Goal: Task Accomplishment & Management: Manage account settings

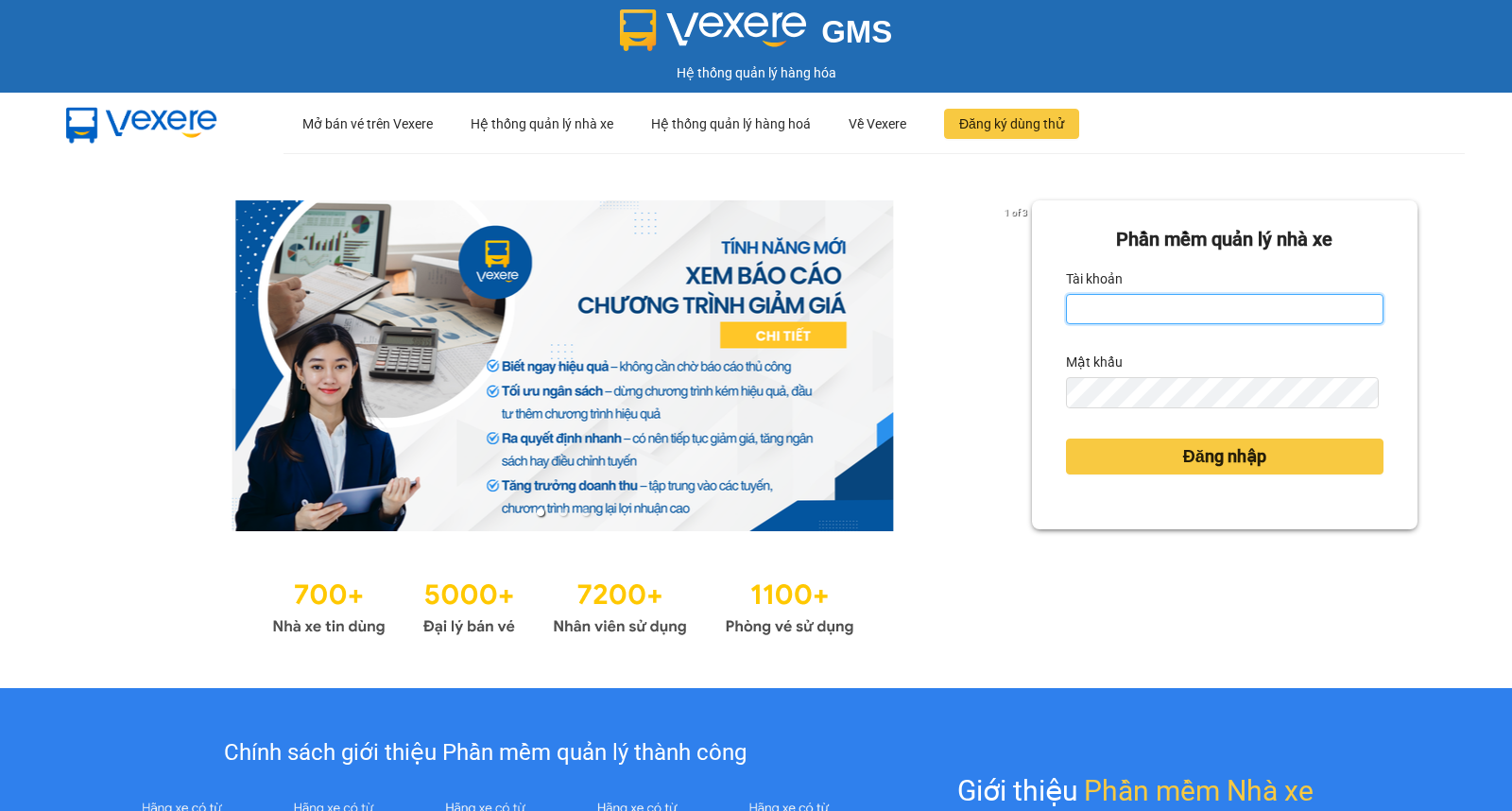
click at [1187, 312] on input "Tài khoản" at bounding box center [1224, 308] width 317 height 30
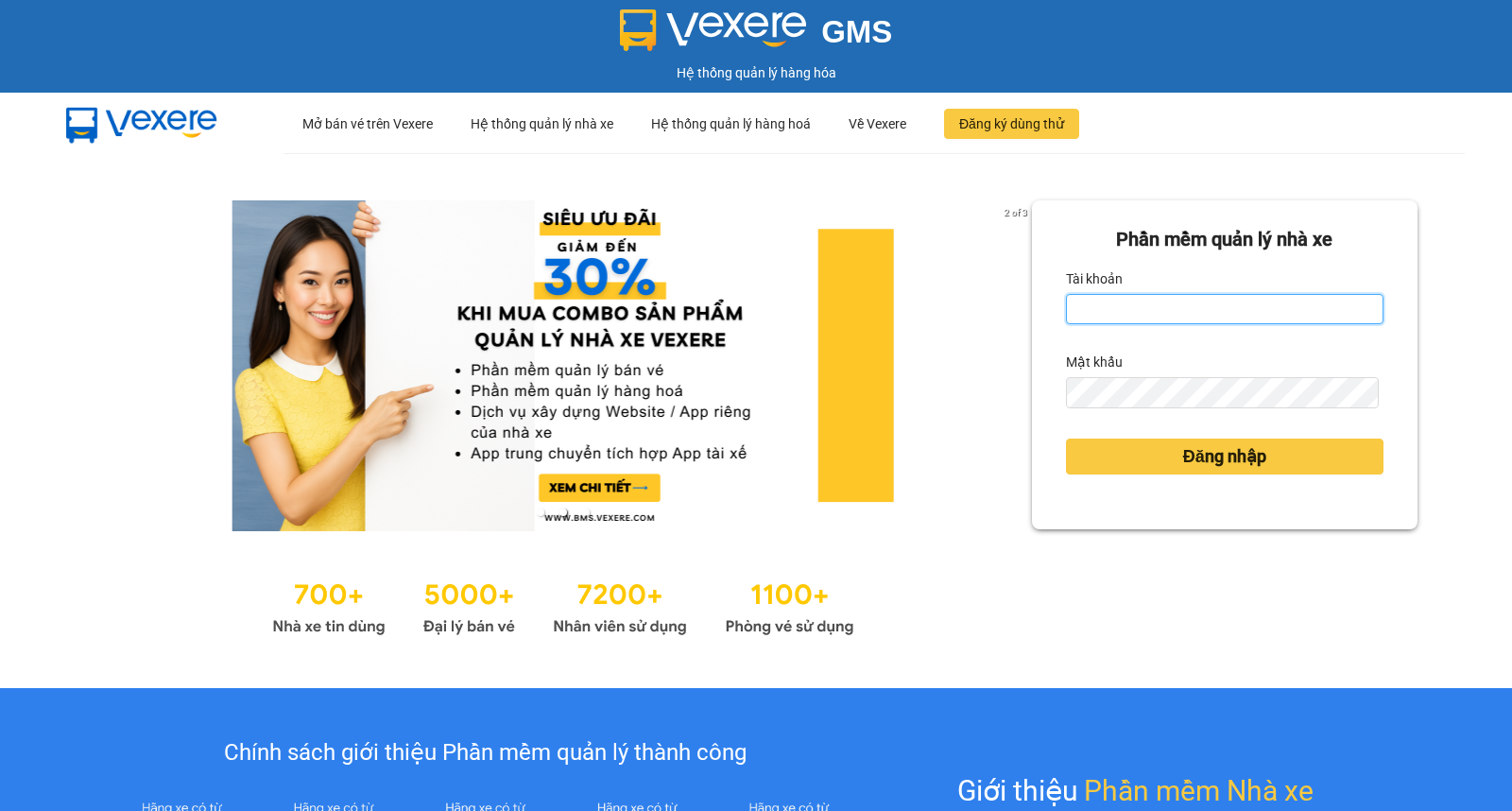
type input "yennhi.petrobp"
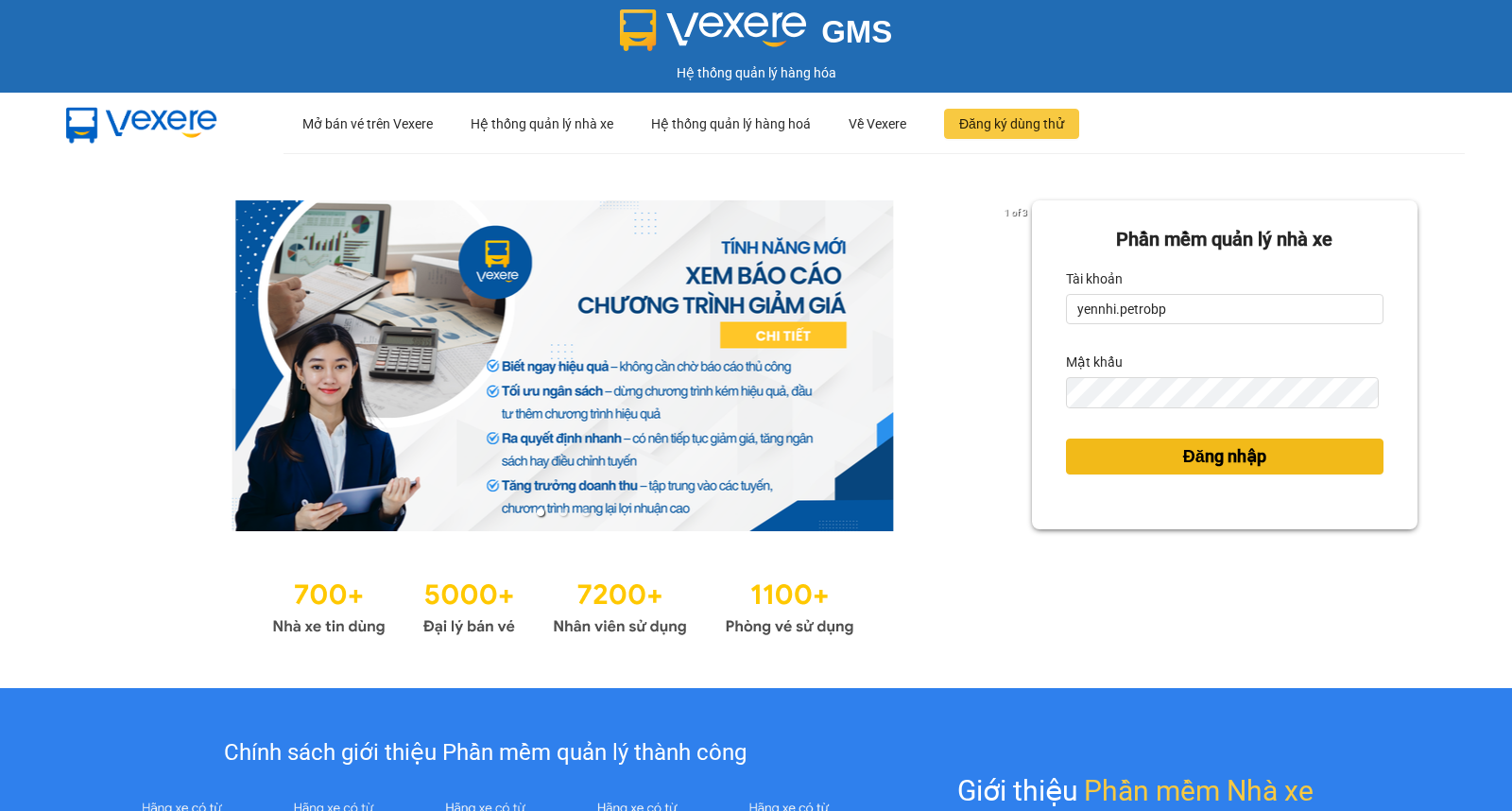
click at [1183, 457] on span "Đăng nhập" at bounding box center [1224, 457] width 83 height 27
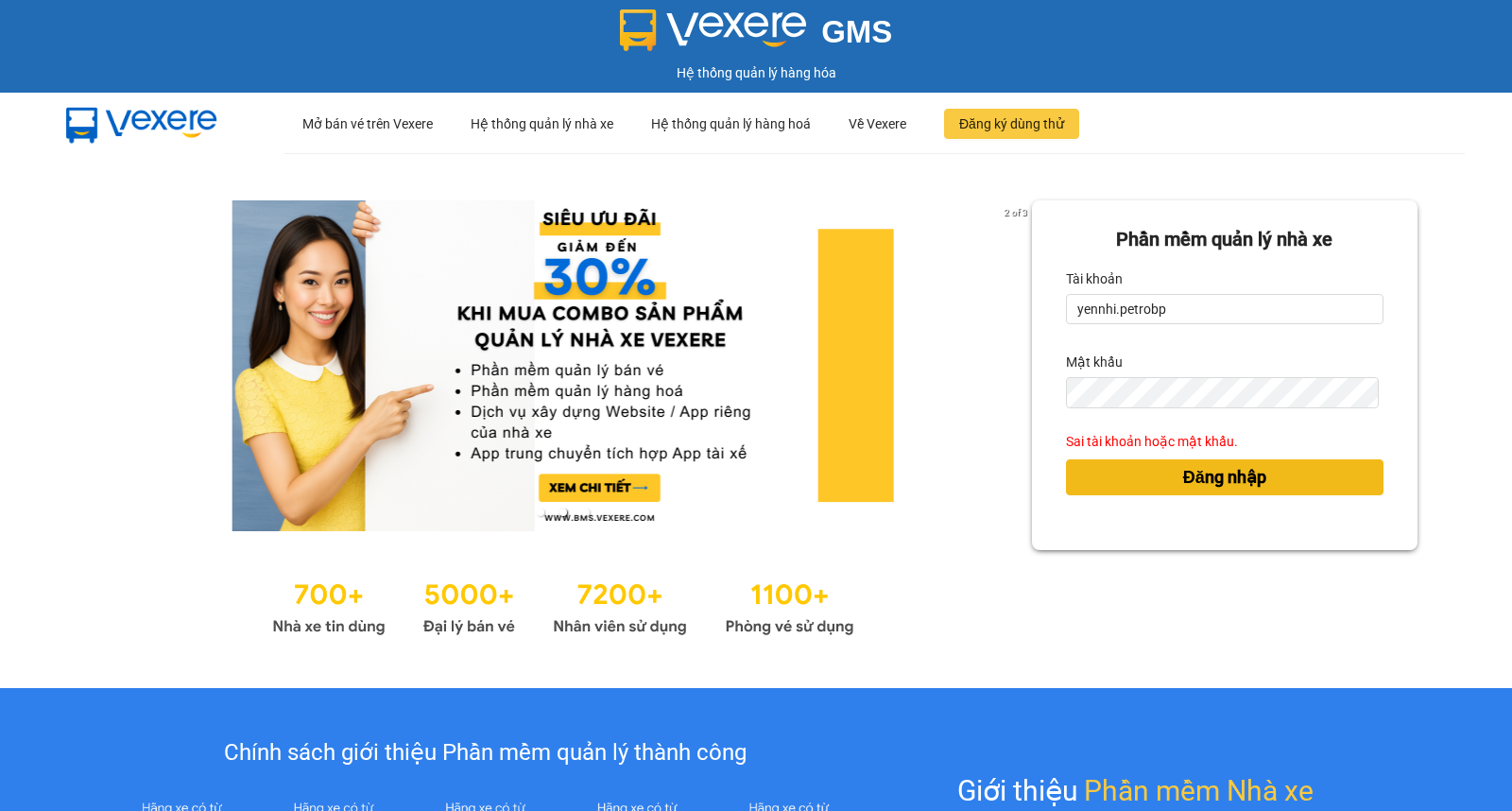
click at [1202, 477] on span "Đăng nhập" at bounding box center [1224, 477] width 83 height 27
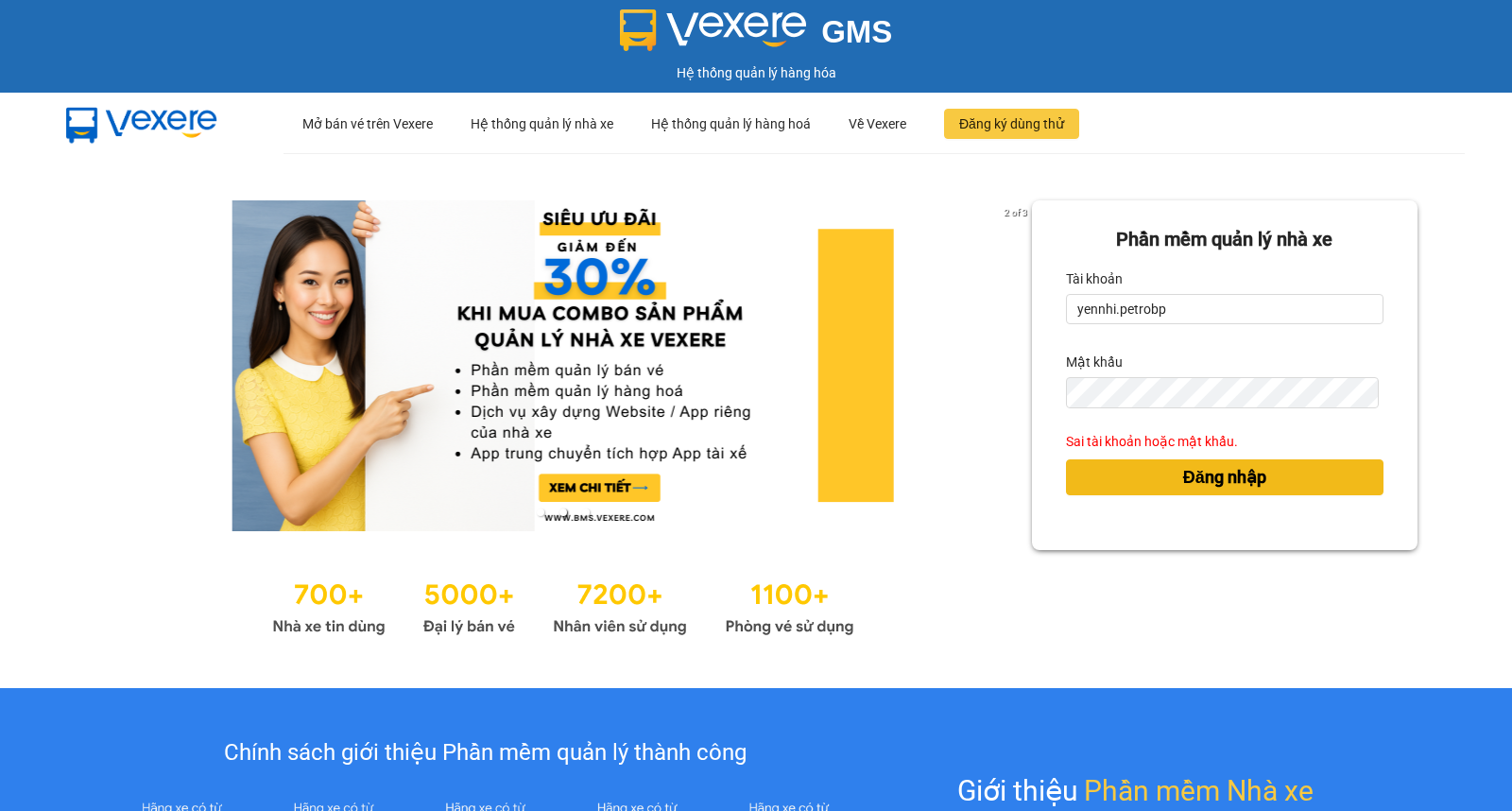
click at [1202, 477] on span "Đăng nhập" at bounding box center [1224, 477] width 83 height 27
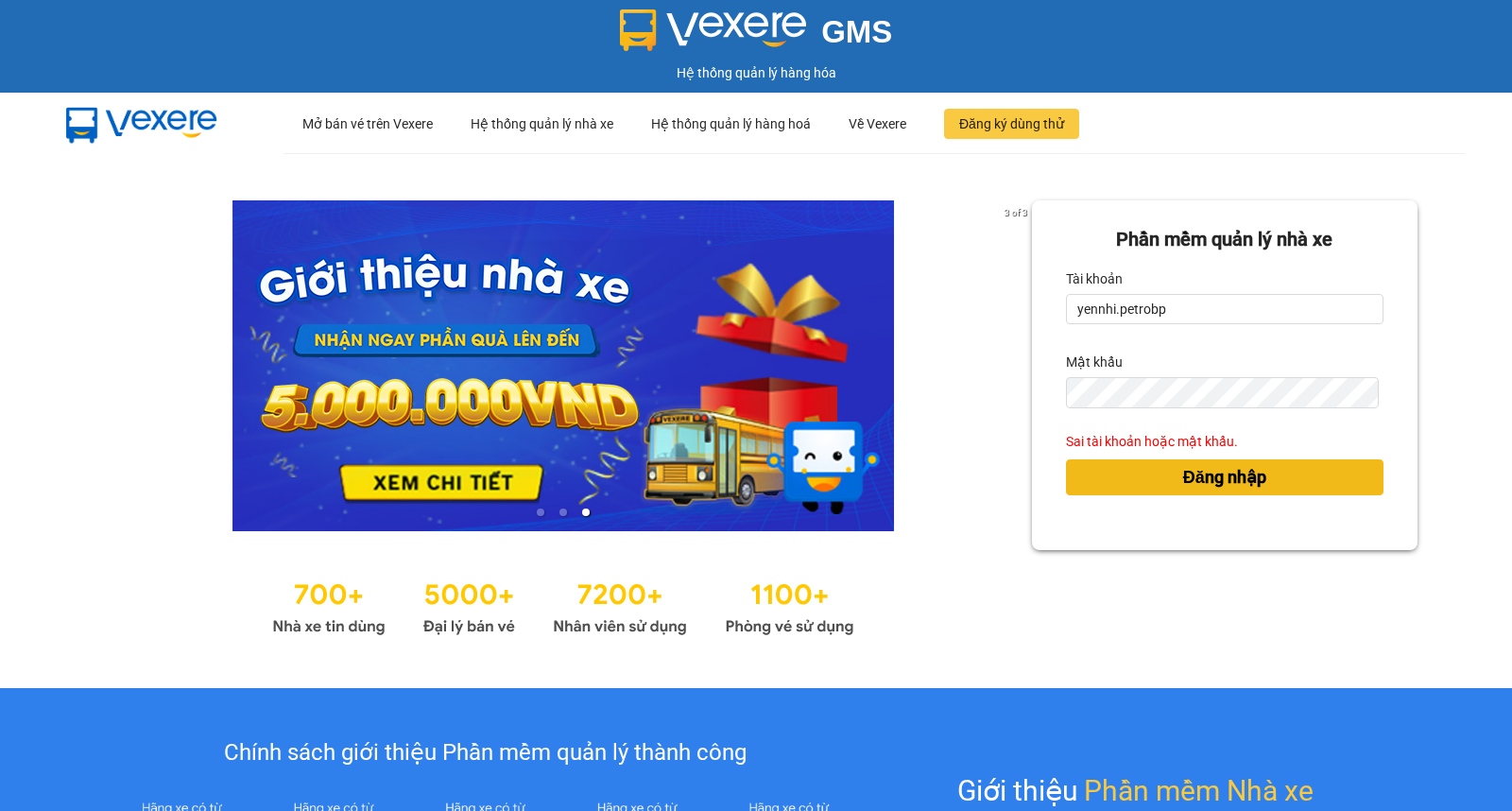
click at [1202, 477] on span "Đăng nhập" at bounding box center [1224, 477] width 83 height 27
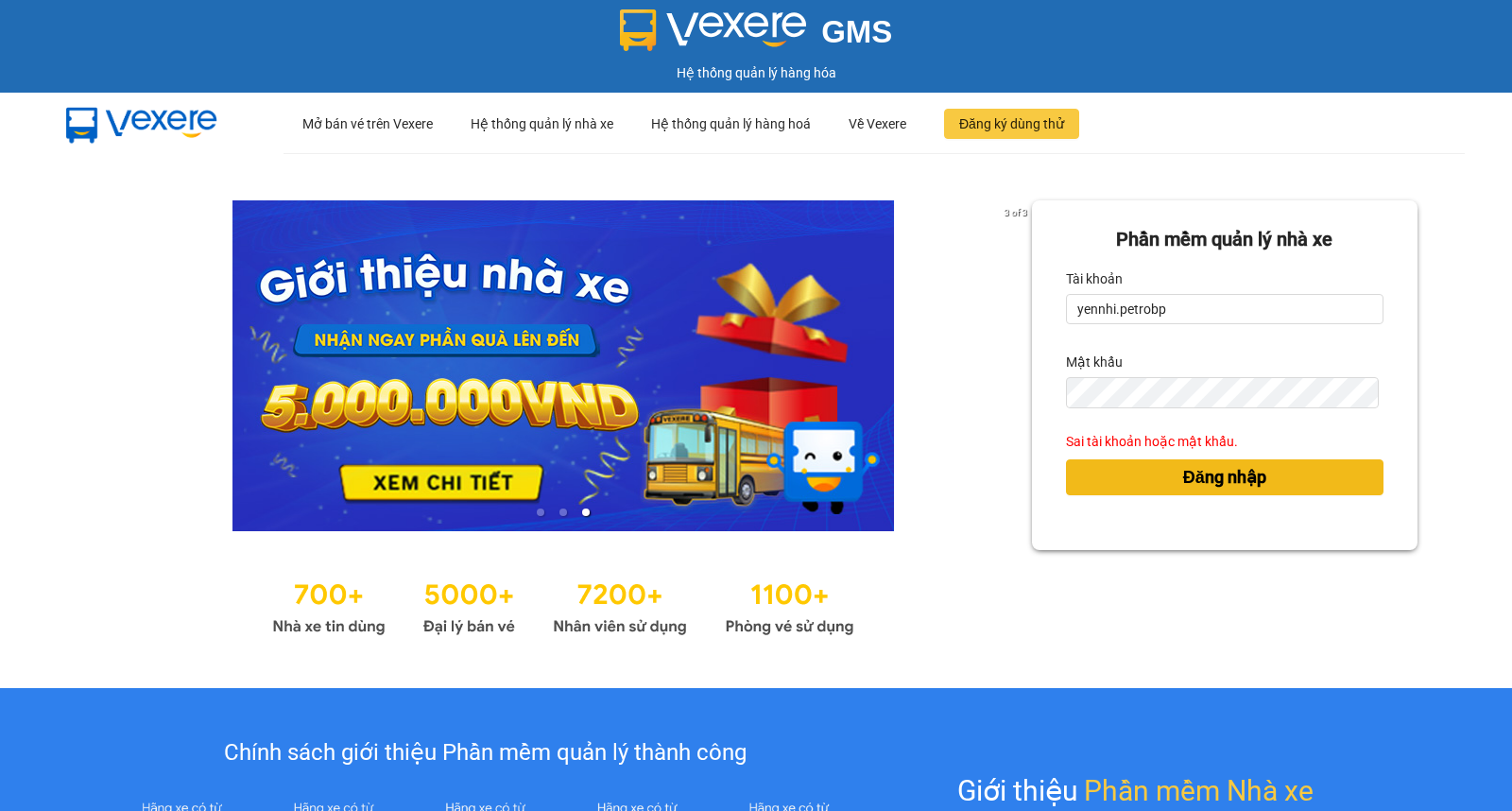
click at [1202, 477] on span "Đăng nhập" at bounding box center [1224, 477] width 83 height 27
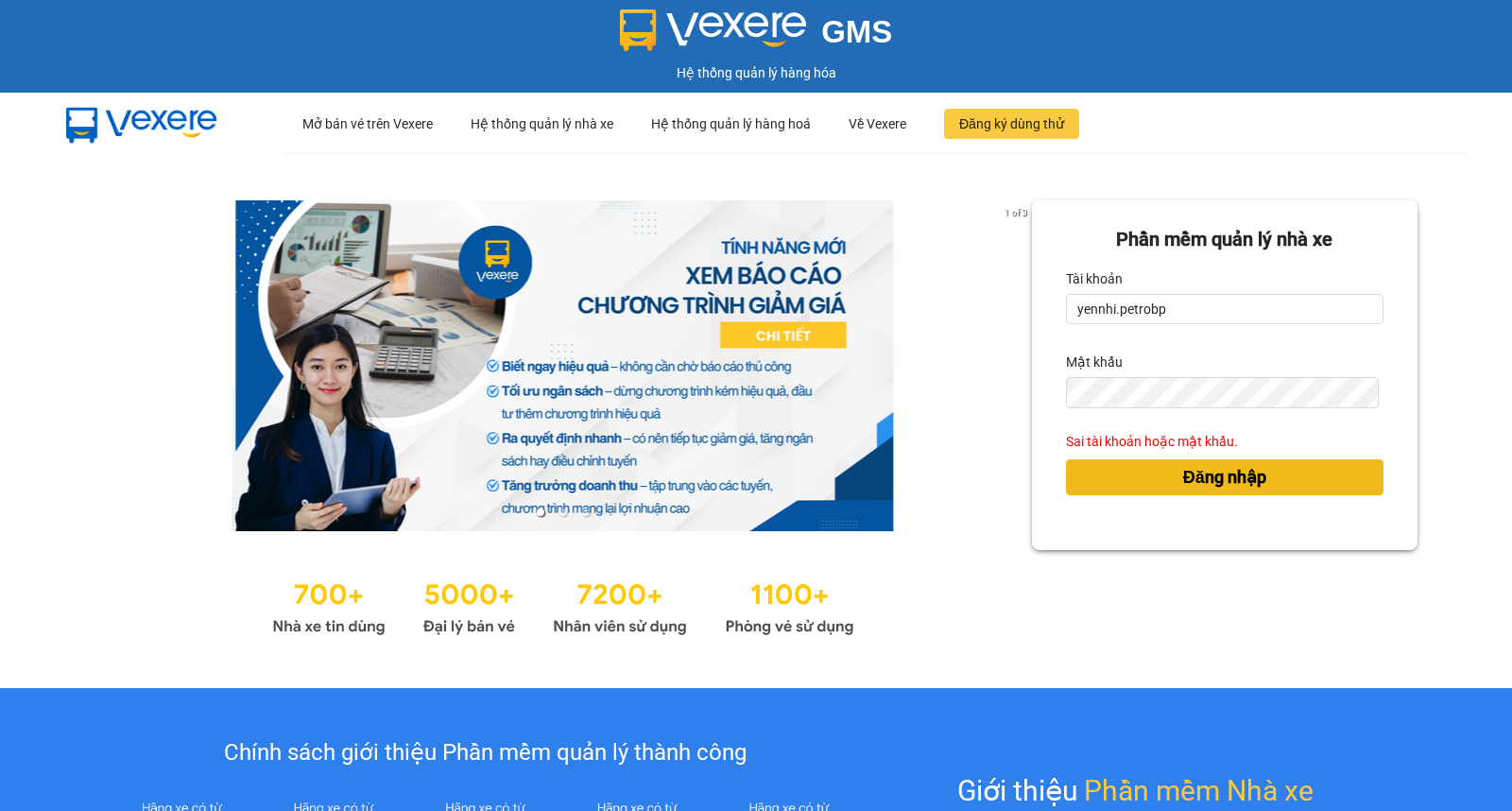
click at [1202, 477] on span "Đăng nhập" at bounding box center [1224, 477] width 83 height 27
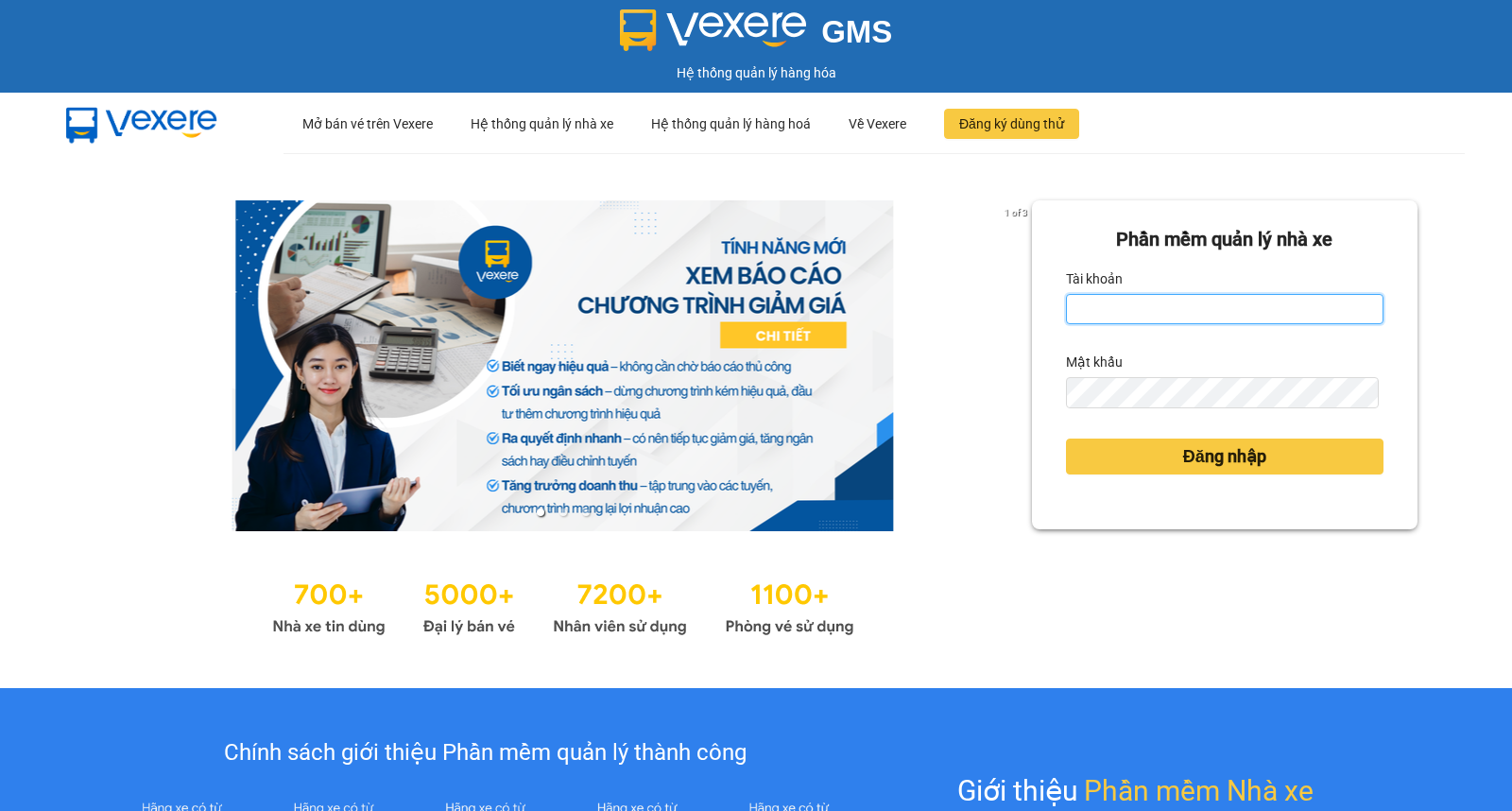
click at [1147, 310] on input "Tài khoản" at bounding box center [1224, 308] width 317 height 30
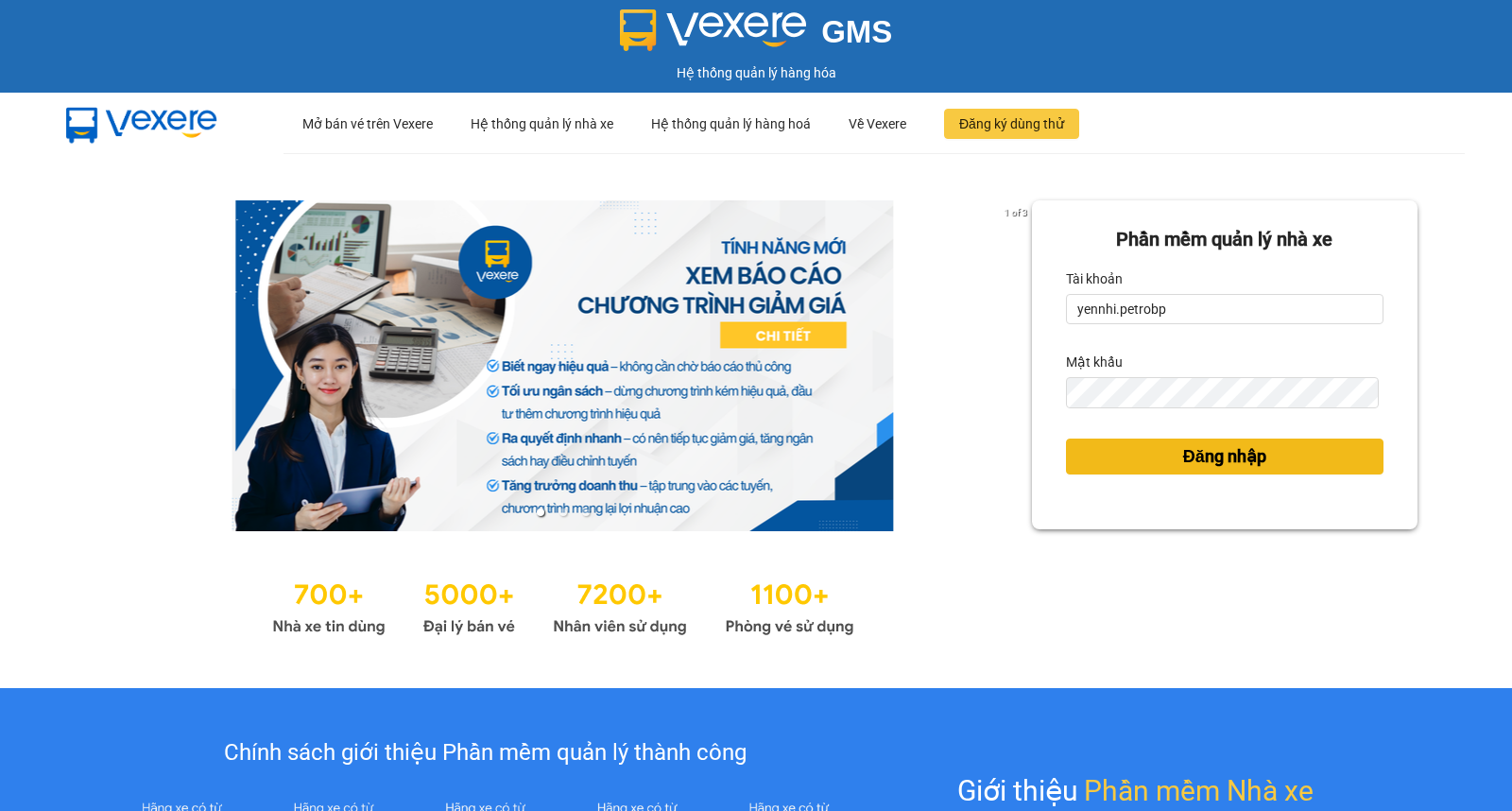
click at [1183, 452] on span "Đăng nhập" at bounding box center [1224, 457] width 83 height 27
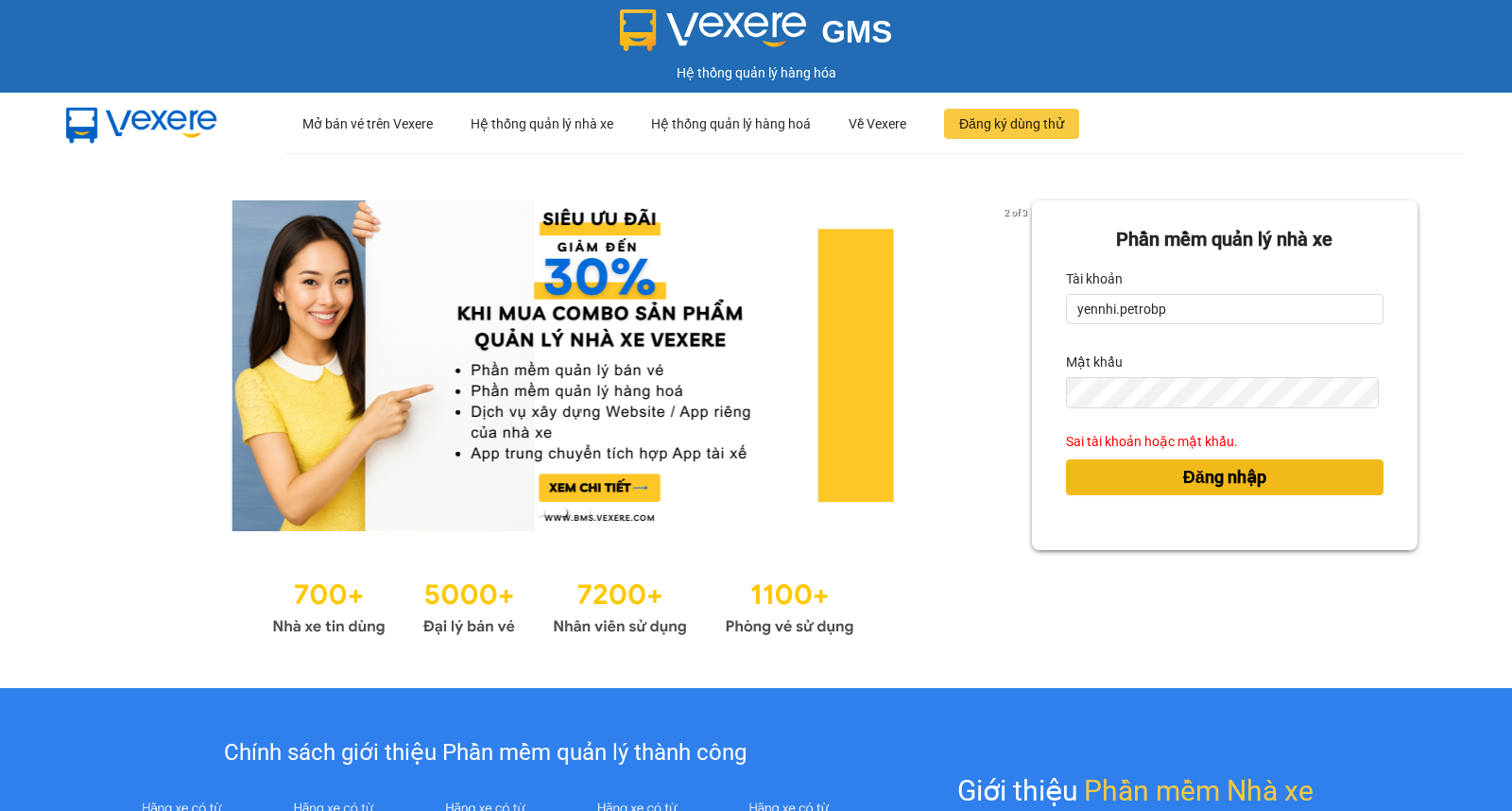
click at [1183, 470] on span "Đăng nhập" at bounding box center [1224, 477] width 83 height 27
click at [1183, 472] on span "Đăng nhập" at bounding box center [1224, 477] width 83 height 27
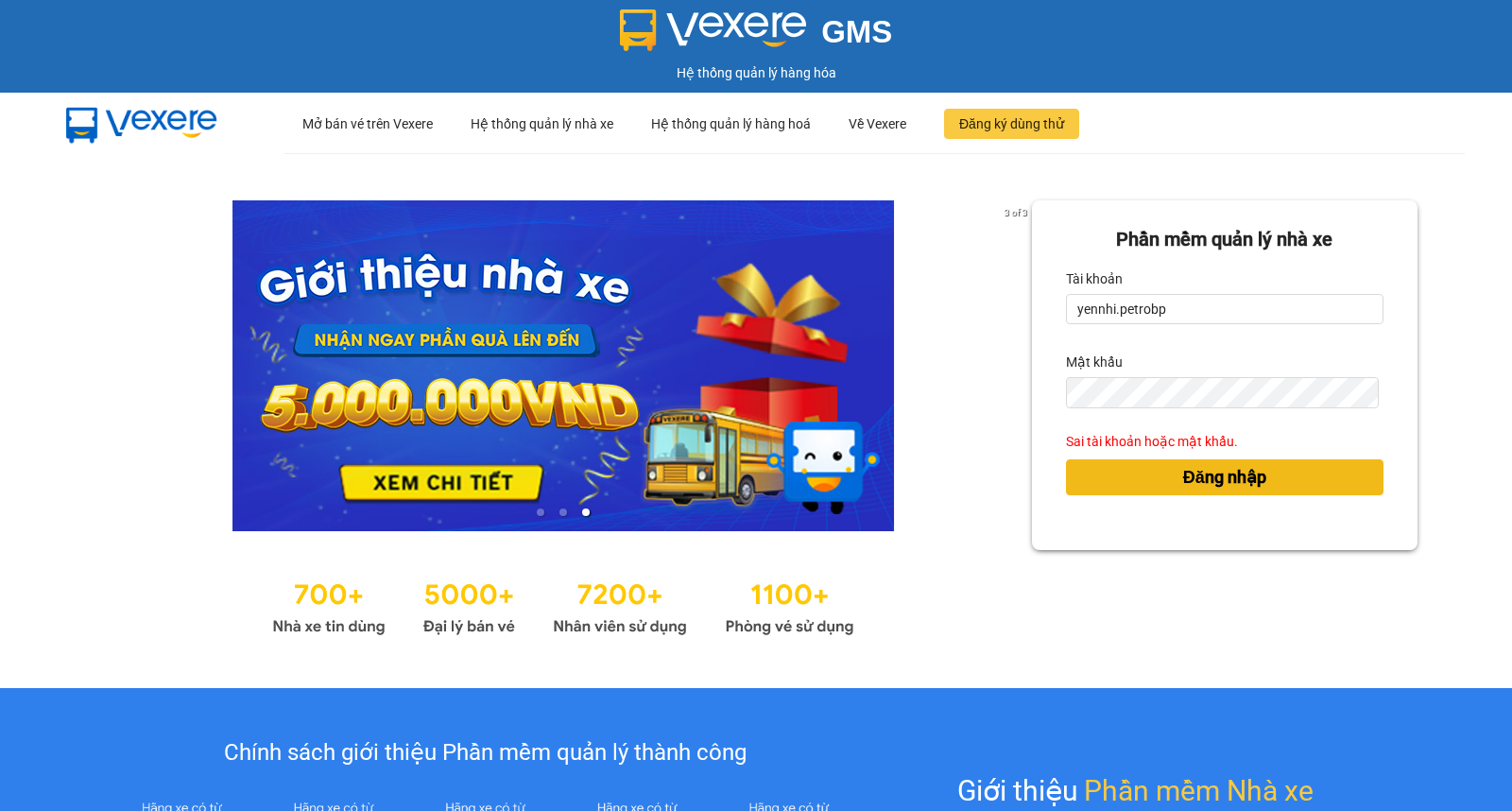
click at [1183, 472] on span "Đăng nhập" at bounding box center [1224, 477] width 83 height 27
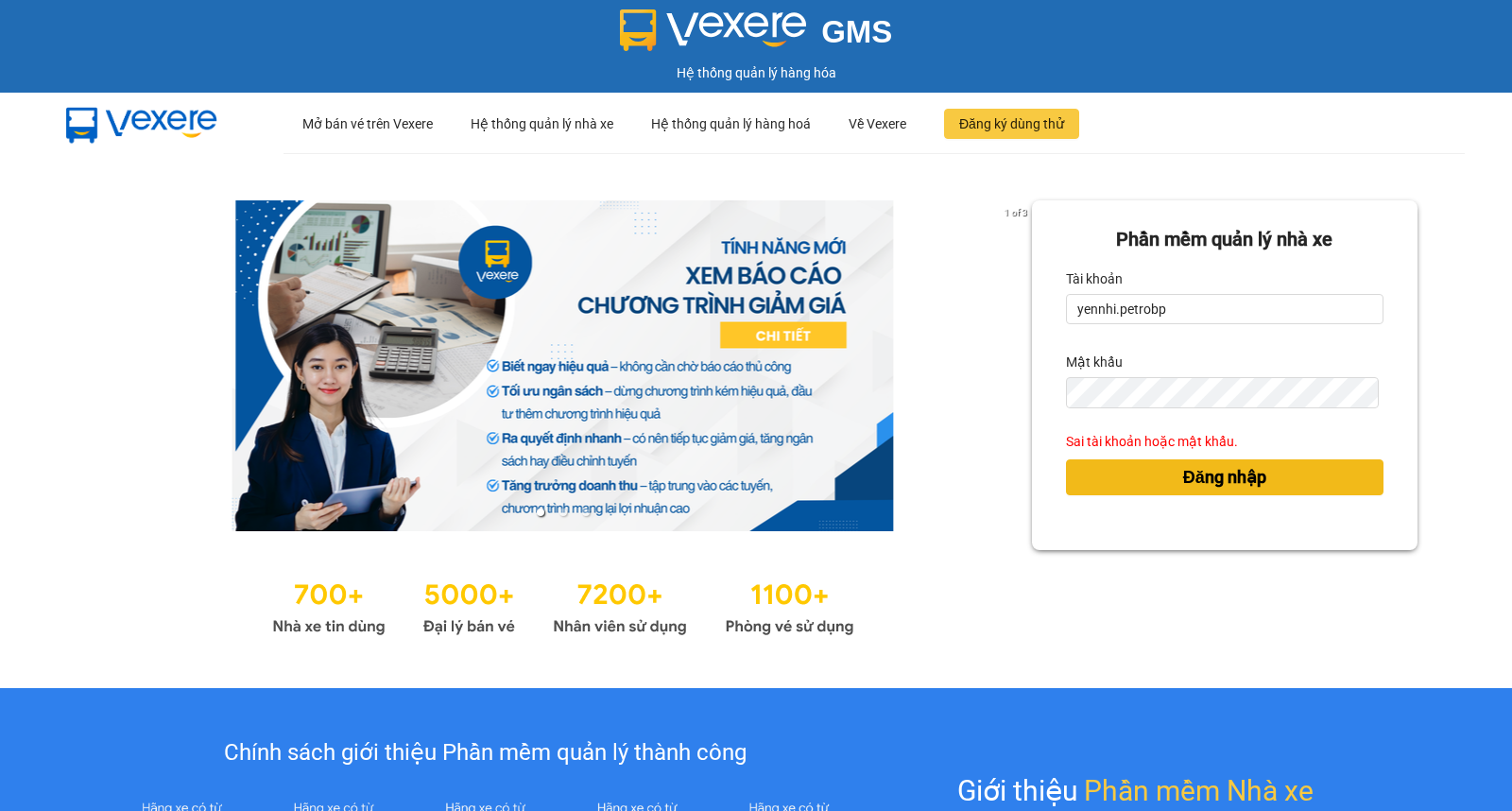
click at [1183, 472] on span "Đăng nhập" at bounding box center [1224, 477] width 83 height 27
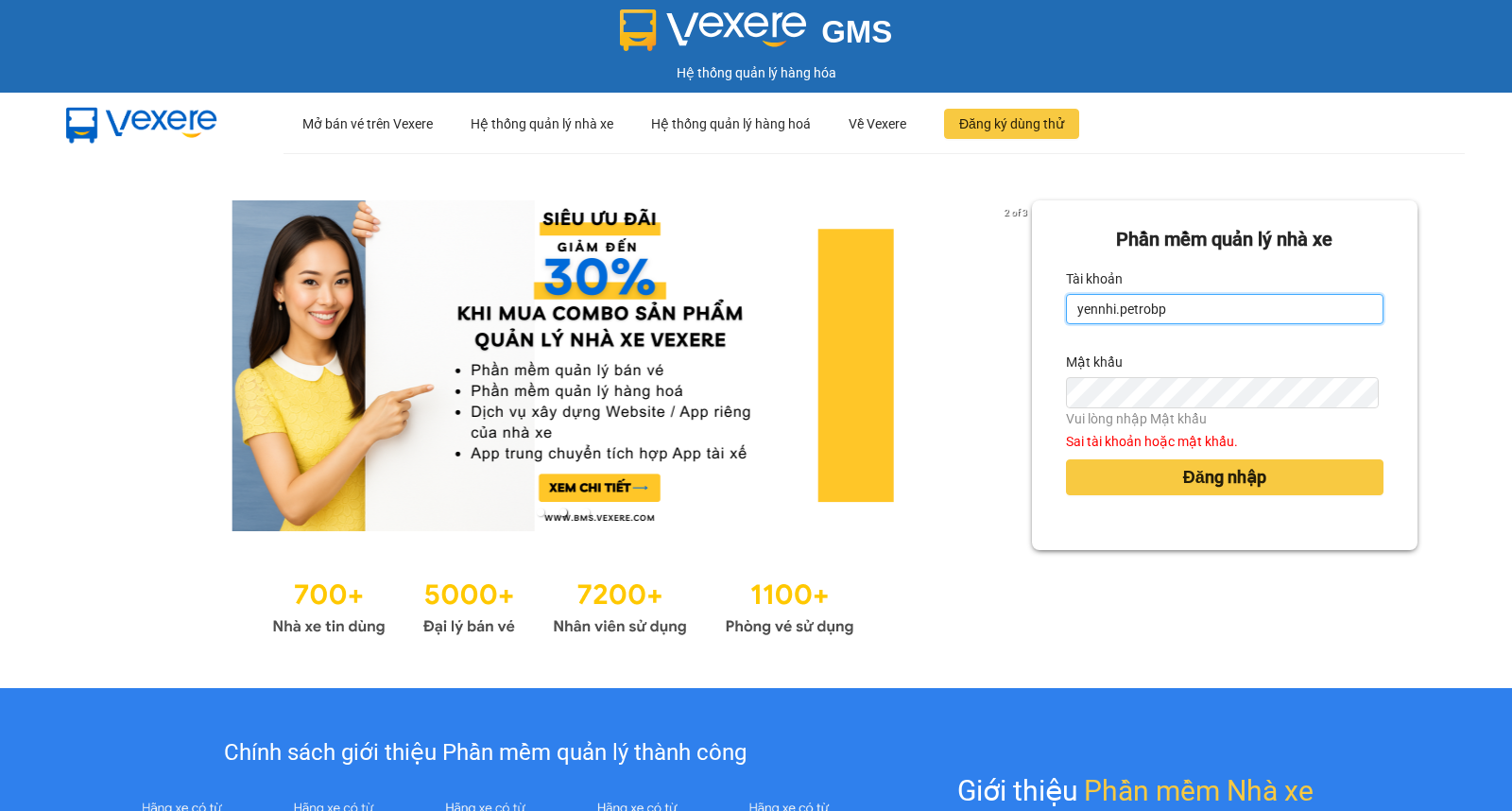
click at [1232, 314] on input "yennhi.petrobp" at bounding box center [1224, 308] width 317 height 30
drag, startPoint x: 1163, startPoint y: 312, endPoint x: 1228, endPoint y: 302, distance: 65.8
click at [1228, 302] on input "yennhi.petrobp 123456Ab" at bounding box center [1224, 308] width 317 height 30
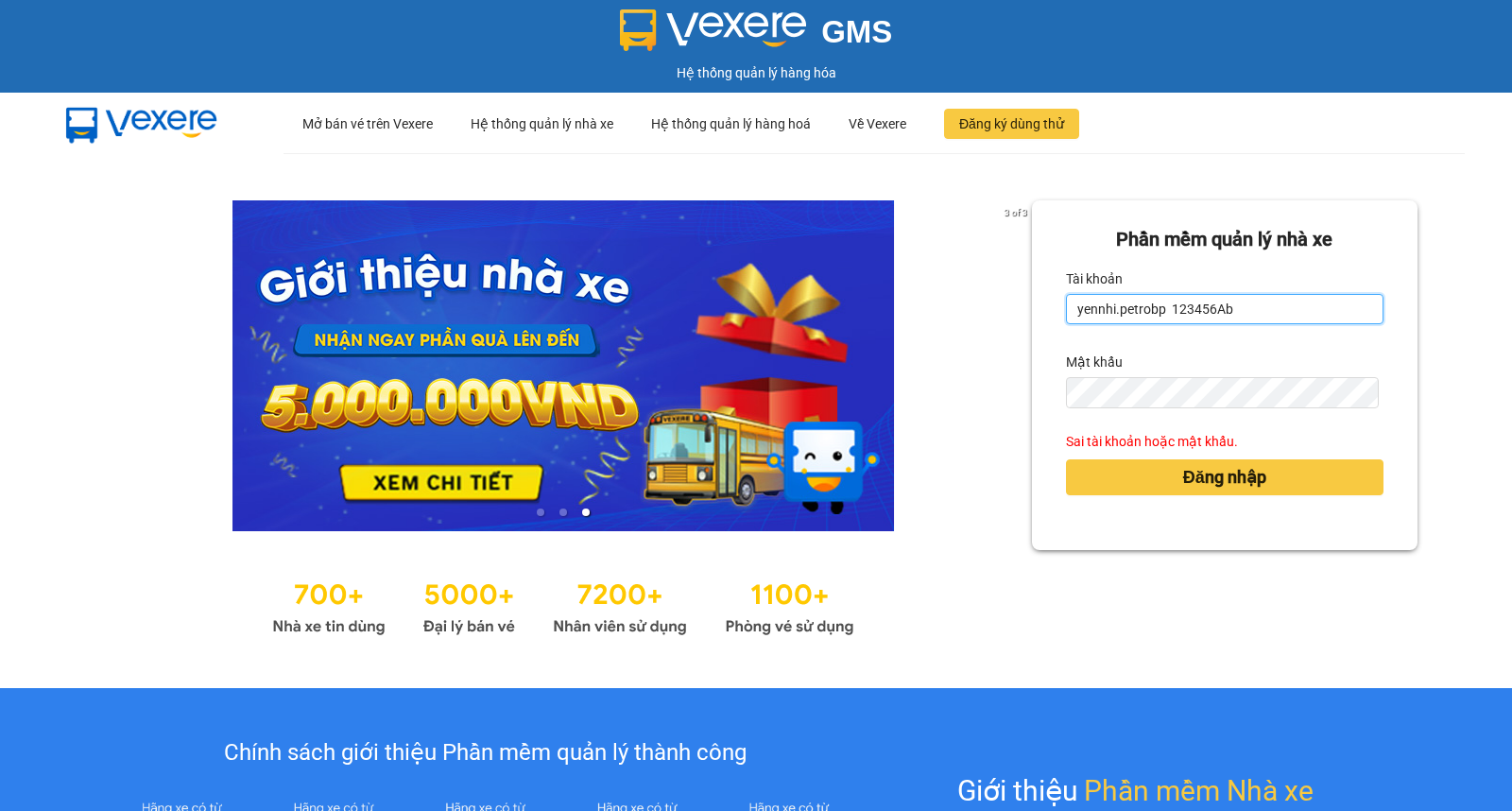
click at [1214, 313] on input "yennhi.petrobp 123456Ab" at bounding box center [1224, 308] width 317 height 30
click at [1214, 312] on input "yennhi.petrobp 123456Ab" at bounding box center [1224, 308] width 317 height 30
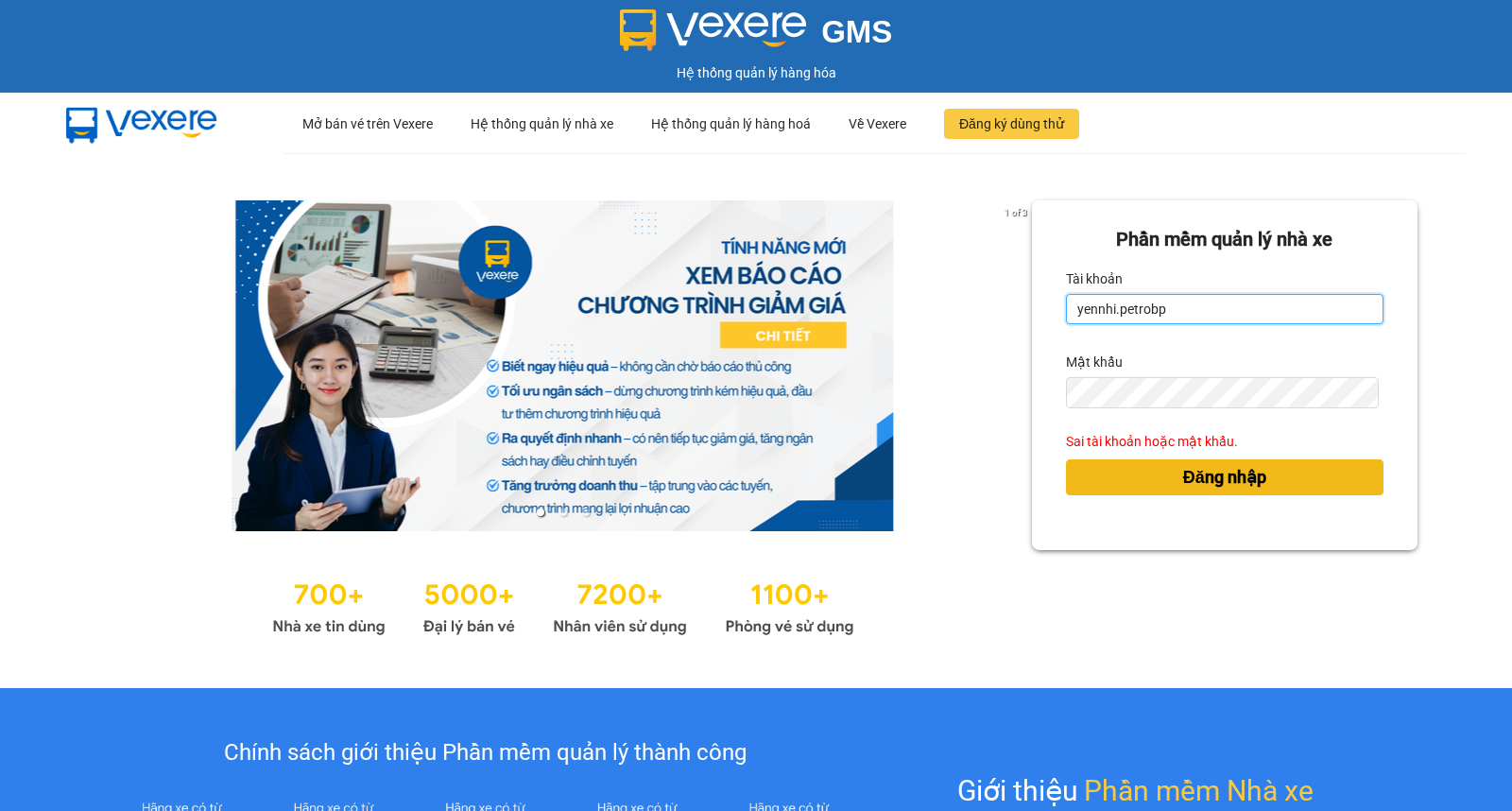
type input "yennhi.petrobp"
click at [1183, 476] on span "Đăng nhập" at bounding box center [1224, 477] width 83 height 27
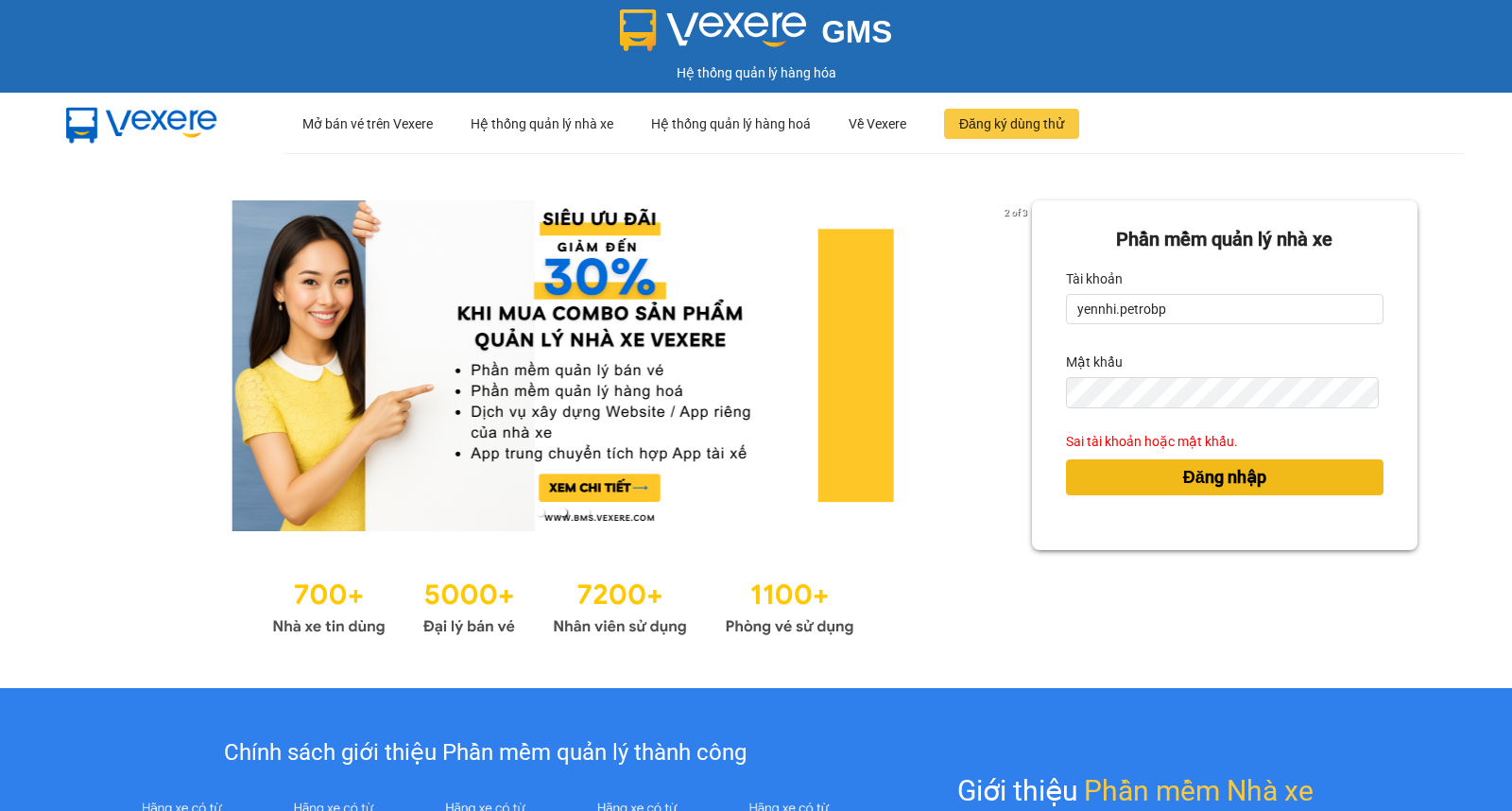
click at [1066, 459] on button "Đăng nhập" at bounding box center [1224, 476] width 317 height 36
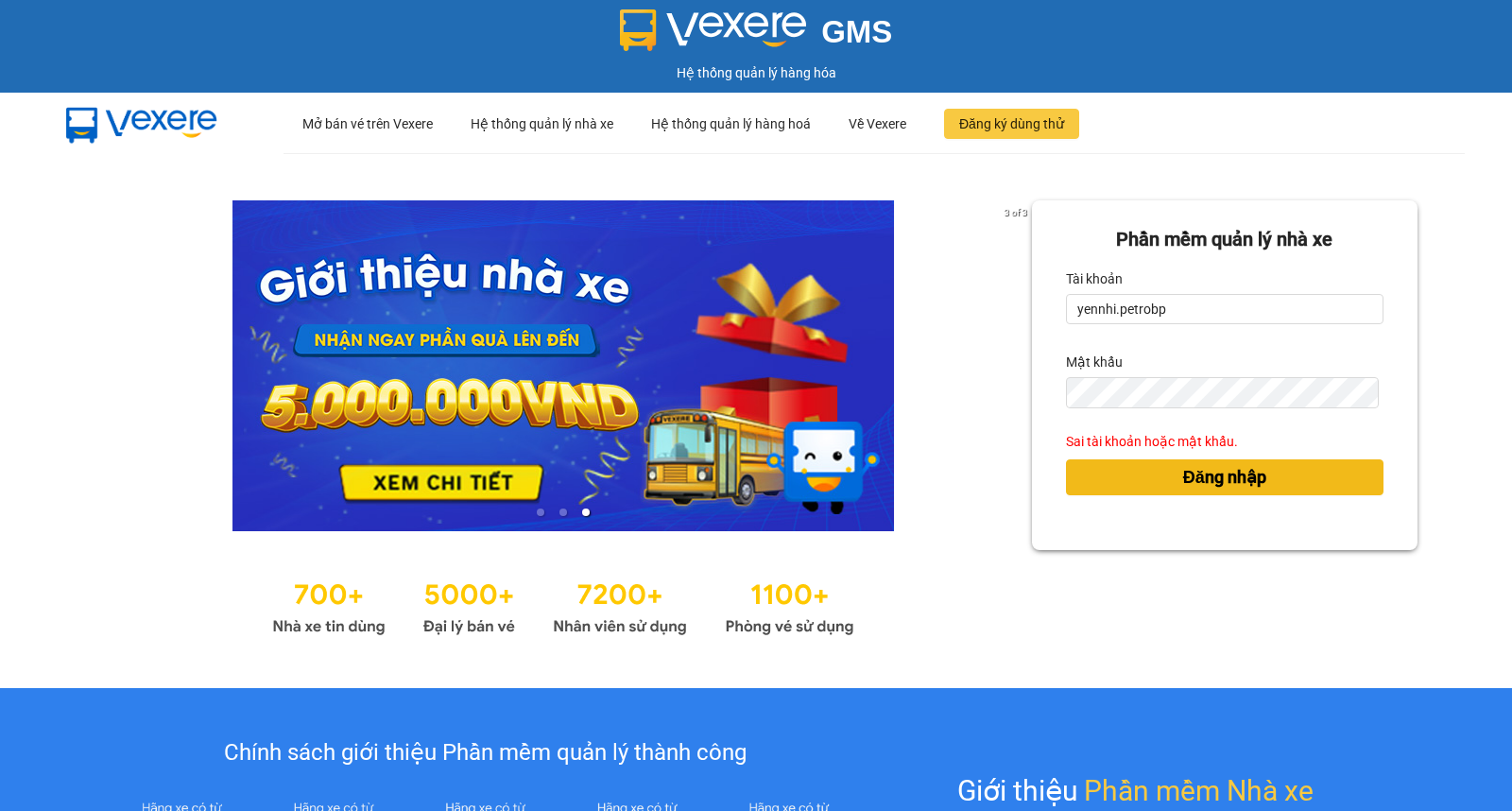
click at [1066, 459] on button "Đăng nhập" at bounding box center [1224, 476] width 317 height 36
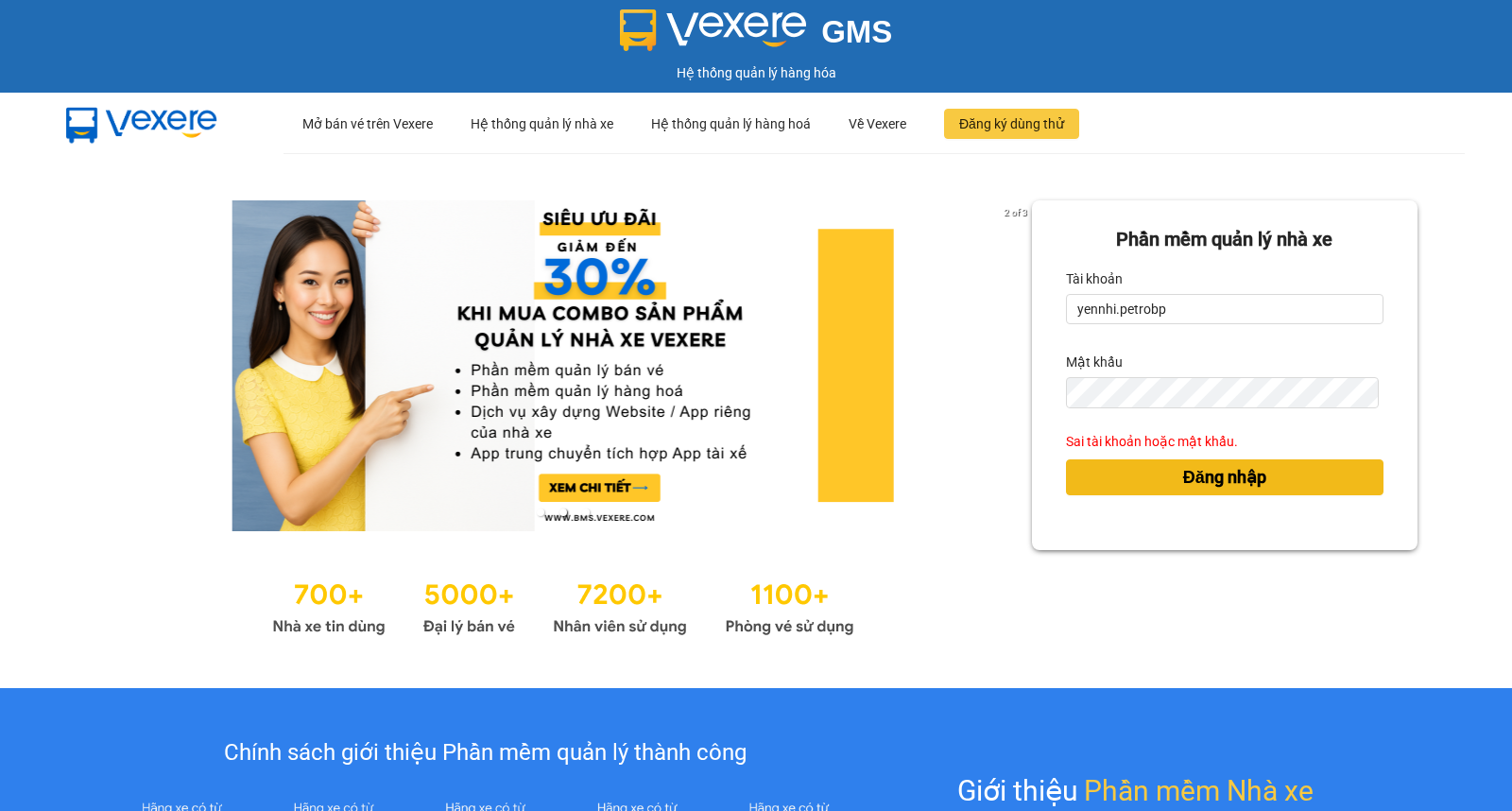
click at [1222, 489] on span "Đăng nhập" at bounding box center [1224, 477] width 83 height 27
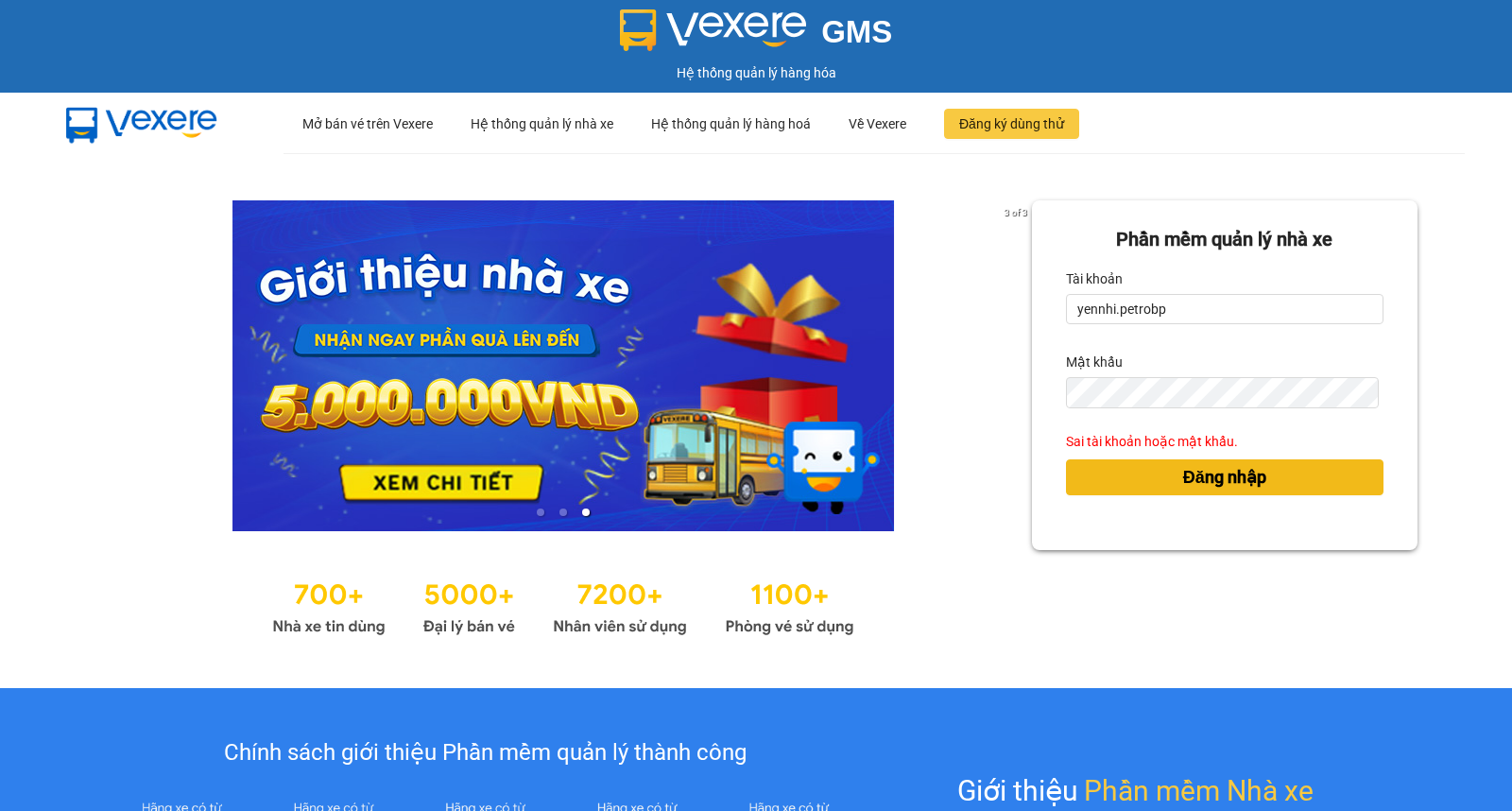
click at [1222, 489] on span "Đăng nhập" at bounding box center [1224, 477] width 83 height 27
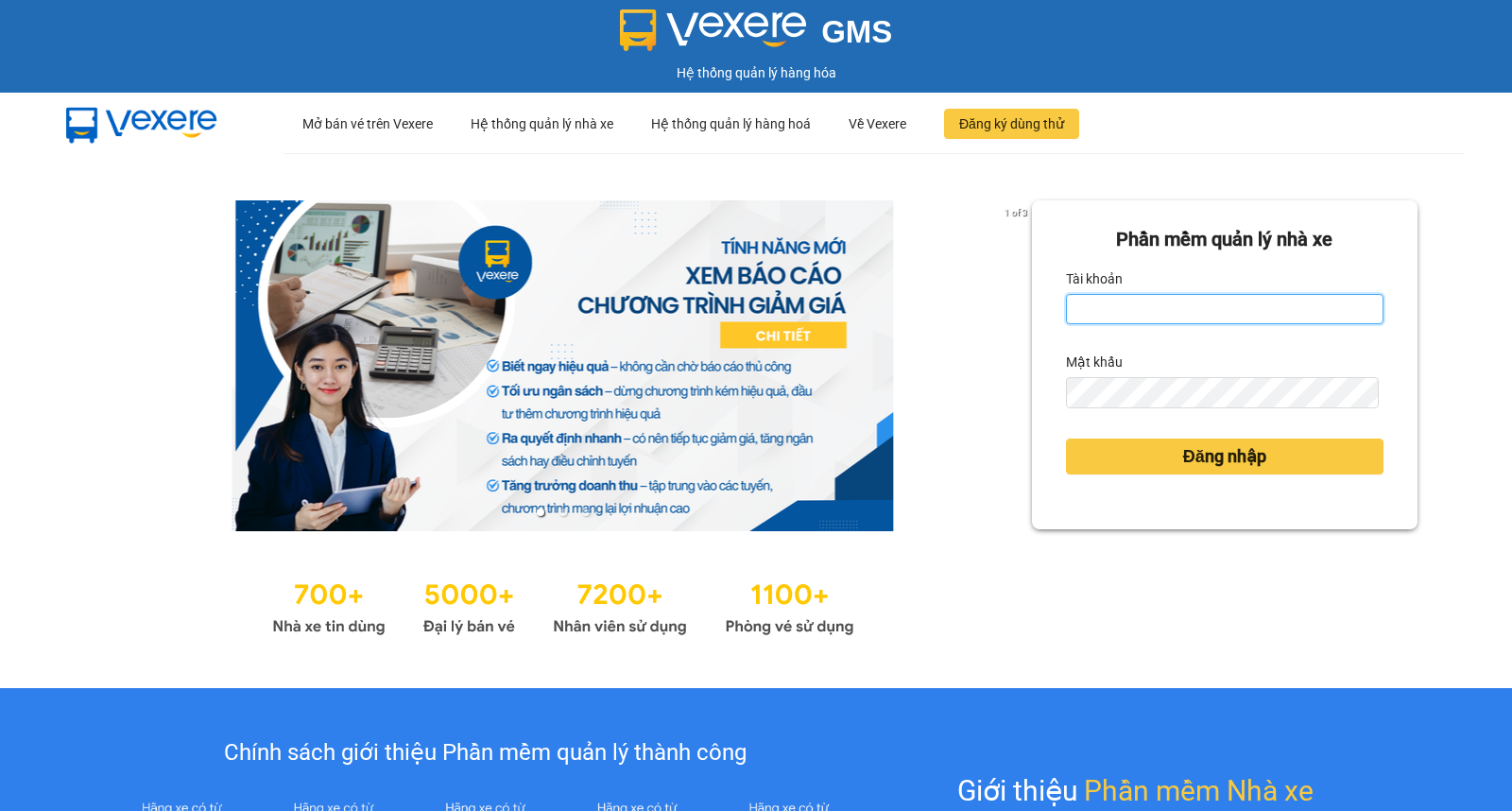
click at [1140, 313] on input "Tài khoản" at bounding box center [1224, 308] width 317 height 30
click at [1200, 306] on input "yennhi.petrobp" at bounding box center [1224, 308] width 317 height 30
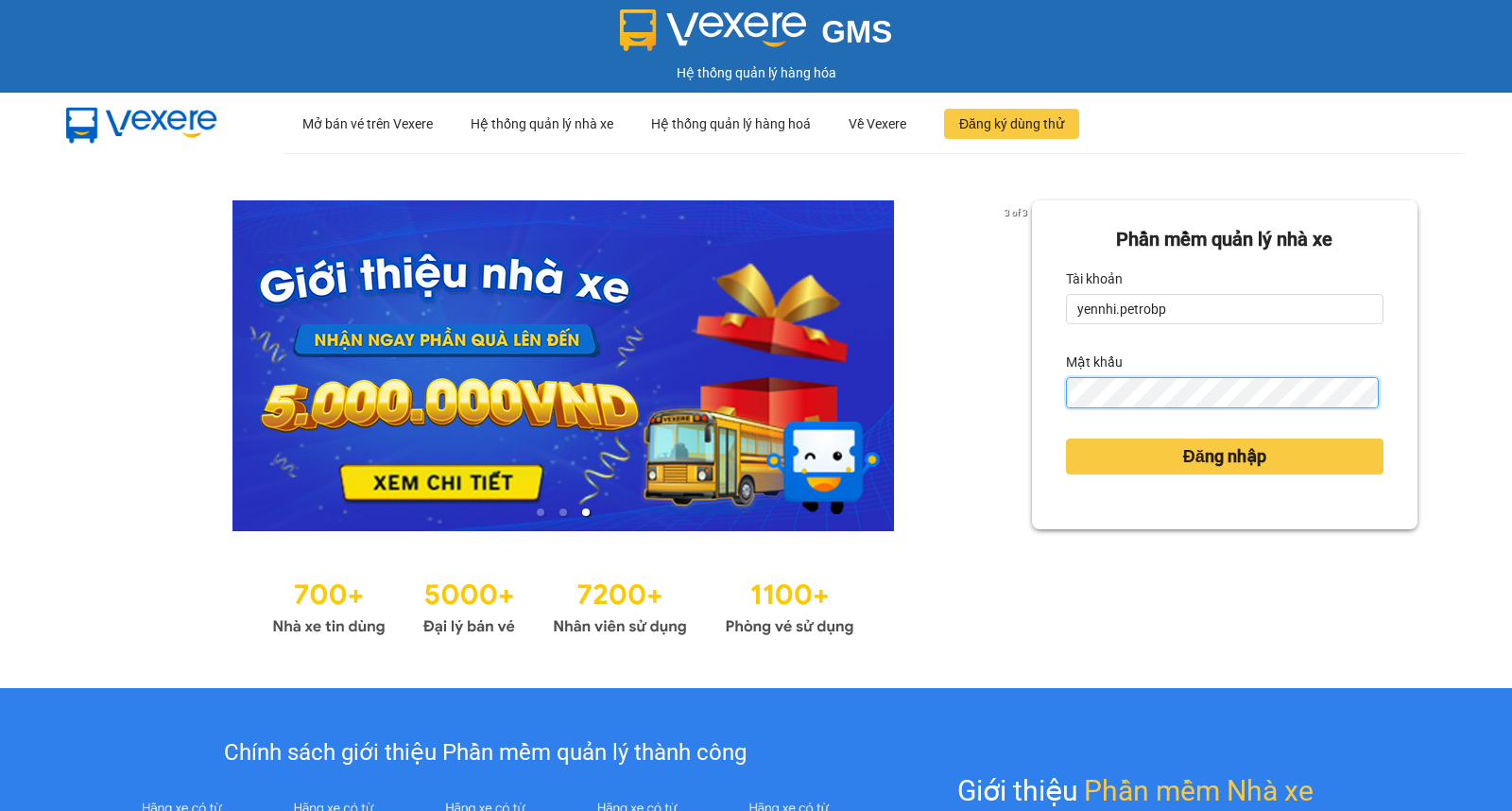
click at [1066, 439] on button "Đăng nhập" at bounding box center [1224, 456] width 317 height 36
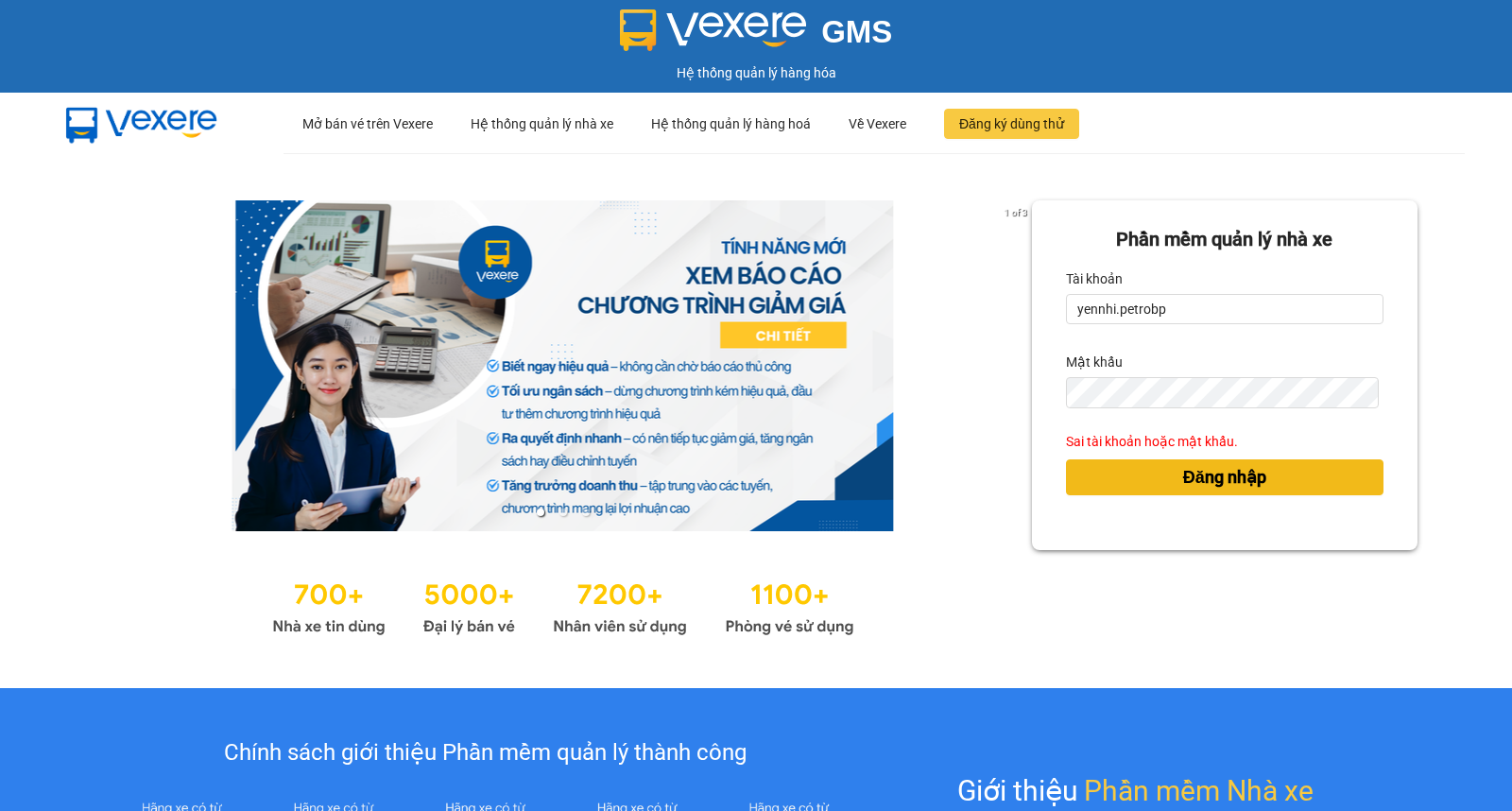
click at [1147, 472] on button "Đăng nhập" at bounding box center [1224, 476] width 317 height 36
click at [1230, 473] on span "Đăng nhập" at bounding box center [1224, 477] width 83 height 27
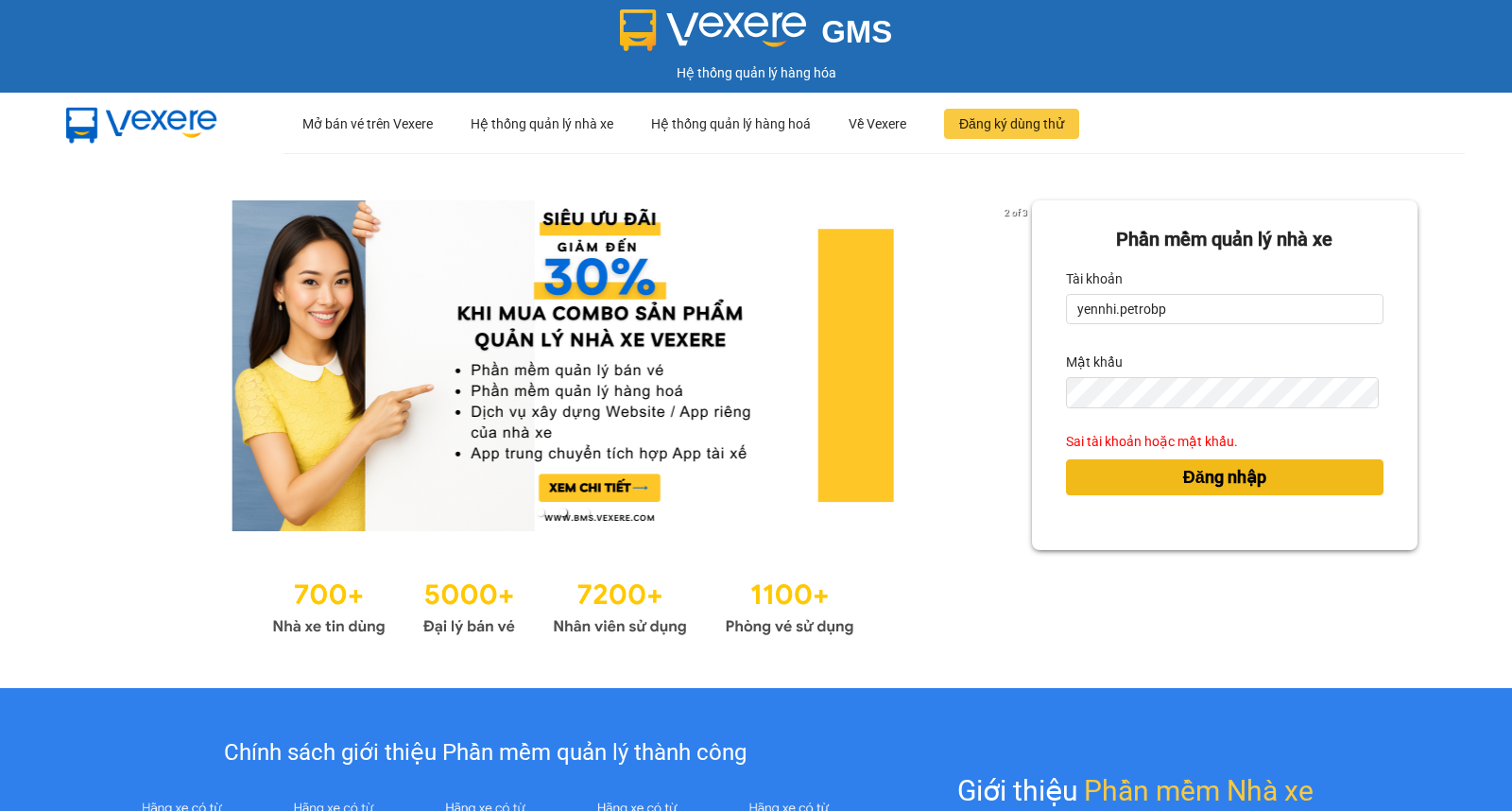
click at [1200, 483] on span "Đăng nhập" at bounding box center [1224, 477] width 83 height 27
click at [1200, 482] on span "Đăng nhập" at bounding box center [1224, 477] width 83 height 27
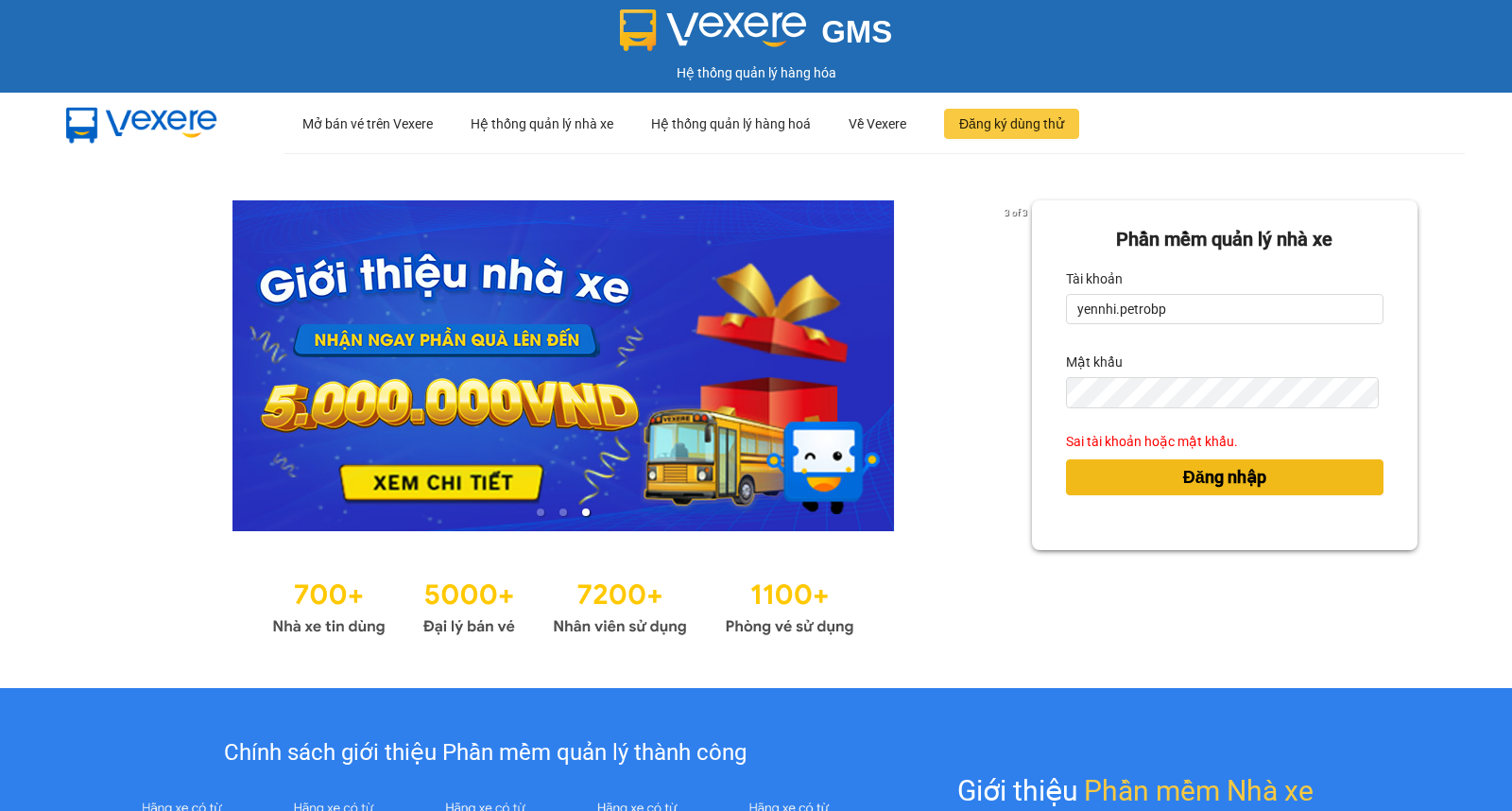
click at [1200, 482] on span "Đăng nhập" at bounding box center [1224, 477] width 83 height 27
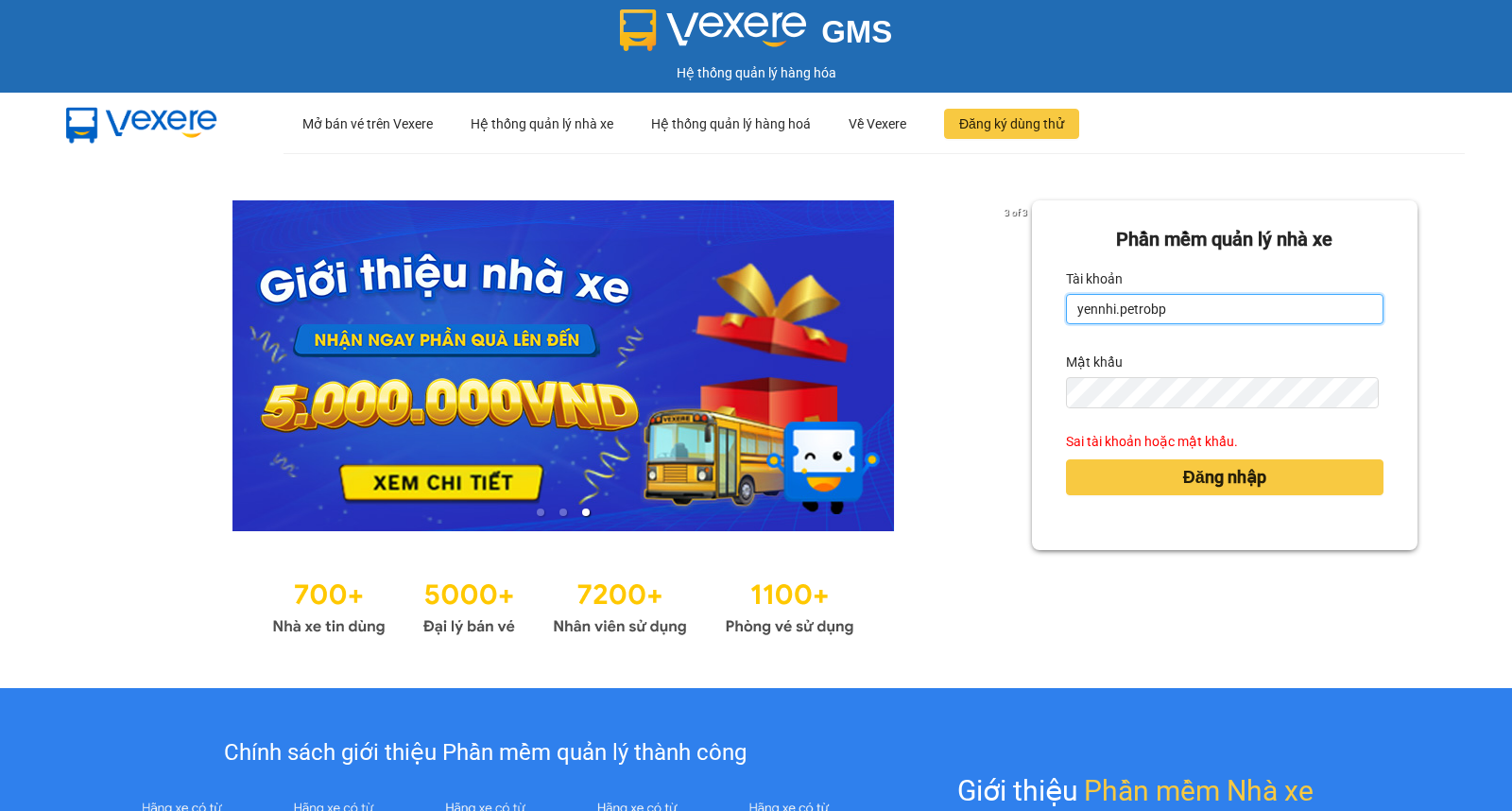
click at [1107, 314] on input "yennhi.petrobp" at bounding box center [1224, 308] width 317 height 30
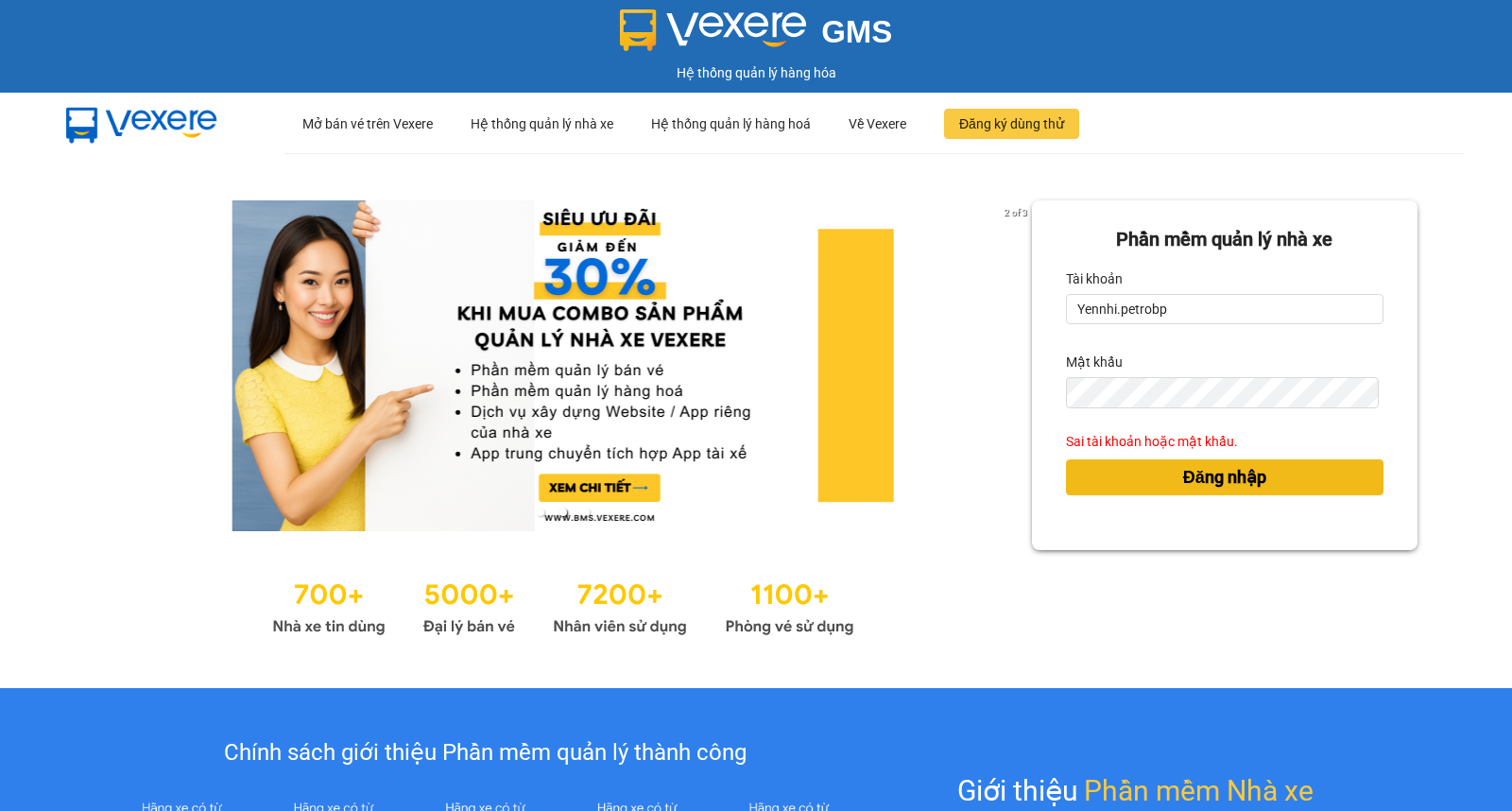
click at [1183, 477] on span "Đăng nhập" at bounding box center [1224, 477] width 83 height 27
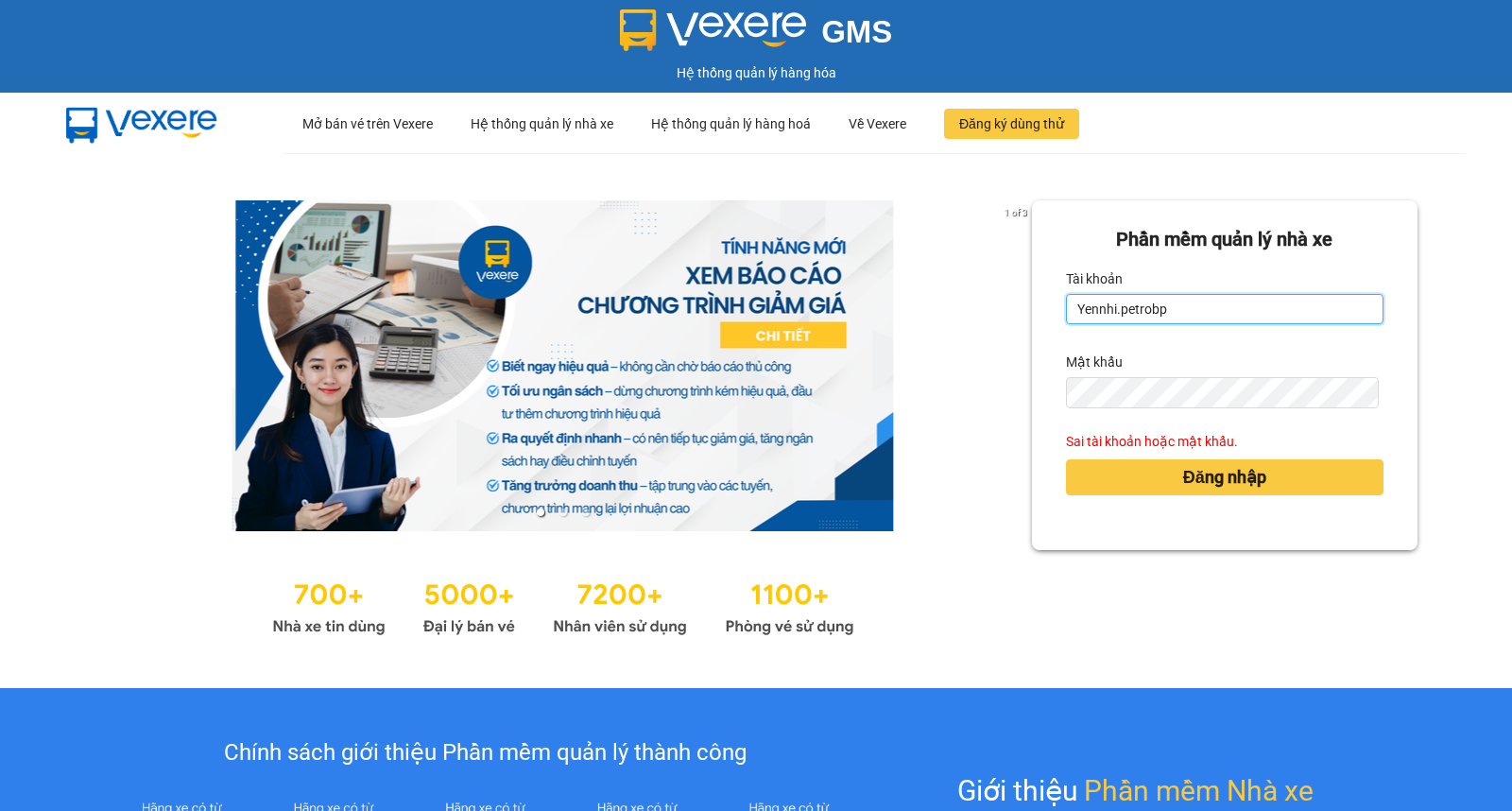
click at [1185, 302] on input "Yennhi.petrobp" at bounding box center [1224, 308] width 317 height 30
click at [1166, 312] on input "Yennhi.petrobp" at bounding box center [1224, 308] width 317 height 30
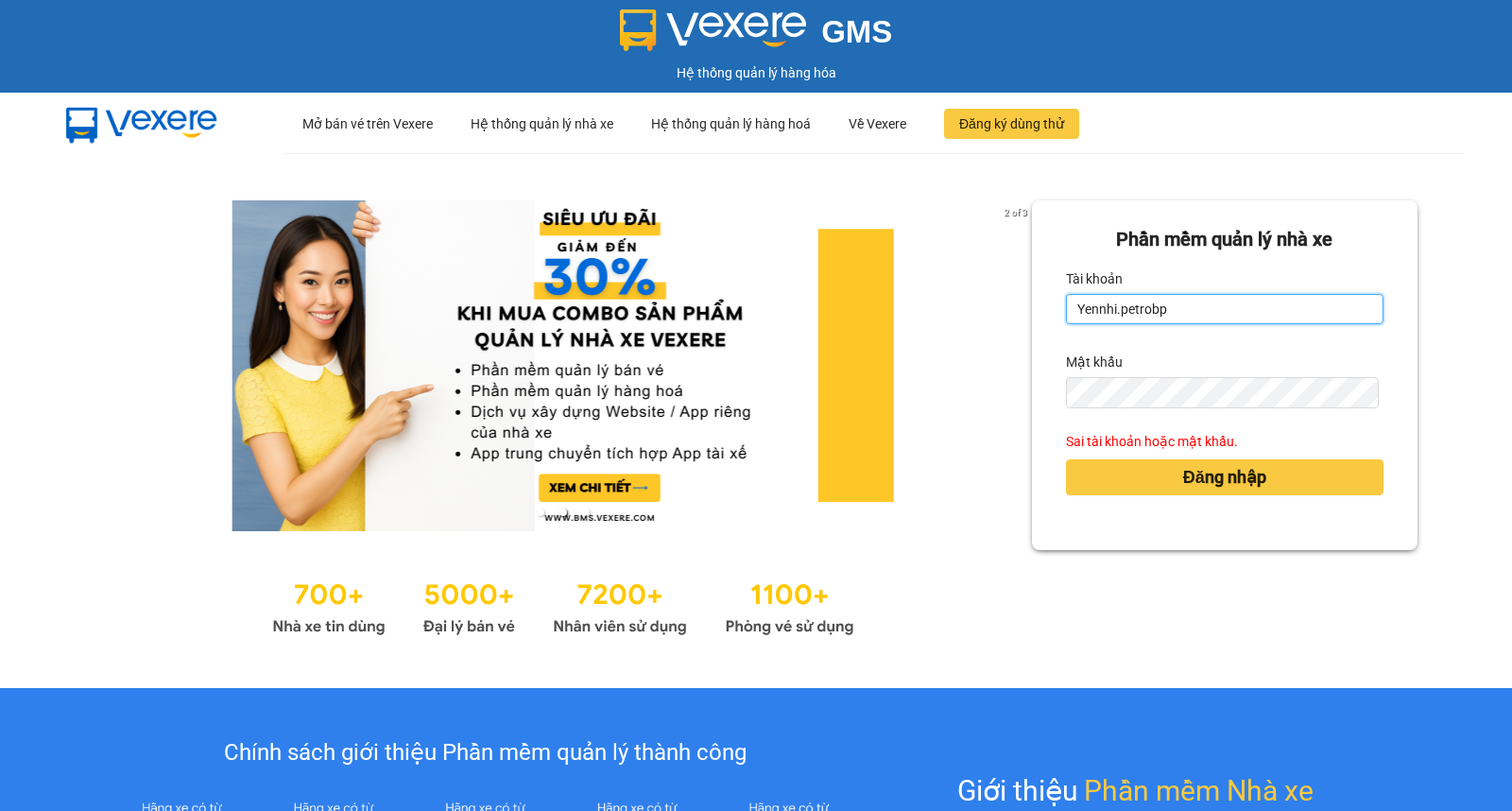
paste input "yennhi.petrobp"
type input "yennhi.petrobp"
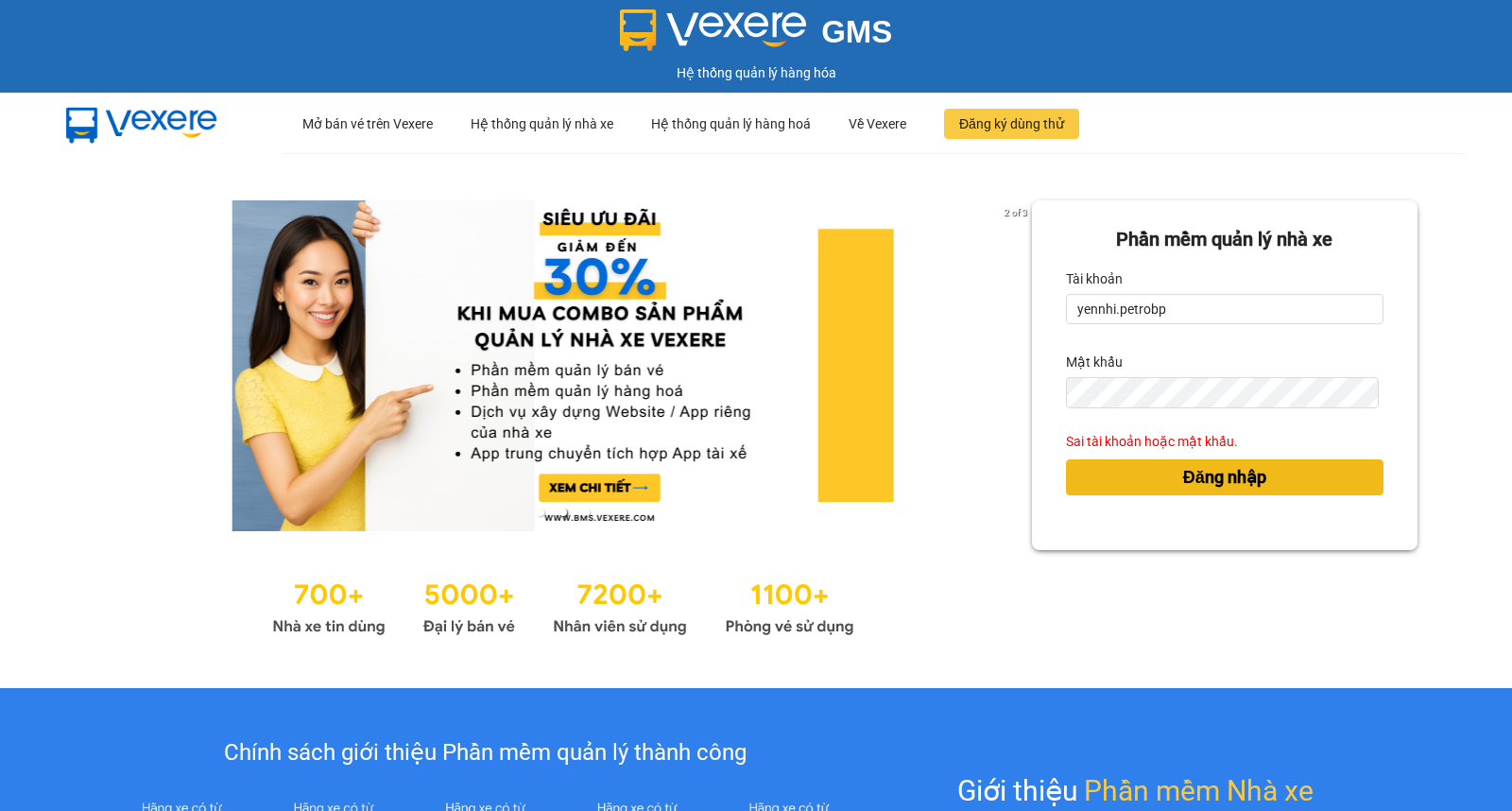
click at [1222, 482] on span "Đăng nhập" at bounding box center [1224, 477] width 83 height 27
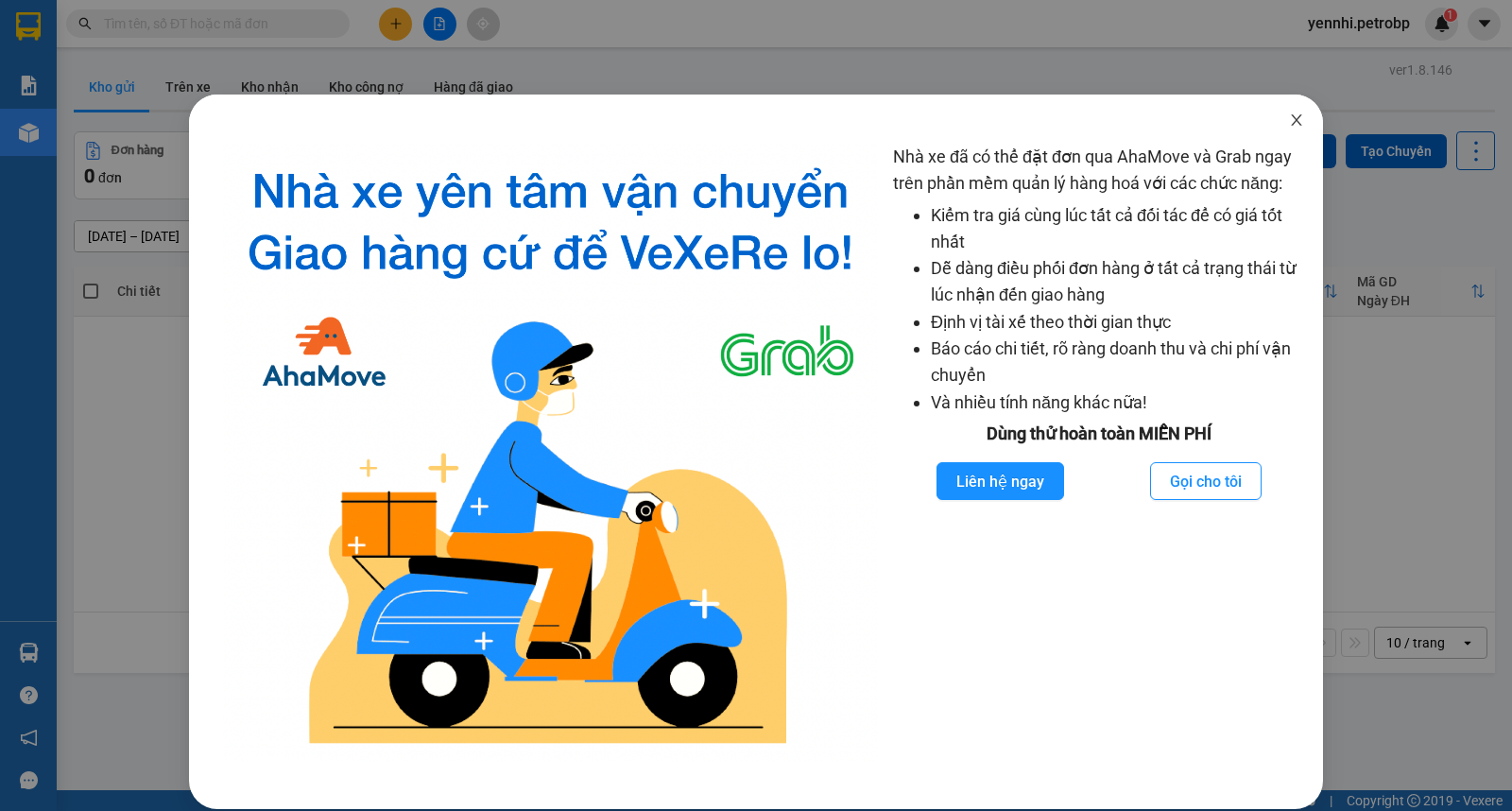
click at [1289, 116] on icon "close" at bounding box center [1297, 120] width 15 height 15
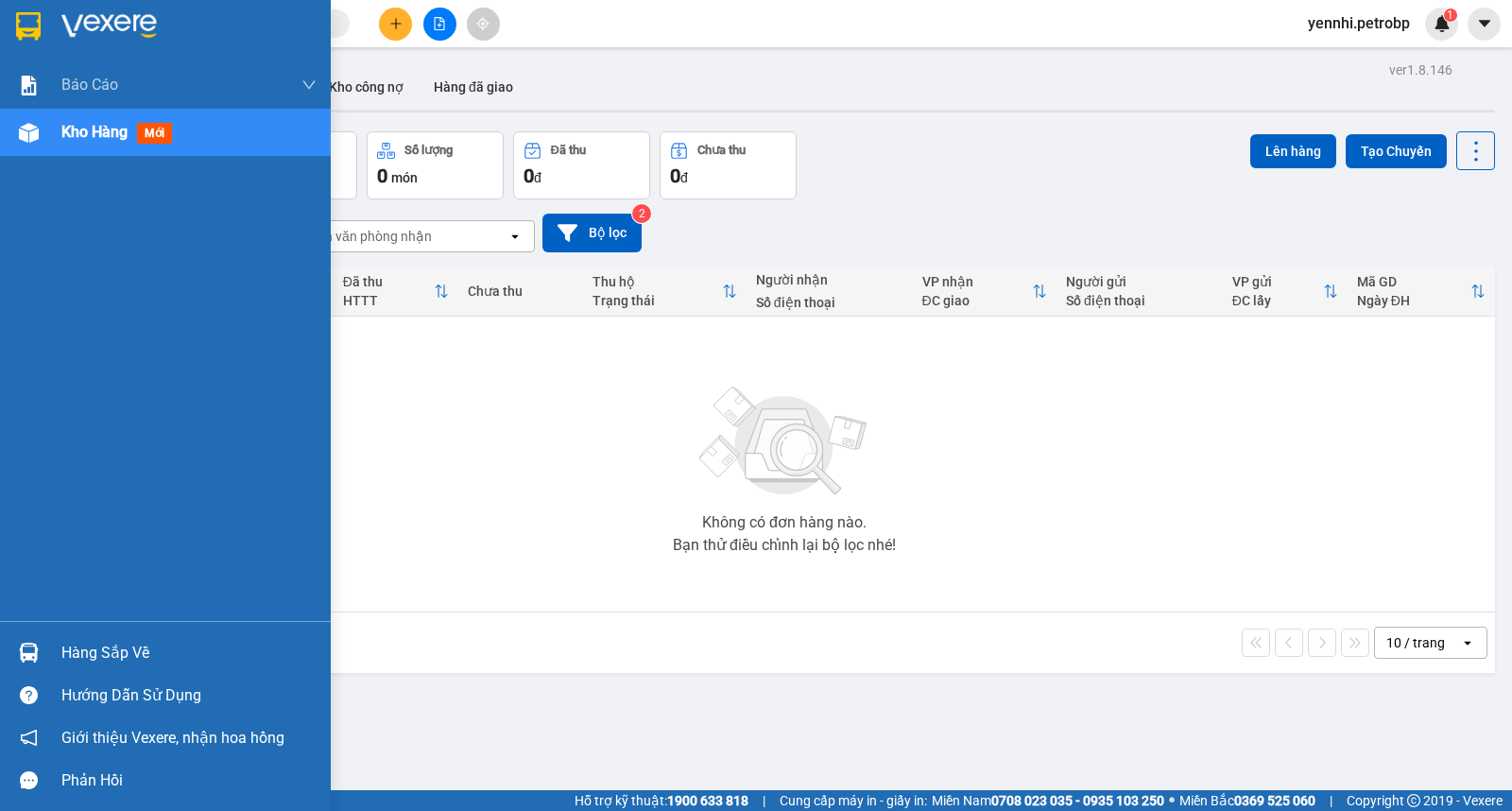
click at [27, 647] on img at bounding box center [29, 652] width 20 height 20
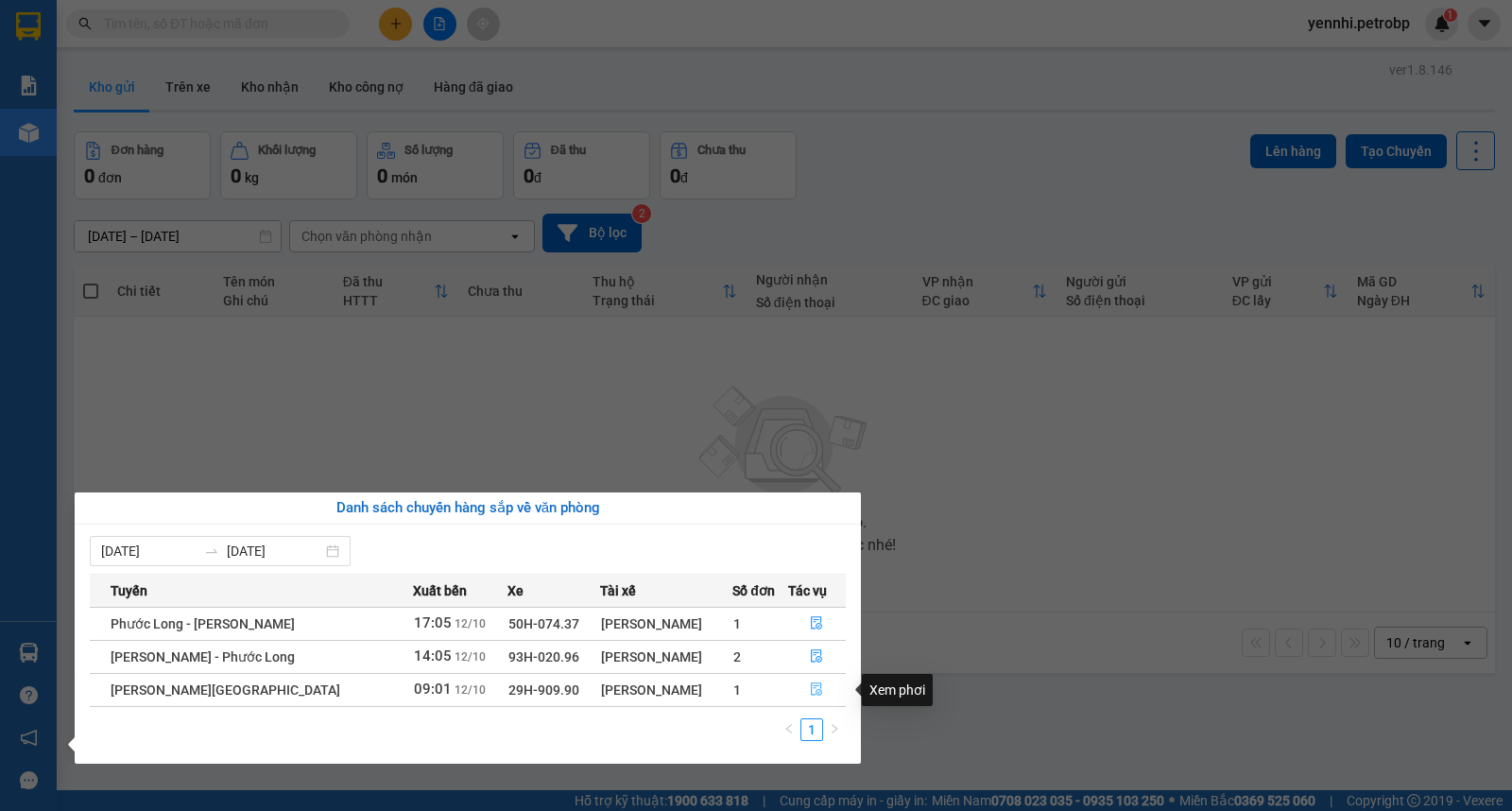
click at [818, 690] on icon "file-done" at bounding box center [818, 689] width 12 height 13
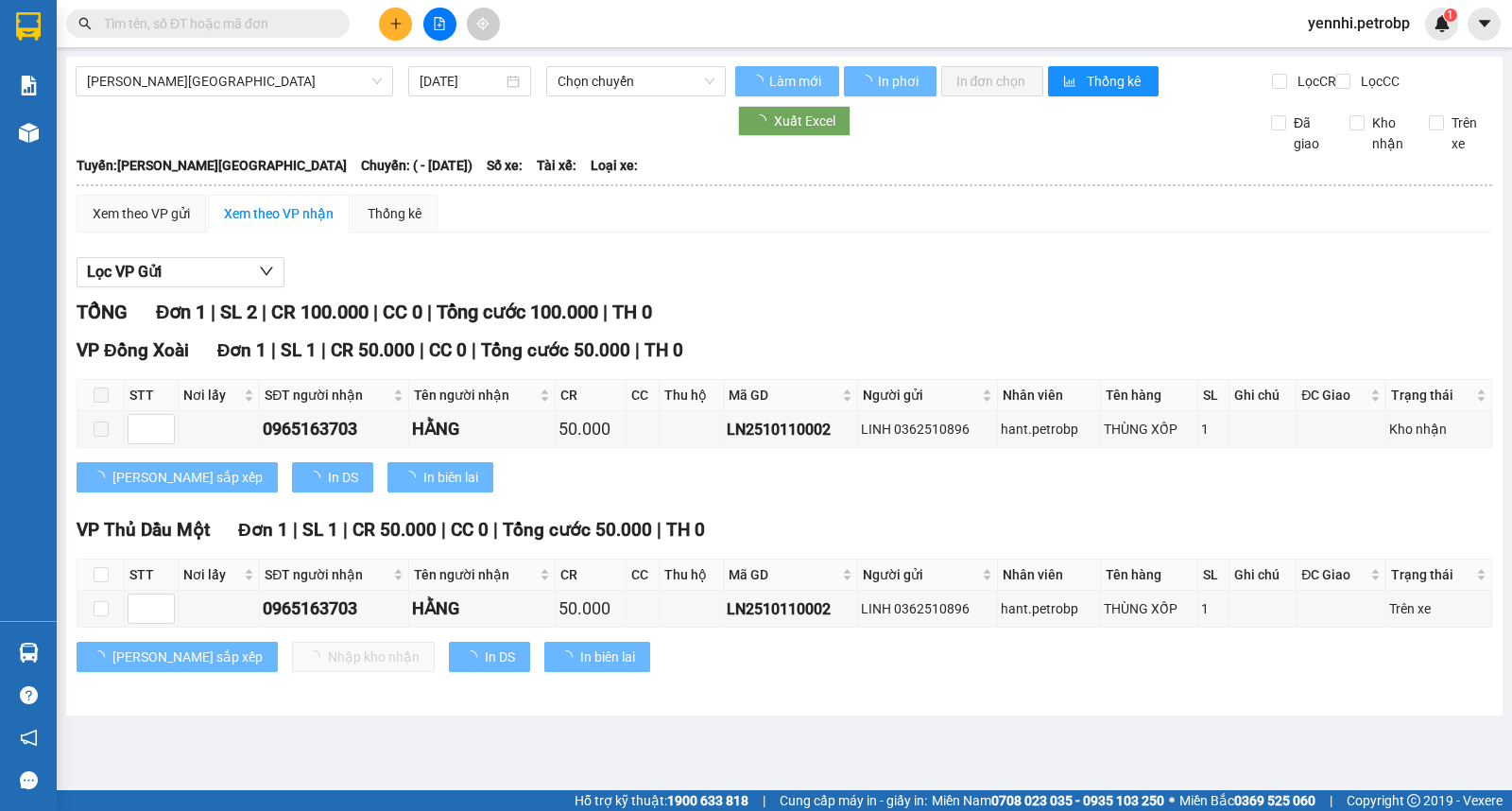
type input "12/10/2025"
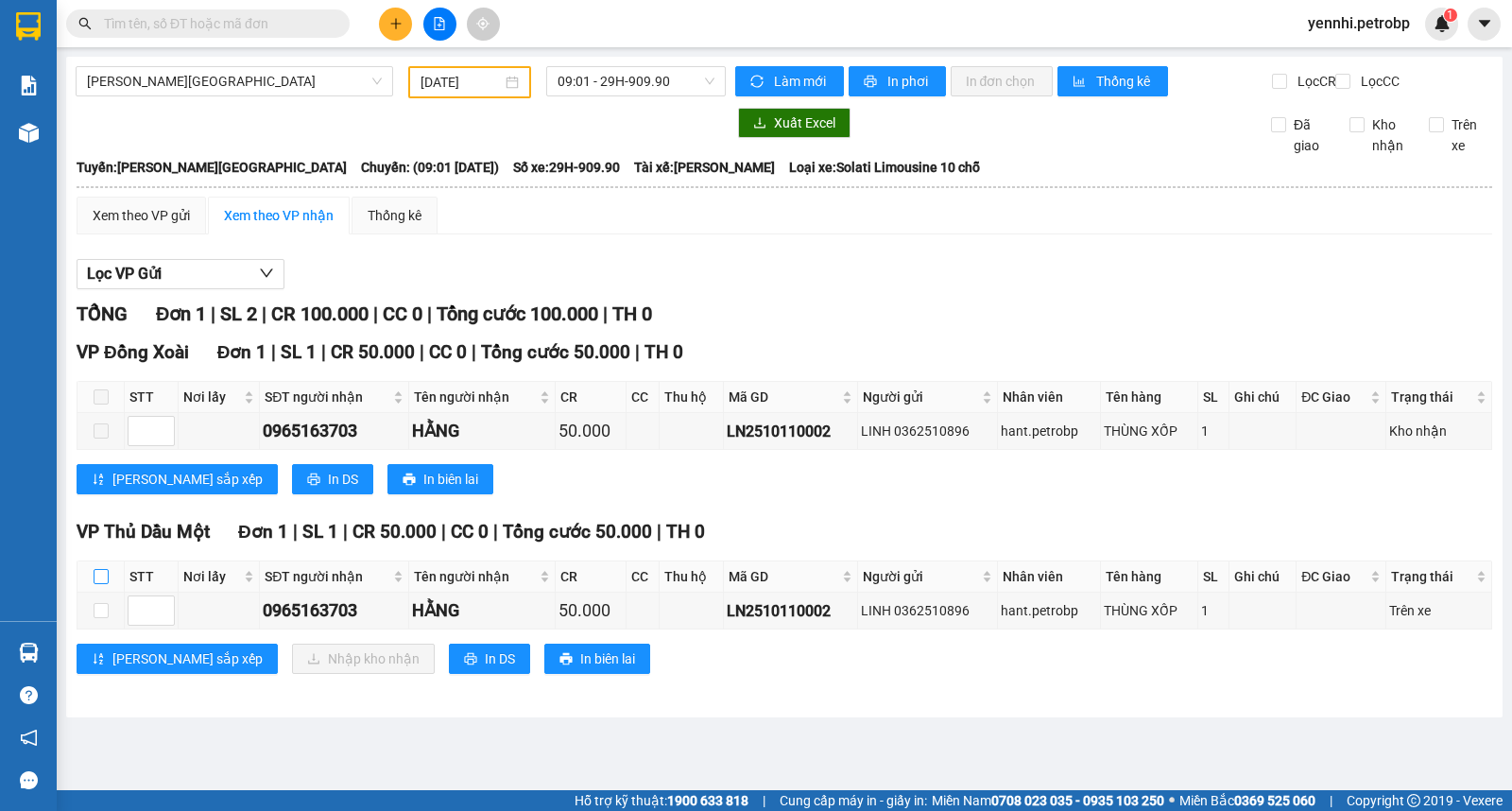
click at [99, 584] on input "checkbox" at bounding box center [101, 576] width 15 height 15
checkbox input "true"
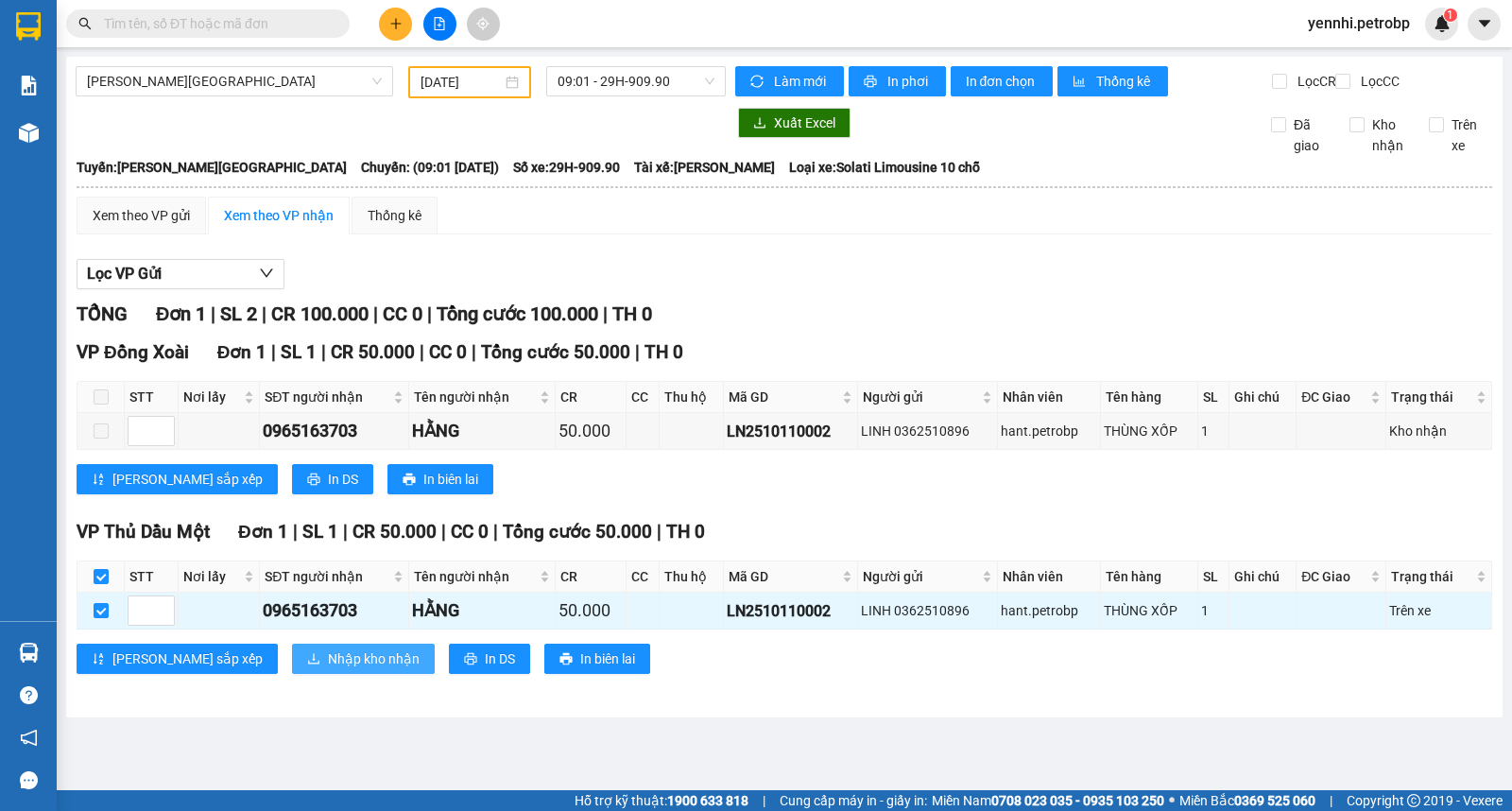
click at [328, 669] on span "Nhập kho nhận" at bounding box center [373, 659] width 91 height 21
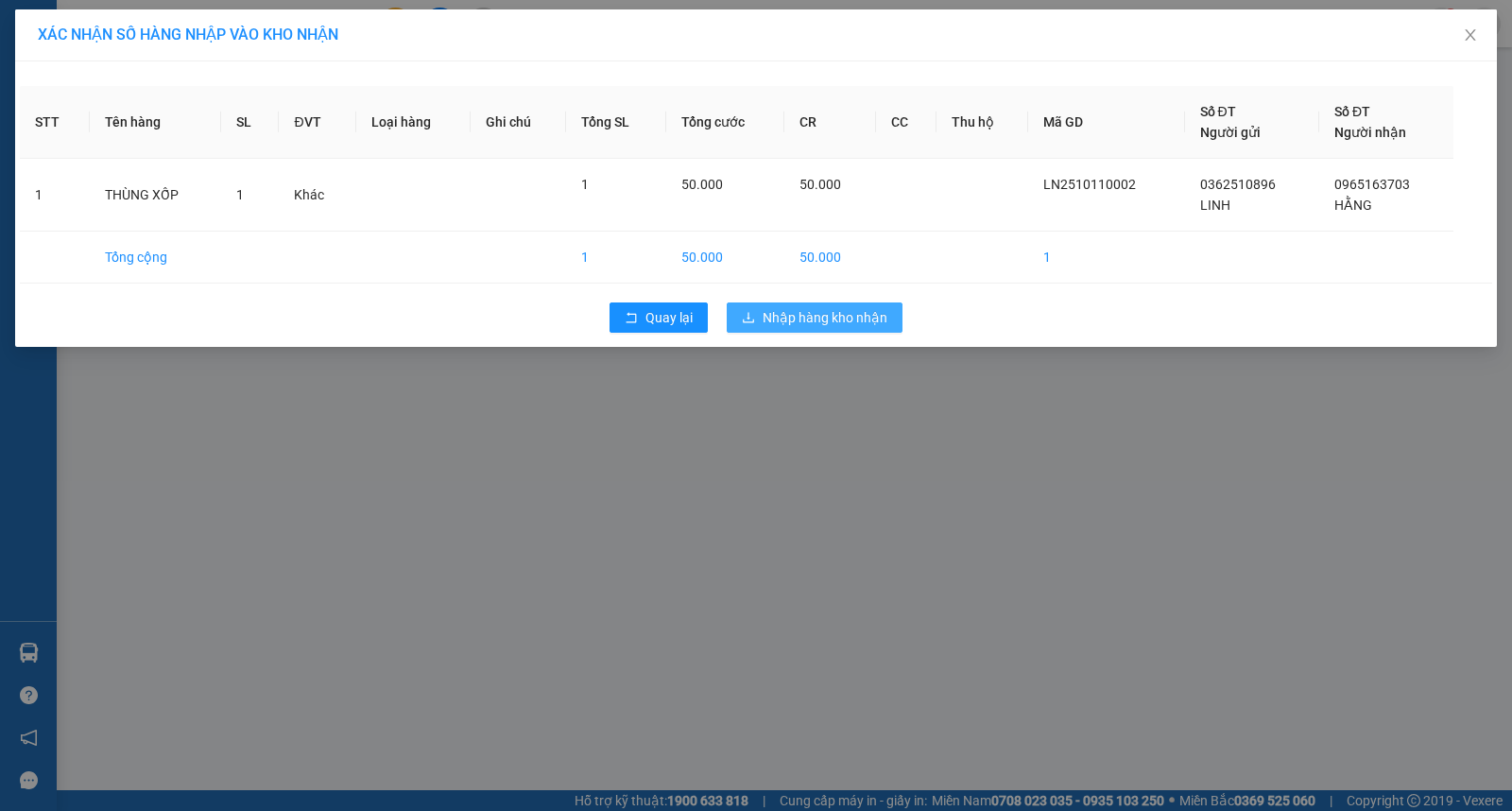
click at [844, 310] on span "Nhập hàng kho nhận" at bounding box center [825, 317] width 125 height 21
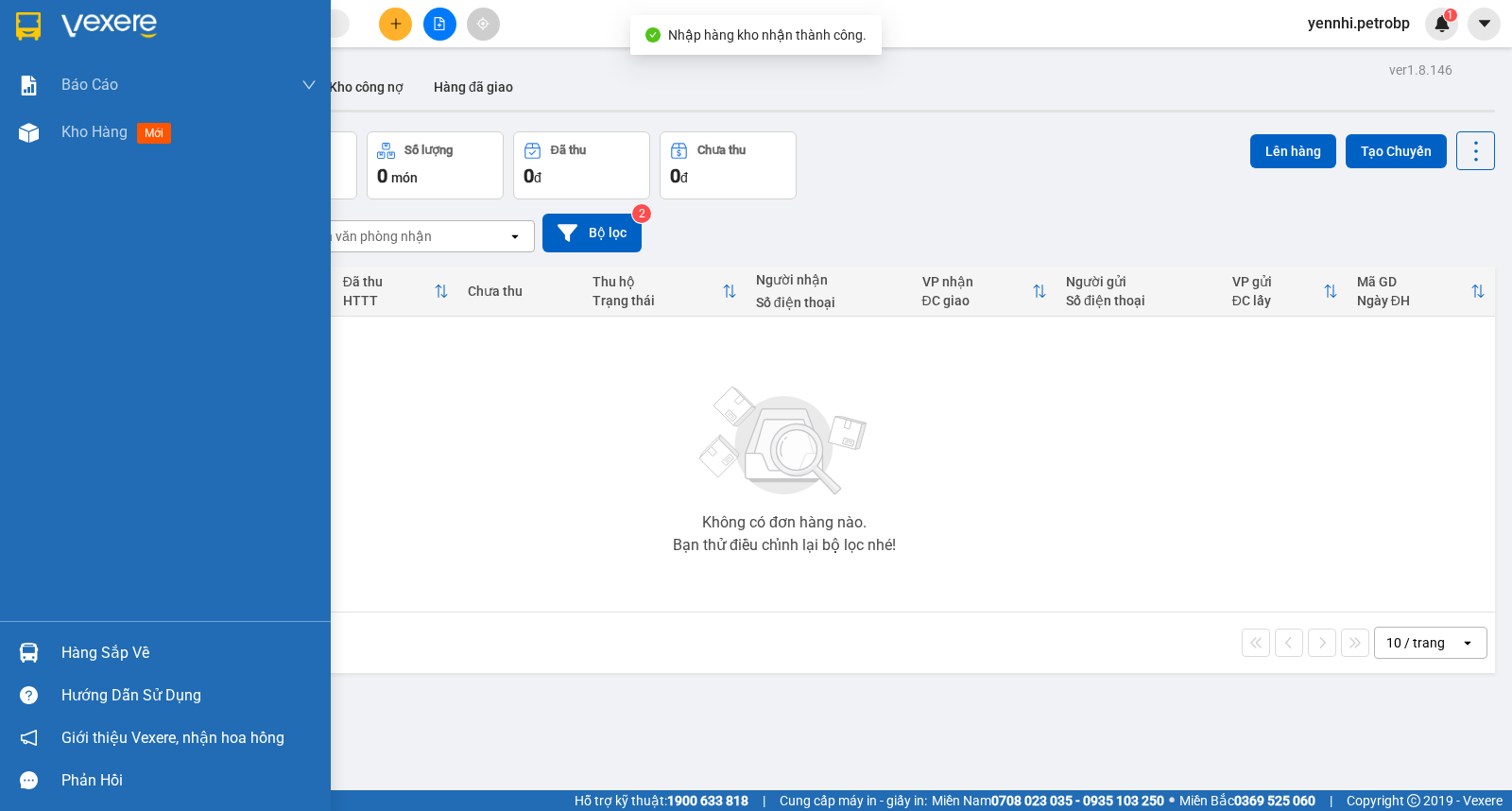
click at [27, 653] on img at bounding box center [29, 652] width 20 height 20
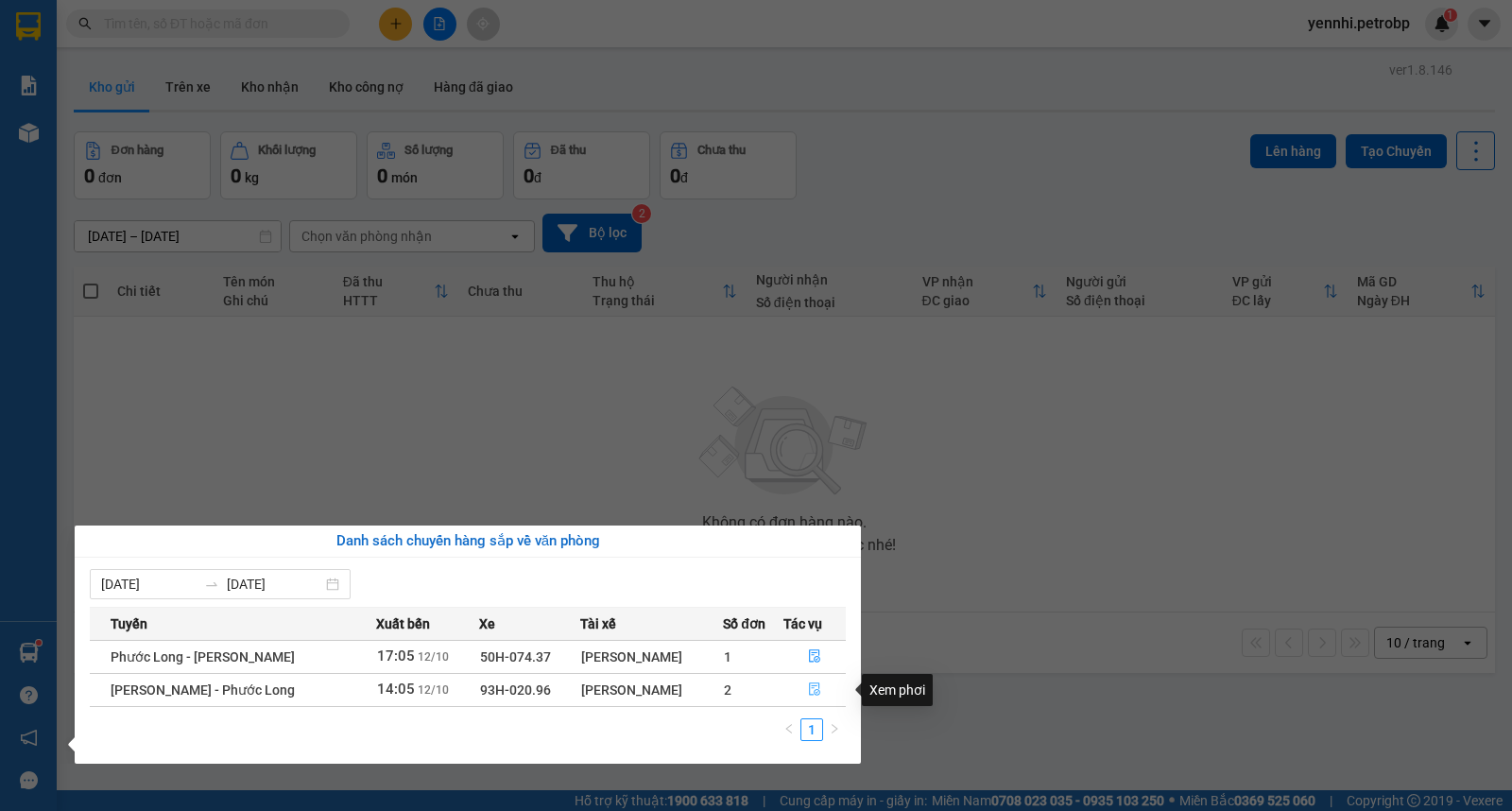
click at [810, 691] on icon "file-done" at bounding box center [815, 689] width 13 height 13
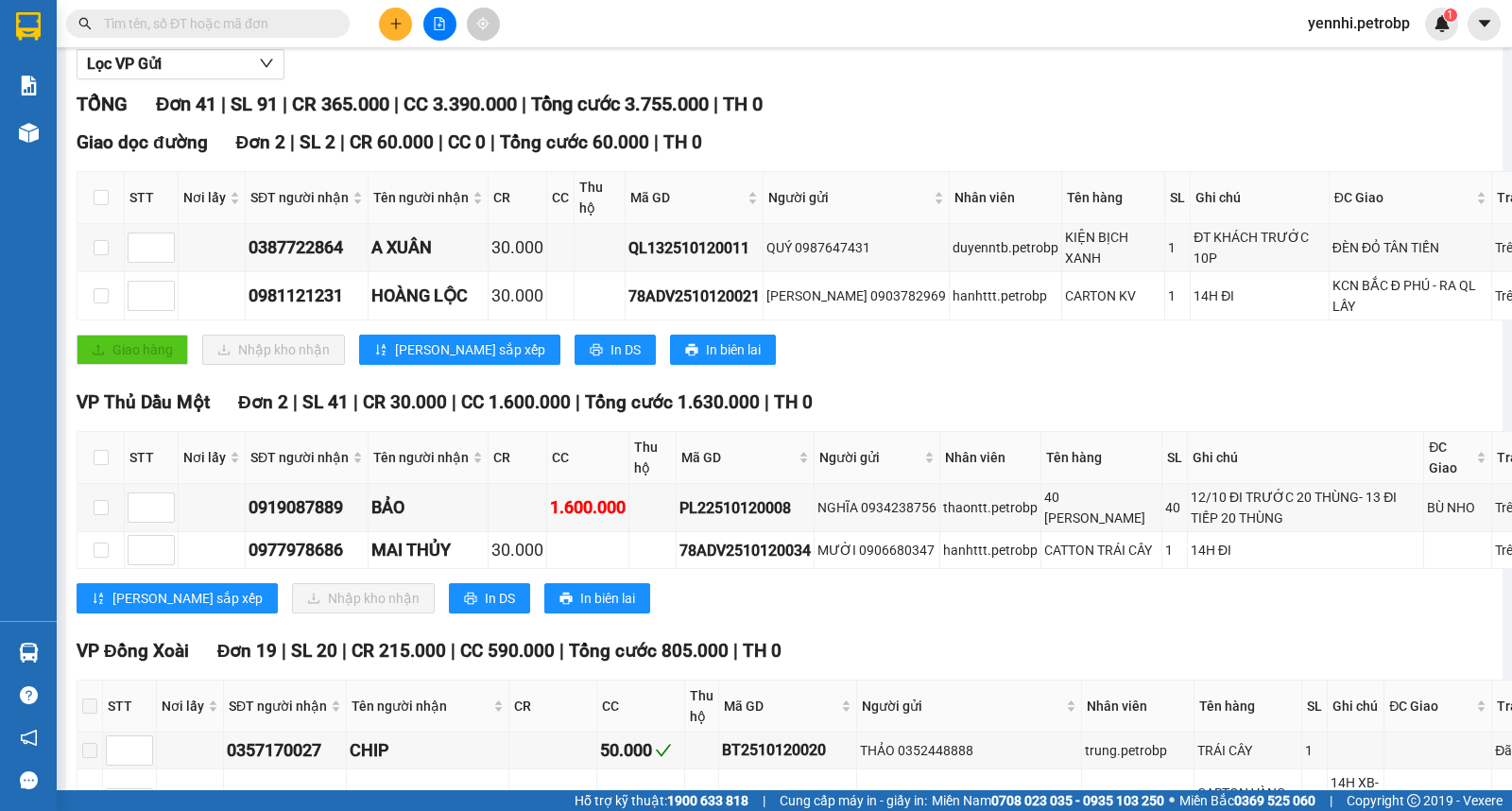
scroll to position [315, 0]
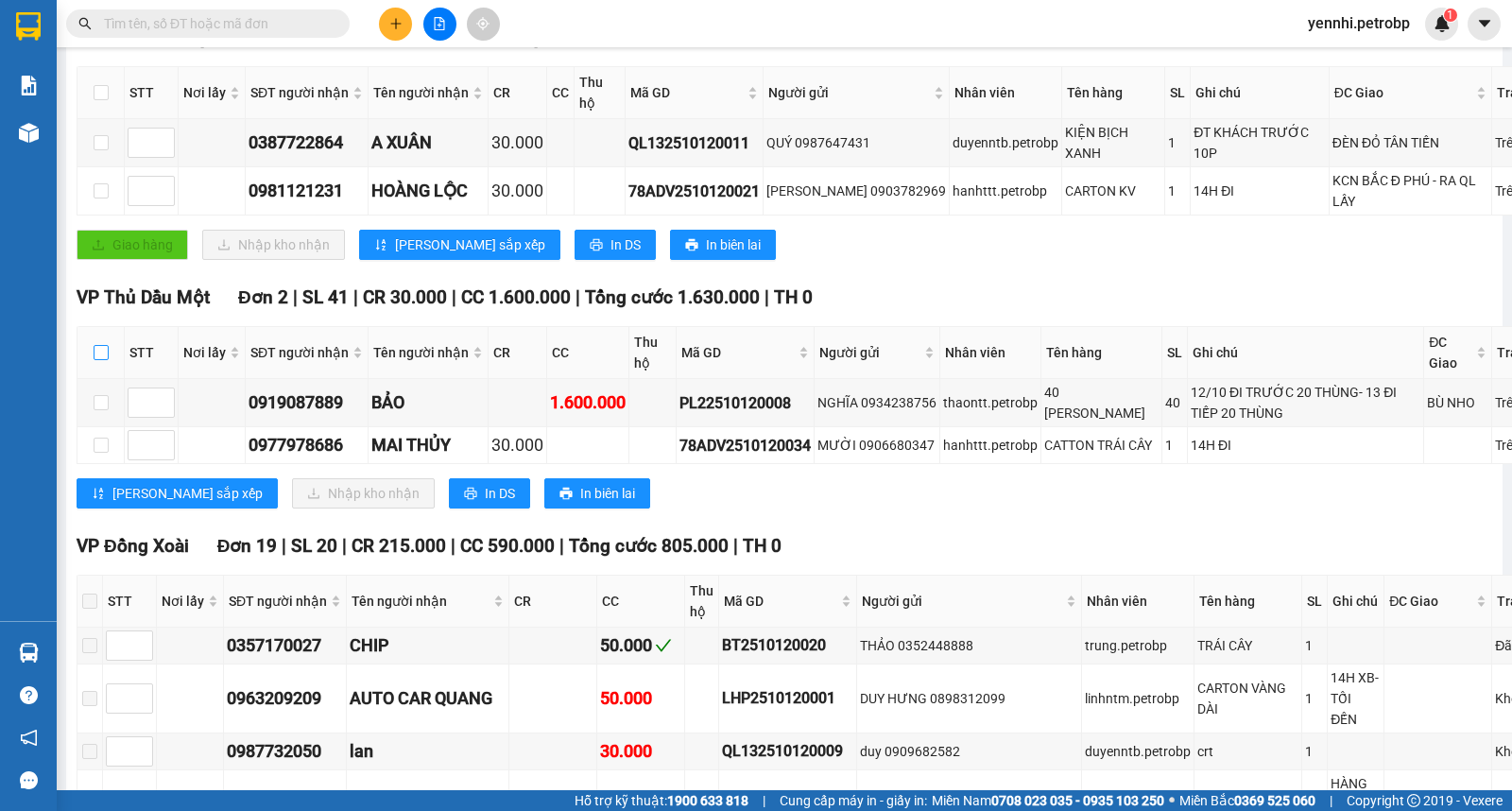
click at [99, 360] on input "checkbox" at bounding box center [101, 353] width 15 height 15
checkbox input "true"
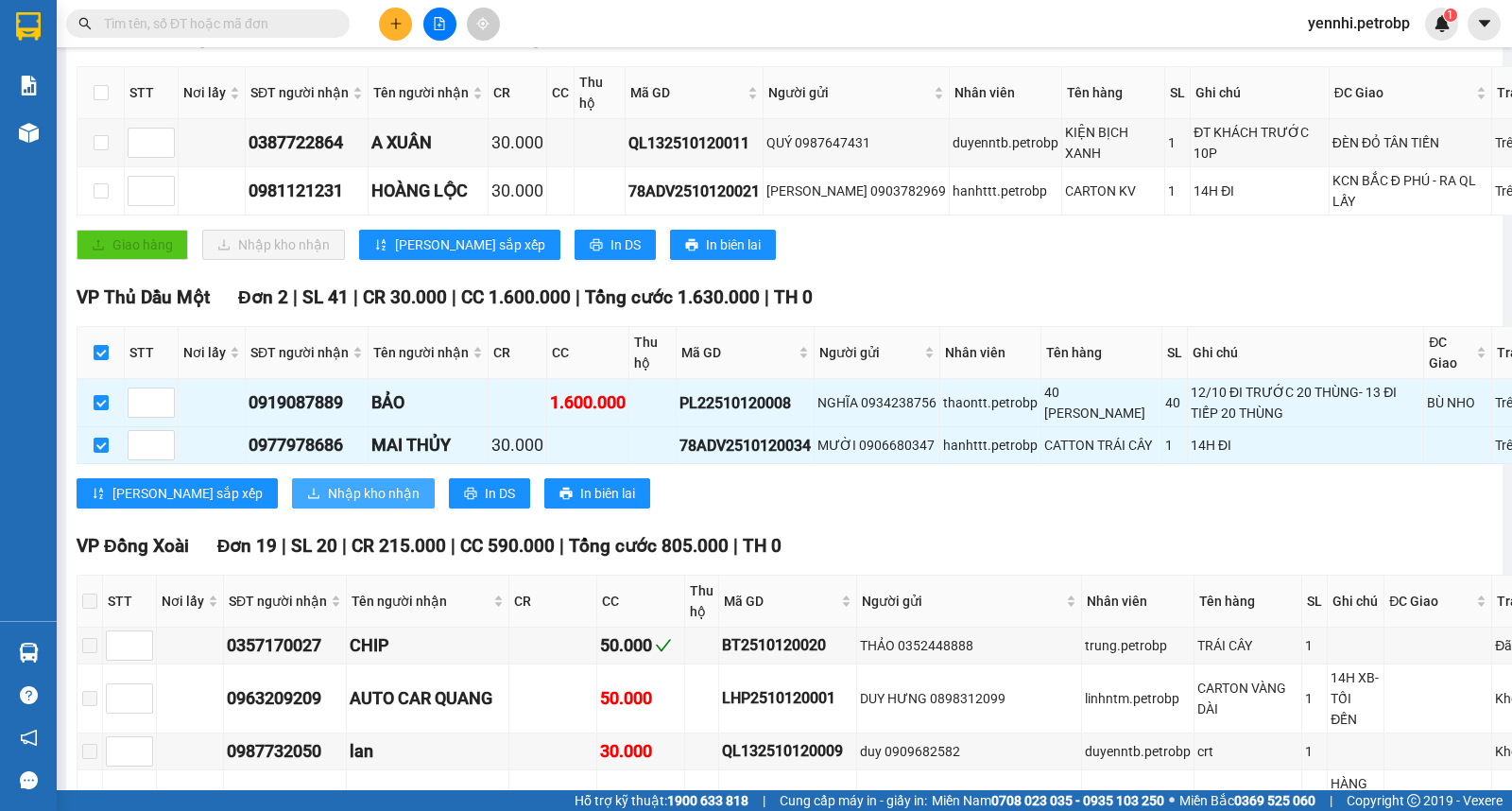
click at [328, 504] on span "Nhập kho nhận" at bounding box center [373, 494] width 91 height 21
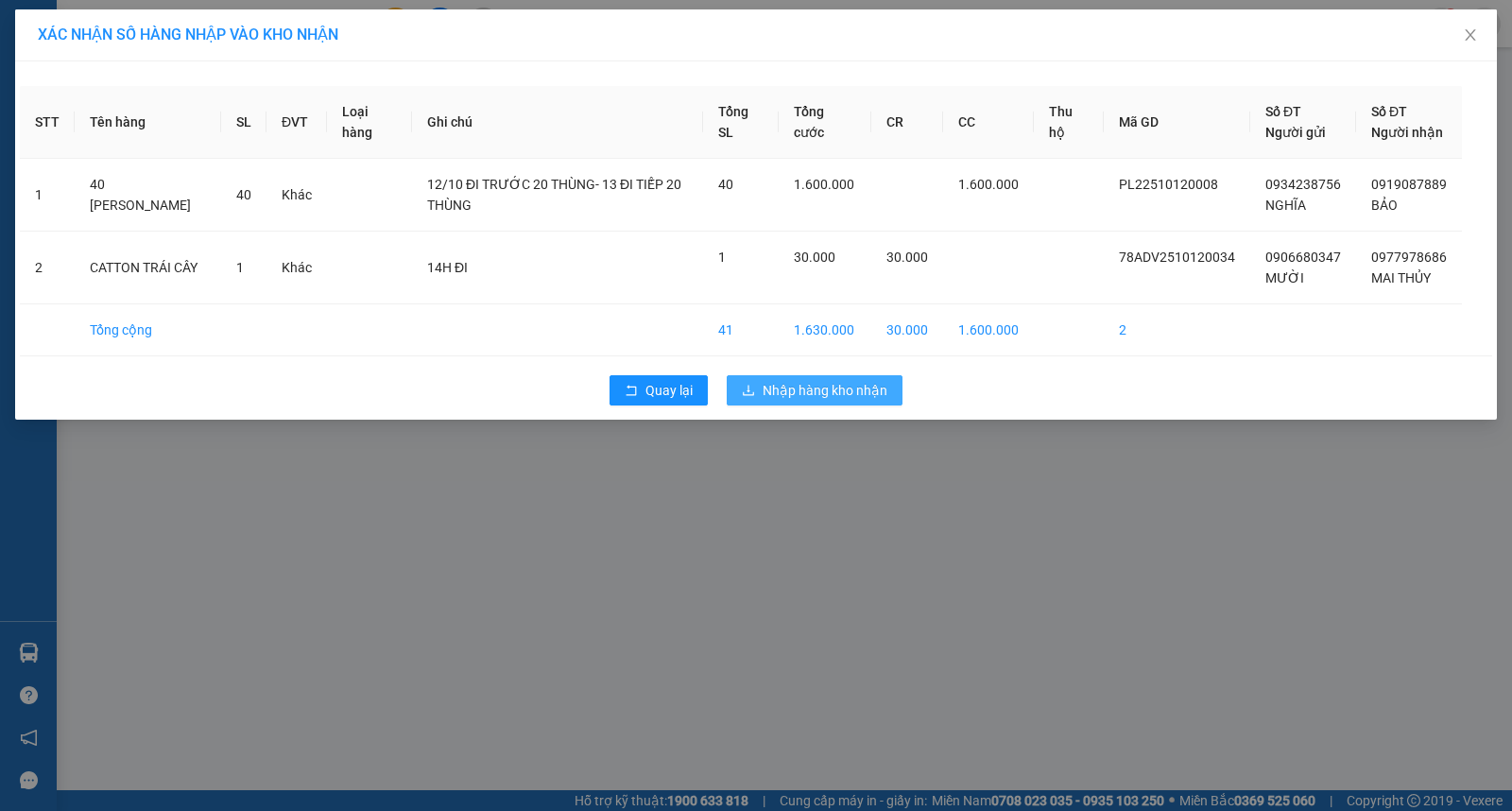
click at [847, 388] on span "Nhập hàng kho nhận" at bounding box center [825, 391] width 125 height 21
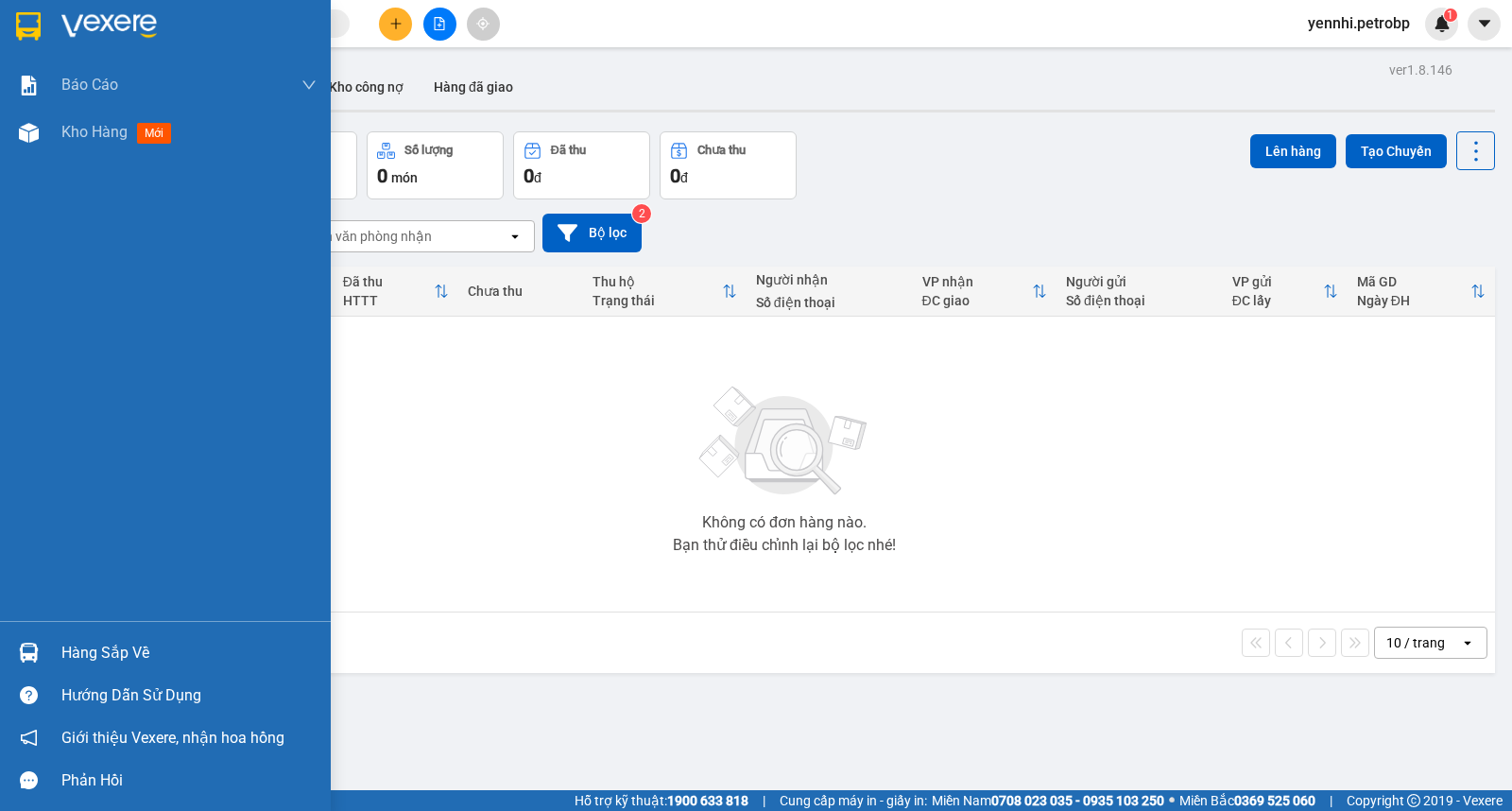
click at [32, 654] on img at bounding box center [29, 652] width 20 height 20
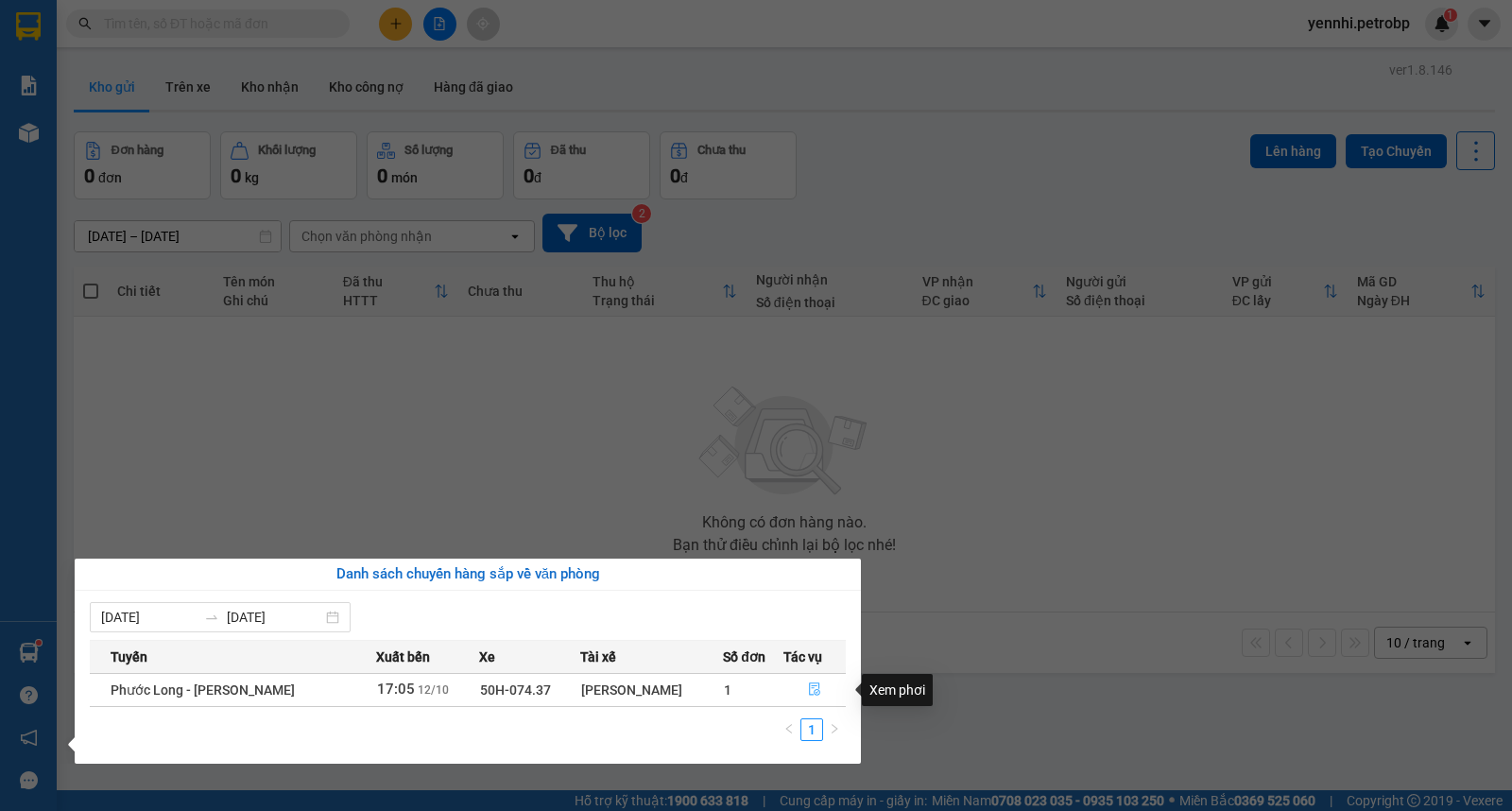
click at [808, 691] on icon "file-done" at bounding box center [815, 689] width 13 height 13
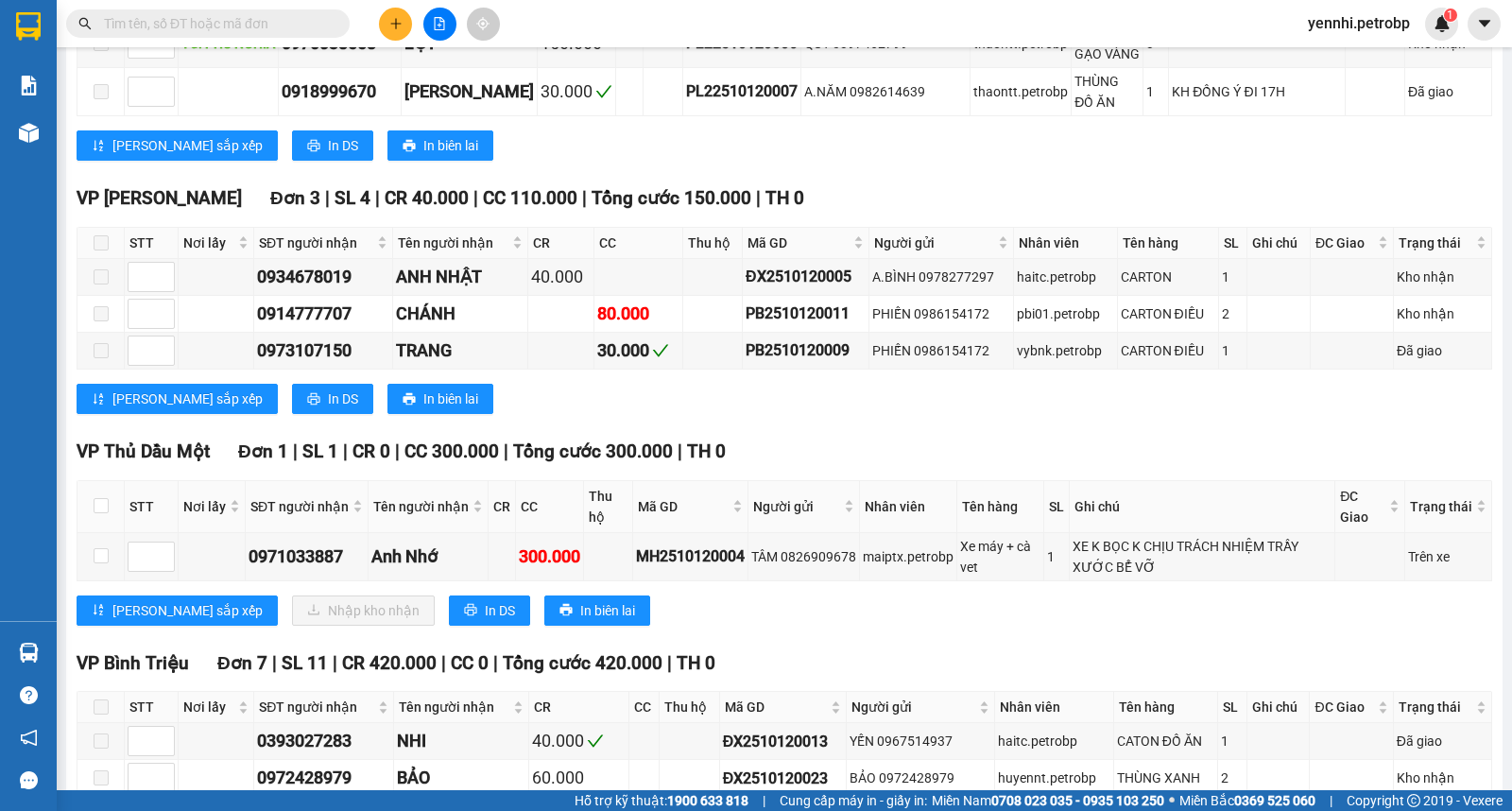
scroll to position [1575, 0]
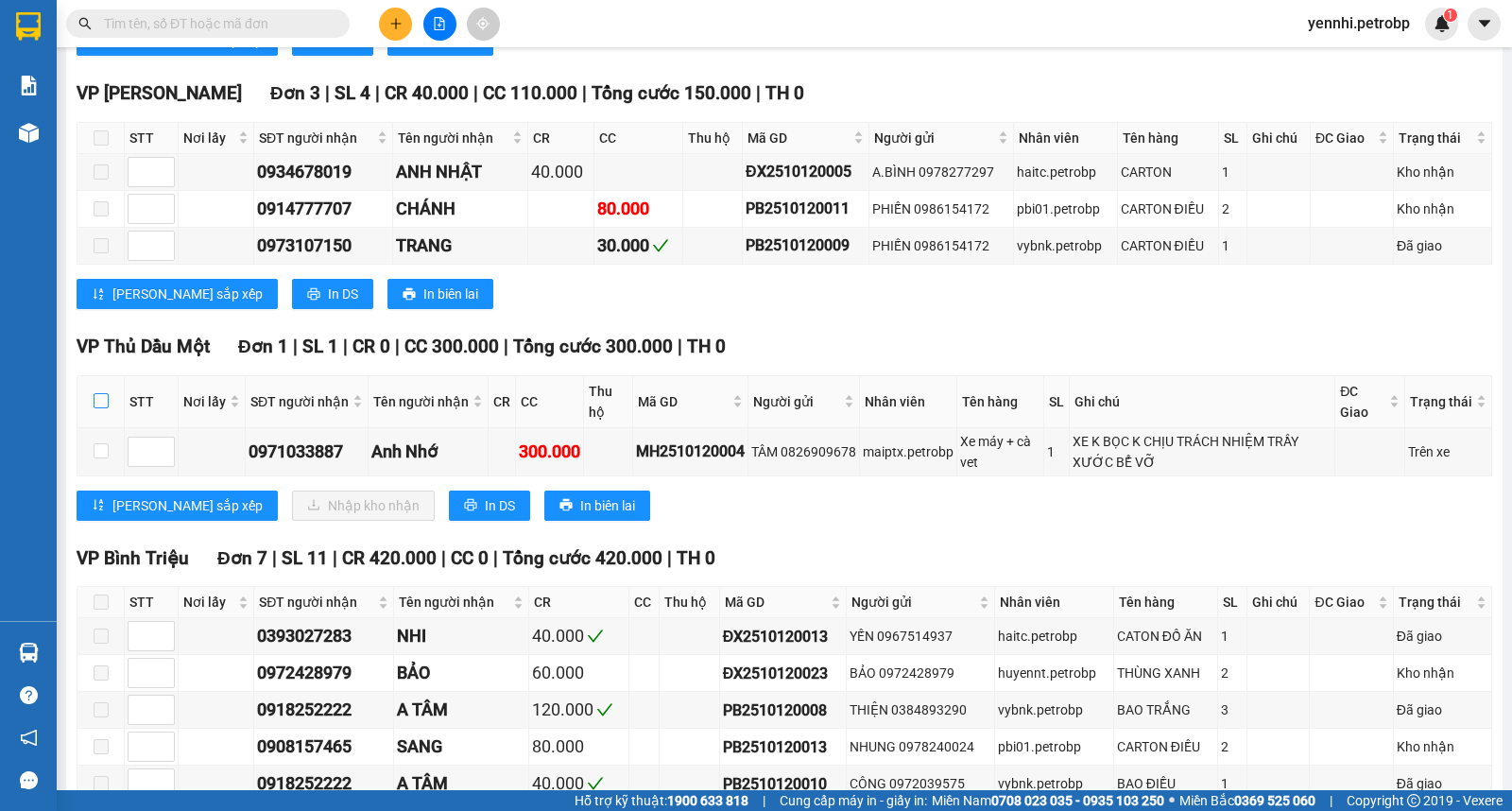
click at [97, 408] on input "checkbox" at bounding box center [101, 401] width 15 height 15
checkbox input "true"
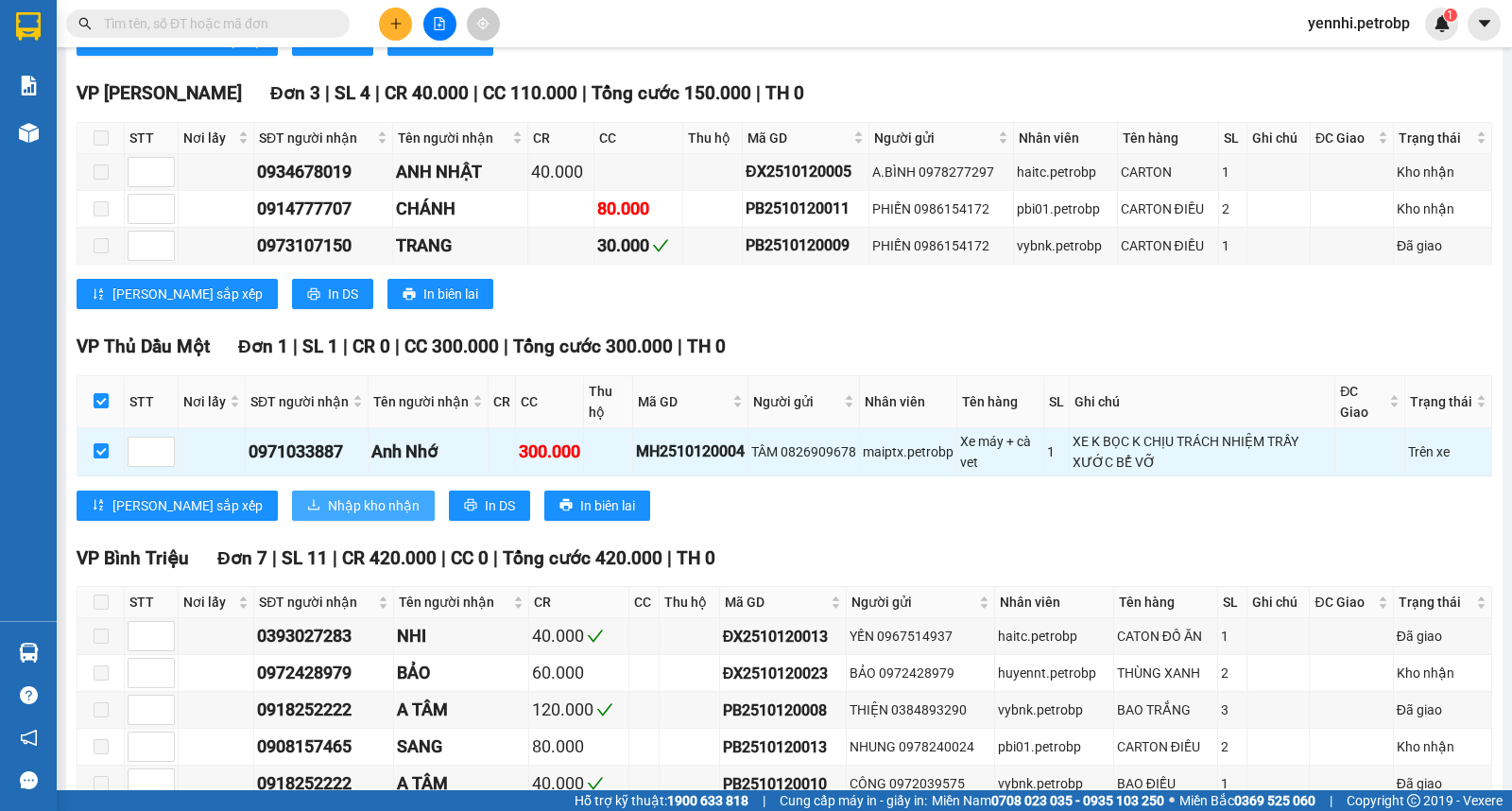
click at [328, 516] on span "Nhập kho nhận" at bounding box center [373, 506] width 91 height 21
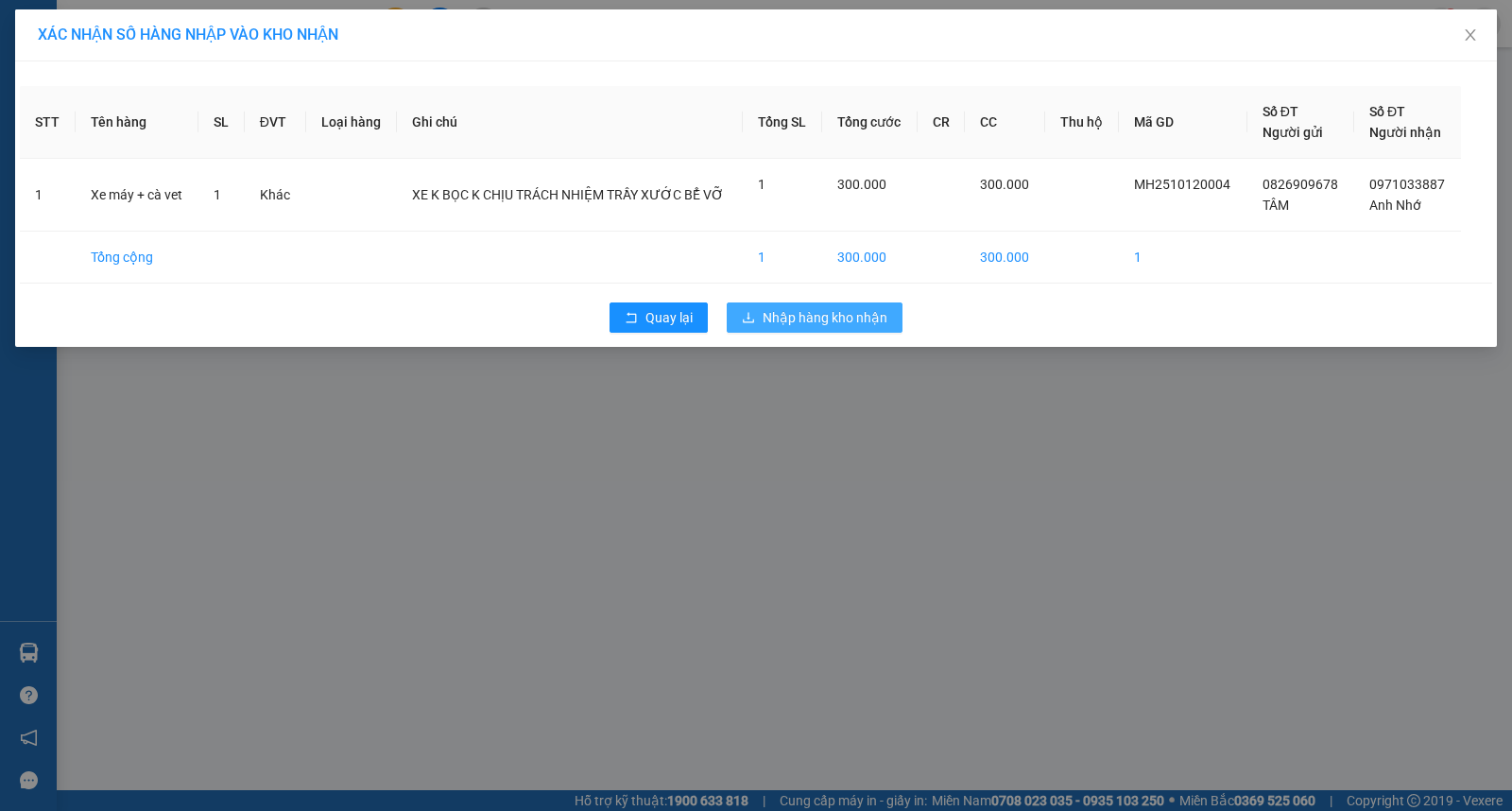
click at [785, 310] on span "Nhập hàng kho nhận" at bounding box center [825, 317] width 125 height 21
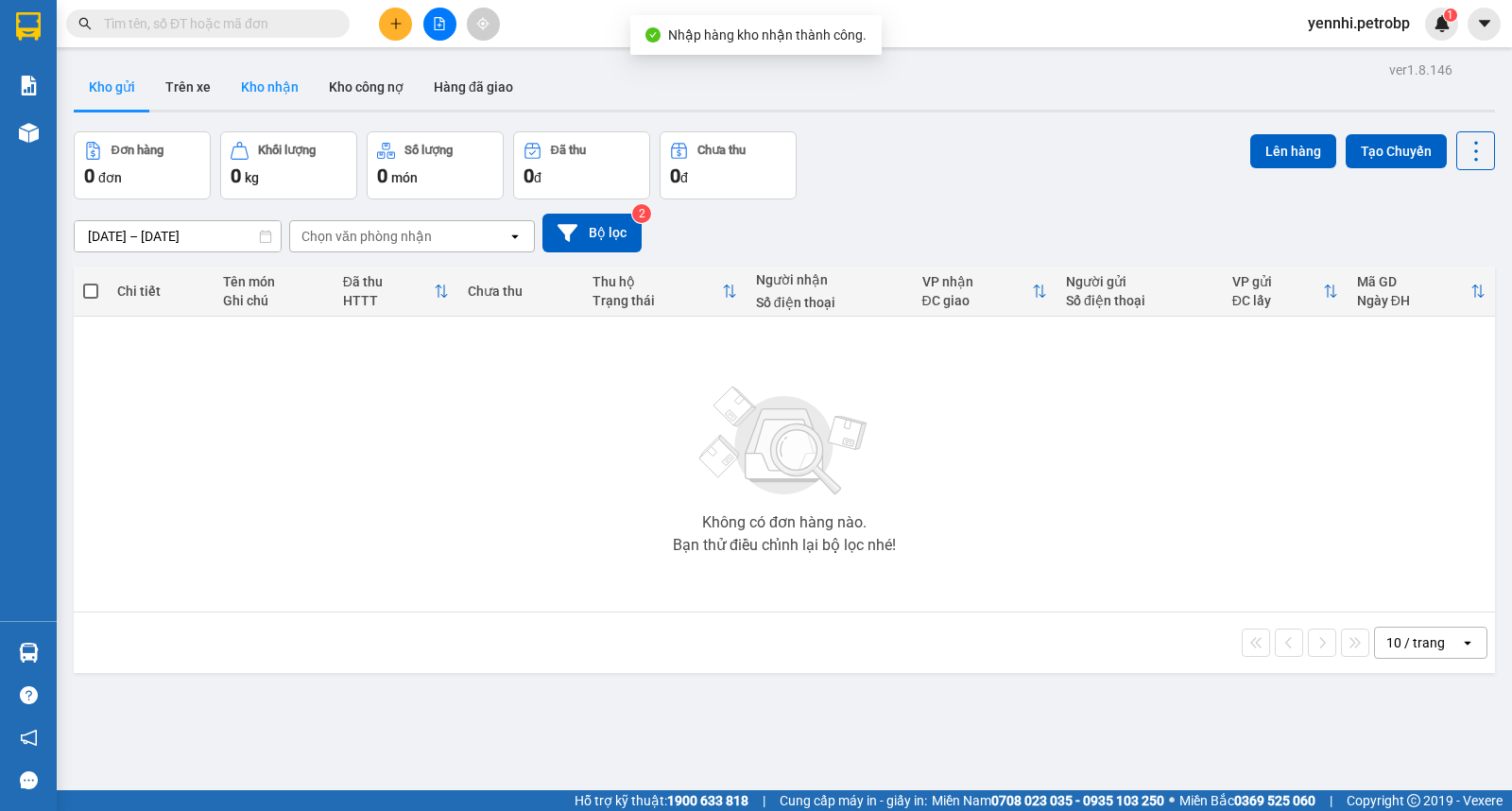
click at [270, 79] on button "Kho nhận" at bounding box center [269, 87] width 88 height 45
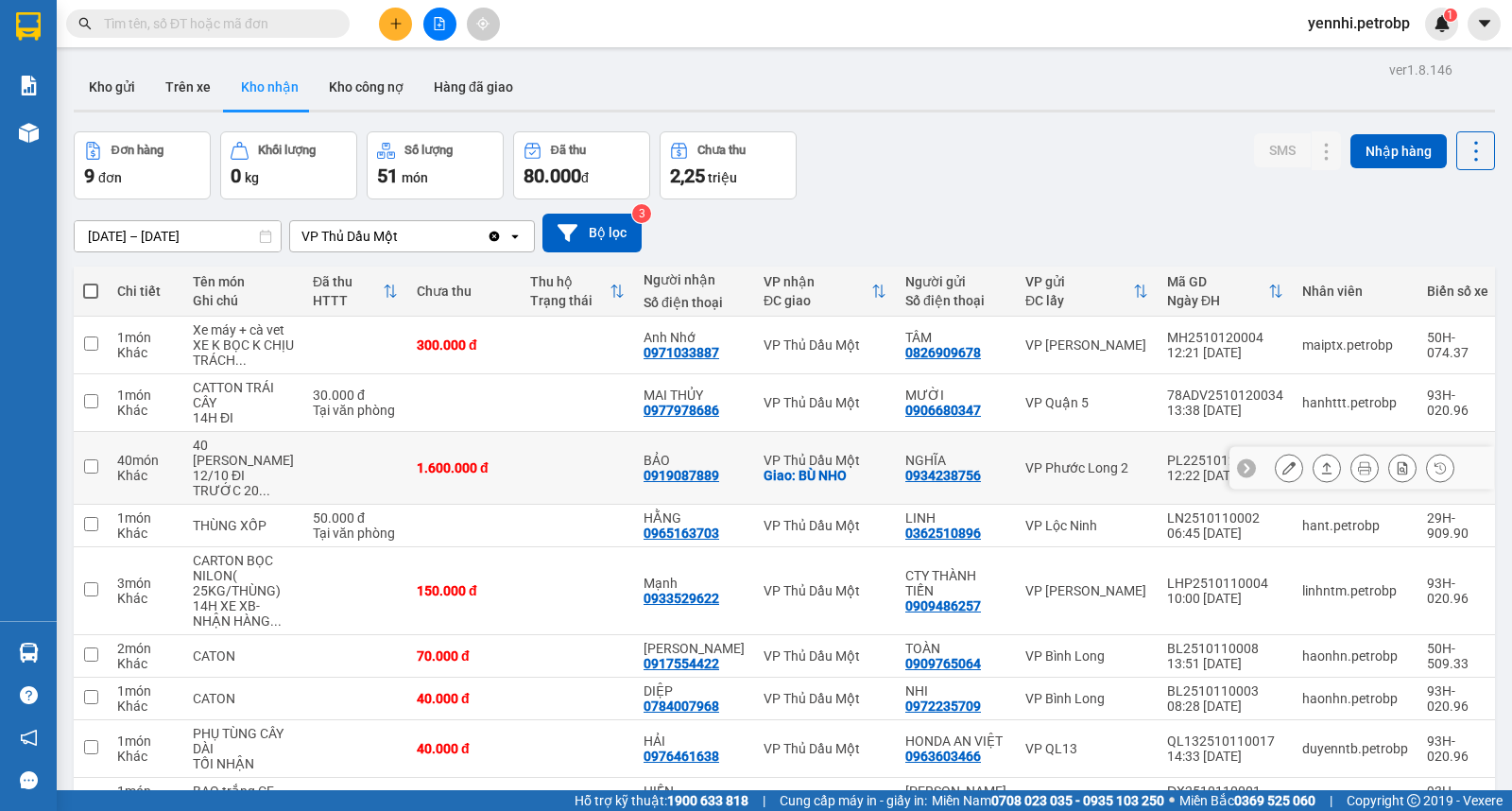
scroll to position [105, 0]
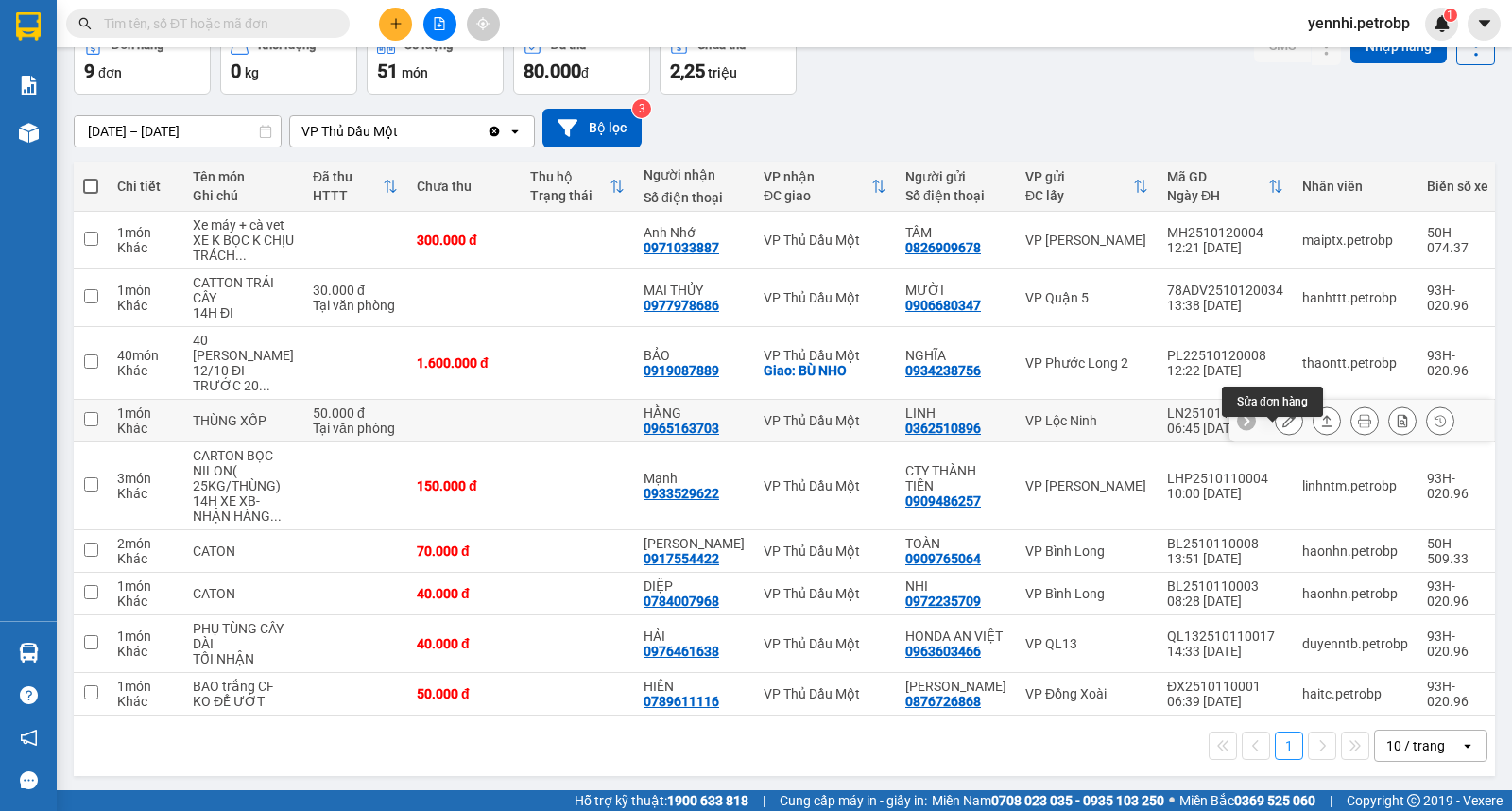
click at [1282, 427] on icon at bounding box center [1289, 420] width 13 height 13
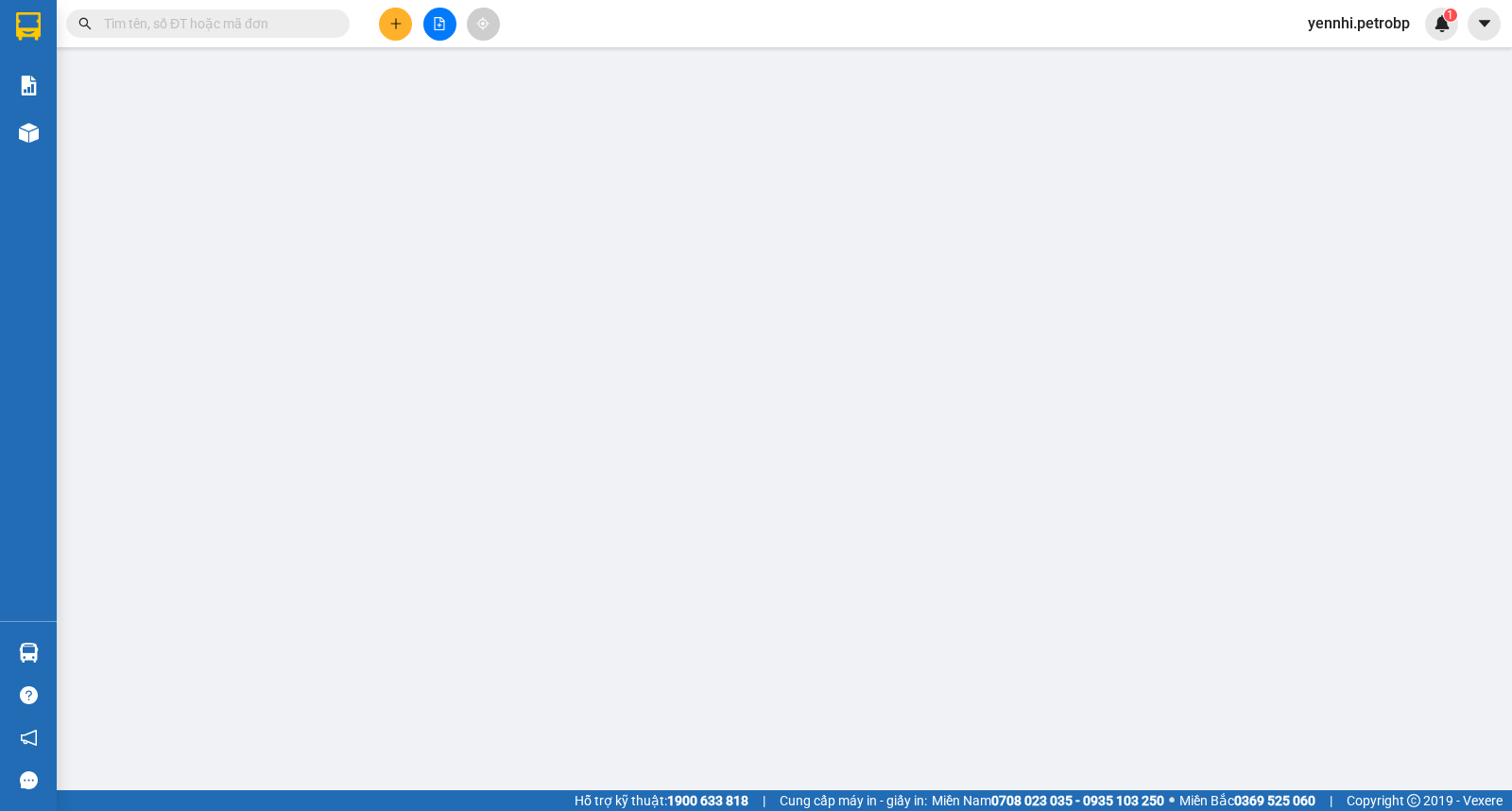
type input "0362510896"
type input "LINH"
type input "0965163703"
type input "HẰNG"
type input "50.000"
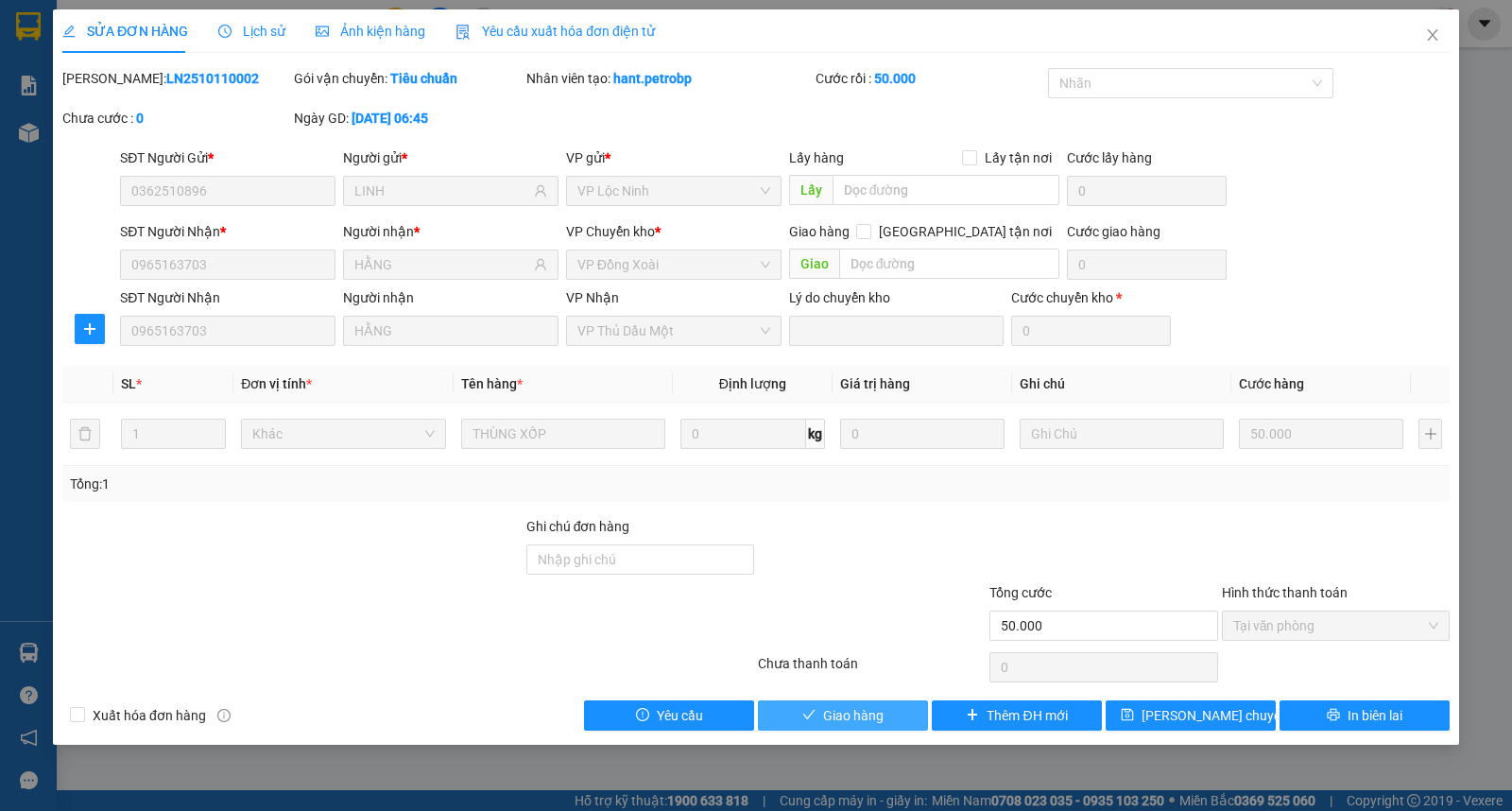
click at [845, 717] on span "Giao hàng" at bounding box center [853, 716] width 61 height 21
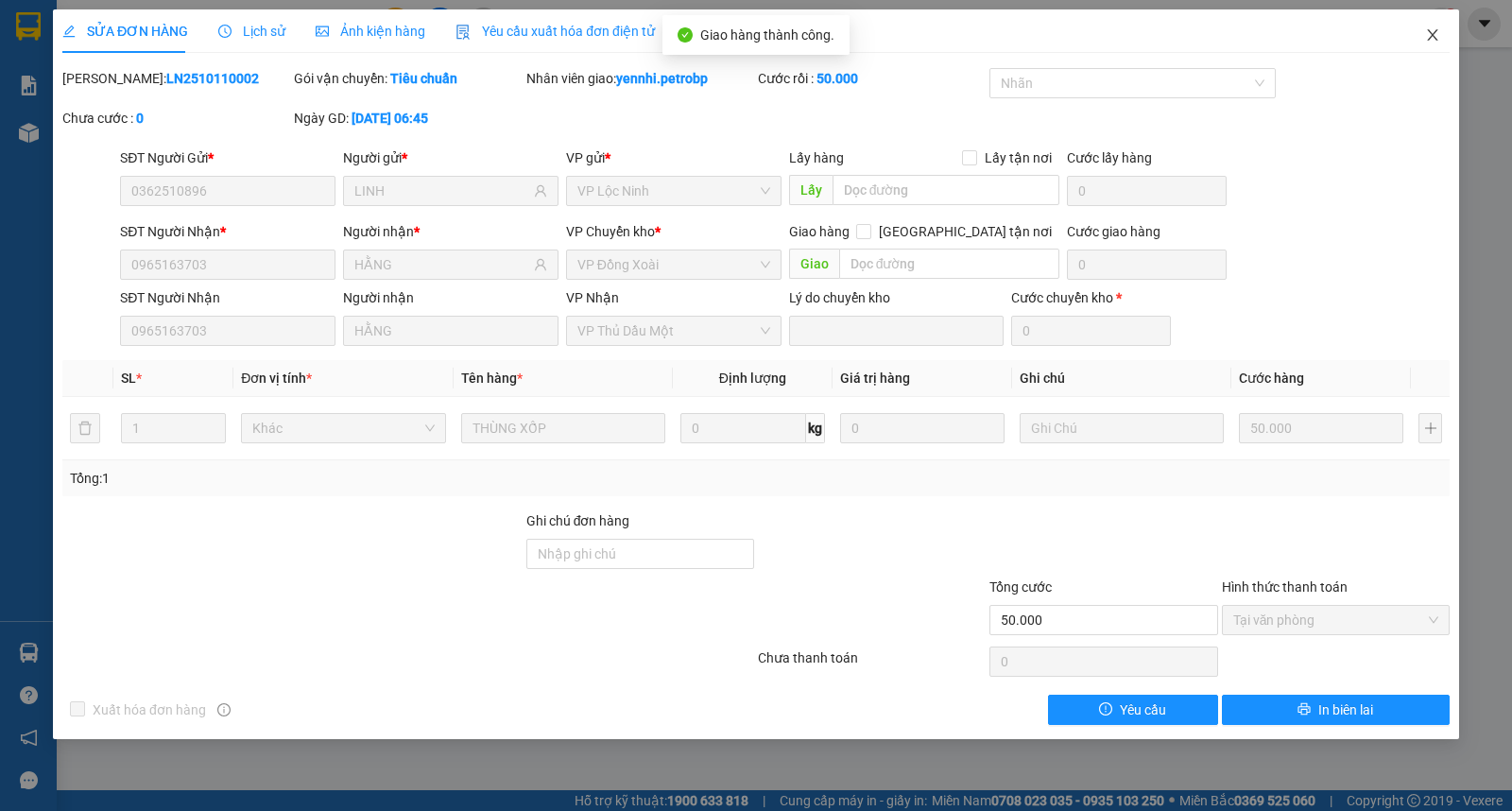
click at [1433, 28] on icon "close" at bounding box center [1432, 35] width 15 height 15
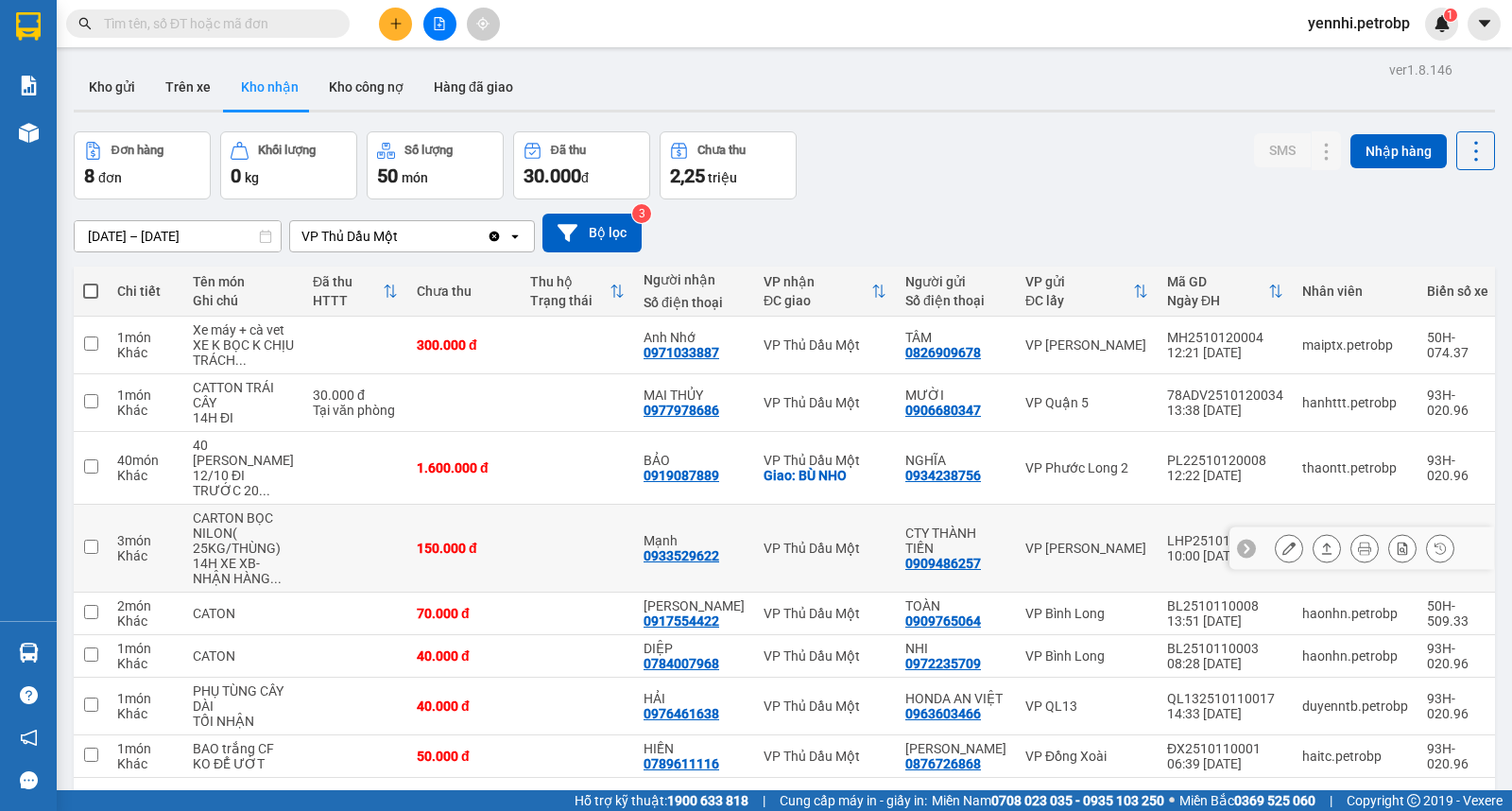
scroll to position [87, 0]
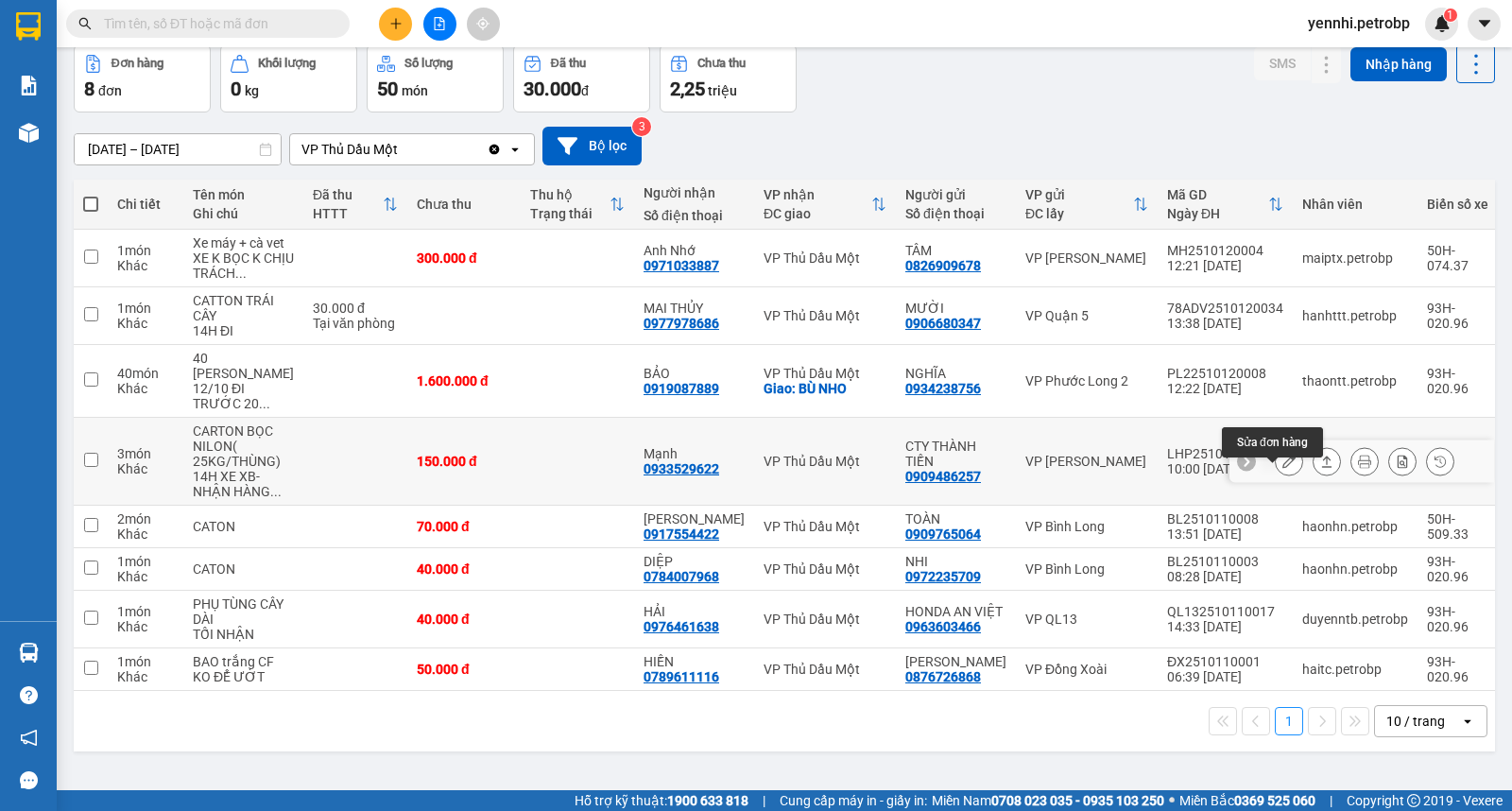
click at [1282, 468] on icon at bounding box center [1289, 461] width 13 height 13
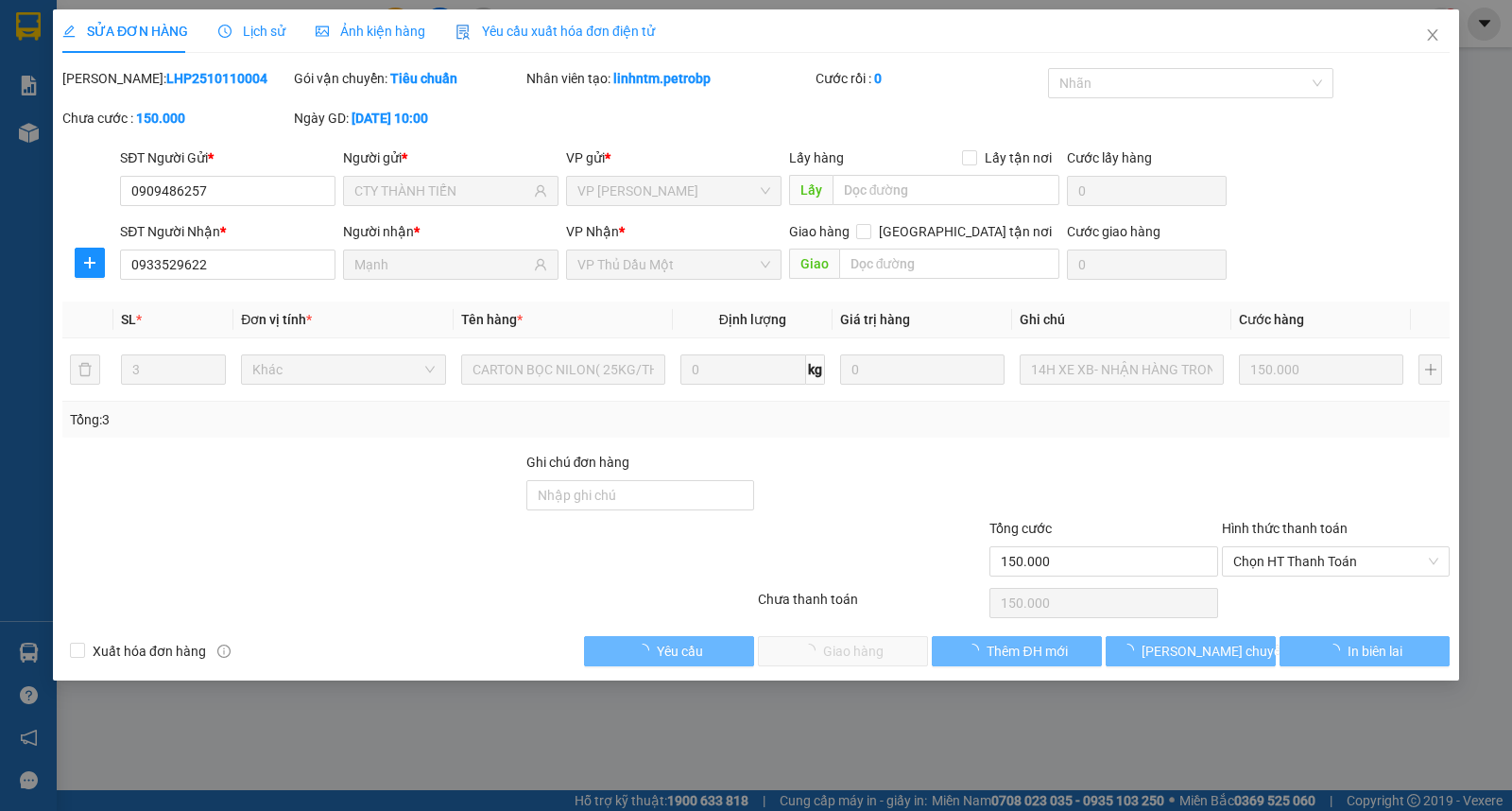
type input "0909486257"
type input "CTY THÀNH TIẾN"
type input "0933529622"
type input "Mạnh"
type input "150.000"
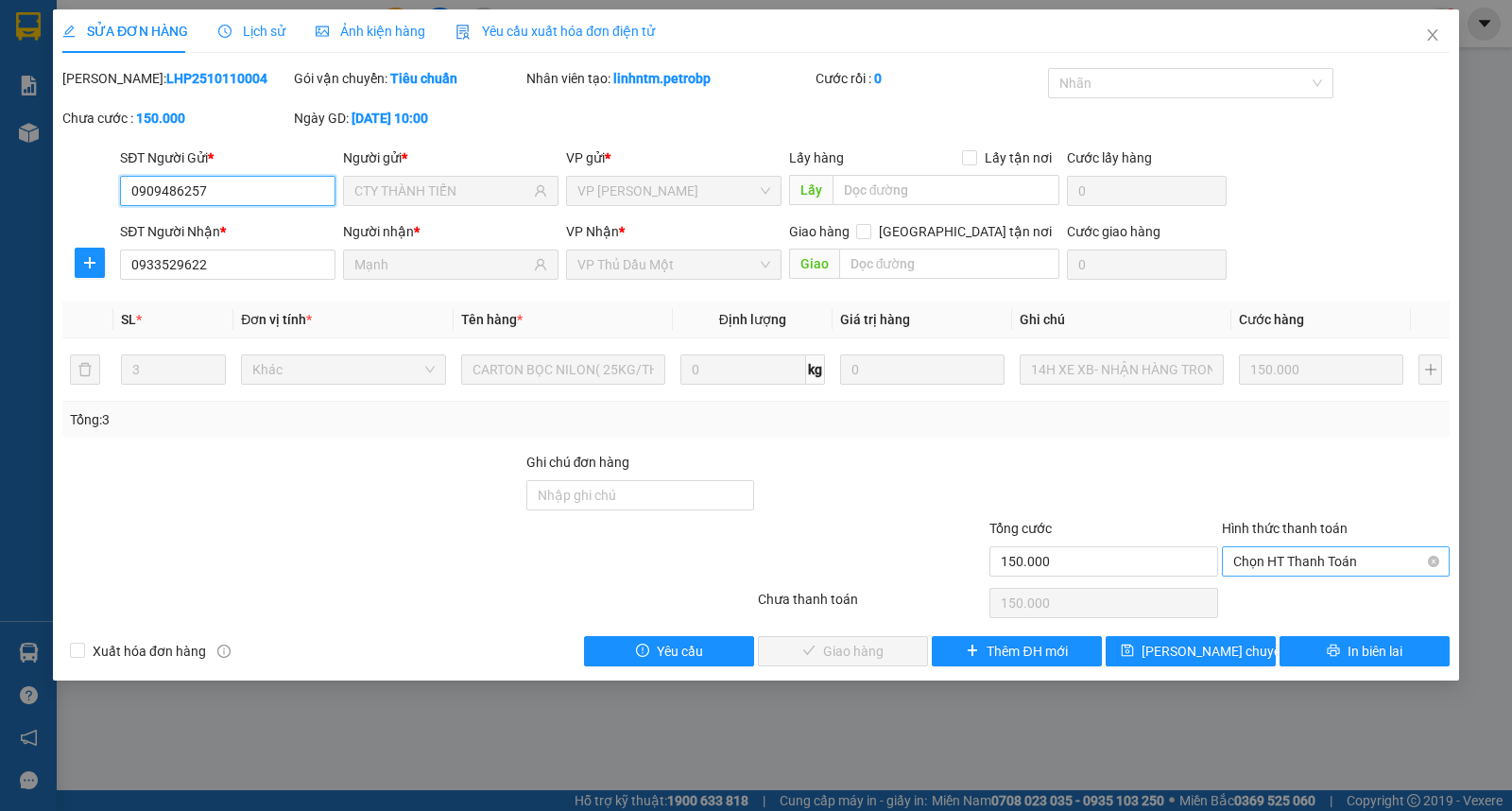
click at [1258, 564] on span "Chọn HT Thanh Toán" at bounding box center [1335, 561] width 205 height 28
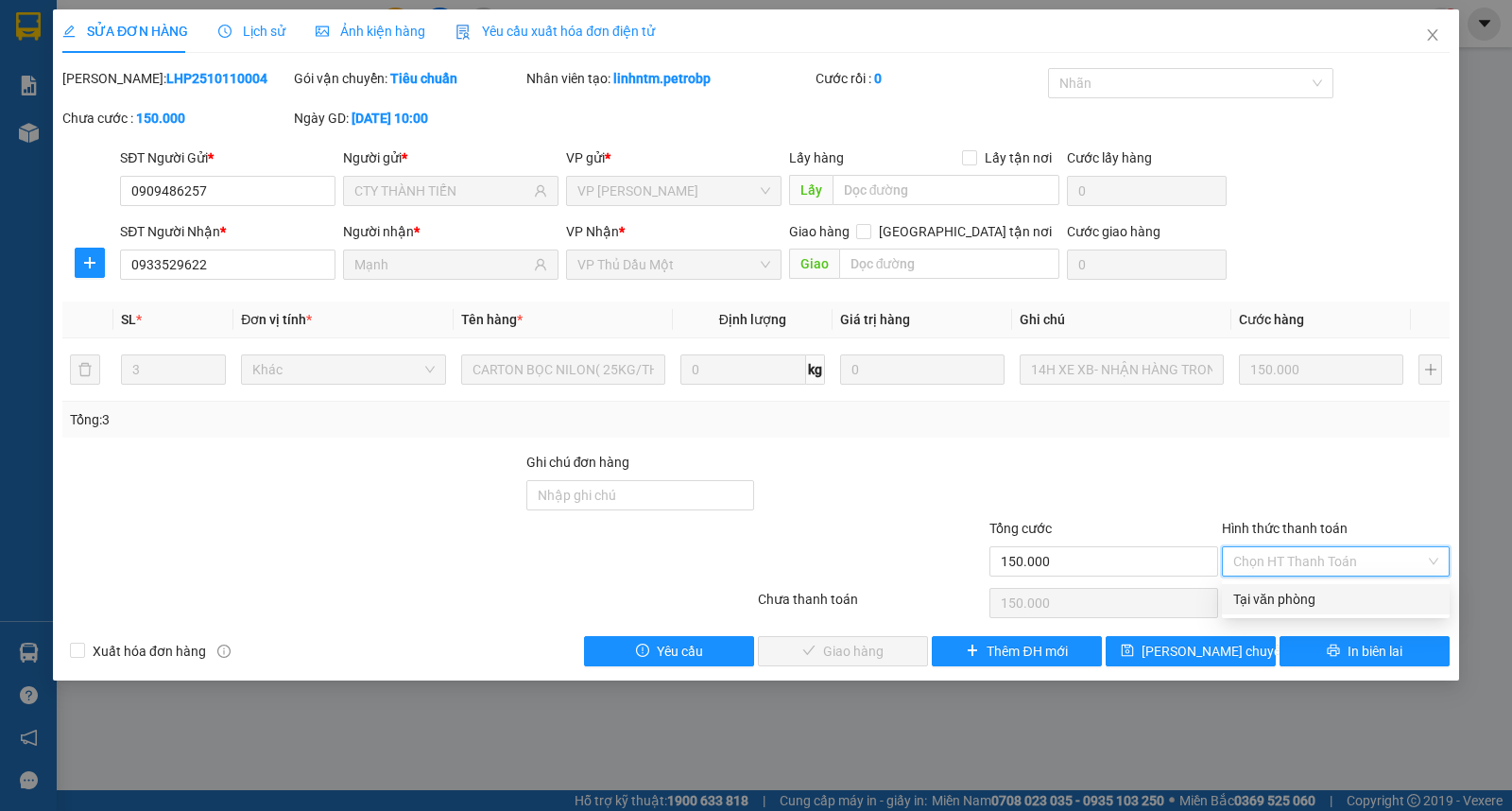
click at [1269, 592] on div "Tại văn phòng" at bounding box center [1335, 599] width 205 height 21
type input "0"
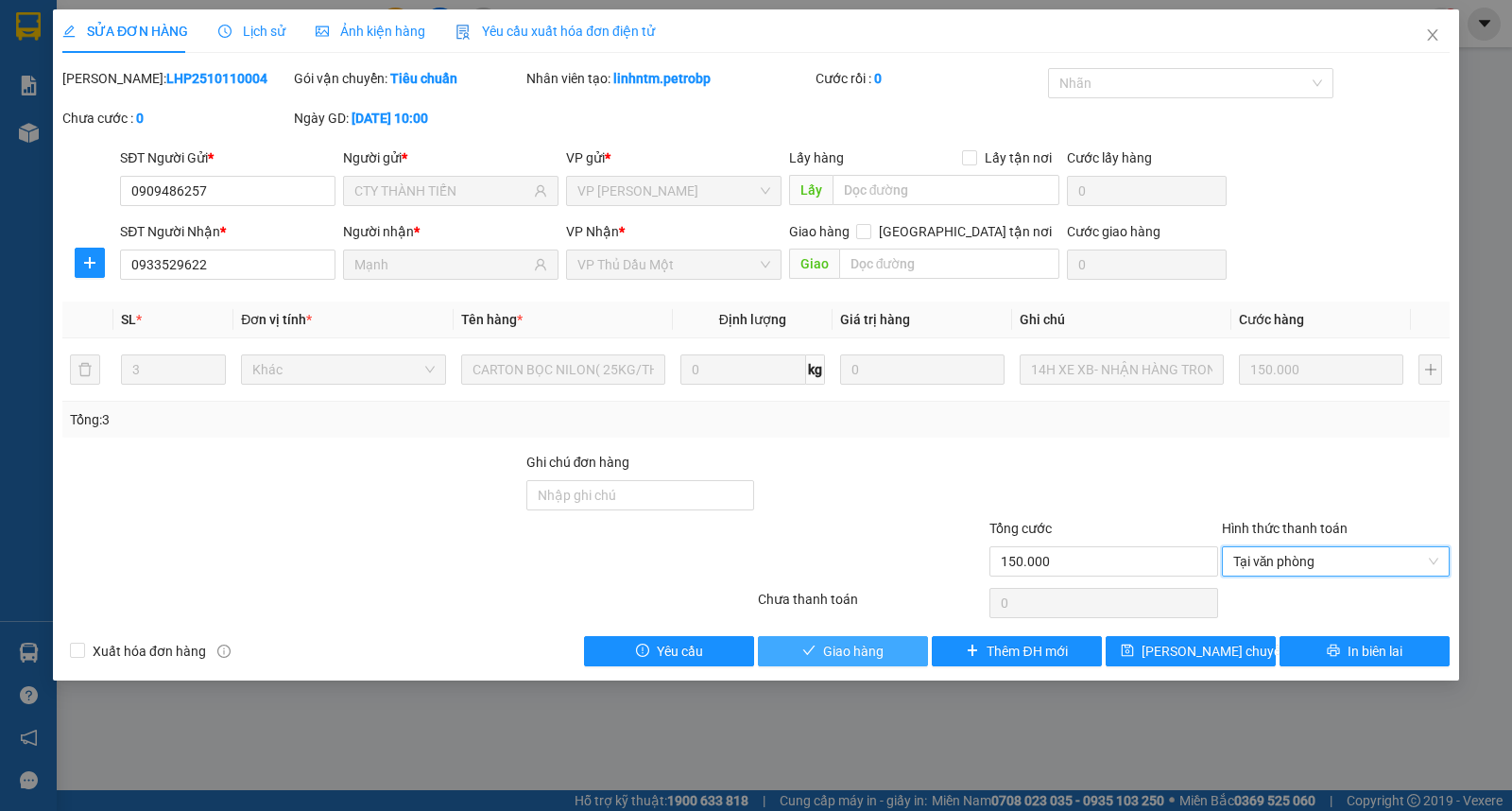
click at [874, 646] on span "Giao hàng" at bounding box center [853, 651] width 61 height 21
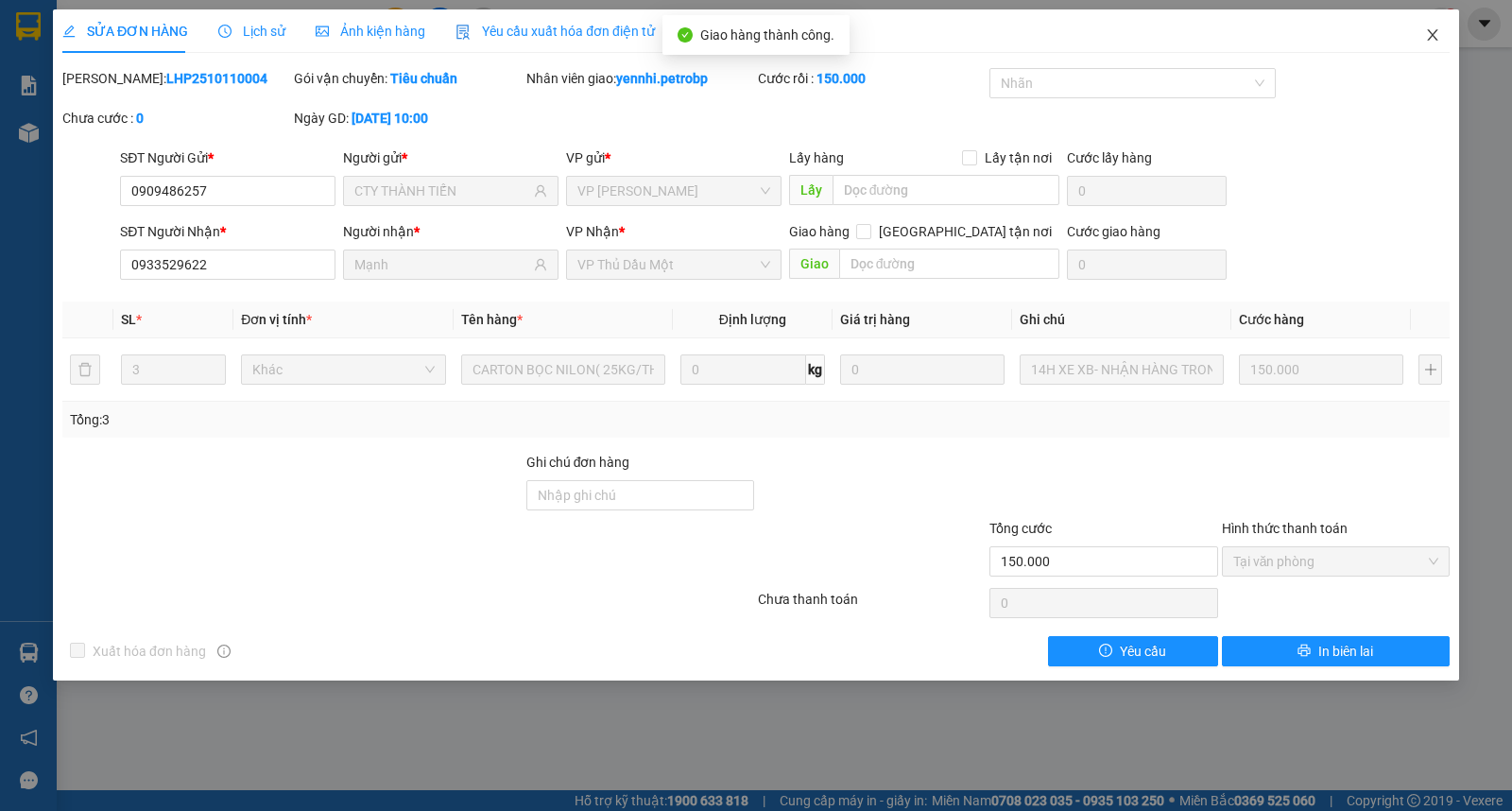
click at [1429, 38] on icon "close" at bounding box center [1431, 35] width 11 height 12
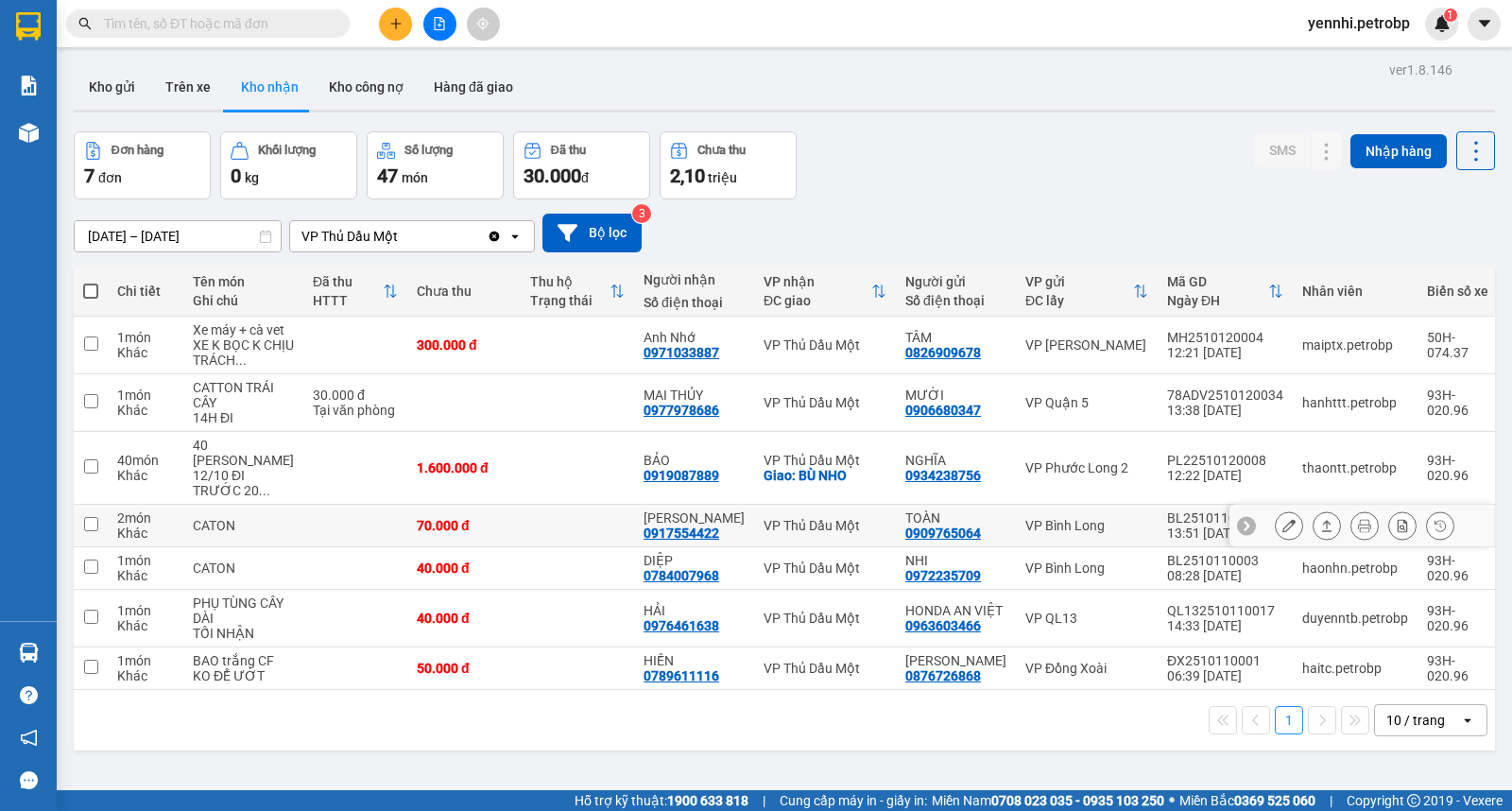
scroll to position [87, 0]
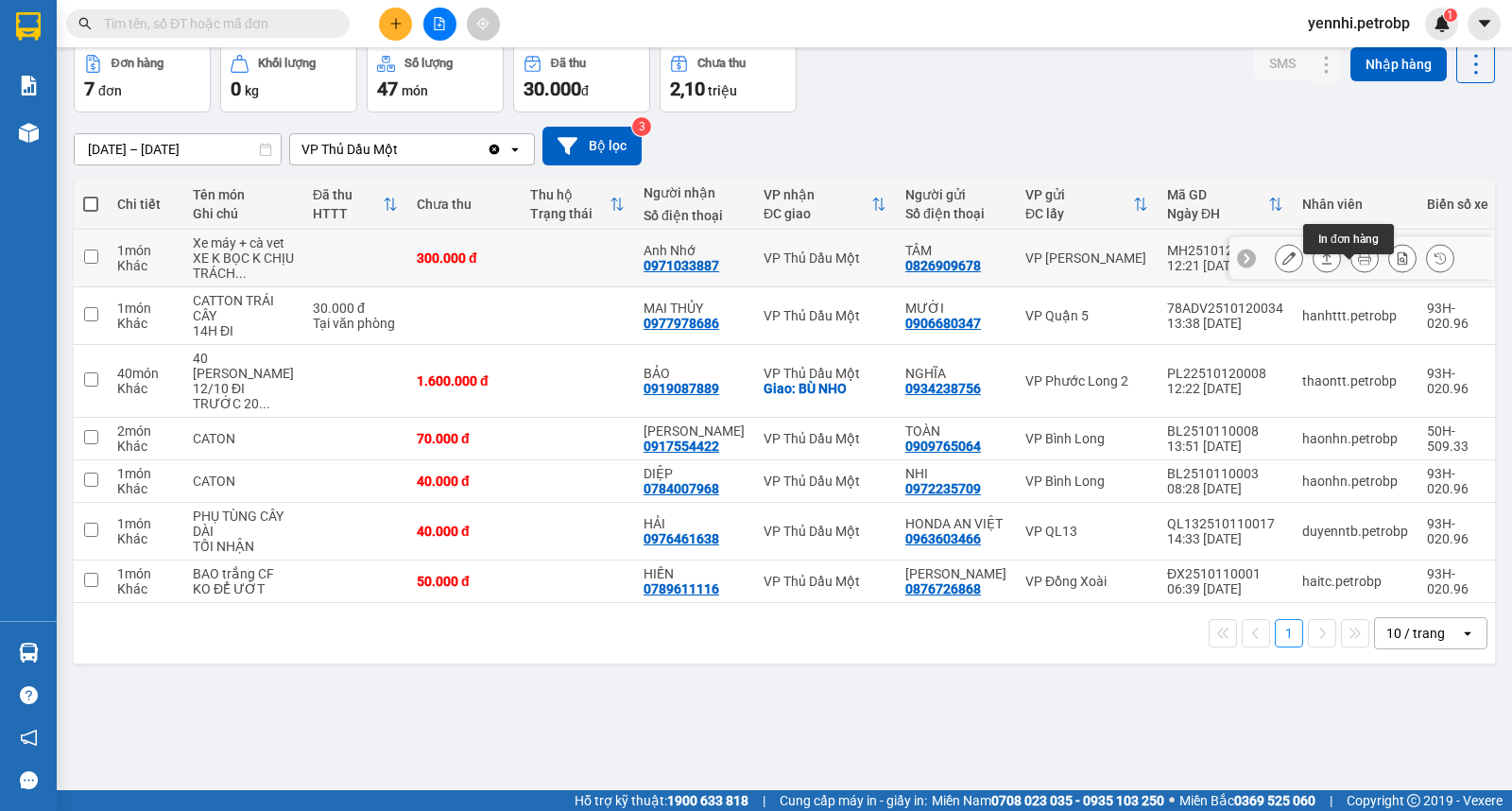
click at [1358, 265] on icon at bounding box center [1365, 258] width 13 height 13
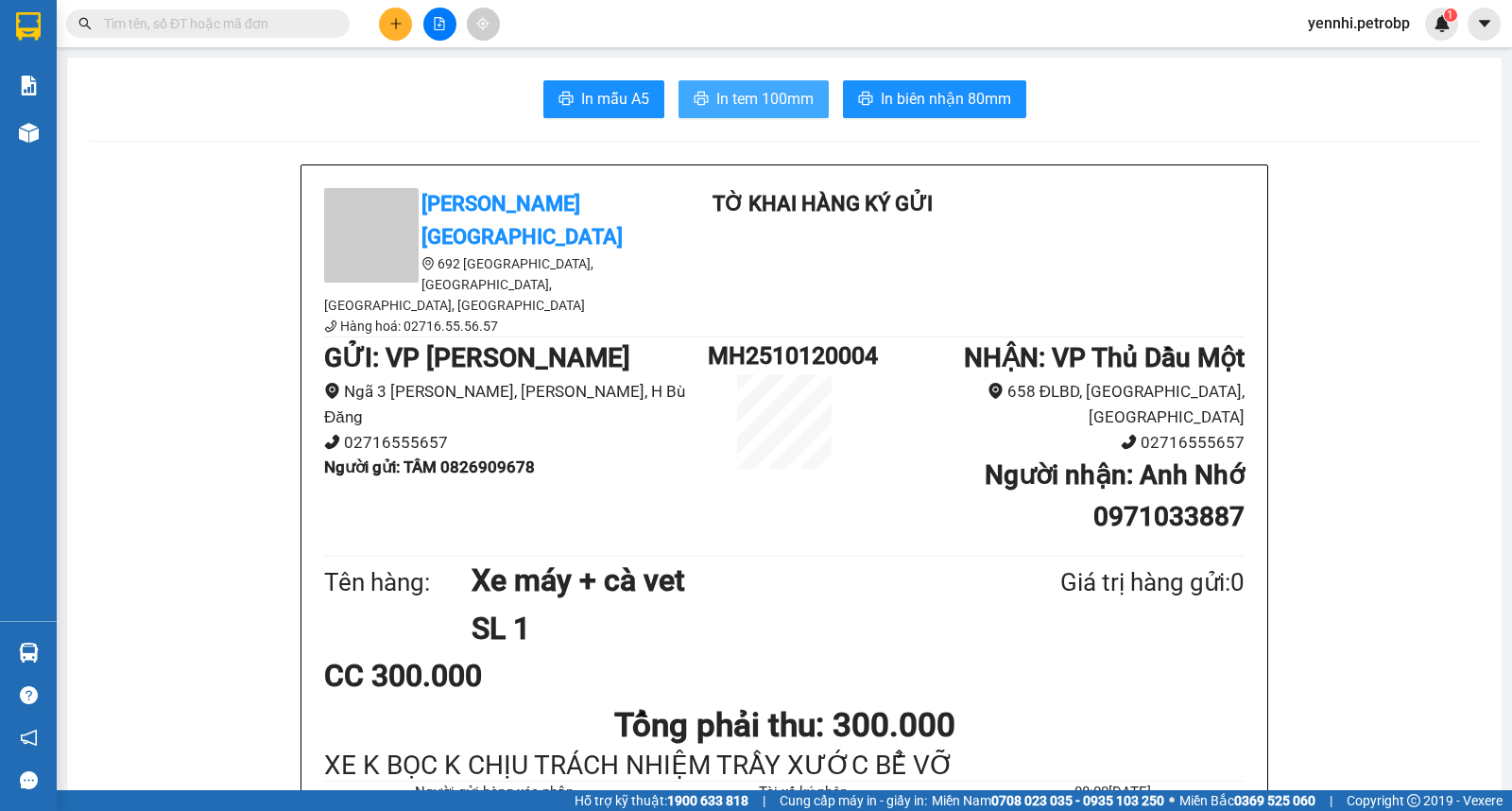
click at [778, 104] on span "In tem 100mm" at bounding box center [765, 98] width 97 height 24
click at [757, 90] on span "In tem 100mm" at bounding box center [765, 98] width 97 height 24
click at [918, 83] on button "In biên nhận 80mm" at bounding box center [934, 98] width 184 height 38
click at [778, 104] on span "In tem 100mm" at bounding box center [765, 98] width 97 height 24
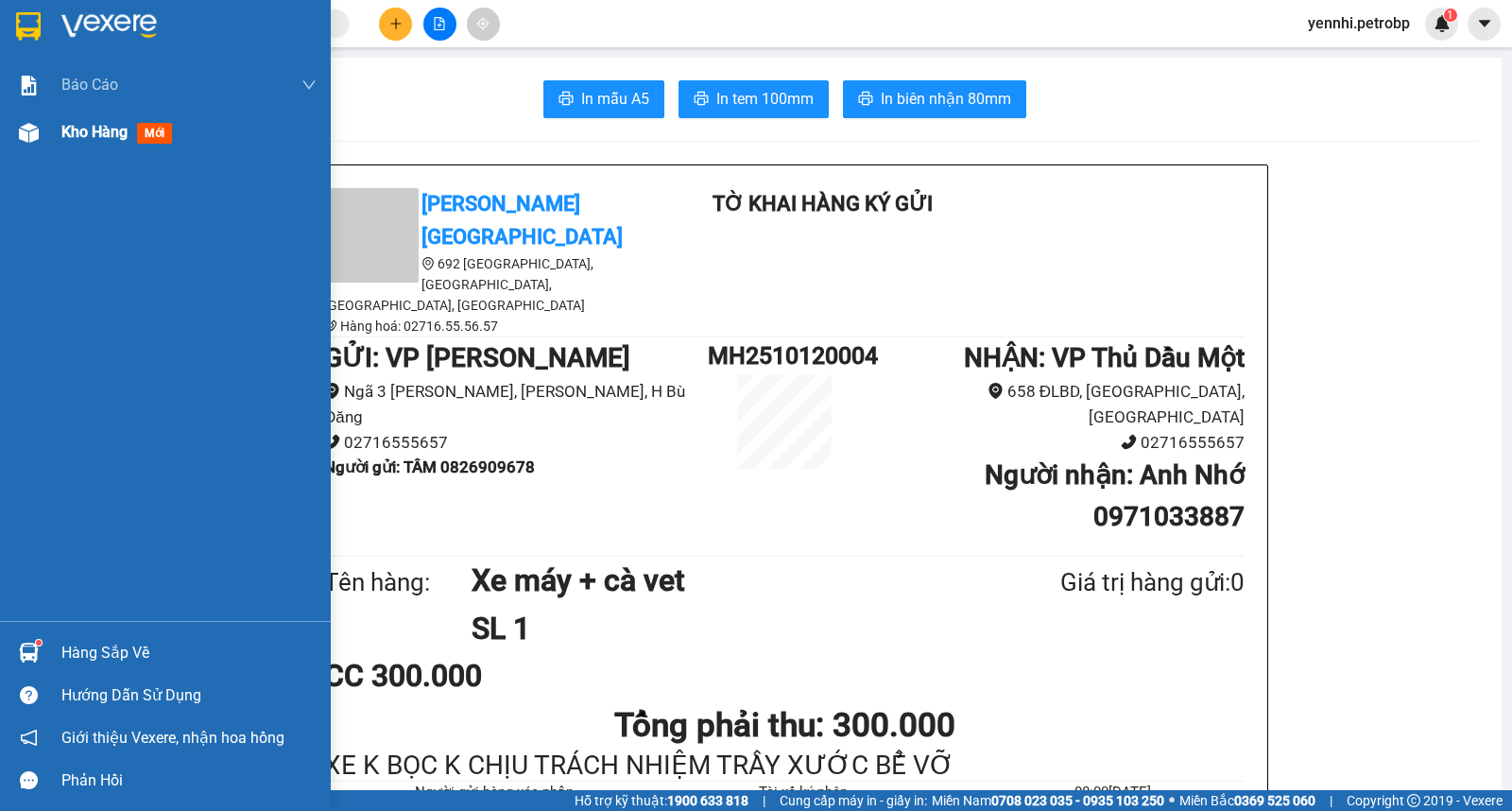
click at [88, 134] on span "Kho hàng" at bounding box center [94, 132] width 66 height 18
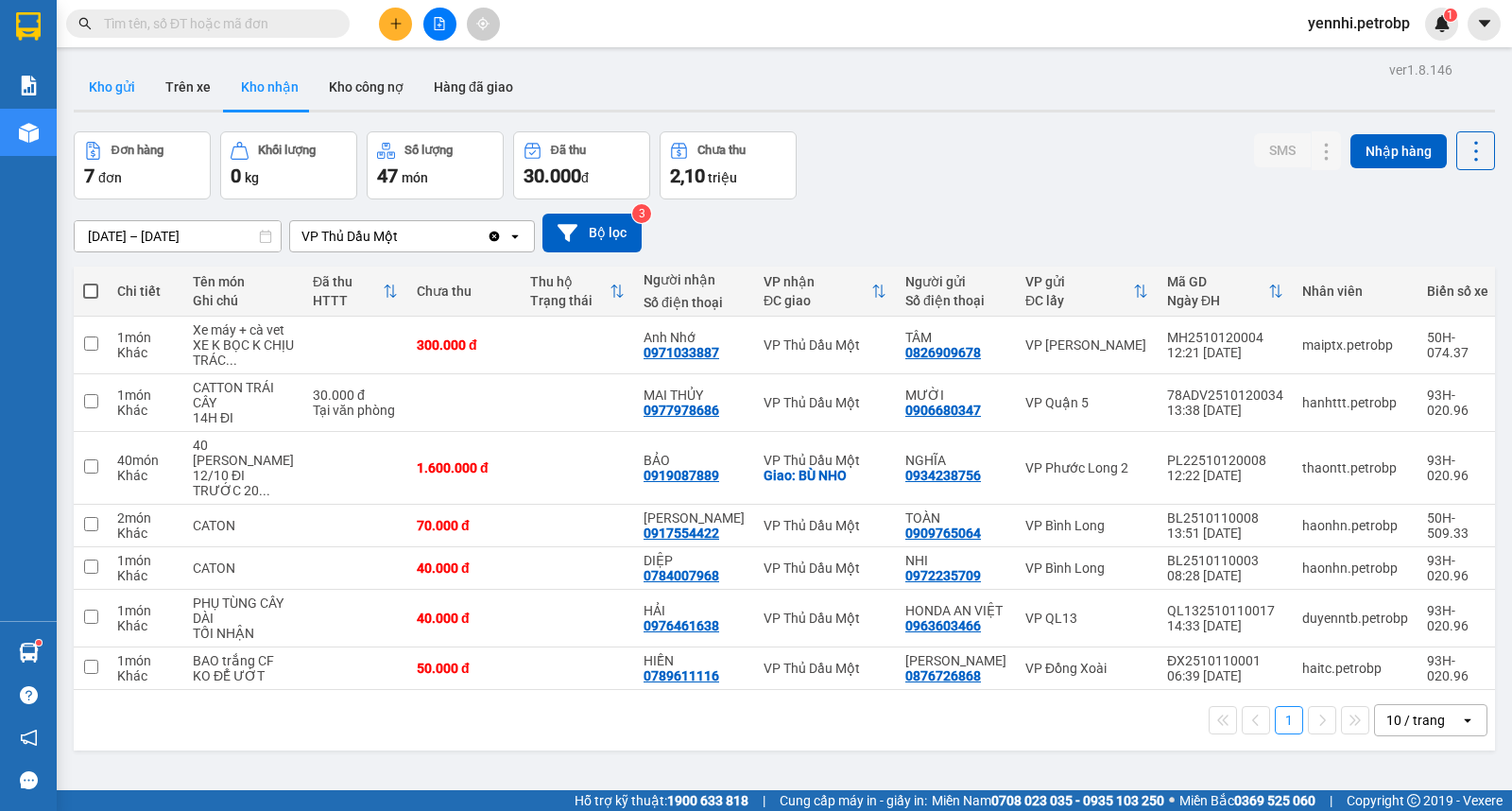
click at [126, 80] on button "Kho gửi" at bounding box center [113, 87] width 77 height 45
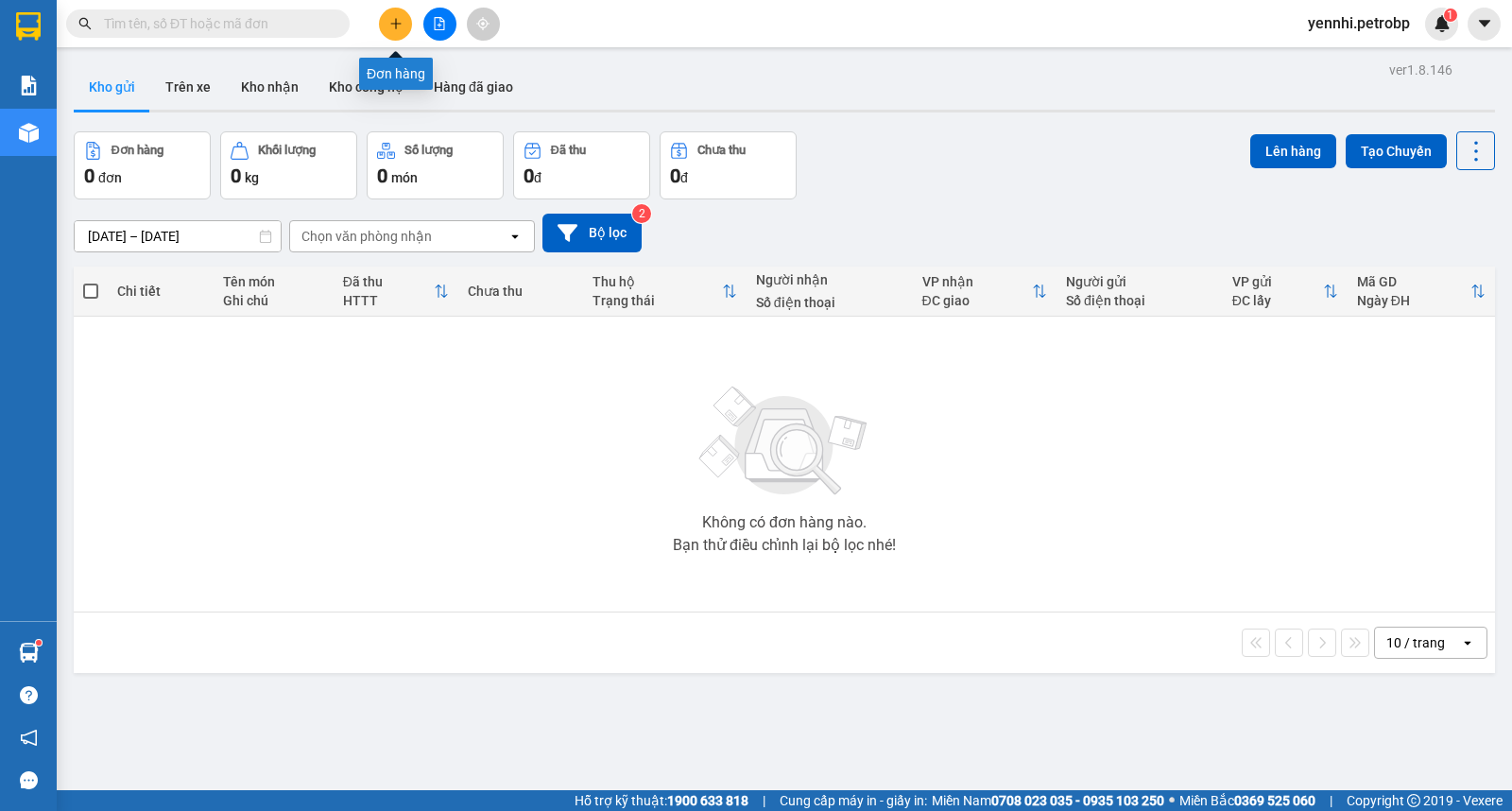
click at [398, 29] on icon "plus" at bounding box center [396, 24] width 13 height 13
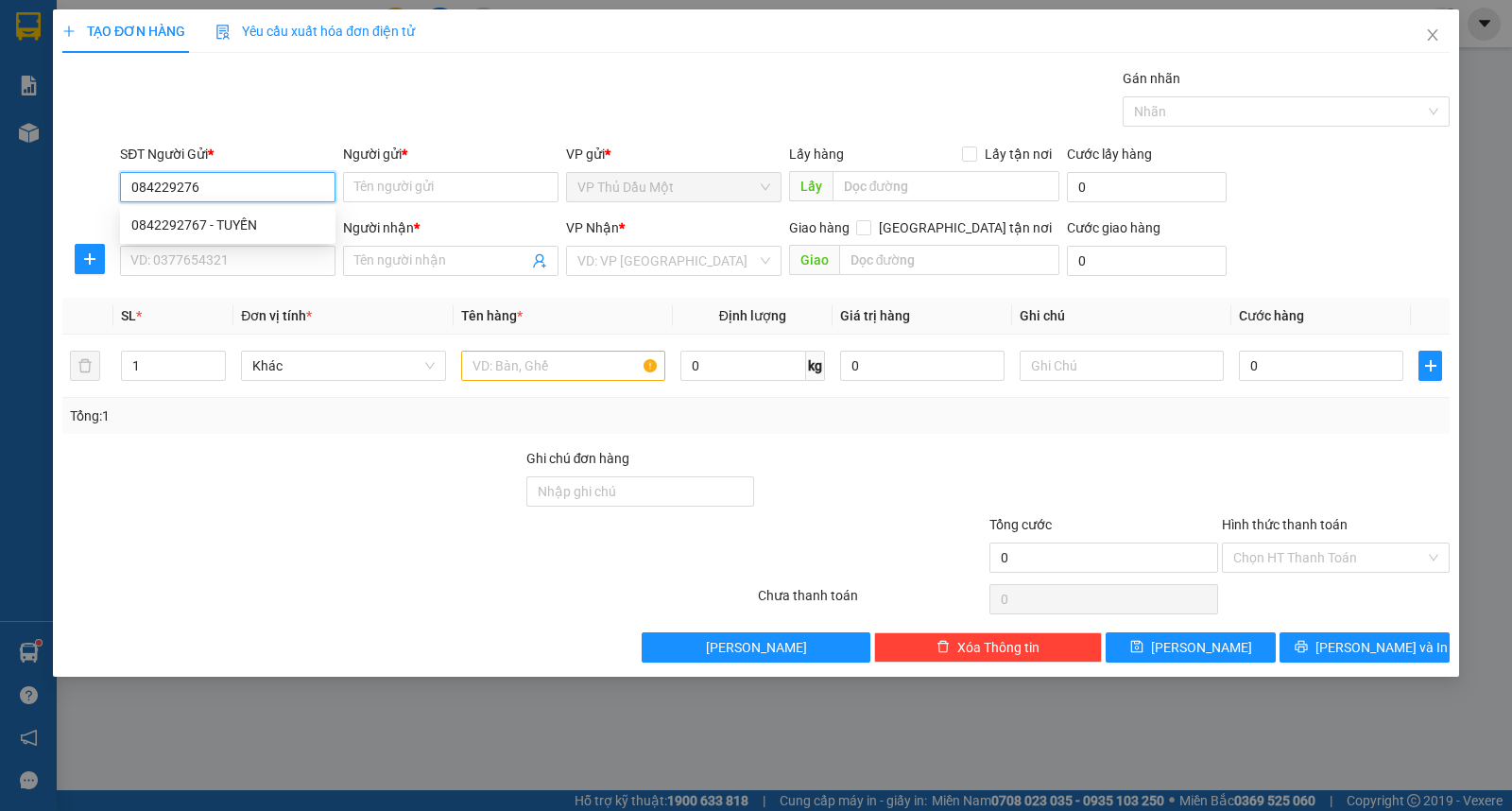
type input "0842292767"
click at [176, 218] on div "0842292767 - TUYẾN" at bounding box center [228, 225] width 192 height 21
type input "TUYẾN"
type input "0933939393"
type input "NHẬT ANH"
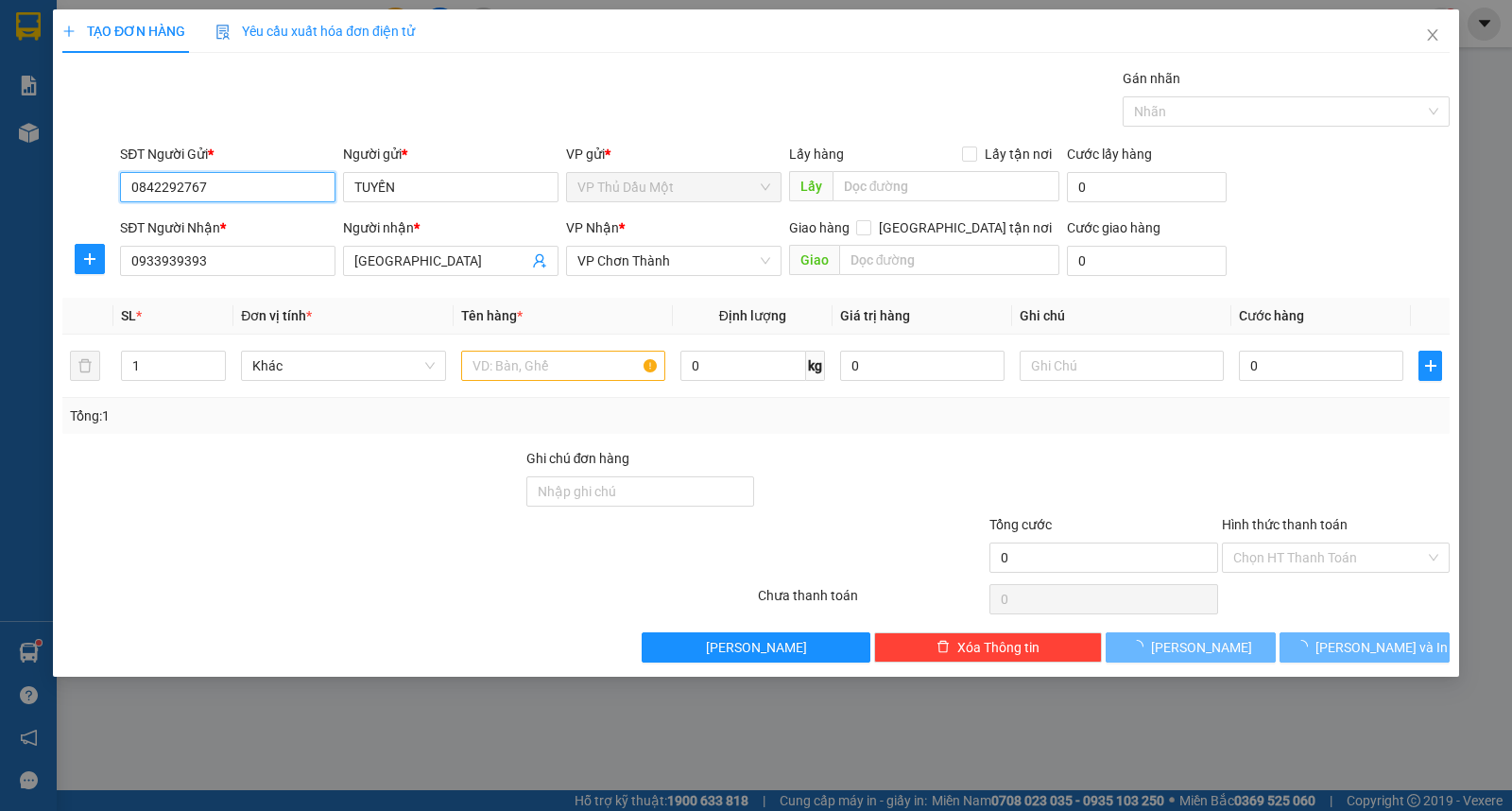
type input "40.000"
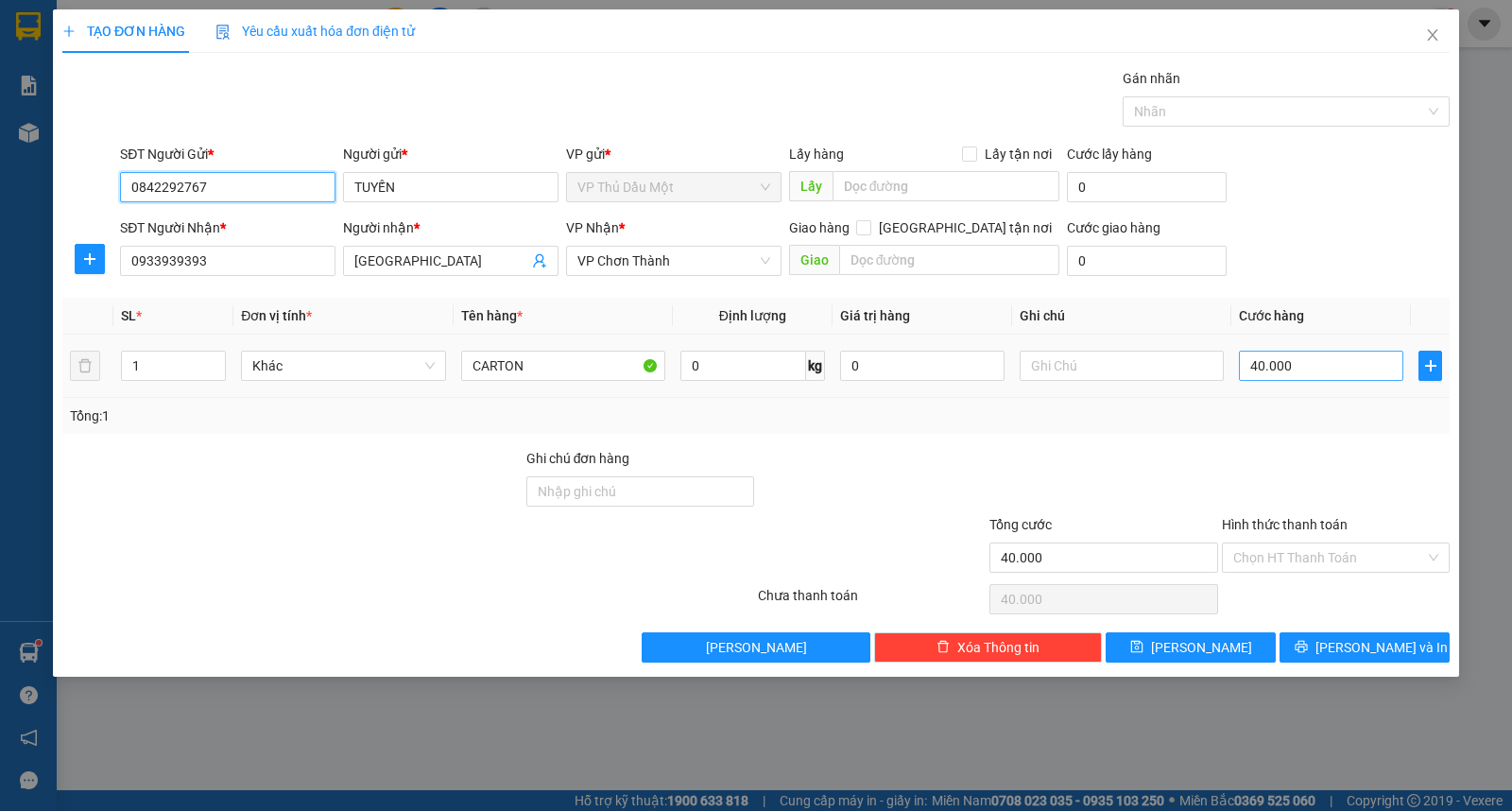
type input "0842292767"
click at [1299, 372] on input "40.000" at bounding box center [1321, 365] width 164 height 30
type input "0"
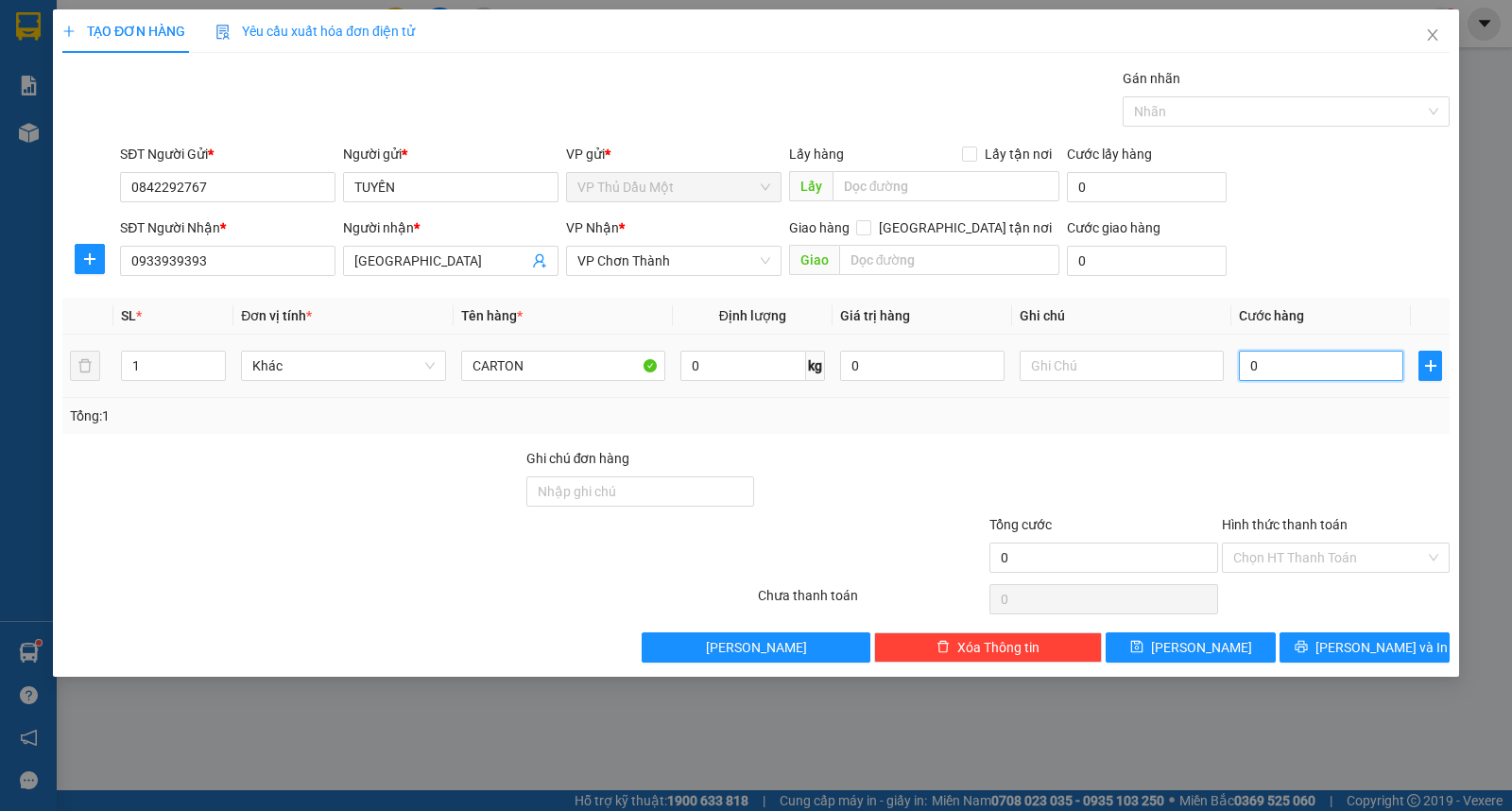
type input "3"
type input "03"
type input "30"
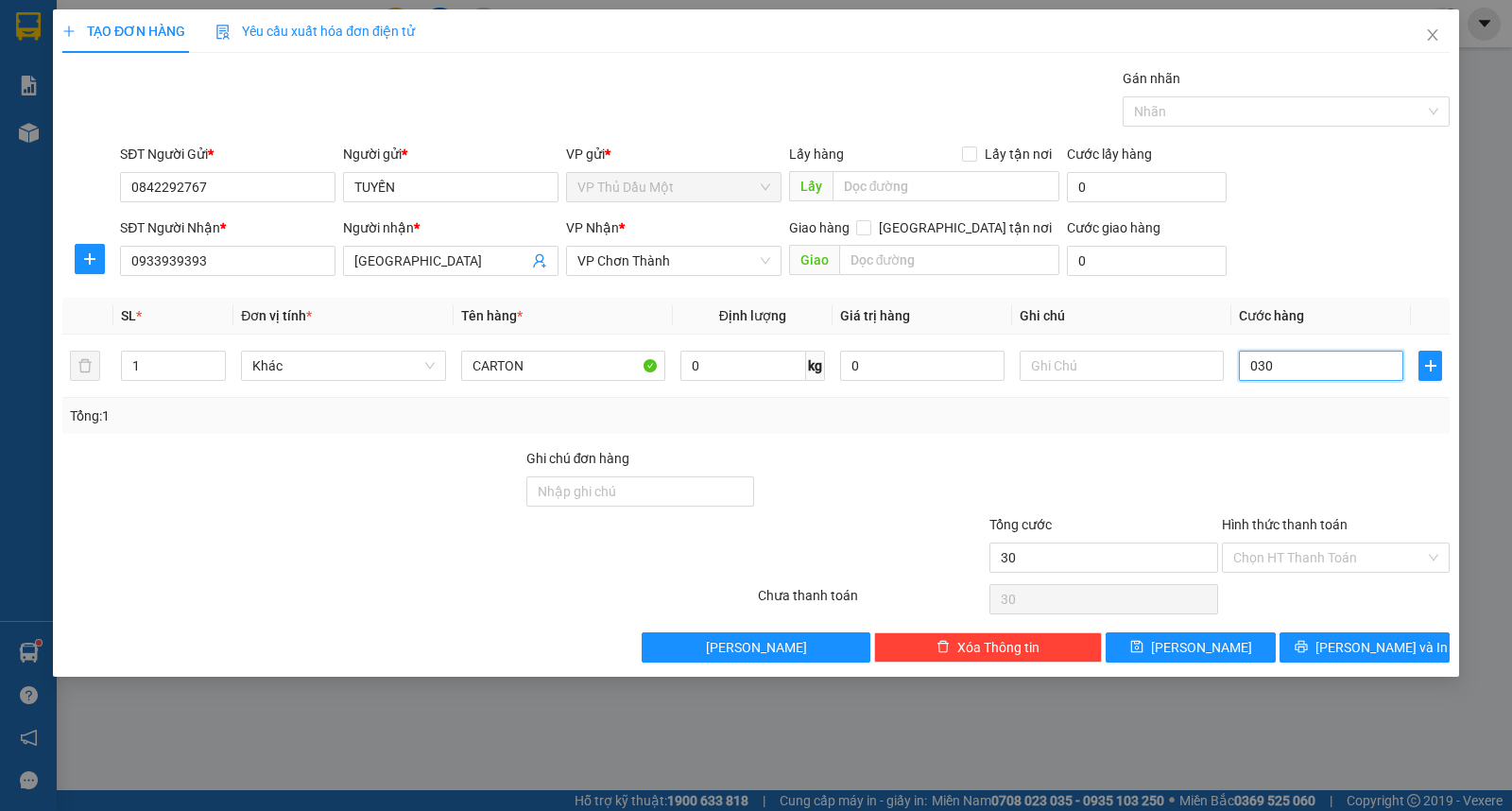
type input "030"
type input "30.000"
click at [1323, 256] on div "SĐT Người Nhận * 0933939393 Người nhận * NHẬT ANH VP Nhận * VP Chơn Thành Giao …" at bounding box center [785, 250] width 1337 height 66
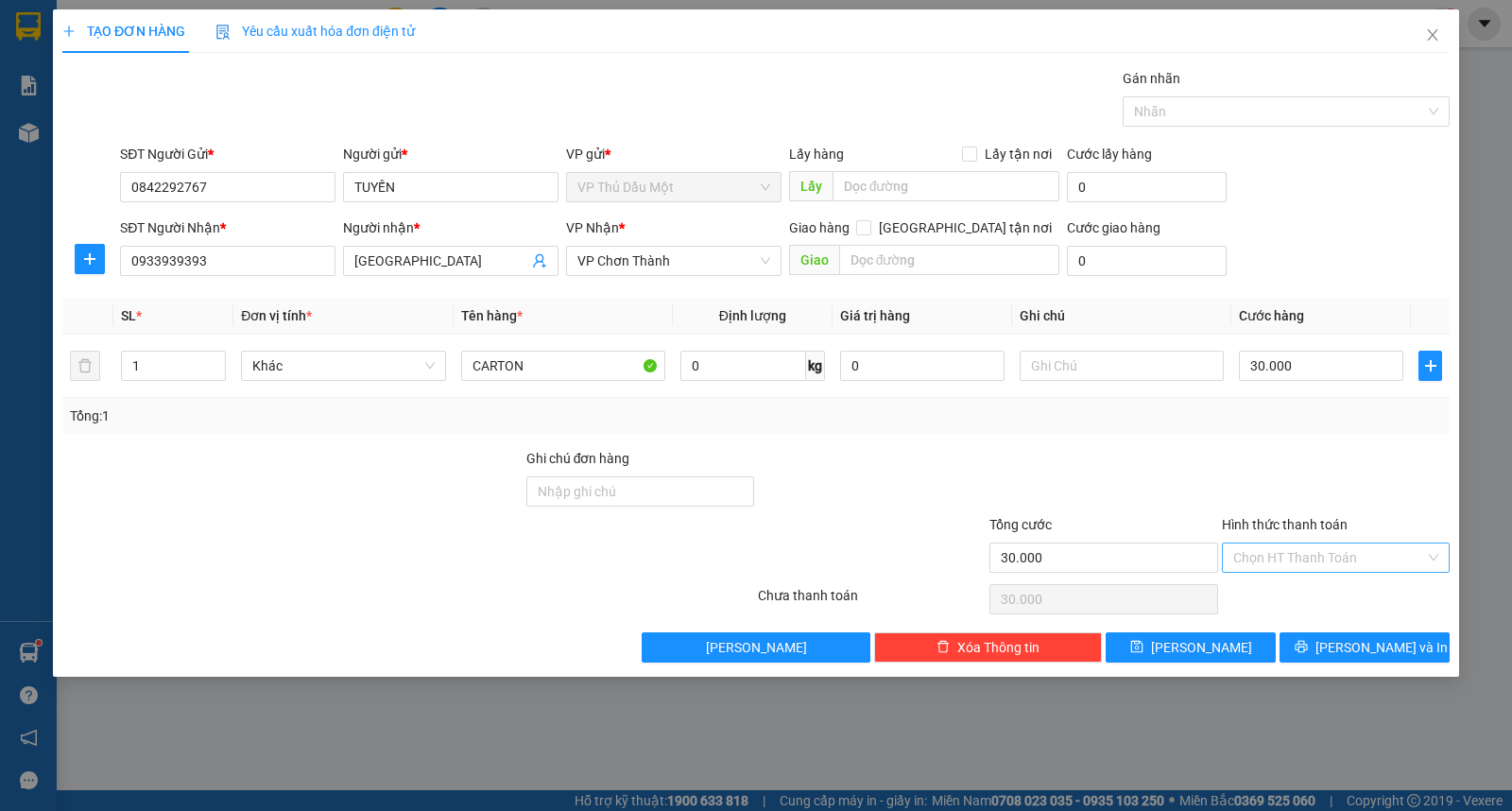
click at [1292, 556] on input "Hình thức thanh toán" at bounding box center [1328, 557] width 191 height 28
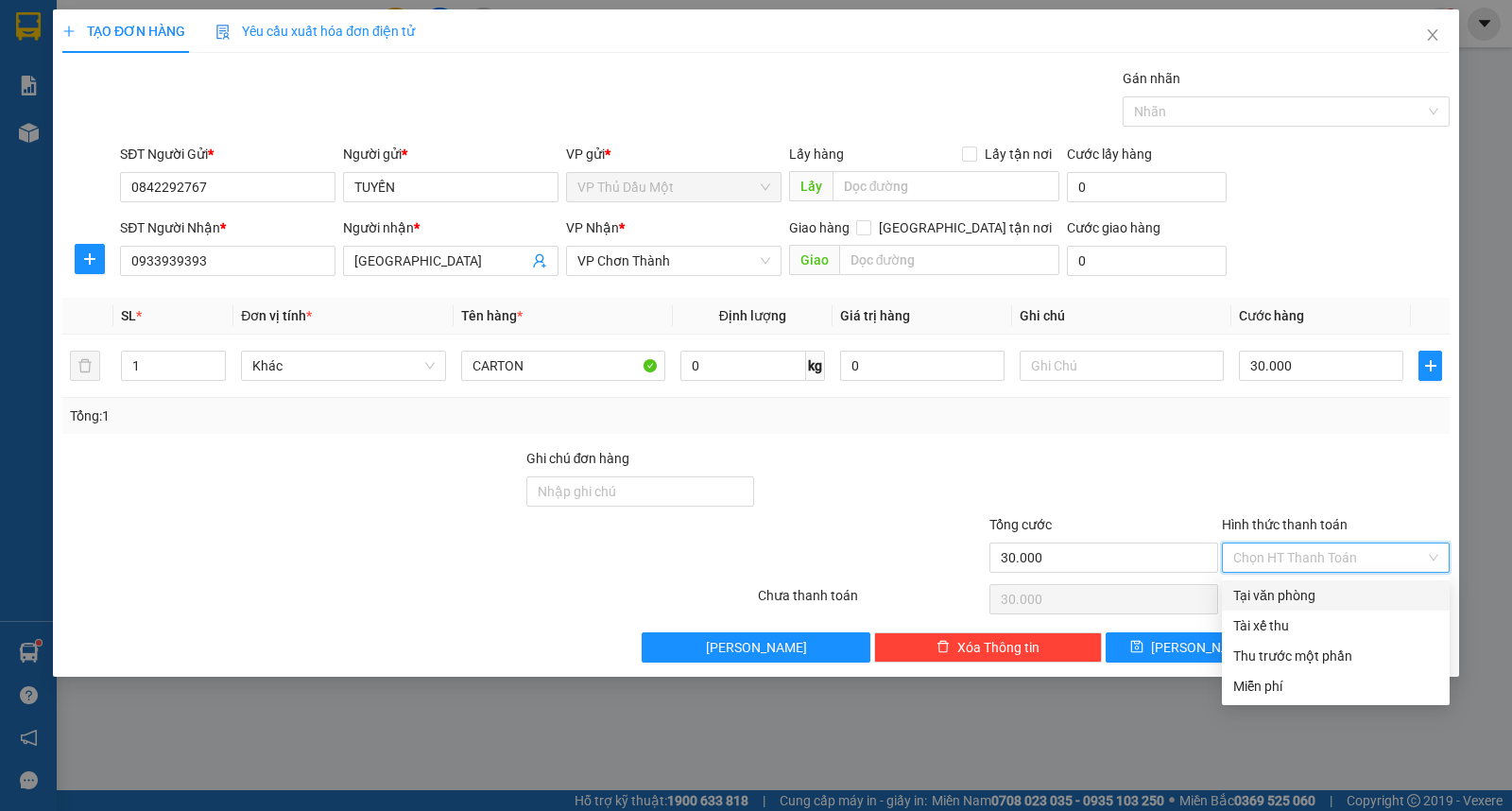
click at [1287, 592] on div "Tại văn phòng" at bounding box center [1335, 596] width 205 height 21
type input "0"
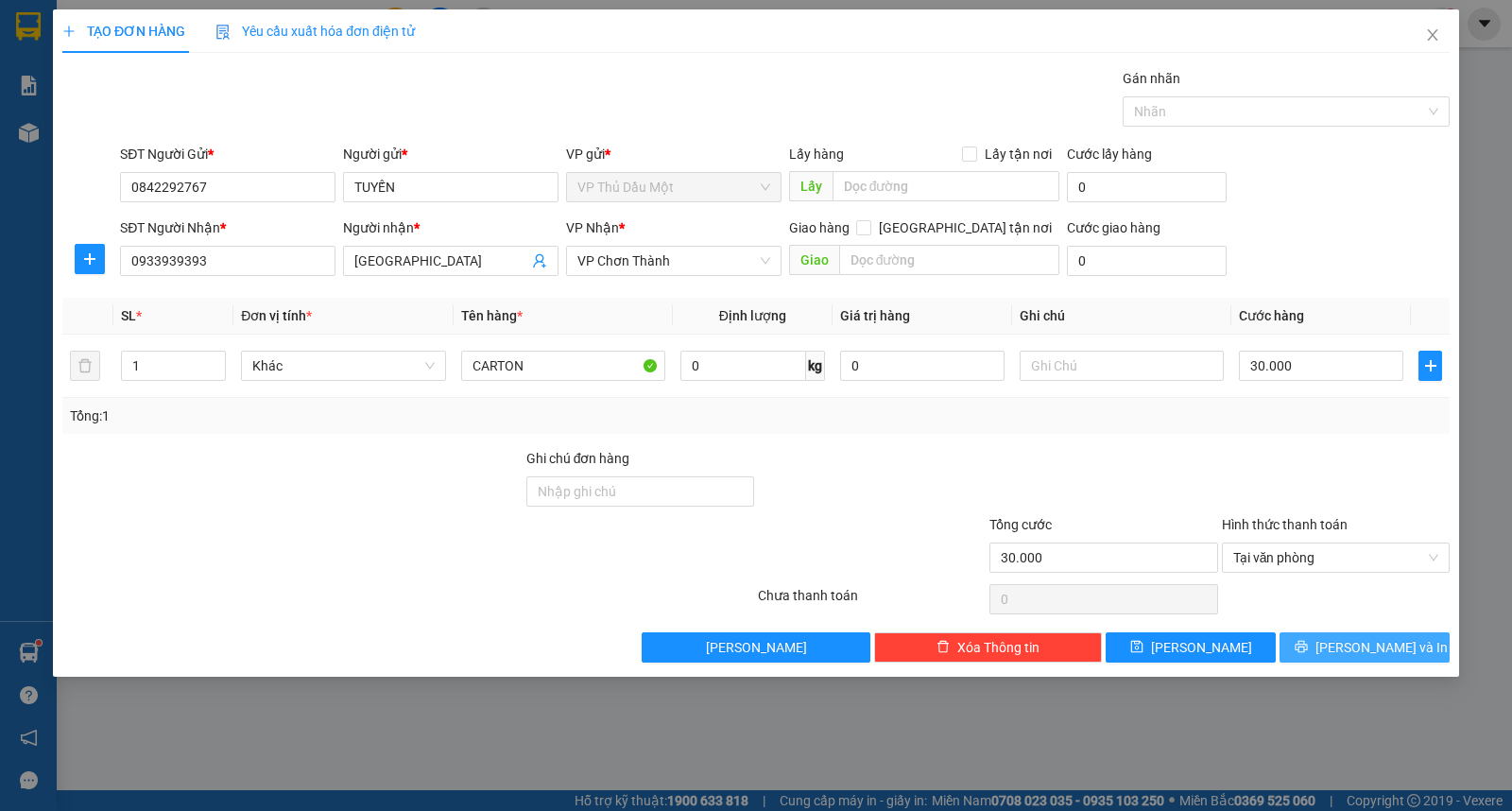
click at [1364, 646] on span "[PERSON_NAME] và In" at bounding box center [1381, 647] width 133 height 21
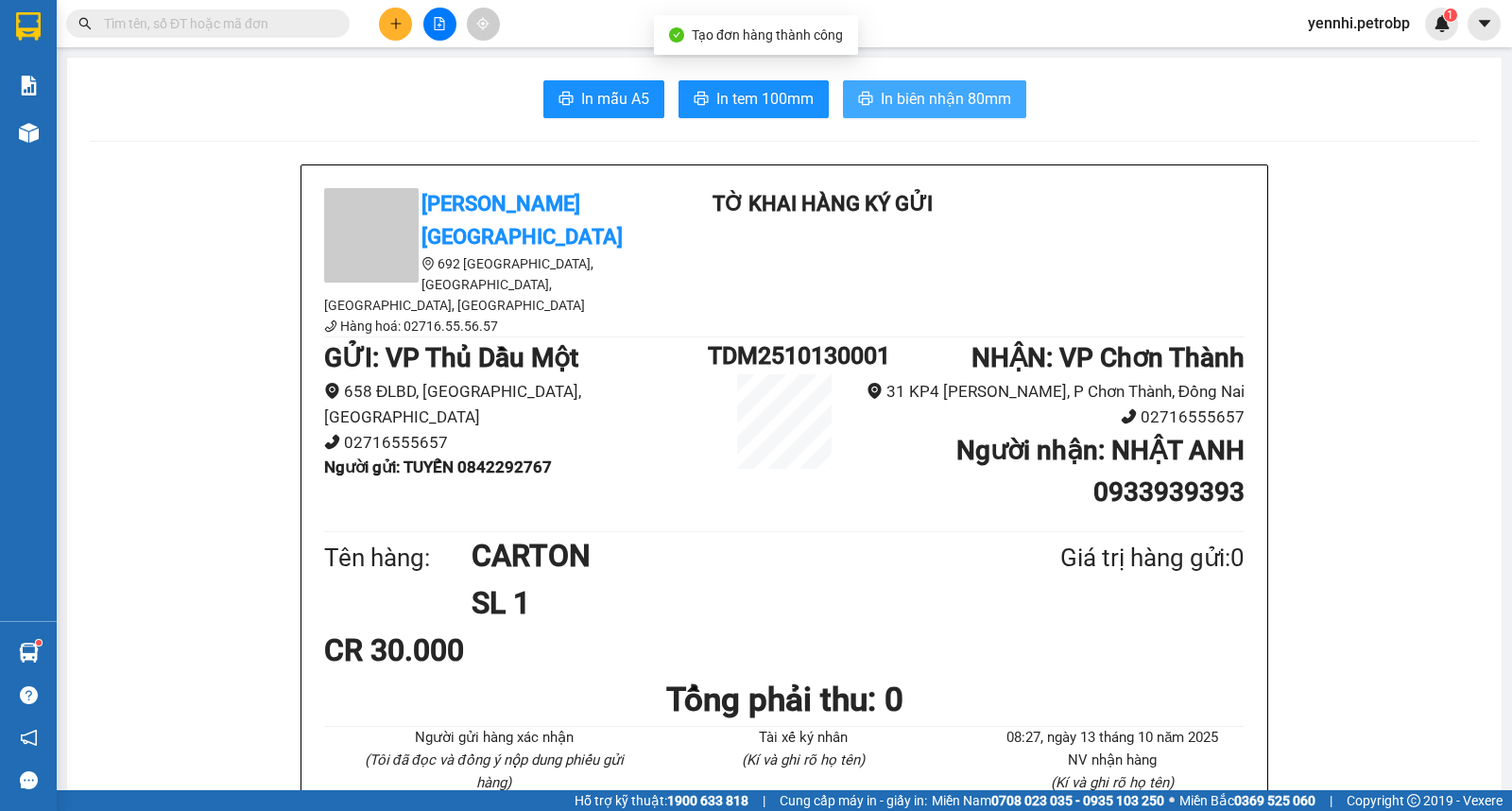
click at [901, 97] on span "In biên nhận 80mm" at bounding box center [946, 98] width 131 height 24
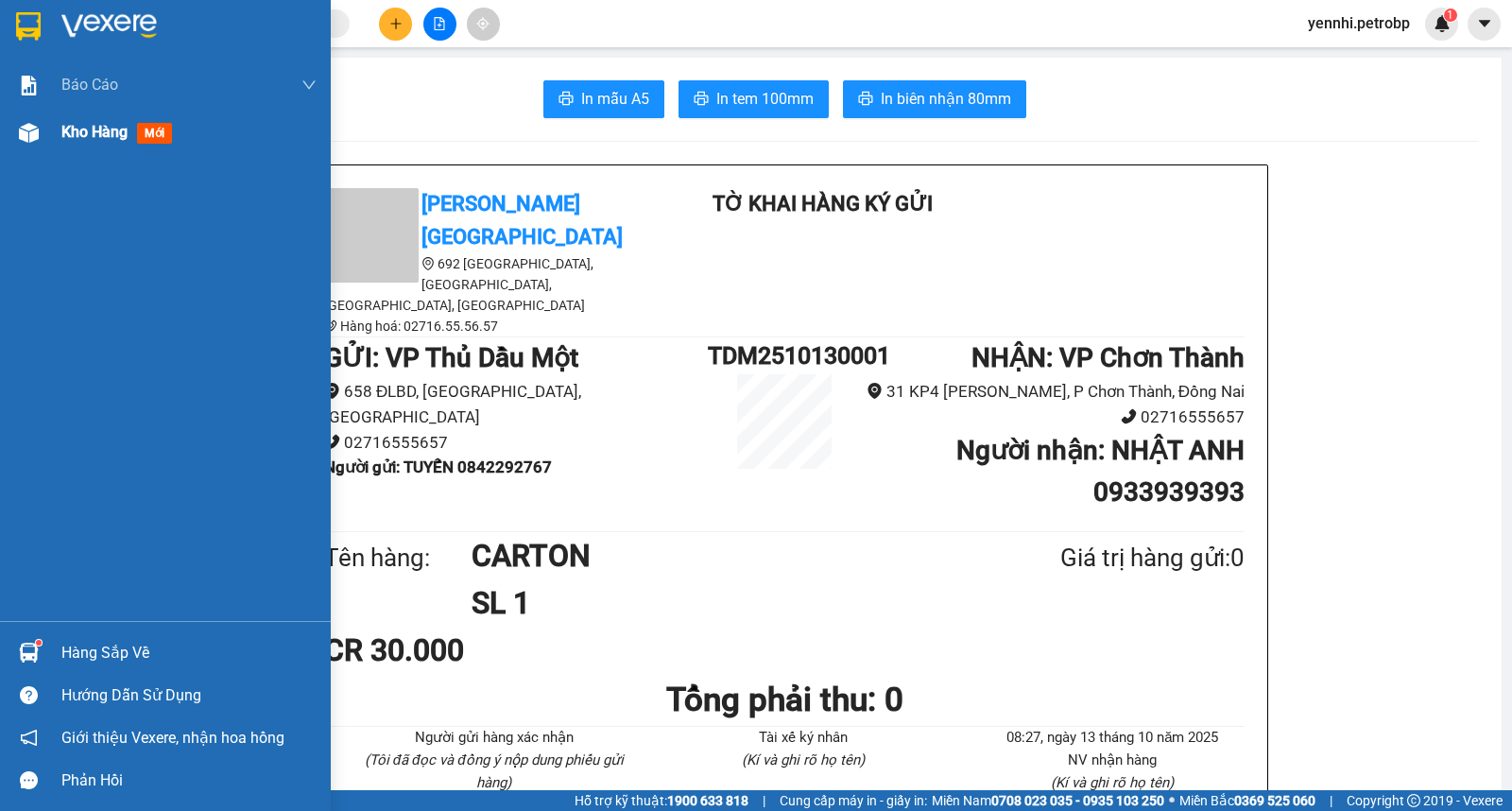
click at [69, 130] on span "Kho hàng" at bounding box center [94, 132] width 66 height 18
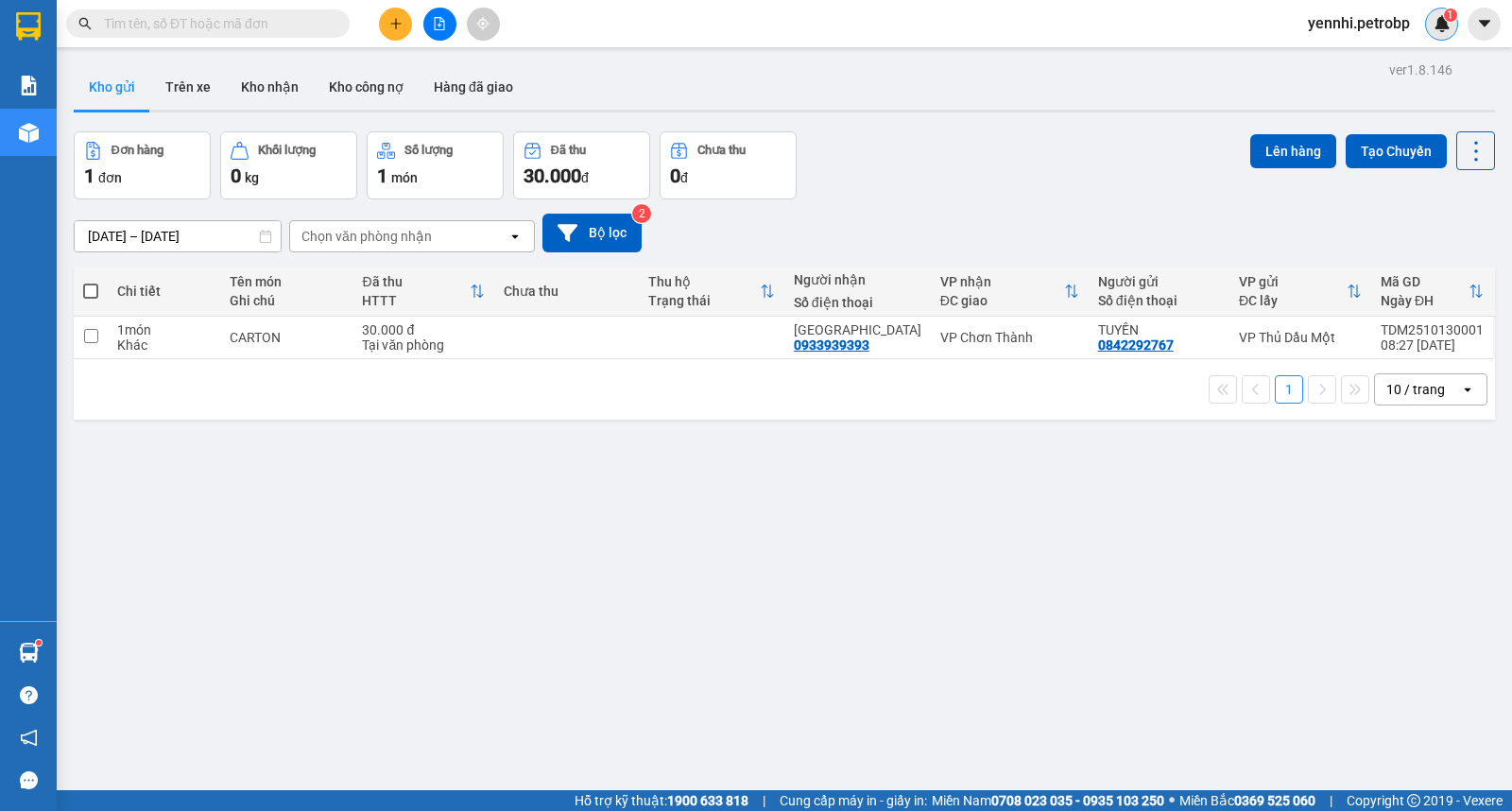
click at [1438, 27] on img at bounding box center [1442, 24] width 17 height 17
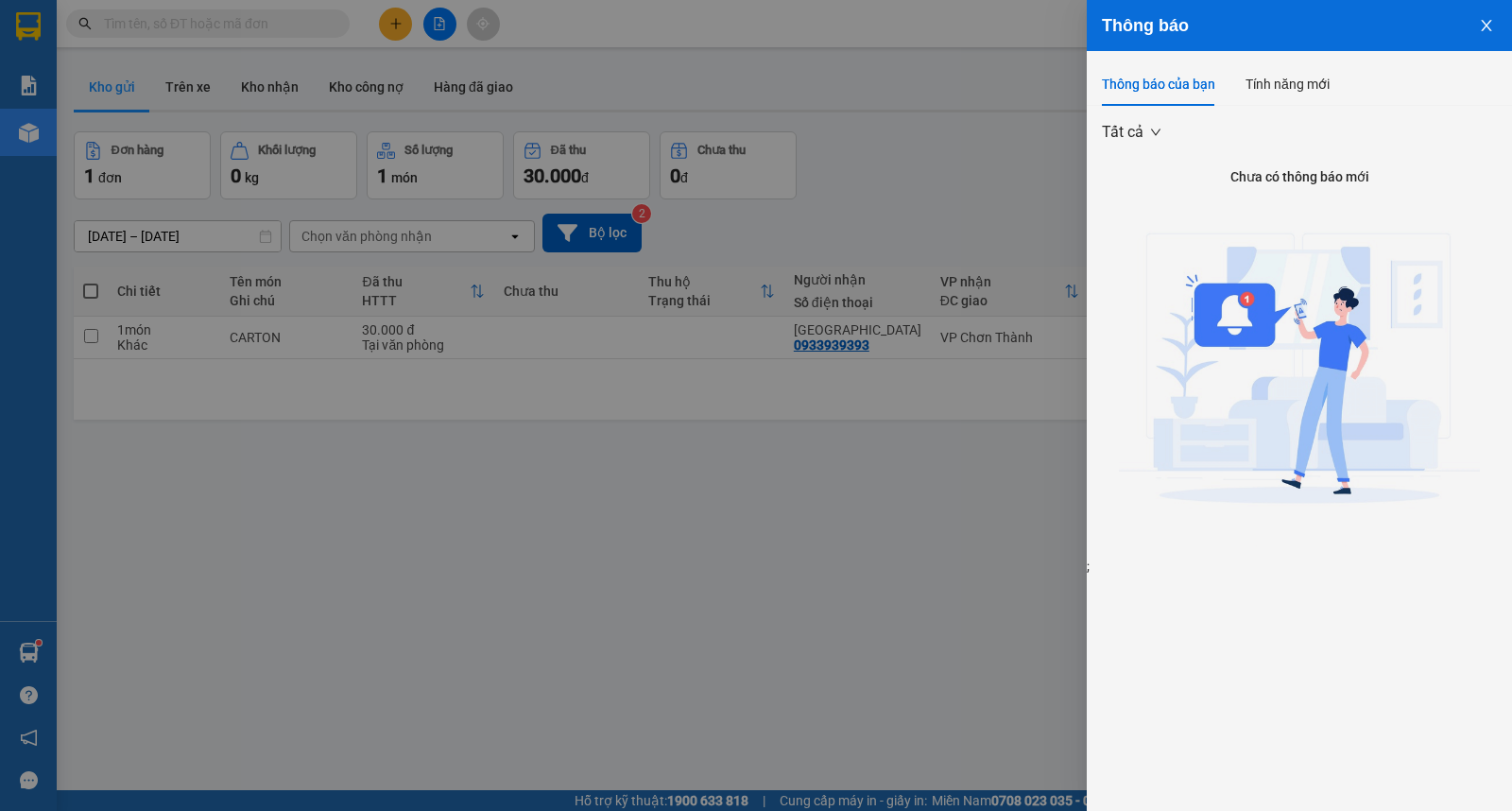
click at [1491, 28] on icon "close" at bounding box center [1486, 26] width 15 height 15
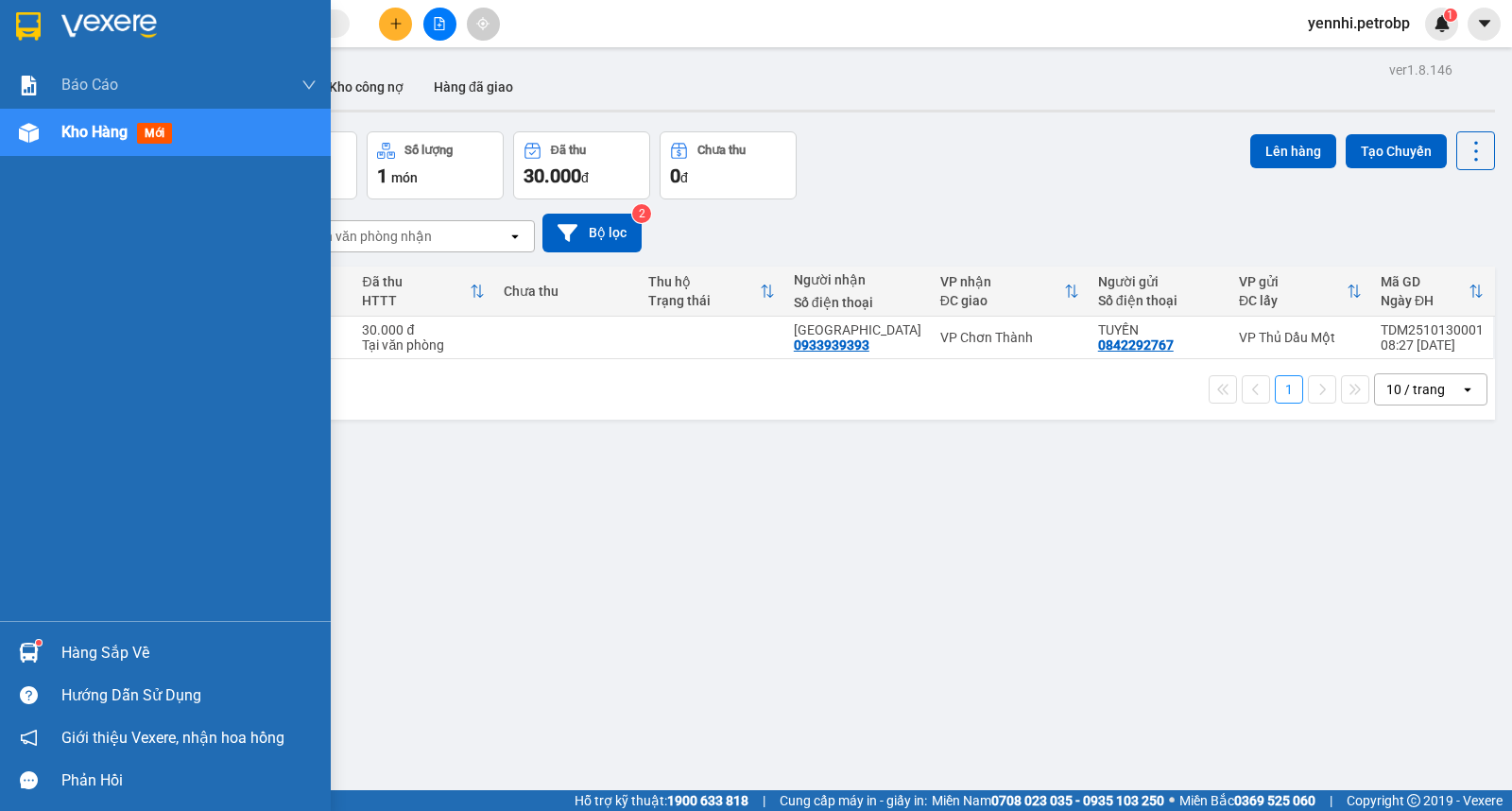
click at [88, 643] on div "Hàng sắp về" at bounding box center [189, 652] width 255 height 28
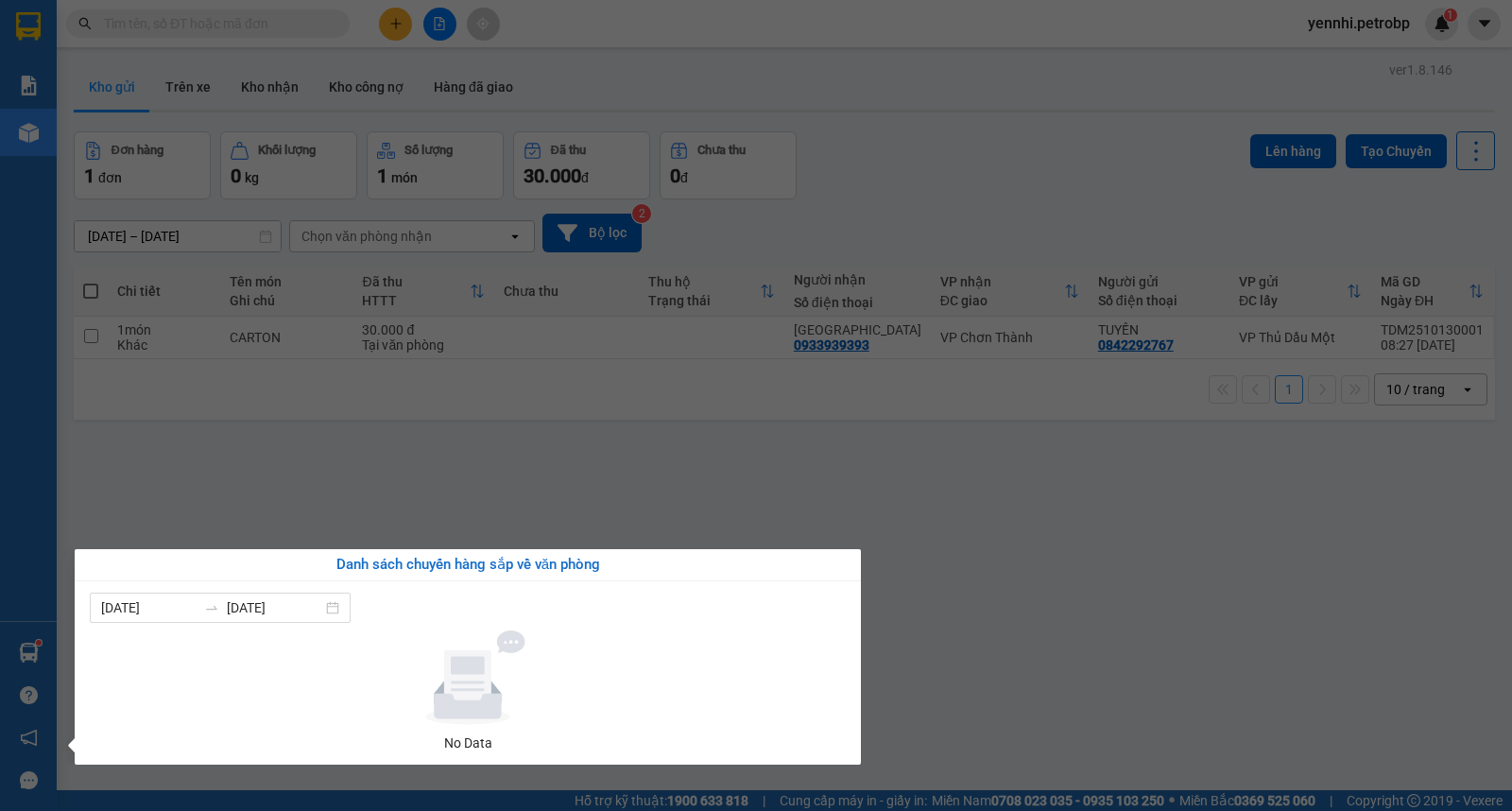
click at [1069, 633] on section "Kết quả tìm kiếm ( 0 ) Bộ lọc No Data yennhi.petrobp 1 Báo cáo 4 Thống kê doanh…" at bounding box center [756, 405] width 1512 height 811
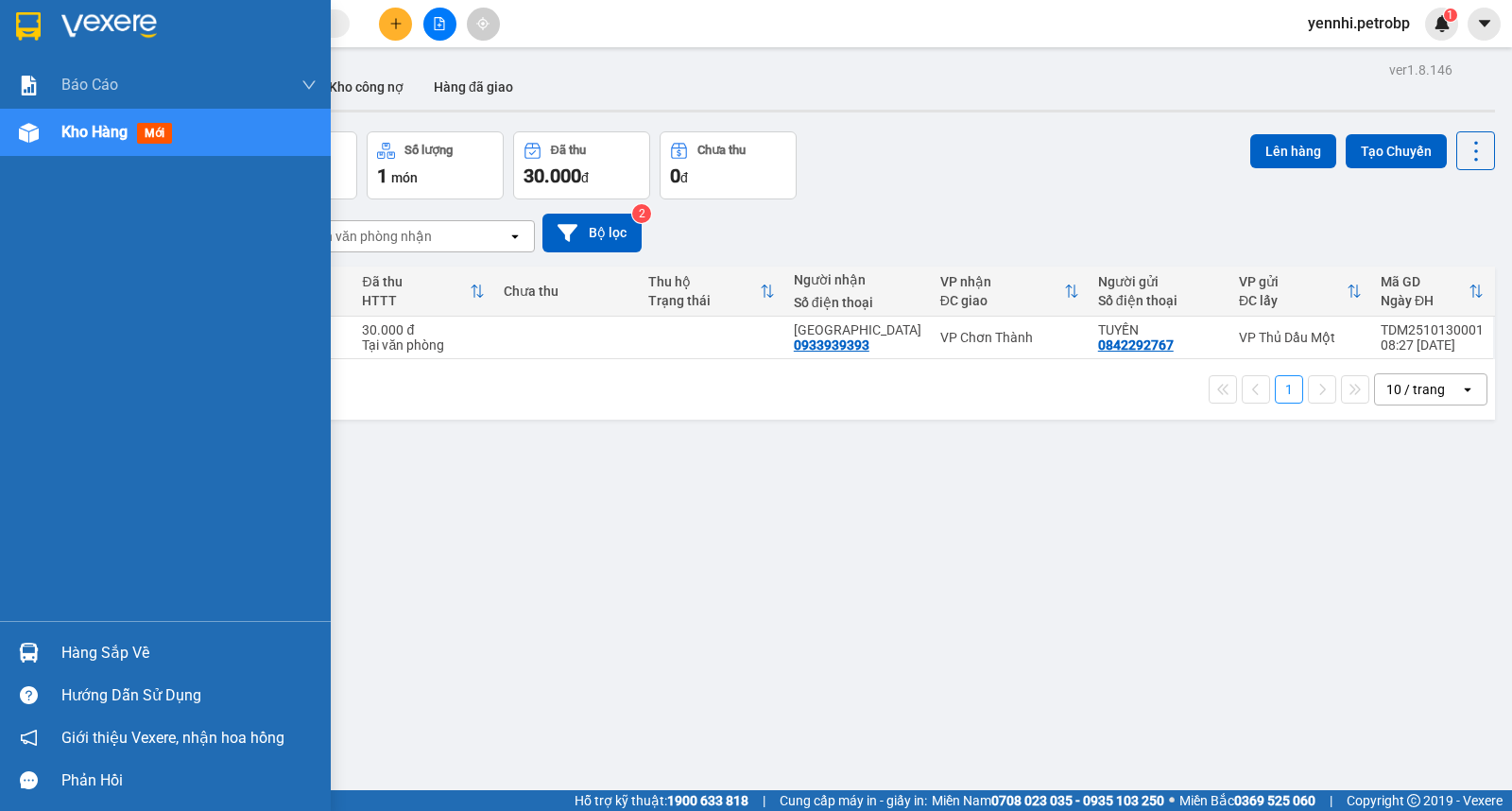
click at [26, 654] on img at bounding box center [29, 652] width 20 height 20
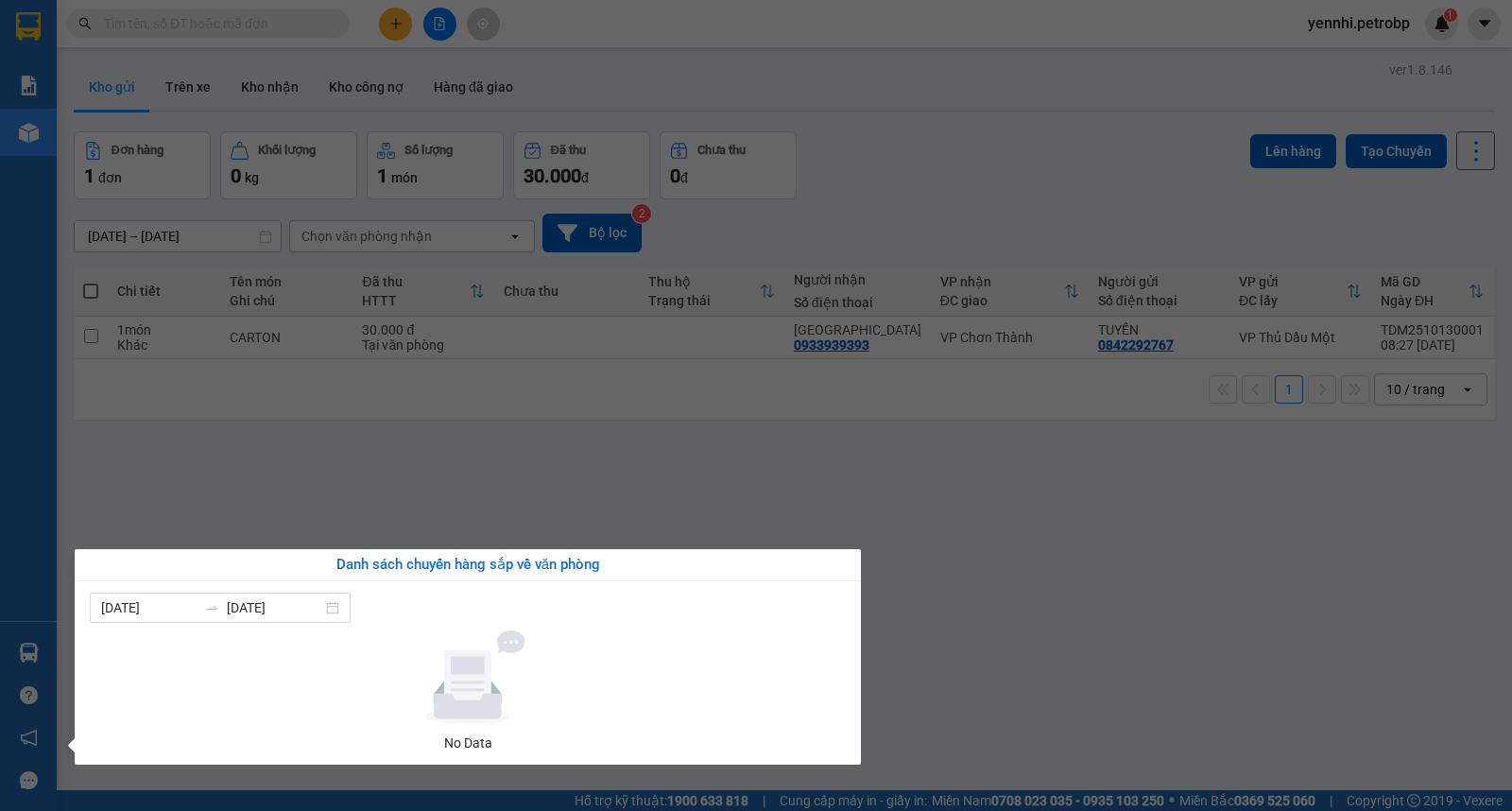
click at [1055, 635] on section "Kết quả tìm kiếm ( 0 ) Bộ lọc No Data yennhi.petrobp 1 Báo cáo 4 Thống kê doanh…" at bounding box center [756, 405] width 1512 height 811
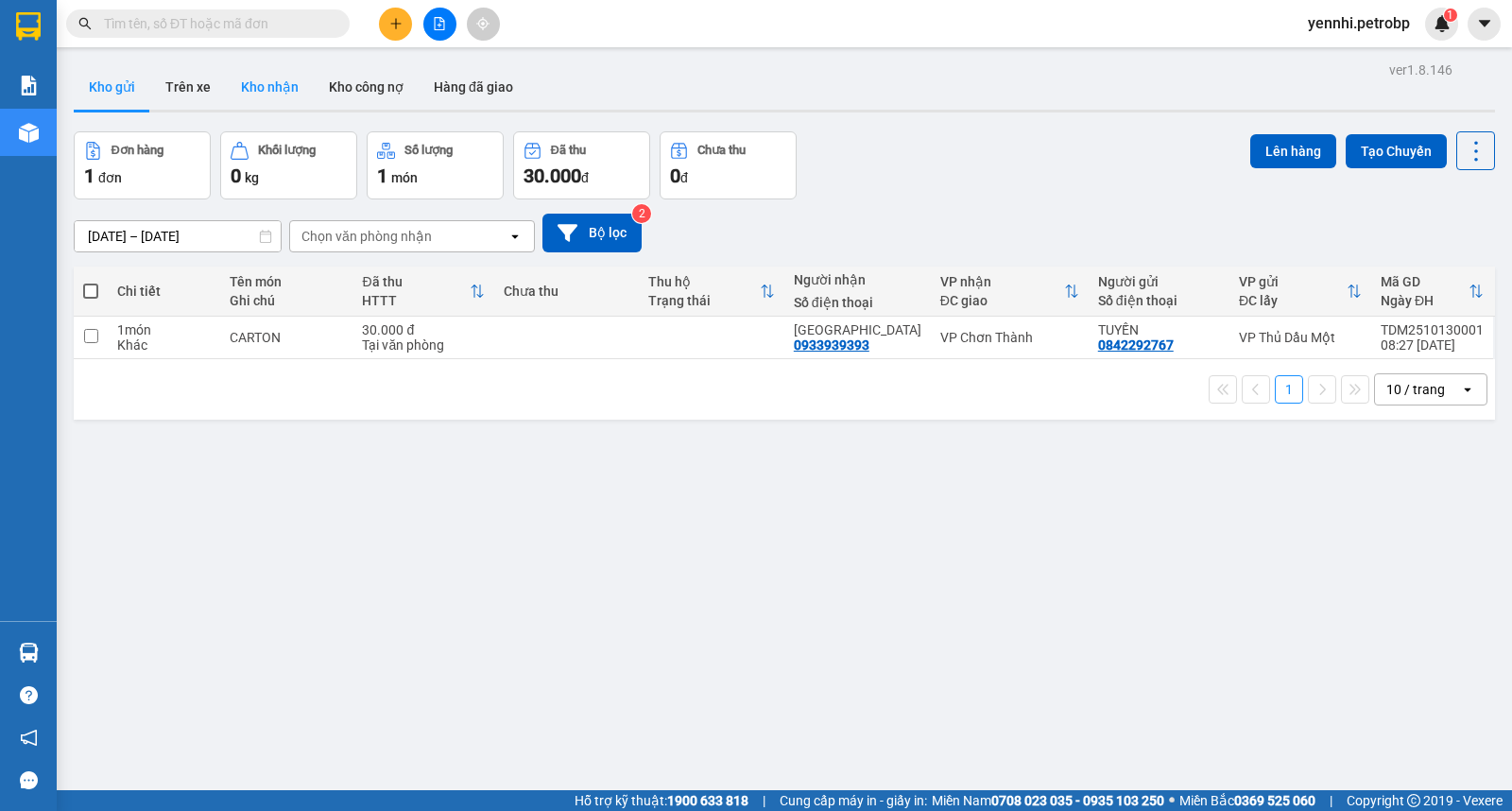
click at [246, 97] on button "Kho nhận" at bounding box center [269, 87] width 88 height 45
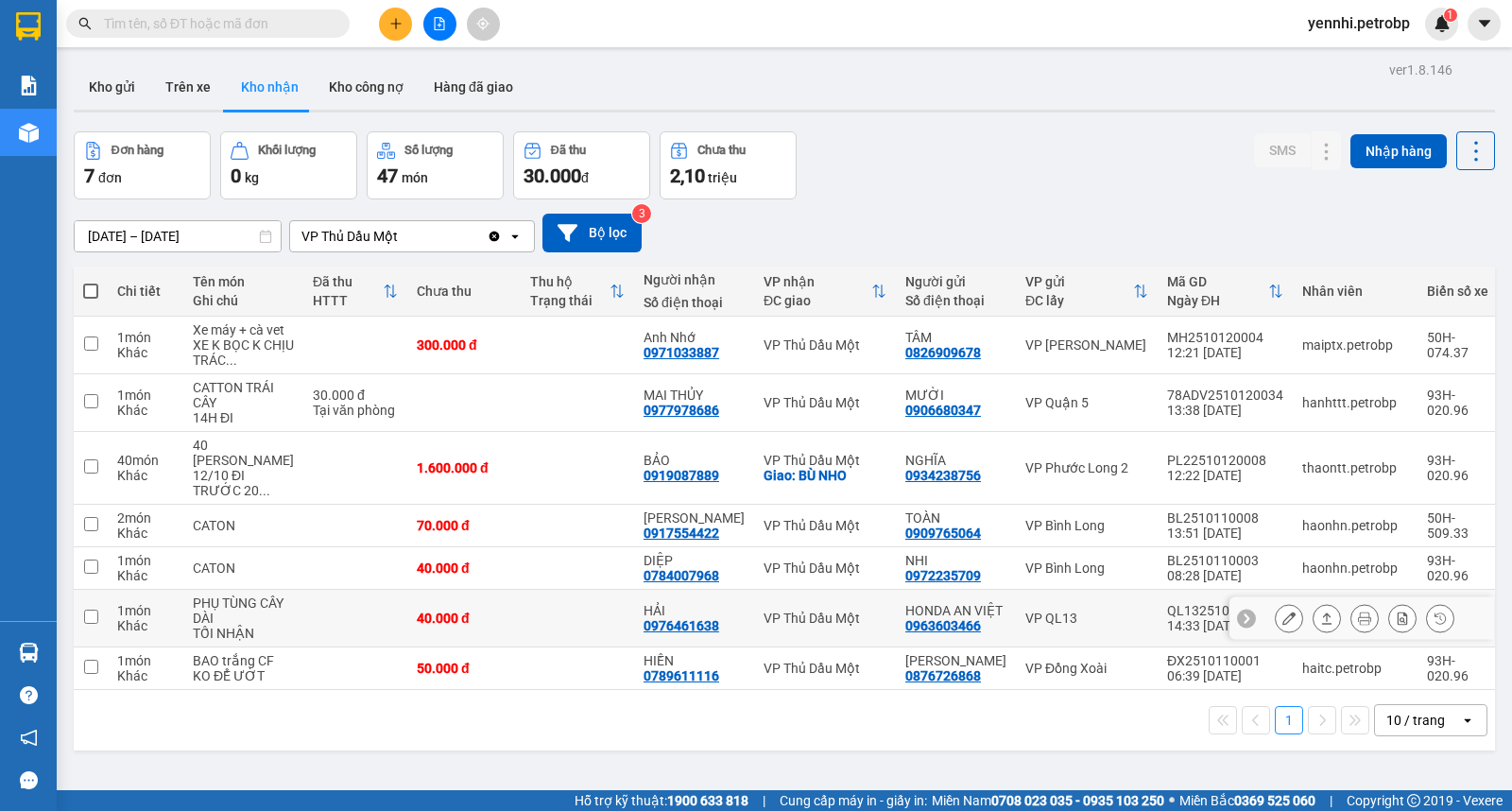
scroll to position [87, 0]
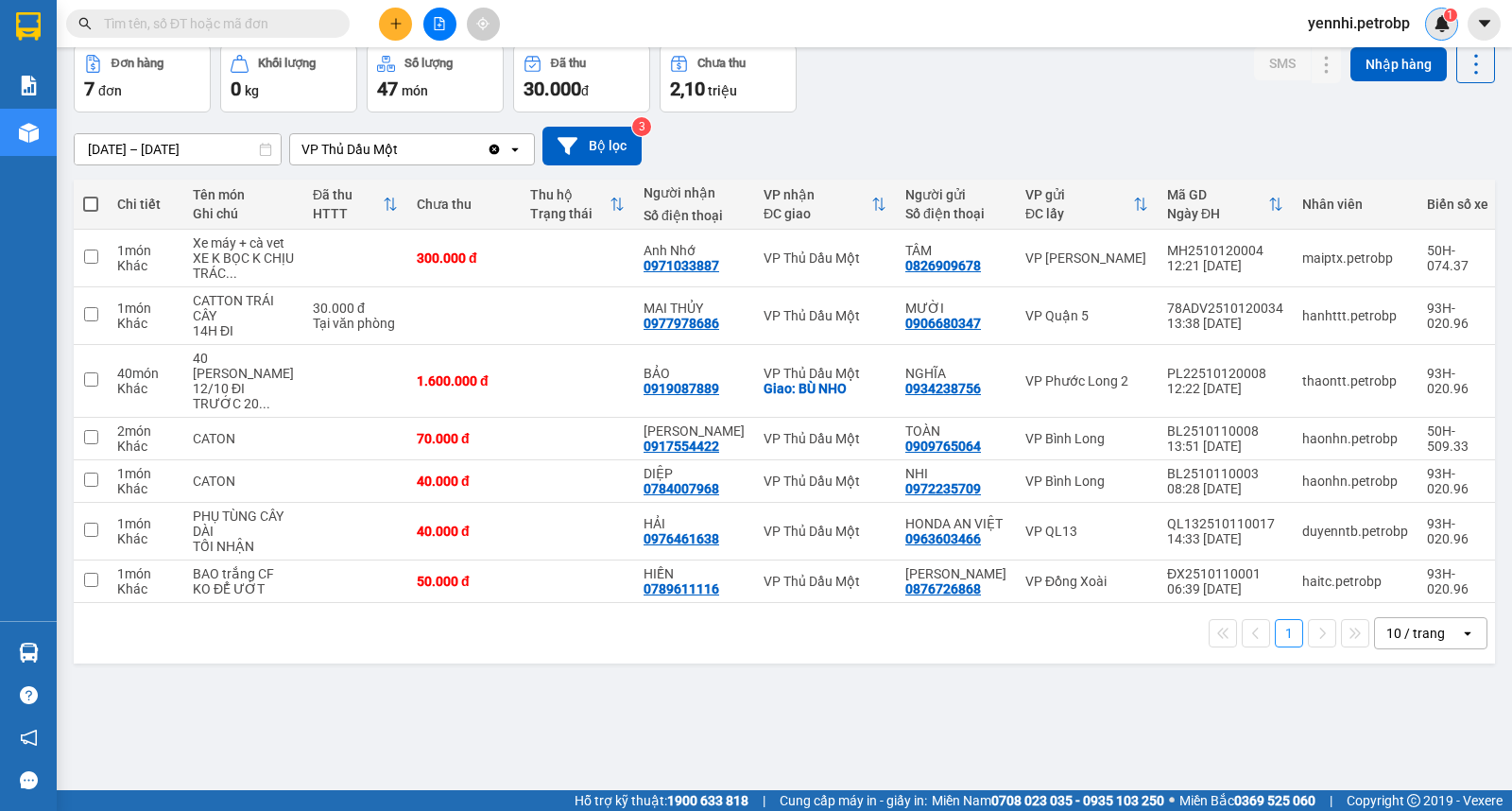
click at [1433, 29] on img at bounding box center [1442, 24] width 17 height 17
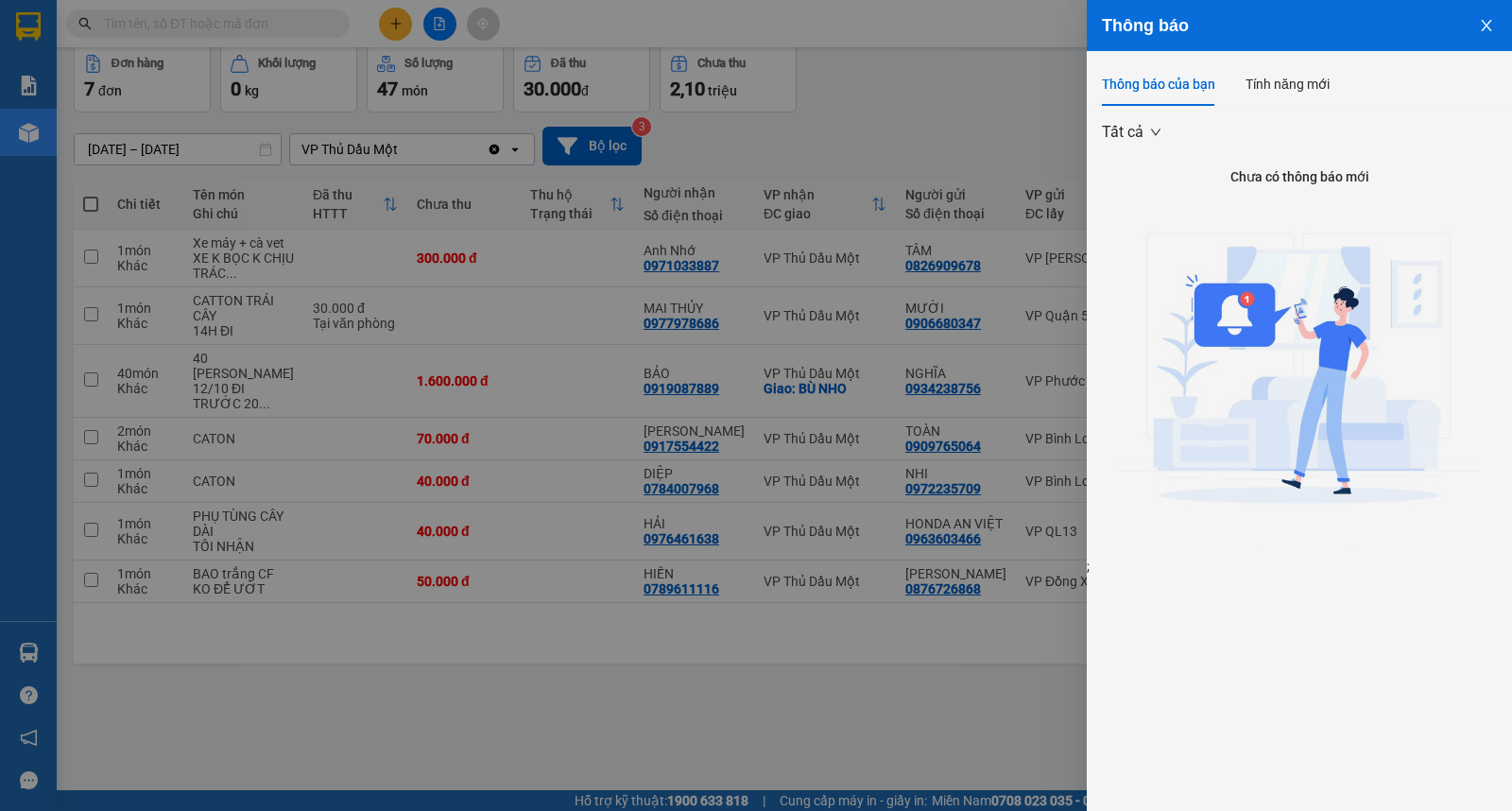
click at [1478, 24] on icon "close" at bounding box center [1486, 26] width 15 height 15
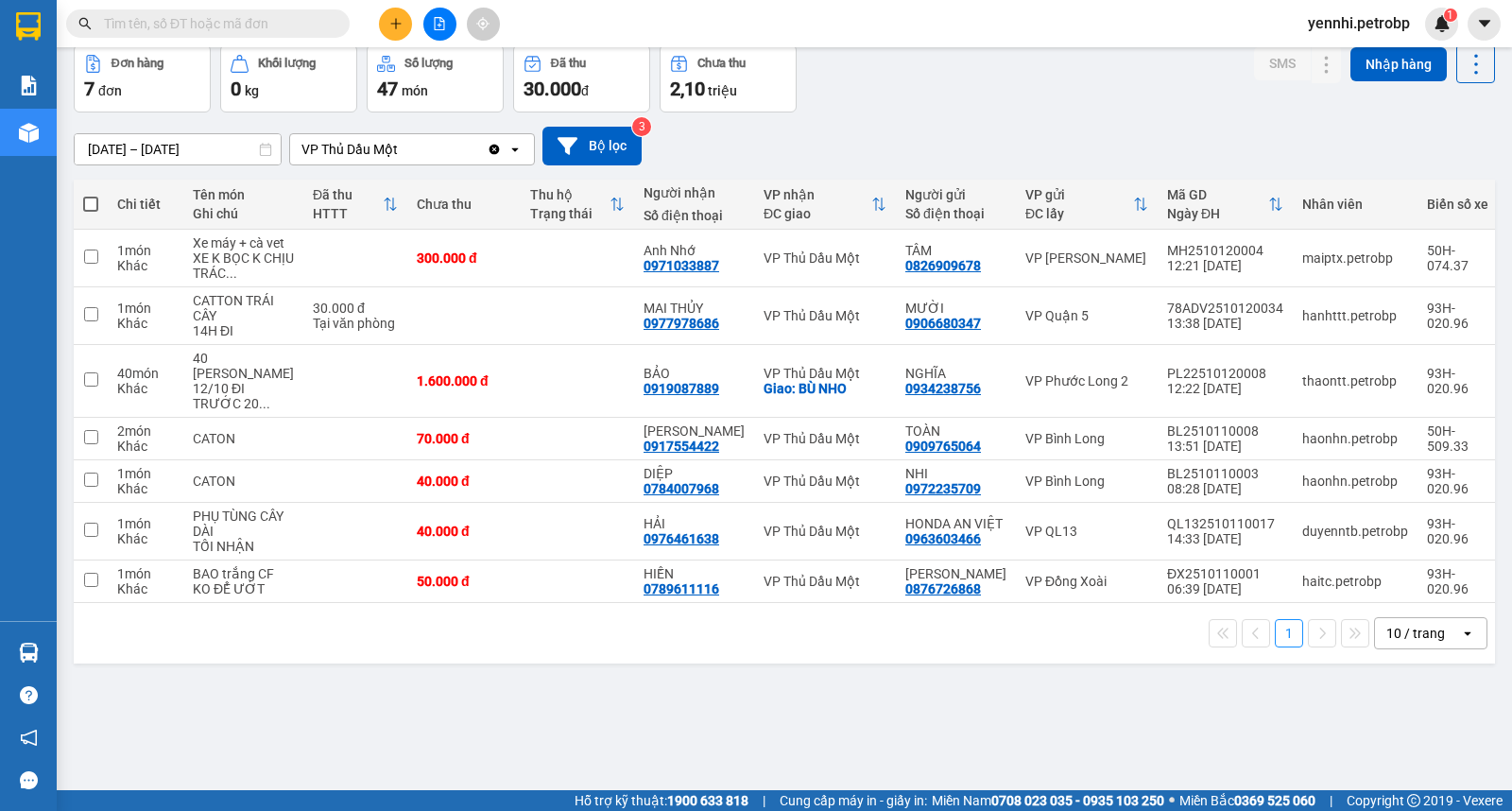
scroll to position [0, 0]
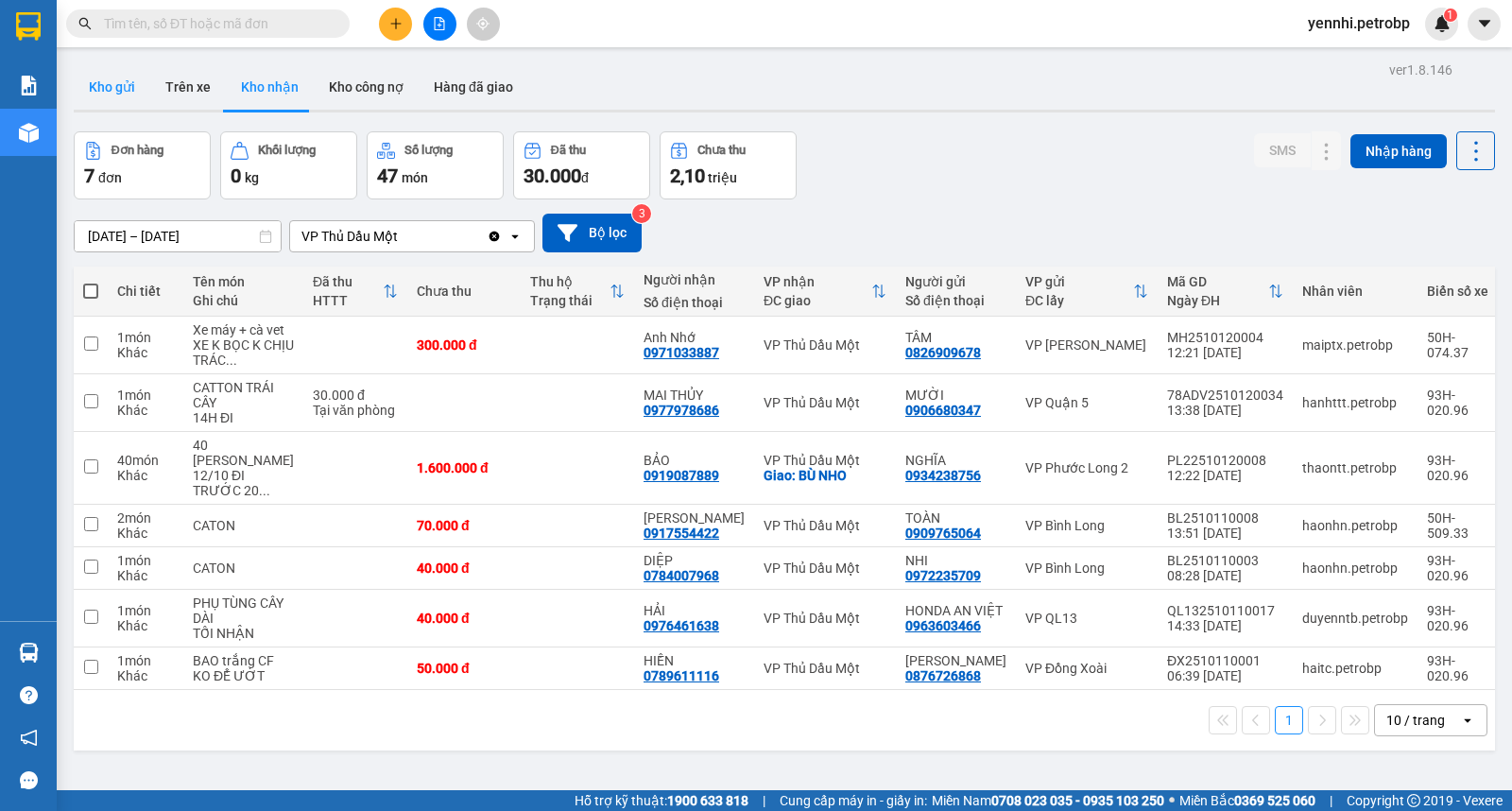
click at [113, 85] on button "Kho gửi" at bounding box center [113, 87] width 77 height 45
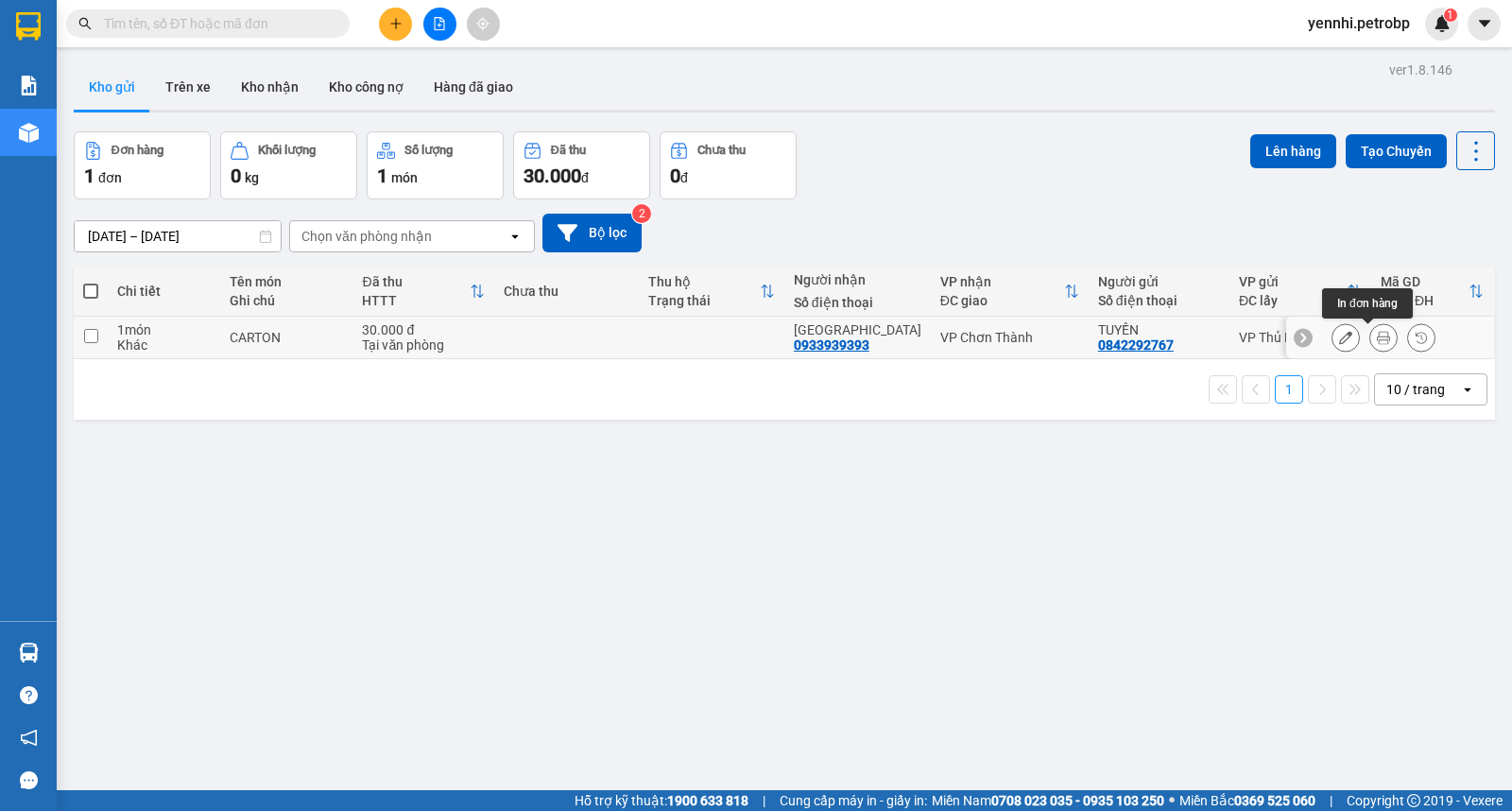
click at [1376, 338] on icon at bounding box center [1383, 338] width 13 height 13
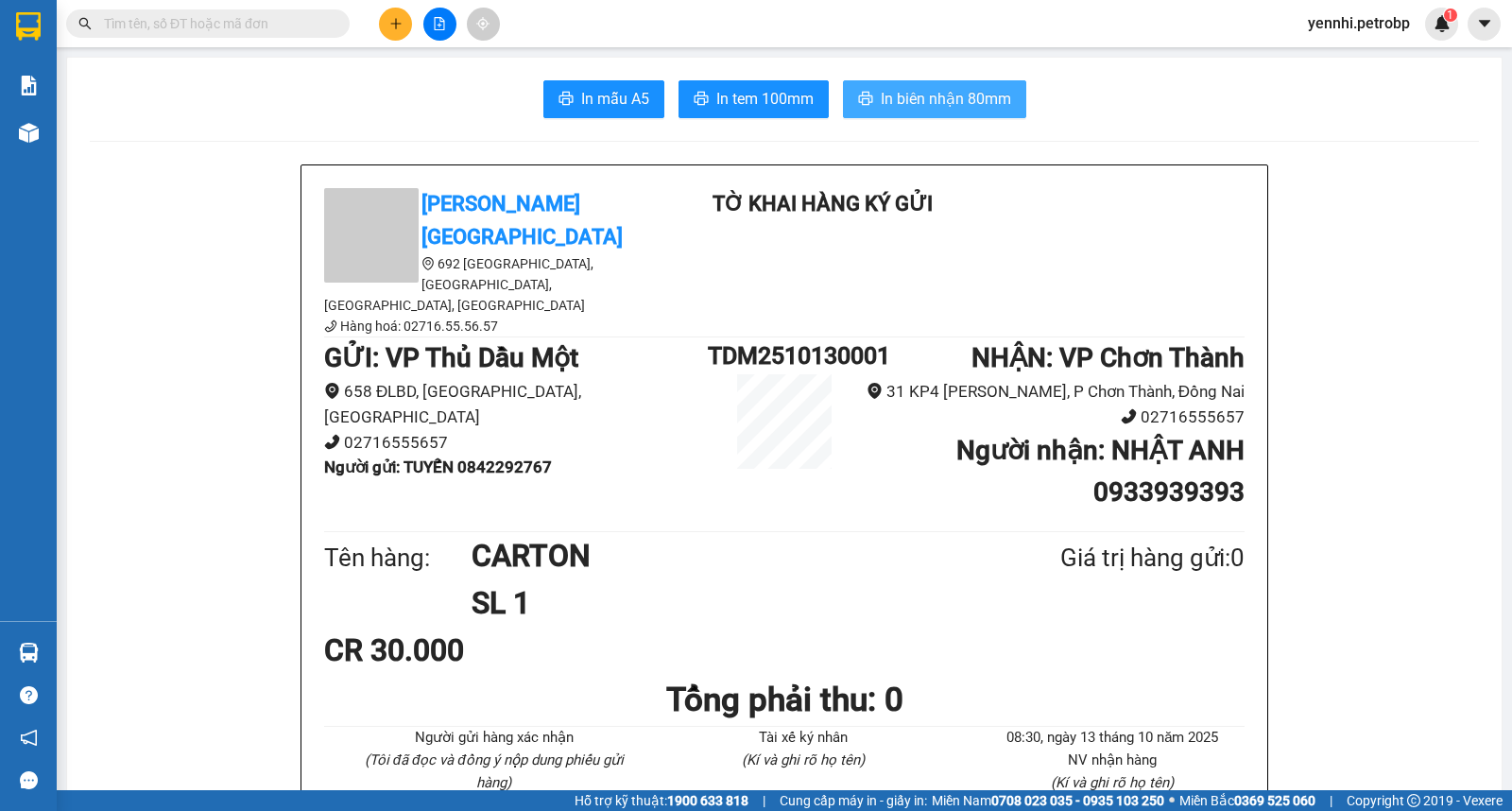
click at [934, 96] on span "In biên nhận 80mm" at bounding box center [946, 98] width 131 height 24
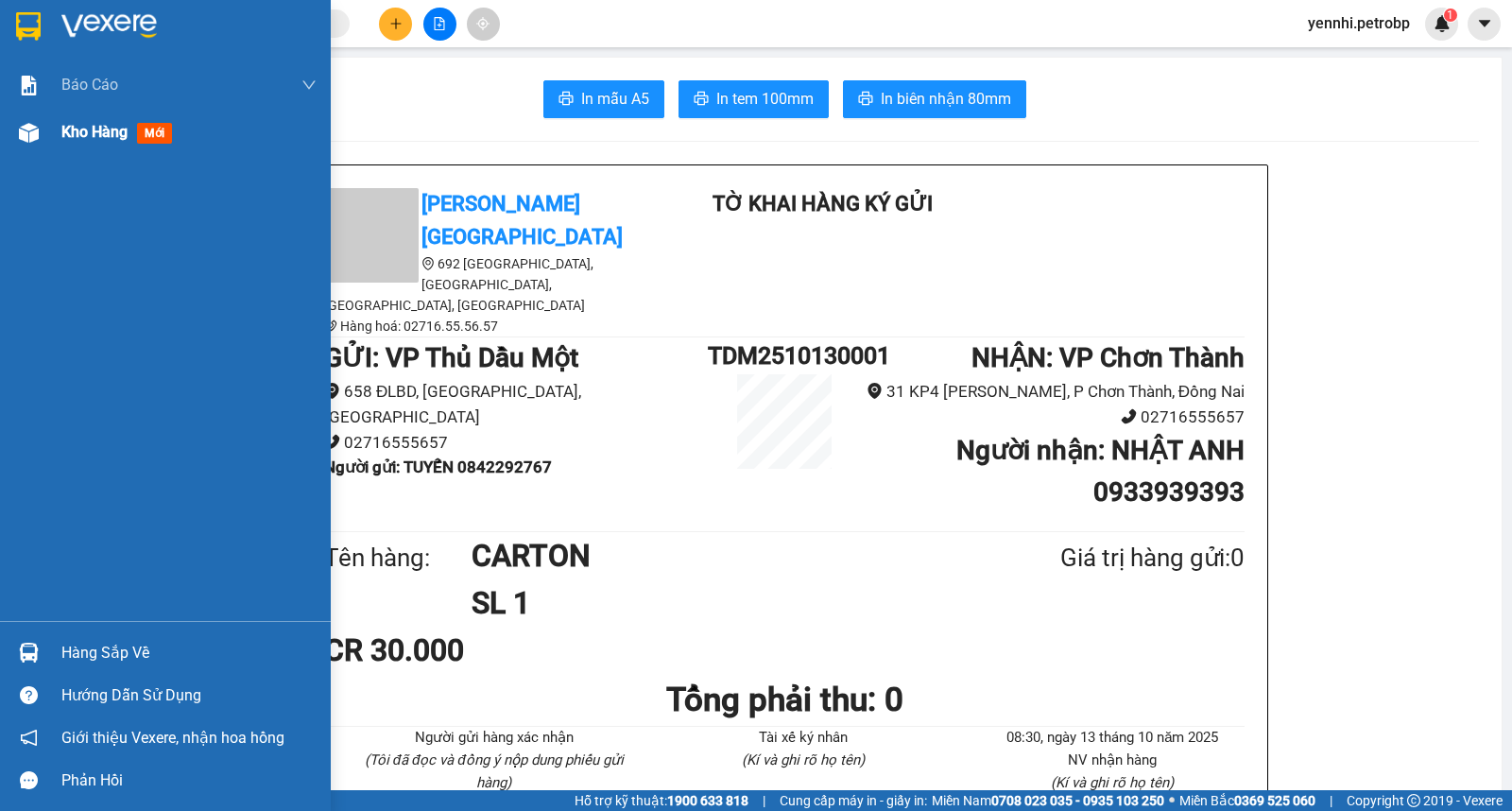
click at [50, 126] on div "Kho hàng mới" at bounding box center [165, 132] width 331 height 47
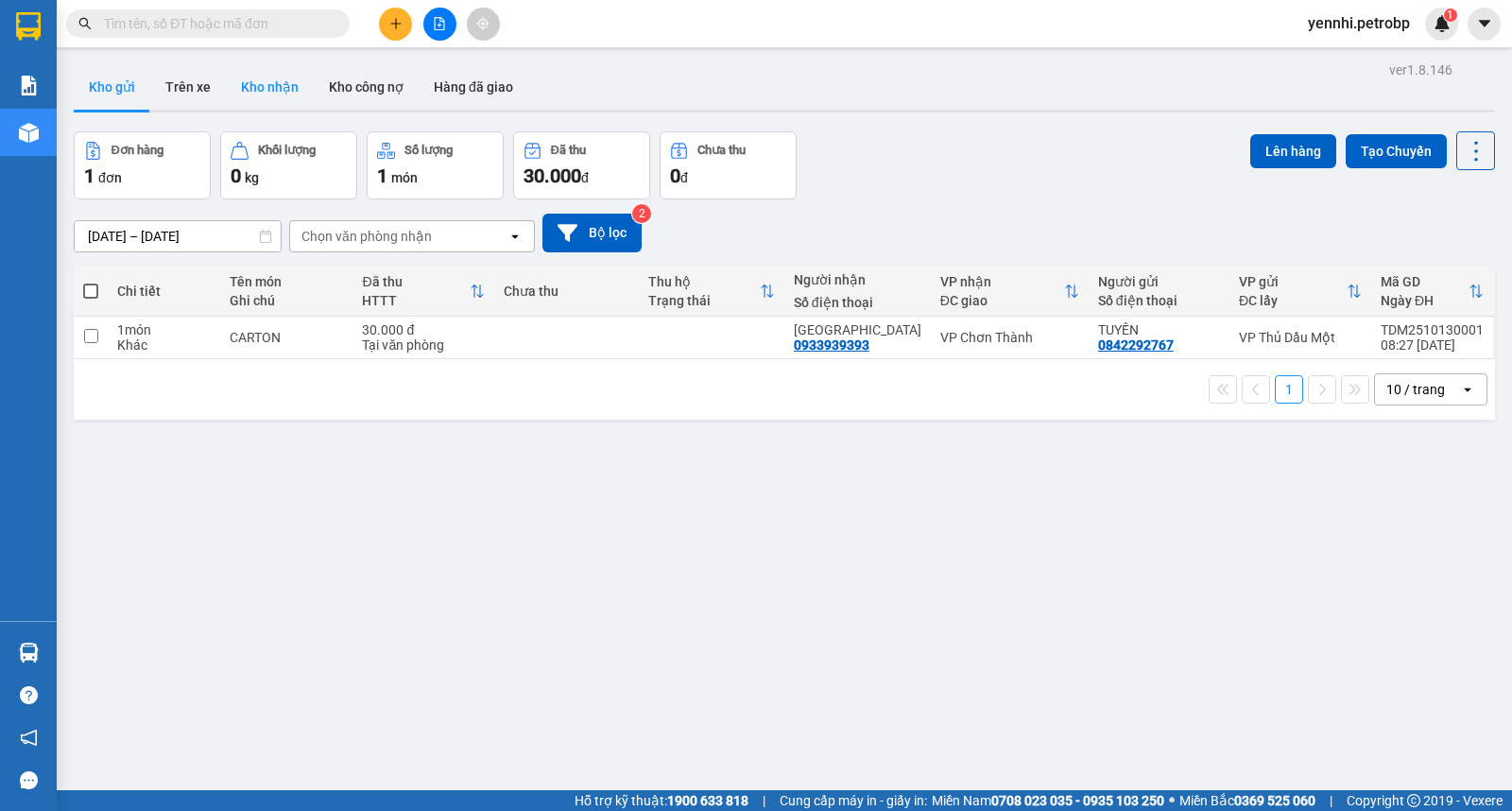
click at [252, 82] on button "Kho nhận" at bounding box center [269, 87] width 88 height 45
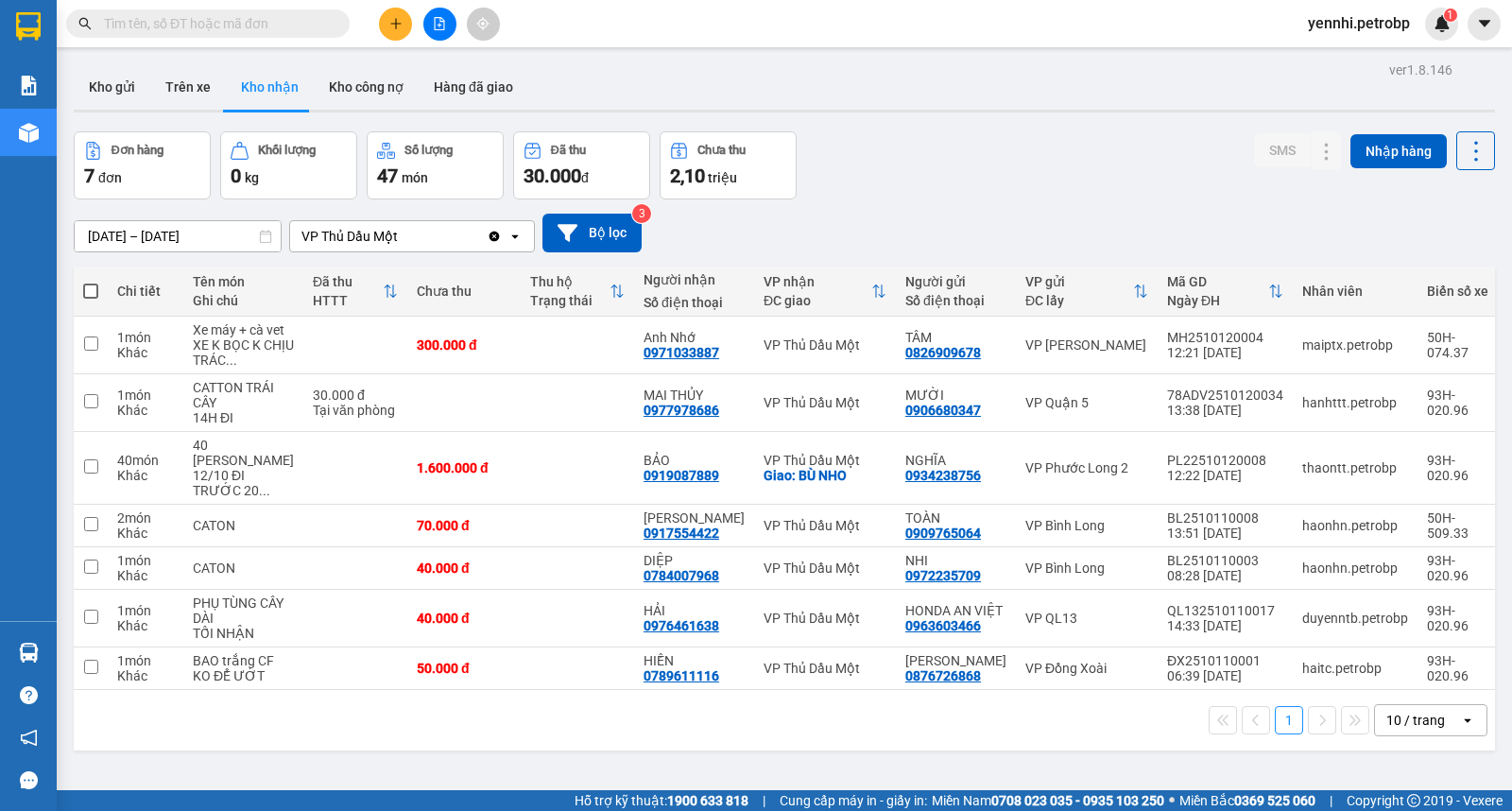
click at [94, 239] on input "11/10/2025 – 13/10/2025" at bounding box center [178, 236] width 206 height 30
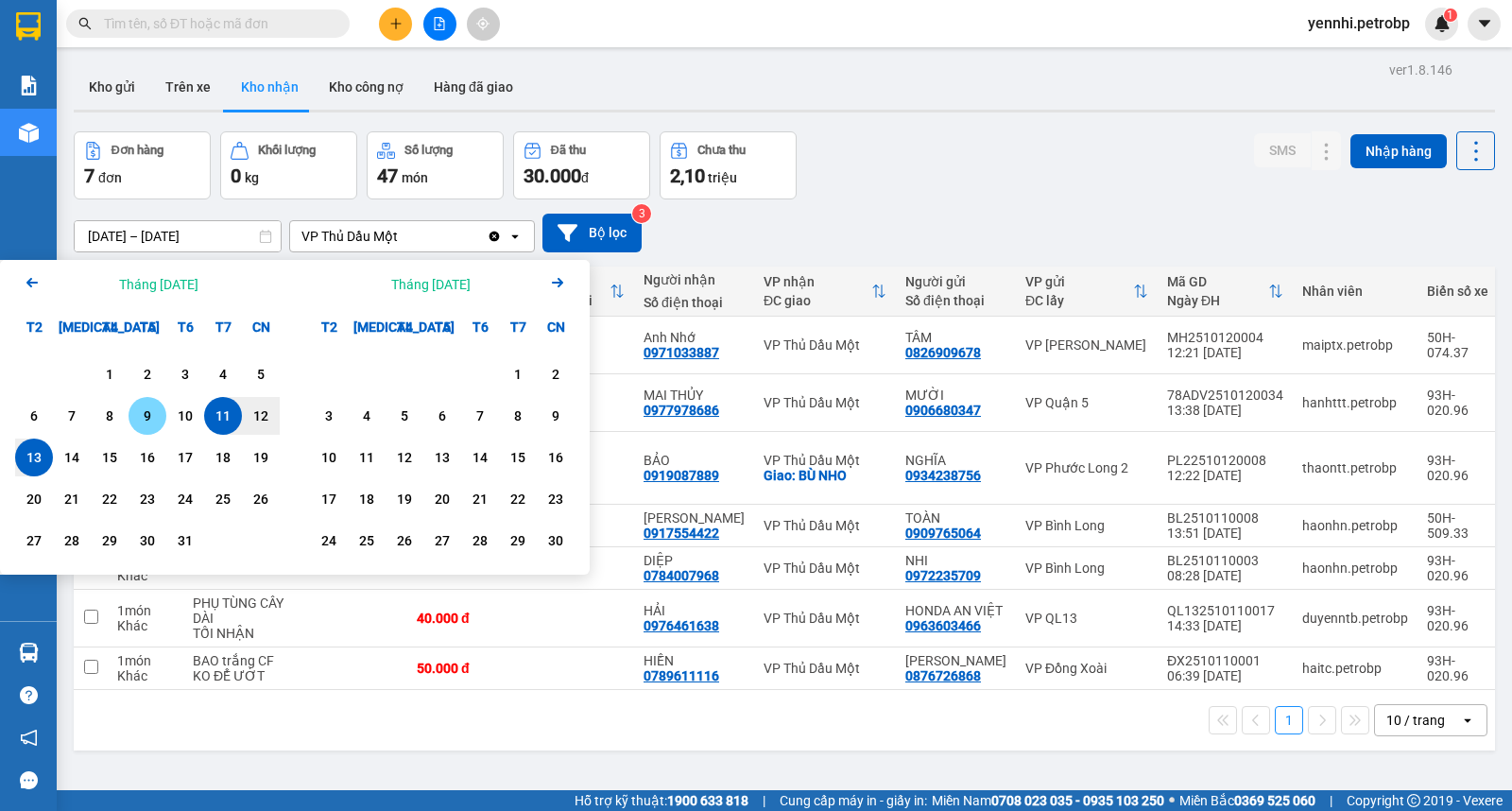
click at [159, 411] on div "9" at bounding box center [147, 416] width 27 height 23
click at [39, 454] on div "13" at bounding box center [35, 458] width 27 height 23
type input "[DATE] – [DATE]"
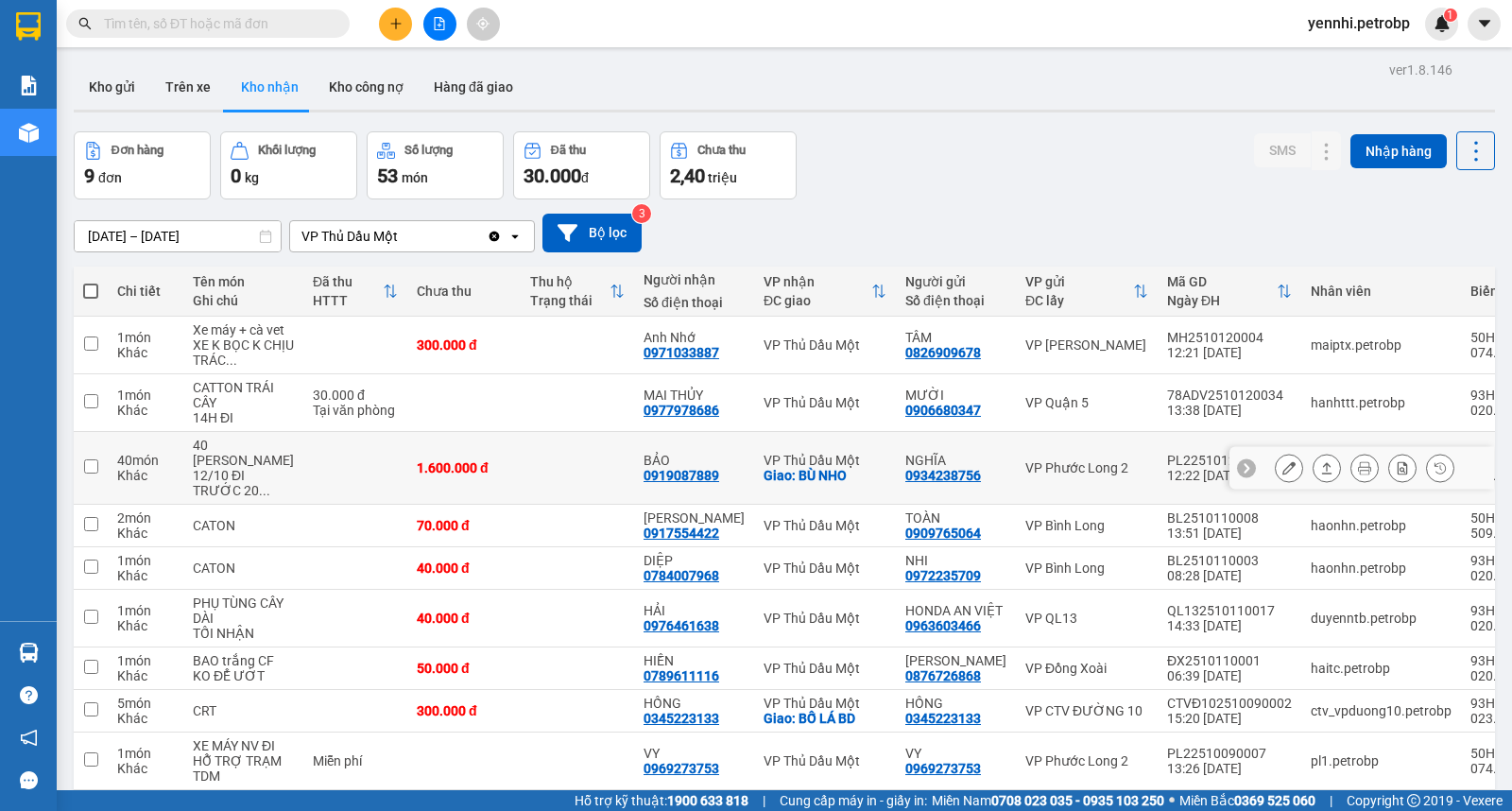
scroll to position [138, 0]
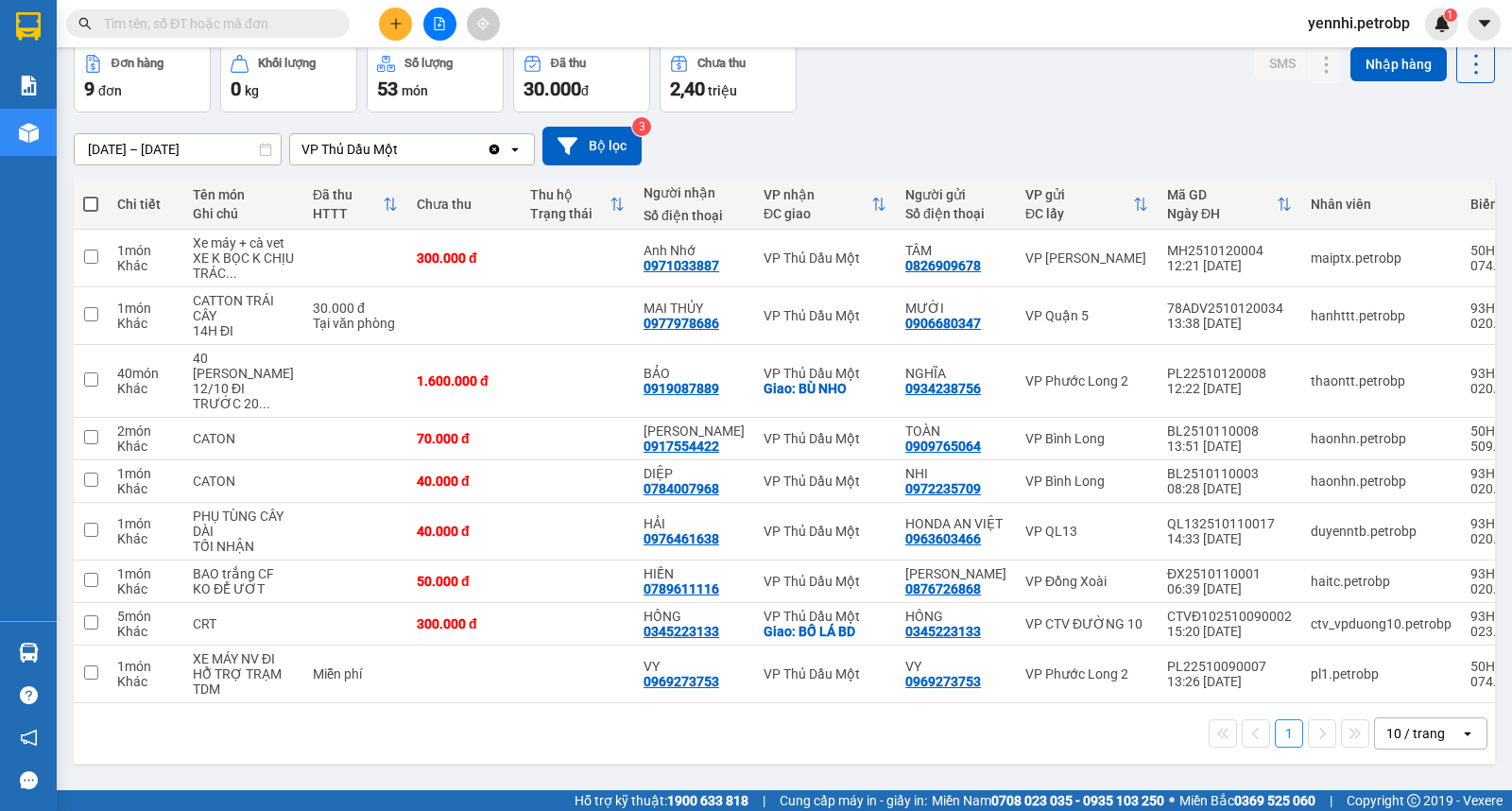
click at [97, 134] on input "[DATE] – [DATE]" at bounding box center [178, 148] width 206 height 30
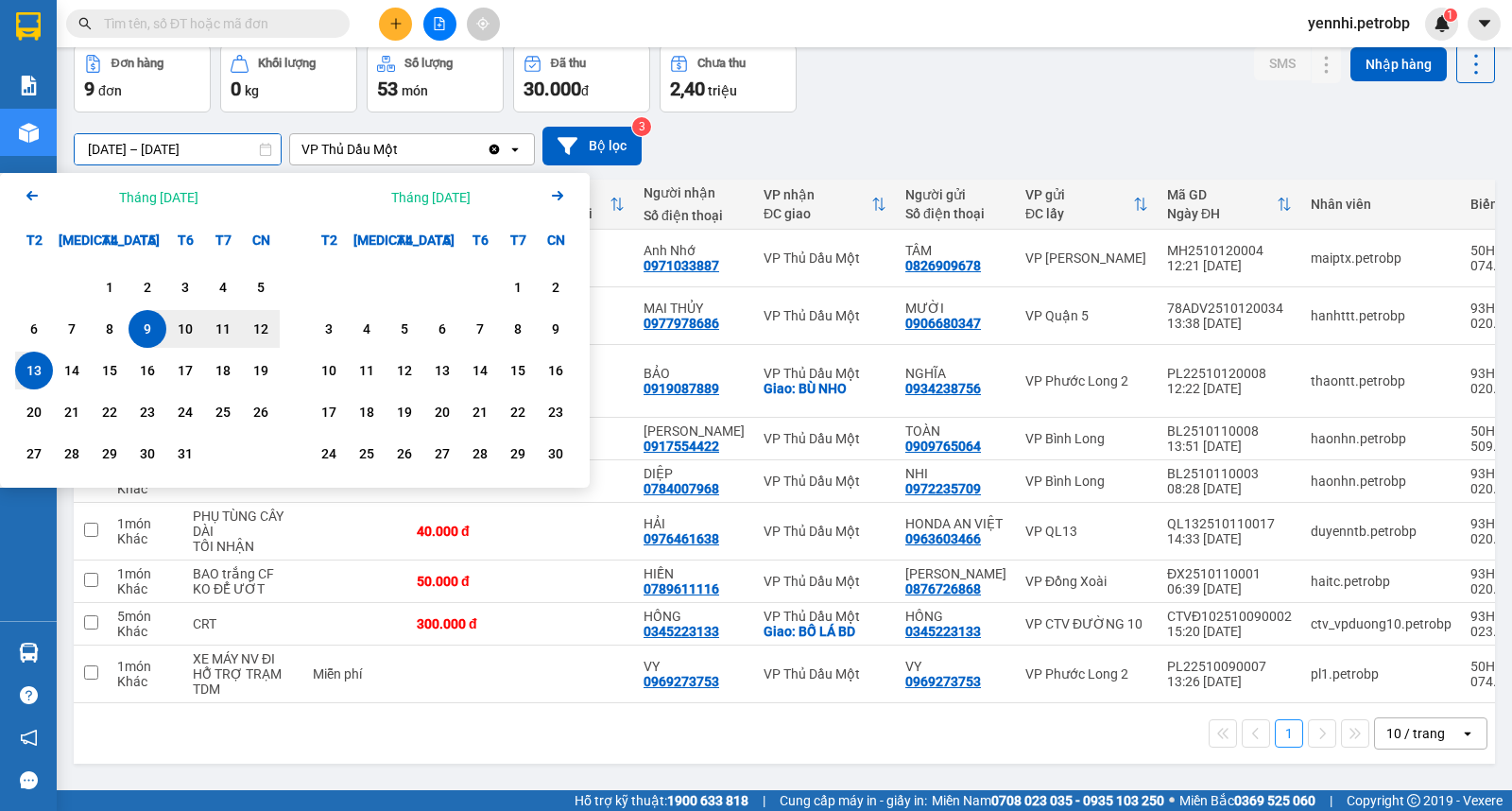
click at [799, 127] on div "09/10/2025 – 13/10/2025 Press the down arrow key to interact with the calendar …" at bounding box center [784, 146] width 1421 height 38
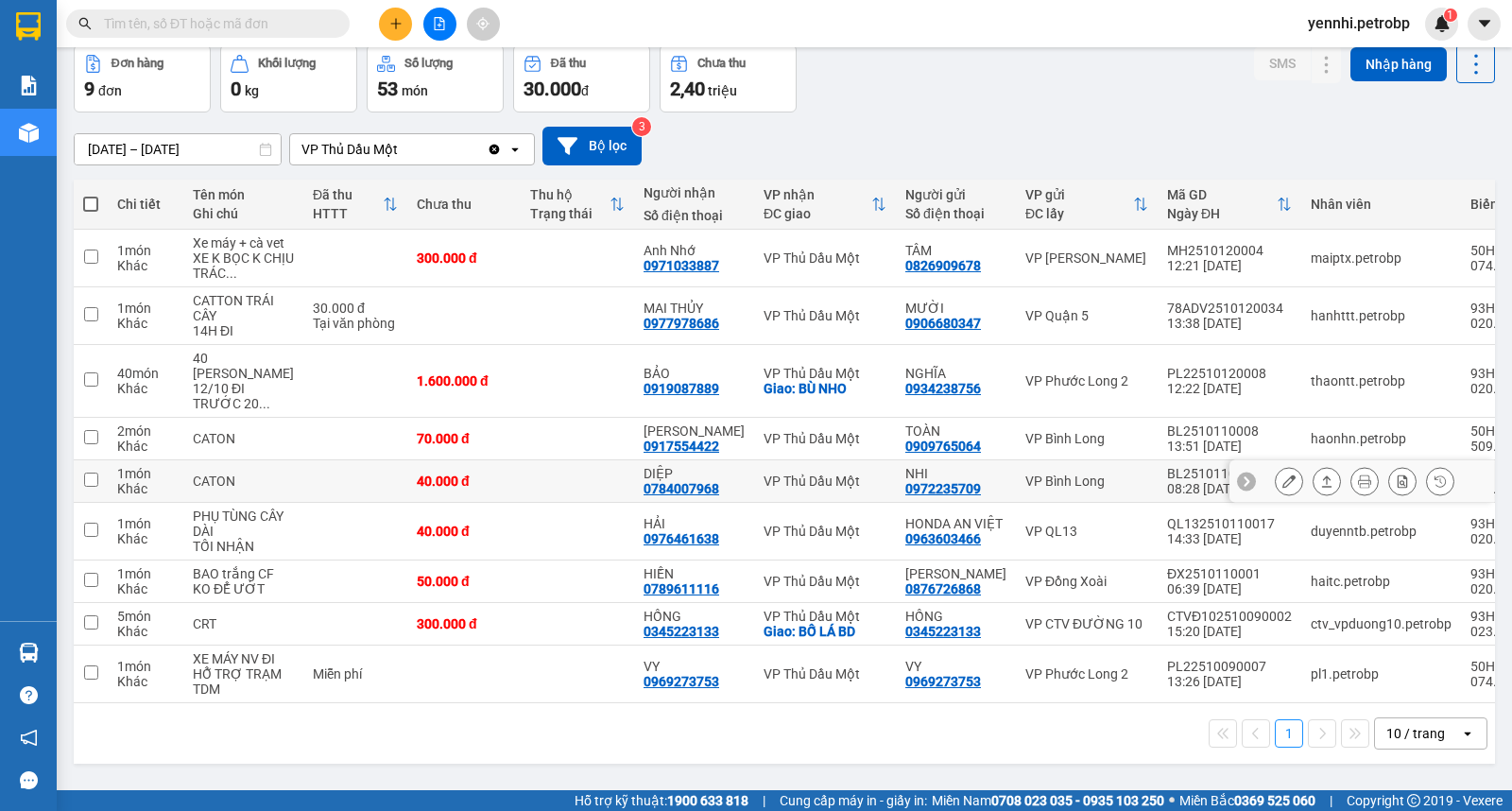
click at [1282, 474] on icon at bounding box center [1289, 481] width 13 height 13
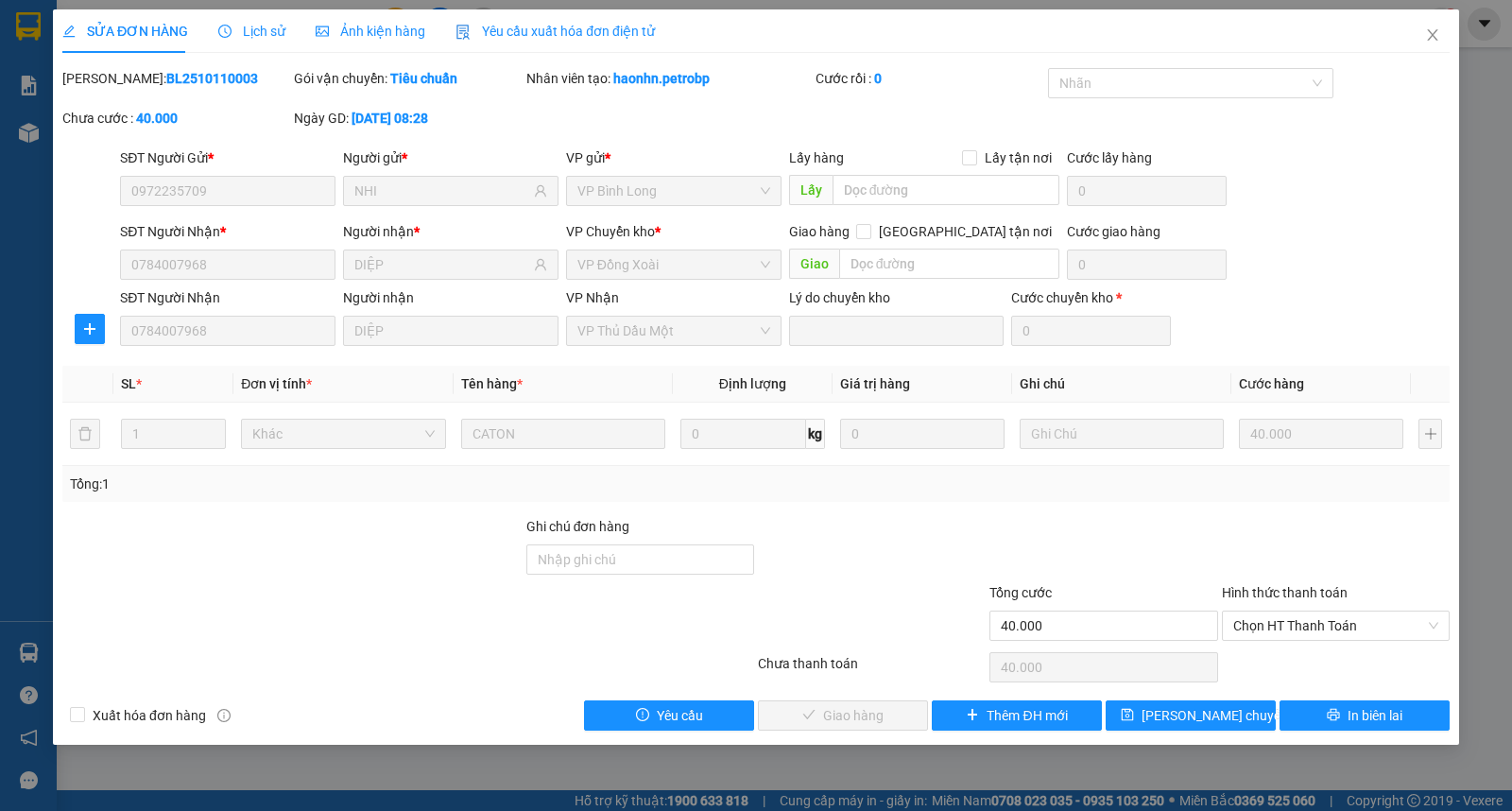
type input "0972235709"
type input "NHI"
type input "0784007968"
type input "DIỆP"
type input "40.000"
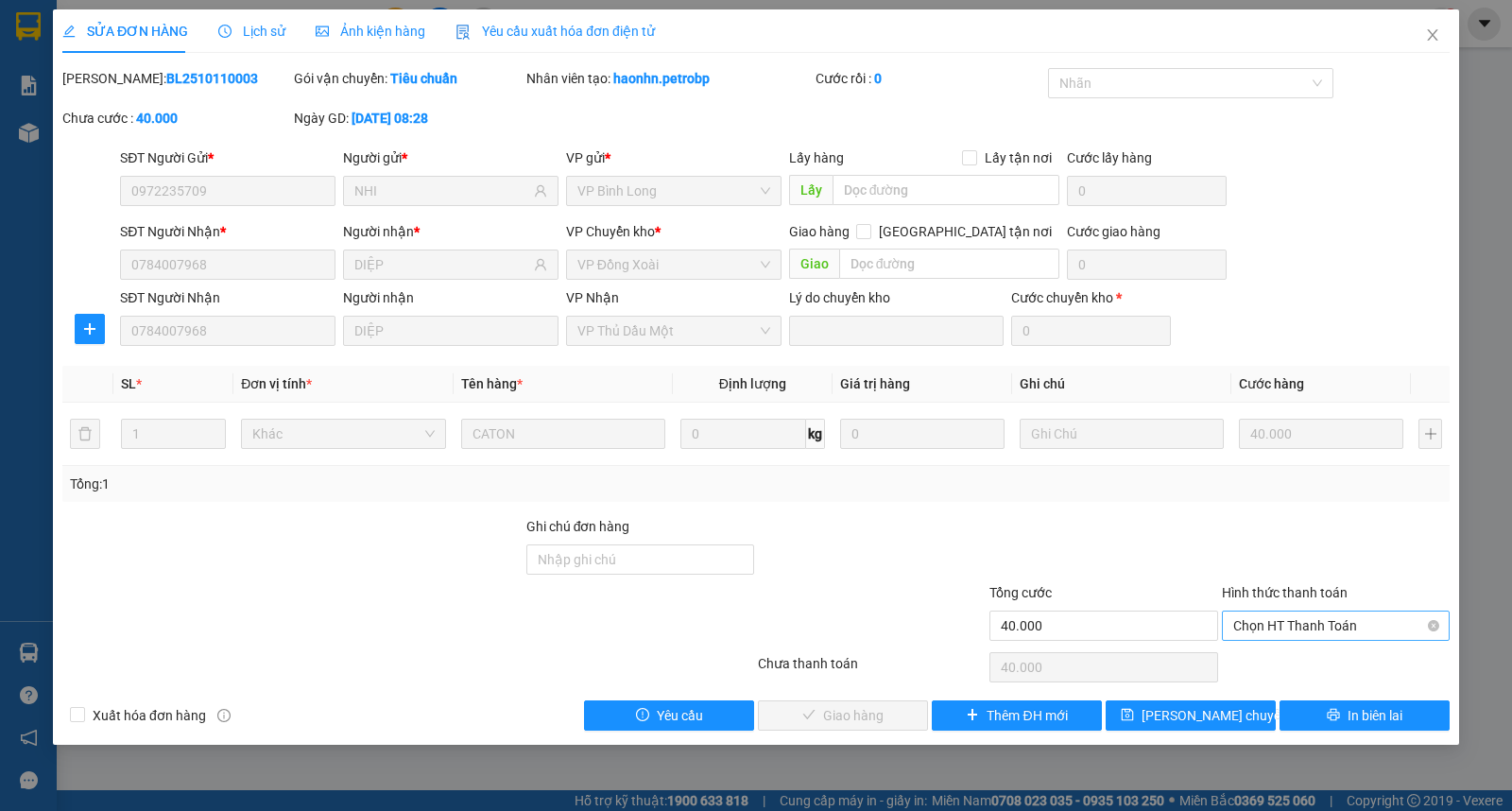
click at [1295, 625] on span "Chọn HT Thanh Toán" at bounding box center [1335, 625] width 205 height 28
drag, startPoint x: 1289, startPoint y: 665, endPoint x: 1148, endPoint y: 666, distance: 141.0
click at [1288, 664] on div "Tại văn phòng" at bounding box center [1335, 664] width 205 height 21
type input "0"
click at [871, 706] on span "Giao hàng" at bounding box center [853, 716] width 61 height 21
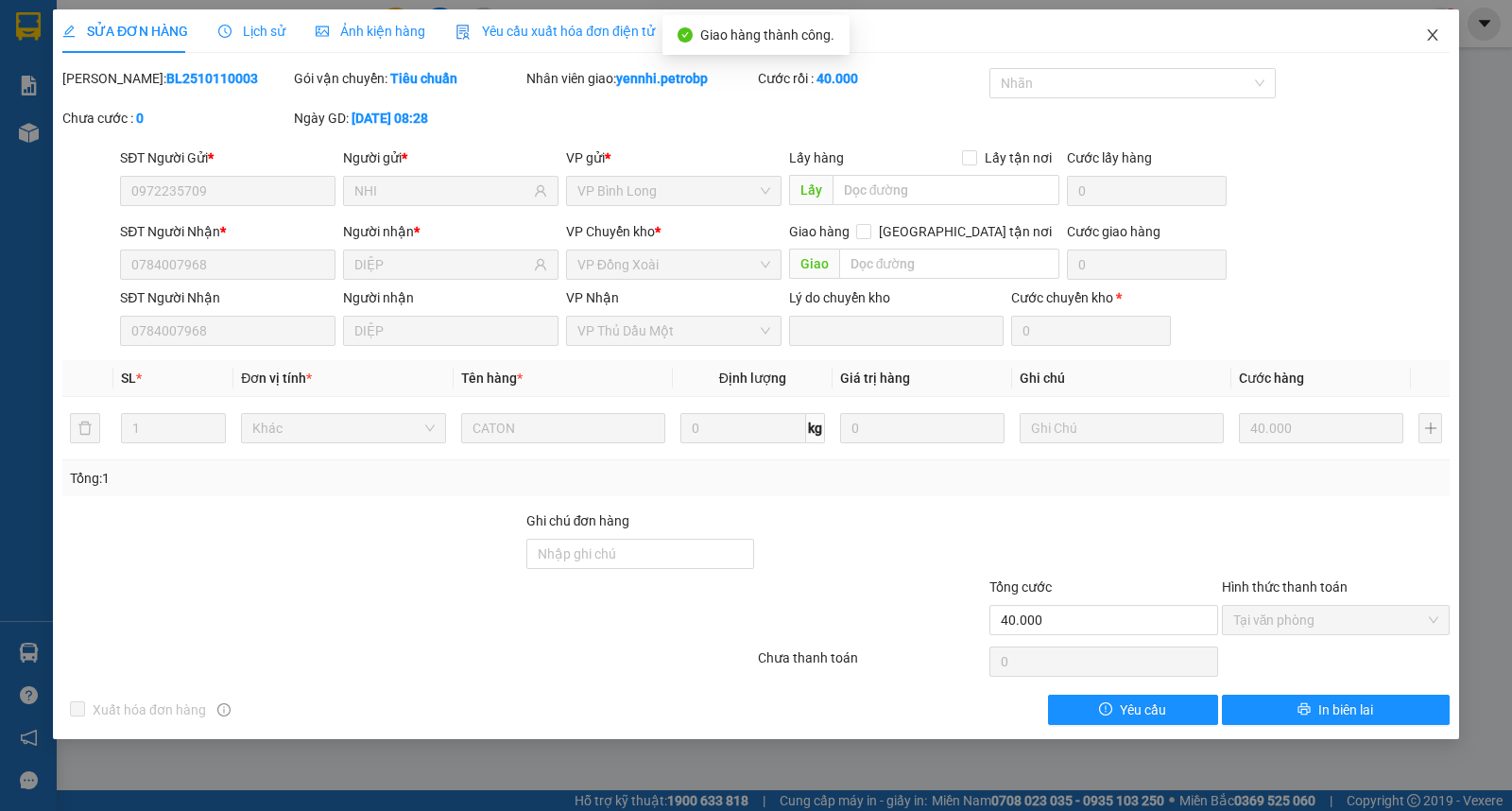
click at [1426, 32] on icon "close" at bounding box center [1432, 35] width 15 height 15
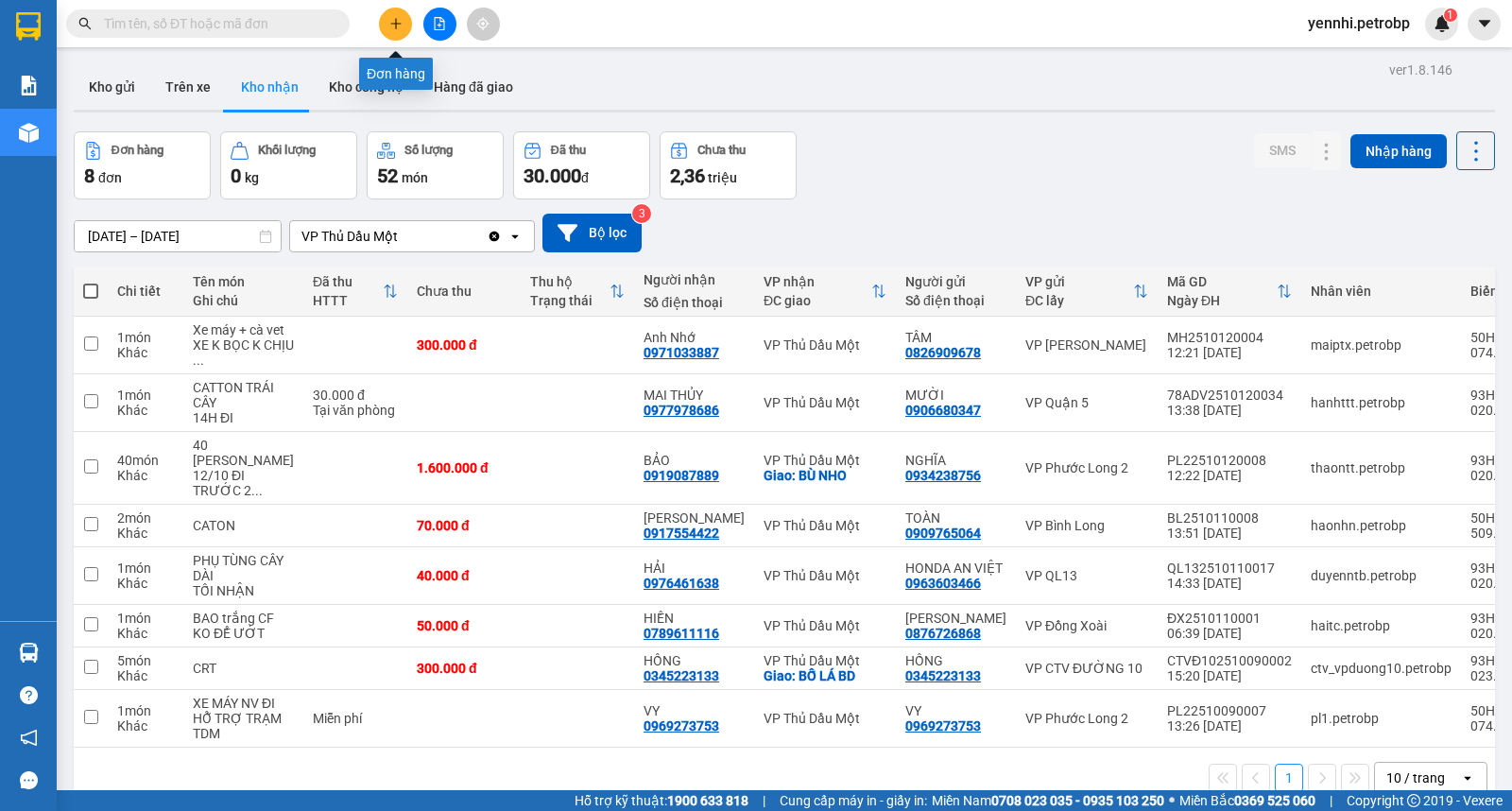
click at [399, 27] on icon "plus" at bounding box center [396, 24] width 13 height 13
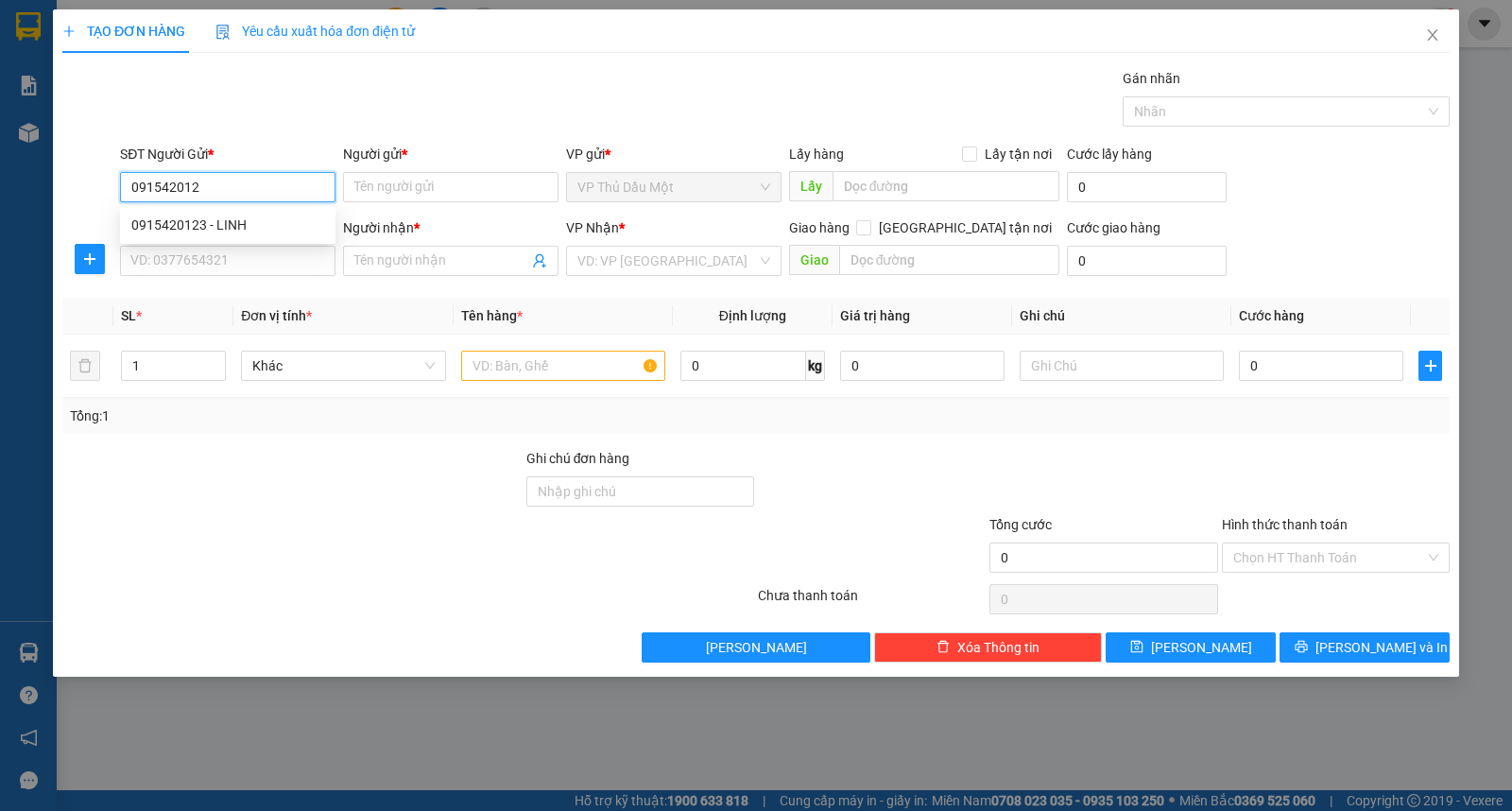
type input "0915420123"
click at [202, 218] on div "0915420123 - LINH" at bounding box center [228, 225] width 192 height 21
type input "LINH"
type input "0354550515"
type input "NGUYÊN"
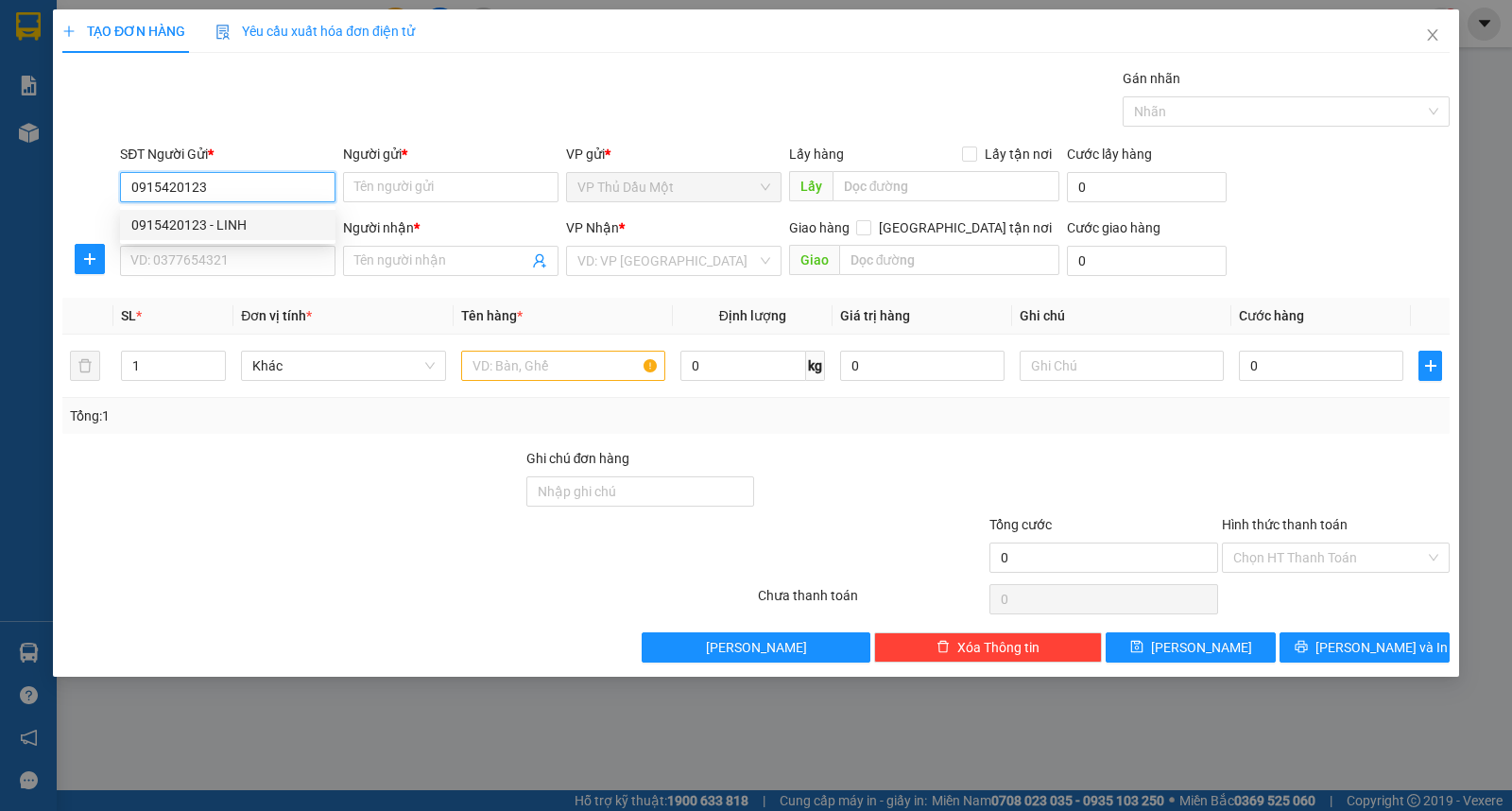
type input "NGÃ BA XA TRẠCH"
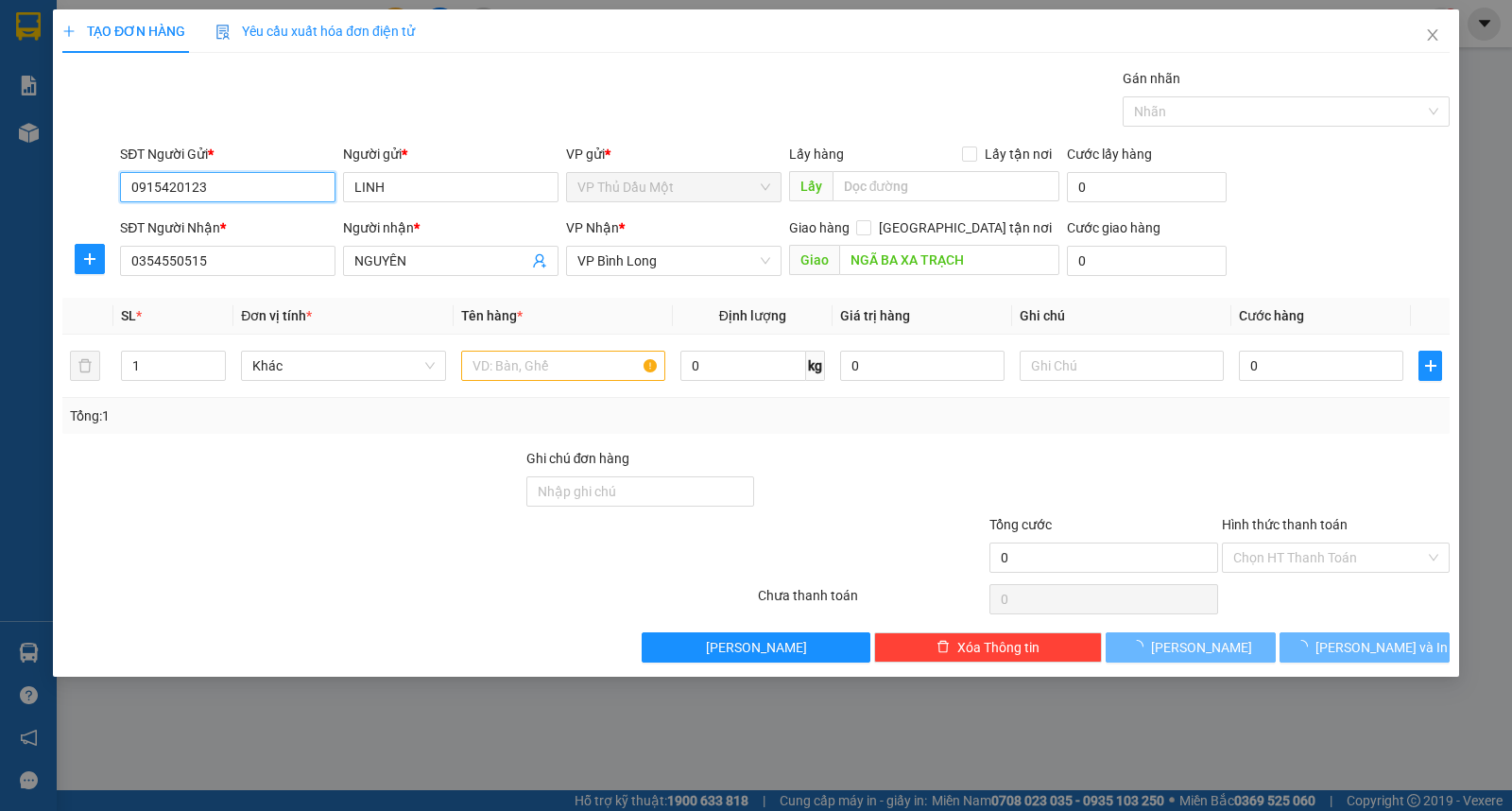
type input "40.000"
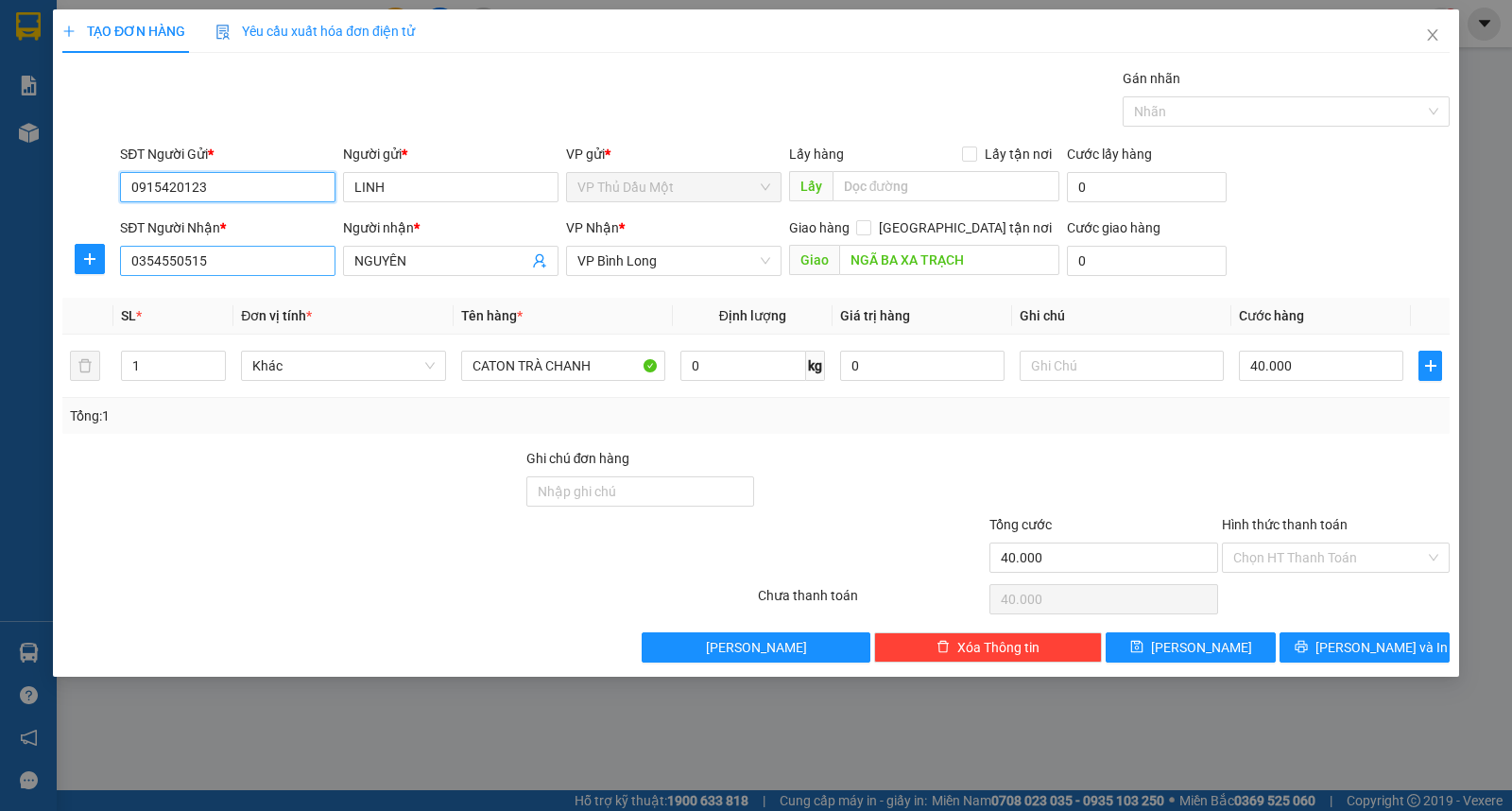
type input "0915420123"
click at [212, 262] on input "0354550515" at bounding box center [228, 260] width 215 height 30
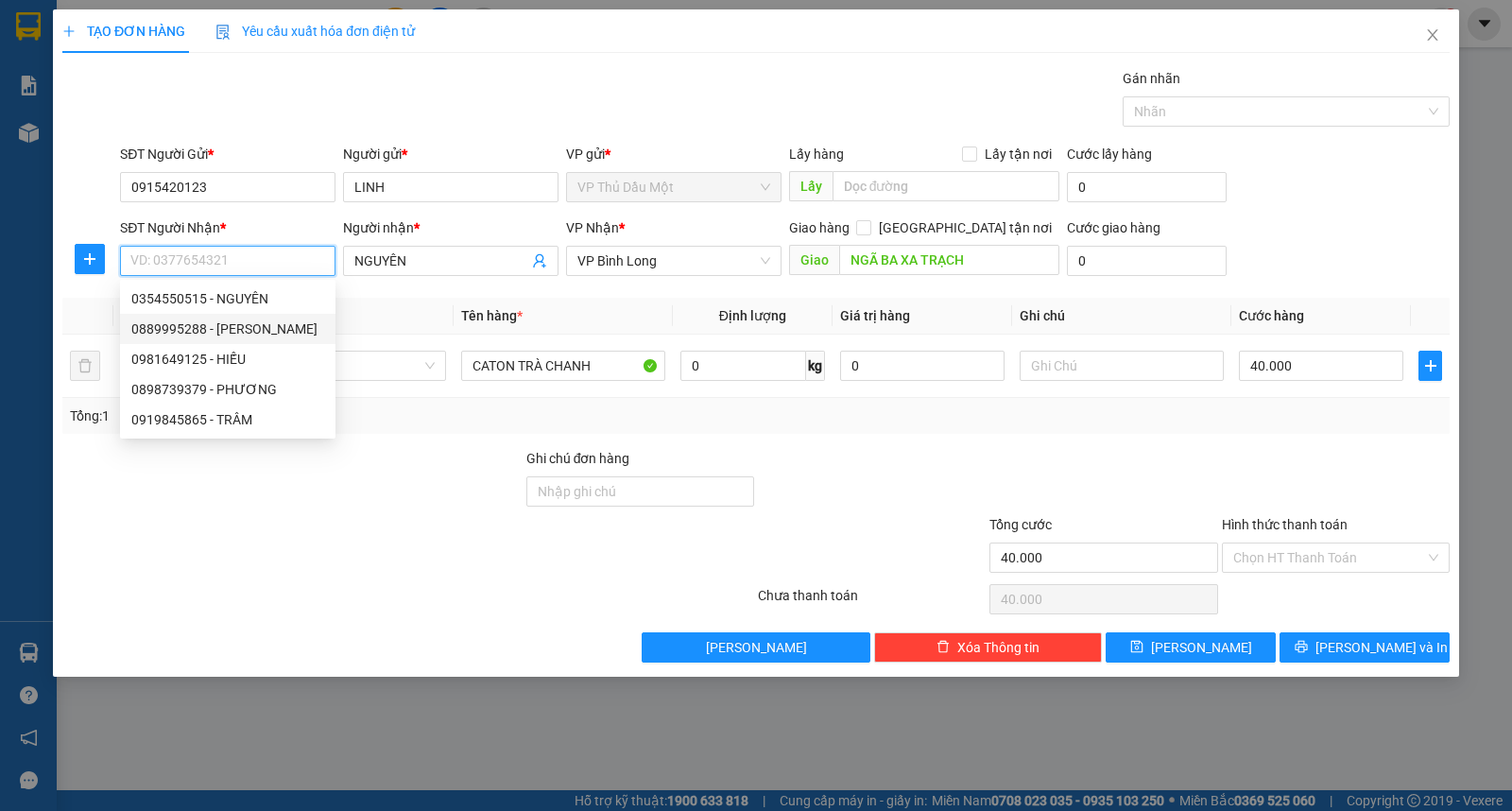
click at [235, 324] on div "0889995288 - NGUYỆT VŨ" at bounding box center [228, 329] width 192 height 21
type input "0889995288"
type input "[PERSON_NAME]"
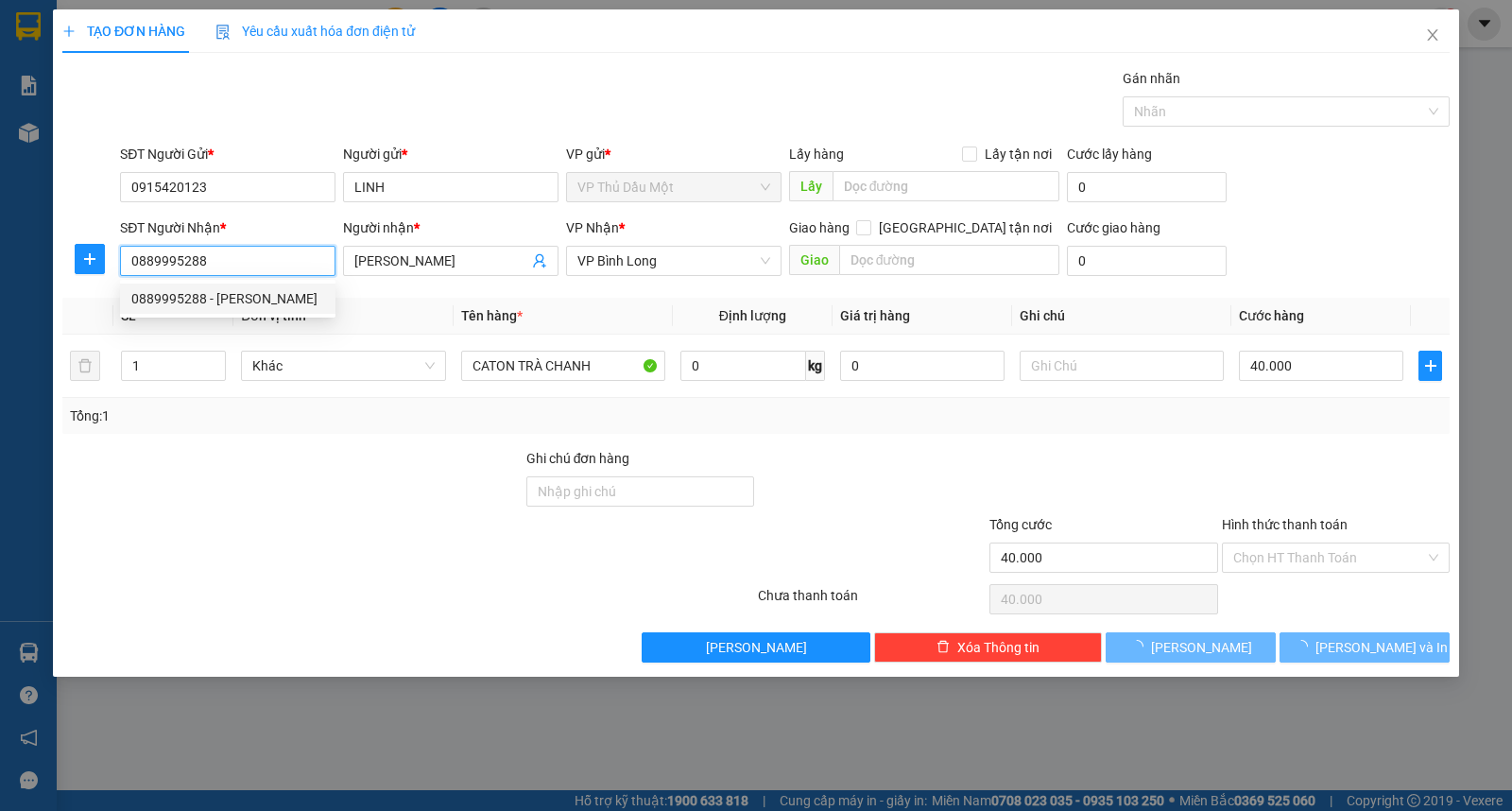
type input "50.000"
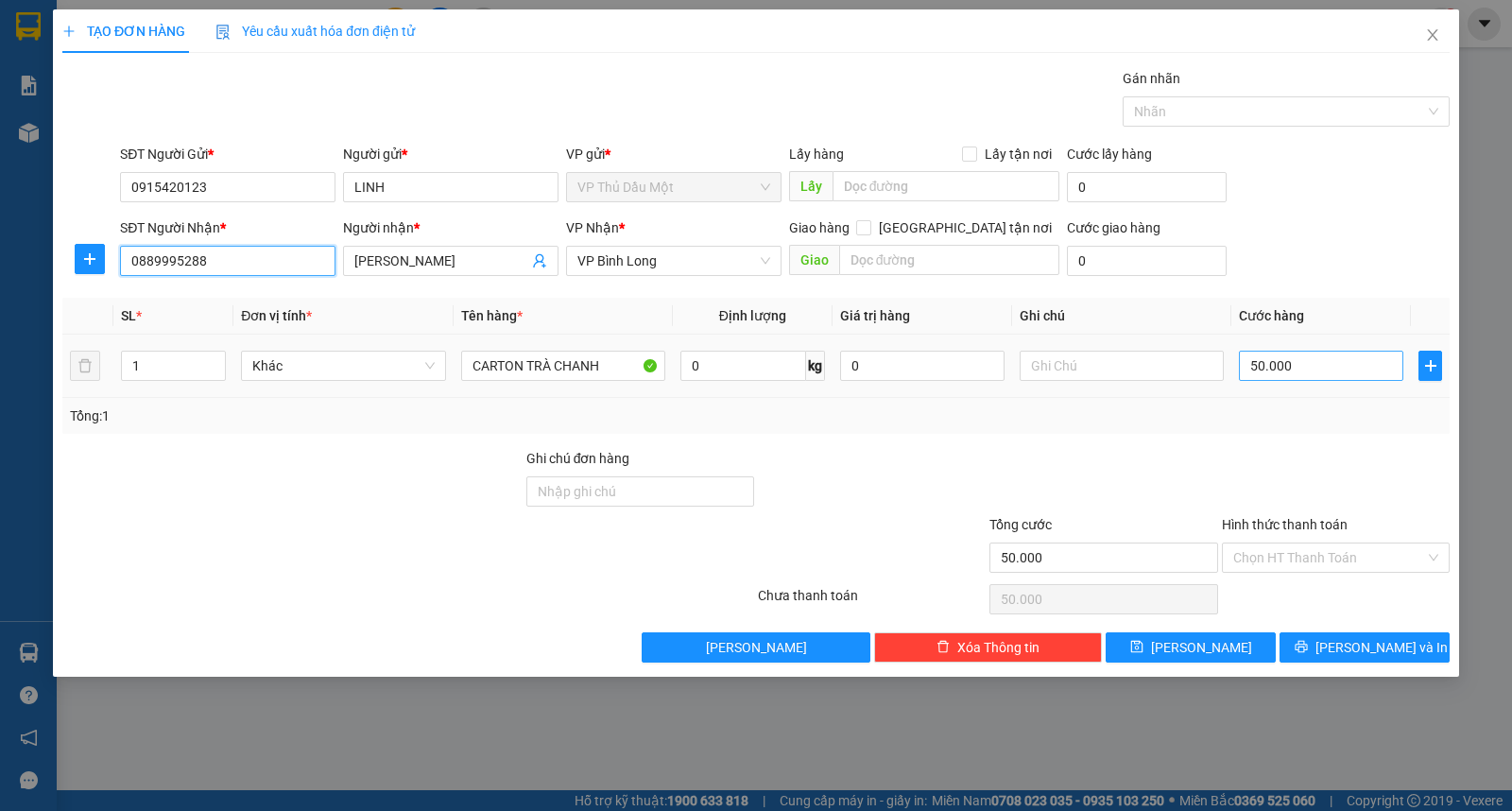
type input "0889995288"
click at [1321, 376] on input "50.000" at bounding box center [1321, 365] width 164 height 30
type input "0"
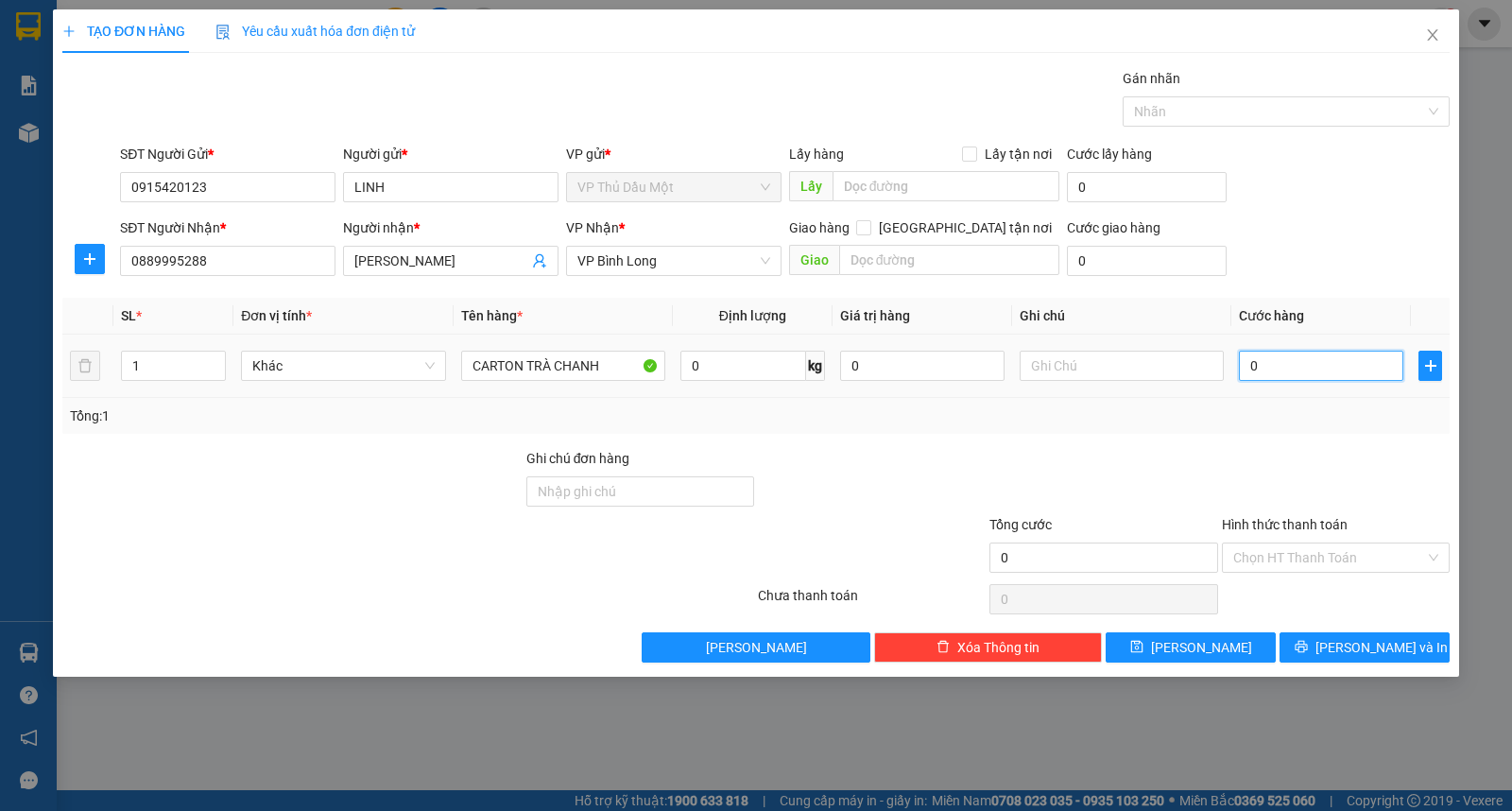
type input "4"
type input "04"
type input "40"
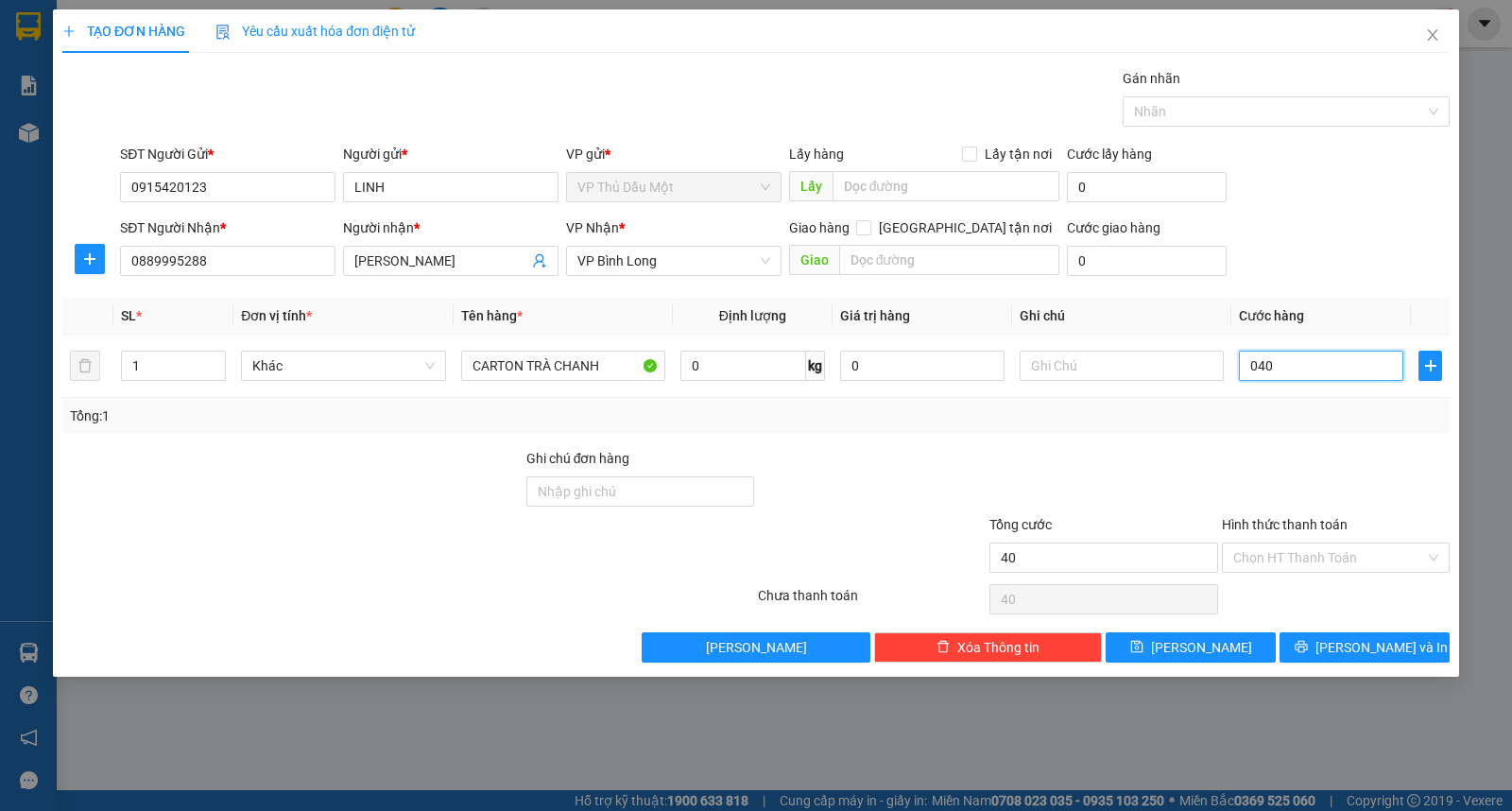
type input "040"
type input "40.000"
click at [1335, 219] on div "SĐT Người Nhận * 0889995288 Người nhận * NGUYỆT VŨ VP Nhận * VP Bình Long Giao …" at bounding box center [785, 250] width 1337 height 66
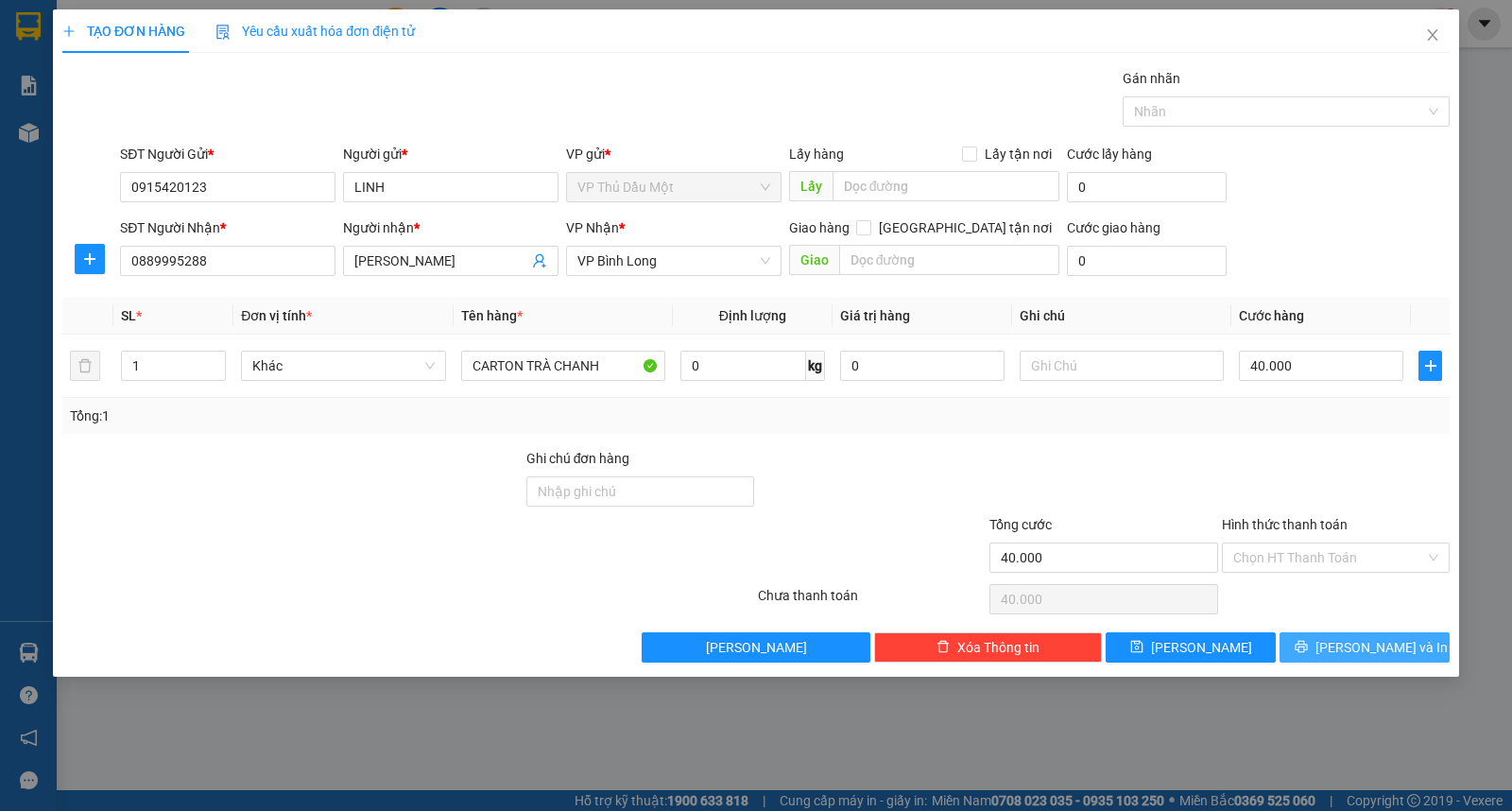
click at [1361, 649] on span "[PERSON_NAME] và In" at bounding box center [1381, 647] width 133 height 21
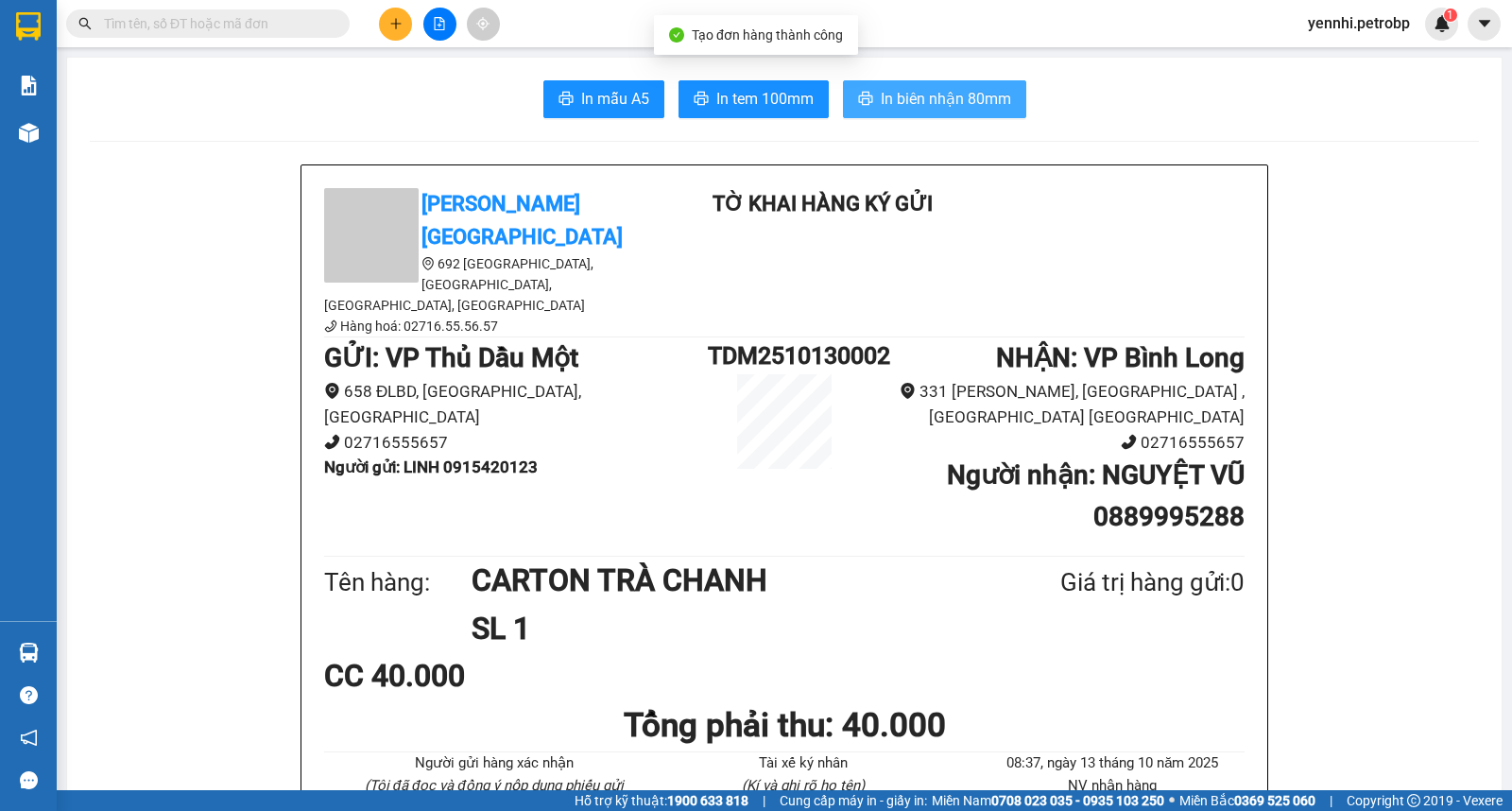
click at [961, 89] on span "In biên nhận 80mm" at bounding box center [946, 98] width 131 height 24
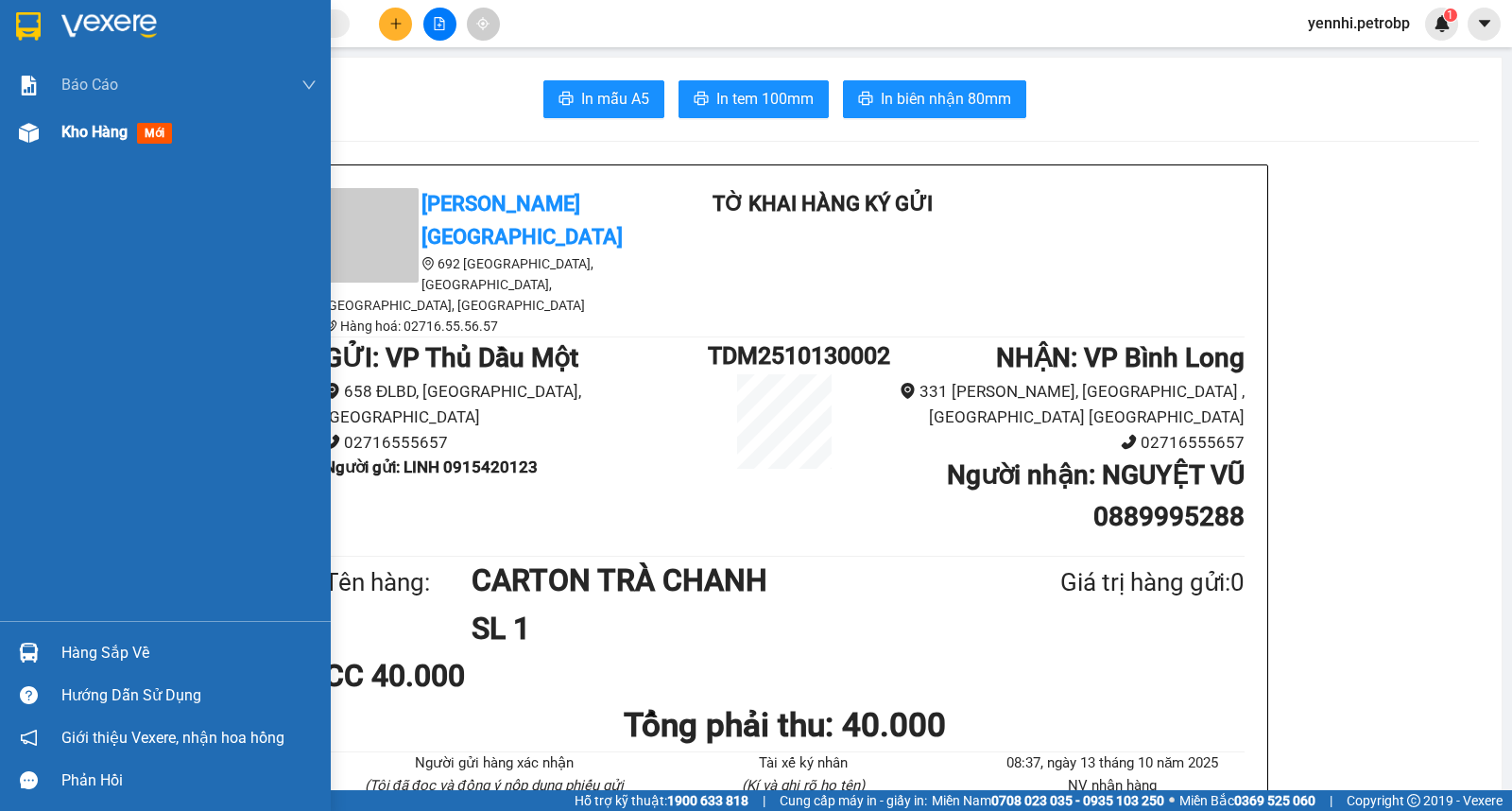
click at [36, 133] on img at bounding box center [29, 133] width 20 height 20
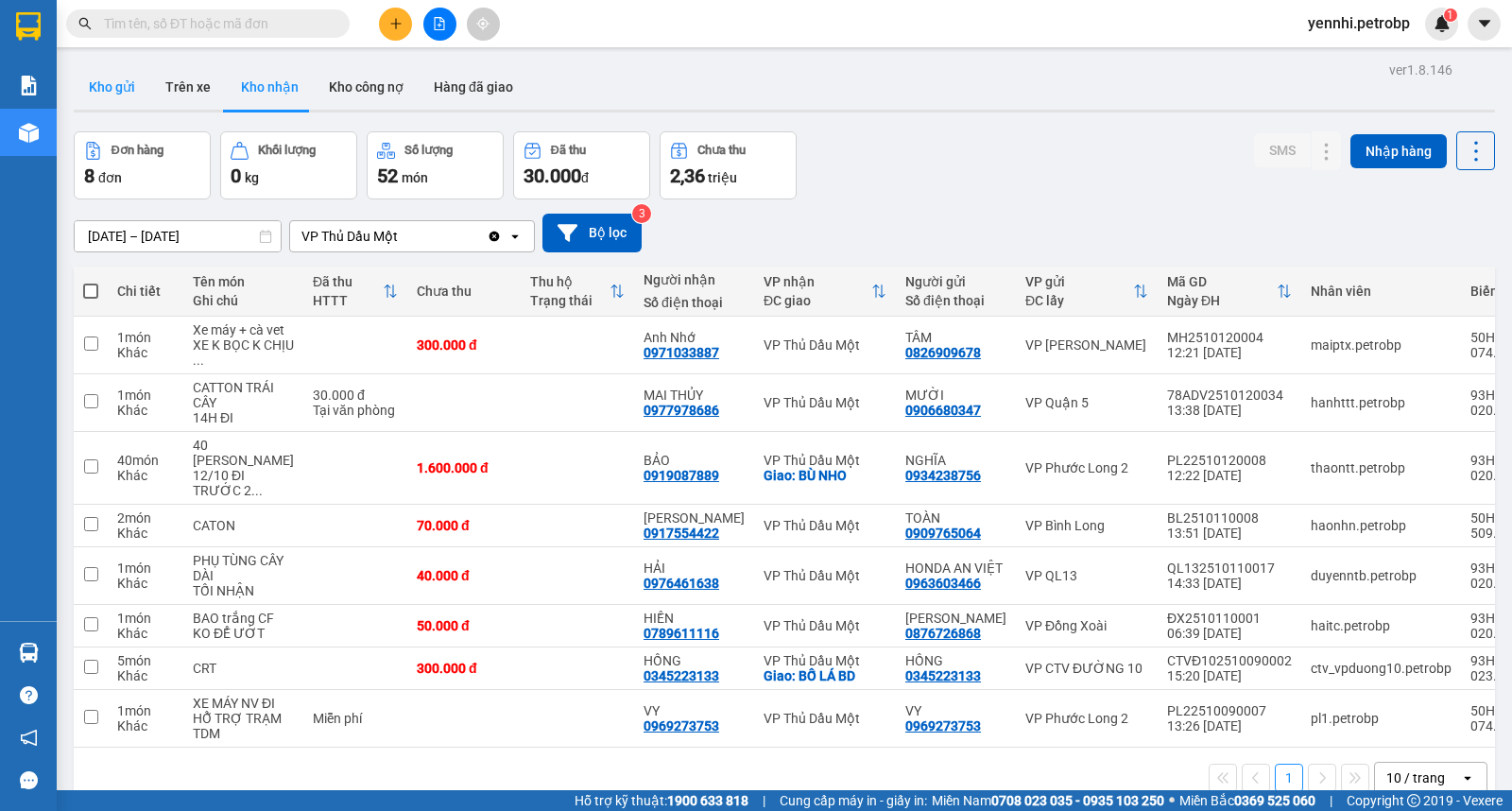
click at [131, 101] on button "Kho gửi" at bounding box center [113, 87] width 77 height 45
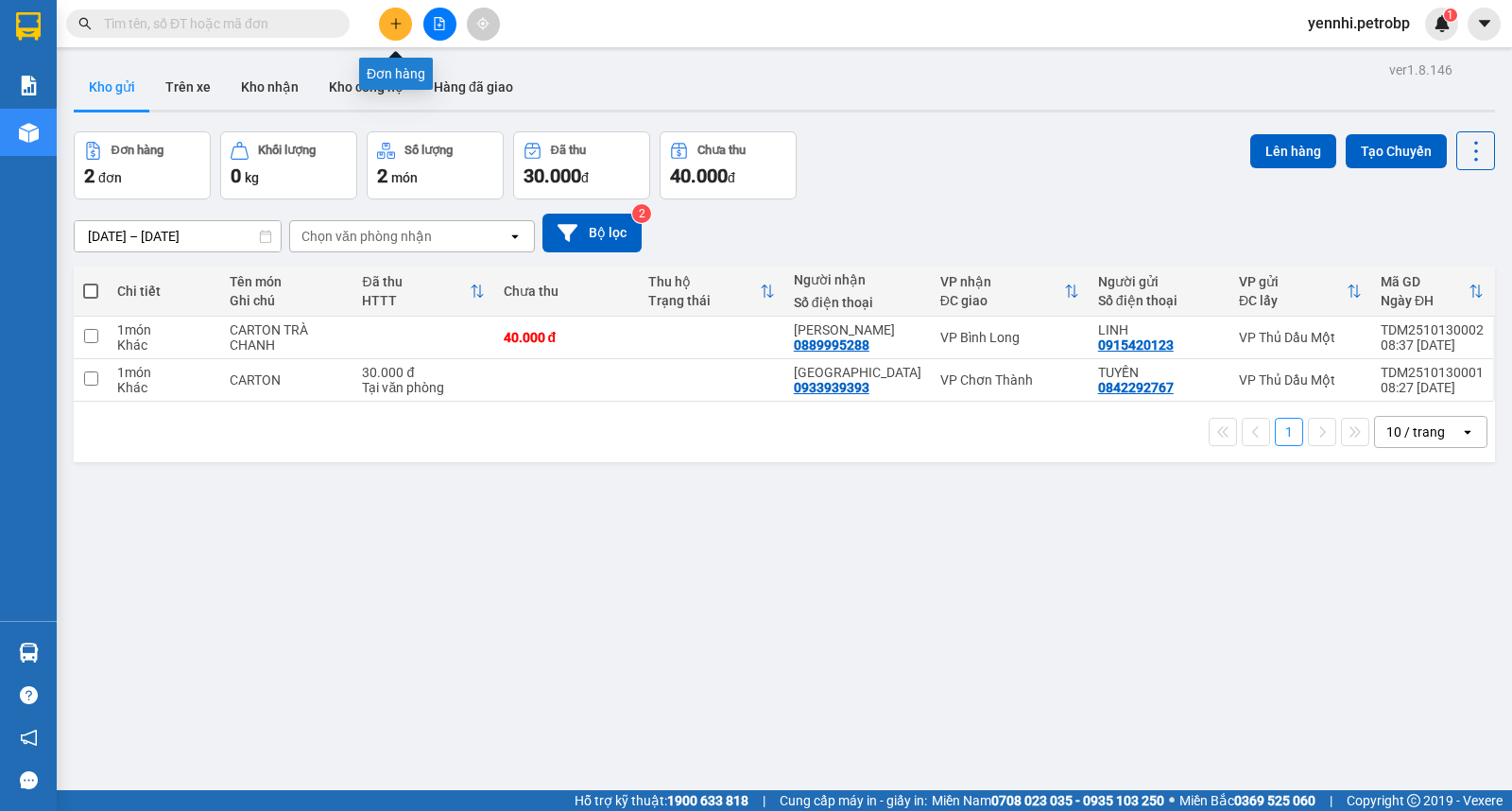
click at [383, 19] on button at bounding box center [395, 24] width 33 height 33
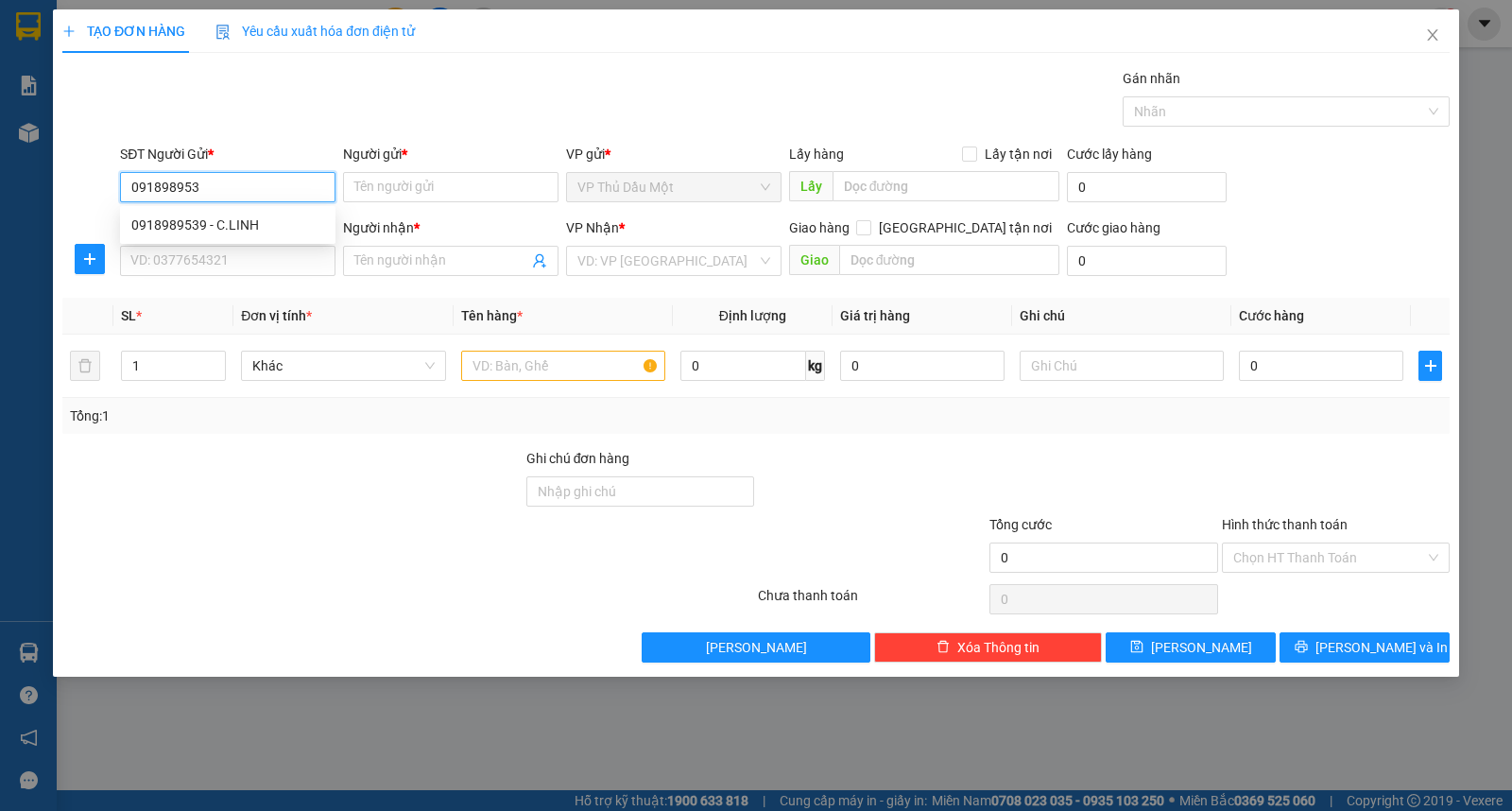
type input "0918989539"
click at [282, 218] on div "0918989539 - C.LINH" at bounding box center [228, 225] width 192 height 21
type input "C.LINH"
type input "0961526356"
type input "GIANG"
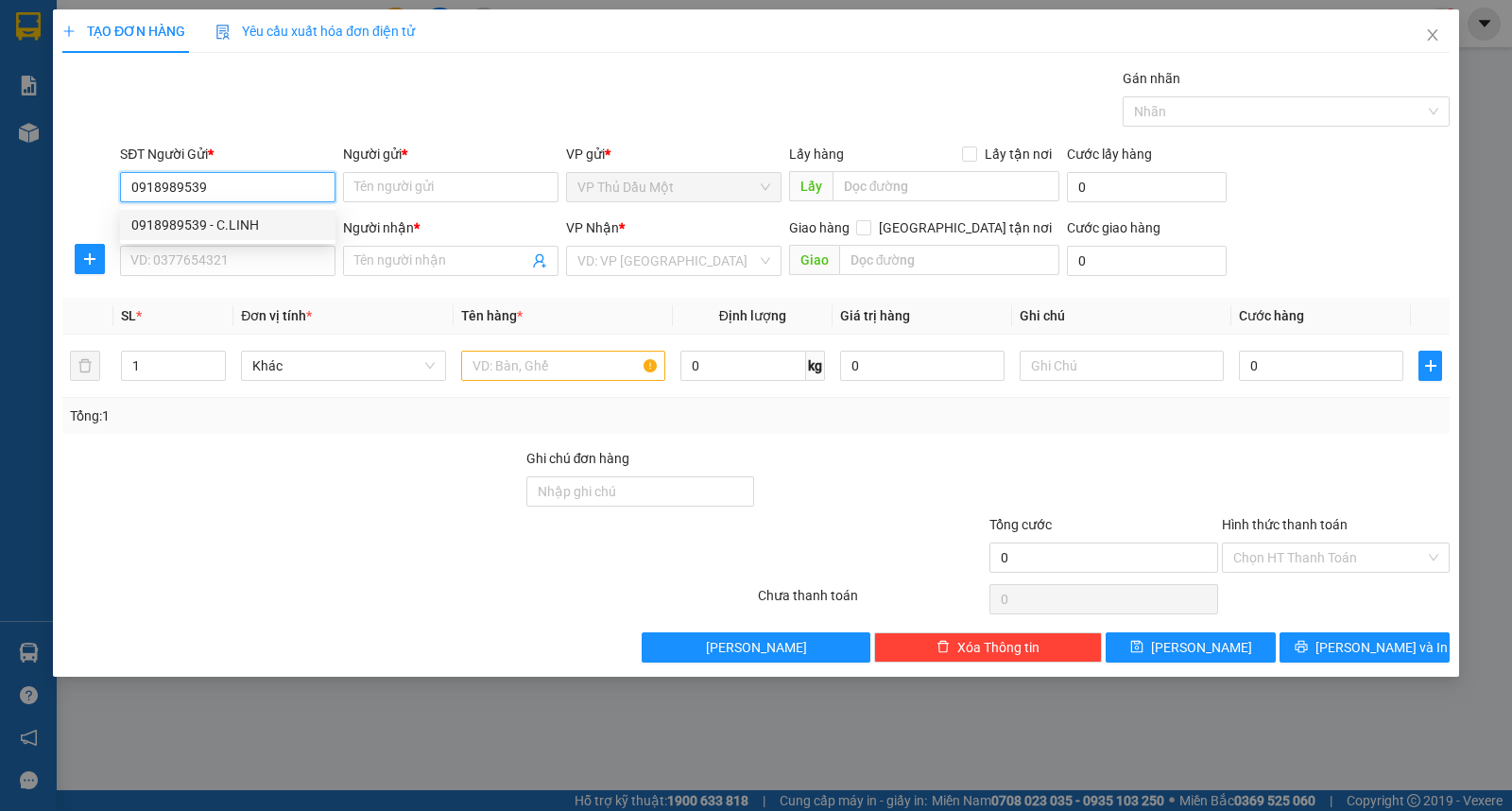
type input "TRẠM THU PHÍ TÂN KHAI"
type input "50.000"
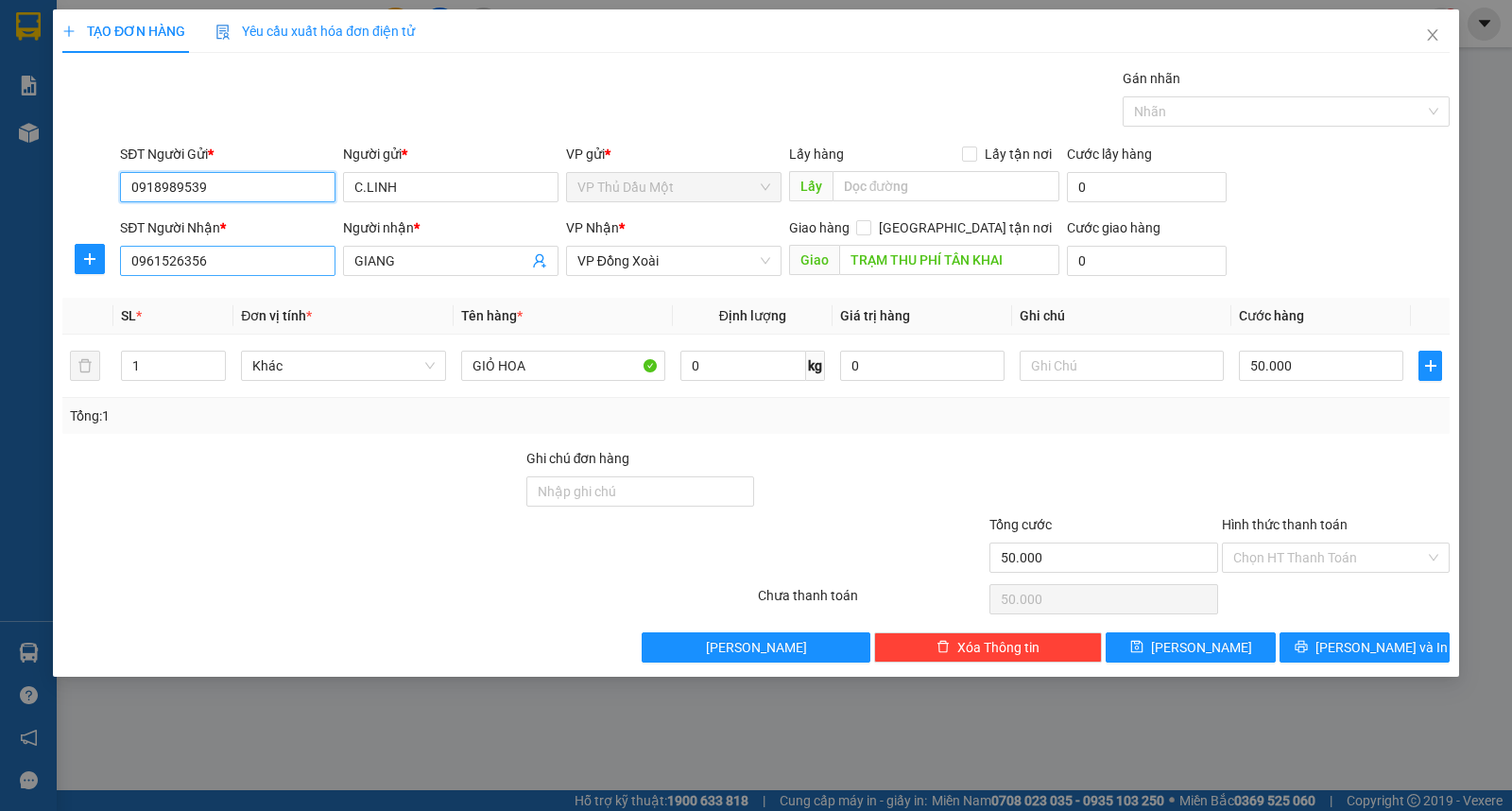
type input "0918989539"
click at [271, 258] on input "0961526356" at bounding box center [228, 260] width 215 height 30
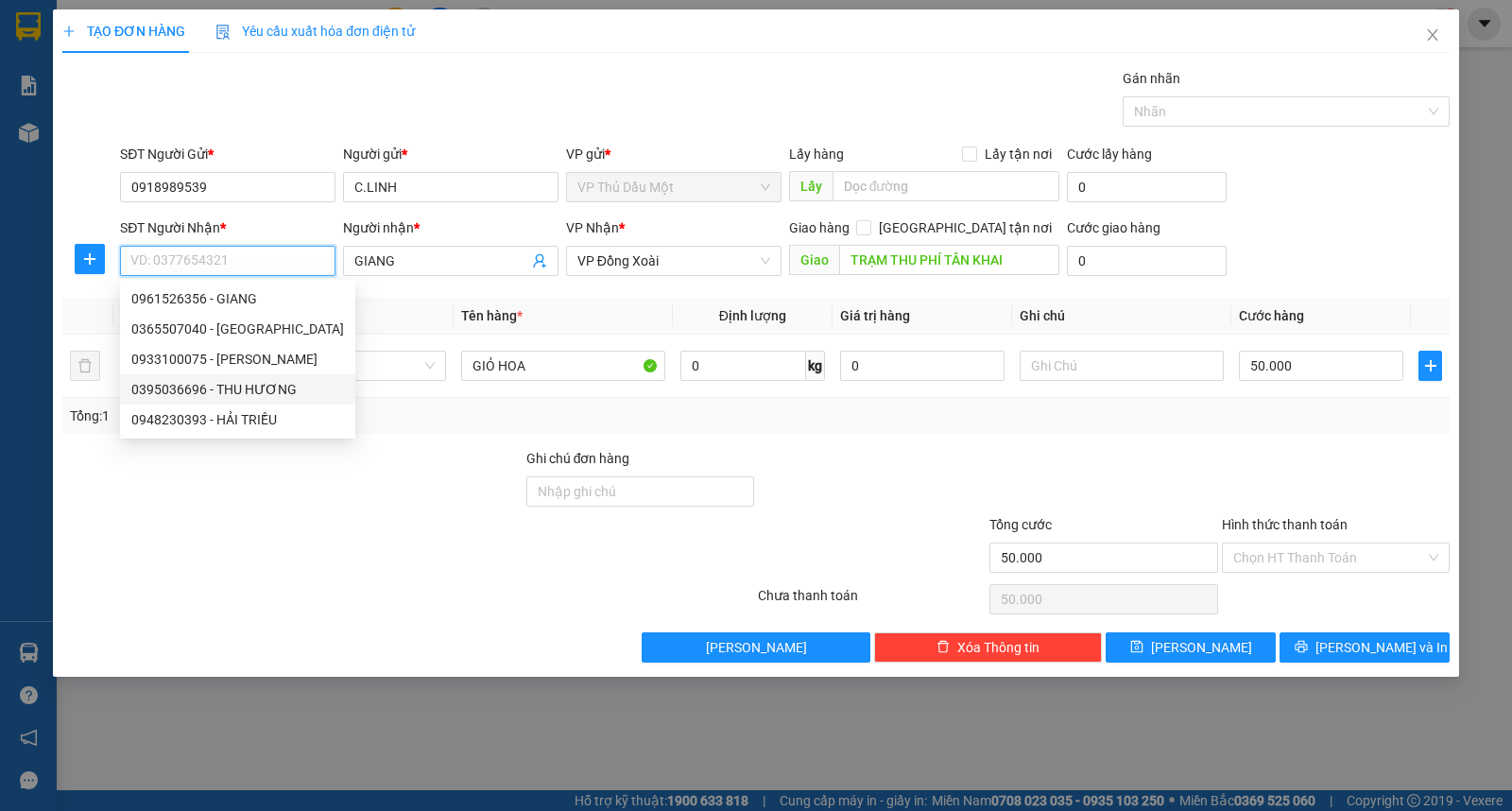
click at [295, 381] on div "0395036696 - THU HƯƠNG" at bounding box center [238, 390] width 213 height 21
type input "0395036696"
type input "THU HƯƠNG"
type input "210.000"
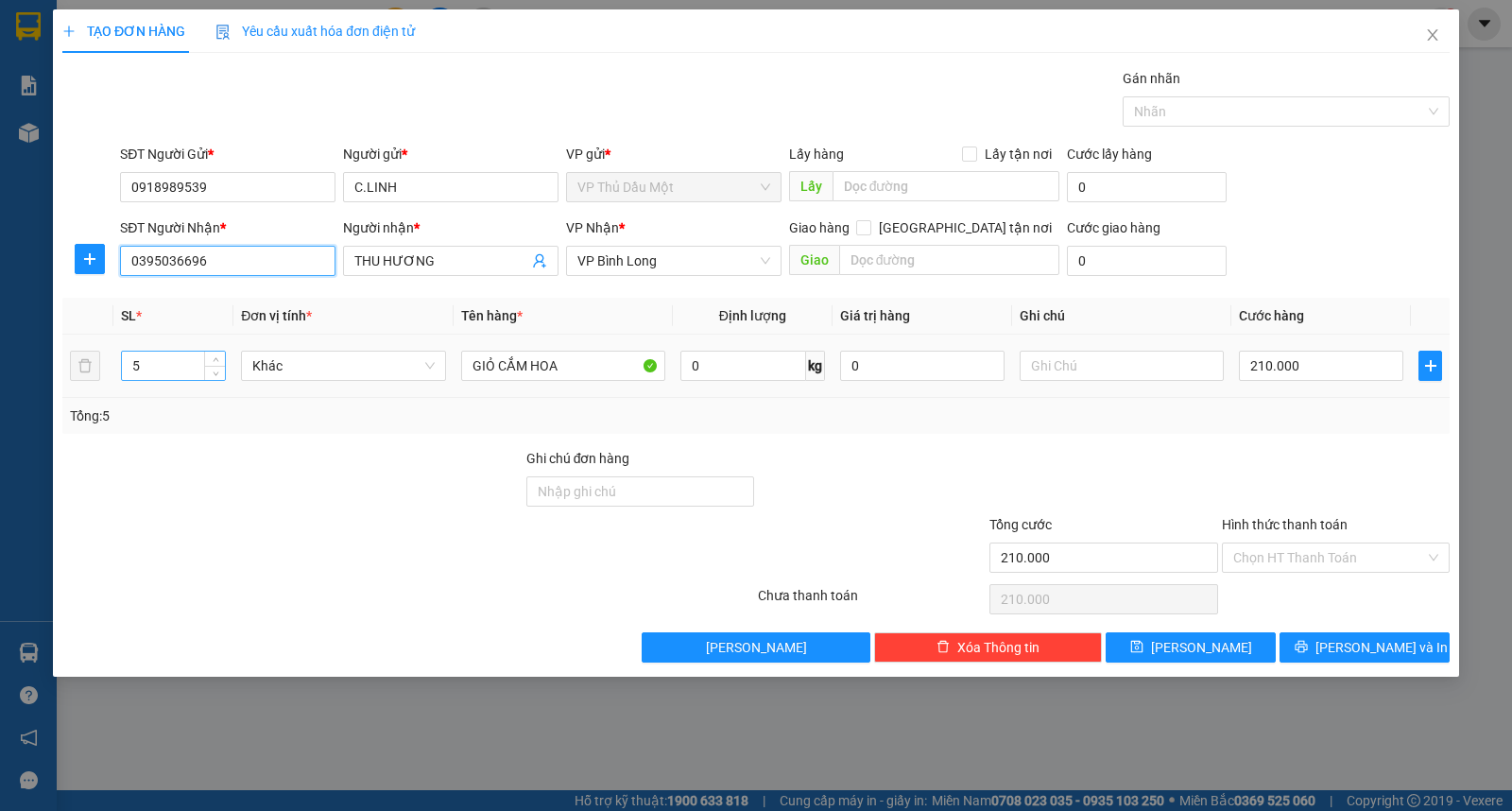
type input "0395036696"
click at [181, 367] on input "5" at bounding box center [173, 365] width 103 height 28
type input "6"
click at [1359, 362] on input "210.000" at bounding box center [1321, 365] width 164 height 30
type input "0"
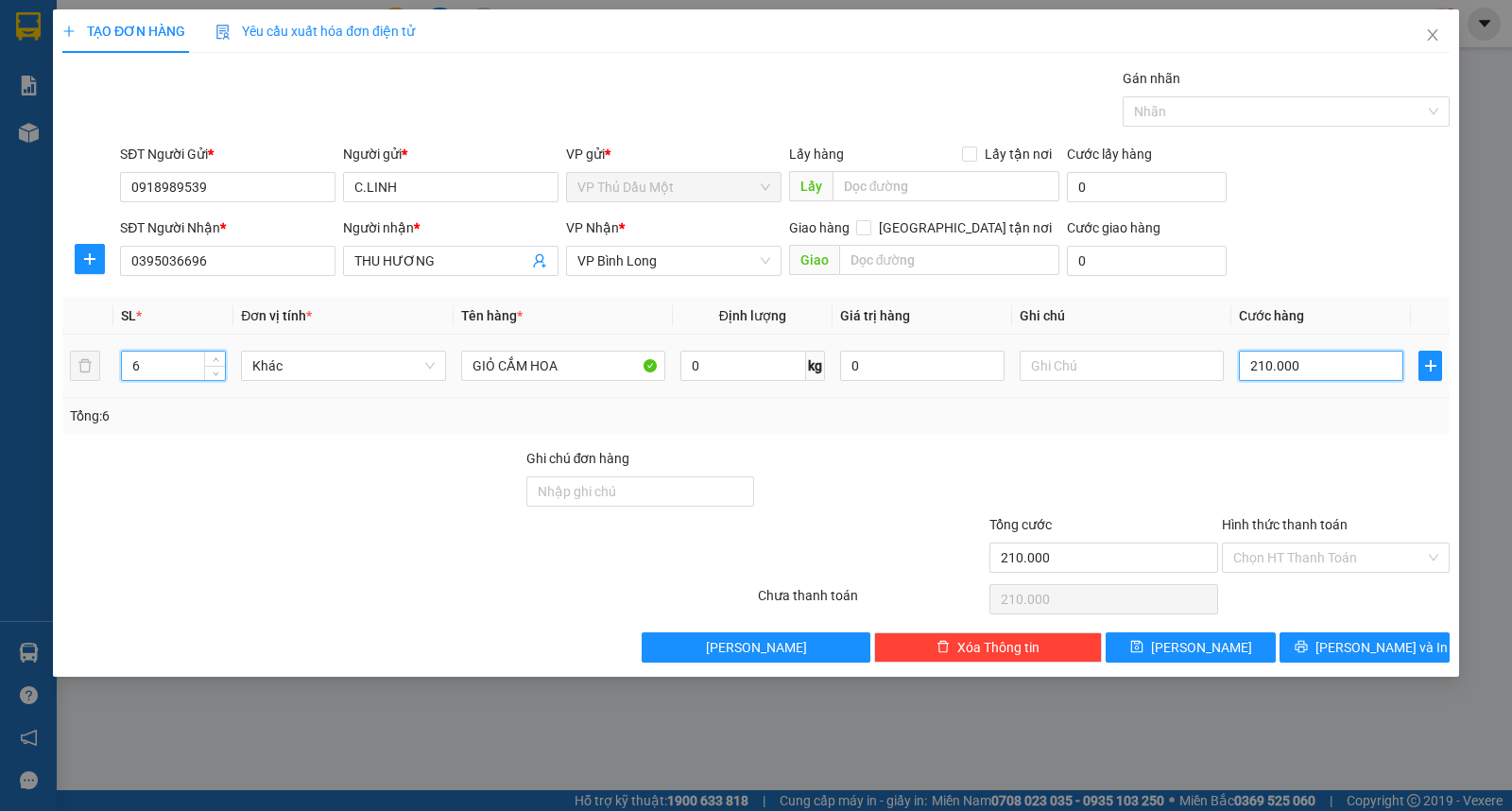
type input "0"
type input "2"
type input "02"
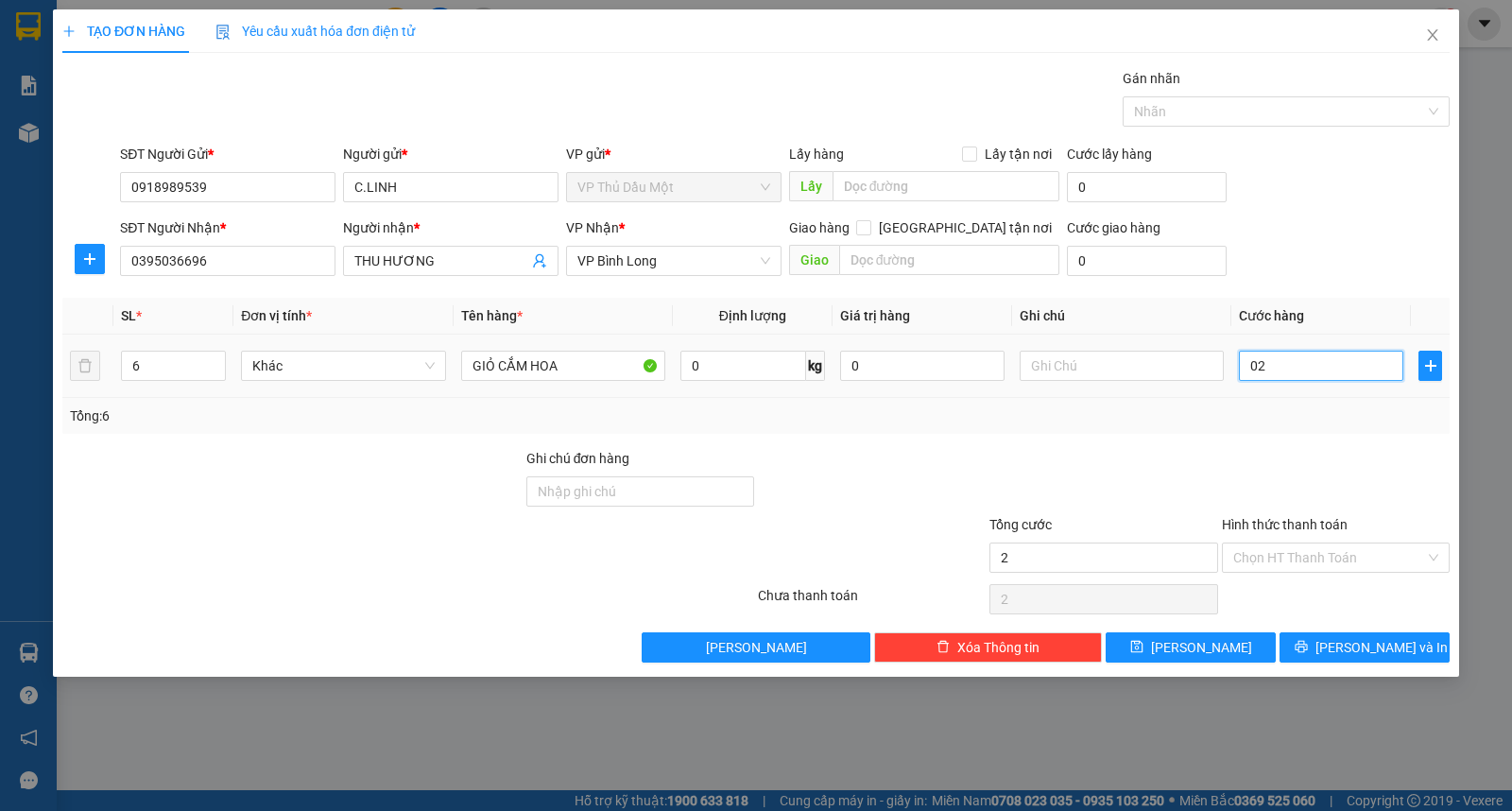
type input "20"
type input "020"
type input "200"
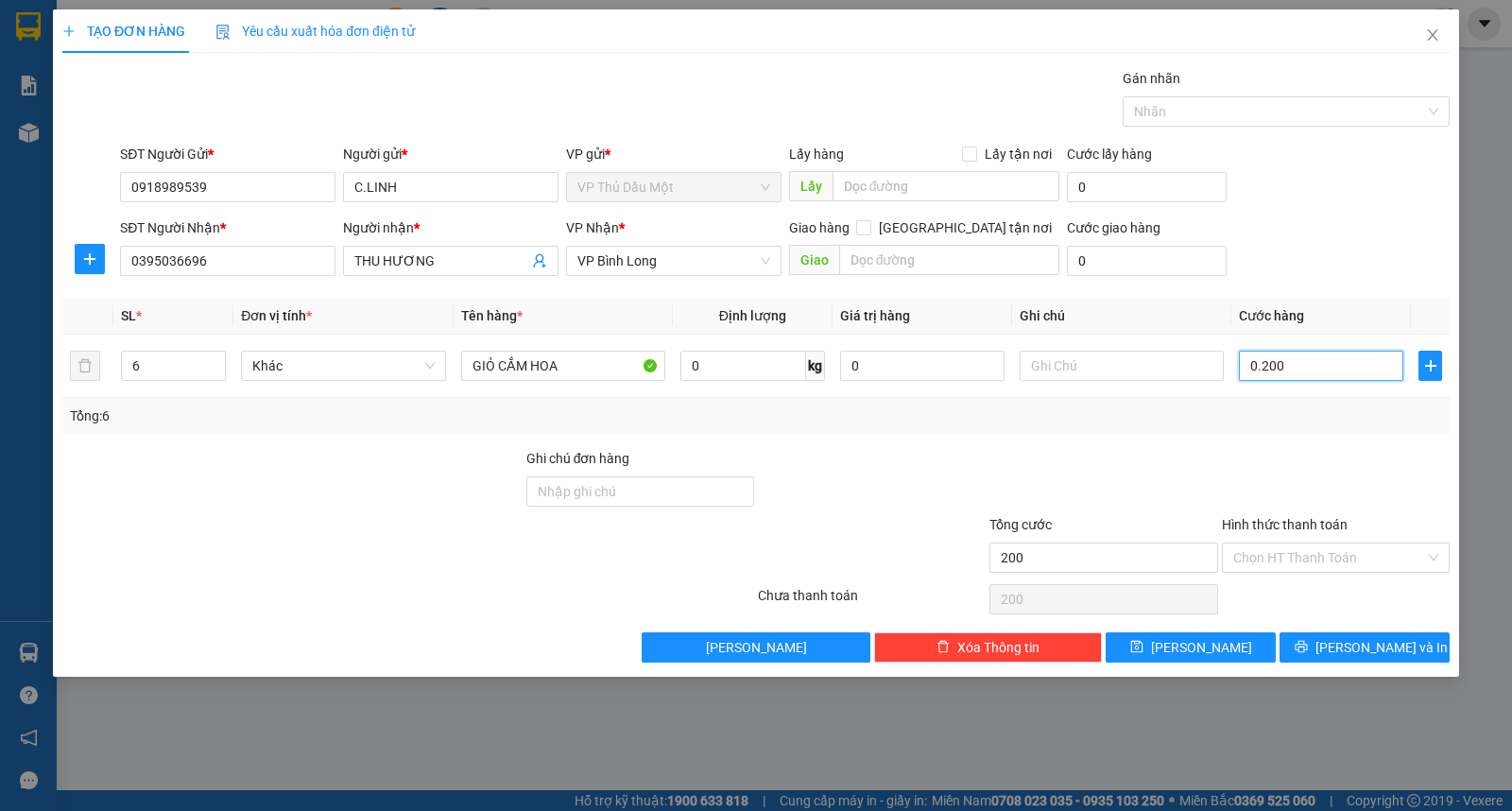
type input "0.200"
type input "200.000"
click at [1349, 252] on div "SĐT Người Nhận * 0395036696 Người nhận * THU HƯƠNG VP Nhận * VP Bình Long Giao …" at bounding box center [785, 250] width 1337 height 66
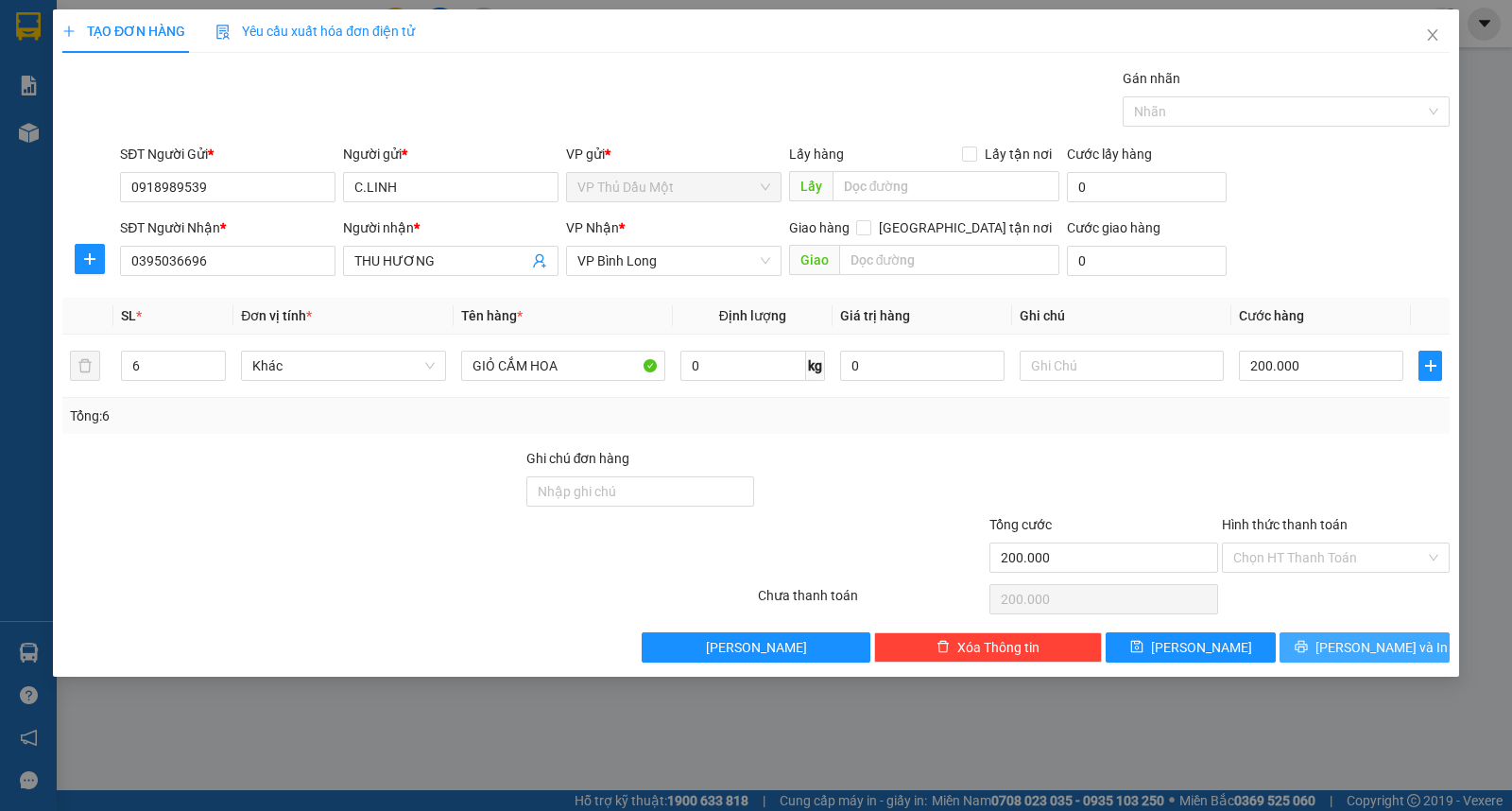
click at [1307, 649] on icon "printer" at bounding box center [1301, 646] width 13 height 13
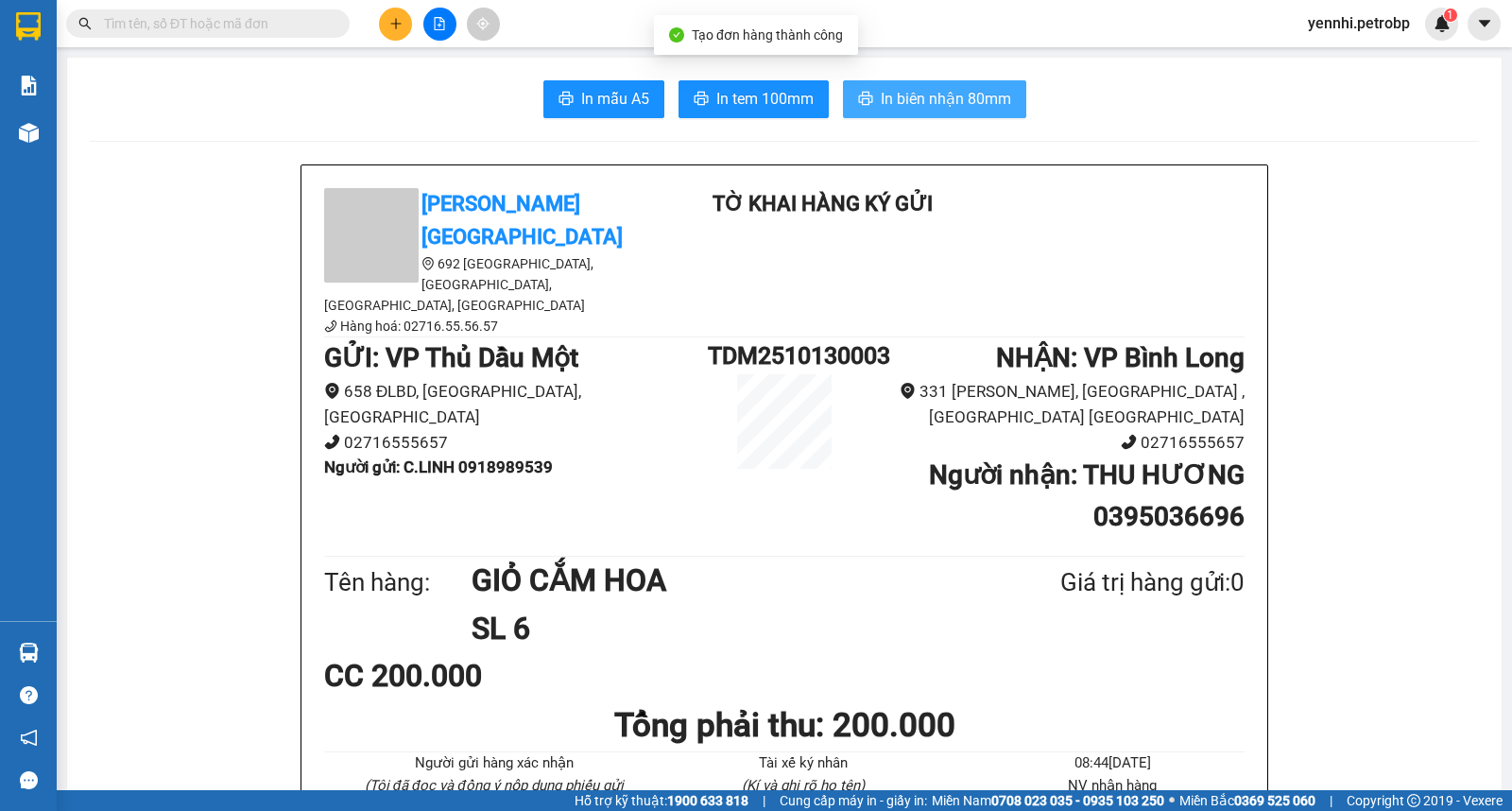
click at [935, 94] on span "In biên nhận 80mm" at bounding box center [946, 98] width 131 height 24
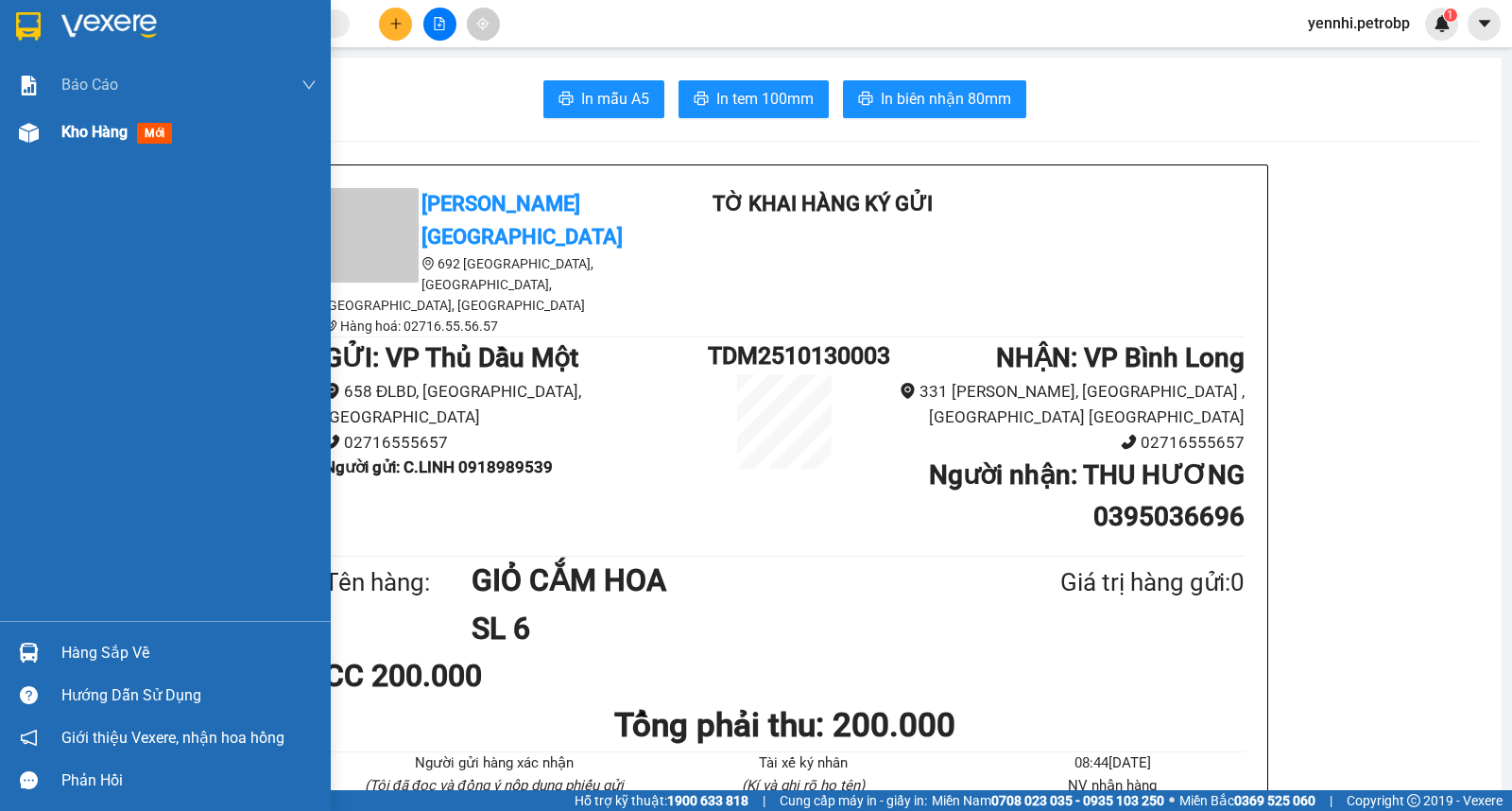
click at [55, 139] on div "Kho hàng mới" at bounding box center [165, 132] width 331 height 47
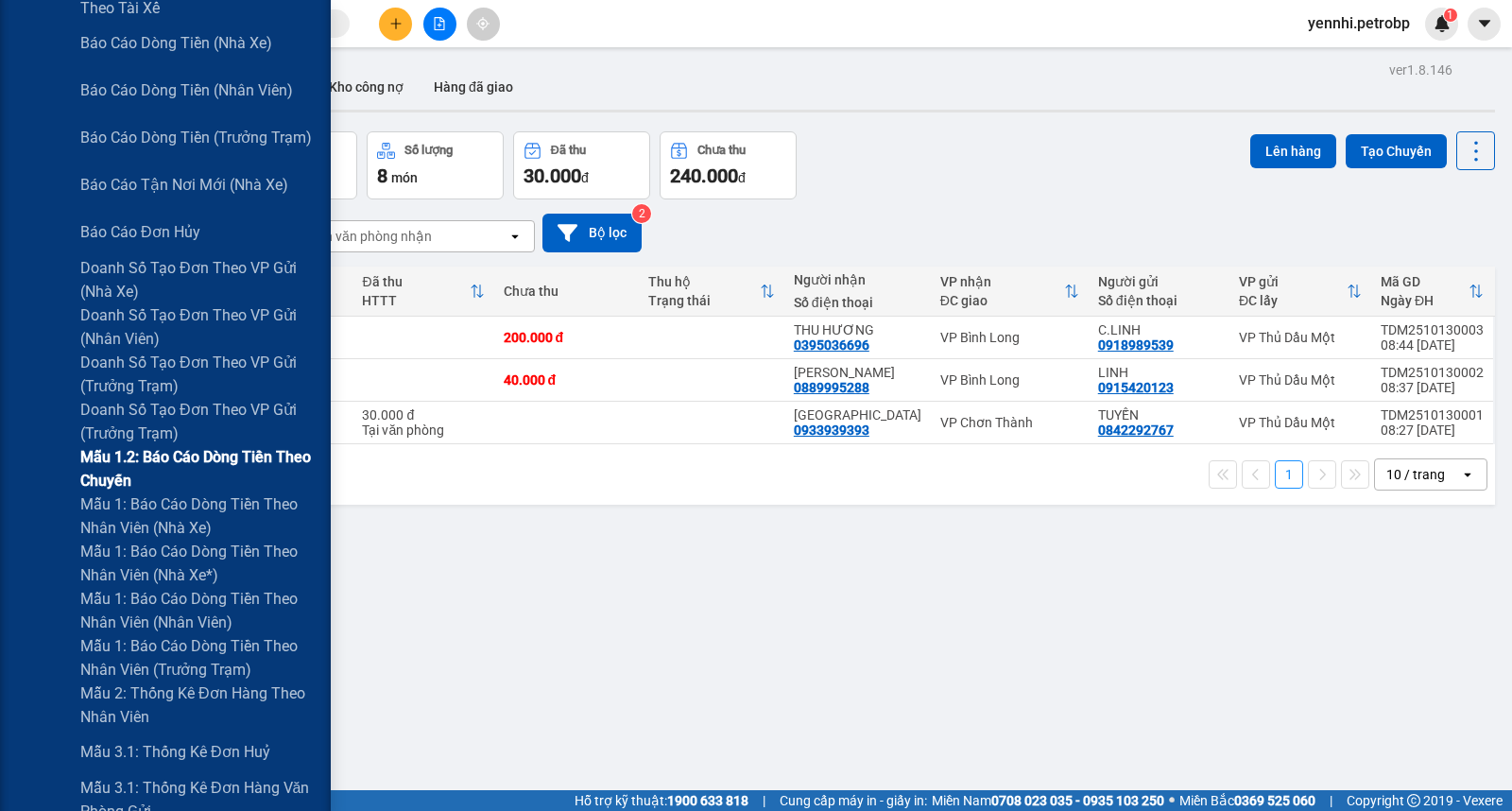
scroll to position [524, 0]
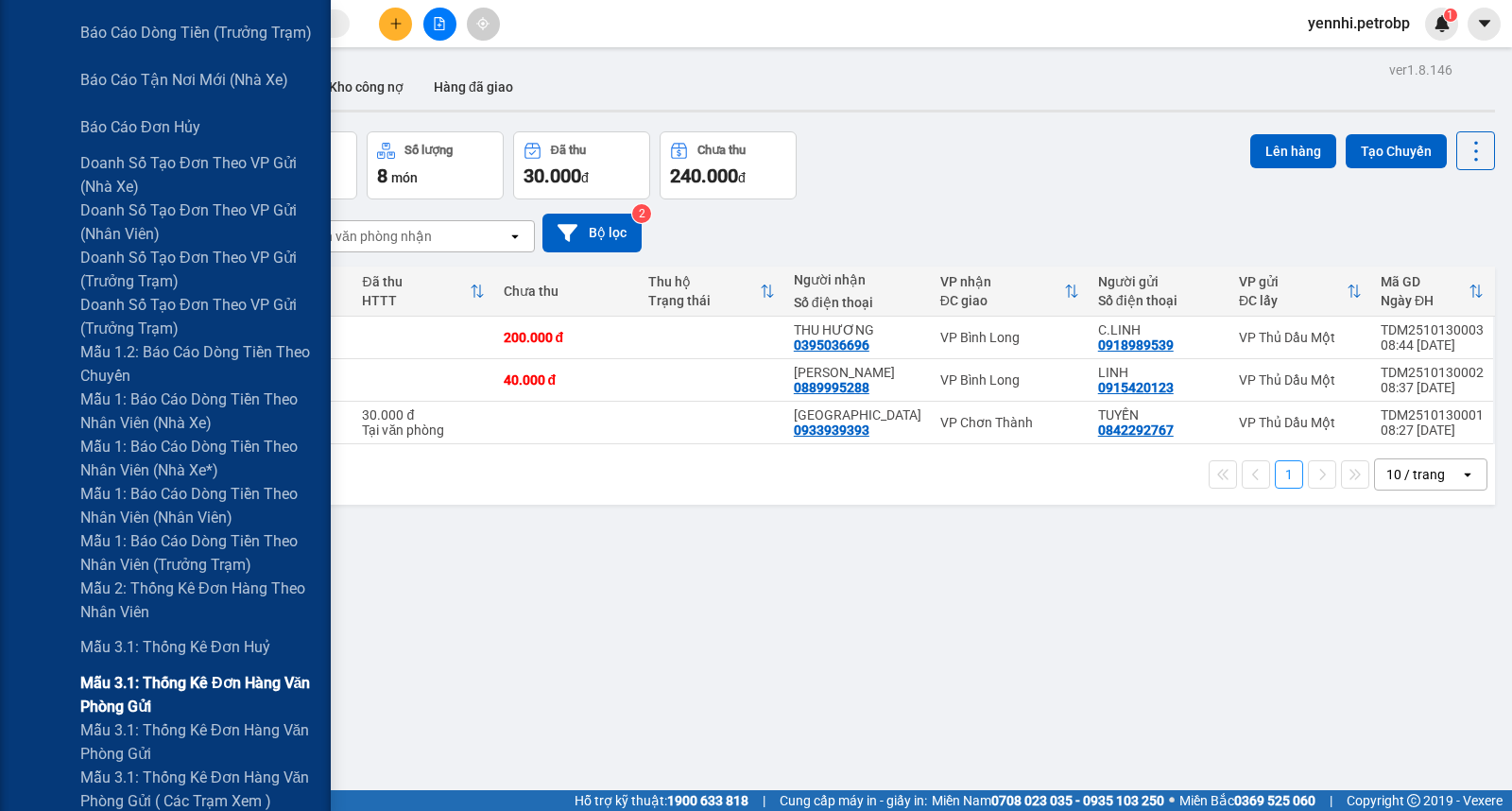
click at [223, 695] on span "Mẫu 3.1: Thống kê đơn hàng văn phòng gửi" at bounding box center [198, 694] width 237 height 47
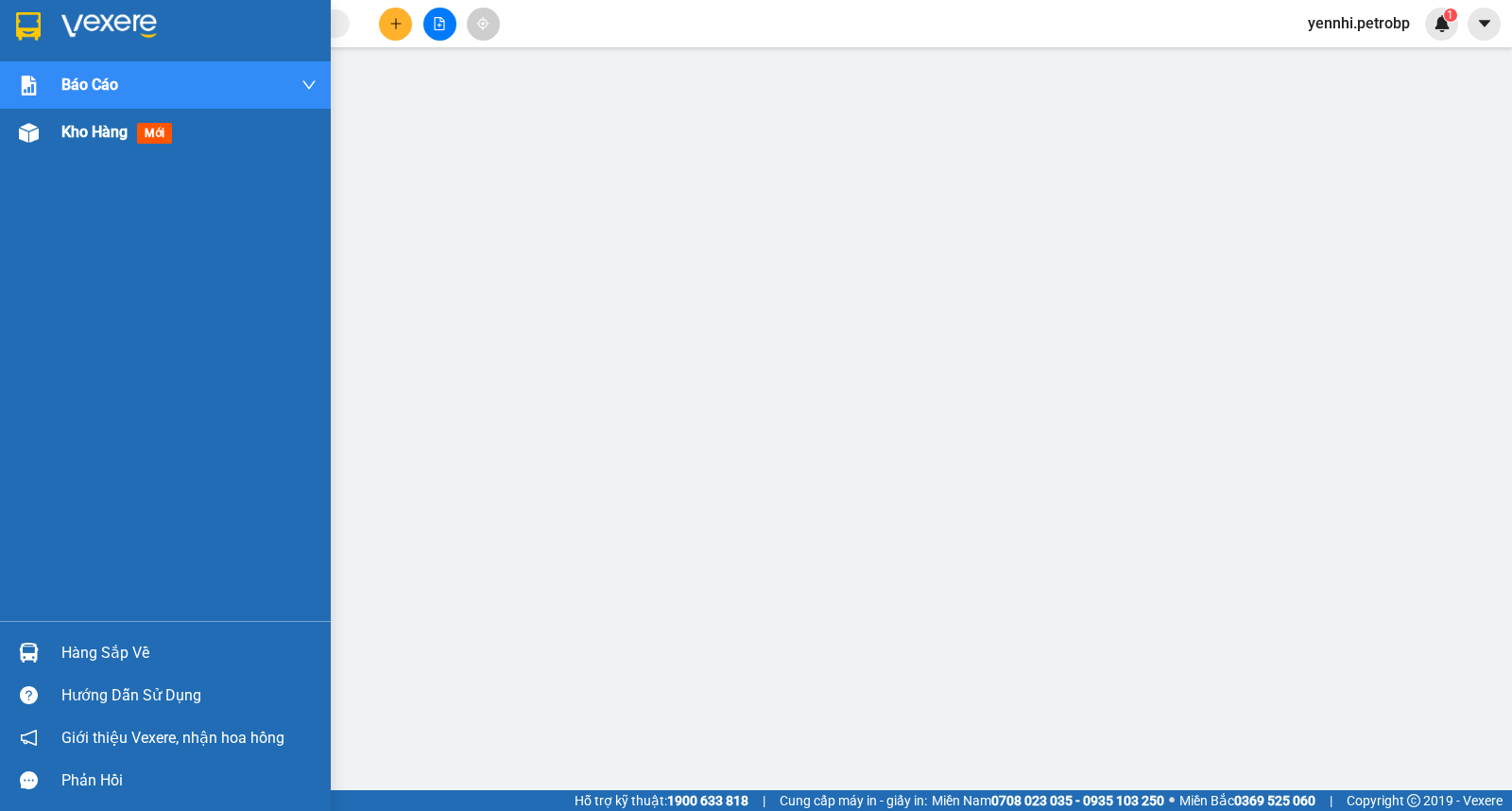
click at [47, 123] on div "Kho hàng mới" at bounding box center [165, 132] width 331 height 47
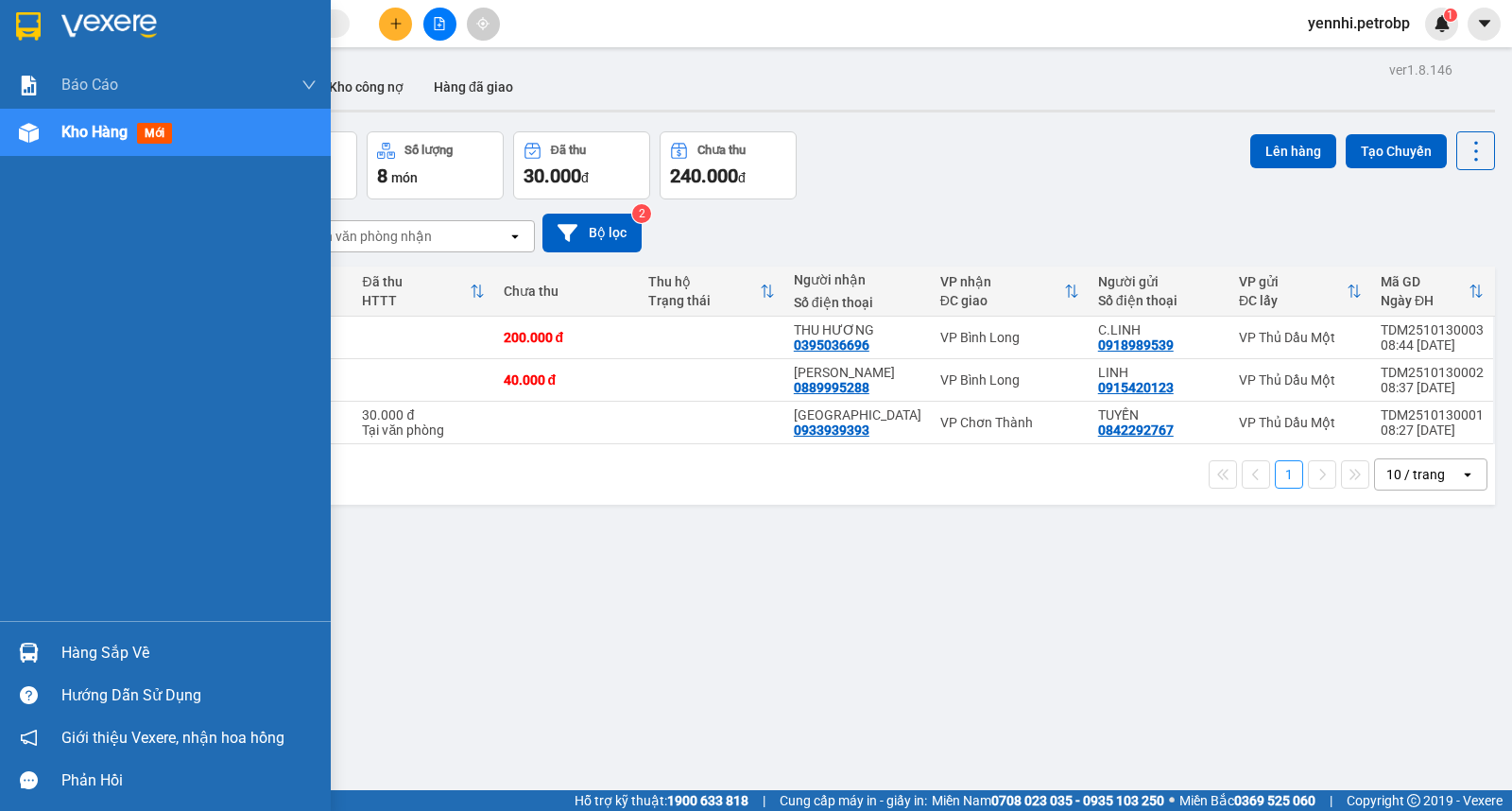
click at [41, 650] on div "Hàng sắp về" at bounding box center [165, 652] width 331 height 42
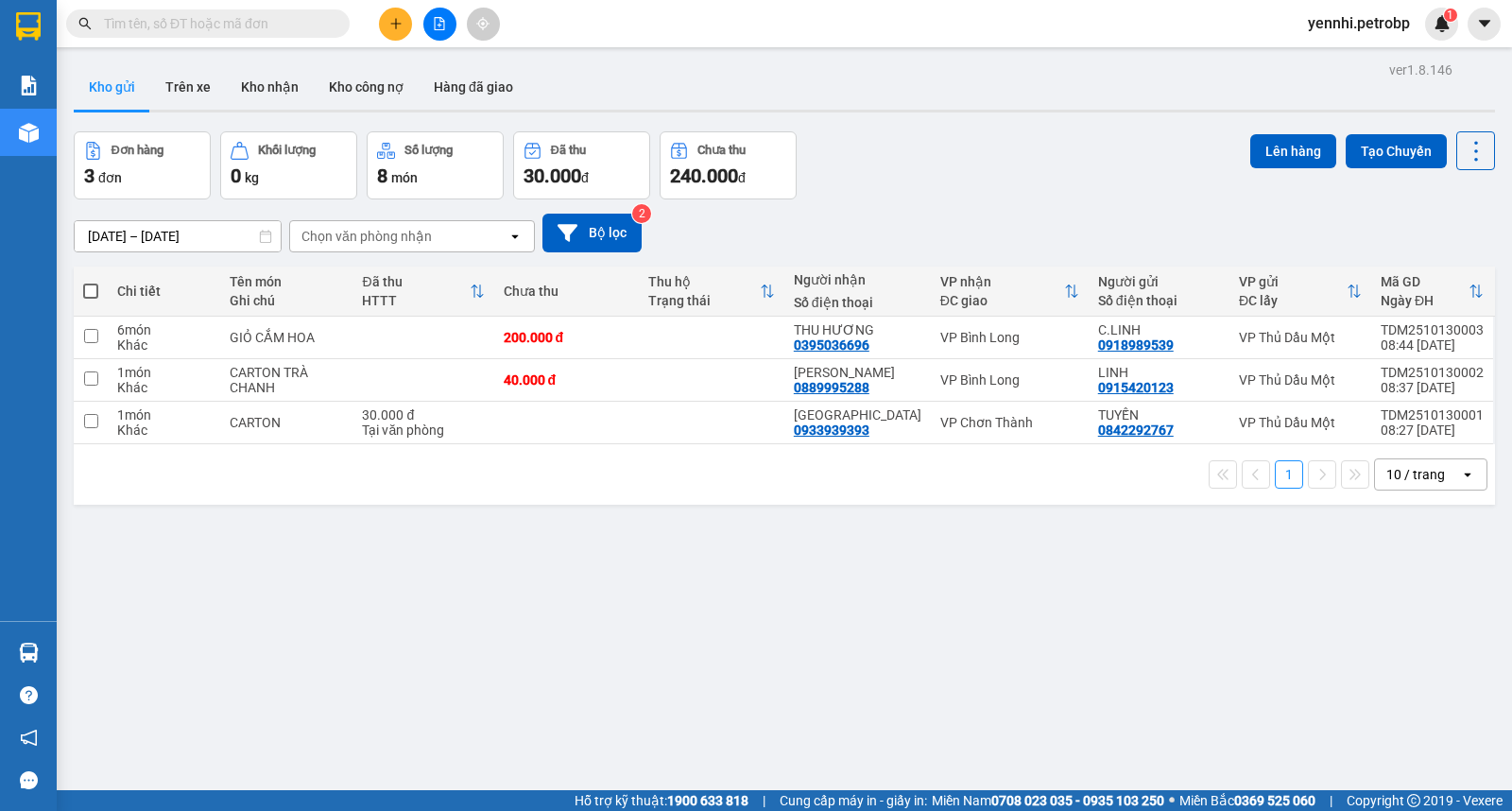
click at [933, 674] on section "Kết quả tìm kiếm ( 0 ) Bộ lọc No Data yennhi.petrobp 1 Báo cáo 4 Thống kê doanh…" at bounding box center [756, 405] width 1512 height 811
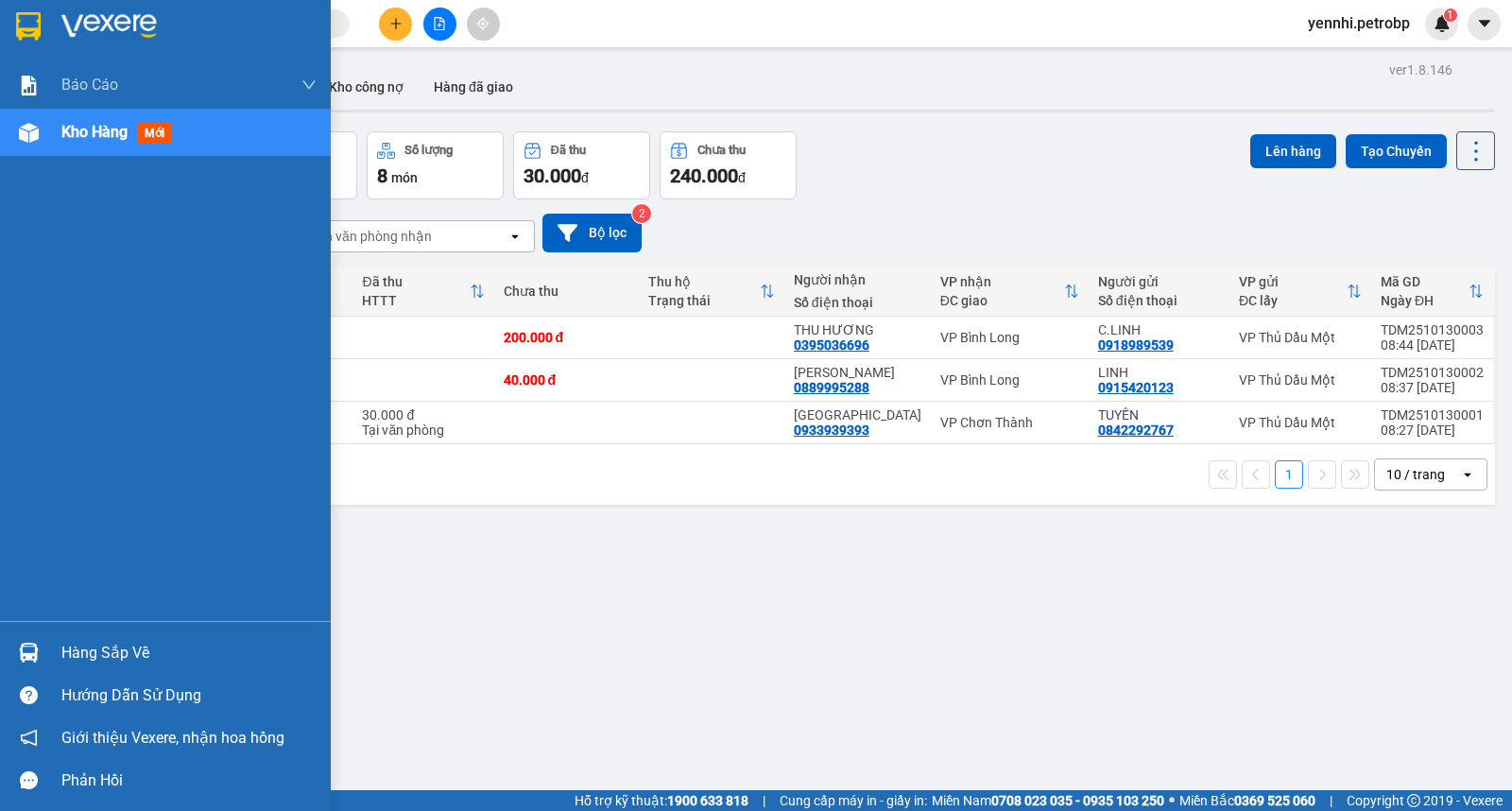
click at [59, 655] on div "Hàng sắp về" at bounding box center [165, 652] width 331 height 42
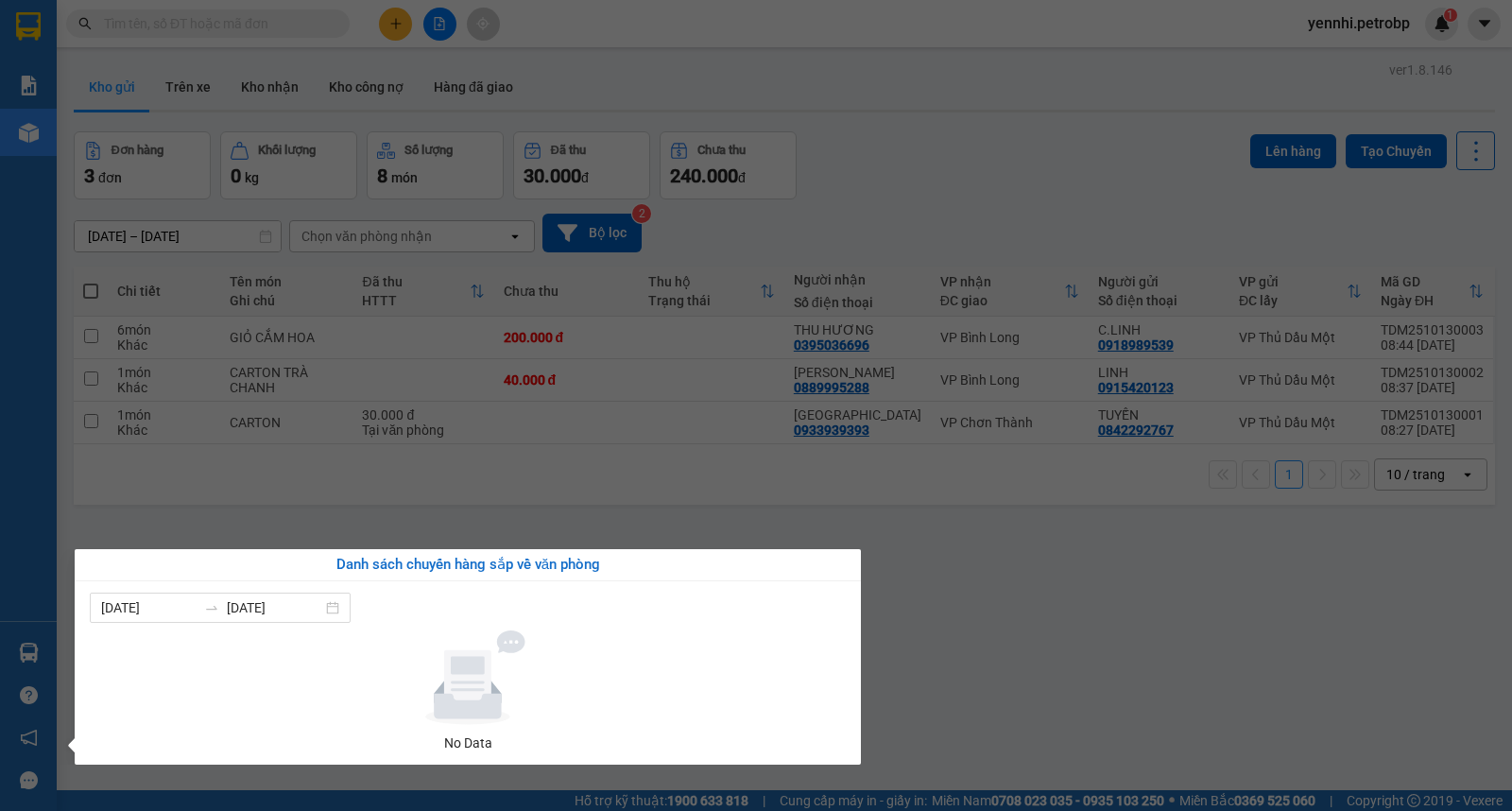
click at [966, 614] on section "Kết quả tìm kiếm ( 0 ) Bộ lọc No Data yennhi.petrobp 1 Báo cáo 4 Thống kê doanh…" at bounding box center [756, 405] width 1512 height 811
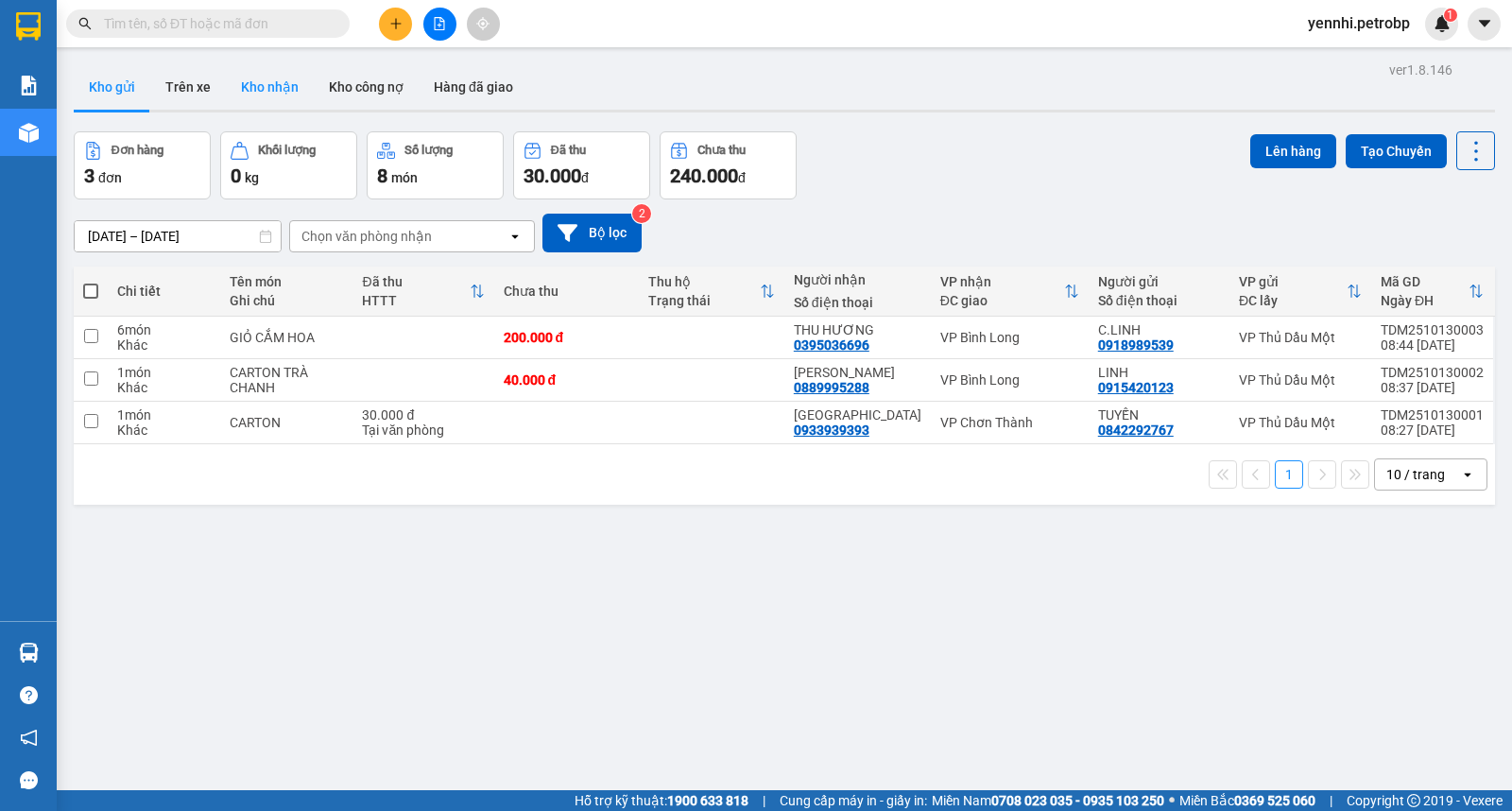
click at [267, 80] on button "Kho nhận" at bounding box center [269, 87] width 88 height 45
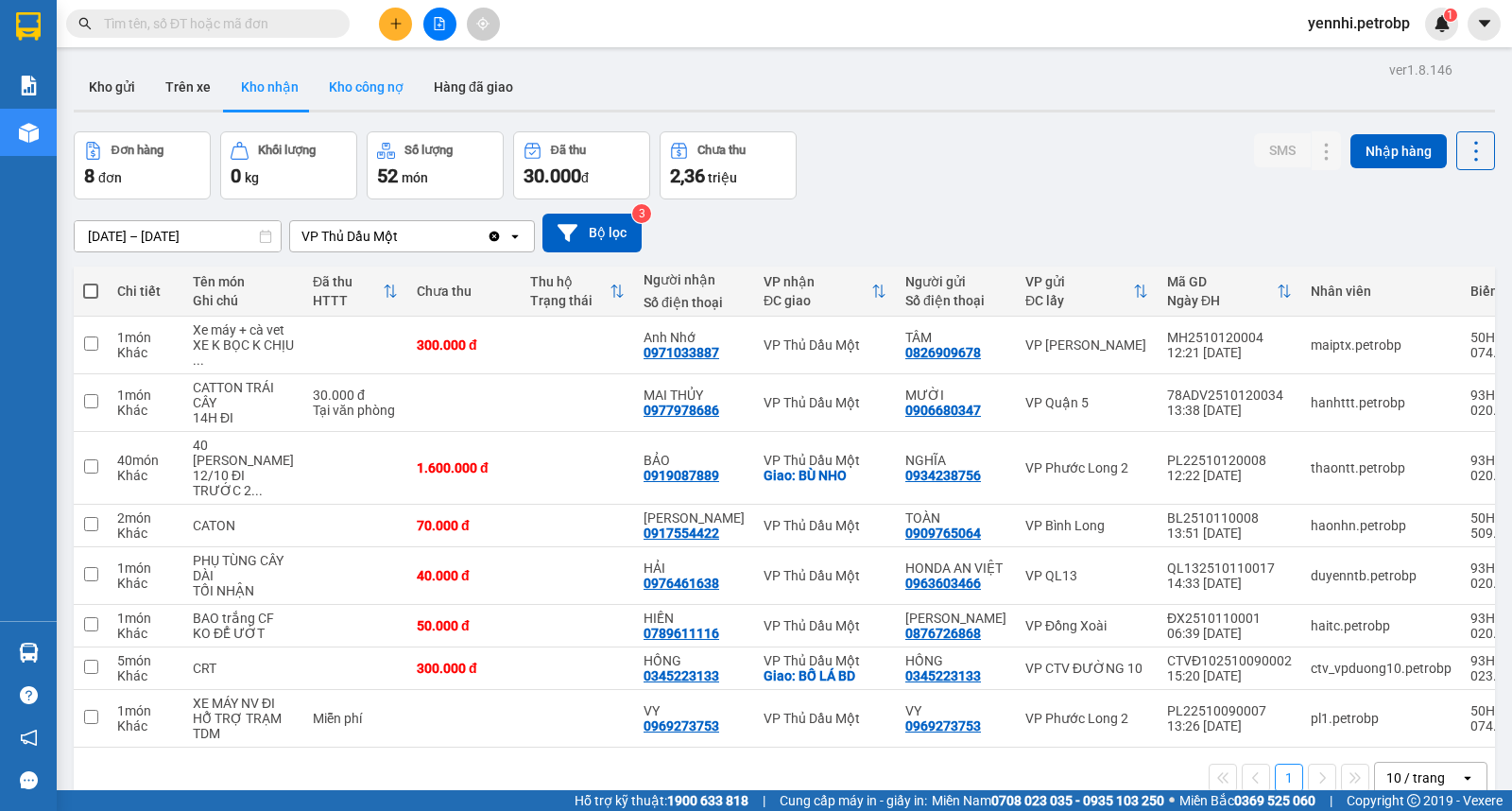
click at [337, 88] on button "Kho công nợ" at bounding box center [365, 87] width 105 height 45
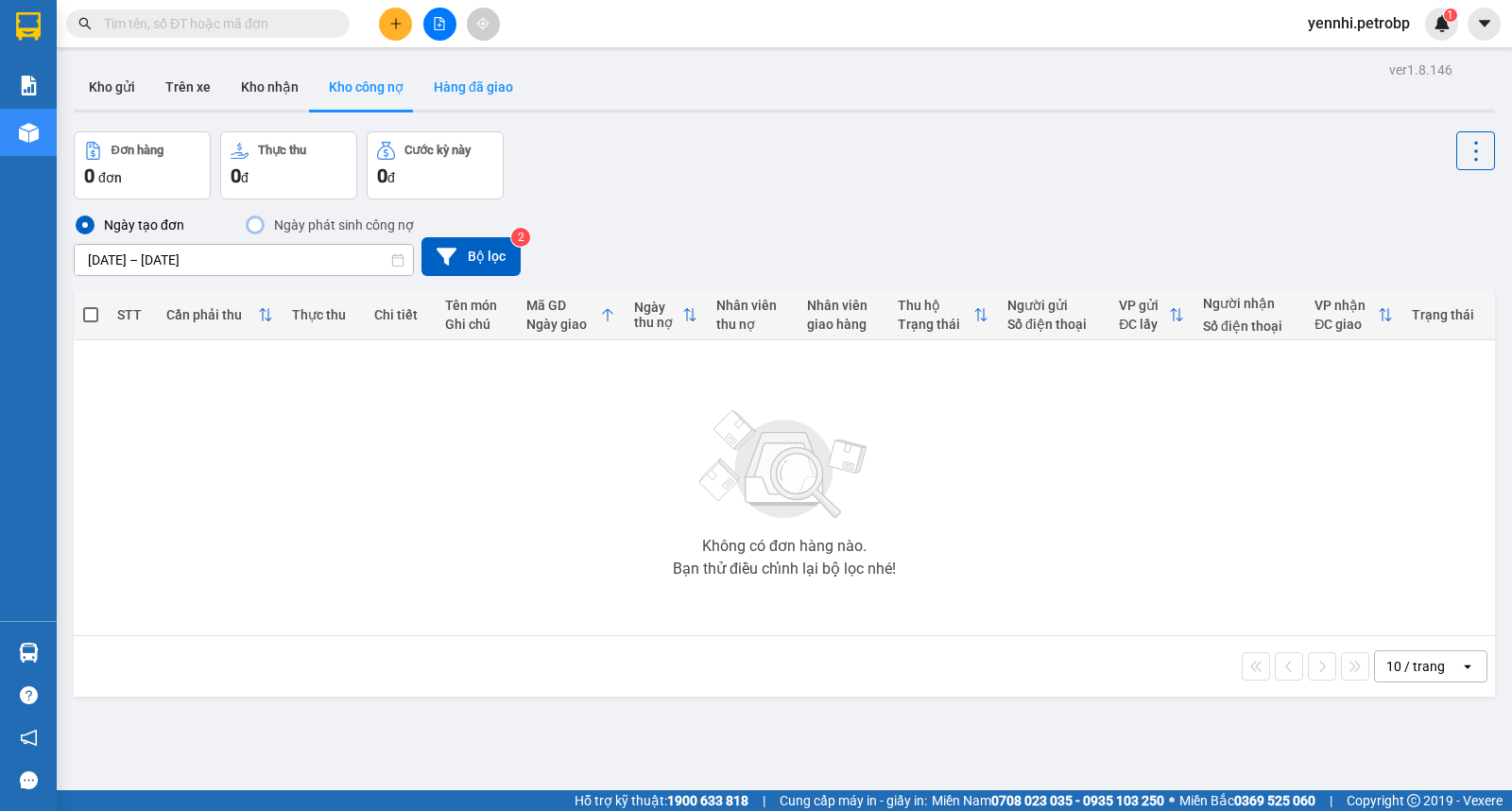
click at [448, 88] on button "Hàng đã giao" at bounding box center [473, 87] width 110 height 45
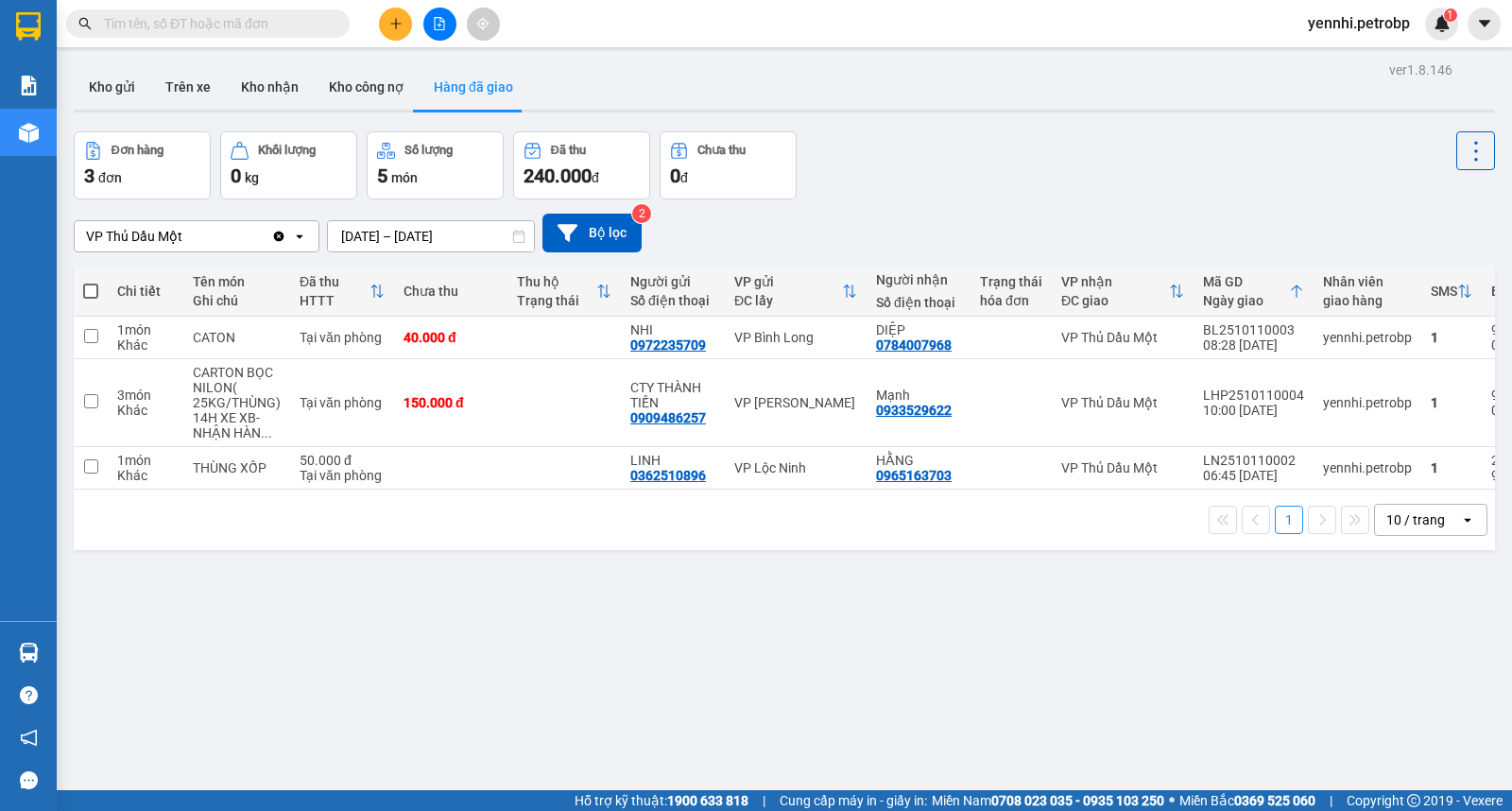
click at [262, 63] on div "ver 1.8.146 Kho gửi Trên xe Kho nhận Kho công nợ Hàng đã giao Đơn hàng 3 đơn Kh…" at bounding box center [784, 462] width 1436 height 811
click at [262, 80] on button "Kho nhận" at bounding box center [269, 87] width 88 height 45
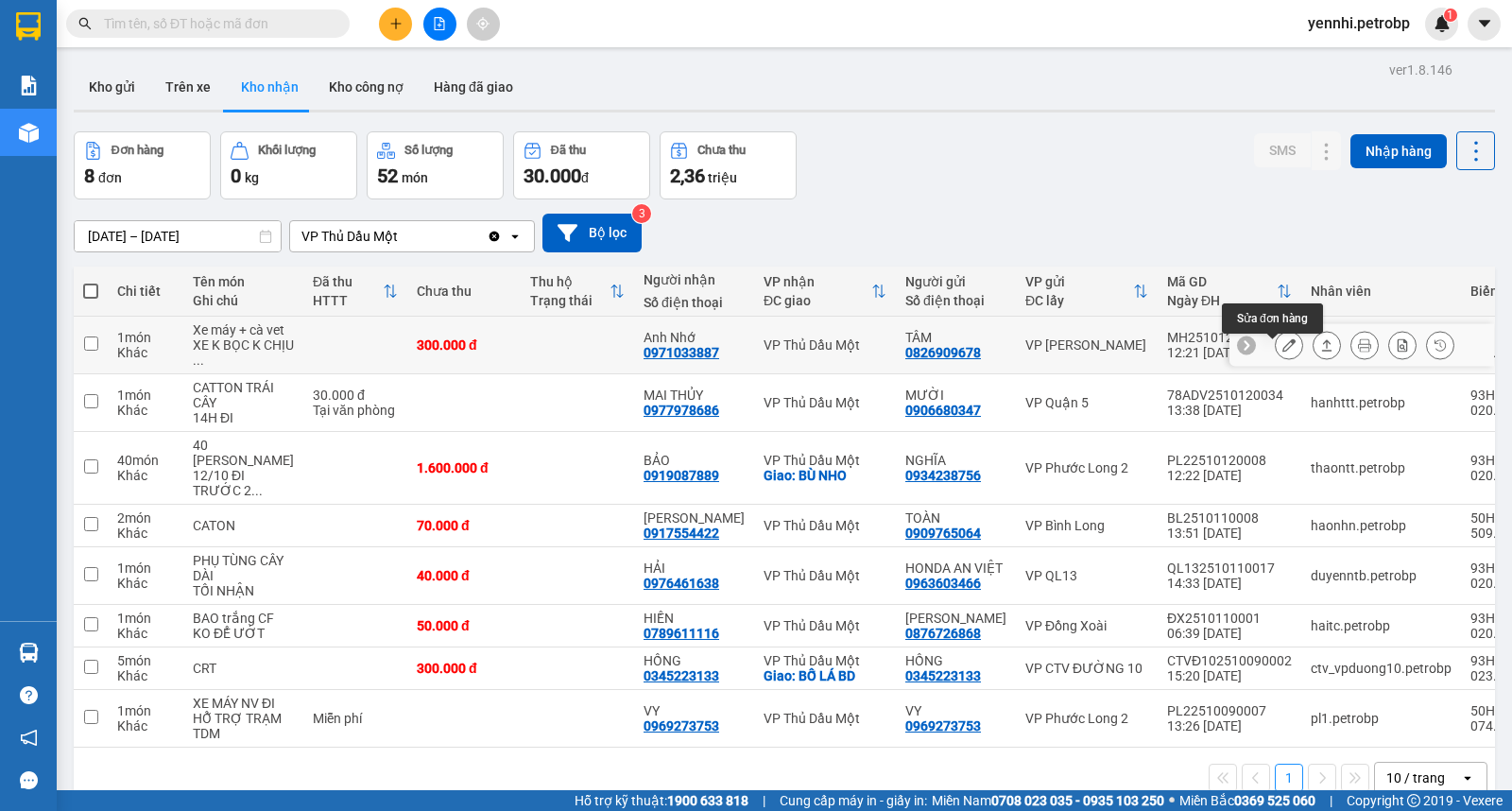
click at [1282, 349] on icon at bounding box center [1289, 345] width 13 height 13
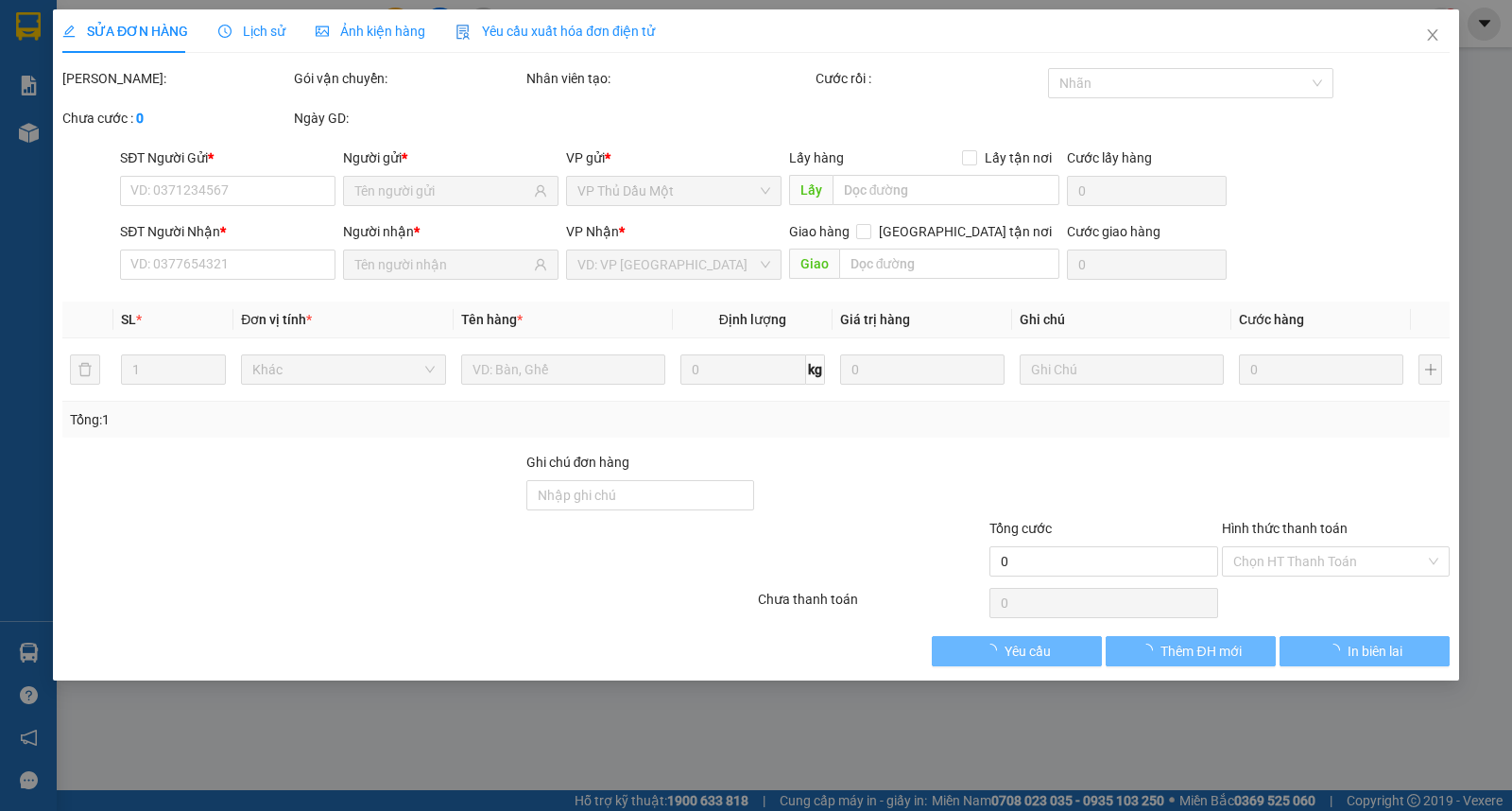
type input "0826909678"
type input "TÂM"
type input "0971033887"
type input "Anh Nhớ"
type input "300.000"
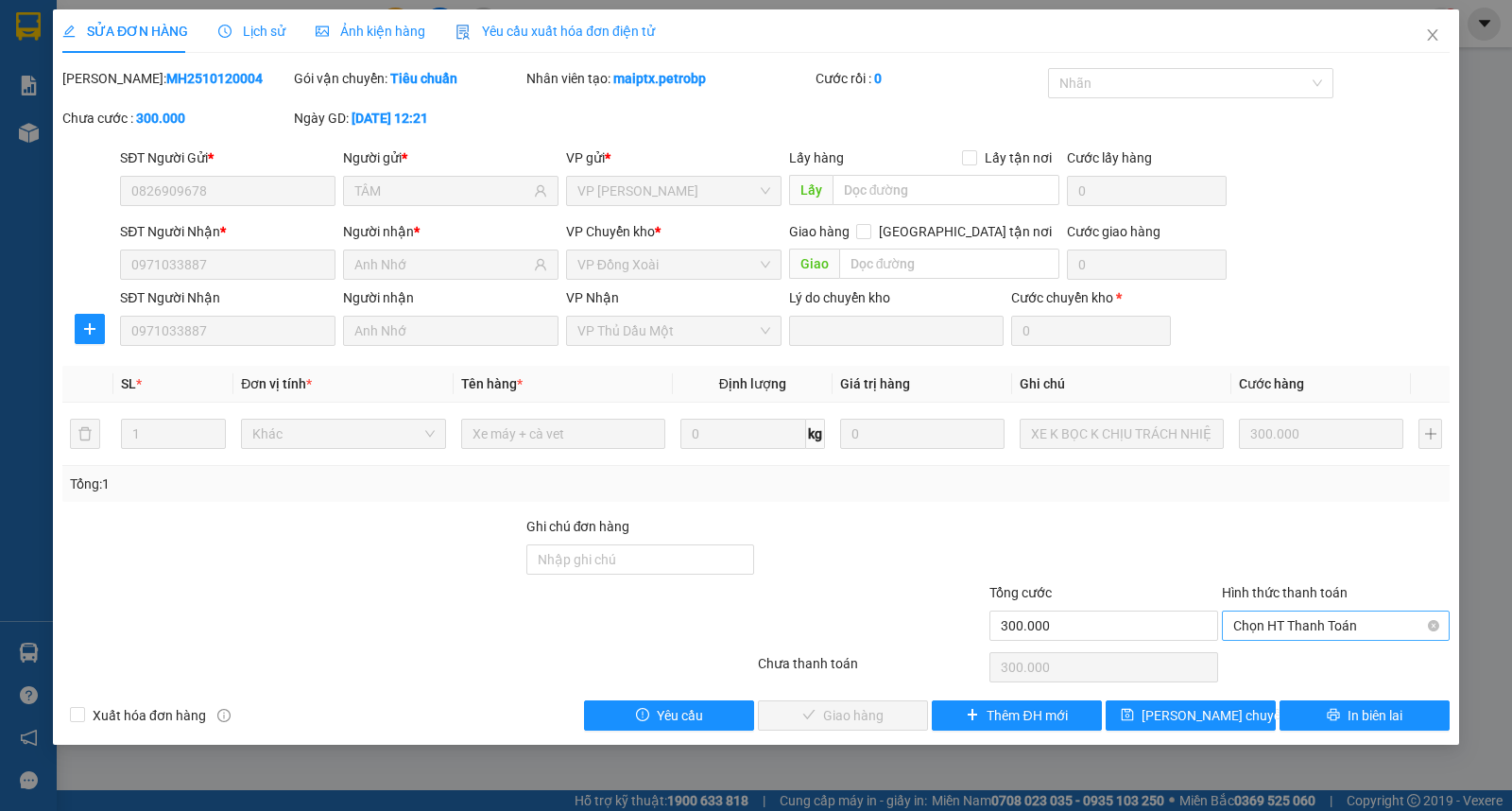
click at [1293, 623] on span "Chọn HT Thanh Toán" at bounding box center [1335, 625] width 205 height 28
click at [1278, 656] on div "Tại văn phòng" at bounding box center [1335, 664] width 205 height 21
type input "0"
click at [876, 705] on span "Giao hàng" at bounding box center [853, 716] width 61 height 21
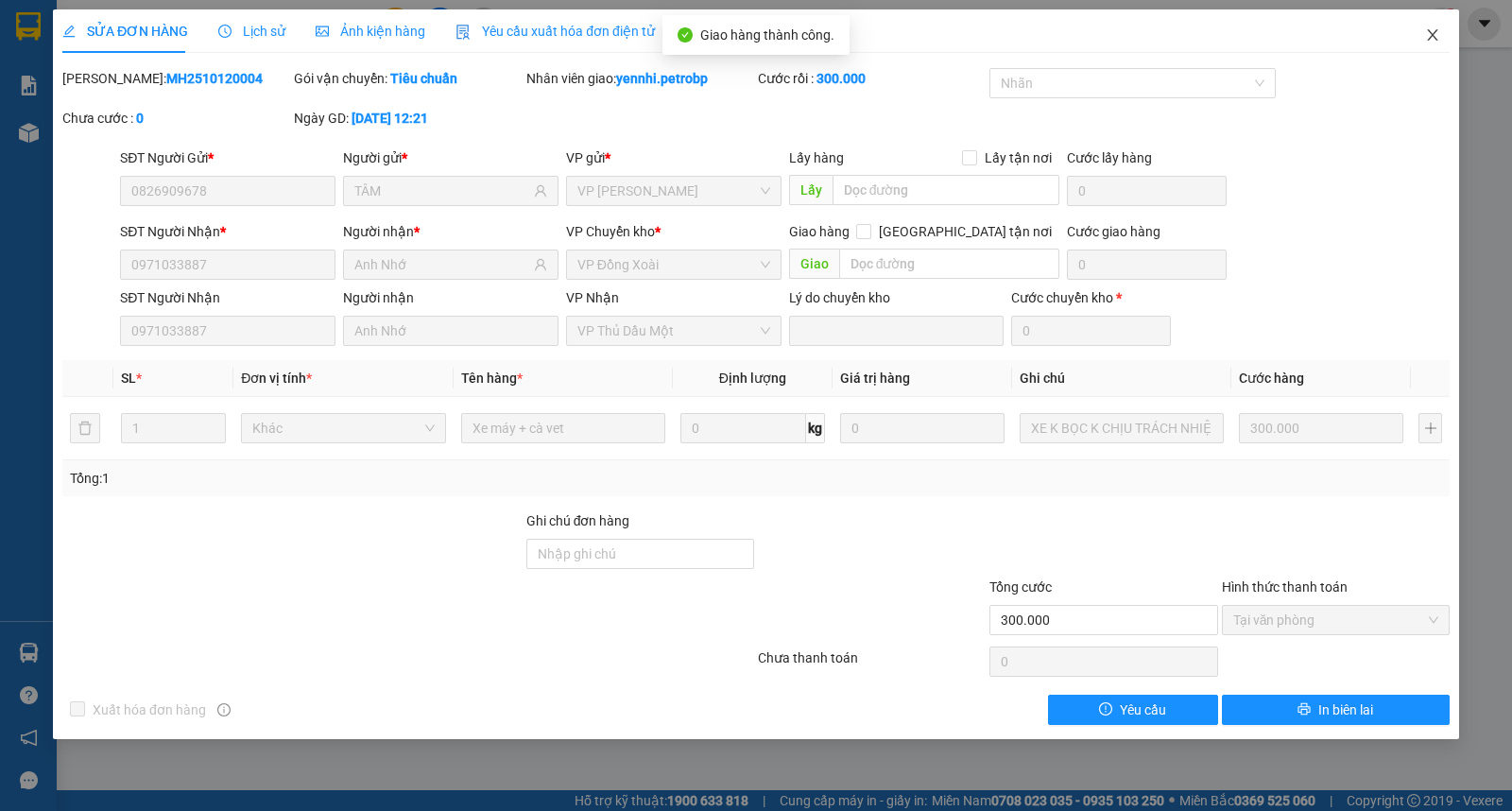
click at [1428, 25] on span "Close" at bounding box center [1432, 36] width 53 height 53
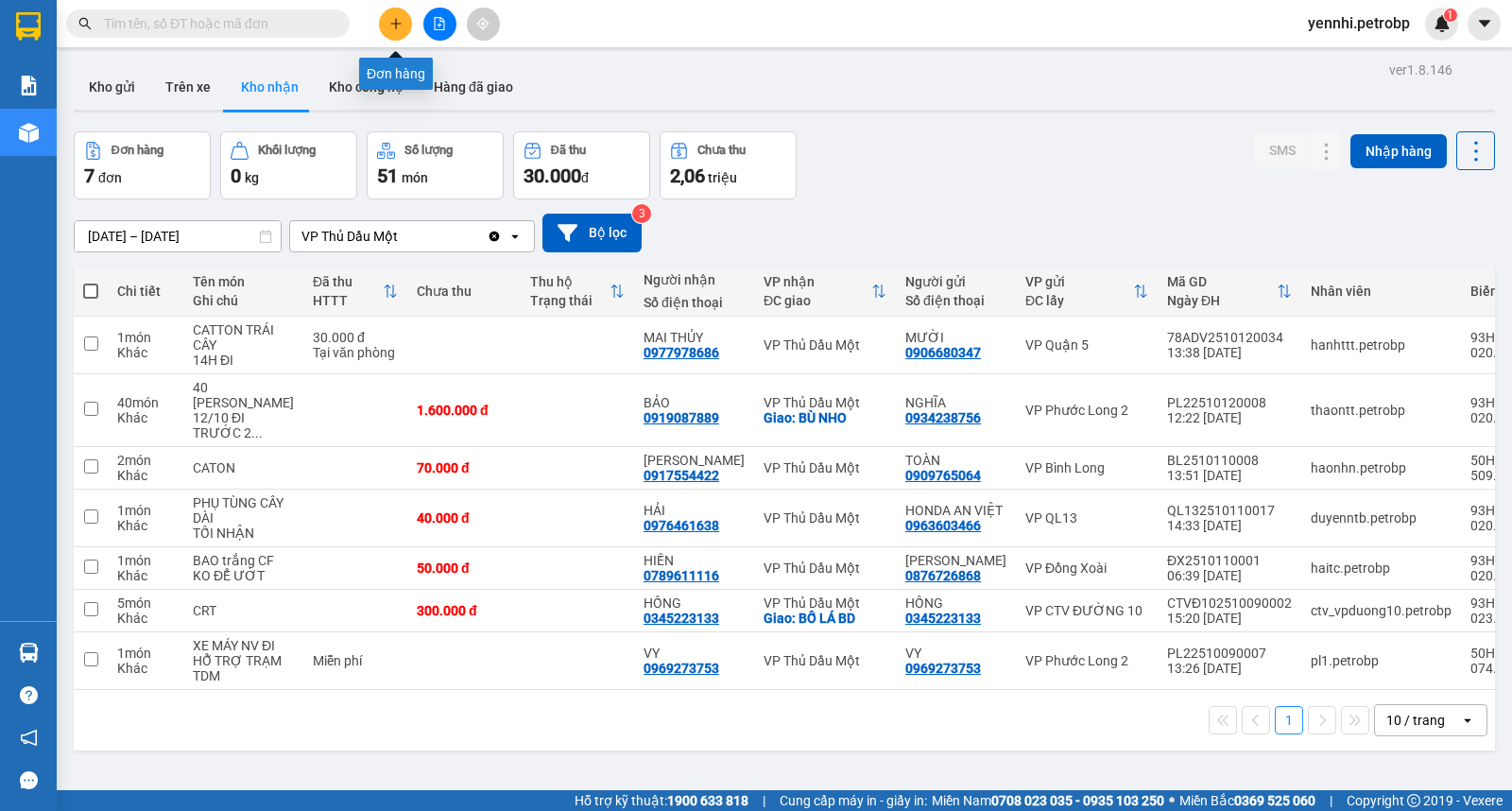
click at [401, 25] on icon "plus" at bounding box center [396, 24] width 13 height 13
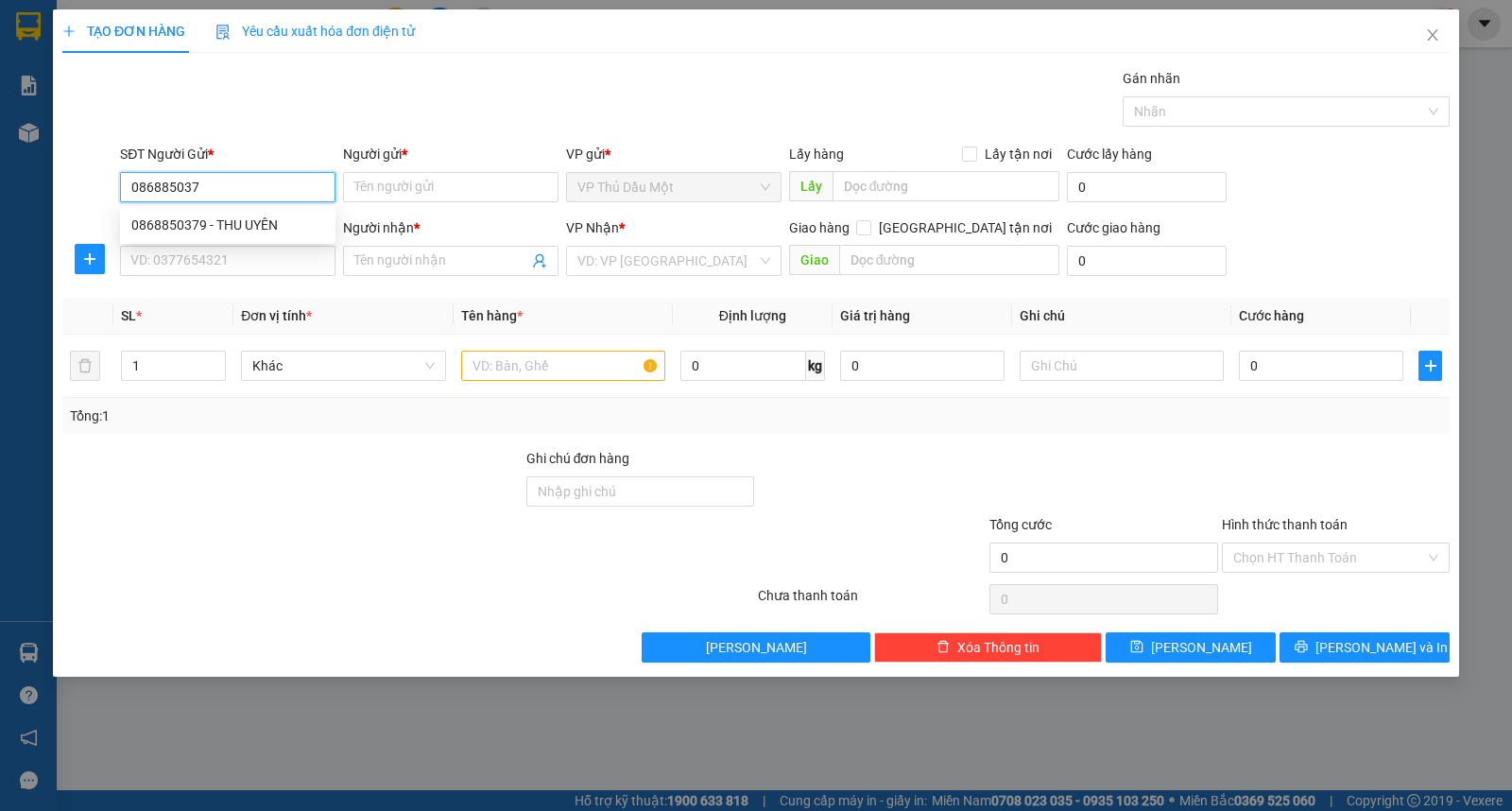
type input "0868850379"
click at [245, 218] on div "0868850379 - THU UYÊN" at bounding box center [228, 225] width 192 height 21
type input "THU UYÊN"
type input "0966813513"
type input "CTY TRƯỜNG TỒN"
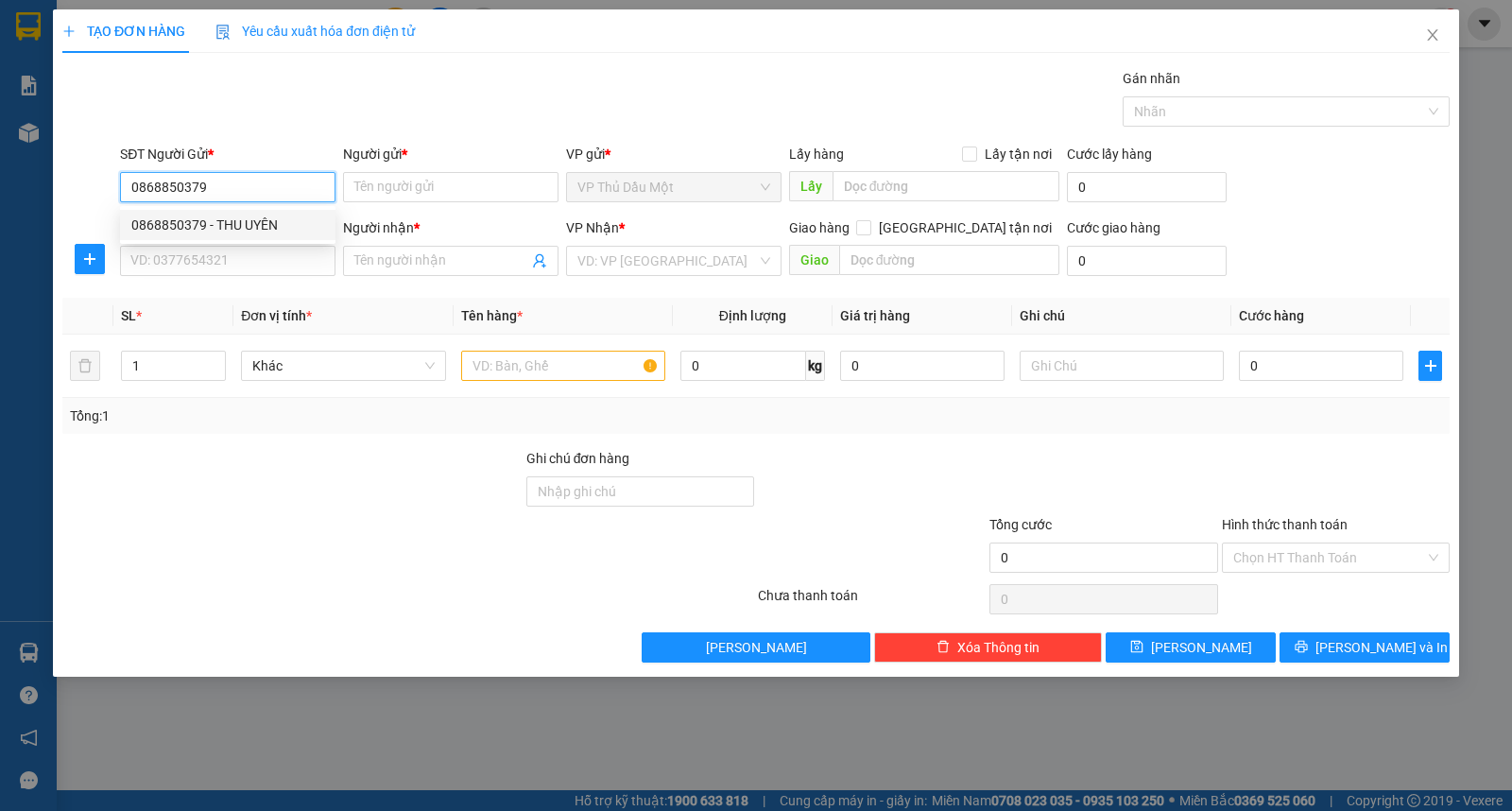
type input "TƯỢNG ĐÀI THUẬN PHÚ"
type input "200.000"
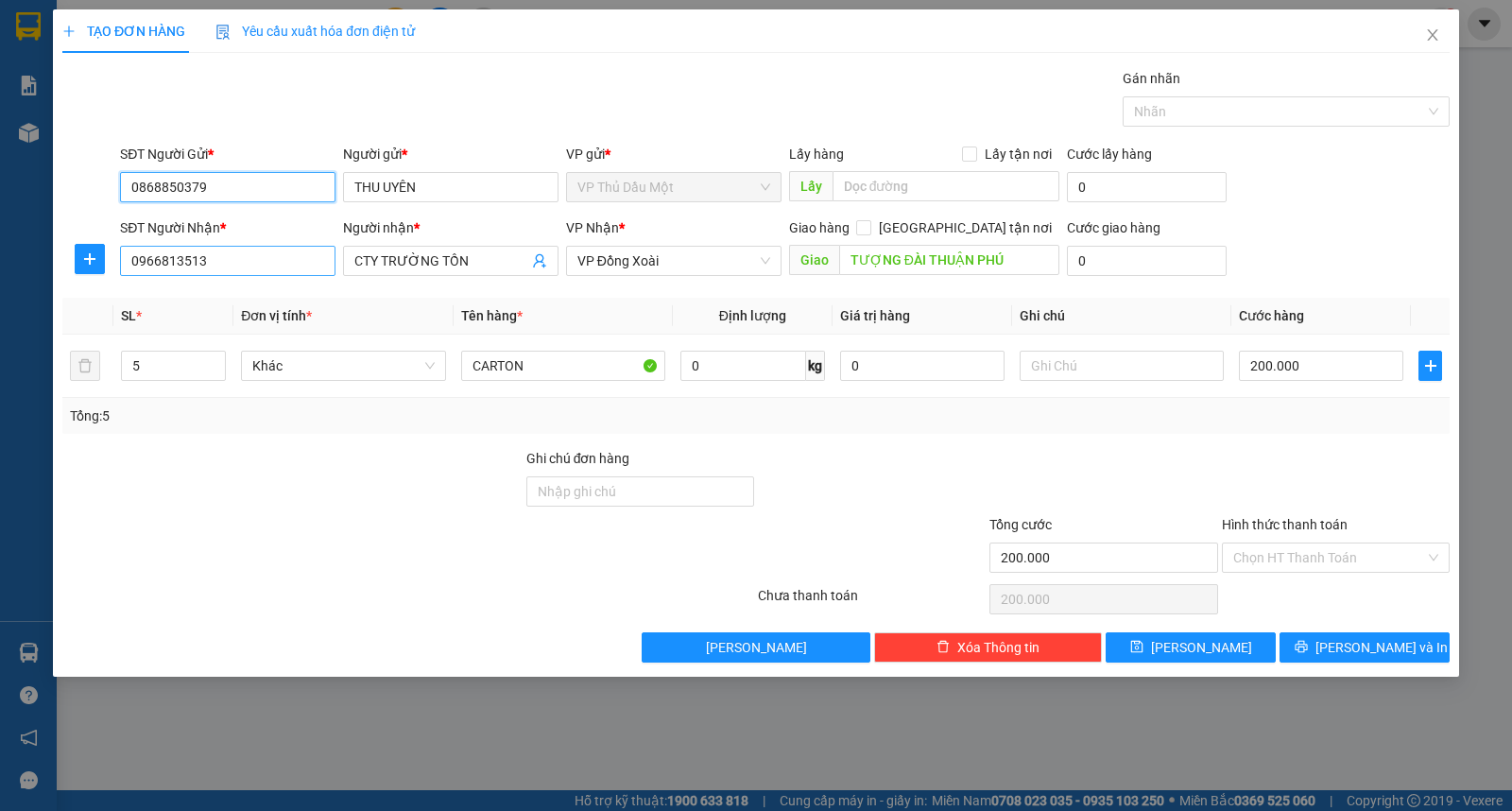
type input "0868850379"
click at [240, 260] on input "0966813513" at bounding box center [228, 260] width 215 height 30
type input "0947543868"
click at [464, 250] on input "CTY TRƯỜNG TỒN" at bounding box center [441, 261] width 174 height 21
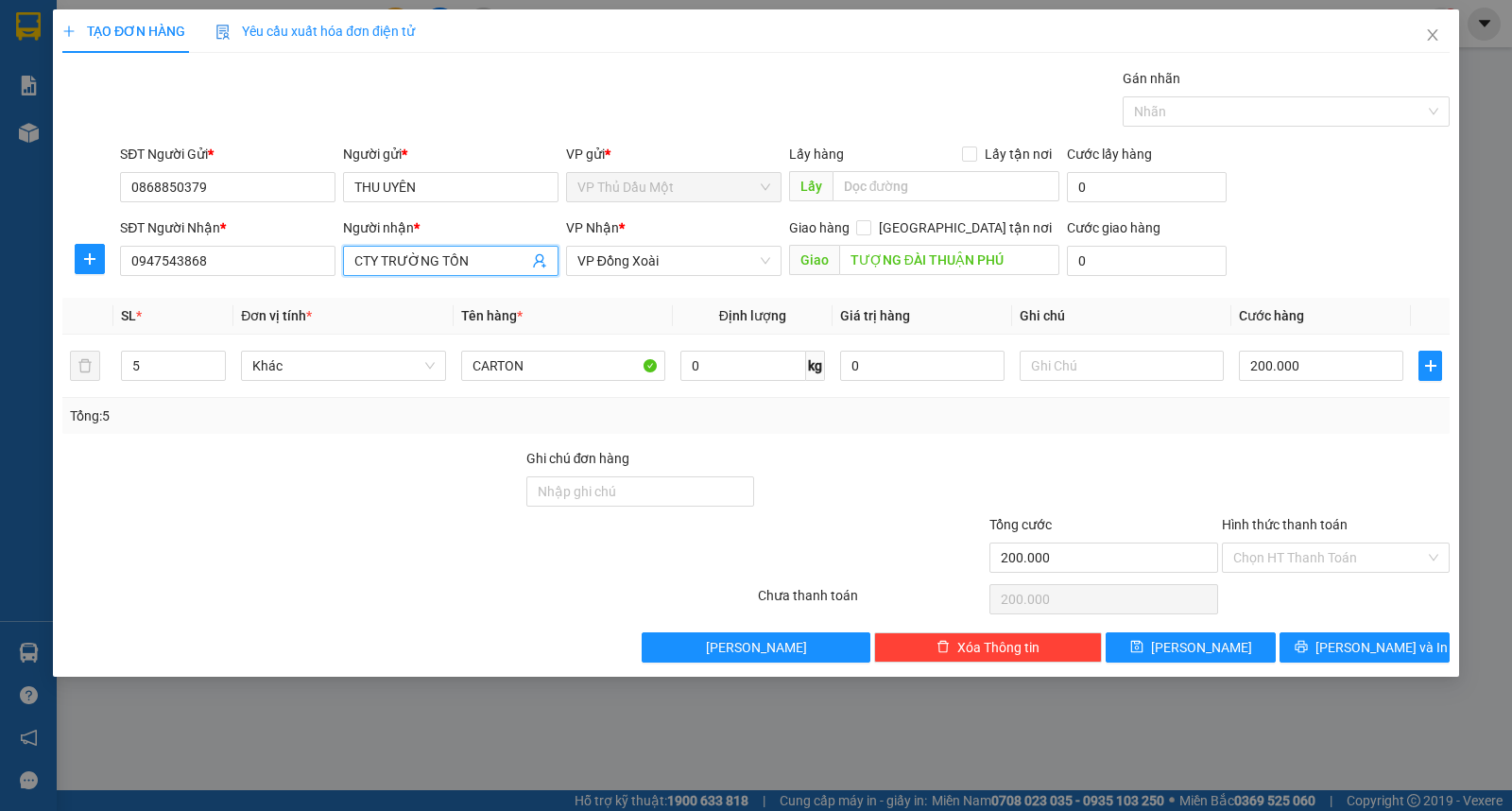
click at [464, 250] on input "CTY TRƯỜNG TỒN" at bounding box center [441, 261] width 174 height 21
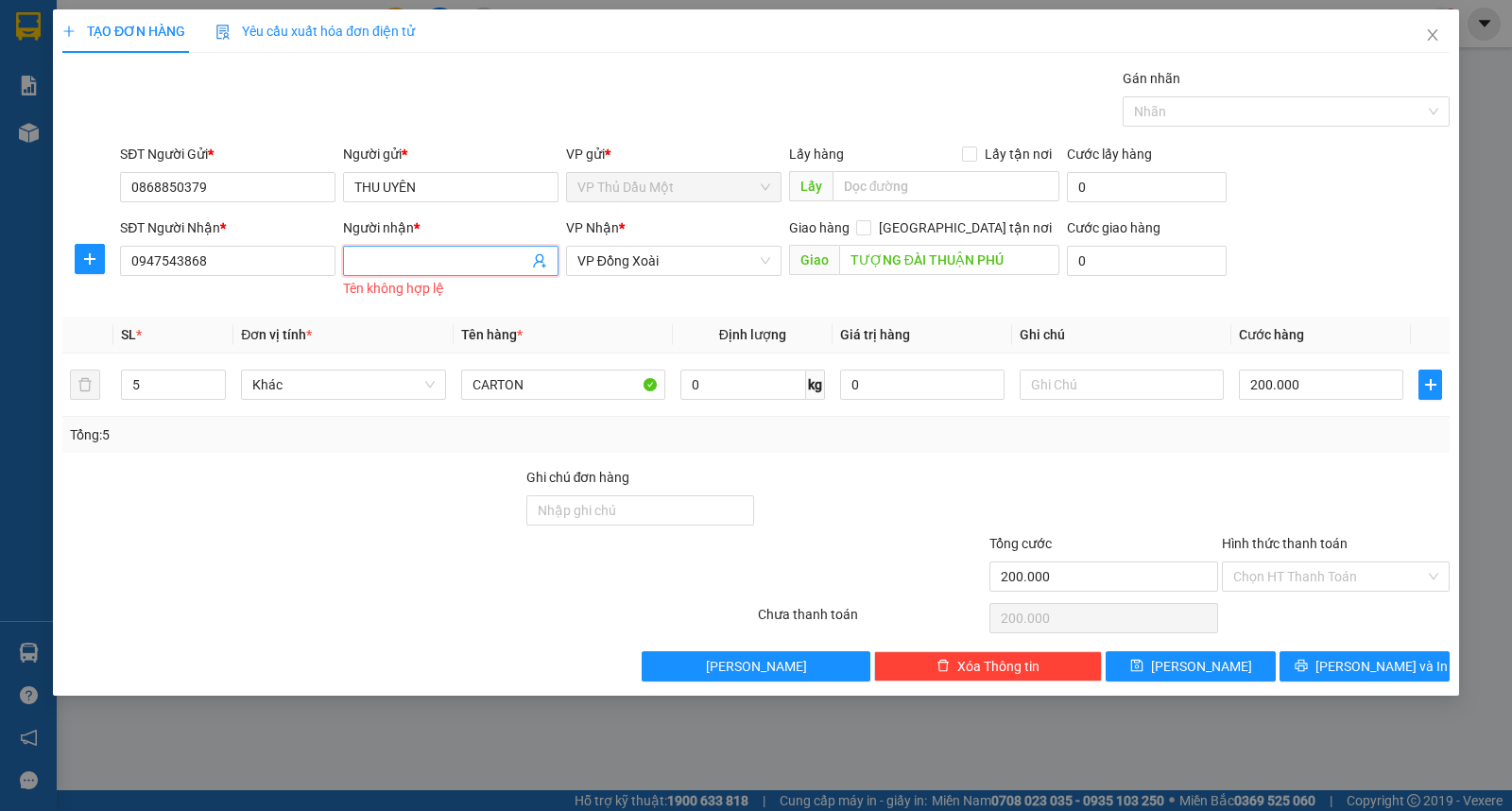
type input "a"
type input "A"
type input "Á"
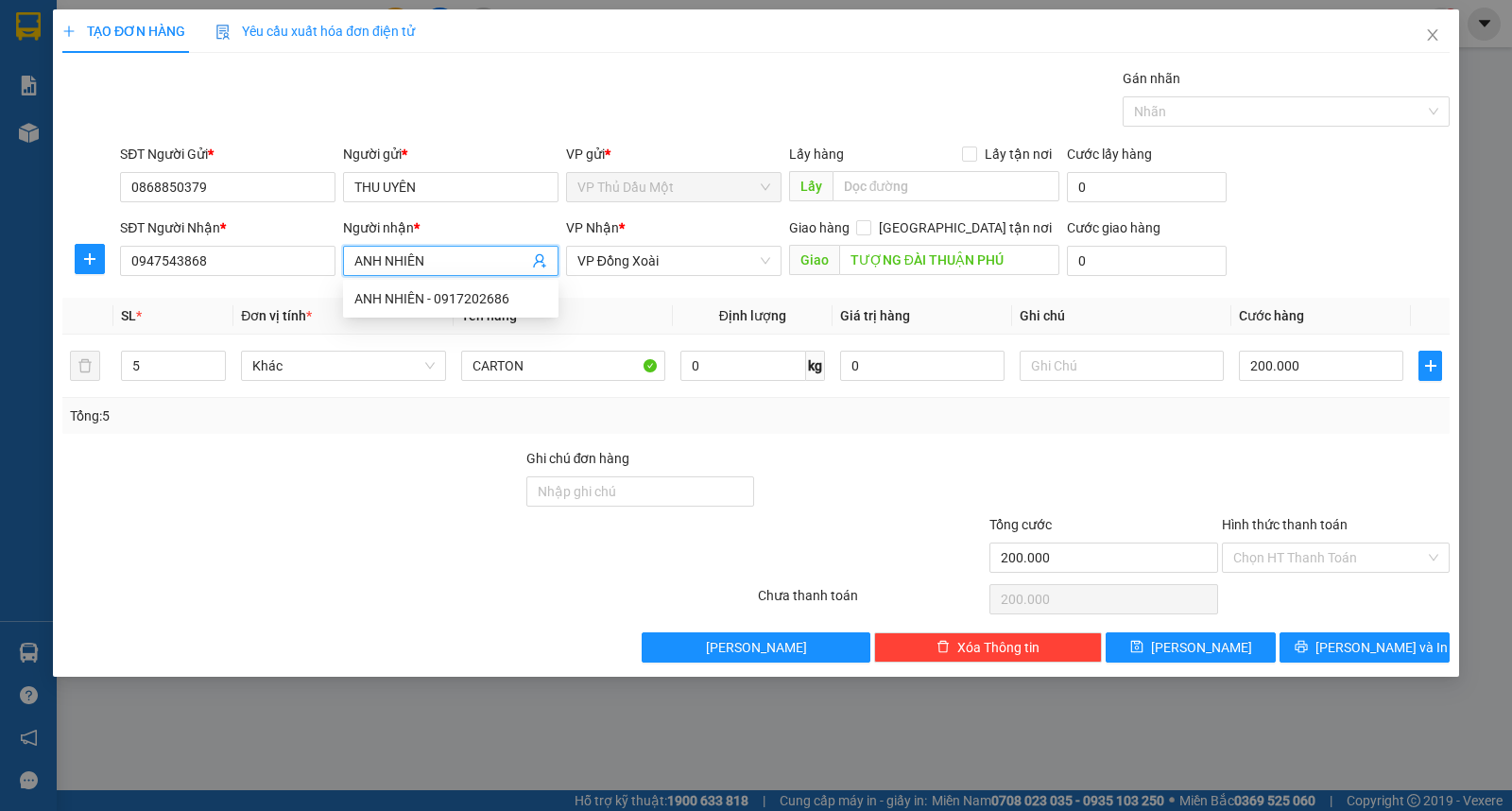
click at [385, 253] on input "ANH NHIÊN" at bounding box center [441, 261] width 174 height 21
click at [381, 253] on input "ANH NHIÊN" at bounding box center [441, 261] width 174 height 21
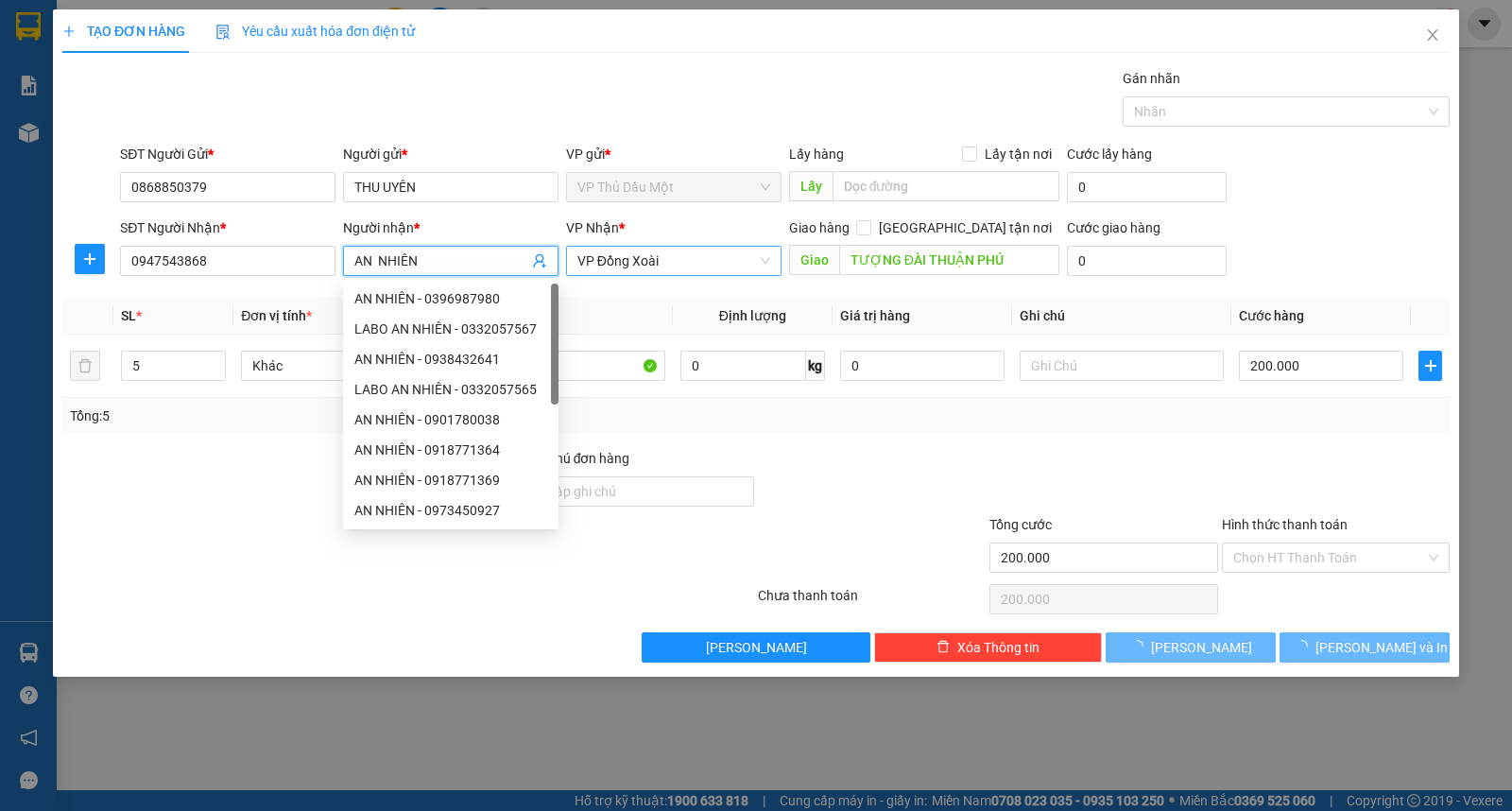
click at [668, 257] on span "VP Đồng Xoài" at bounding box center [673, 260] width 192 height 28
type input "AN NHIÊN"
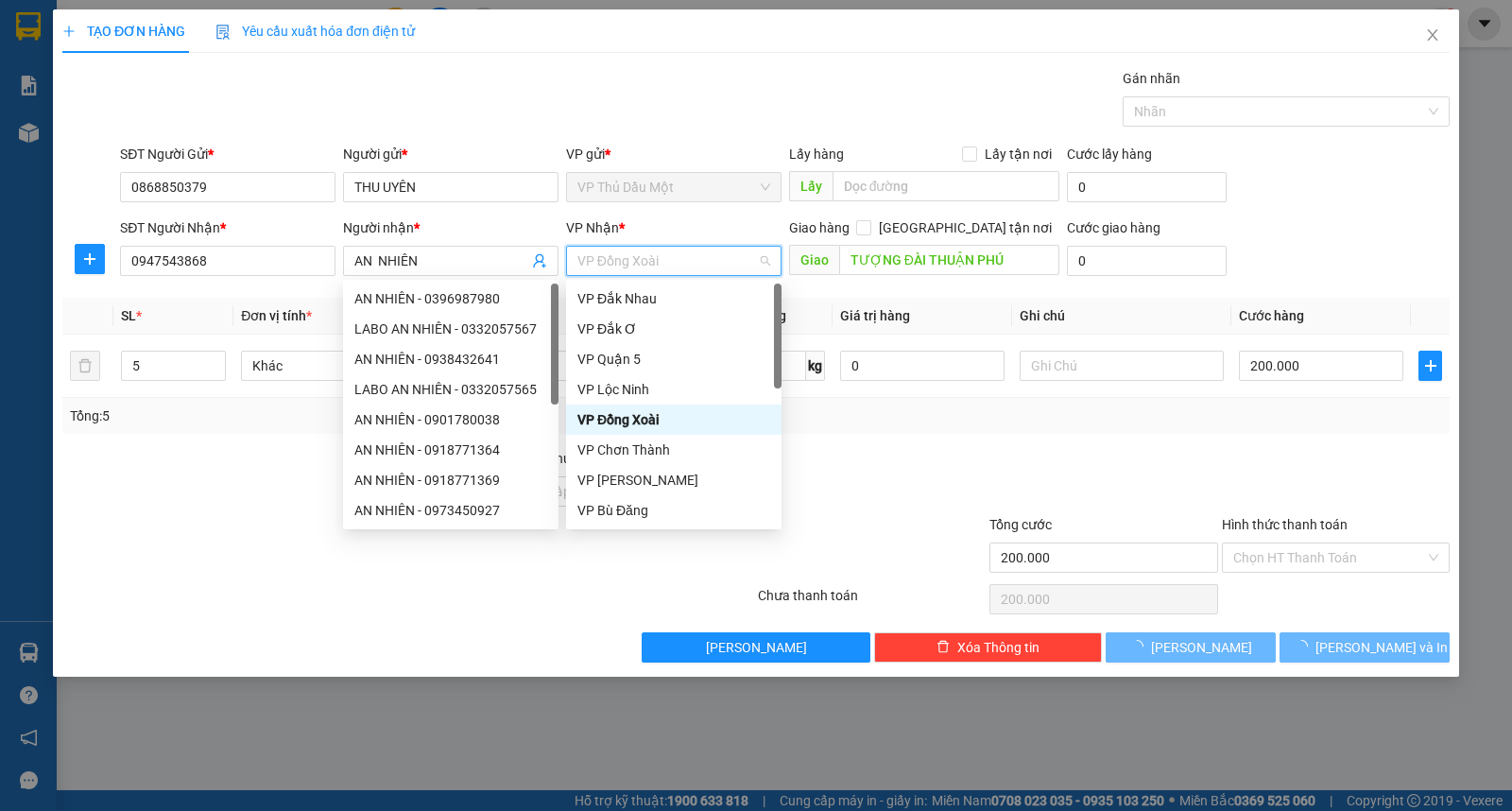
click at [668, 257] on span "VP Đồng Xoài" at bounding box center [673, 260] width 192 height 28
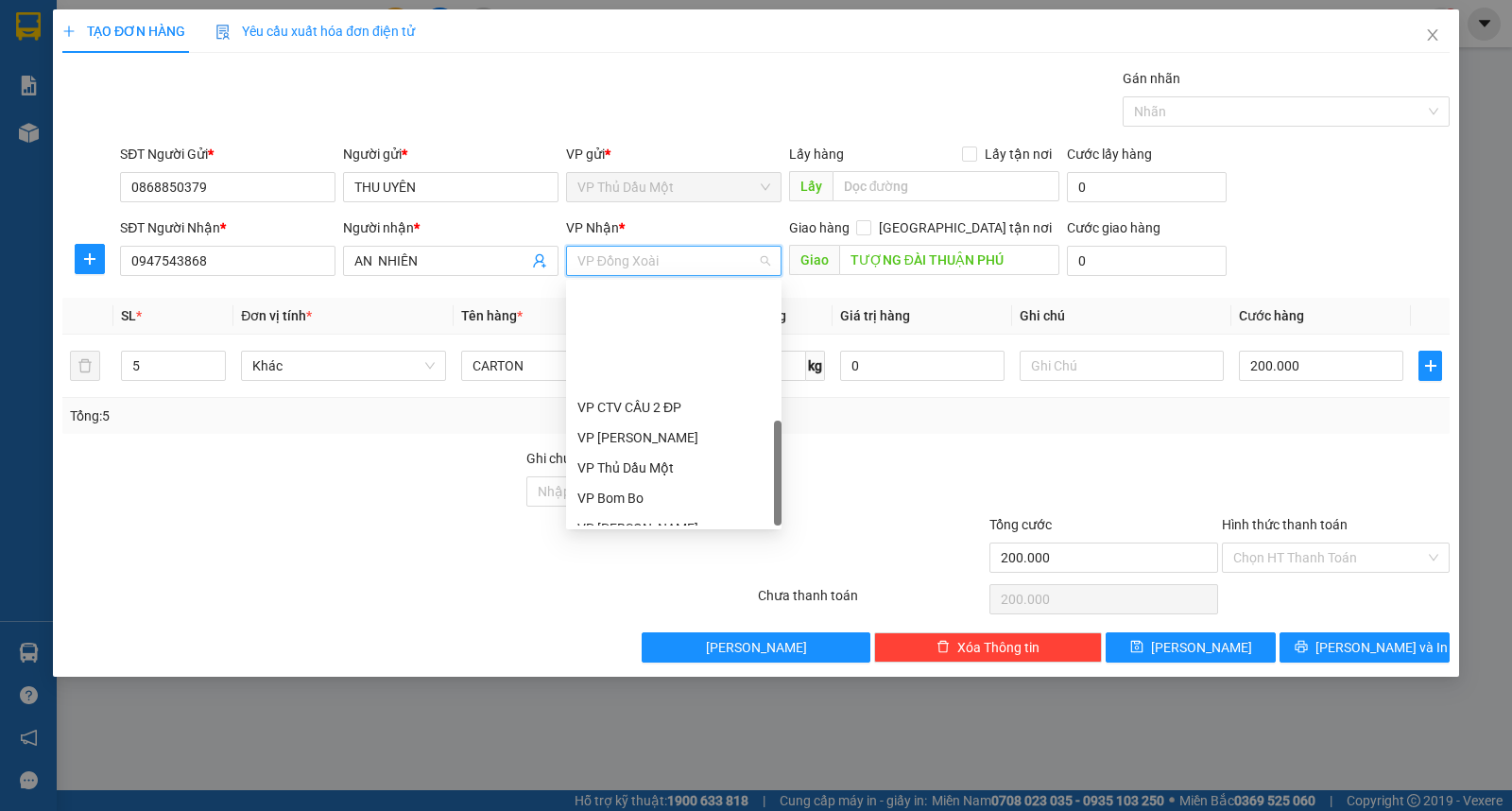
scroll to position [454, 0]
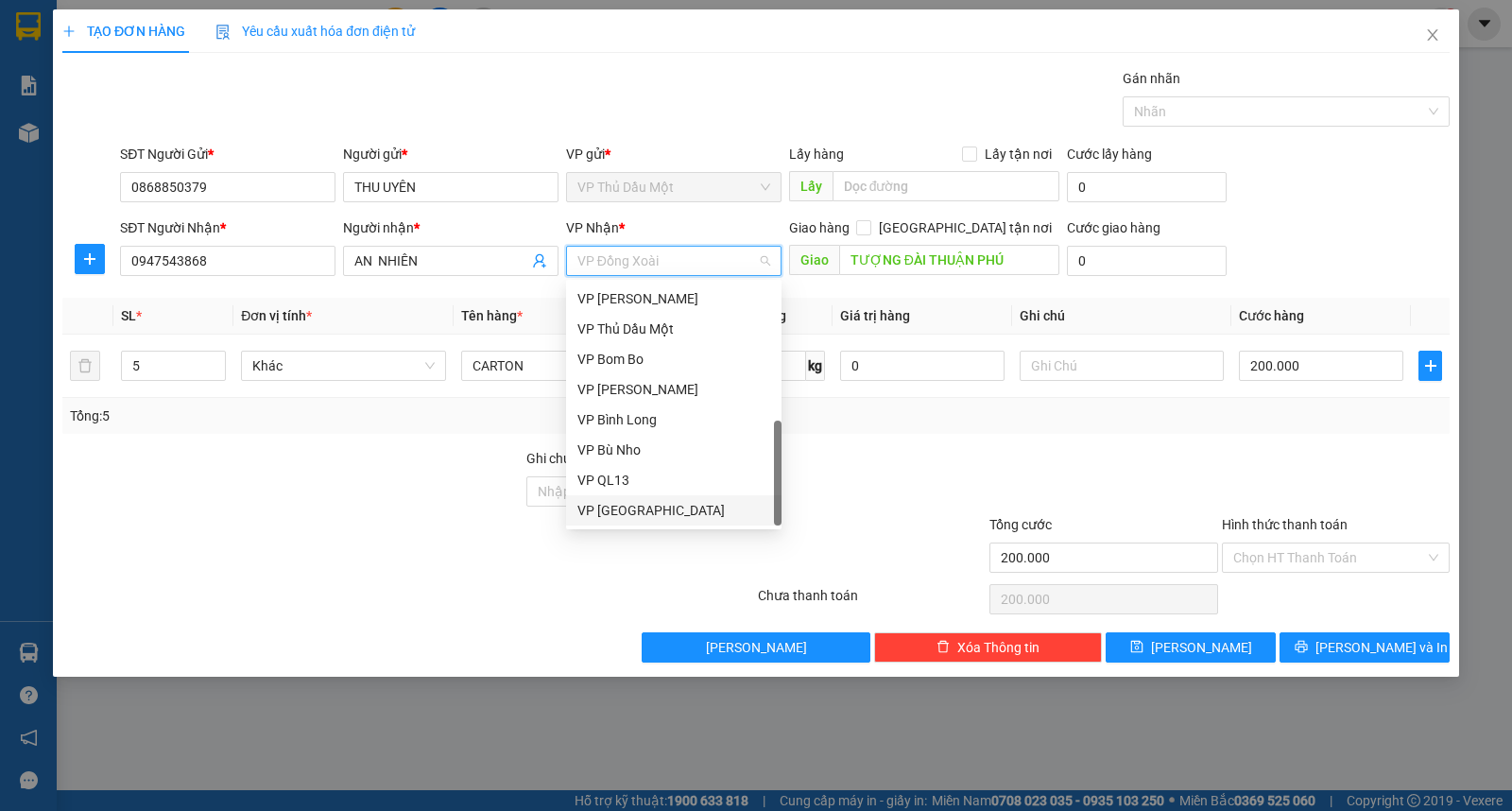
click at [674, 510] on div "VP [GEOGRAPHIC_DATA]" at bounding box center [673, 511] width 192 height 21
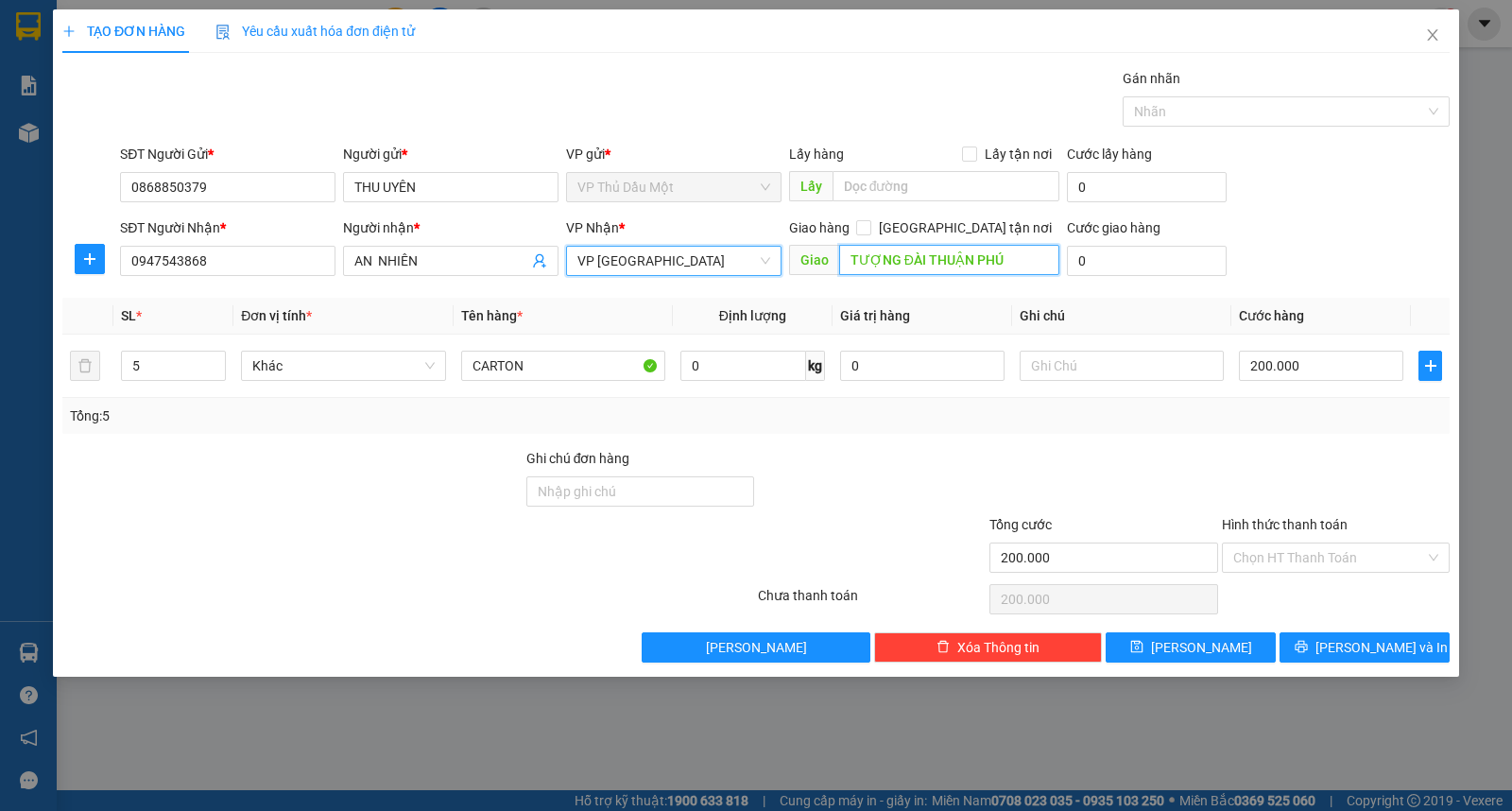
click at [1024, 253] on input "TƯỢNG ĐÀI THUẬN PHÚ" at bounding box center [949, 259] width 221 height 30
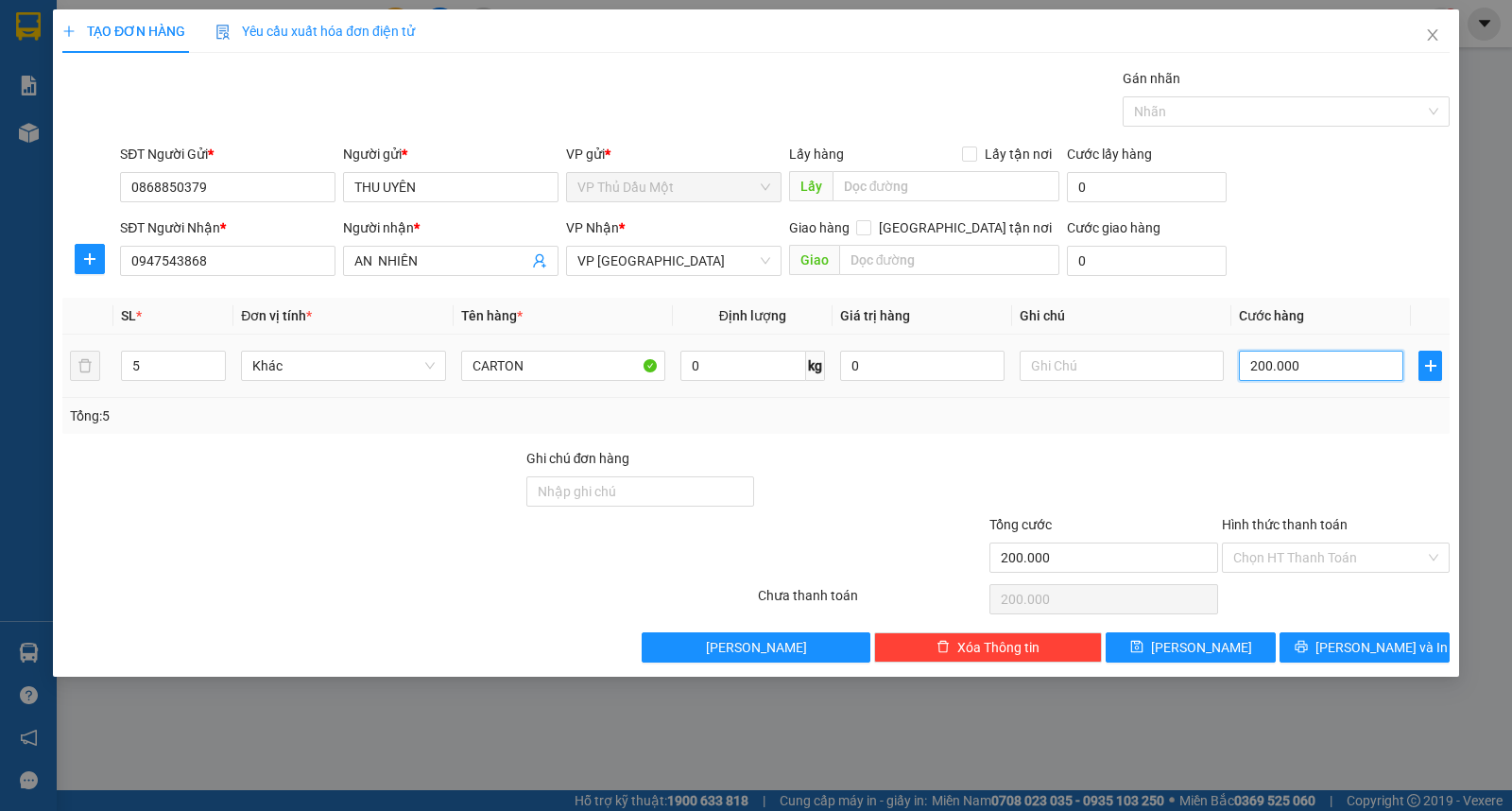
click at [1330, 368] on input "200.000" at bounding box center [1321, 365] width 164 height 30
type input "0"
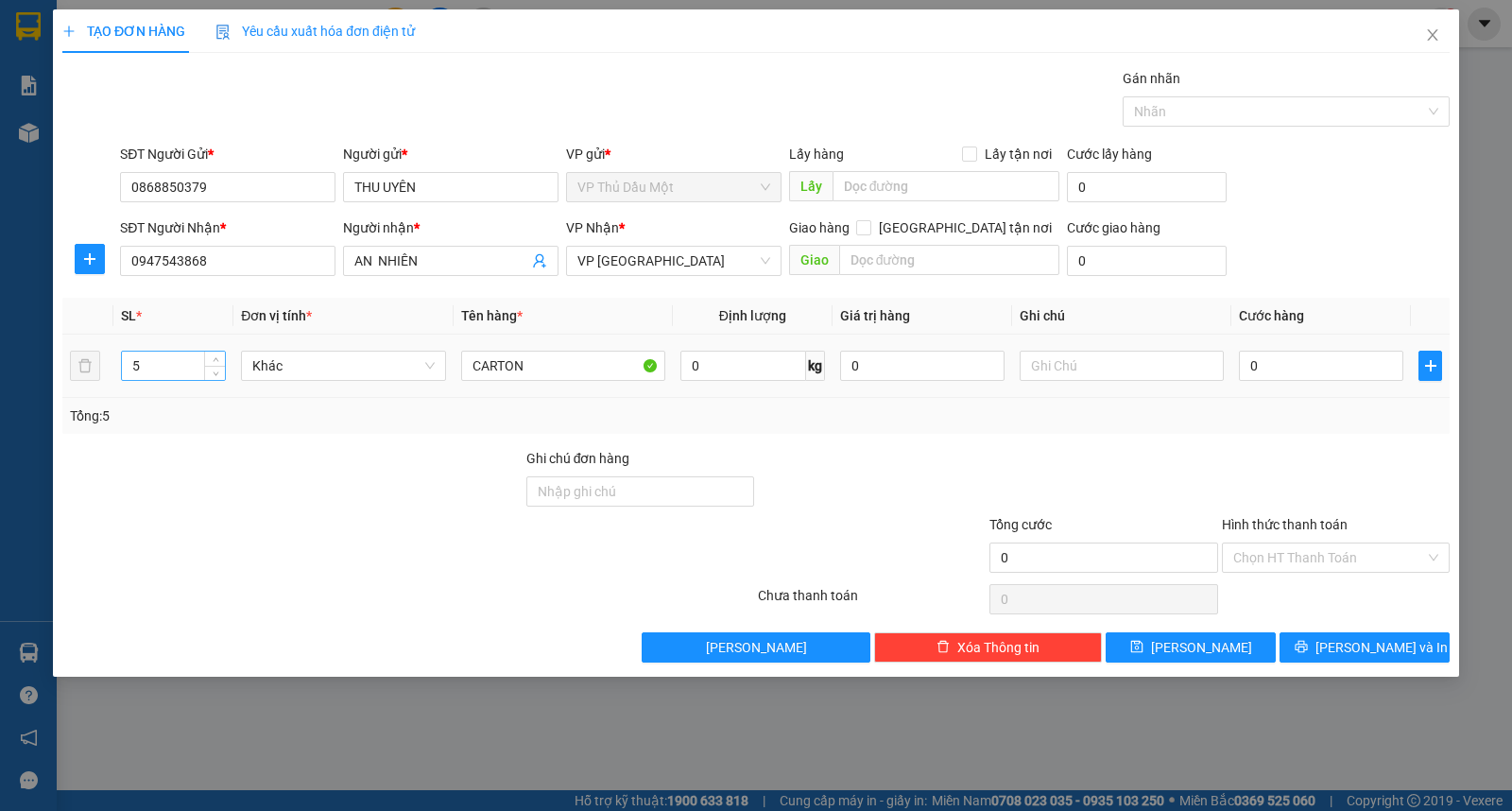
click at [148, 367] on input "5" at bounding box center [173, 365] width 103 height 28
type input "1"
click at [1399, 183] on div "SĐT Người Gửi * 0868850379 Người gửi * THU UYÊN VP gửi * VP Thủ Dầu Một Lấy hàn…" at bounding box center [785, 176] width 1337 height 66
click at [1304, 375] on input "0" at bounding box center [1321, 365] width 164 height 30
type input "0"
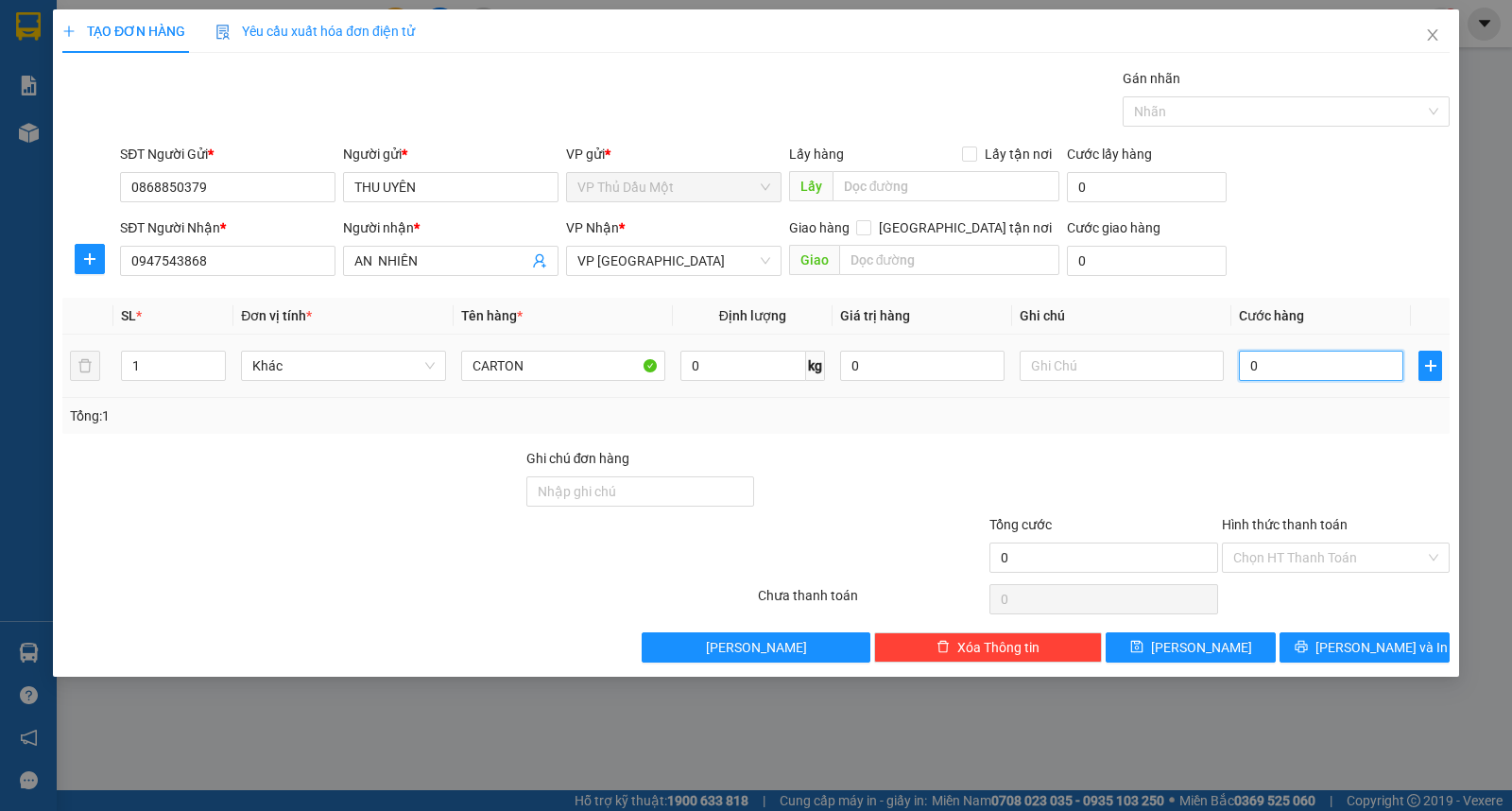
type input "3"
type input "03"
type input "30"
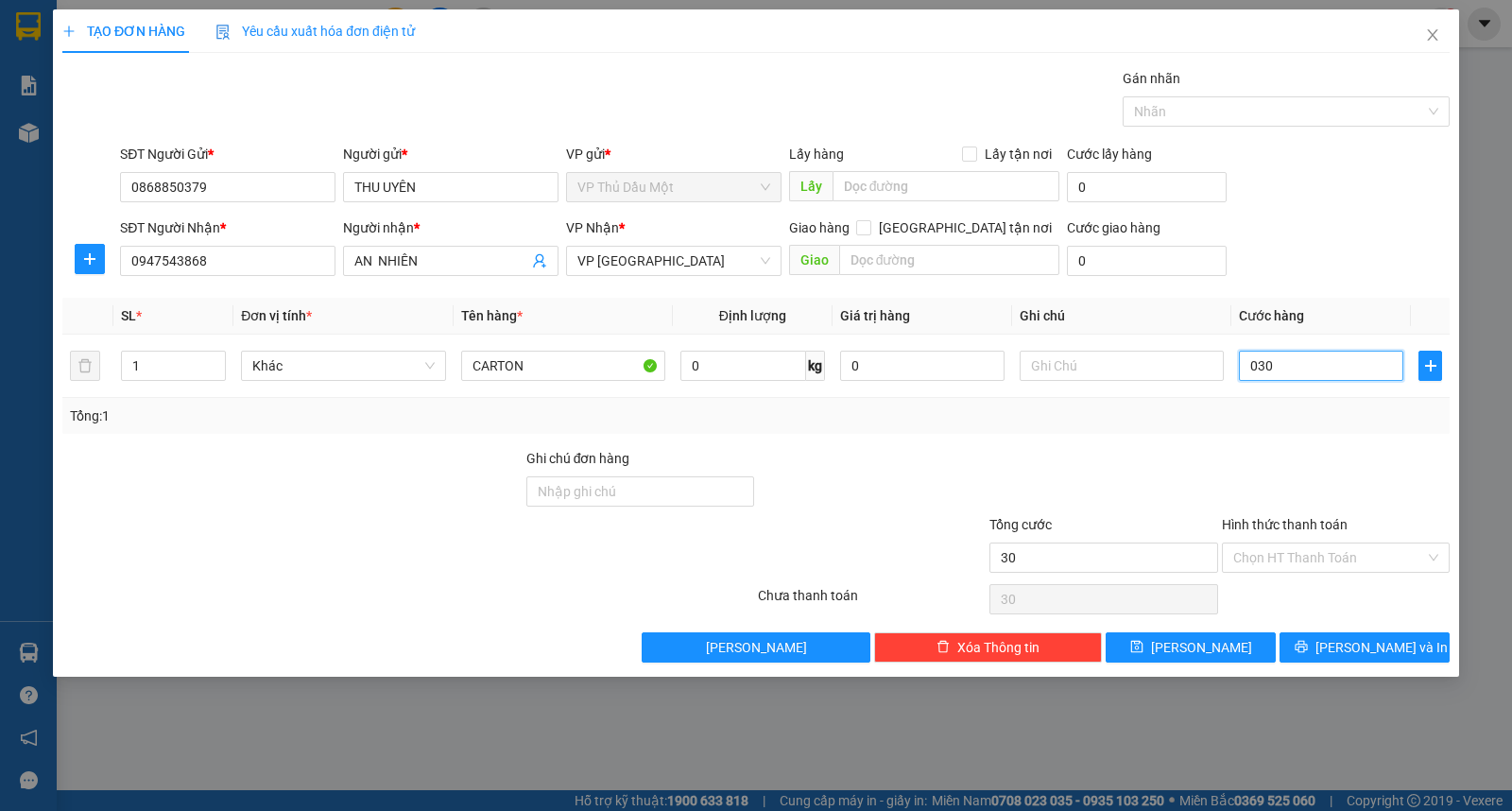
type input "030"
type input "30.000"
click at [1327, 241] on div "SĐT Người Nhận * 0947543868 Người nhận * AN NHIÊN VP Nhận * VP Phước Bình Giao …" at bounding box center [785, 250] width 1337 height 66
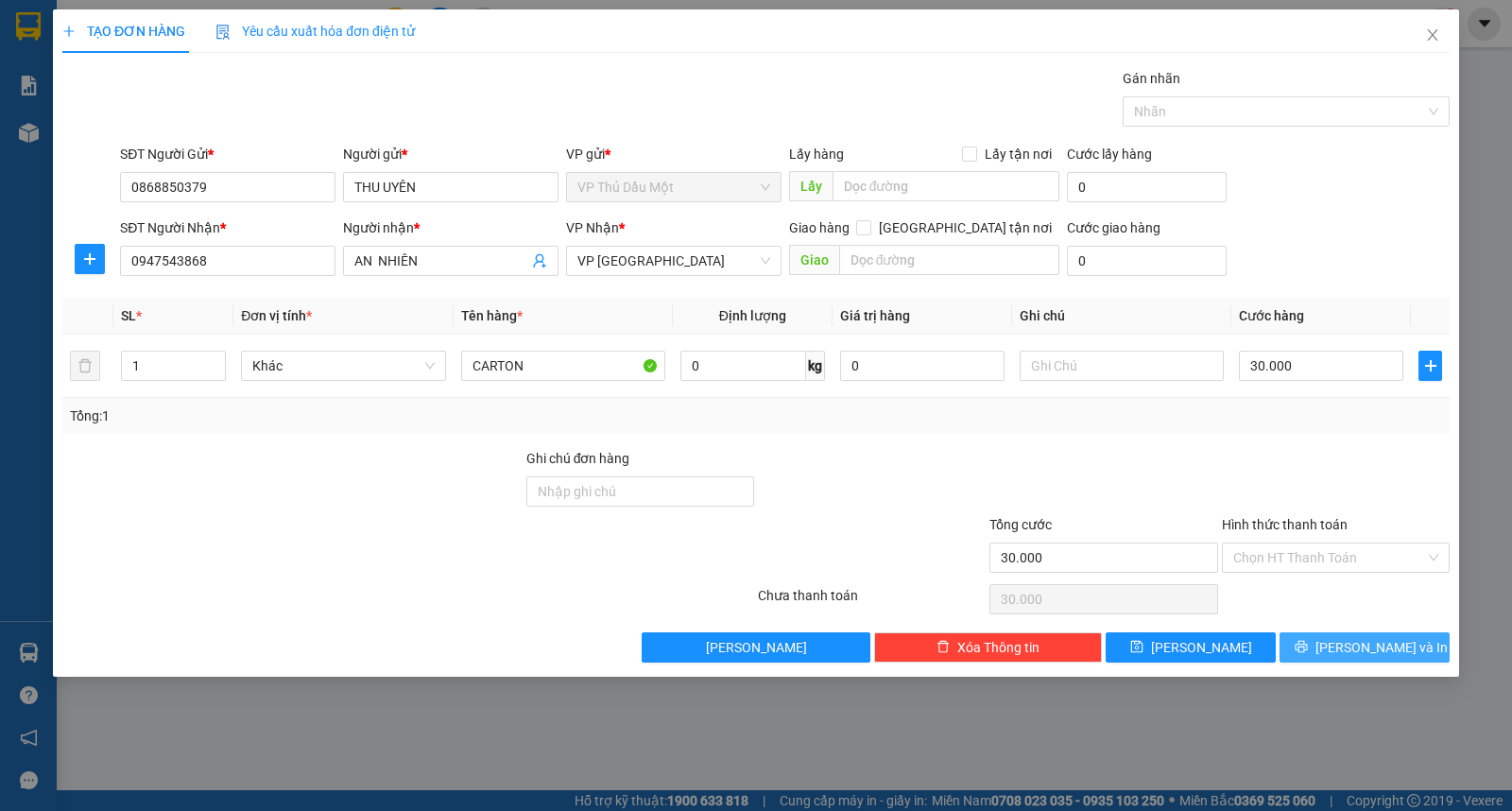
click at [1349, 645] on span "[PERSON_NAME] và In" at bounding box center [1381, 647] width 133 height 21
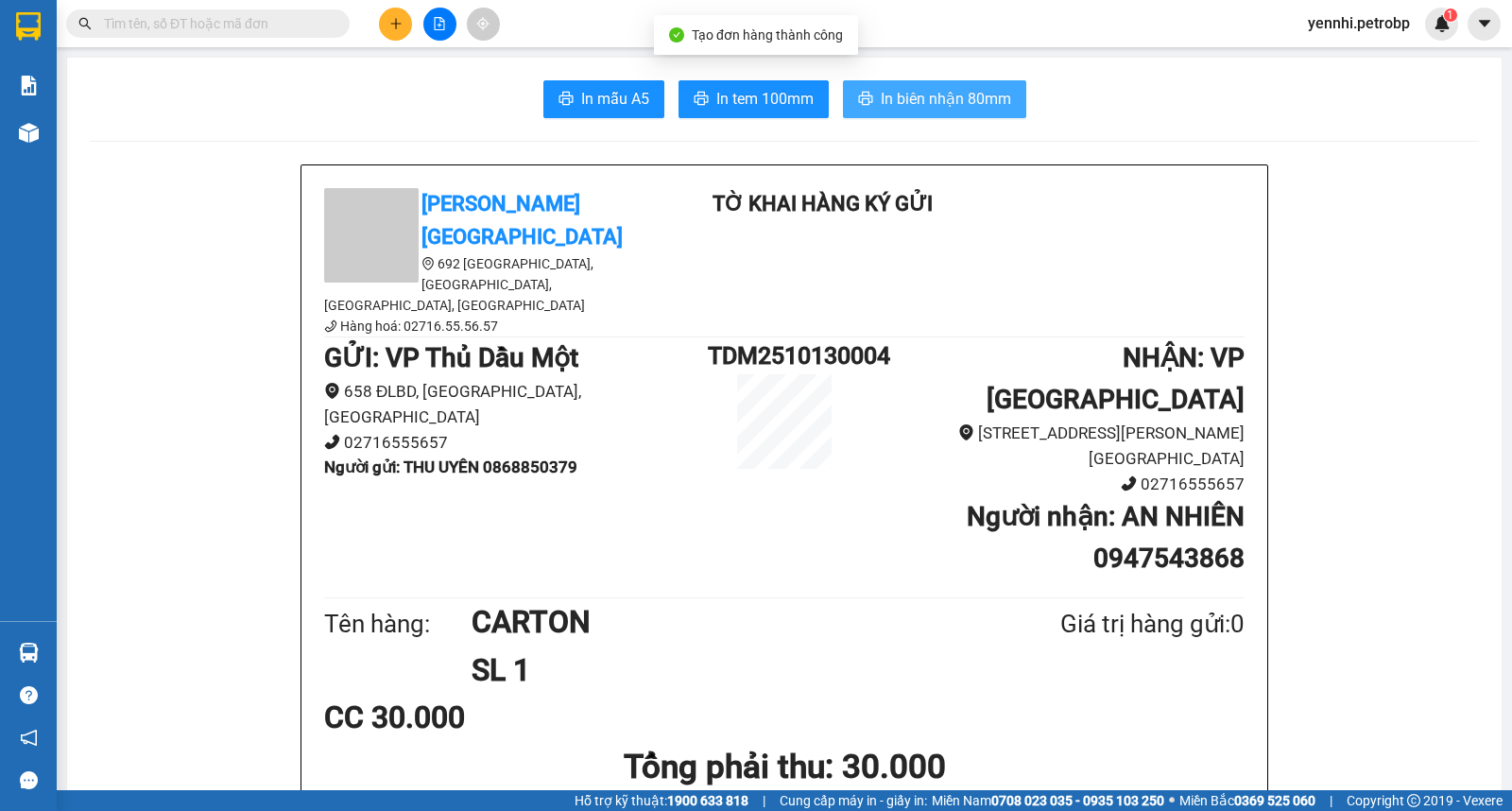
click at [861, 100] on icon "printer" at bounding box center [865, 98] width 14 height 13
click at [945, 91] on span "In biên nhận 80mm" at bounding box center [946, 98] width 131 height 24
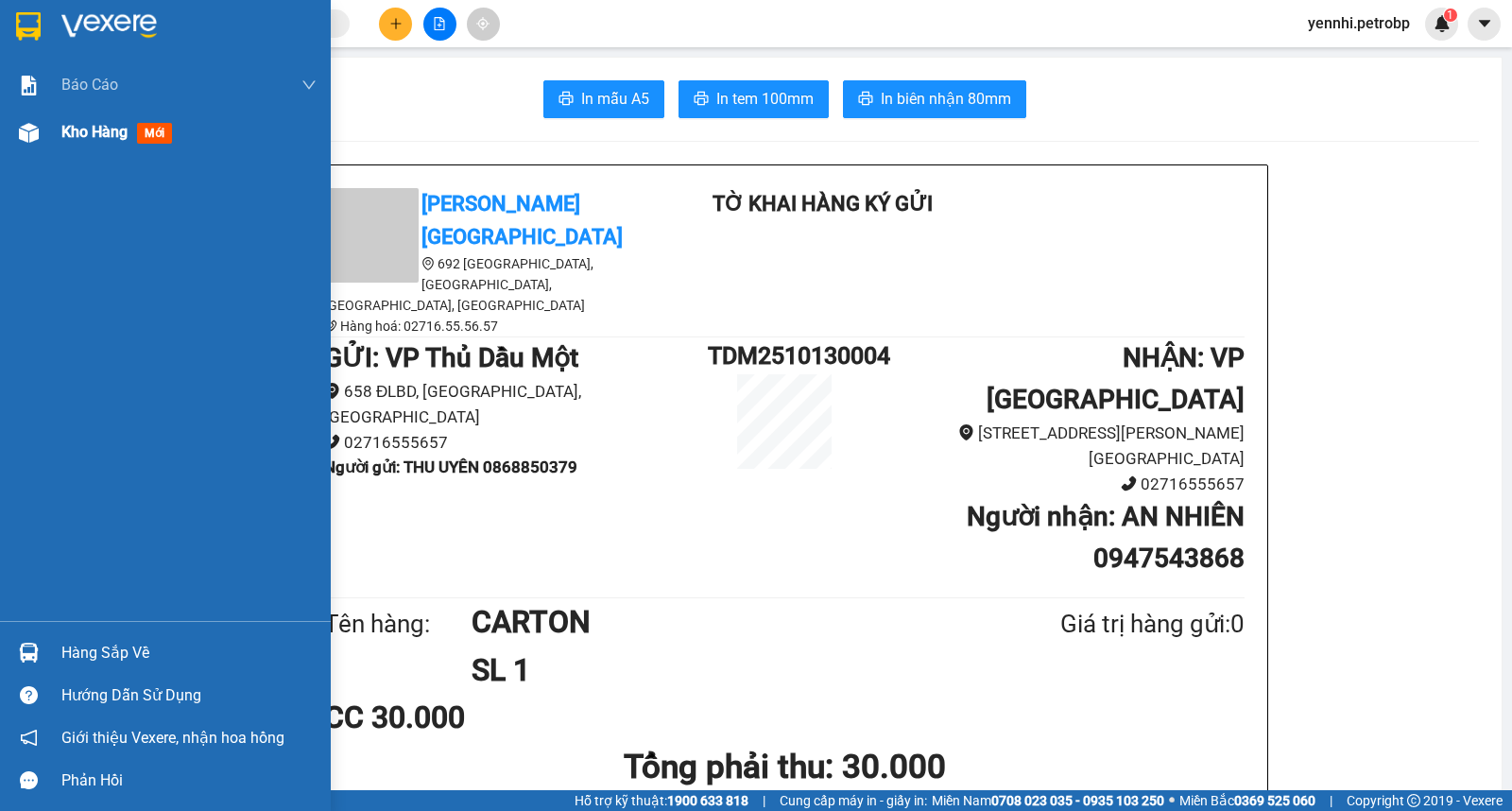
click at [95, 131] on span "Kho hàng" at bounding box center [94, 132] width 66 height 18
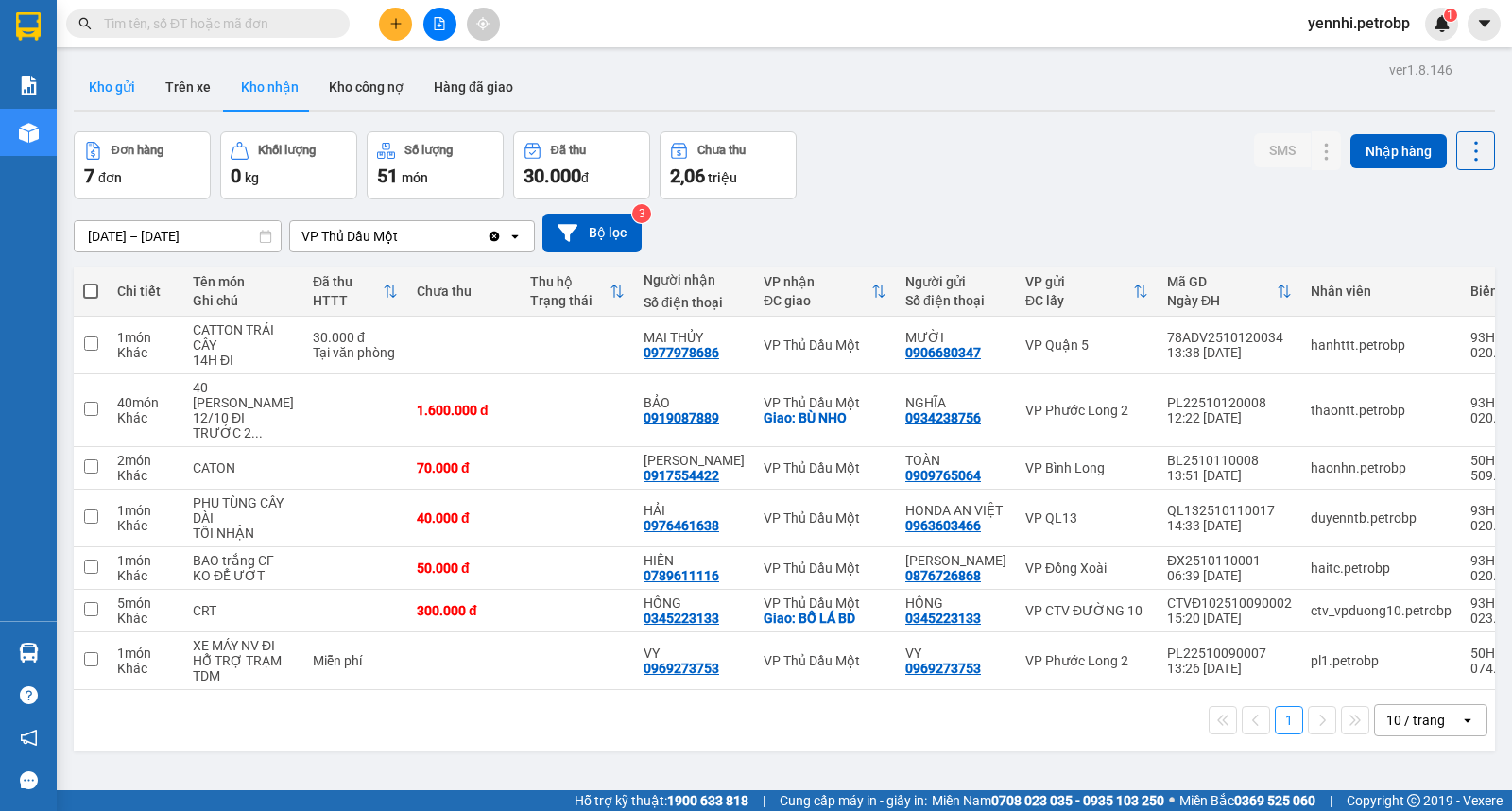
click at [105, 74] on button "Kho gửi" at bounding box center [113, 87] width 77 height 45
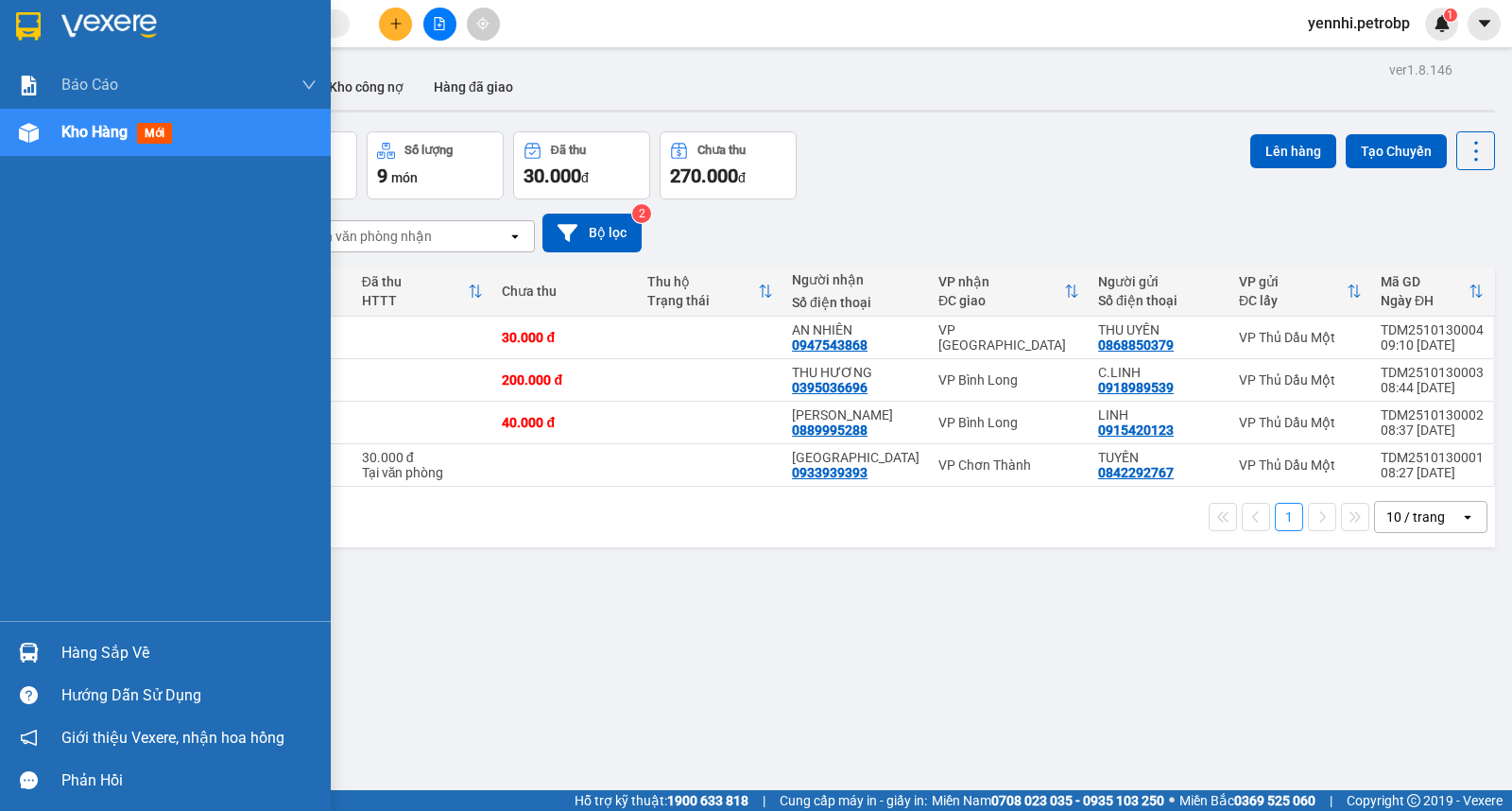
click at [43, 654] on div at bounding box center [29, 652] width 33 height 33
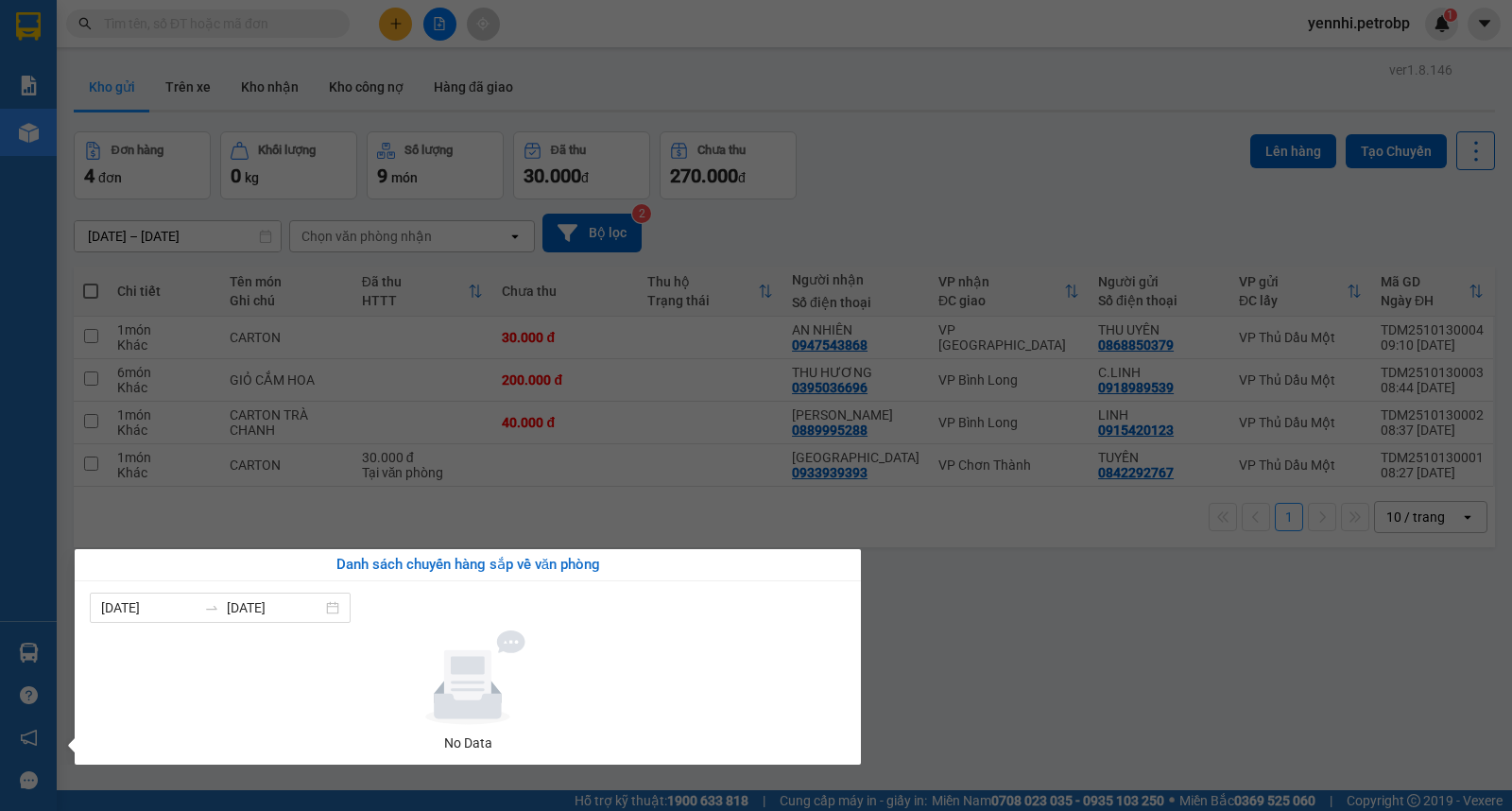
click at [993, 613] on section "Kết quả tìm kiếm ( 0 ) Bộ lọc No Data yennhi.petrobp 1 Báo cáo 4 Thống kê doanh…" at bounding box center [756, 405] width 1512 height 811
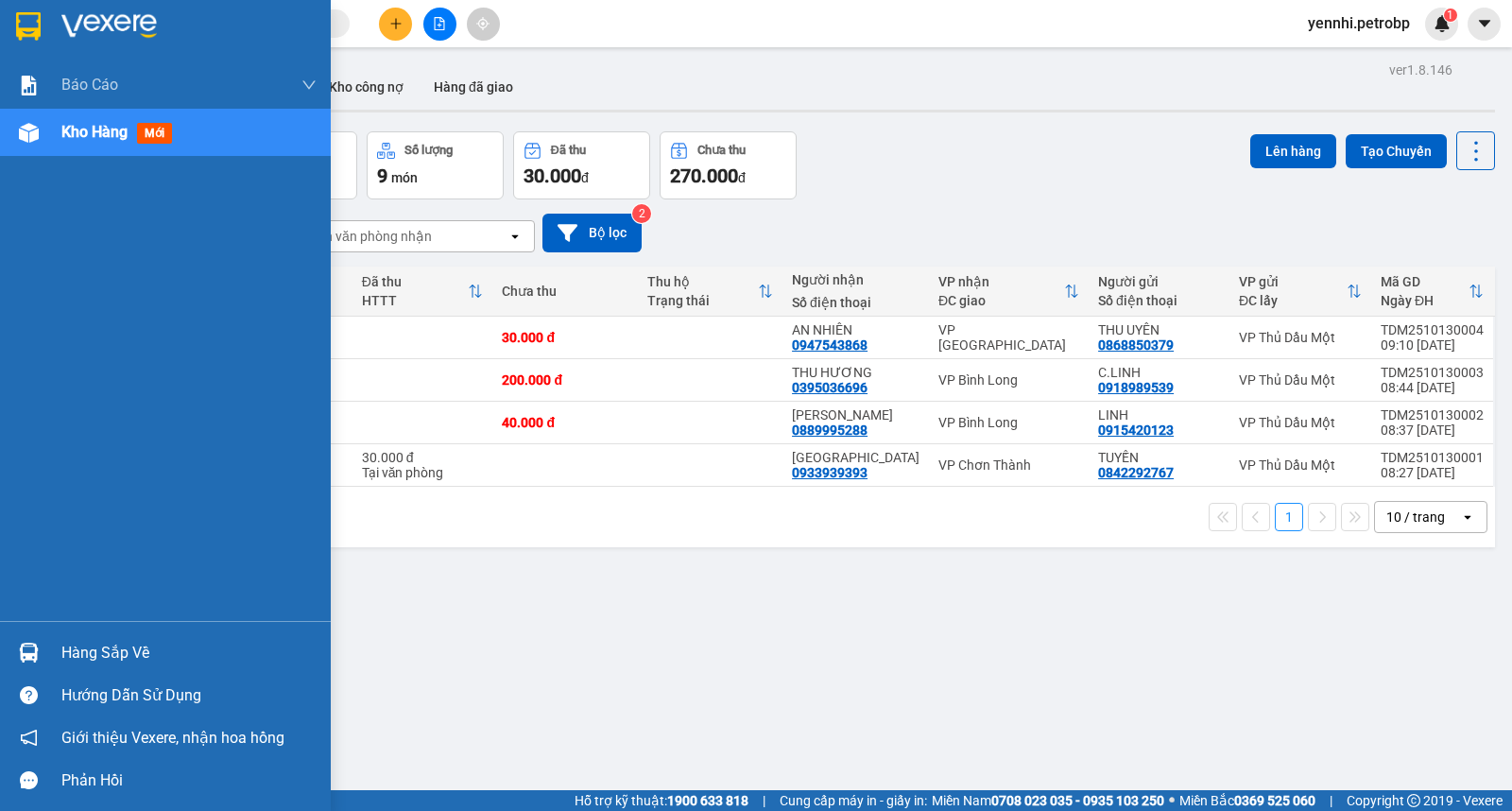
click at [35, 647] on img at bounding box center [29, 652] width 20 height 20
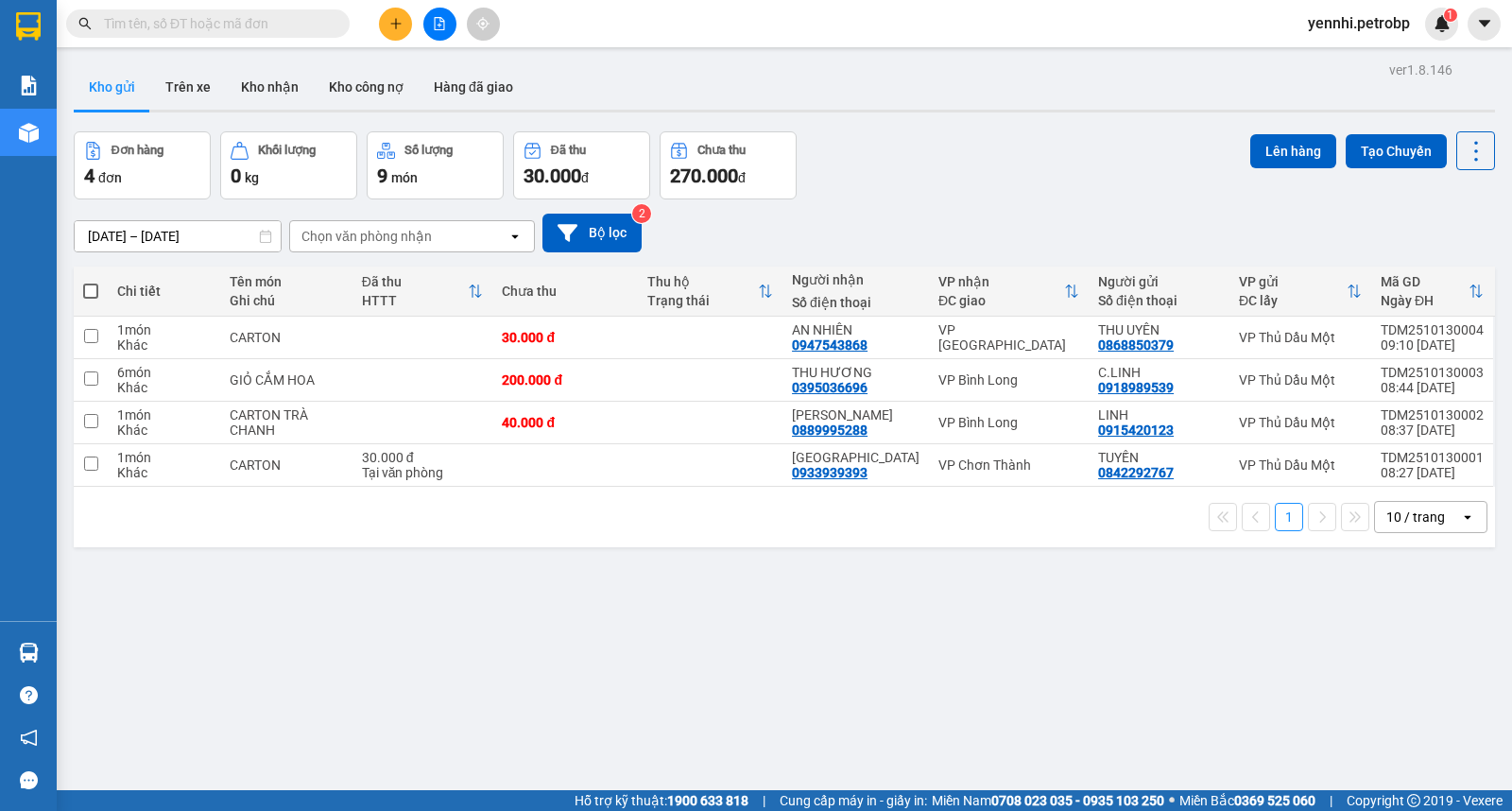
click at [981, 663] on section "Kết quả tìm kiếm ( 0 ) Bộ lọc No Data yennhi.petrobp 1 Báo cáo 4 Thống kê doanh…" at bounding box center [756, 405] width 1512 height 811
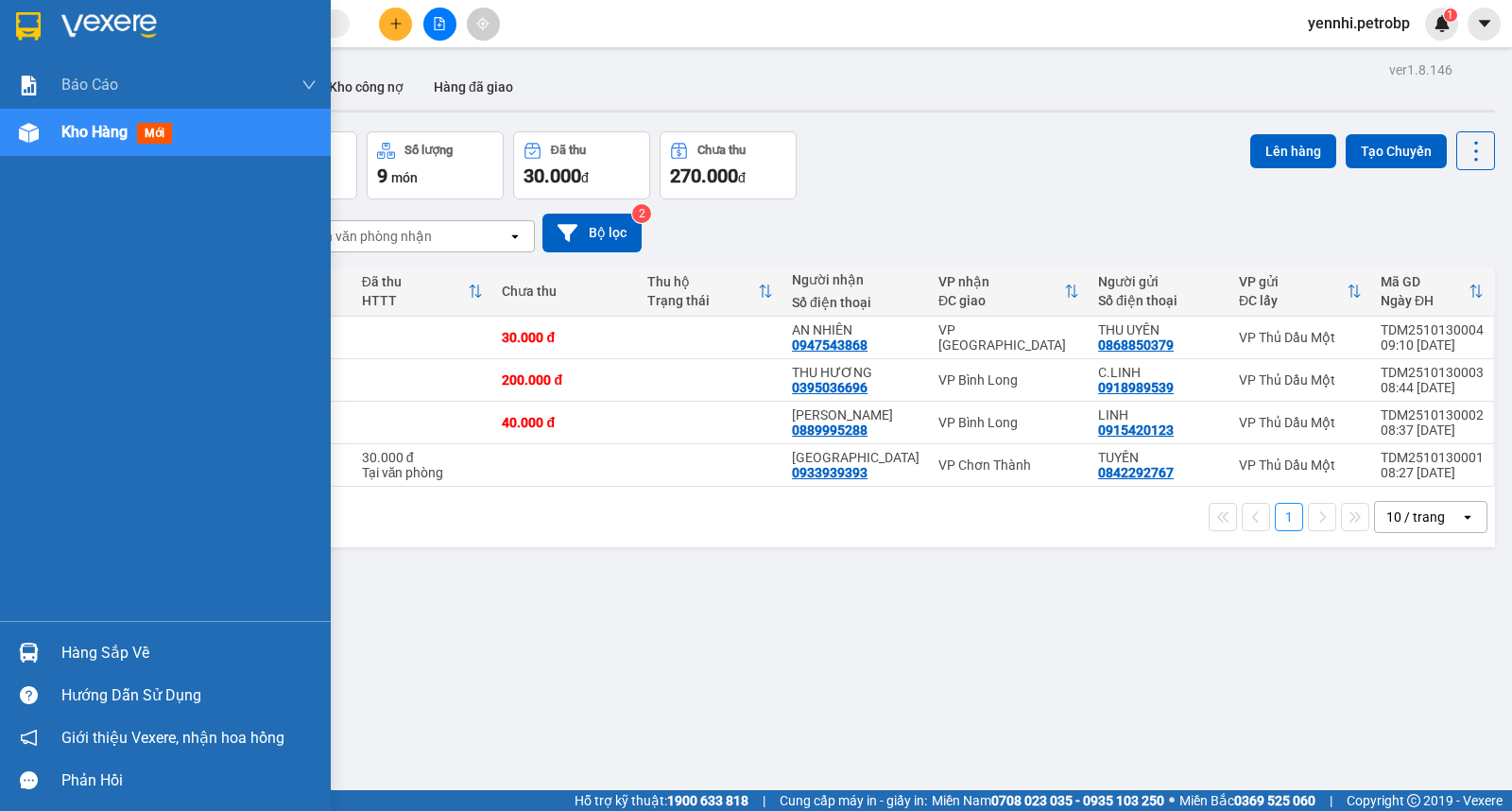
click at [52, 646] on div "Hàng sắp về" at bounding box center [165, 652] width 331 height 42
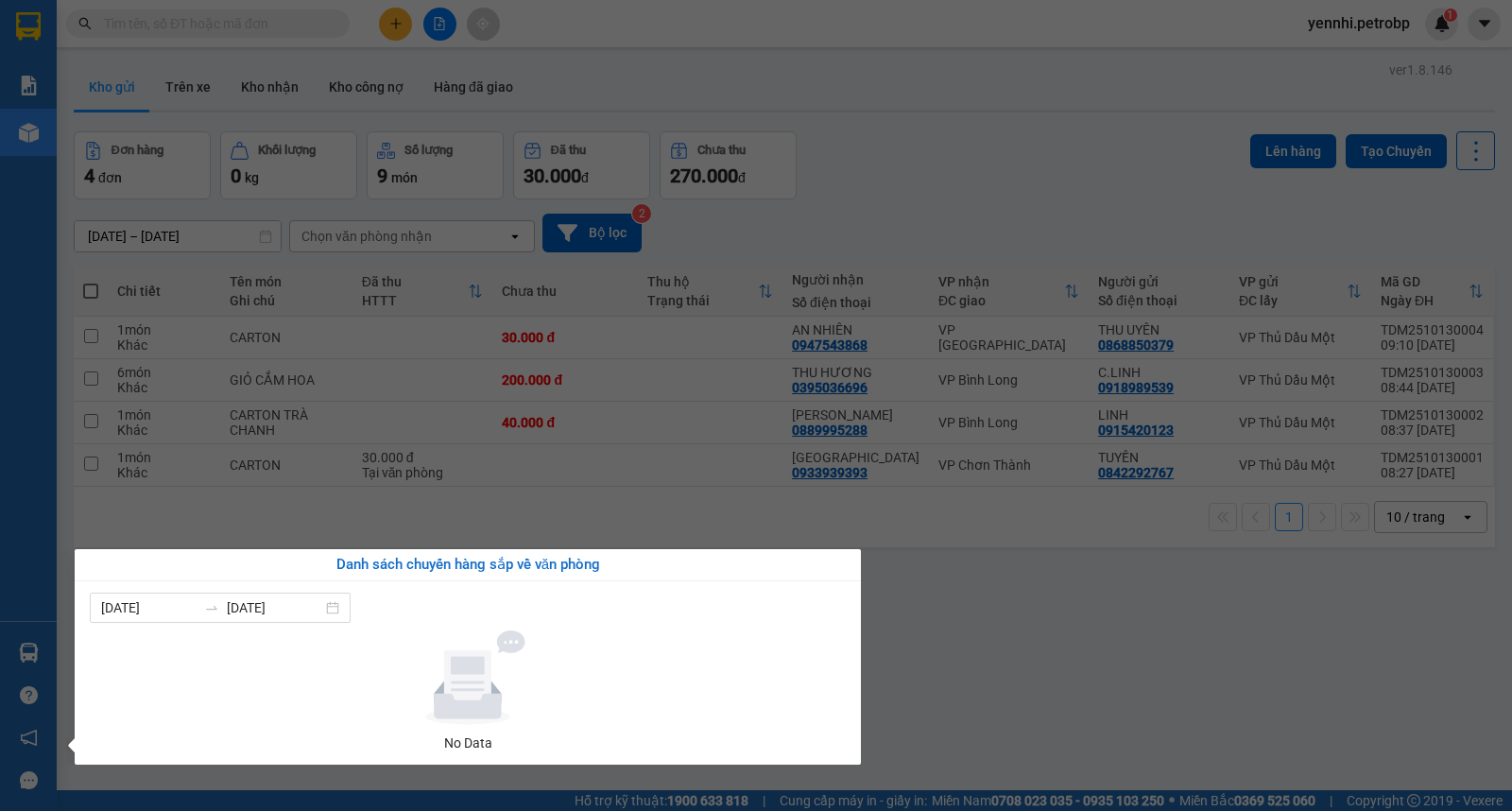
click at [1121, 646] on section "Kết quả tìm kiếm ( 0 ) Bộ lọc No Data yennhi.petrobp 1 Báo cáo 4 Thống kê doanh…" at bounding box center [756, 405] width 1512 height 811
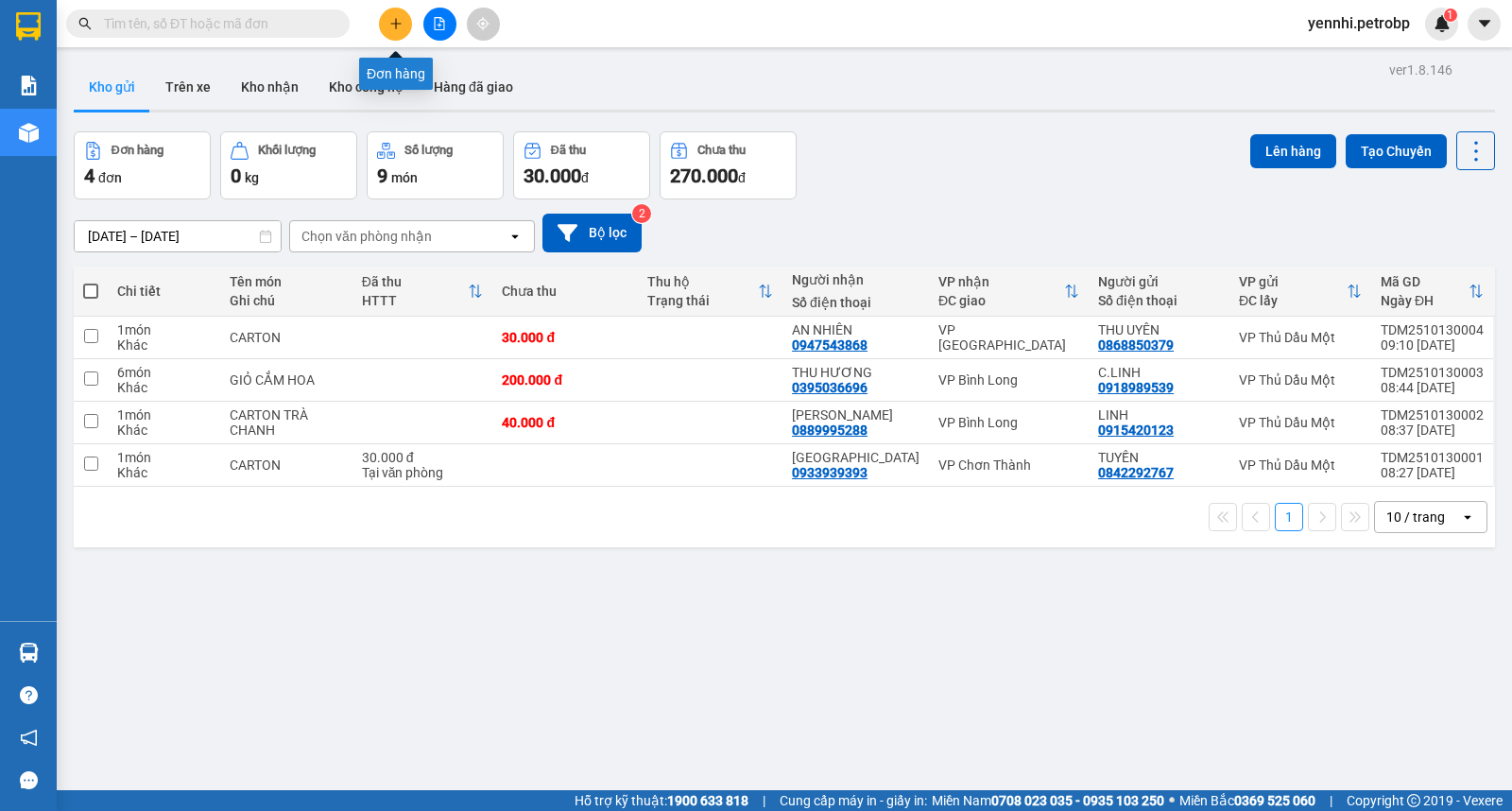
click at [399, 13] on button at bounding box center [395, 24] width 33 height 33
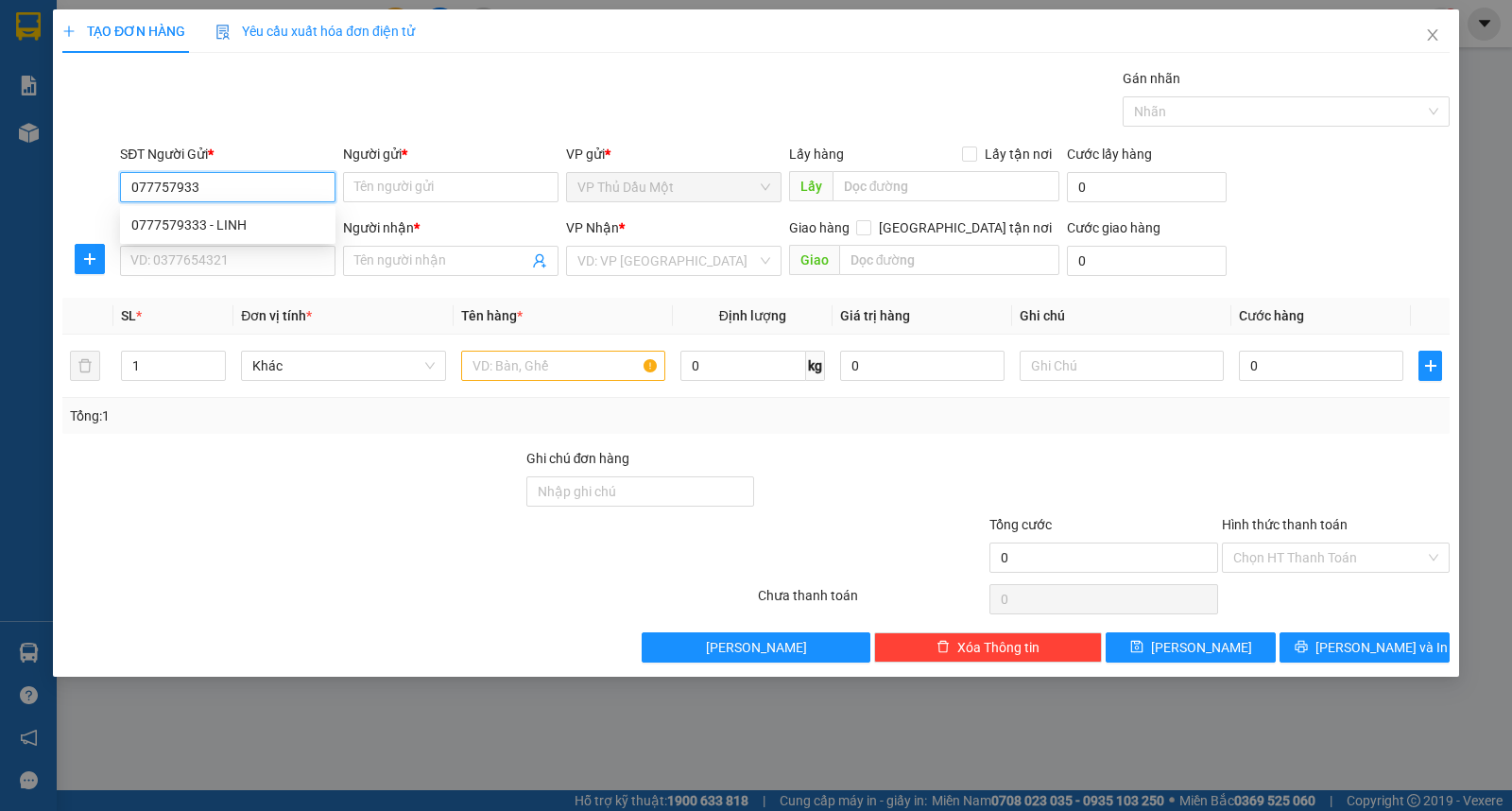
type input "0777579333"
click at [194, 224] on div "0777579333 - LINH" at bounding box center [228, 225] width 192 height 21
type input "LINH"
type input "0327657585"
type input "KHÁCH"
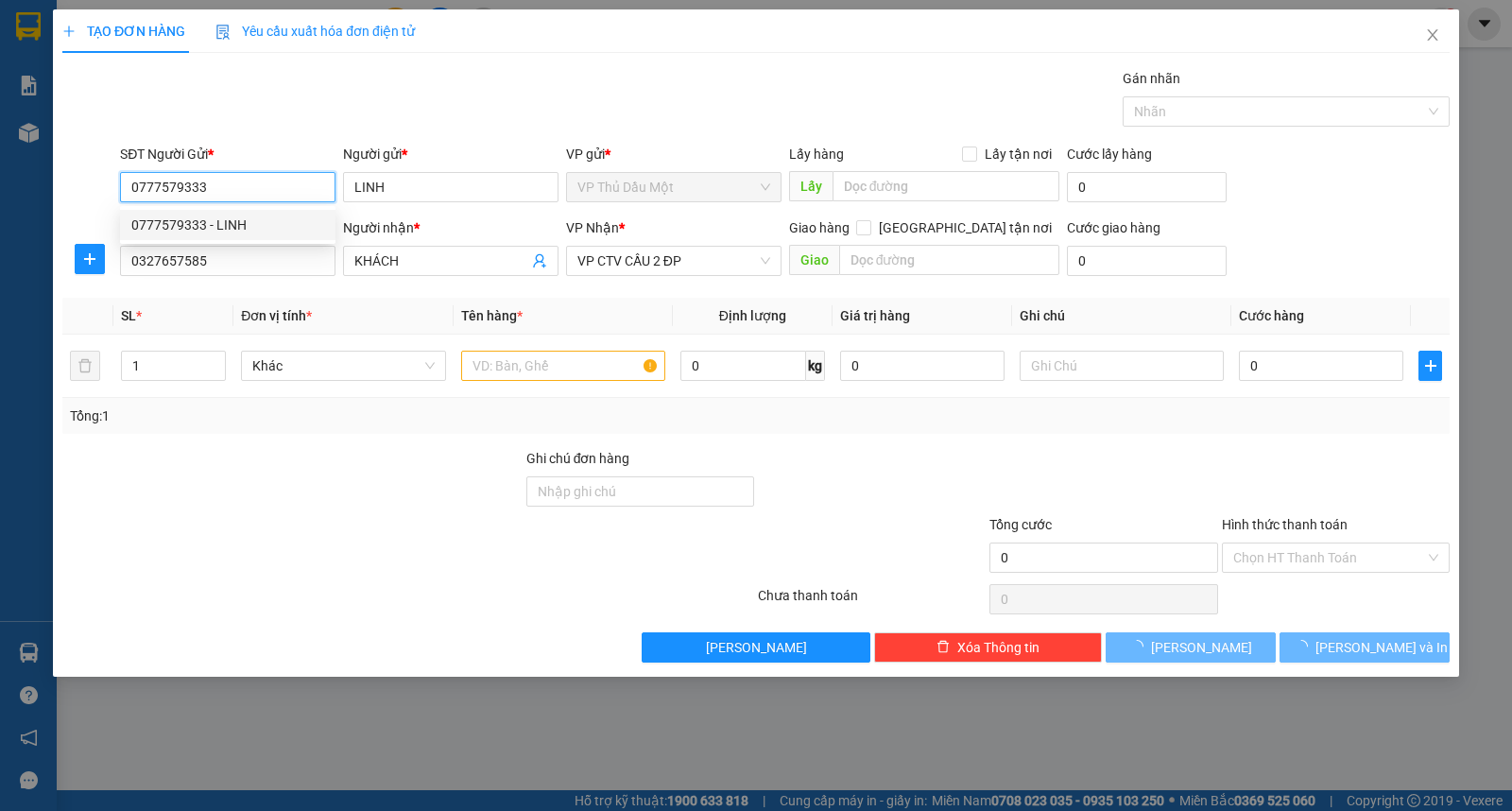
type input "80.000"
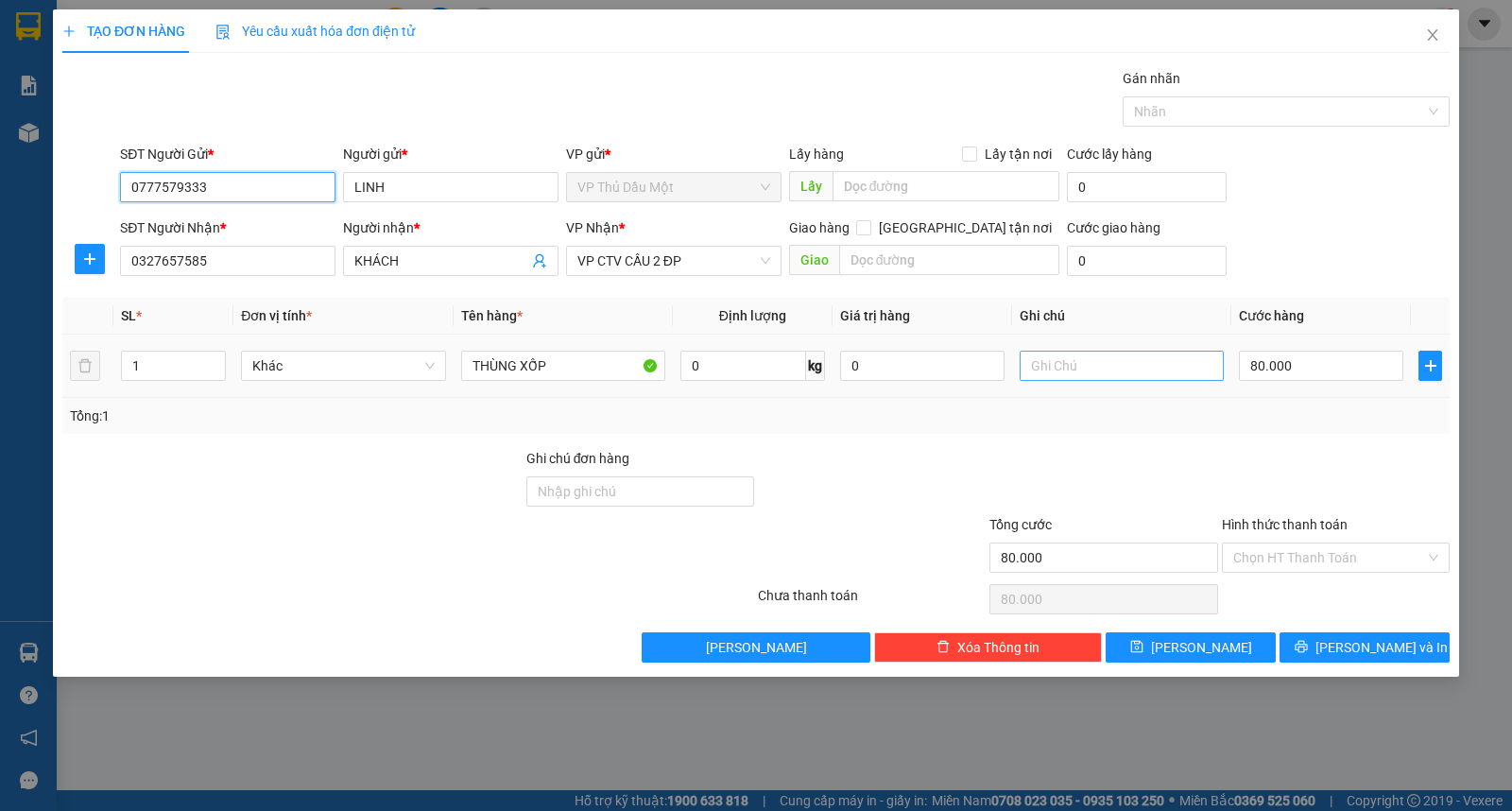
type input "0777579333"
click at [1103, 368] on input "text" at bounding box center [1121, 365] width 204 height 30
type input "D"
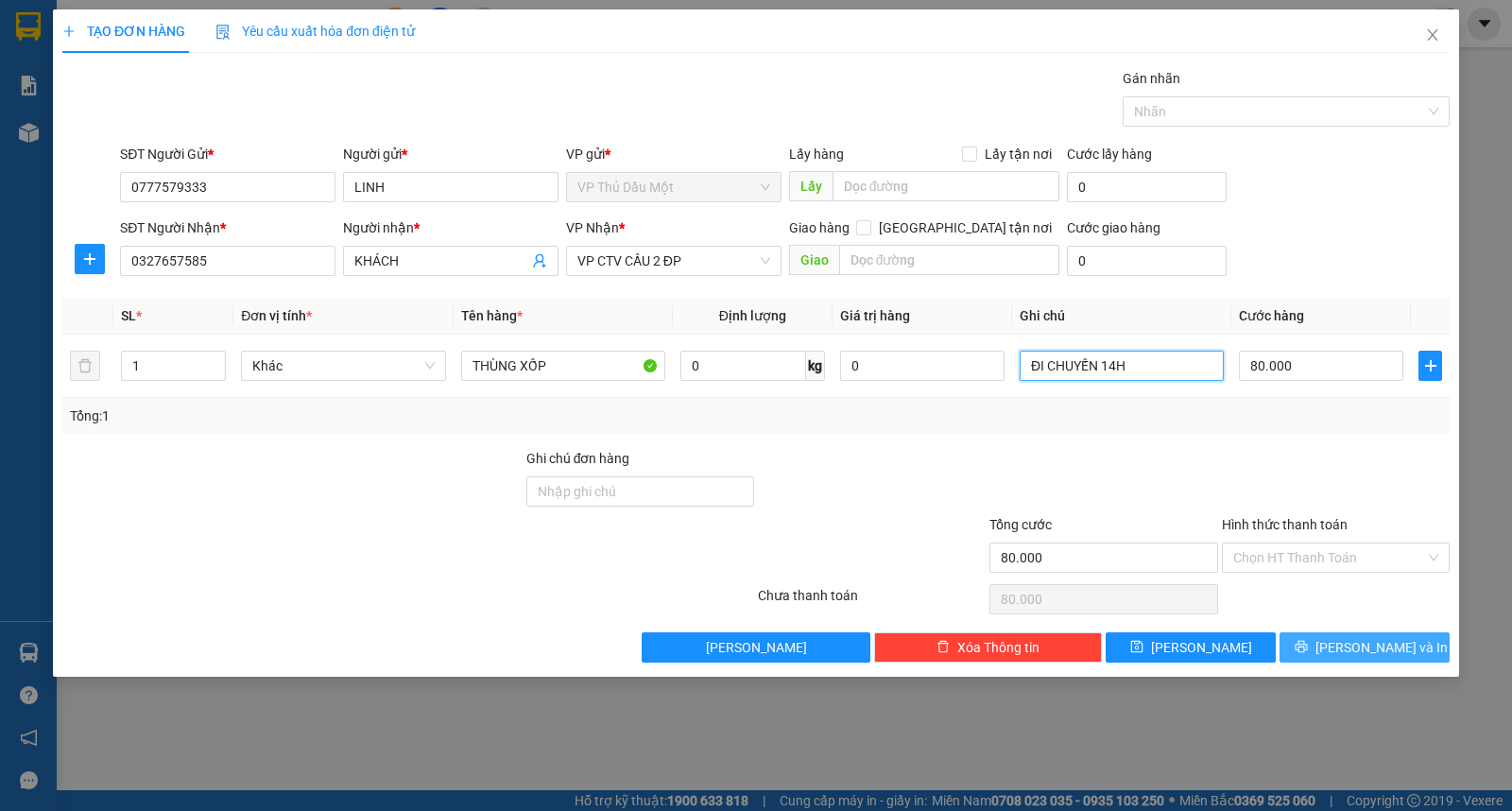
type input "ĐI CHUYẾN 14H"
click at [1363, 657] on span "[PERSON_NAME] và In" at bounding box center [1381, 647] width 133 height 21
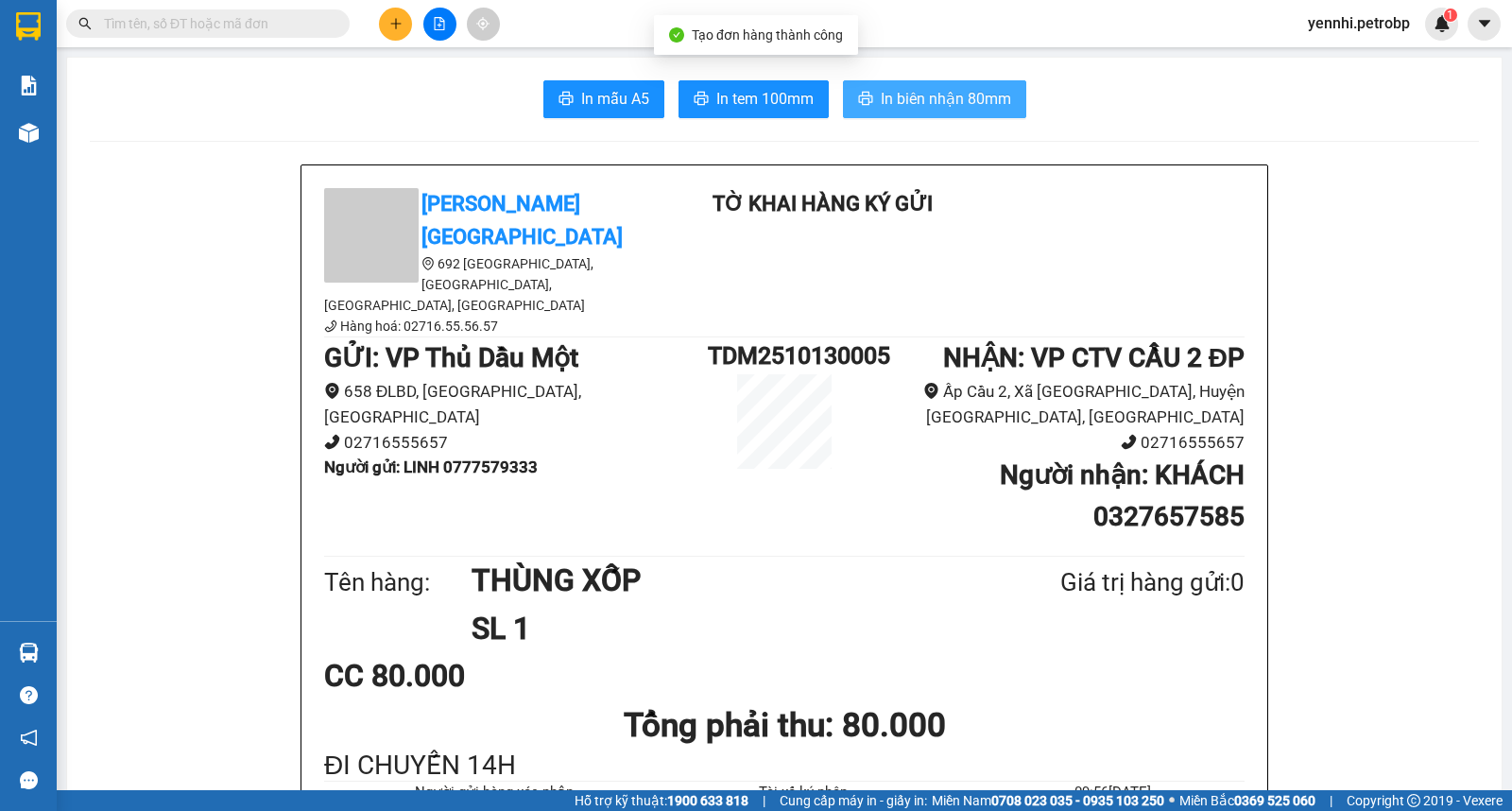
click at [942, 85] on button "In biên nhận 80mm" at bounding box center [934, 98] width 184 height 38
click at [914, 95] on span "In biên nhận 80mm" at bounding box center [946, 98] width 131 height 24
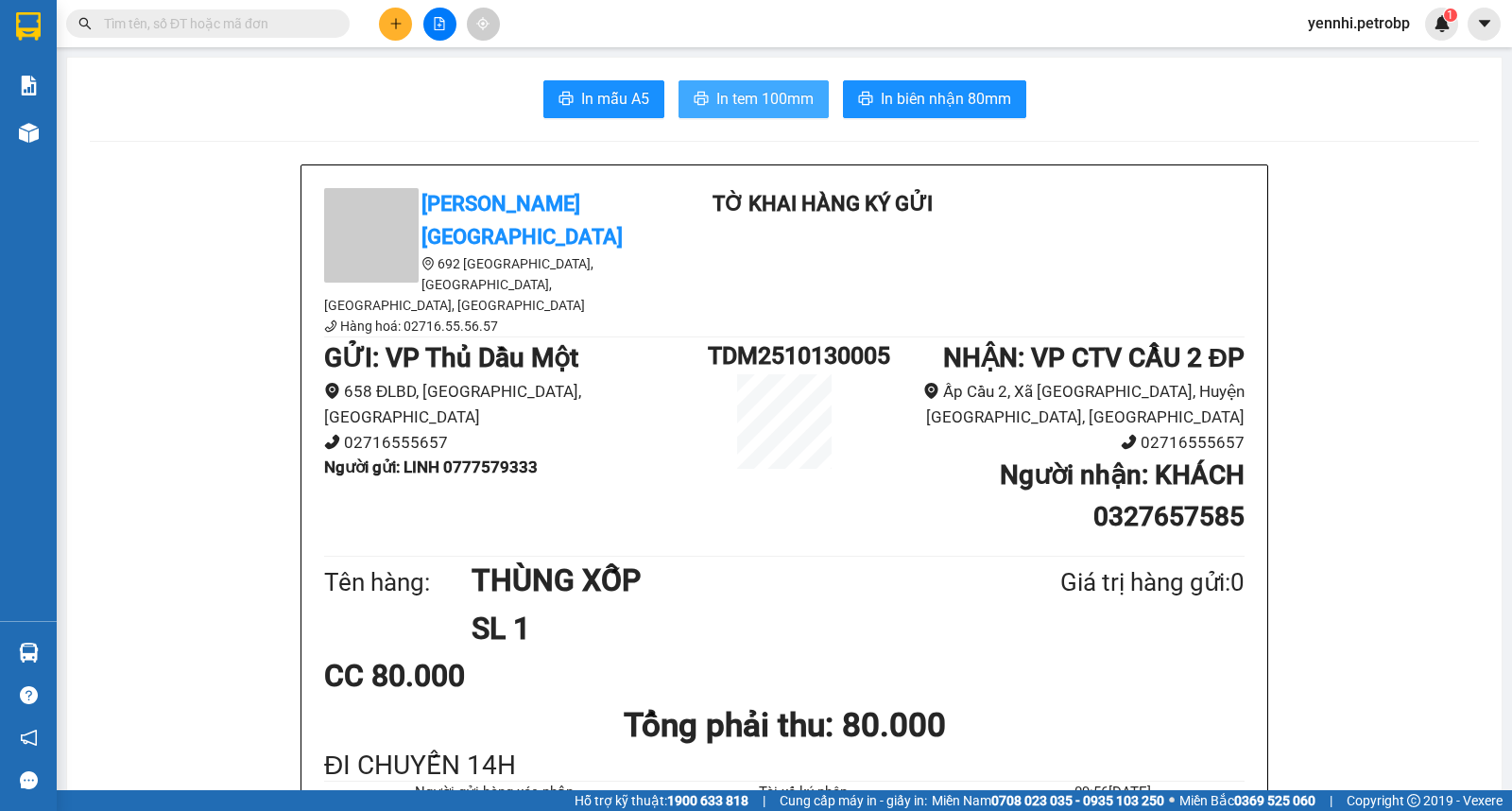
click at [756, 87] on span "In tem 100mm" at bounding box center [765, 98] width 97 height 24
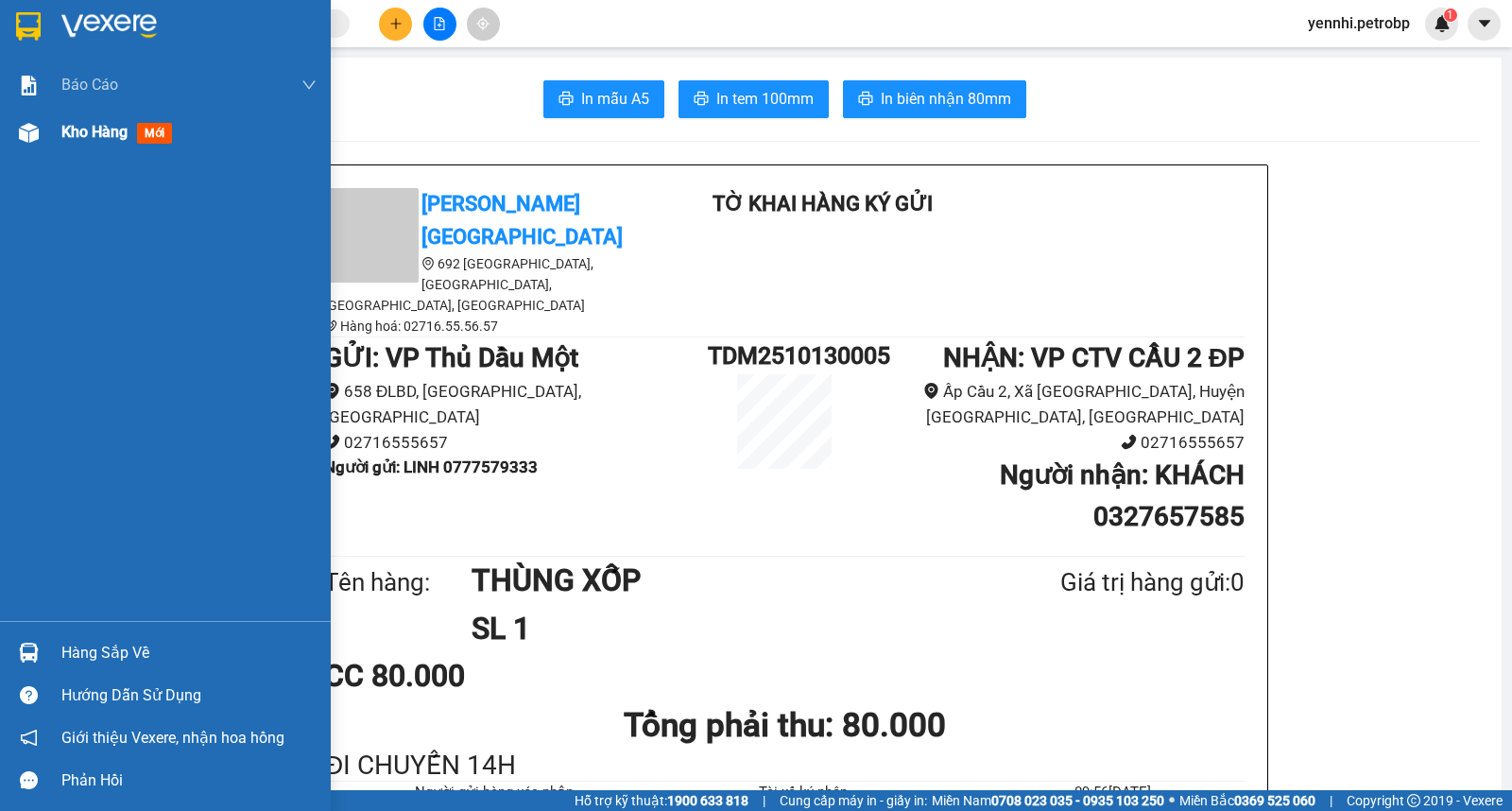
click at [27, 137] on img at bounding box center [29, 133] width 20 height 20
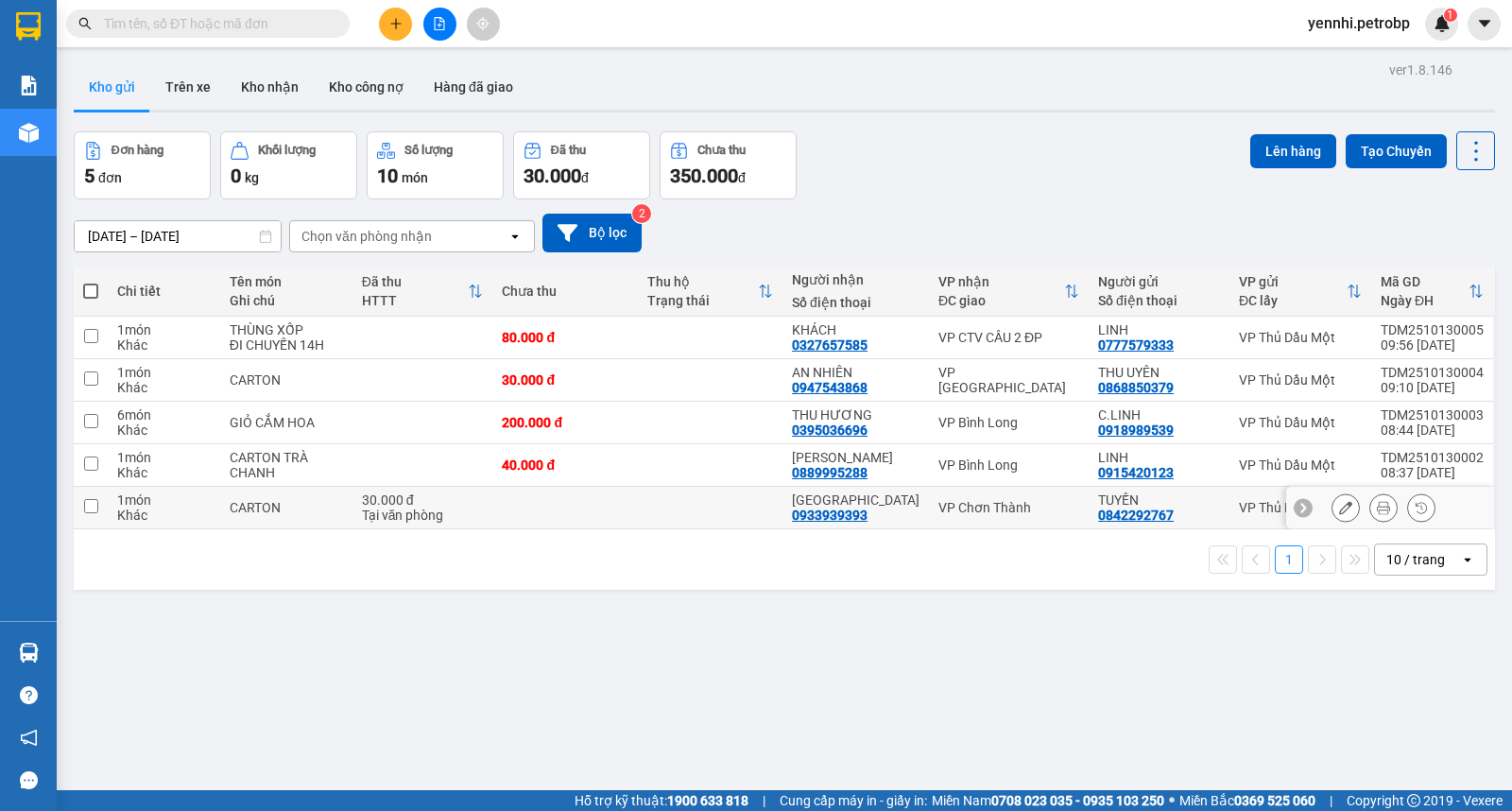
click at [91, 507] on input "checkbox" at bounding box center [90, 506] width 14 height 14
checkbox input "true"
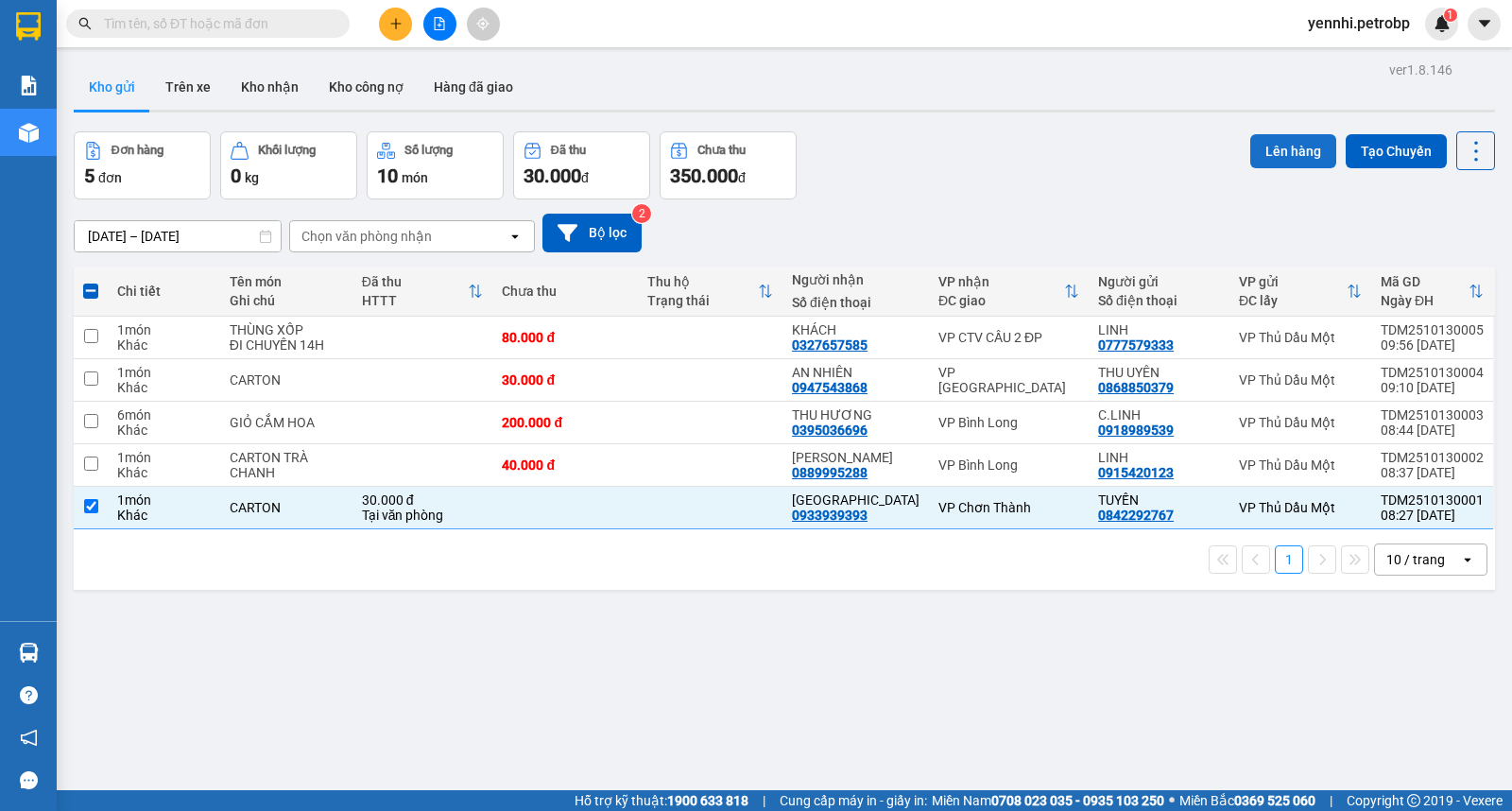
click at [1264, 156] on button "Lên hàng" at bounding box center [1293, 150] width 86 height 34
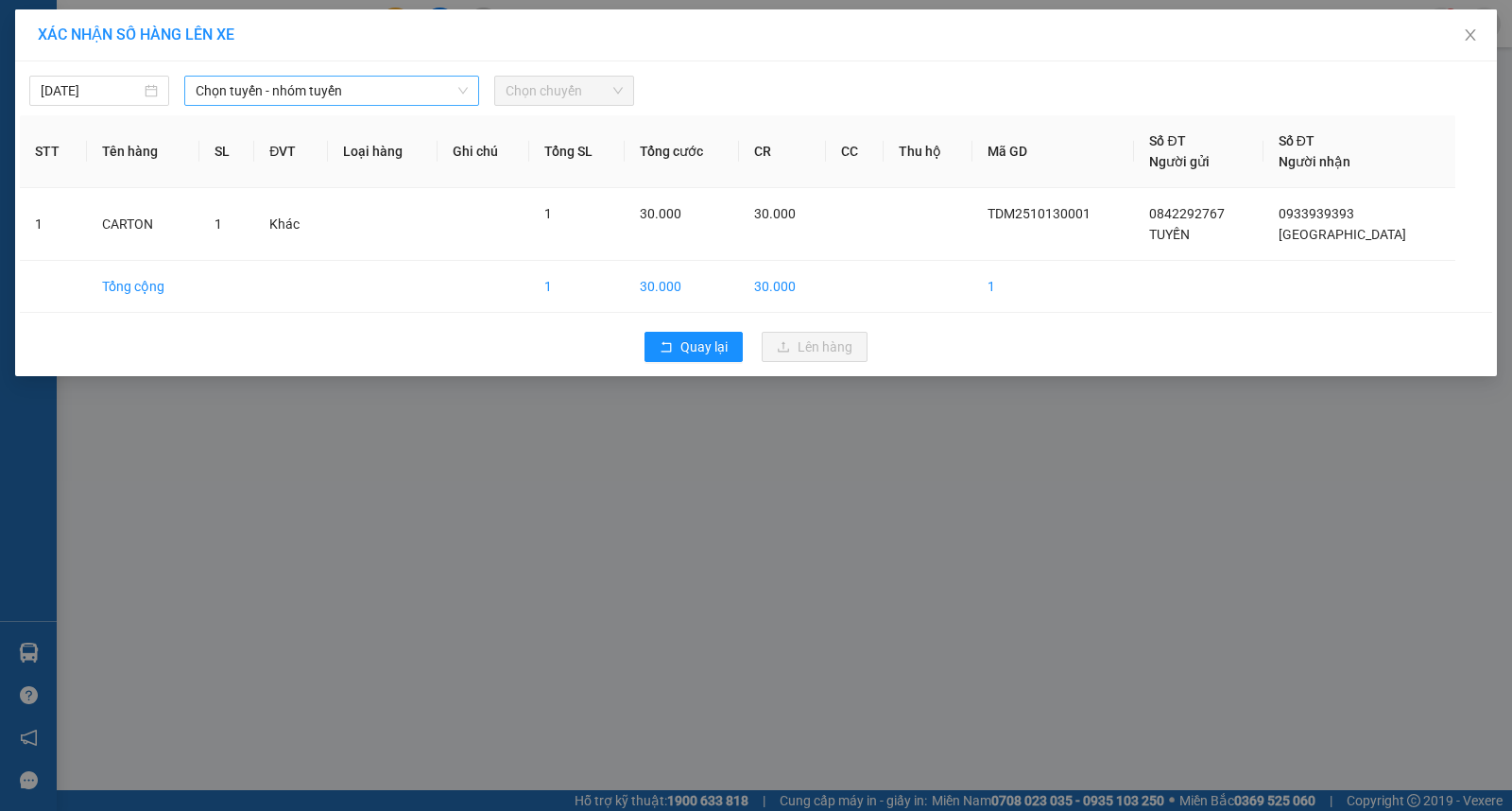
click at [266, 88] on span "Chọn tuyến - nhóm tuyến" at bounding box center [331, 90] width 272 height 28
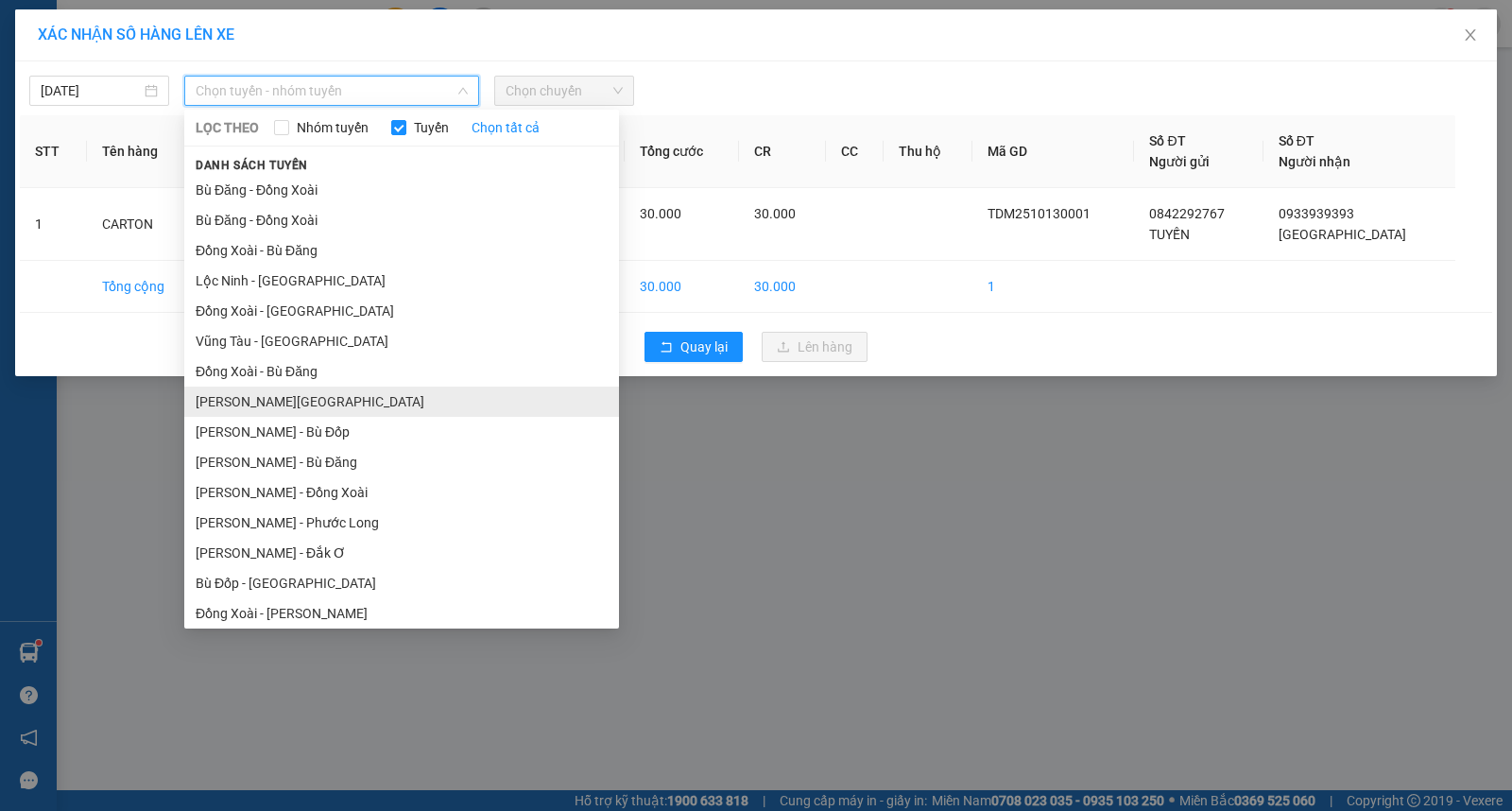
click at [363, 403] on li "[PERSON_NAME][GEOGRAPHIC_DATA]" at bounding box center [402, 401] width 435 height 30
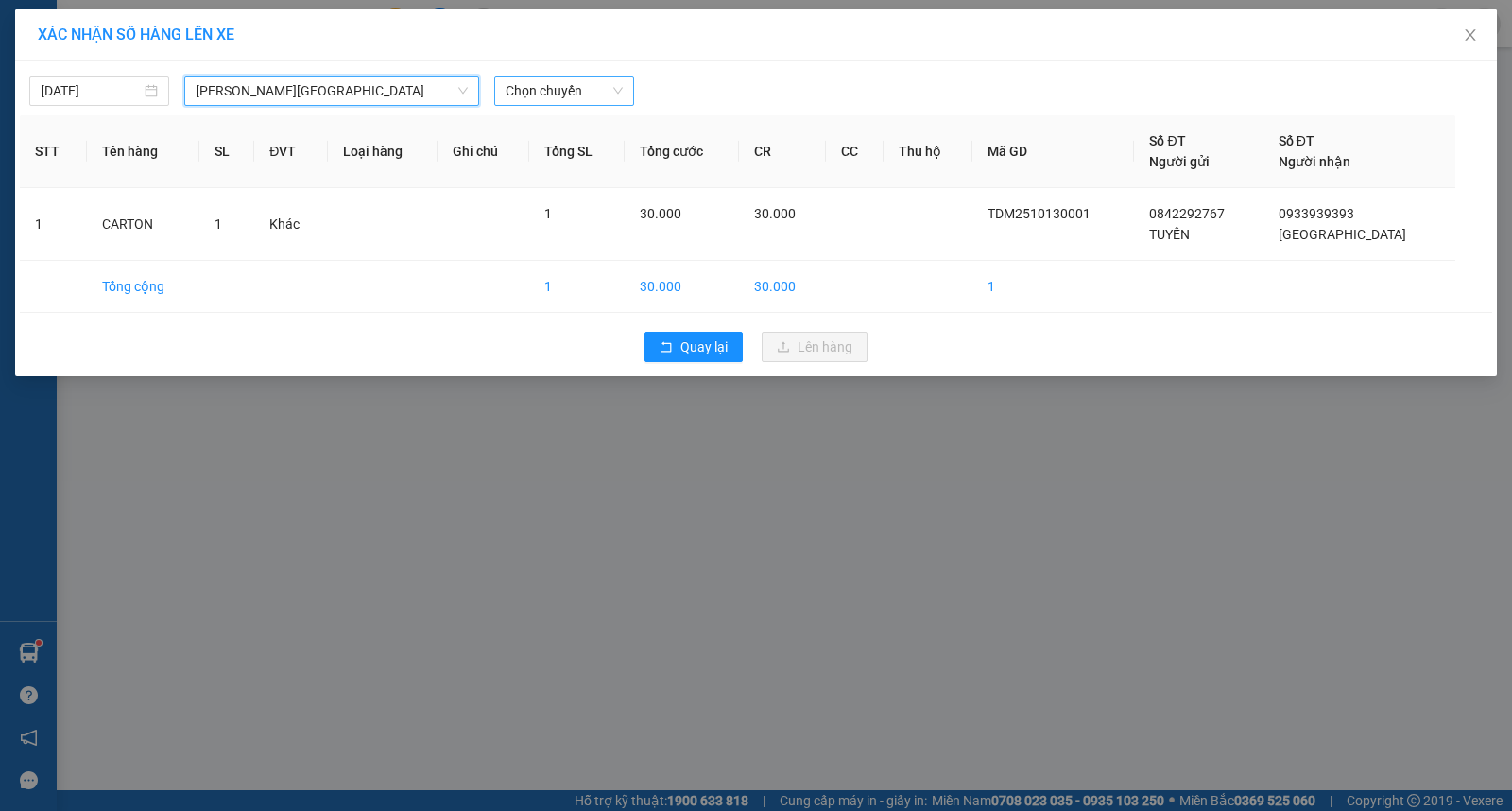
click at [539, 87] on span "Chọn chuyến" at bounding box center [565, 90] width 117 height 28
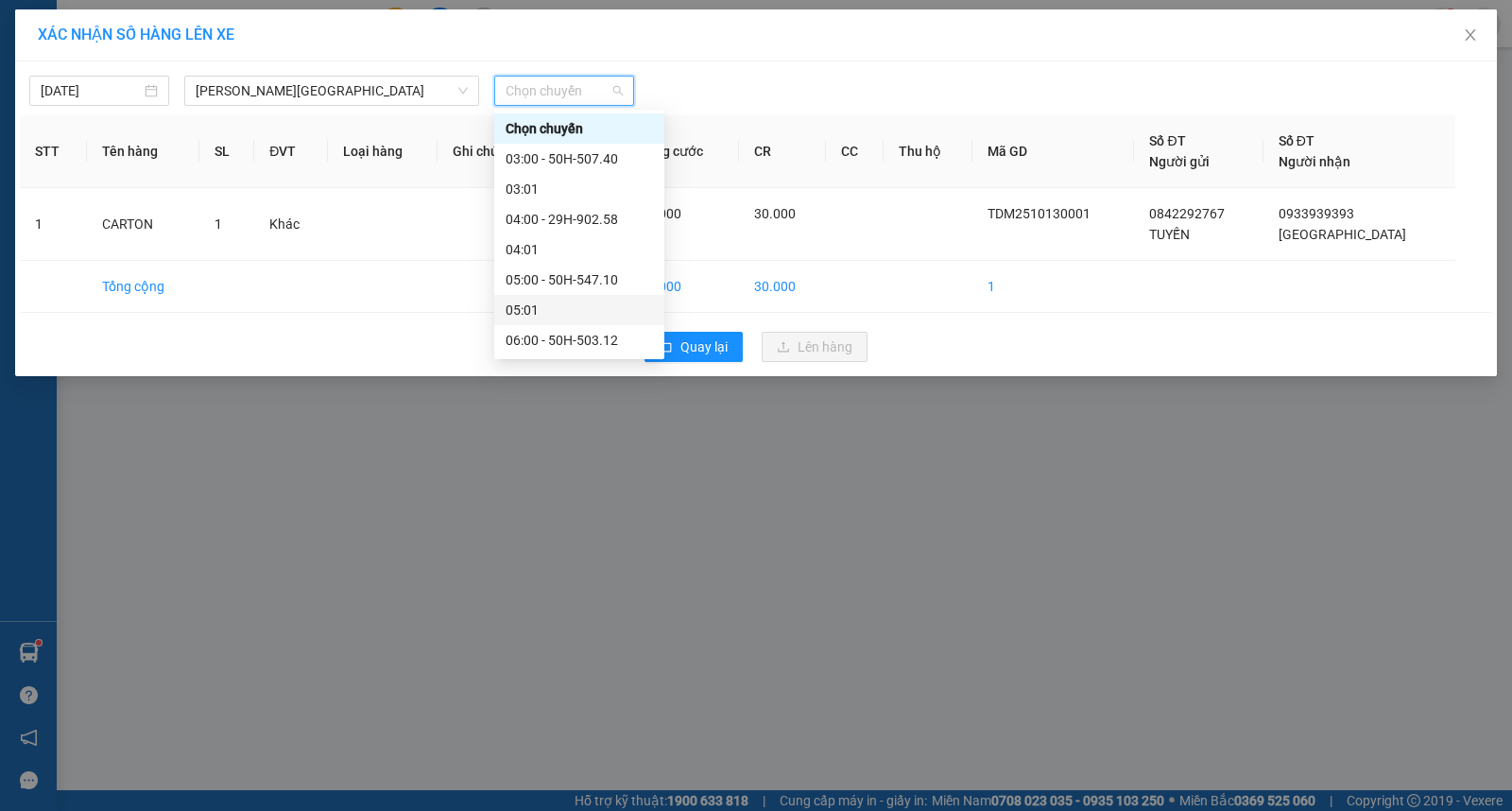
scroll to position [210, 0]
click at [591, 313] on div "09:00 - 29H-907.18" at bounding box center [579, 312] width 147 height 21
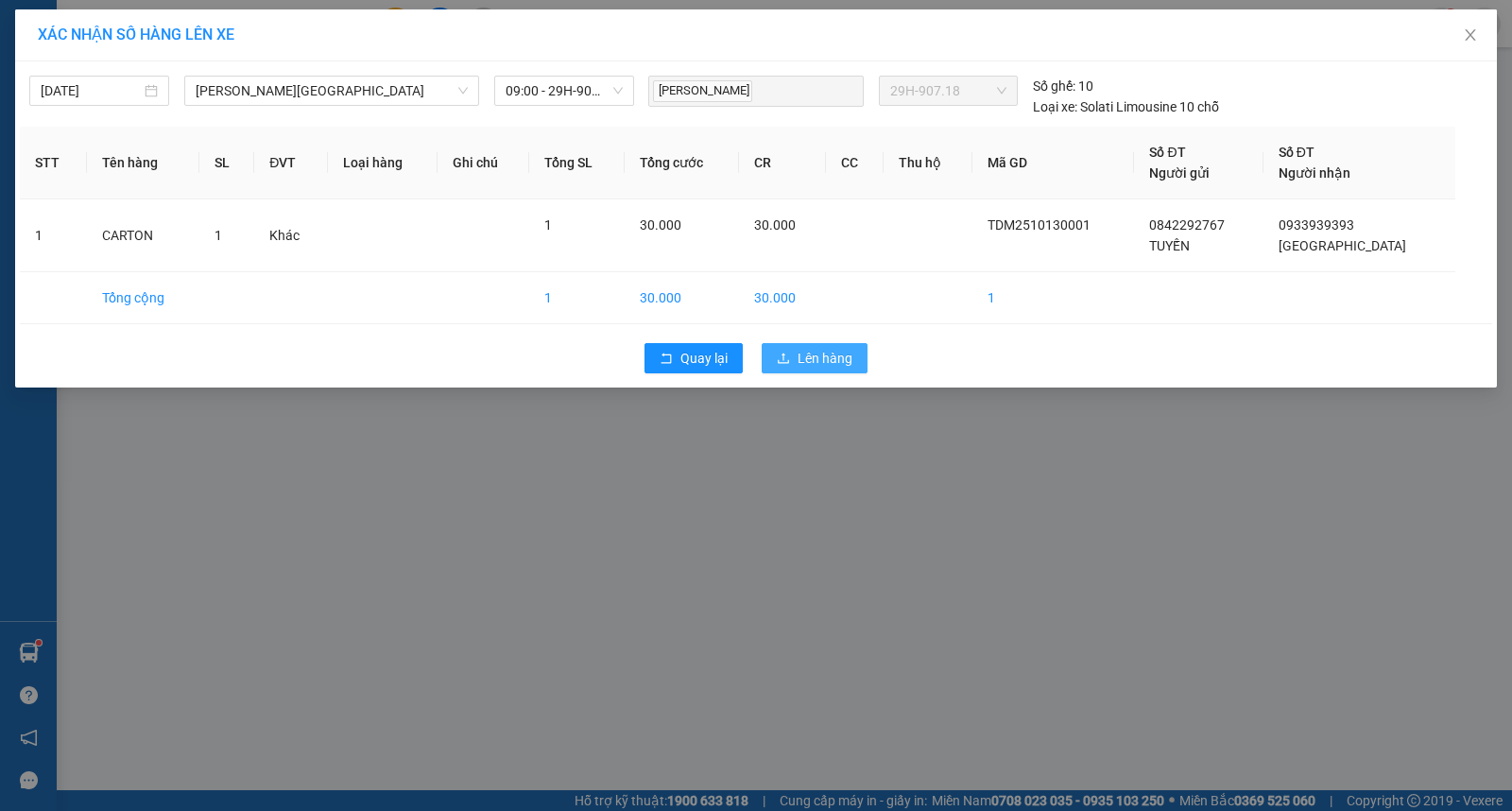
click at [795, 353] on button "Lên hàng" at bounding box center [815, 358] width 106 height 30
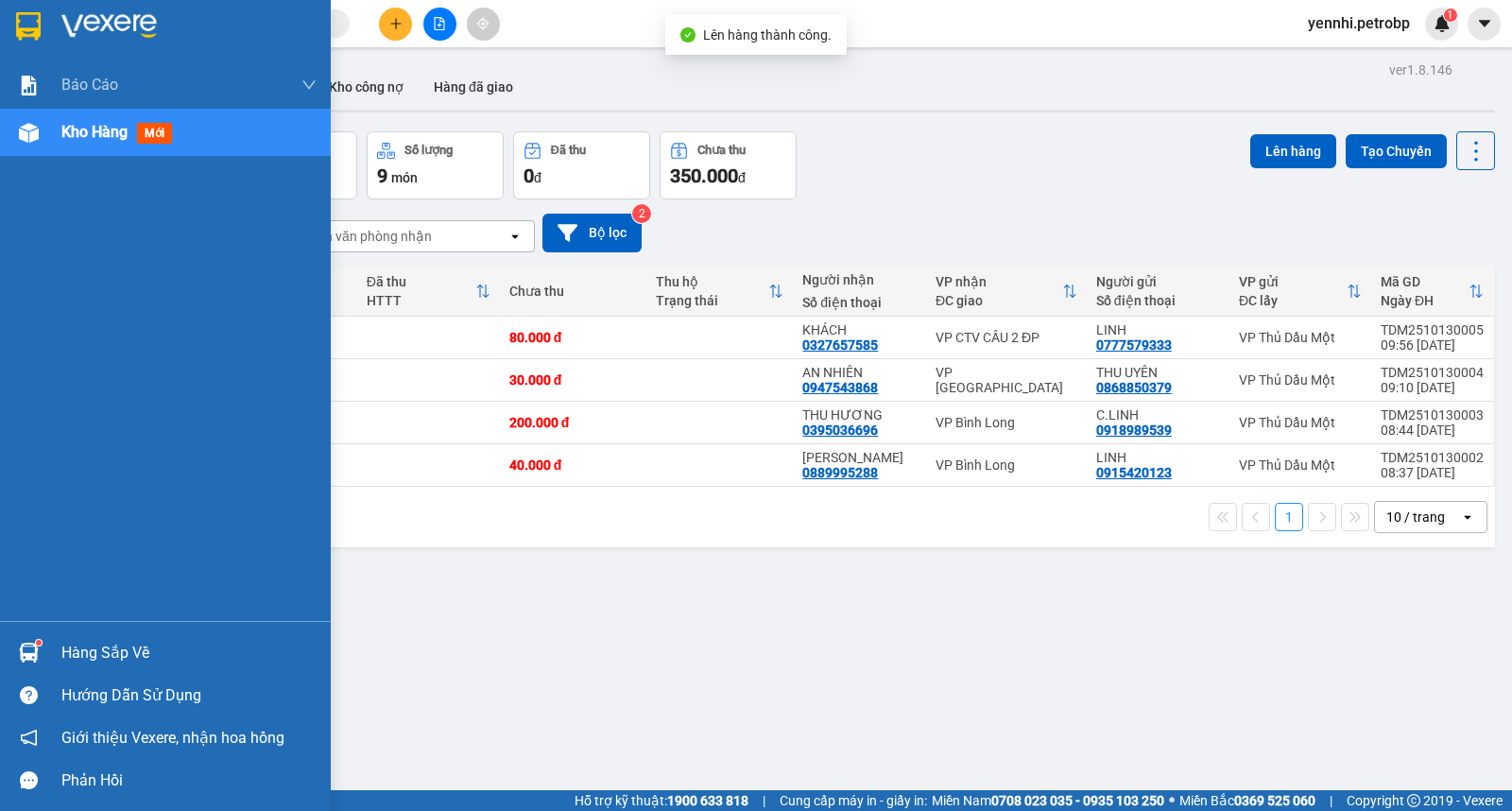
click at [69, 652] on div "ver 1.8.146 Kho gửi Trên xe Kho nhận Kho công nợ Hàng đã giao Đơn hàng 4 đơn Kh…" at bounding box center [784, 462] width 1436 height 811
click at [15, 669] on div "Hàng sắp về" at bounding box center [165, 652] width 331 height 42
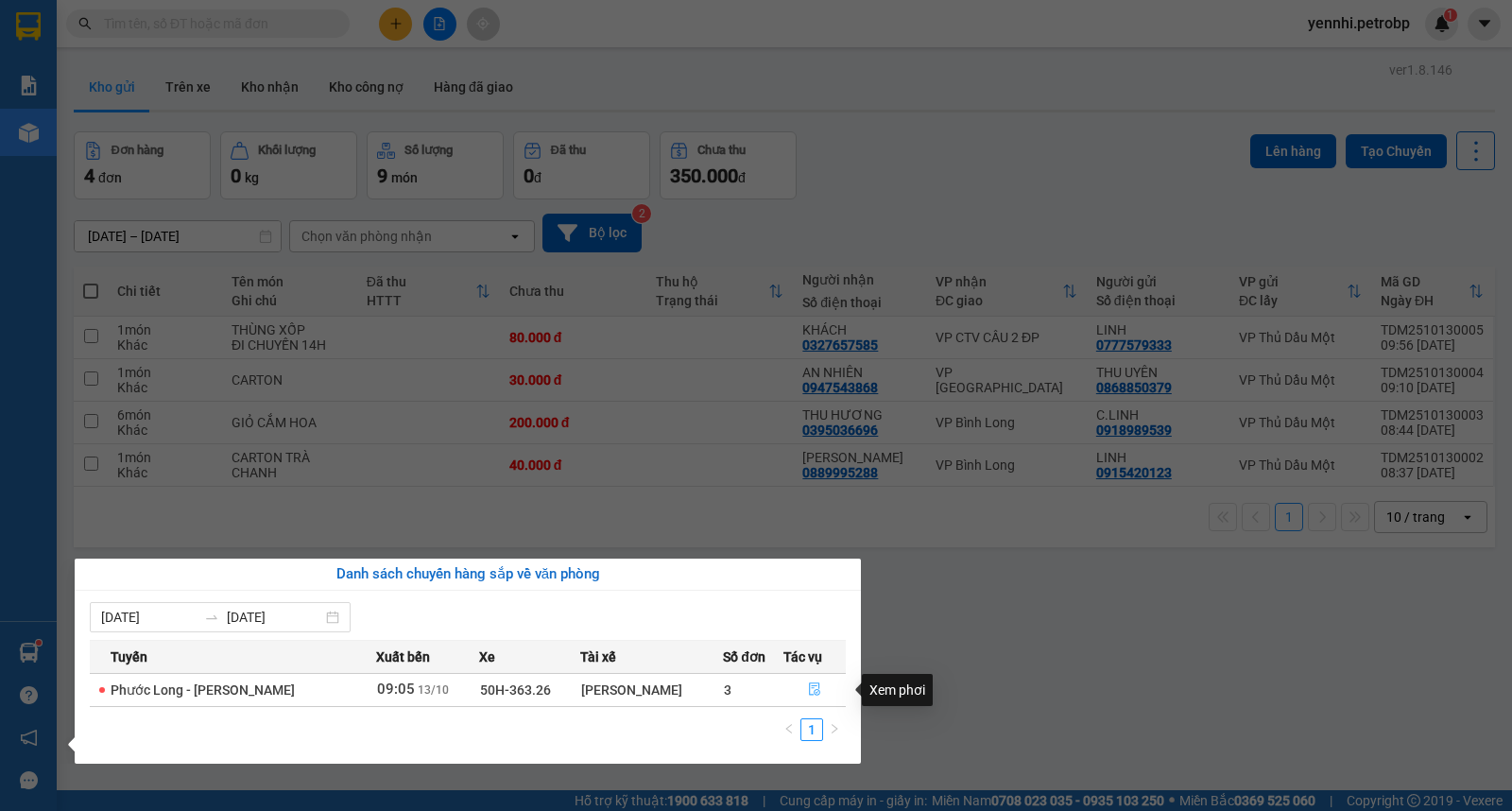
click at [809, 682] on button "button" at bounding box center [815, 689] width 62 height 30
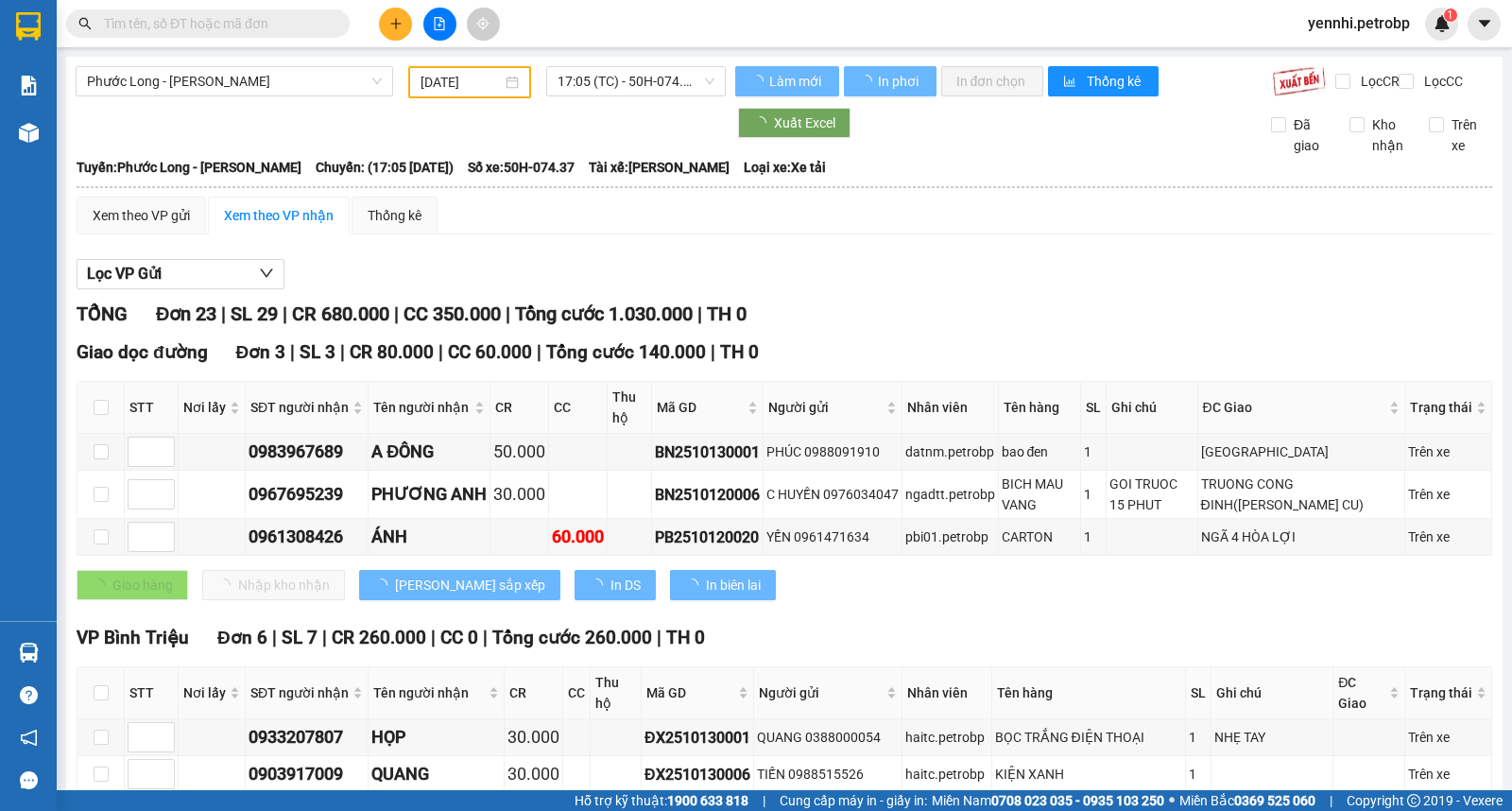
type input "[DATE]"
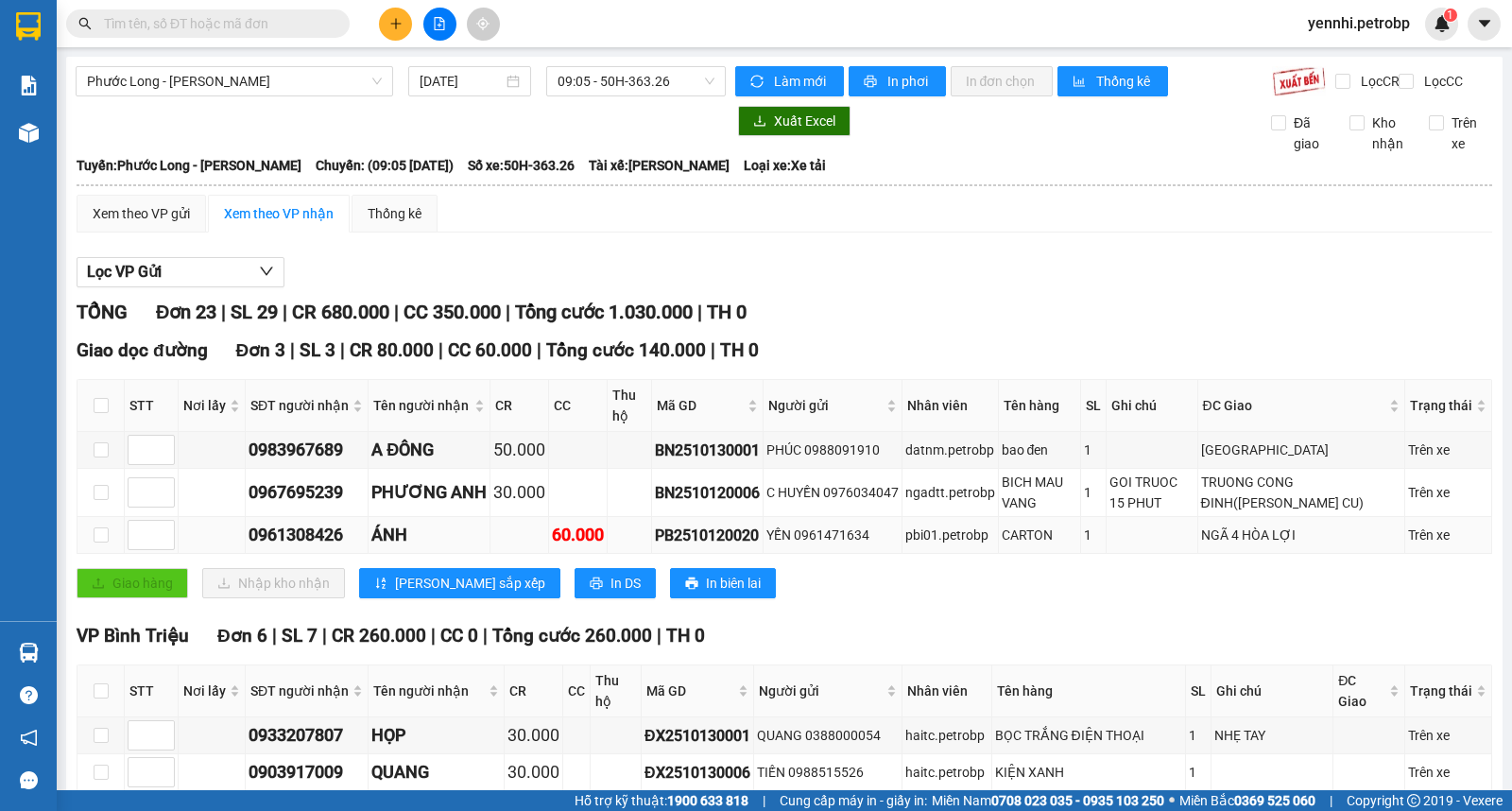
click at [697, 547] on div "PB2510120020" at bounding box center [707, 535] width 105 height 24
copy div "PB2510120020"
click at [266, 27] on input "text" at bounding box center [215, 24] width 223 height 21
paste input "PB2510120020"
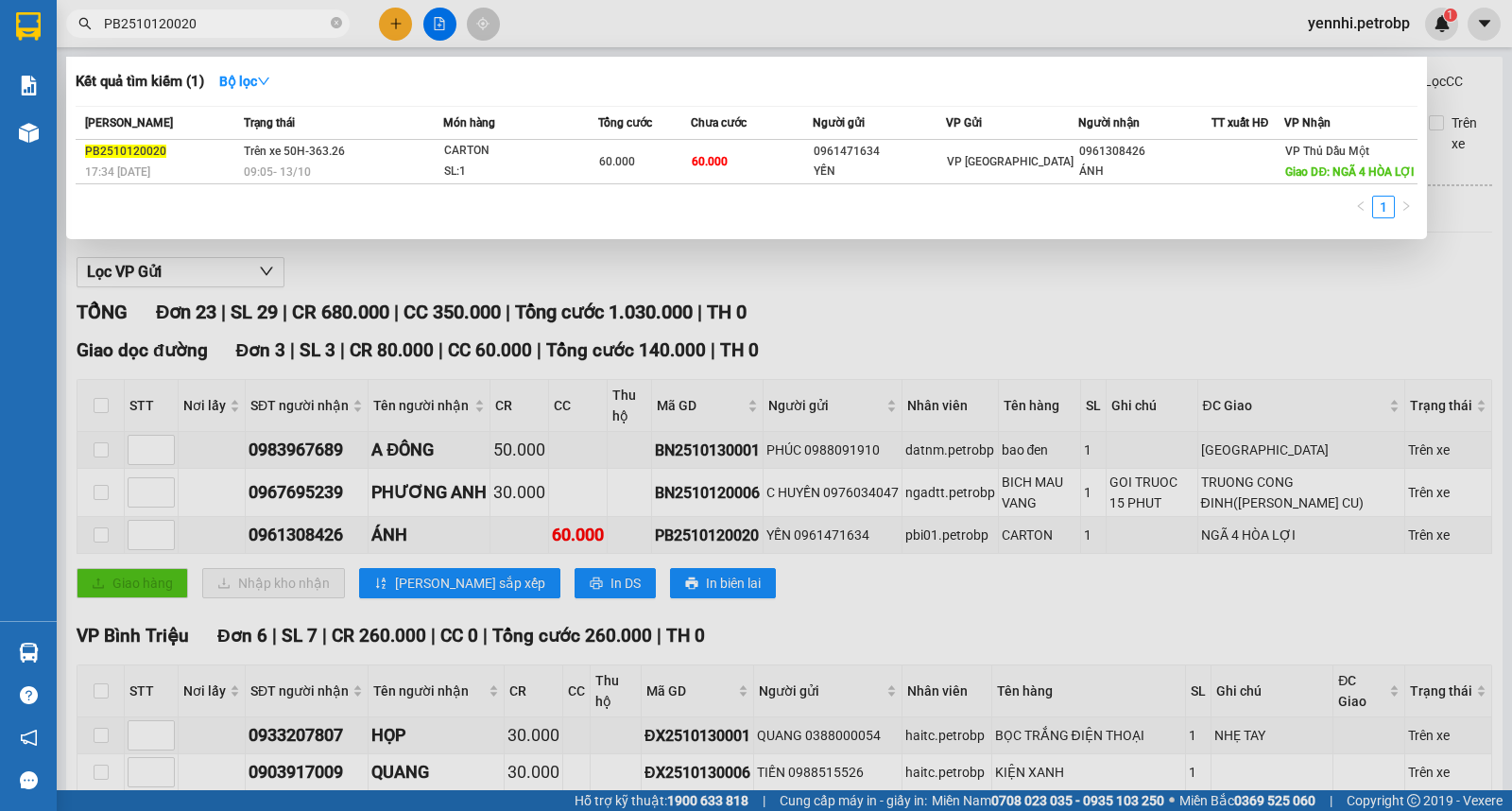
type input "PB2510120020"
click at [1059, 355] on div at bounding box center [756, 405] width 1512 height 811
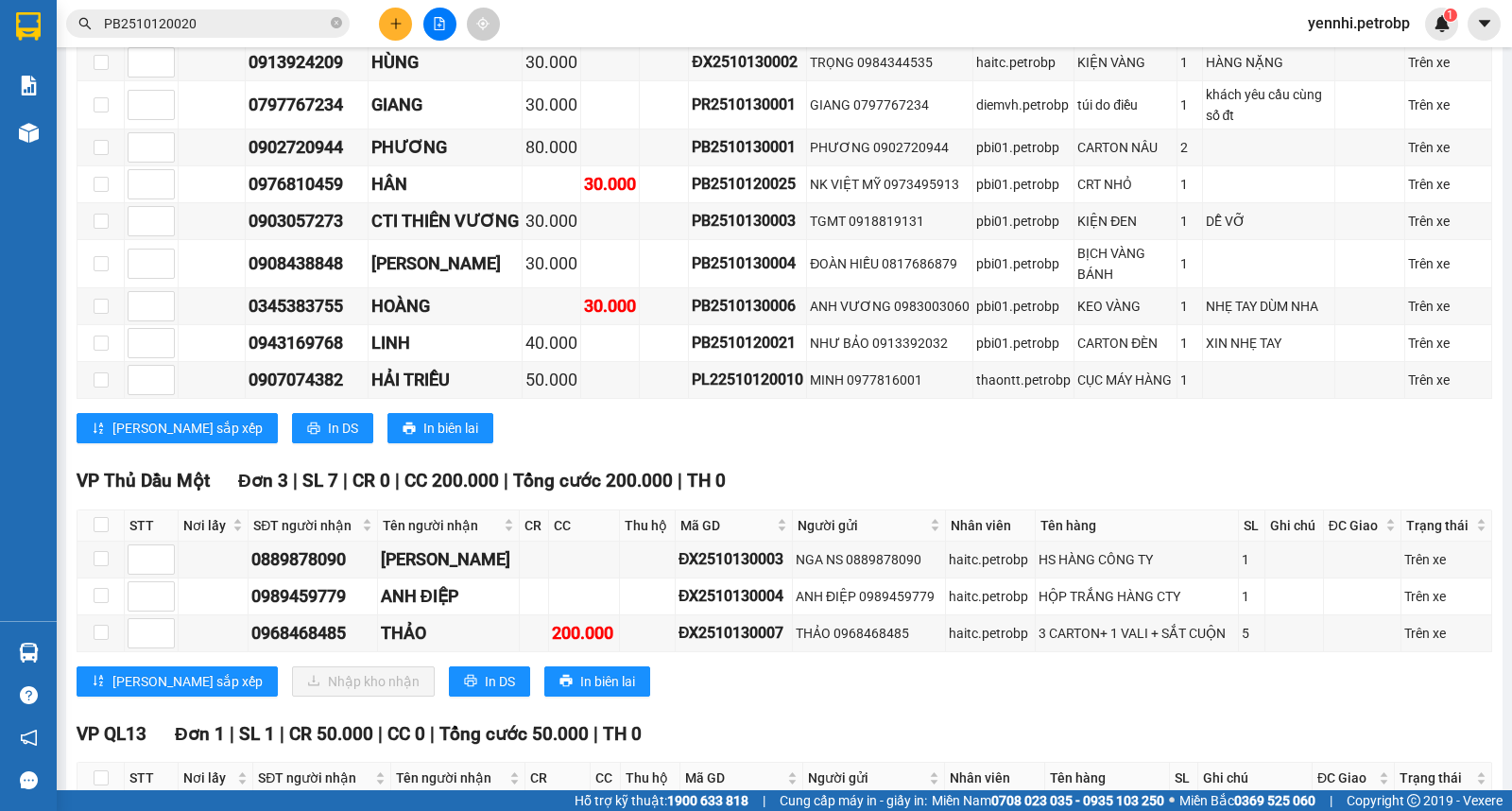
scroll to position [1364, 0]
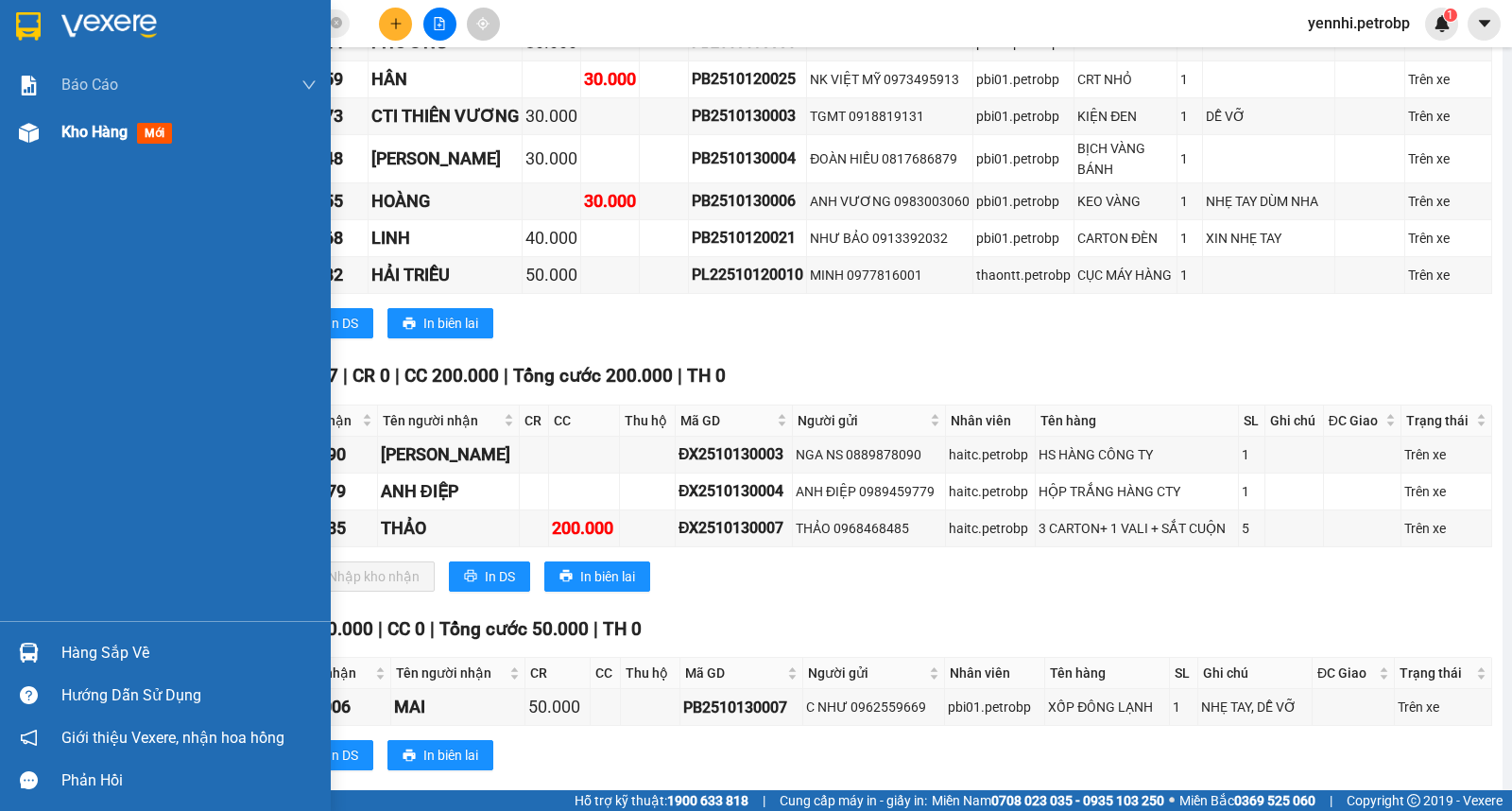
click at [63, 125] on span "Kho hàng" at bounding box center [94, 132] width 66 height 18
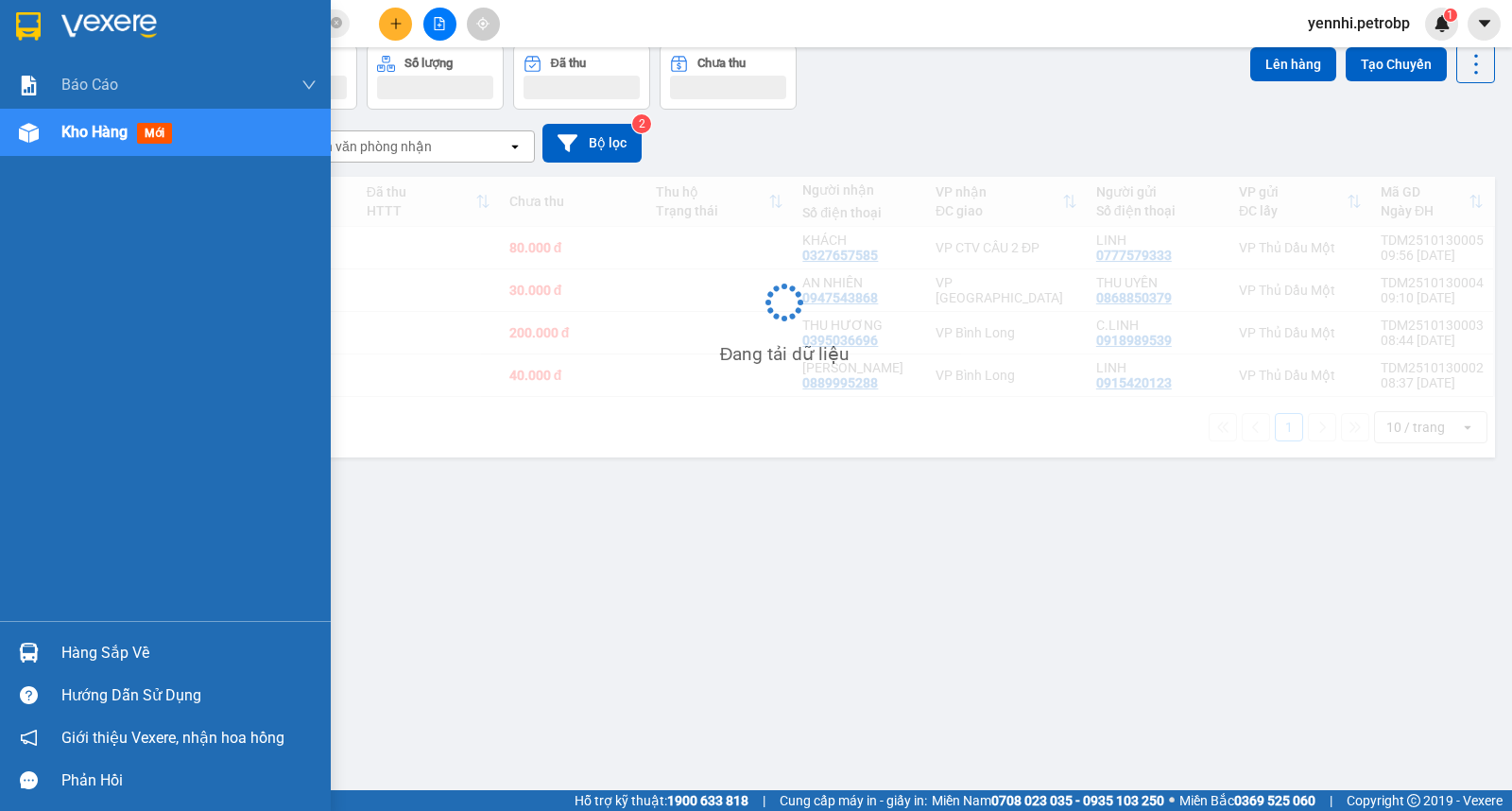
scroll to position [87, 0]
click at [182, 652] on div "Hàng sắp về" at bounding box center [189, 652] width 255 height 28
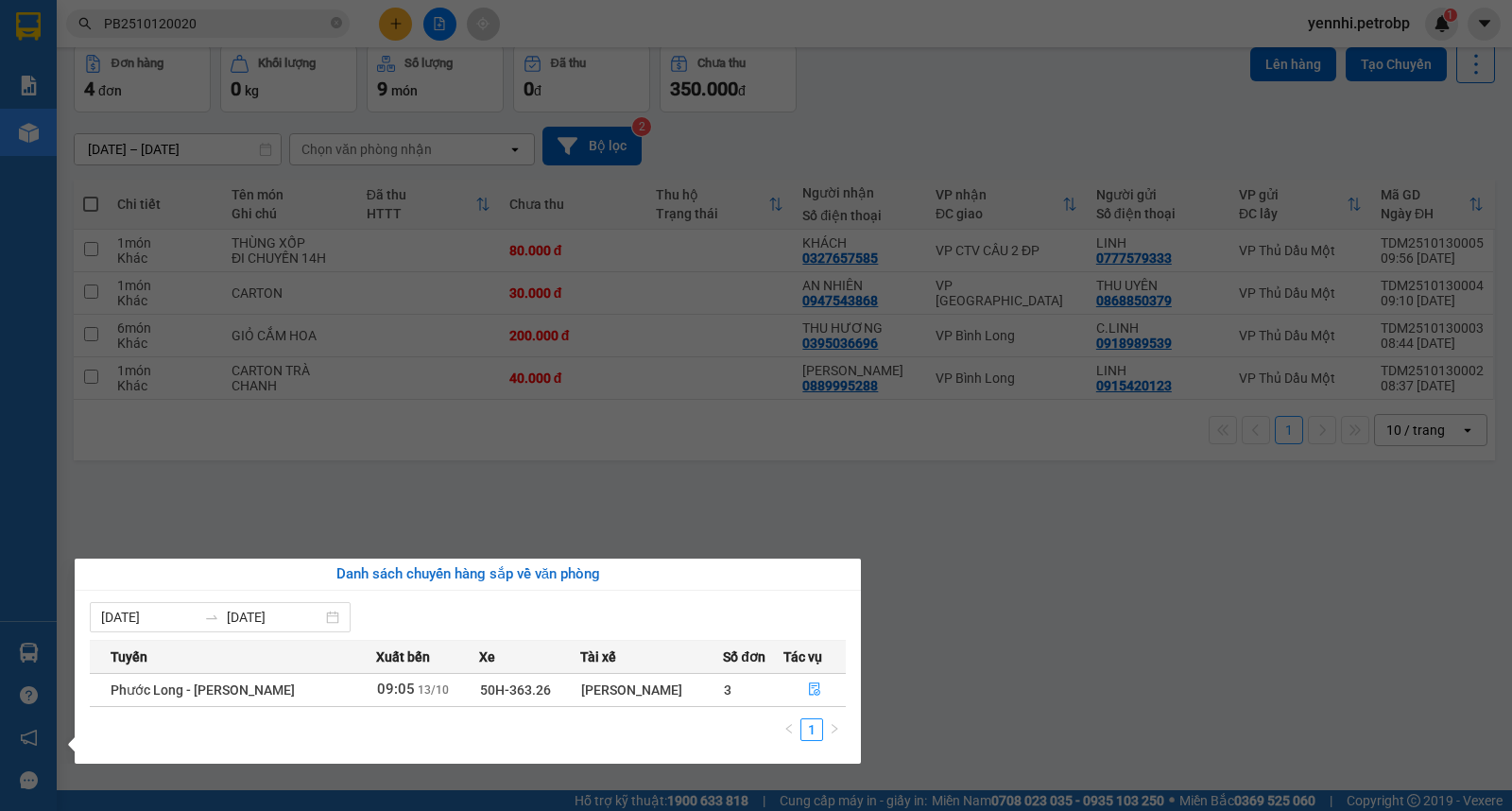
click at [898, 627] on section "Kết quả tìm kiếm ( 1 ) Bộ lọc Mã ĐH Trạng thái Món hàng Tổng cước Chưa cước Ngư…" at bounding box center [756, 405] width 1512 height 811
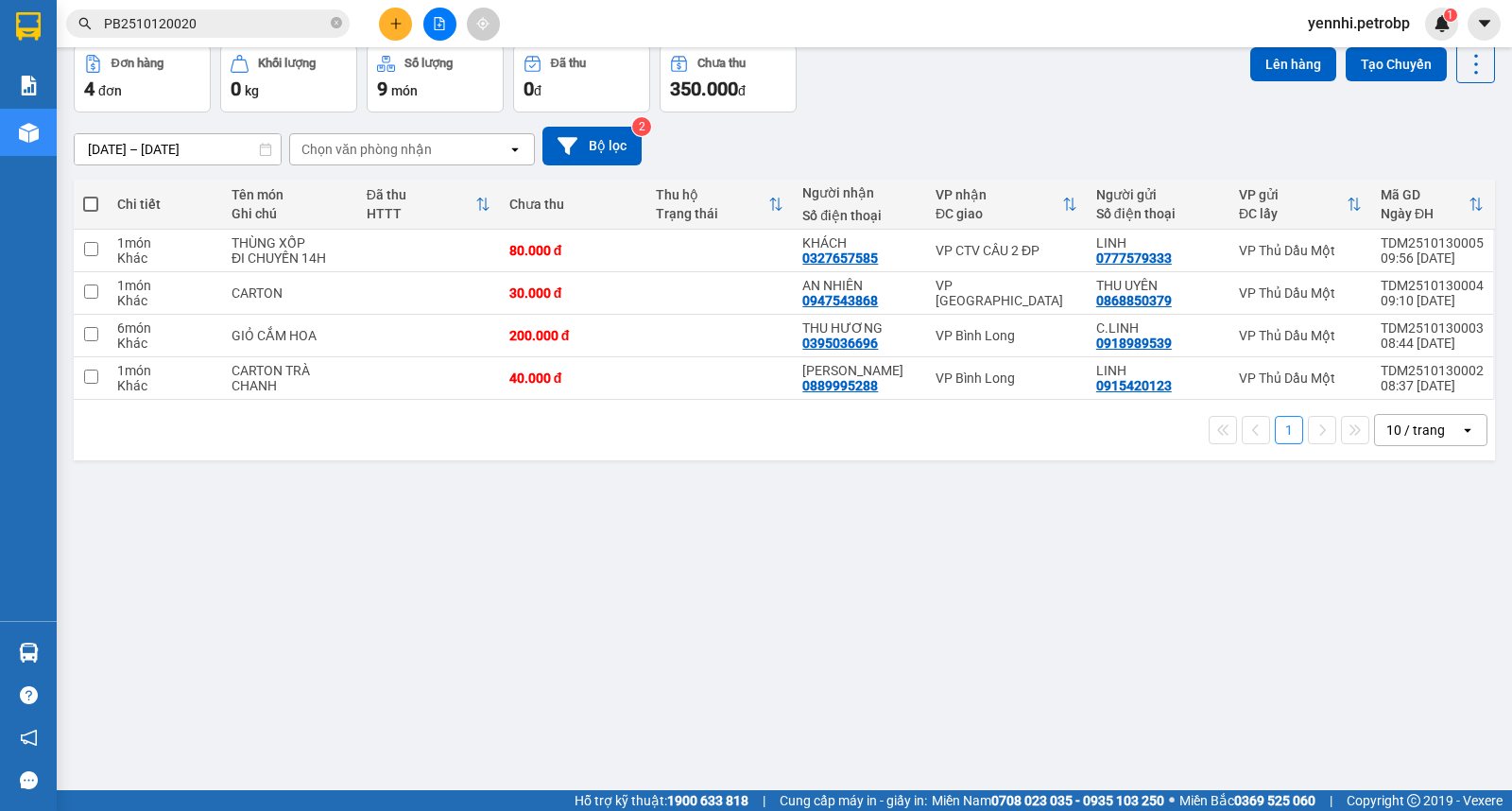
scroll to position [0, 0]
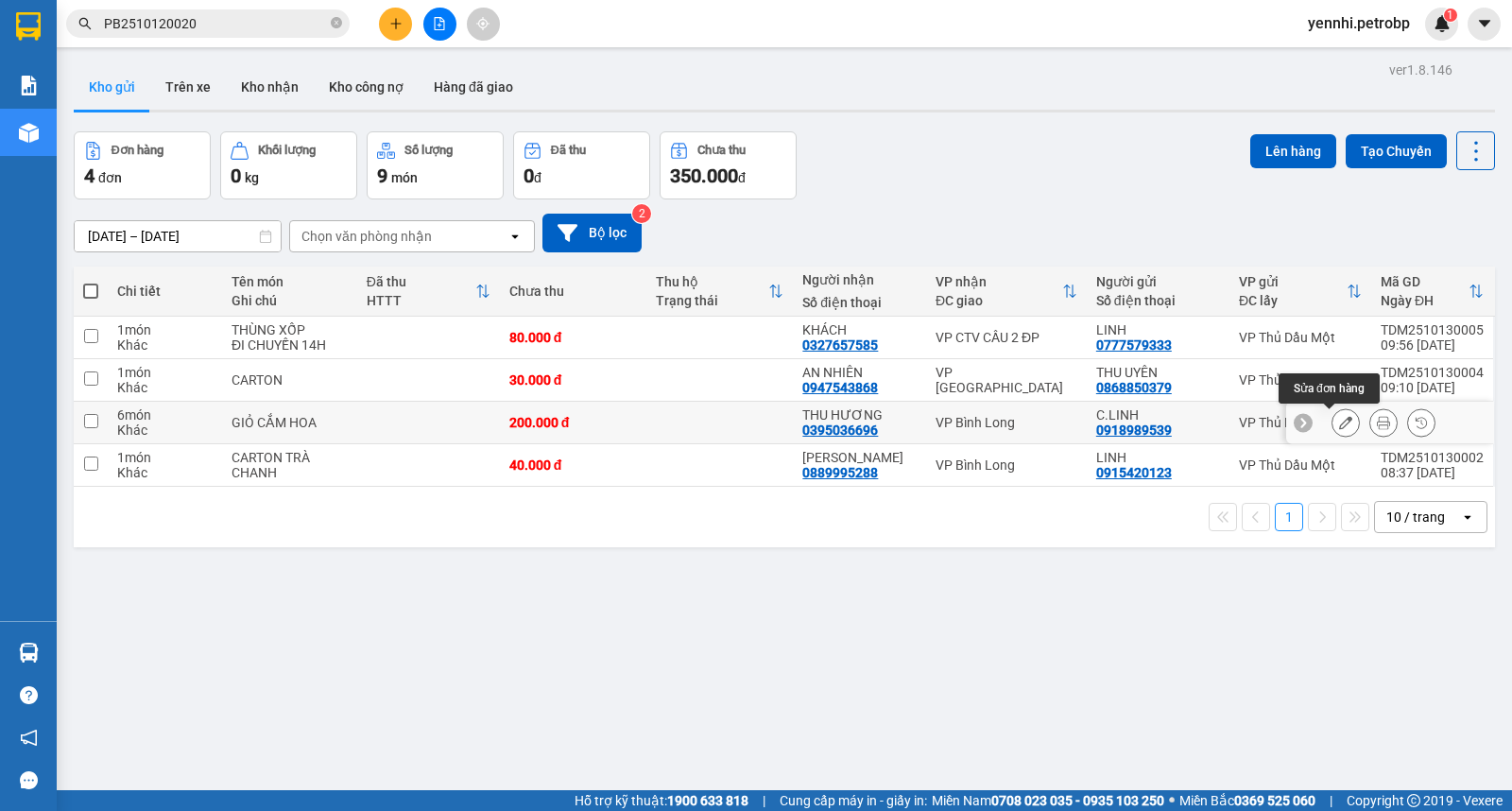
click at [1339, 422] on icon at bounding box center [1346, 422] width 13 height 13
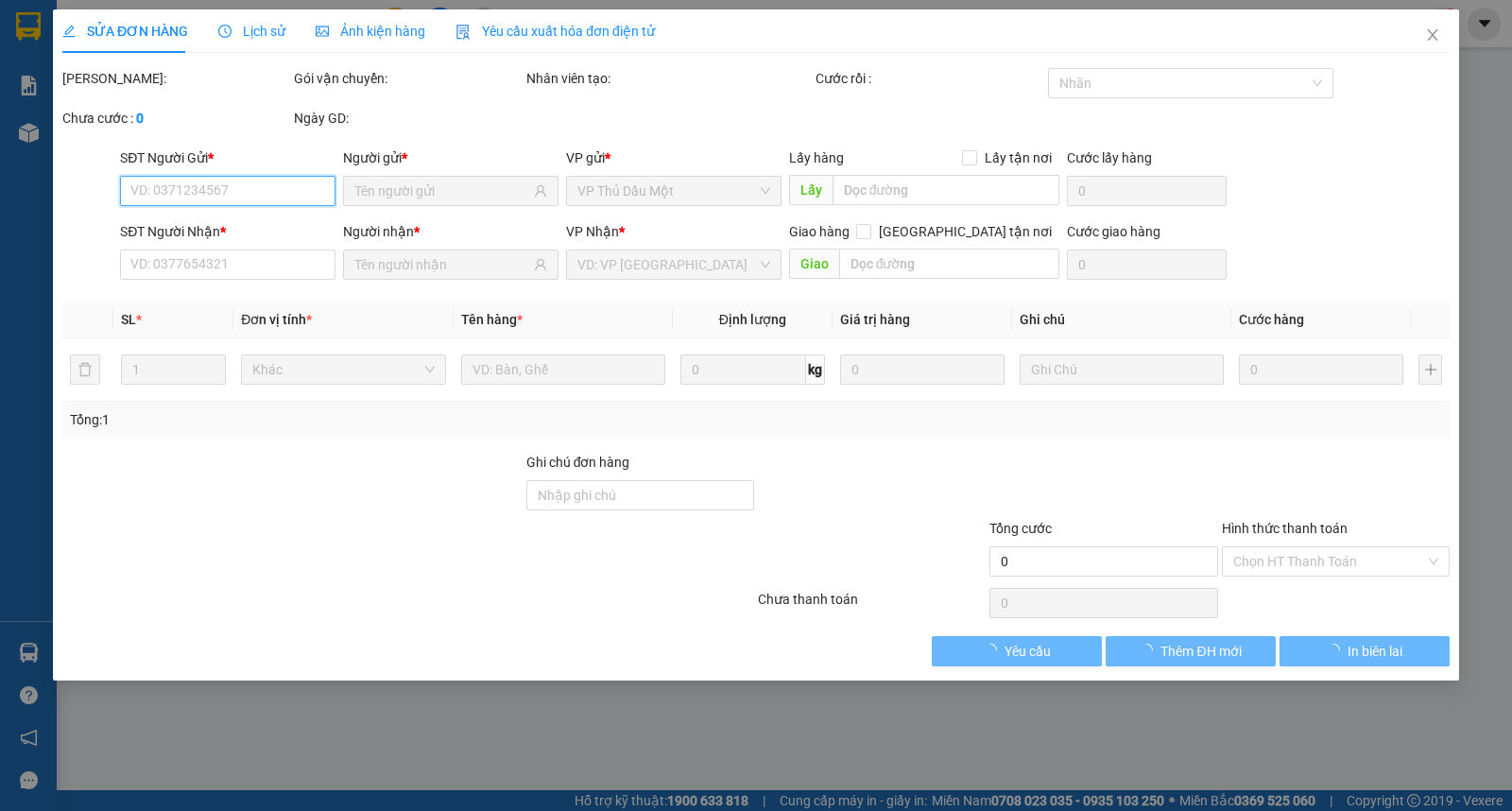
type input "0918989539"
type input "0395036696"
type input "200.000"
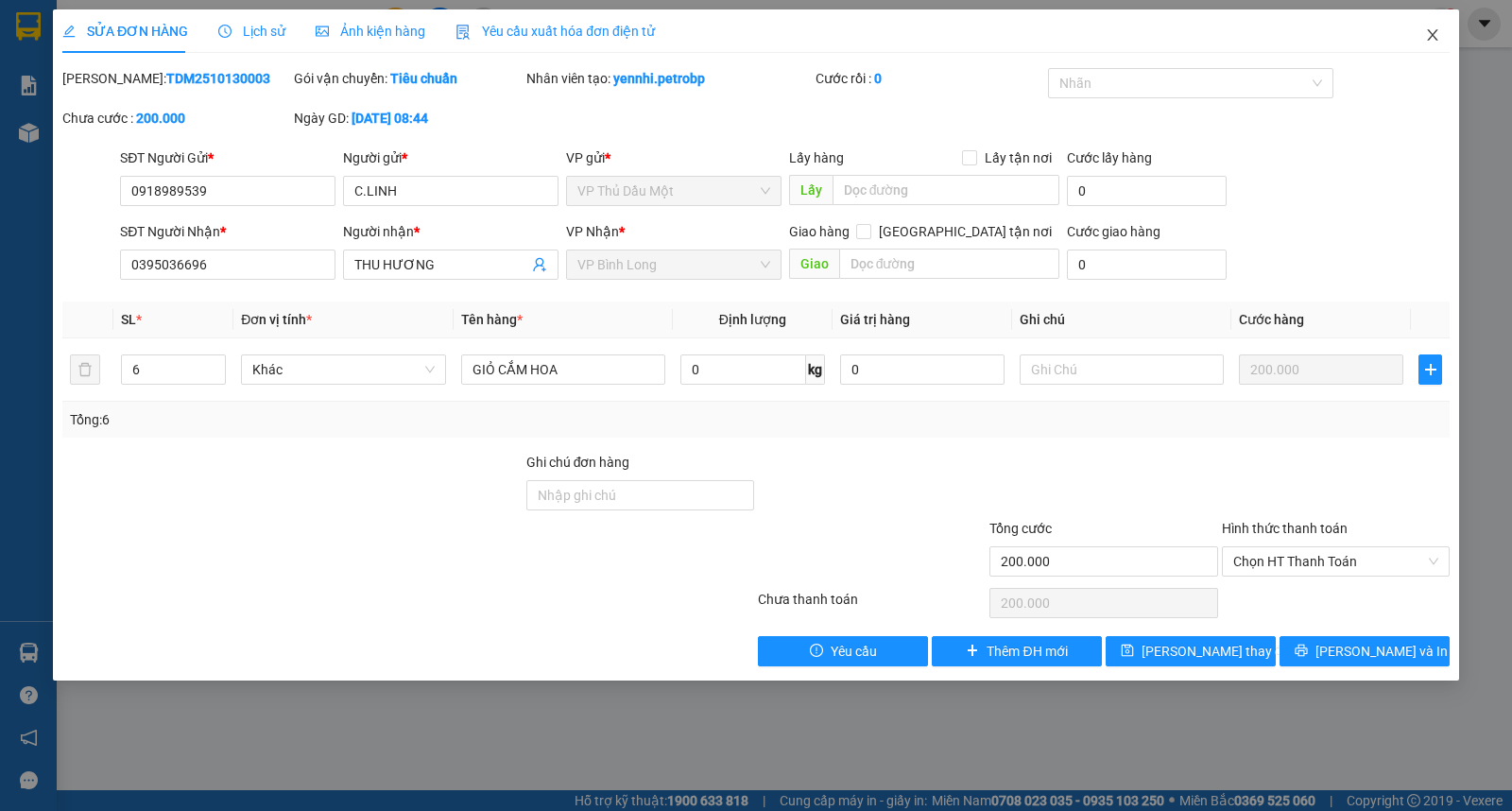
click at [1418, 34] on span "Close" at bounding box center [1432, 36] width 53 height 53
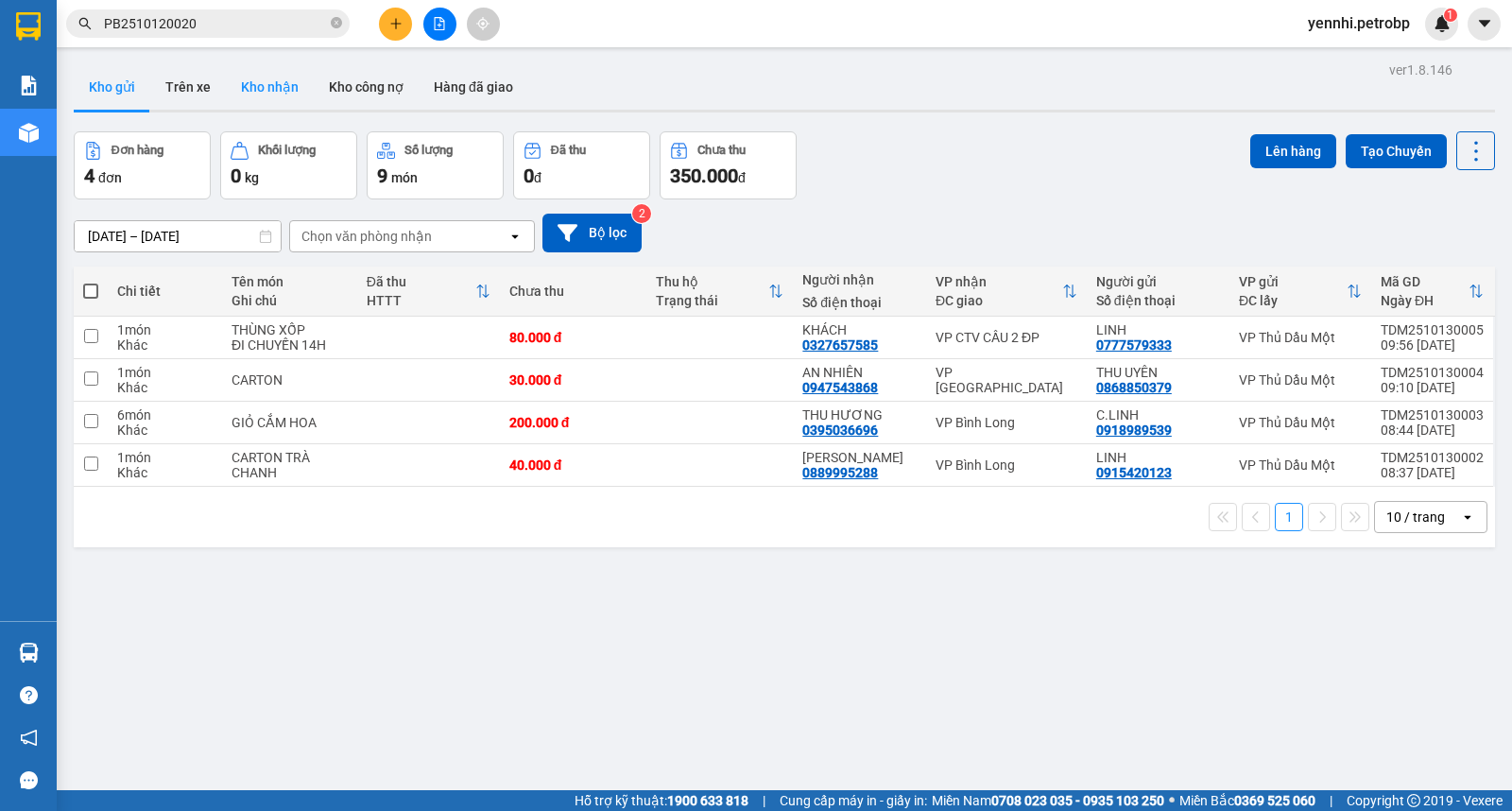
click at [243, 87] on button "Kho nhận" at bounding box center [269, 87] width 88 height 45
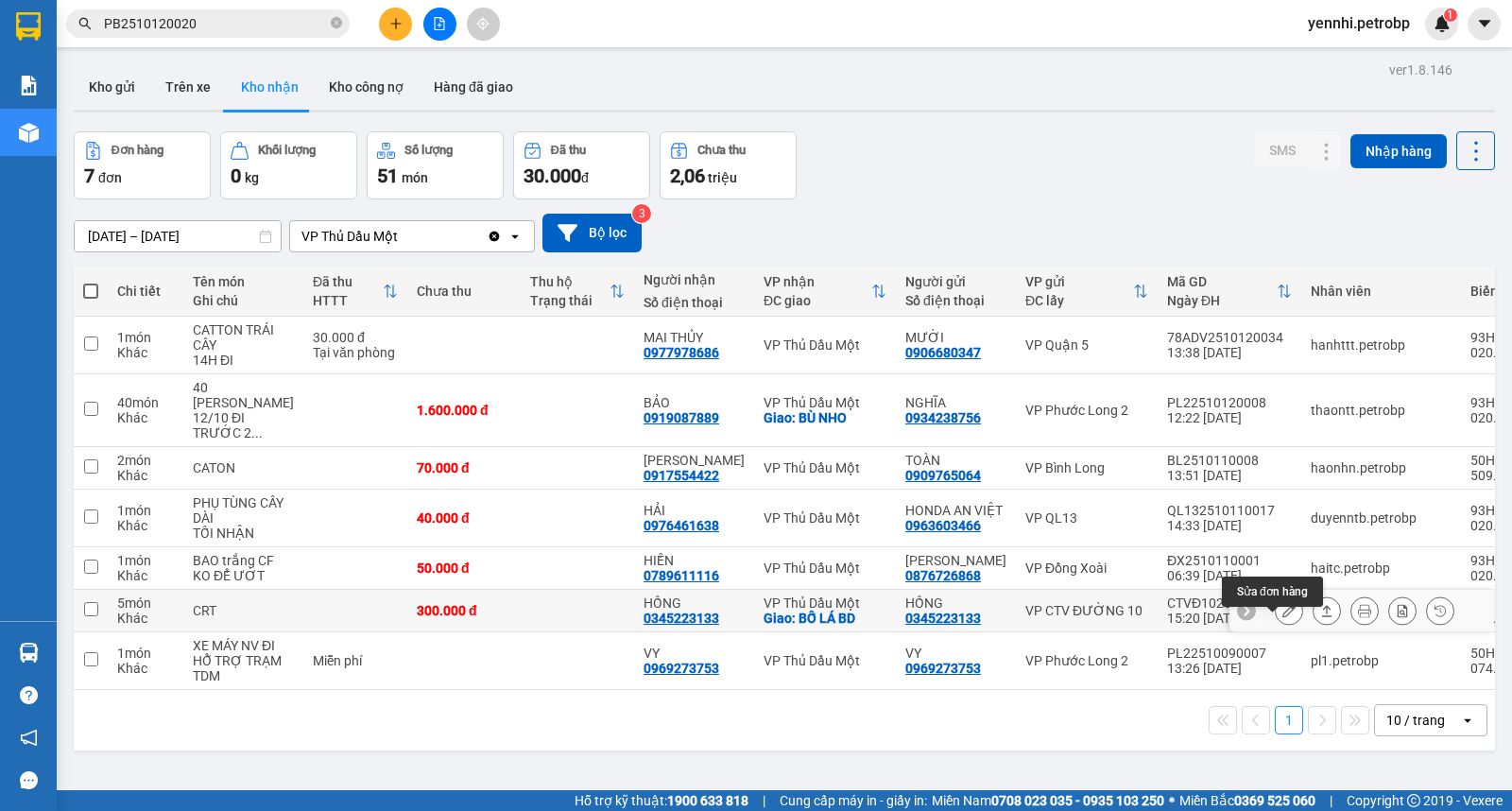
click at [1279, 627] on button at bounding box center [1289, 611] width 27 height 33
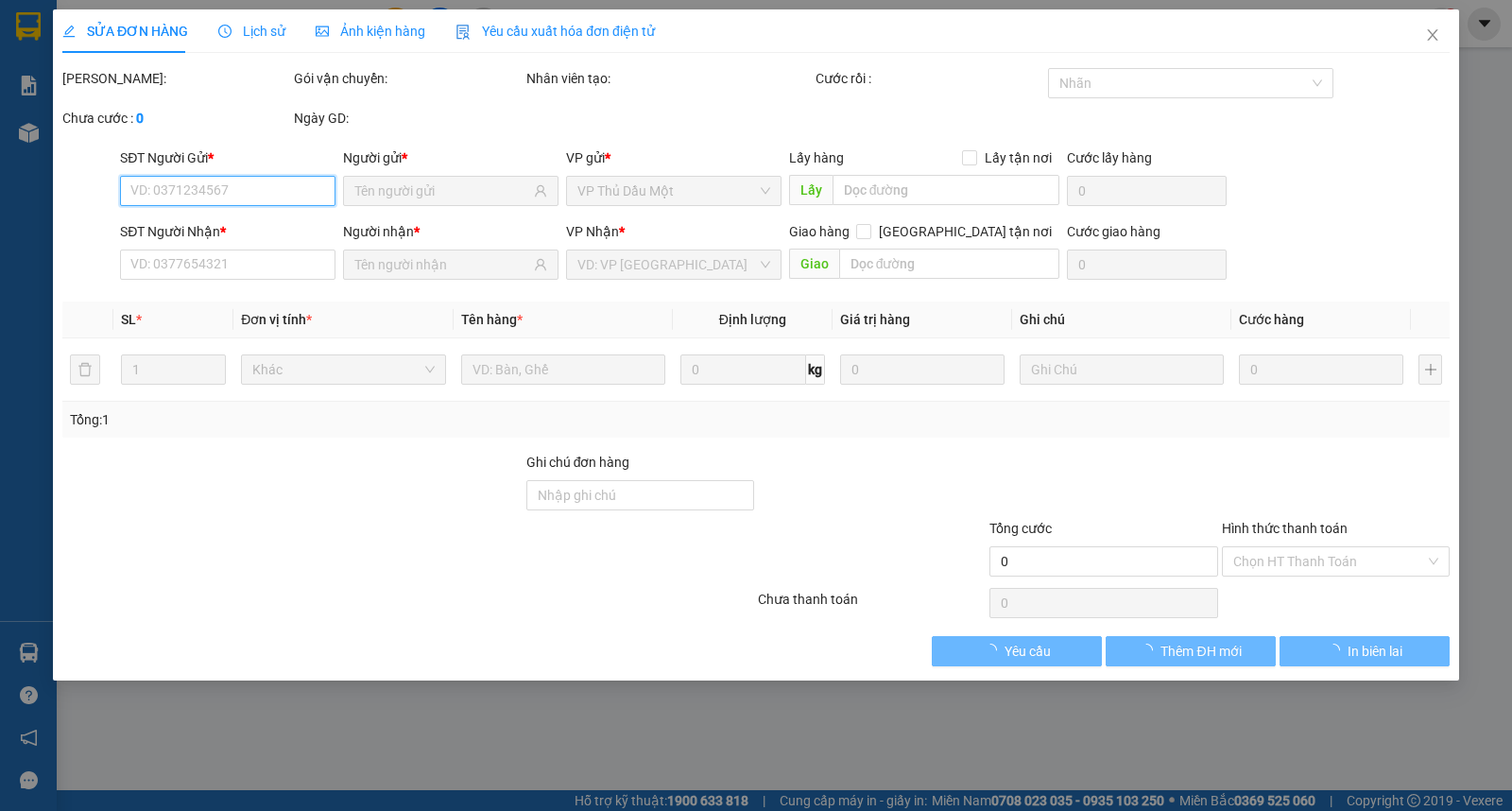
type input "0345223133"
type input "HỒNG"
type input "0345223133"
type input "HỒNG"
checkbox input "true"
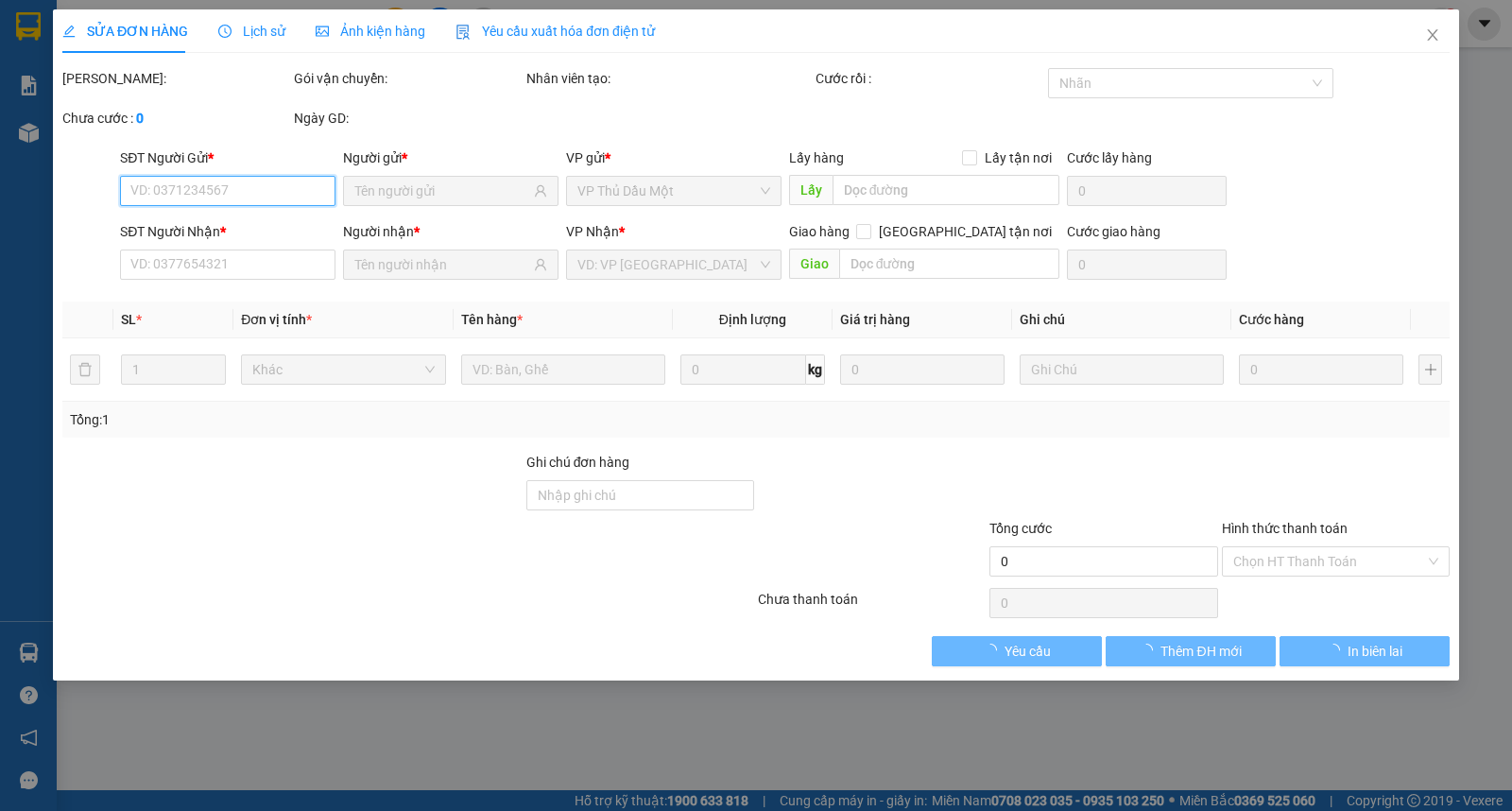
type input "BỐ LÁ BD"
type input "50.000"
type input "300.000"
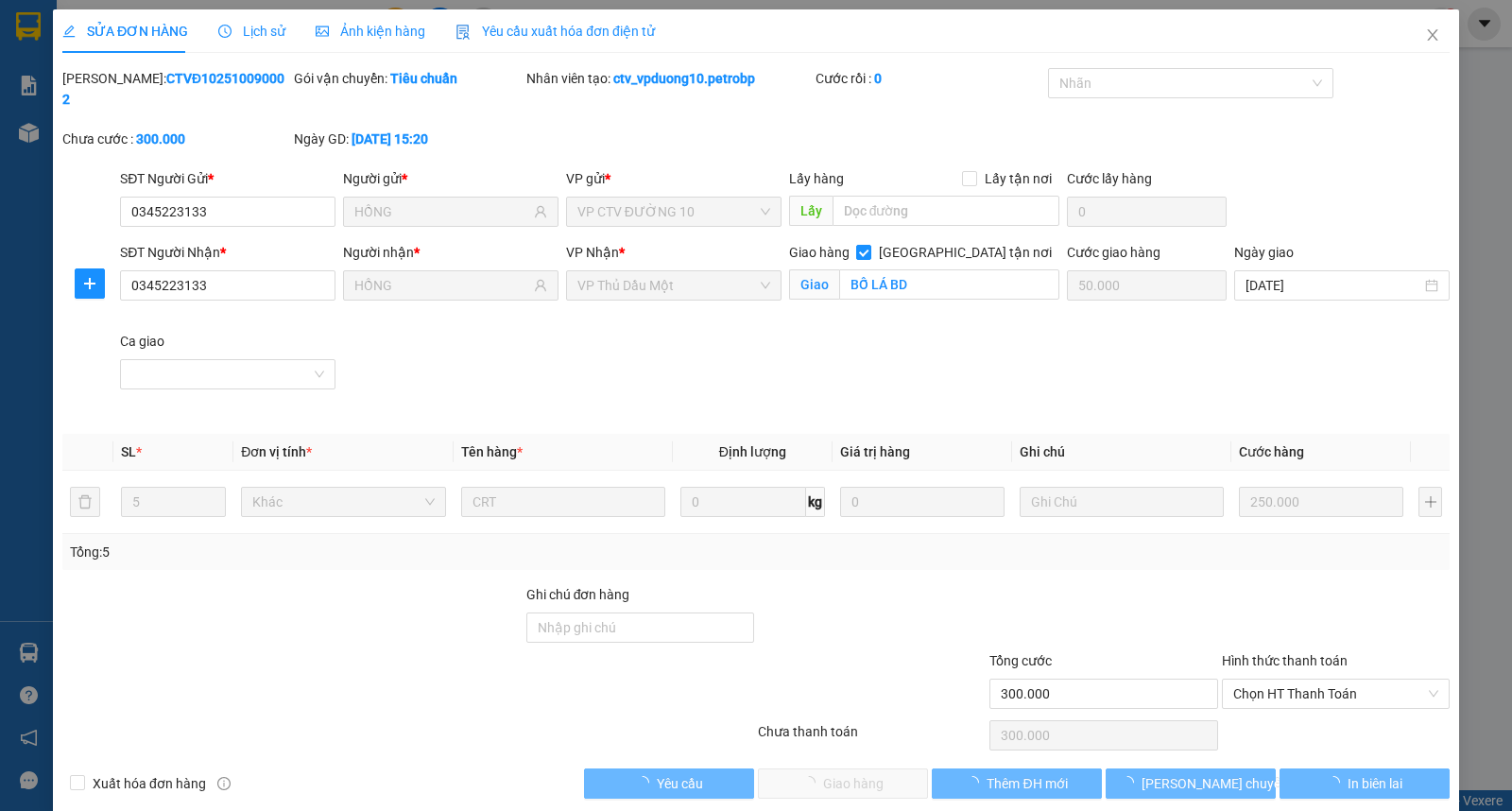
click at [1308, 560] on div "Total Paid Fee 0 Total UnPaid Fee 300.000 Cash Collection Total Fee Mã ĐH: CTVĐ…" at bounding box center [756, 433] width 1387 height 730
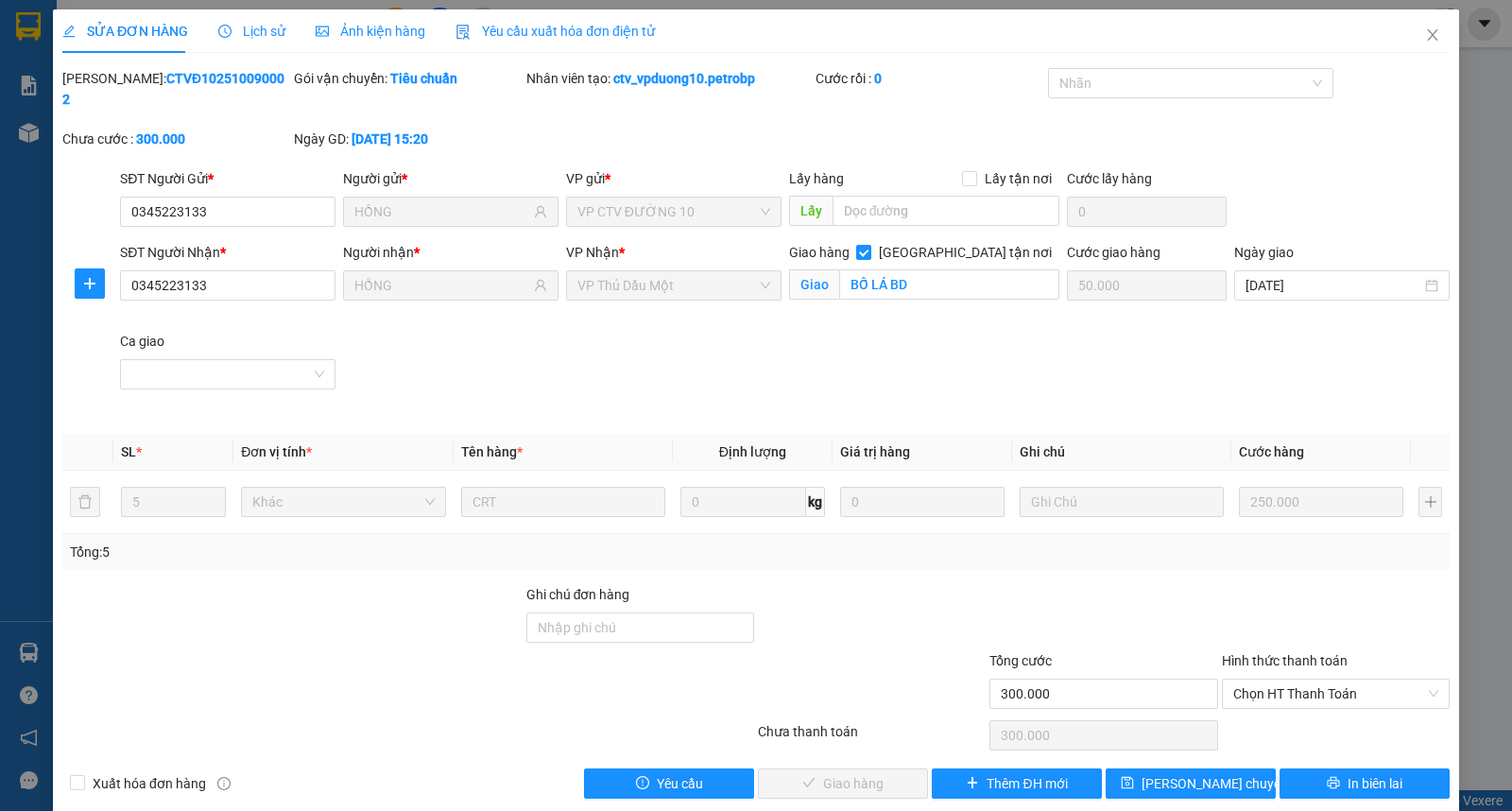
scroll to position [3, 0]
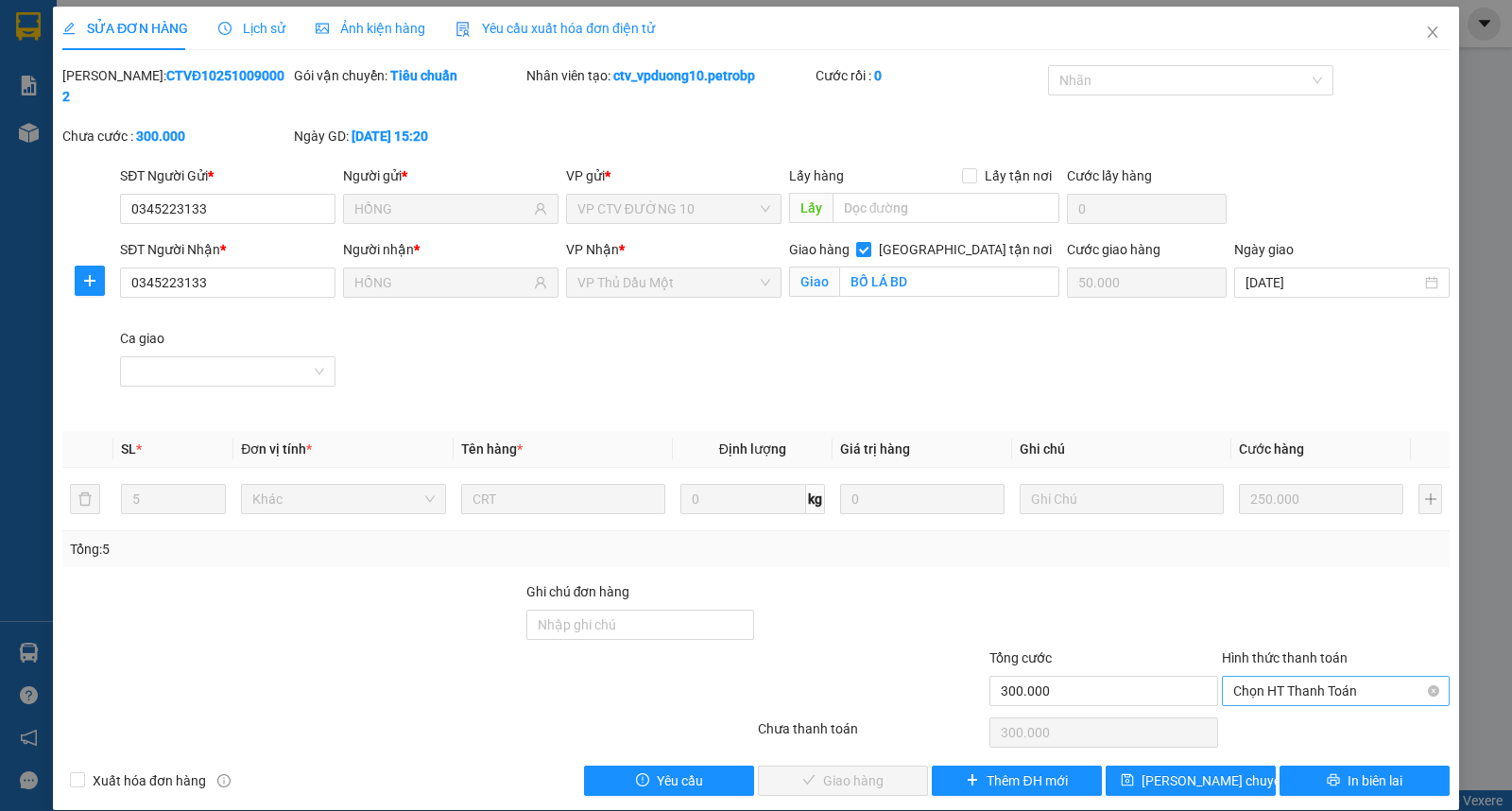
click at [1295, 676] on span "Chọn HT Thanh Toán" at bounding box center [1335, 690] width 205 height 28
click at [1279, 713] on div "Tại văn phòng" at bounding box center [1322, 707] width 203 height 21
type input "0"
click at [881, 766] on button "Giao hàng" at bounding box center [843, 780] width 170 height 30
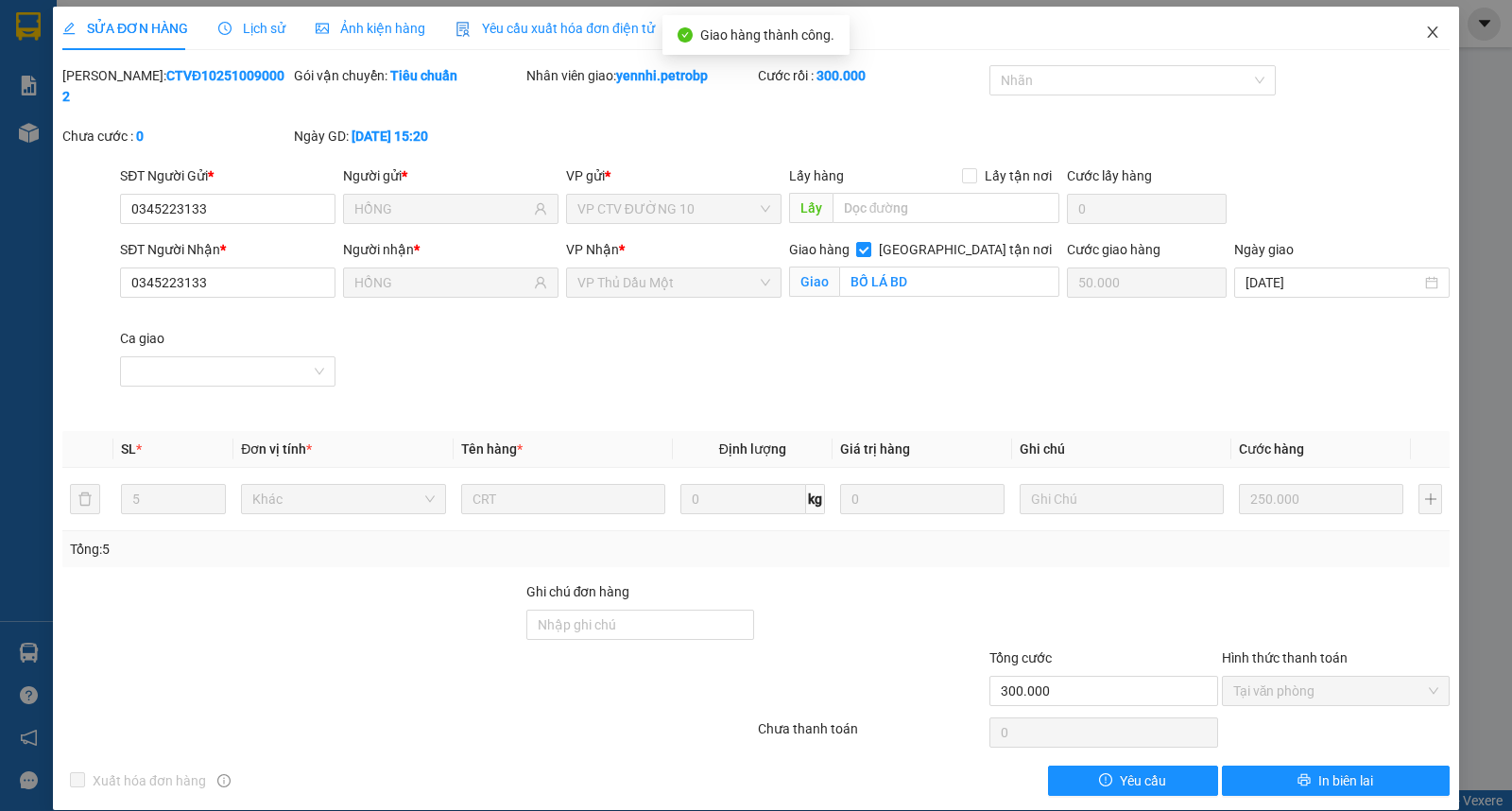
click at [1413, 24] on span "Close" at bounding box center [1432, 33] width 53 height 53
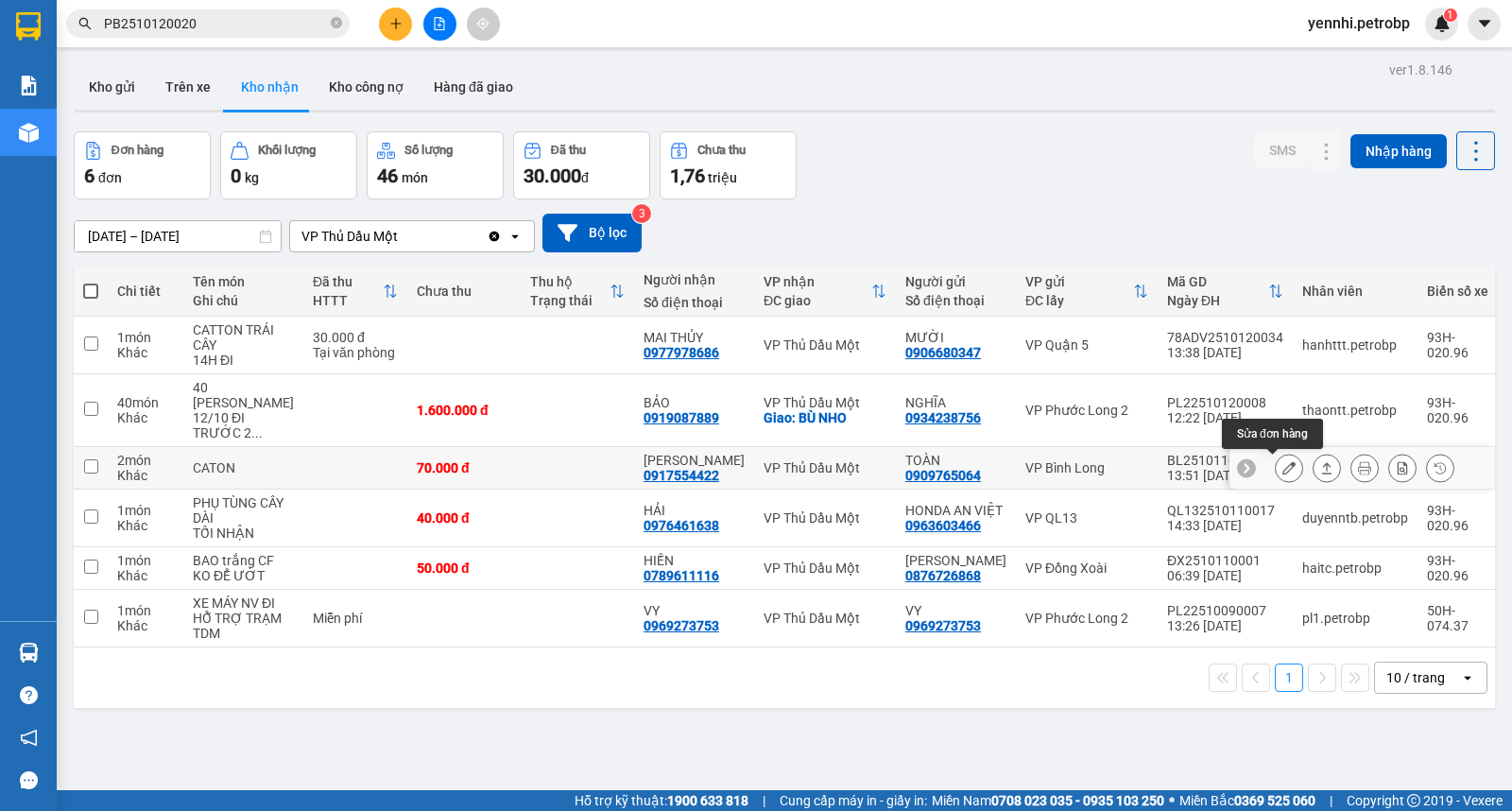
click at [1277, 476] on button at bounding box center [1289, 469] width 27 height 33
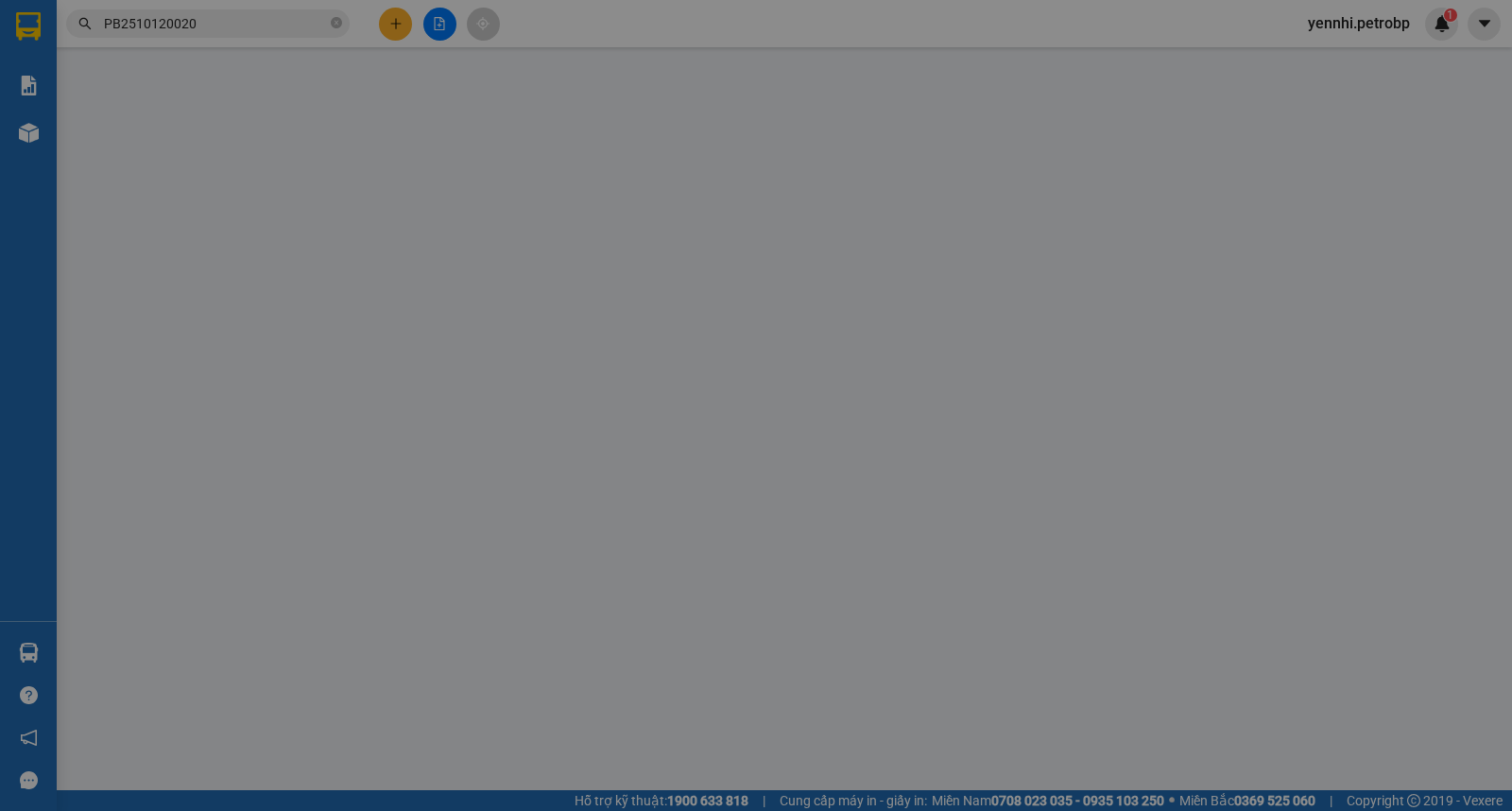
type input "0909765064"
type input "TOÀN"
type input "0917554422"
type input "HÙNG THANH"
type input "70.000"
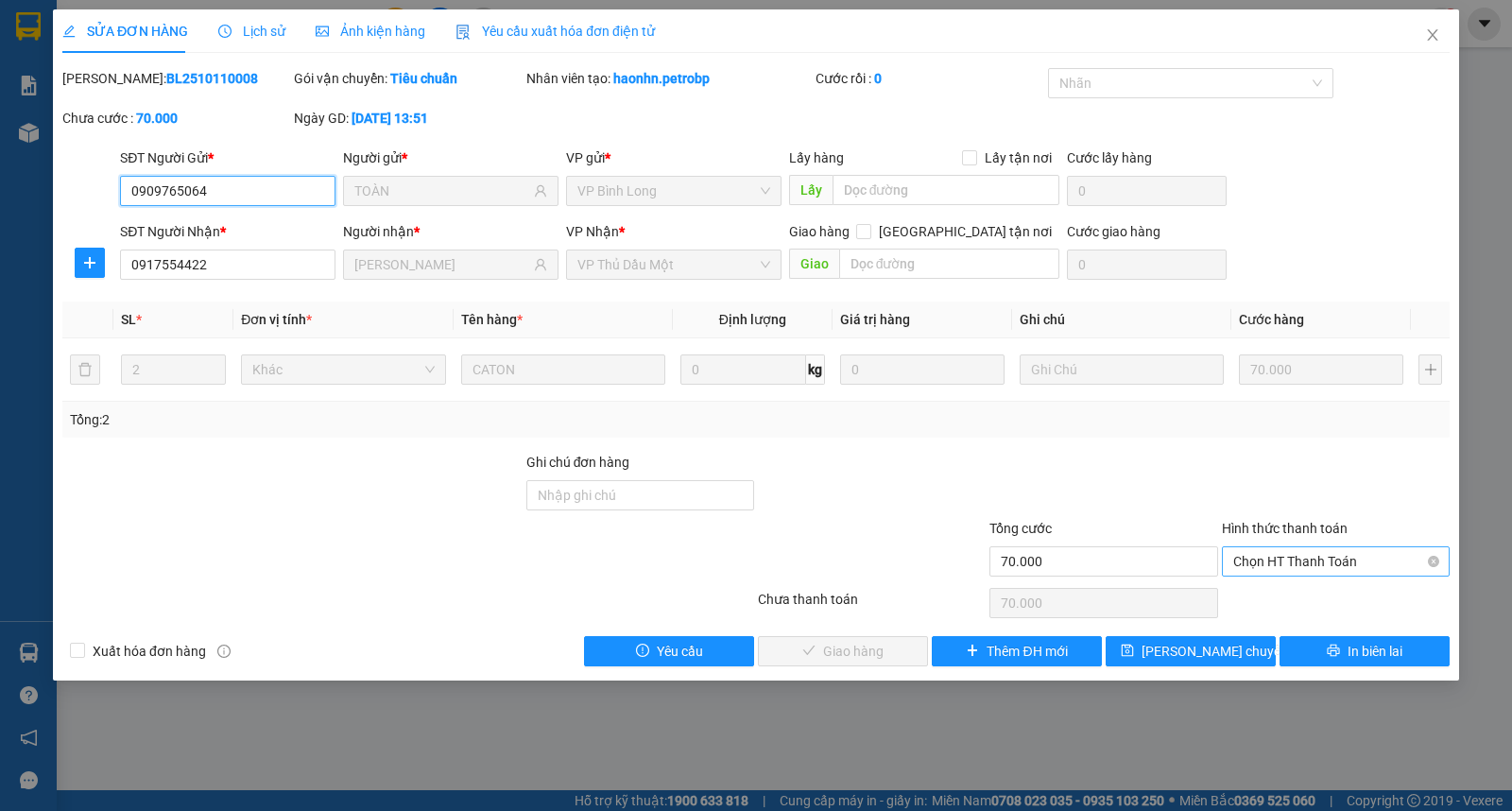
click at [1278, 563] on span "Chọn HT Thanh Toán" at bounding box center [1335, 561] width 205 height 28
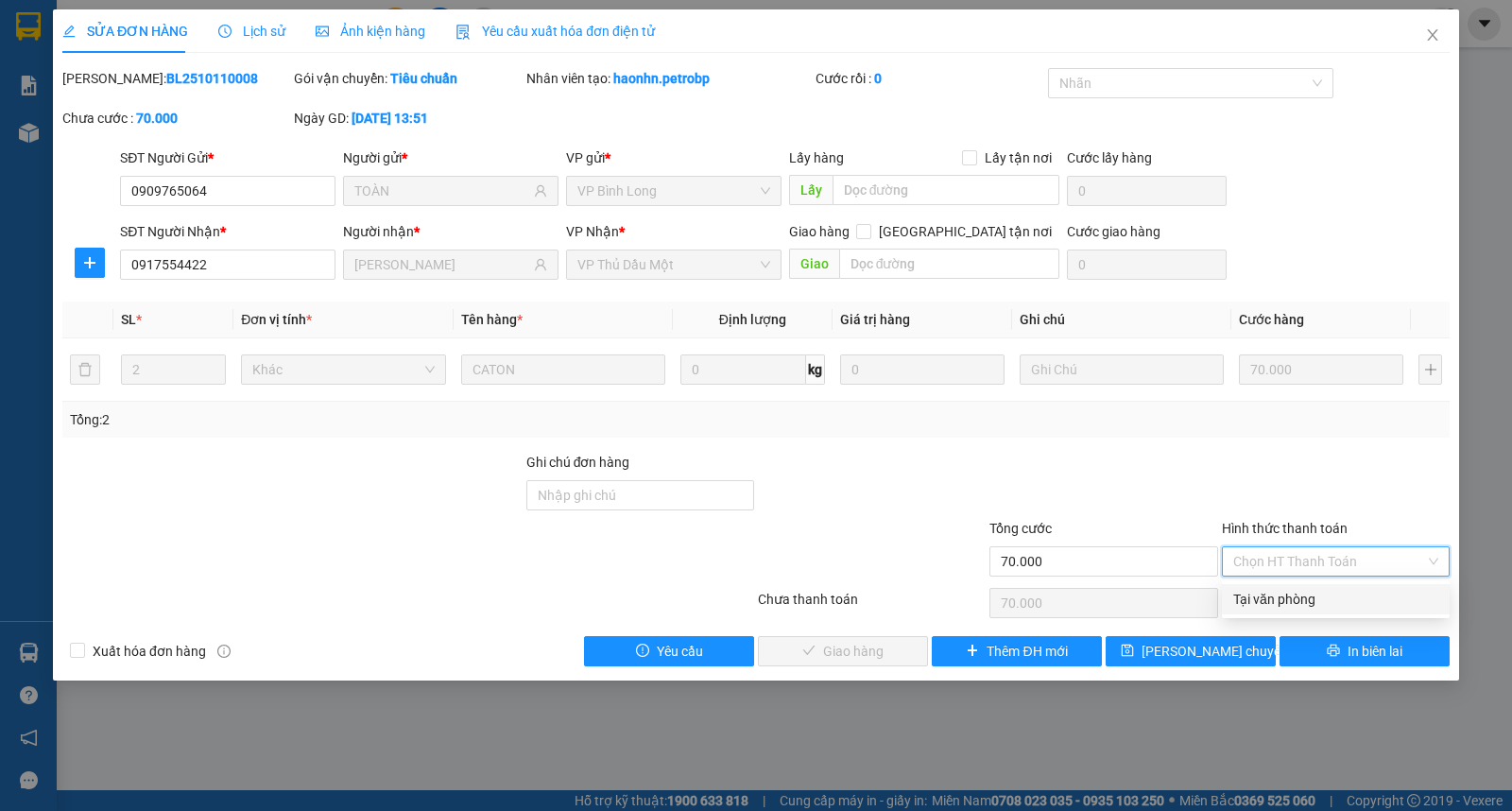
click at [1278, 597] on div "Tại văn phòng" at bounding box center [1335, 599] width 205 height 21
type input "0"
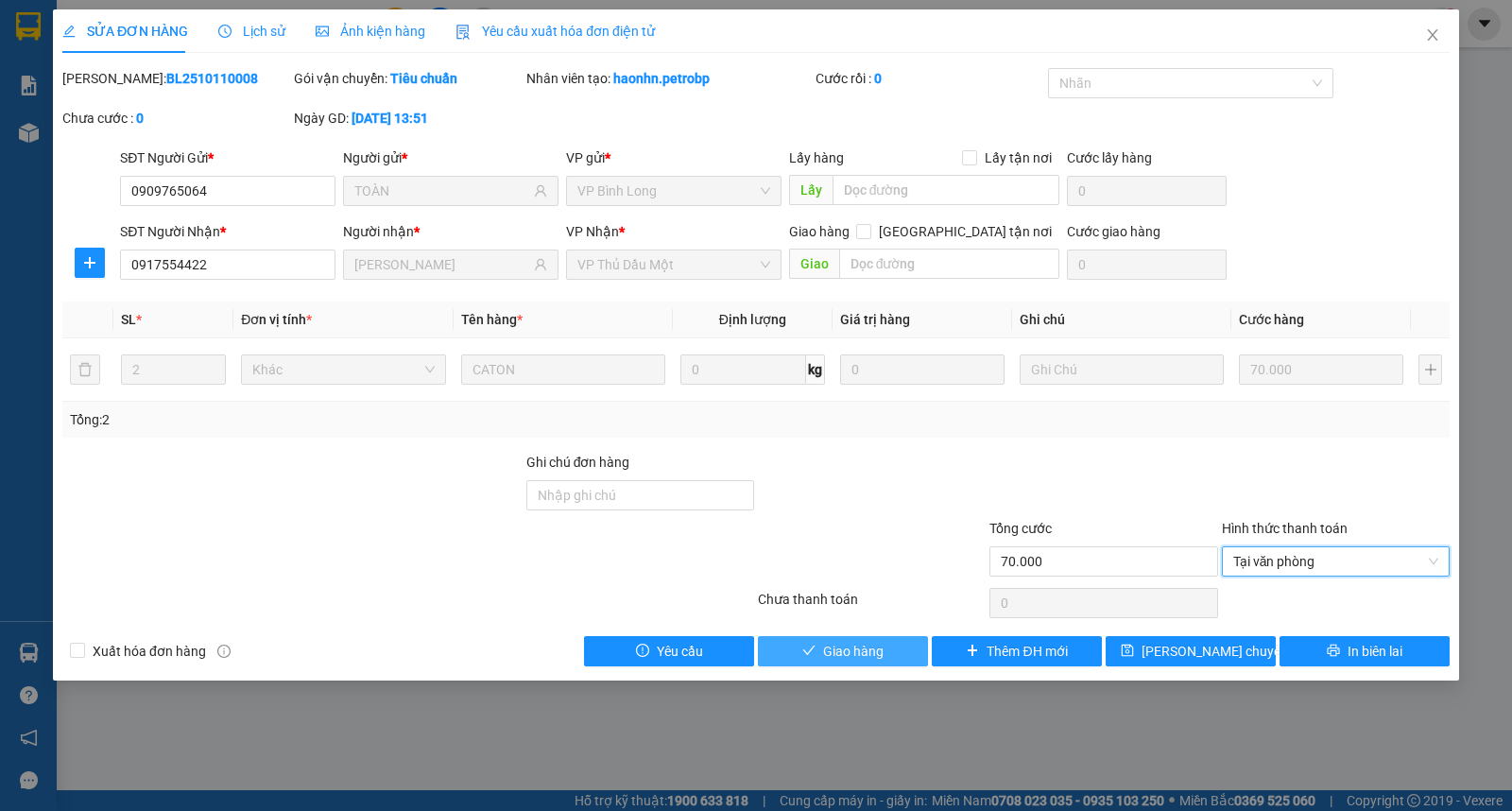
click at [797, 656] on button "Giao hàng" at bounding box center [843, 650] width 170 height 30
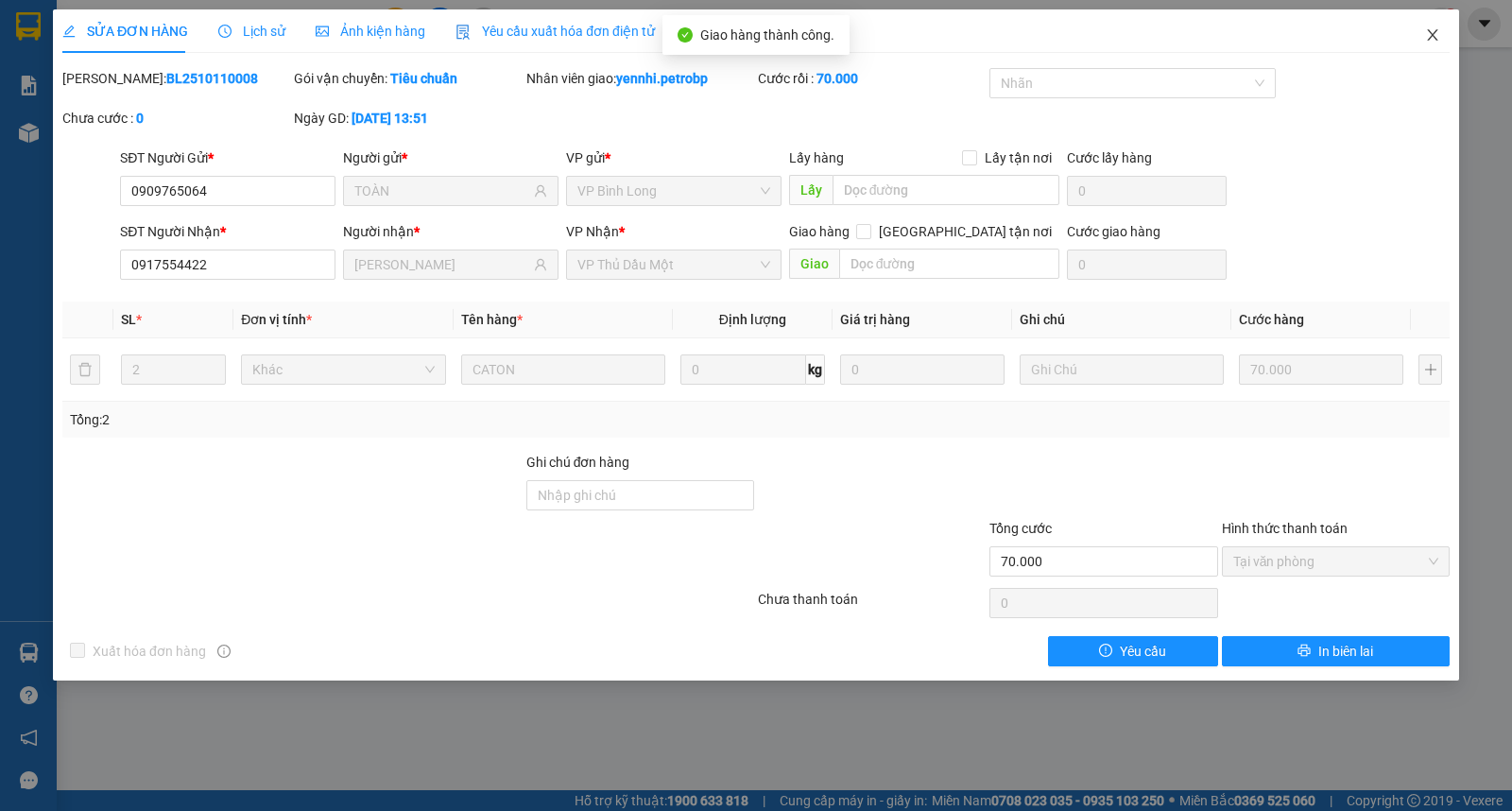
click at [1436, 29] on icon "close" at bounding box center [1432, 35] width 15 height 15
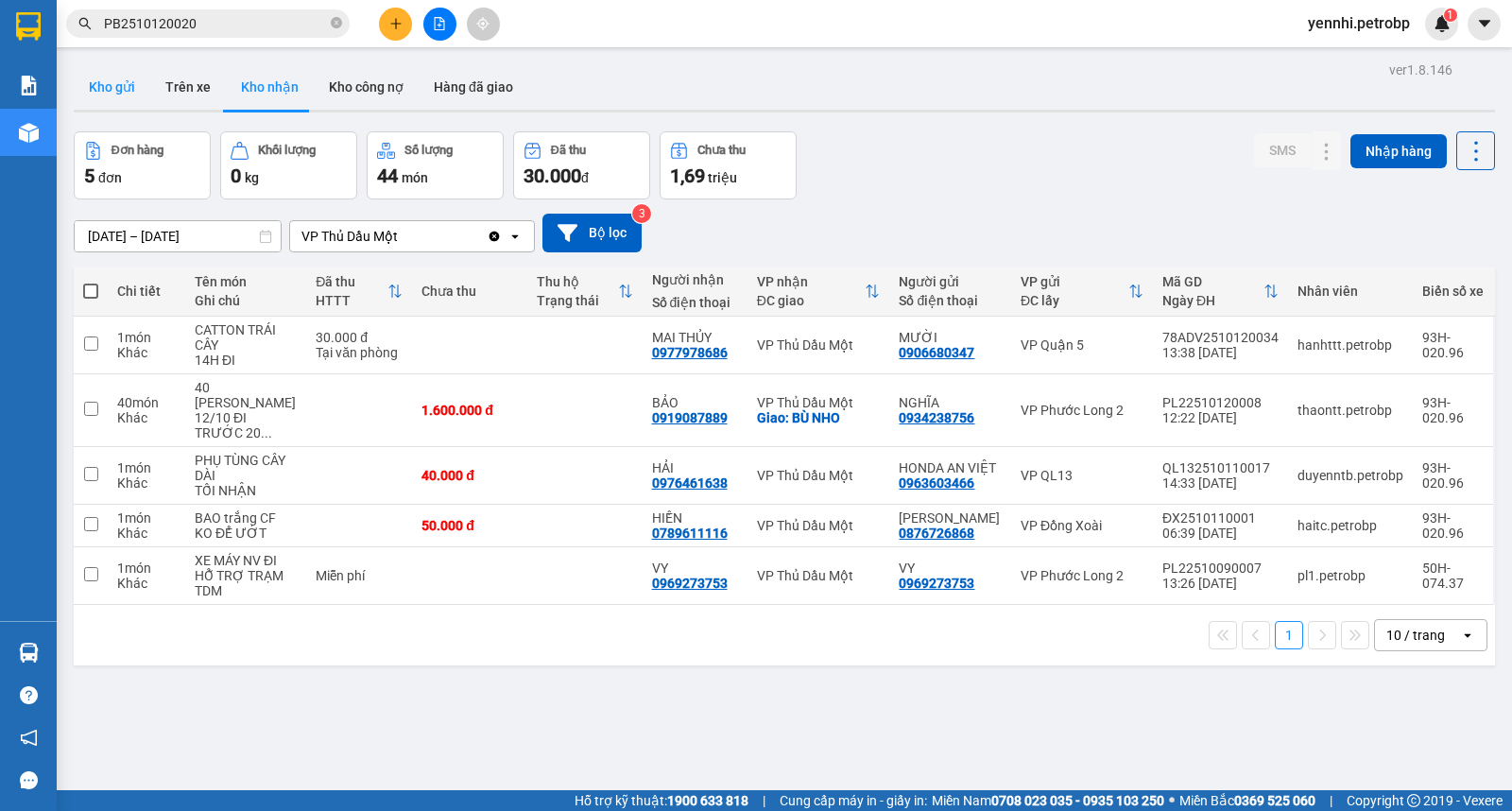
click at [134, 81] on button "Kho gửi" at bounding box center [113, 87] width 77 height 45
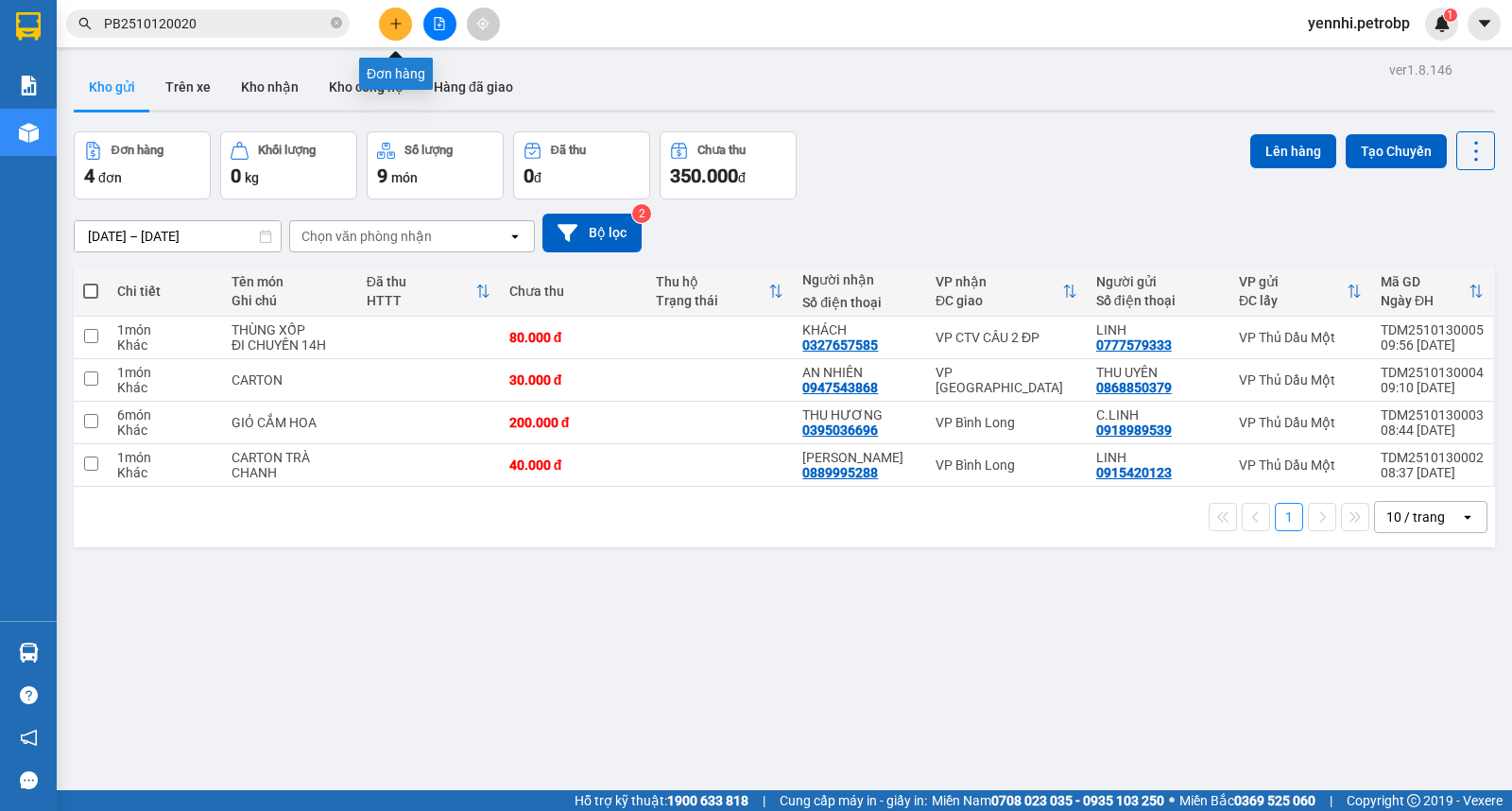
click at [386, 27] on button at bounding box center [395, 24] width 33 height 33
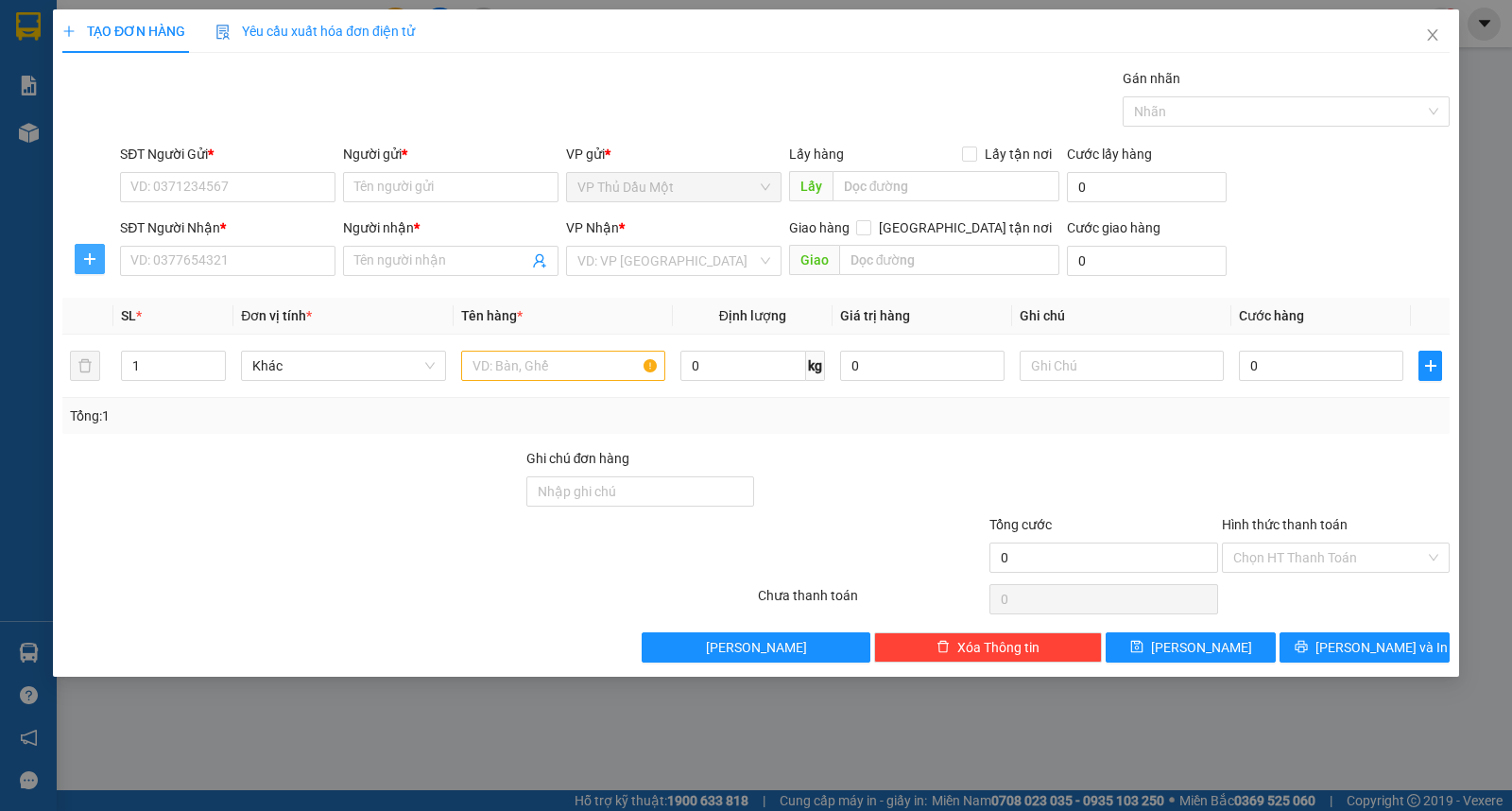
click at [89, 262] on icon "plus" at bounding box center [89, 259] width 15 height 15
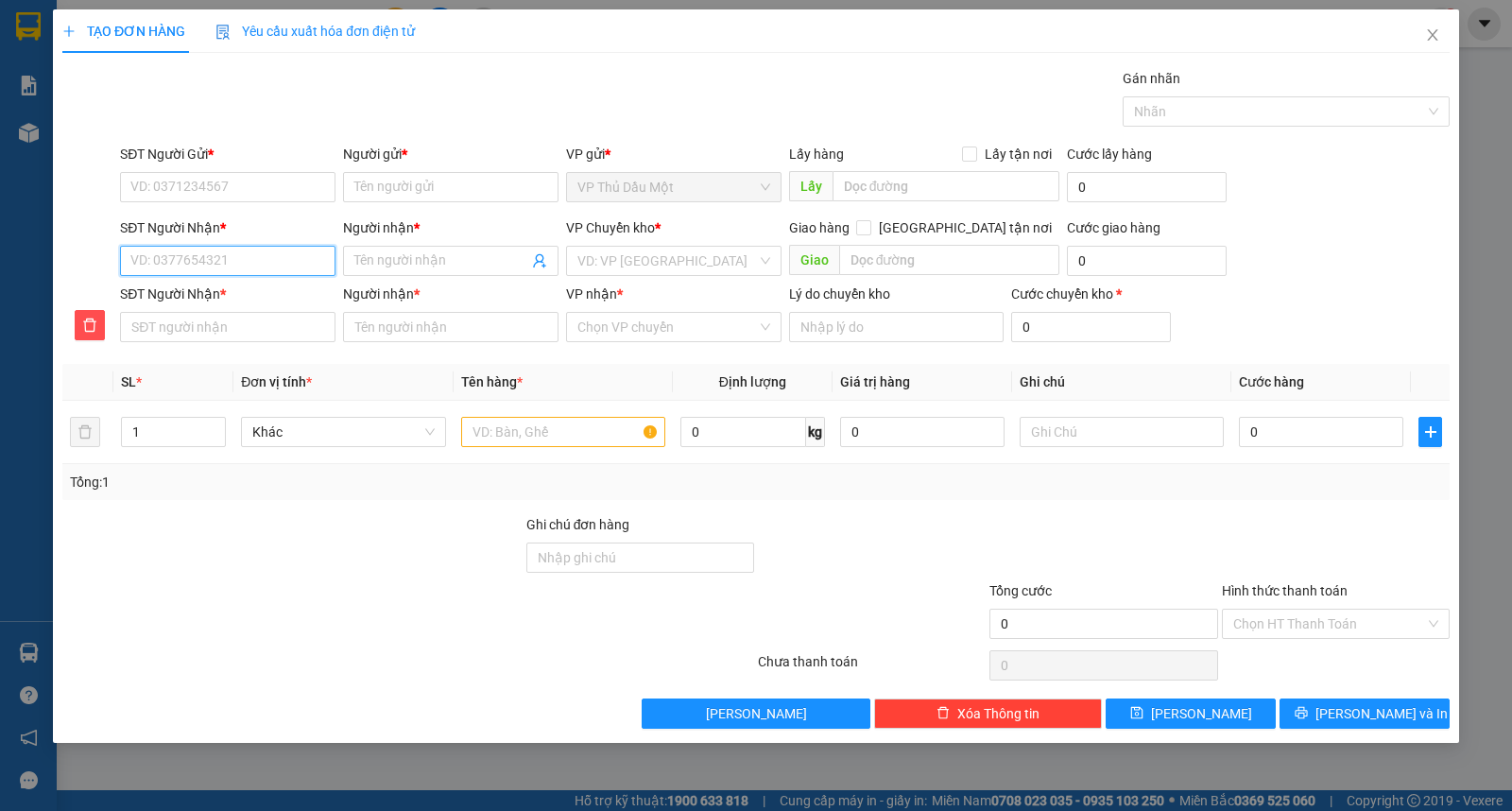
click at [214, 256] on input "SĐT Người Nhận *" at bounding box center [228, 260] width 215 height 30
type input "0"
type input "03"
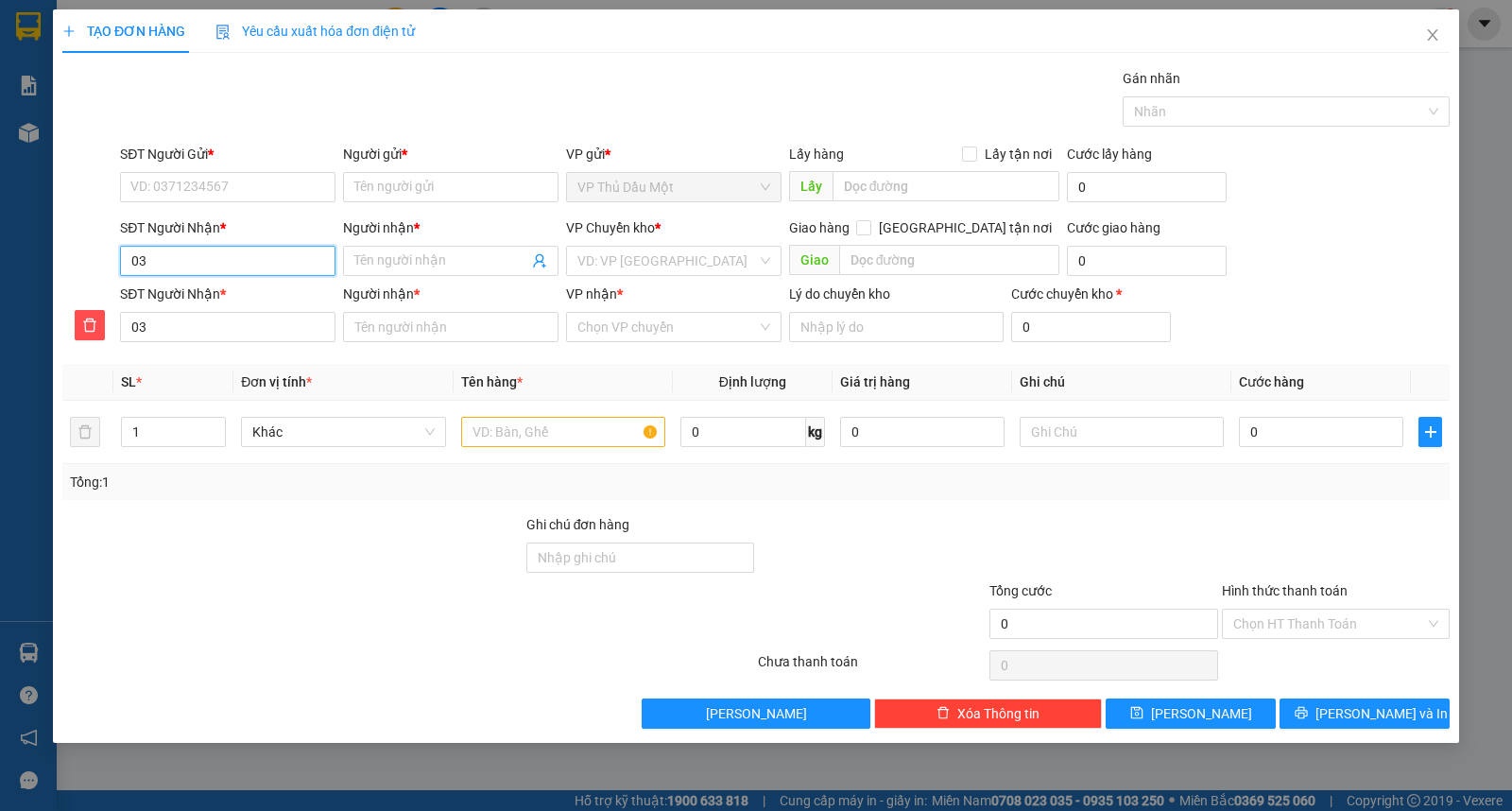
type input "034"
type input "0349"
type input "03493"
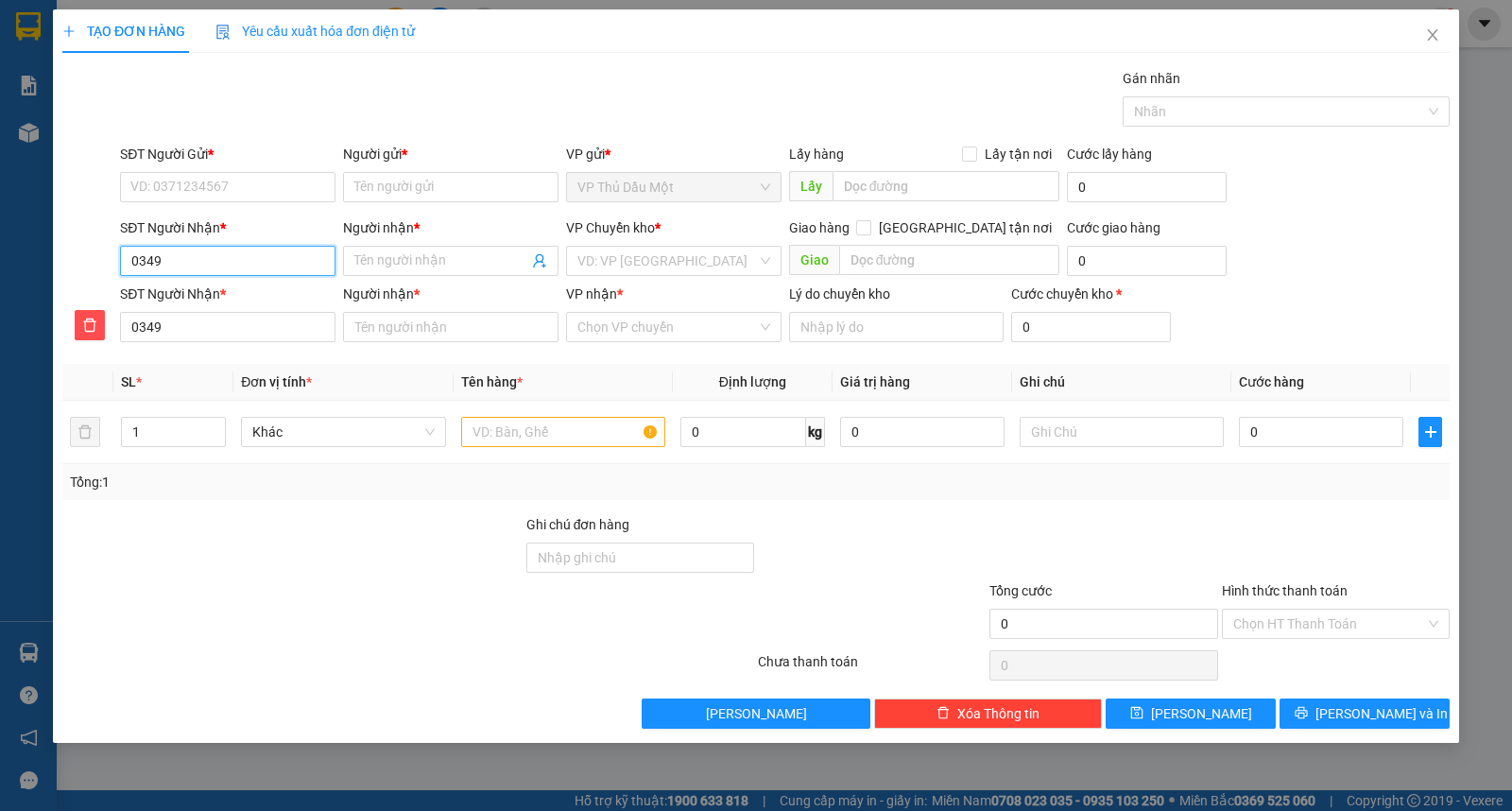
type input "03493"
type input "034938"
type input "0349380"
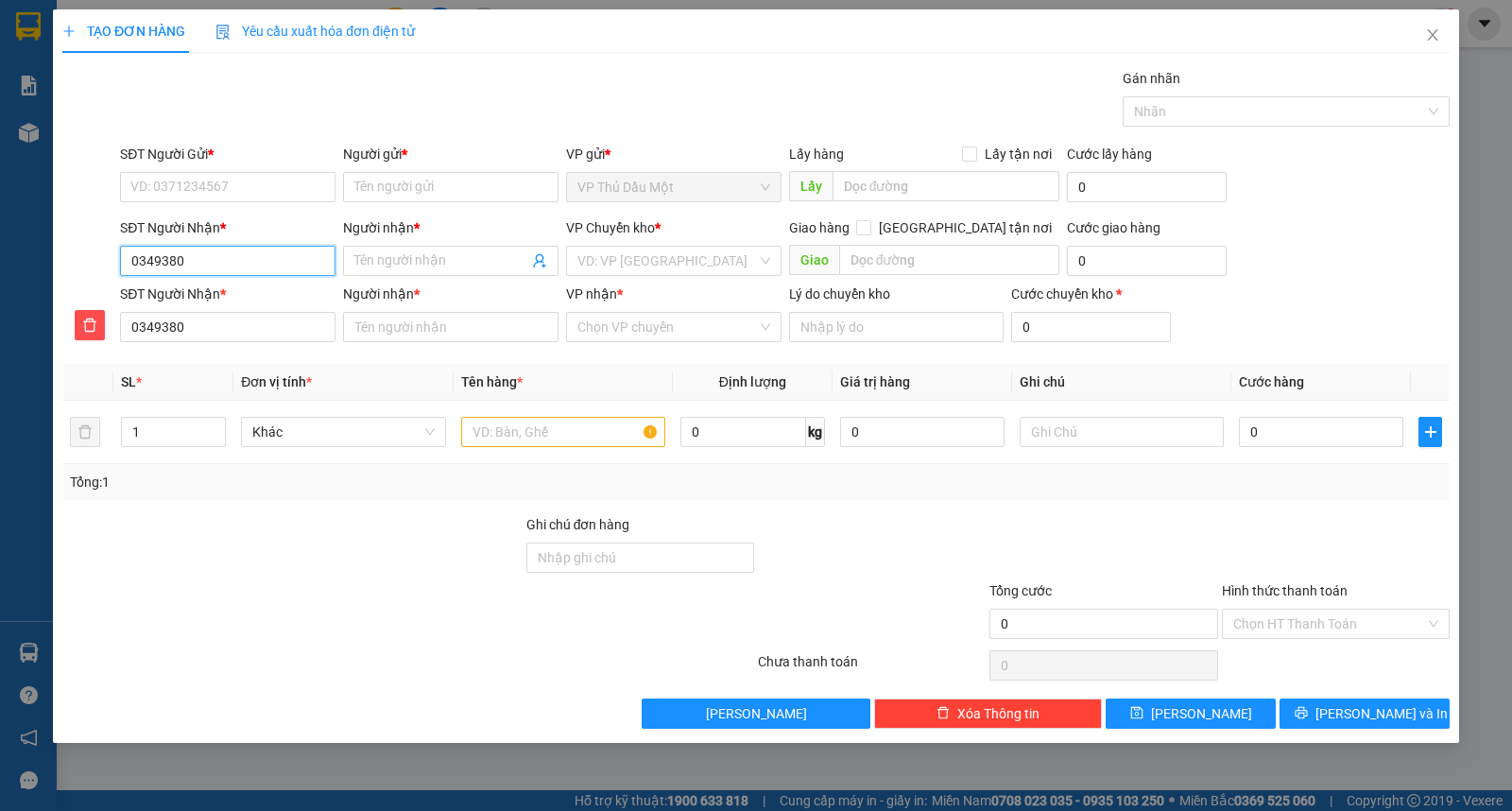
type input "03493807"
type input "034938071"
type input "0349380718"
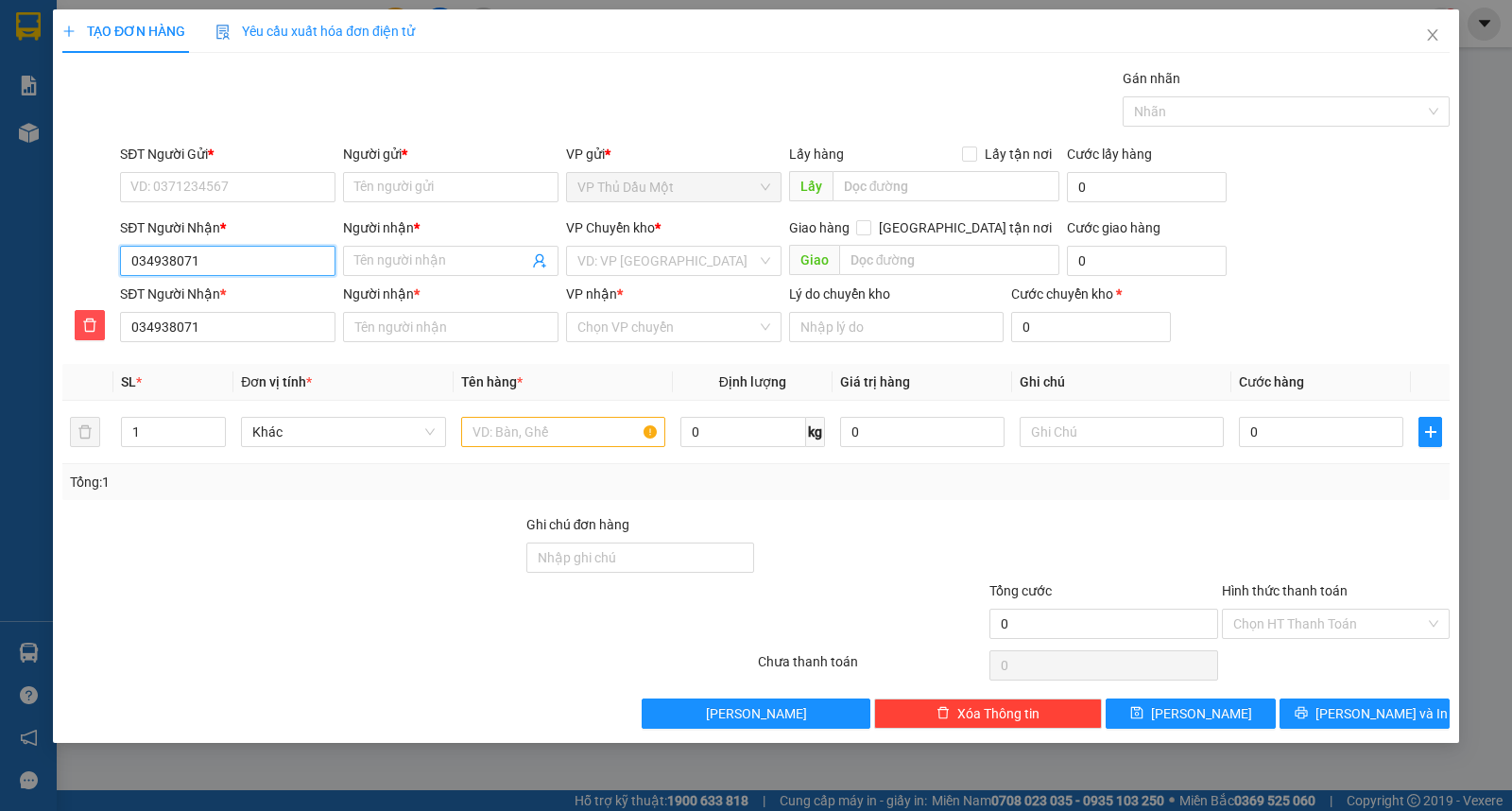
type input "0349380718"
click at [492, 262] on input "Người nhận *" at bounding box center [441, 261] width 174 height 21
type input "B"
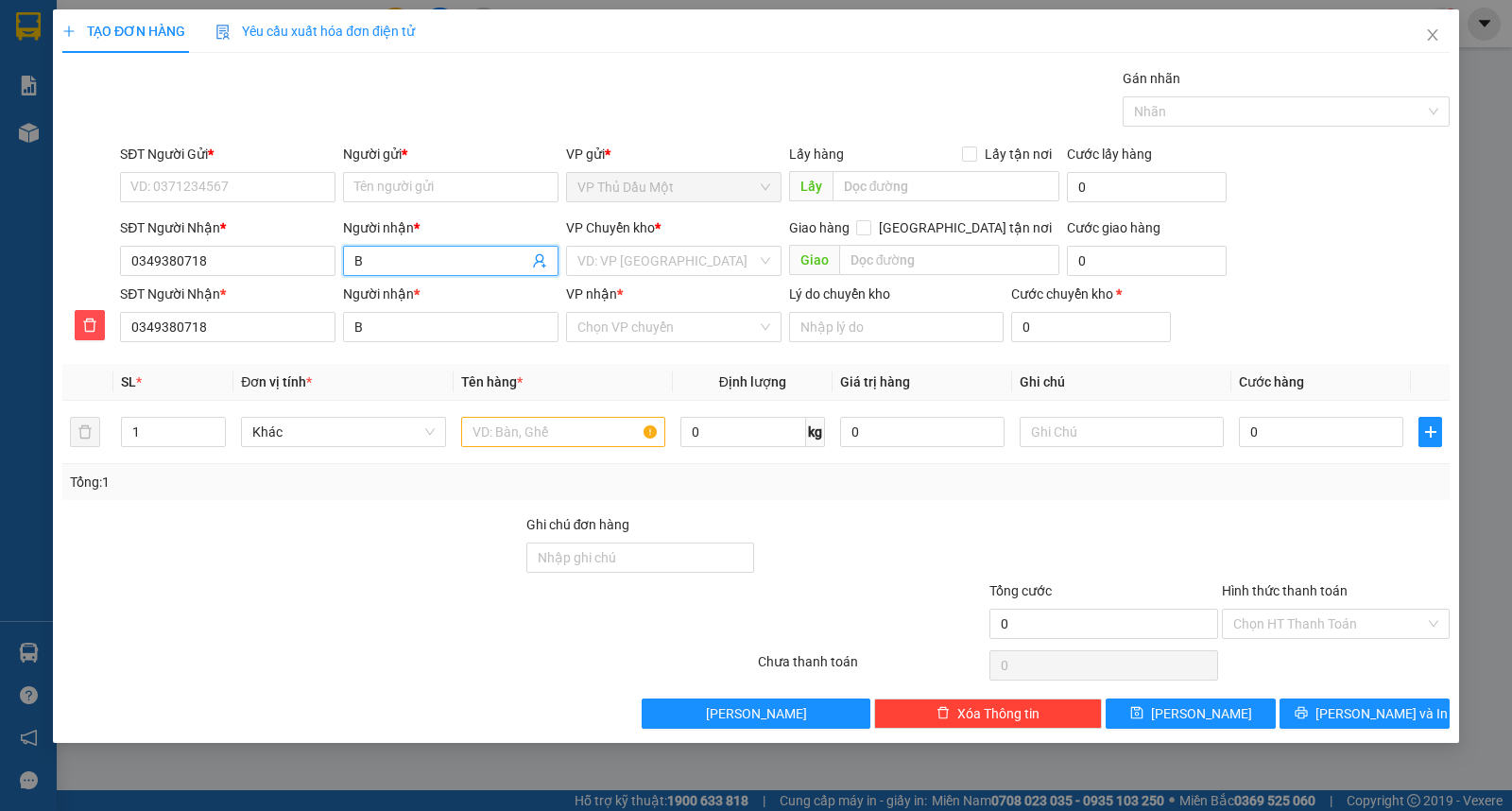
type input "BA"
type input "BẢ"
type input "BẢO"
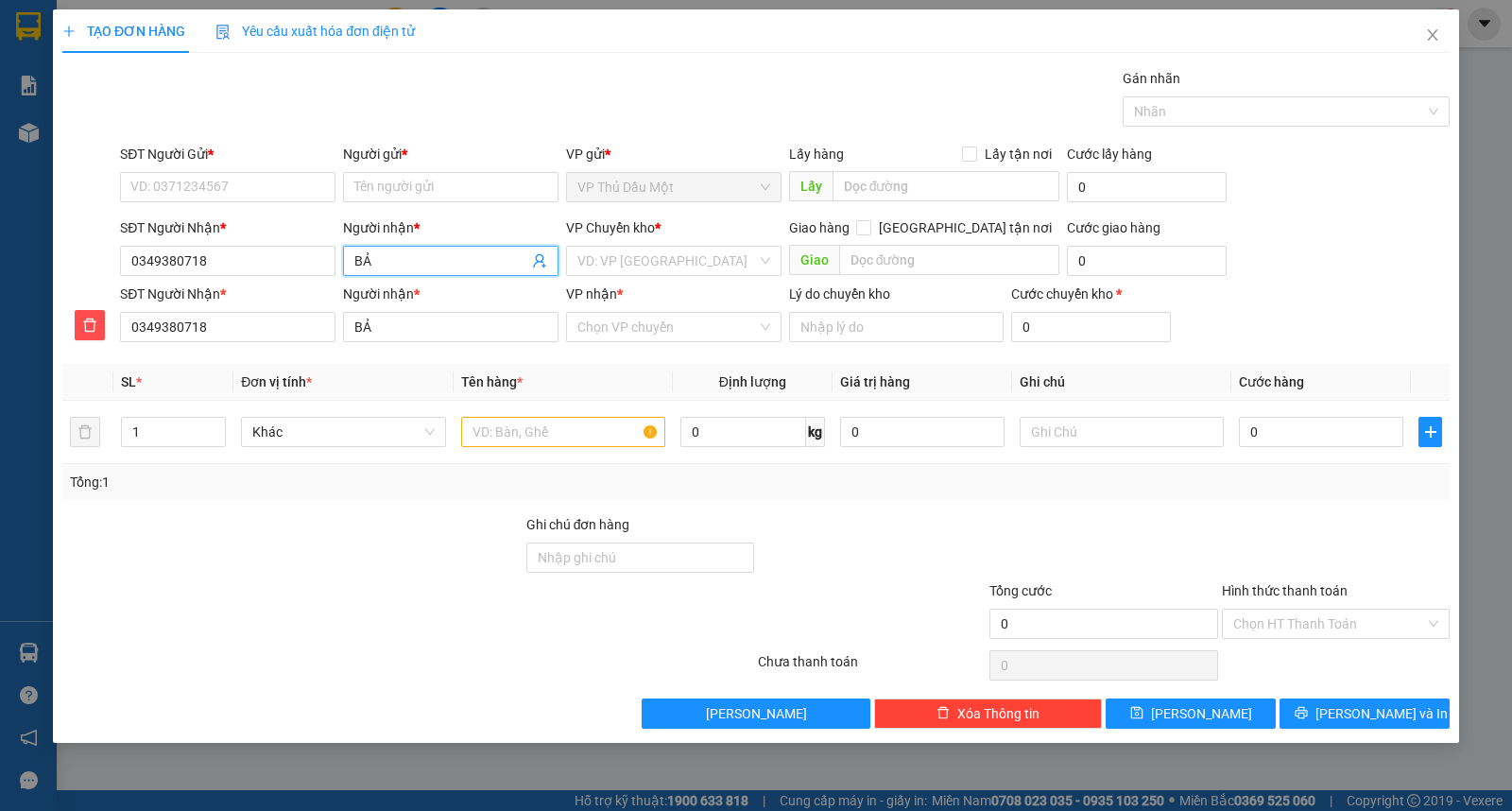
type input "BẢO"
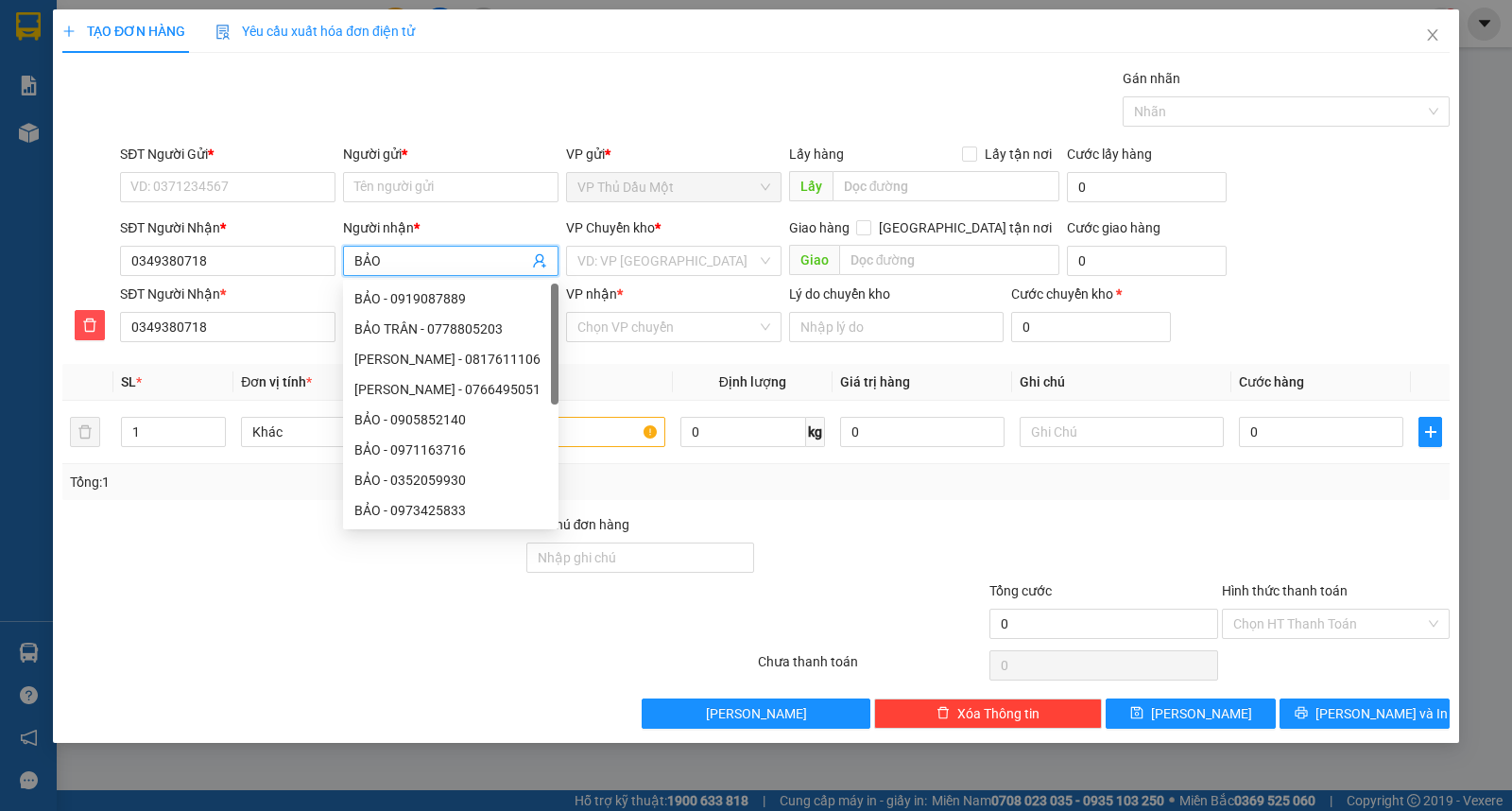
type input "BẢO"
click at [556, 89] on div "Gói vận chuyển * Tiêu chuẩn Gán nhãn Nhãn" at bounding box center [785, 101] width 1337 height 66
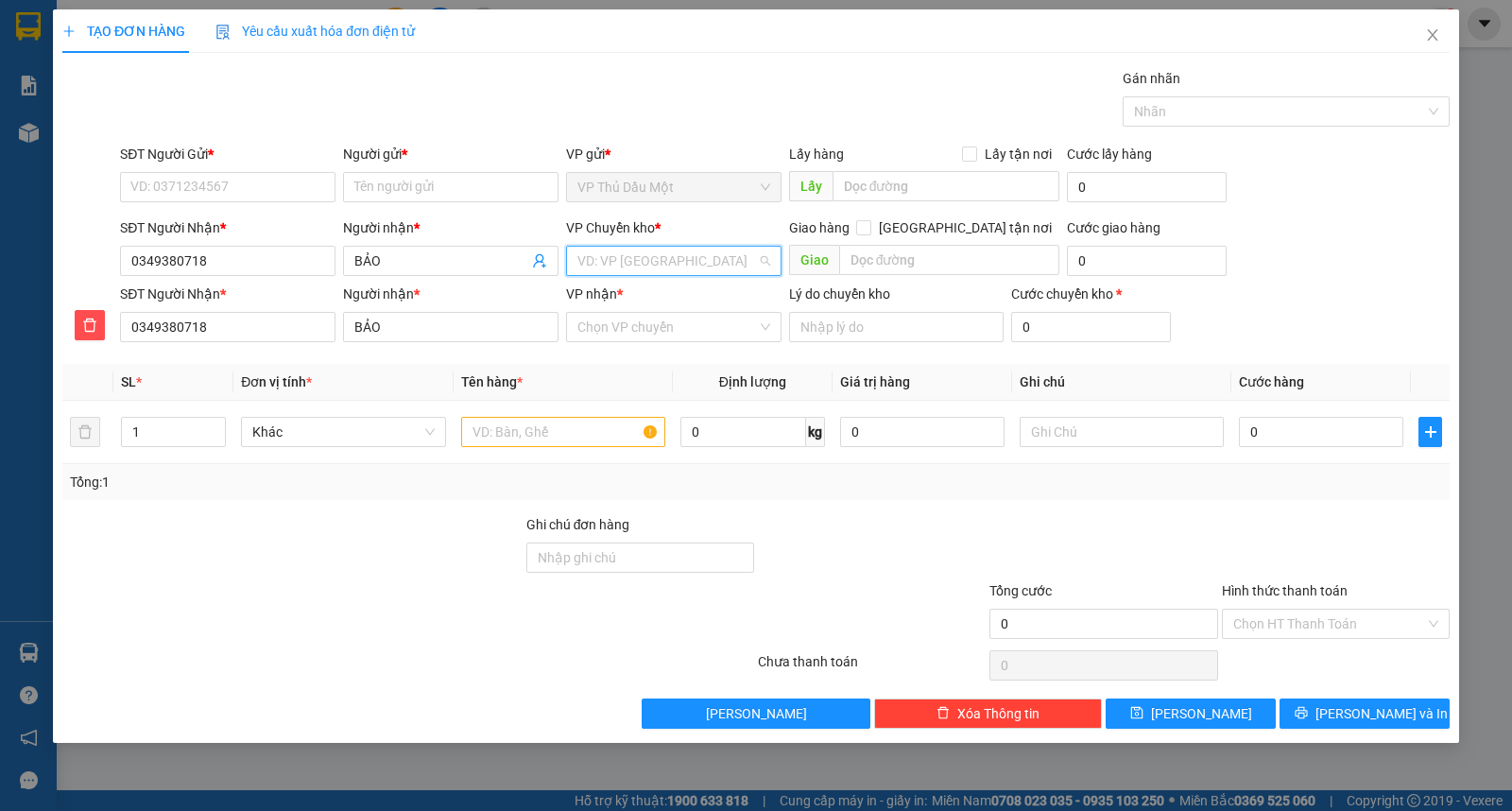
click at [668, 266] on input "search" at bounding box center [667, 260] width 180 height 28
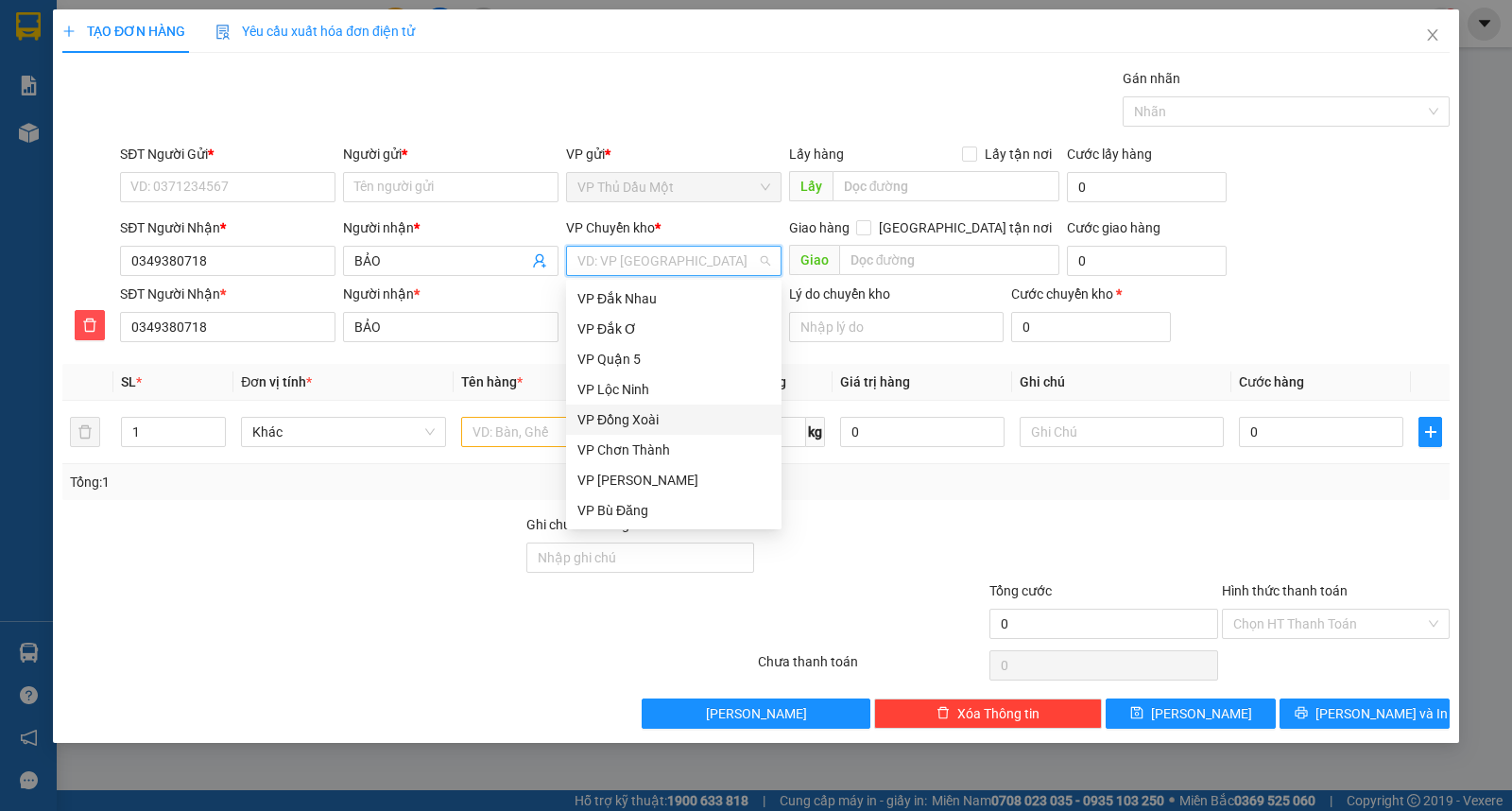
click at [675, 418] on div "VP Đồng Xoài" at bounding box center [673, 419] width 192 height 21
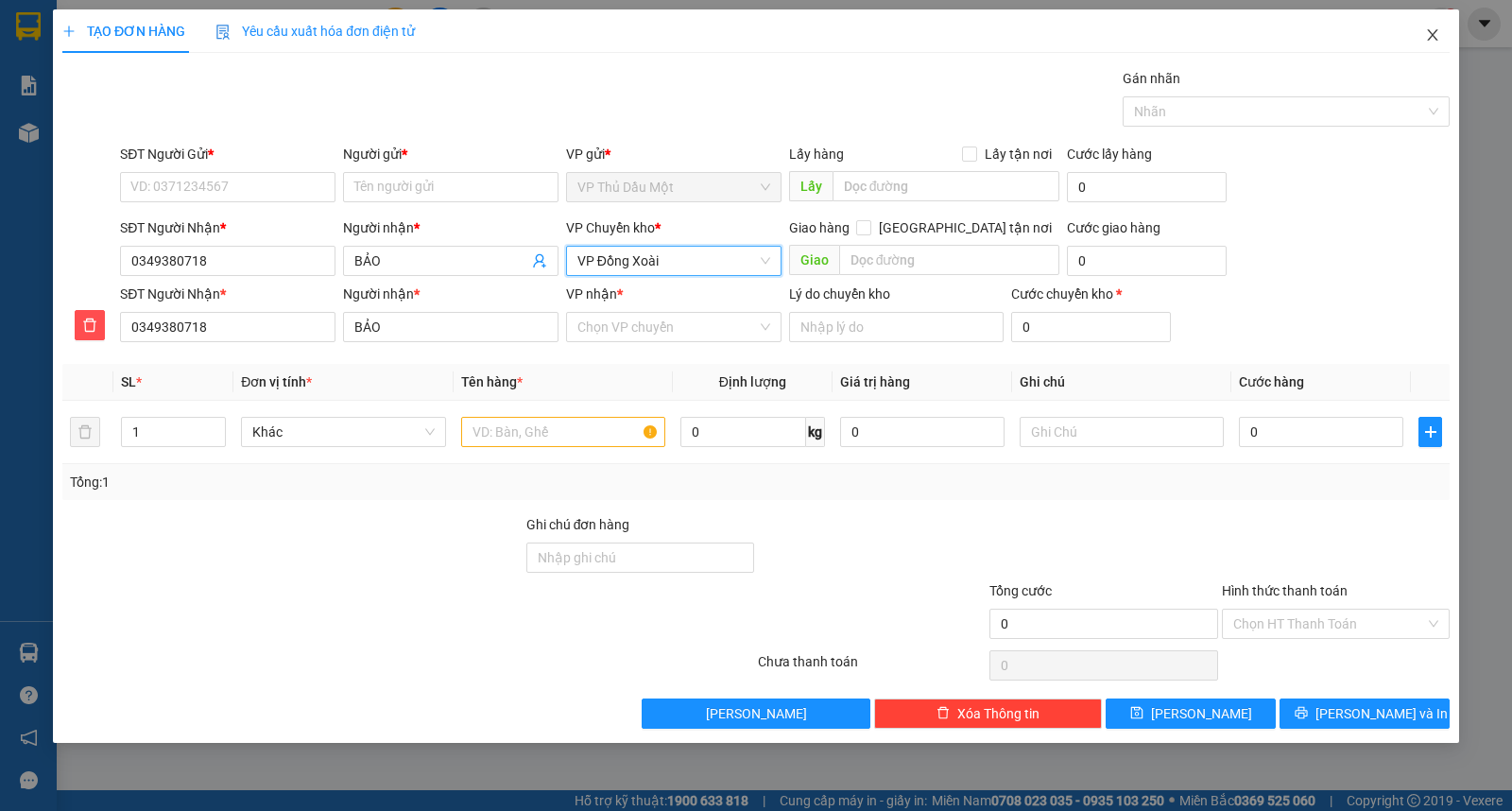
click at [1432, 31] on icon "close" at bounding box center [1432, 35] width 15 height 15
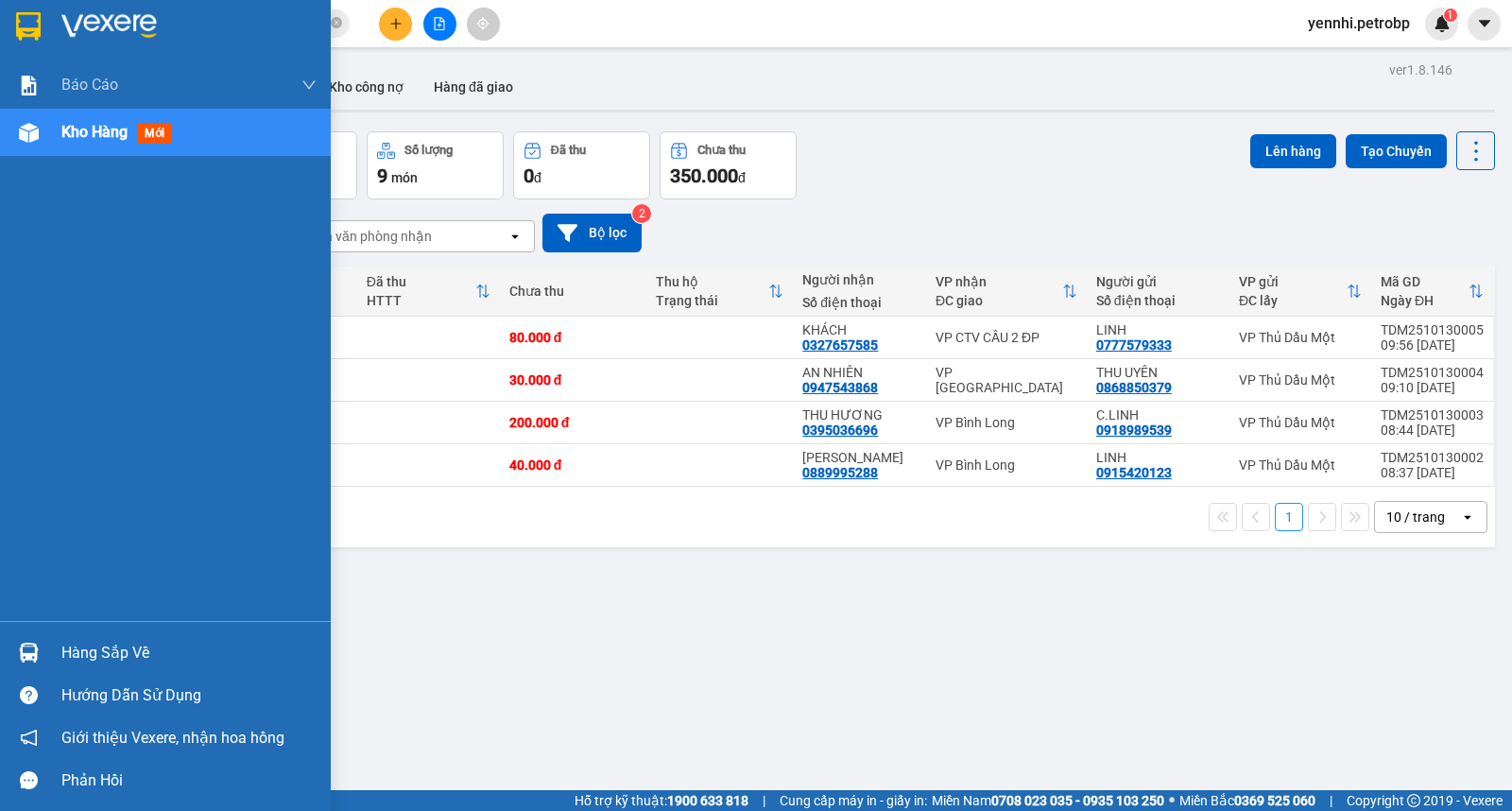
click at [24, 647] on img at bounding box center [29, 652] width 20 height 20
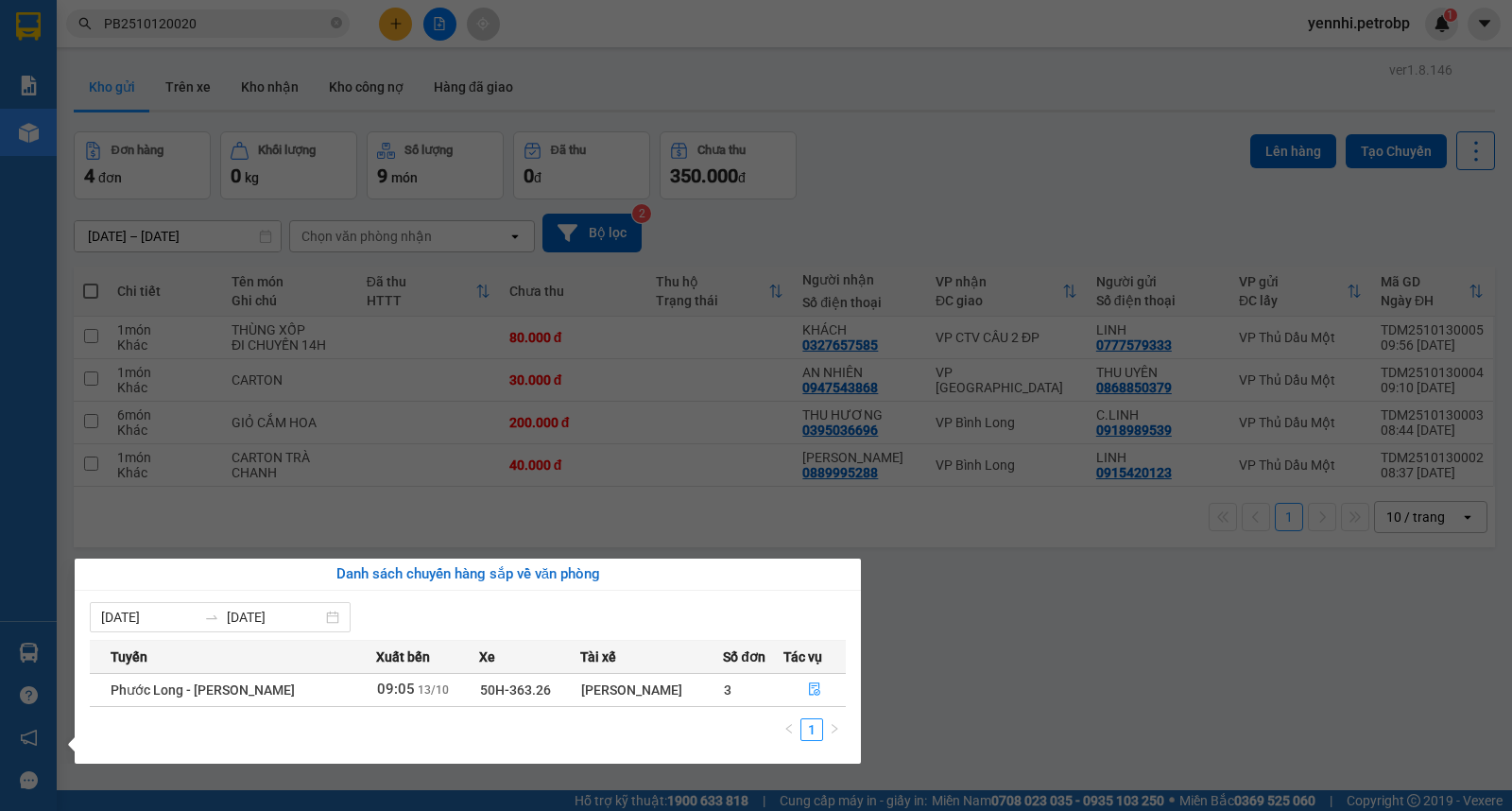
click at [1002, 664] on section "Kết quả tìm kiếm ( 1 ) Bộ lọc Mã ĐH Trạng thái Món hàng Tổng cước Chưa cước Ngư…" at bounding box center [756, 405] width 1512 height 811
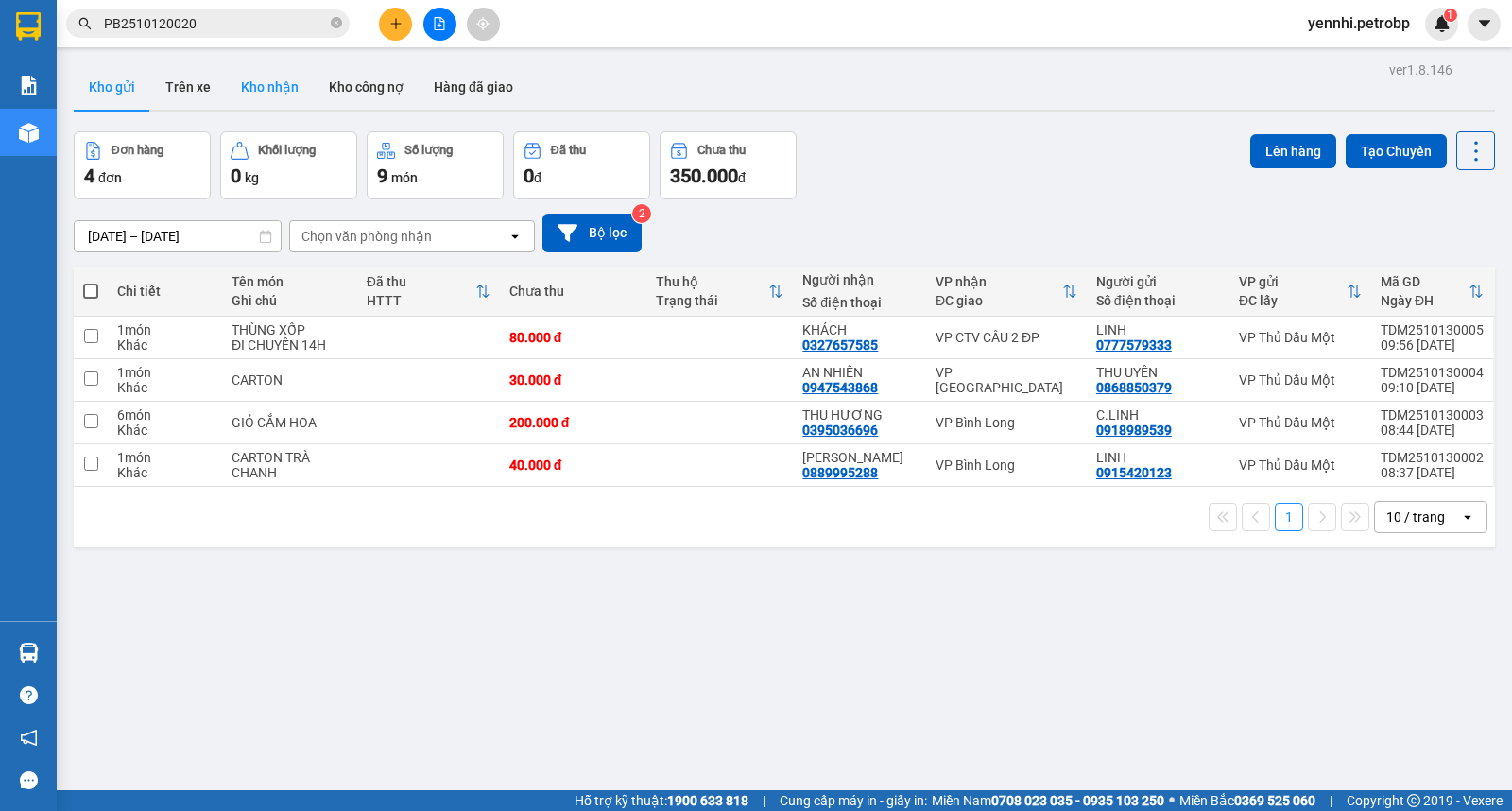
click at [278, 86] on button "Kho nhận" at bounding box center [269, 87] width 88 height 45
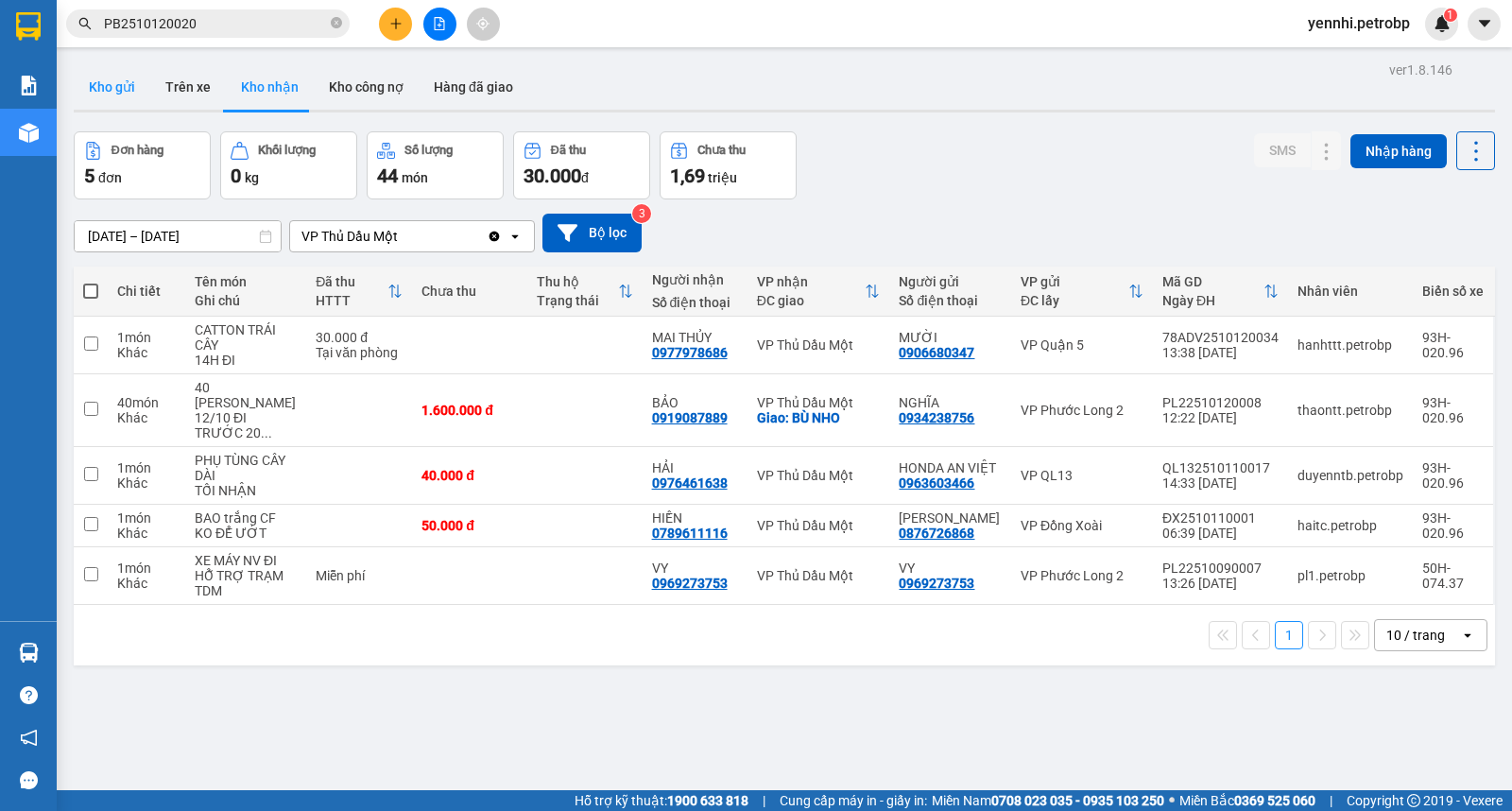
click at [120, 90] on button "Kho gửi" at bounding box center [113, 87] width 77 height 45
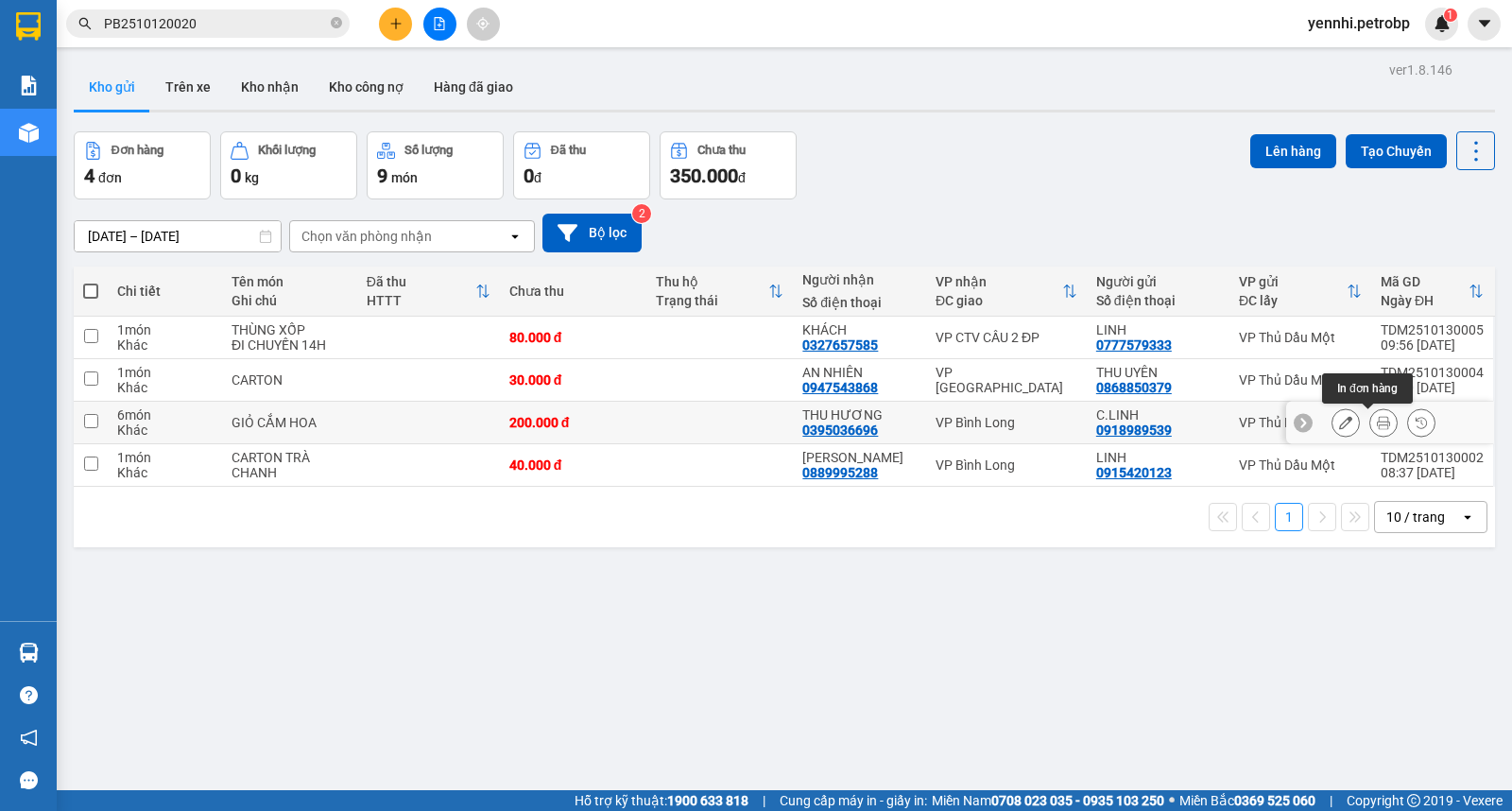
click at [1376, 426] on icon at bounding box center [1383, 422] width 13 height 13
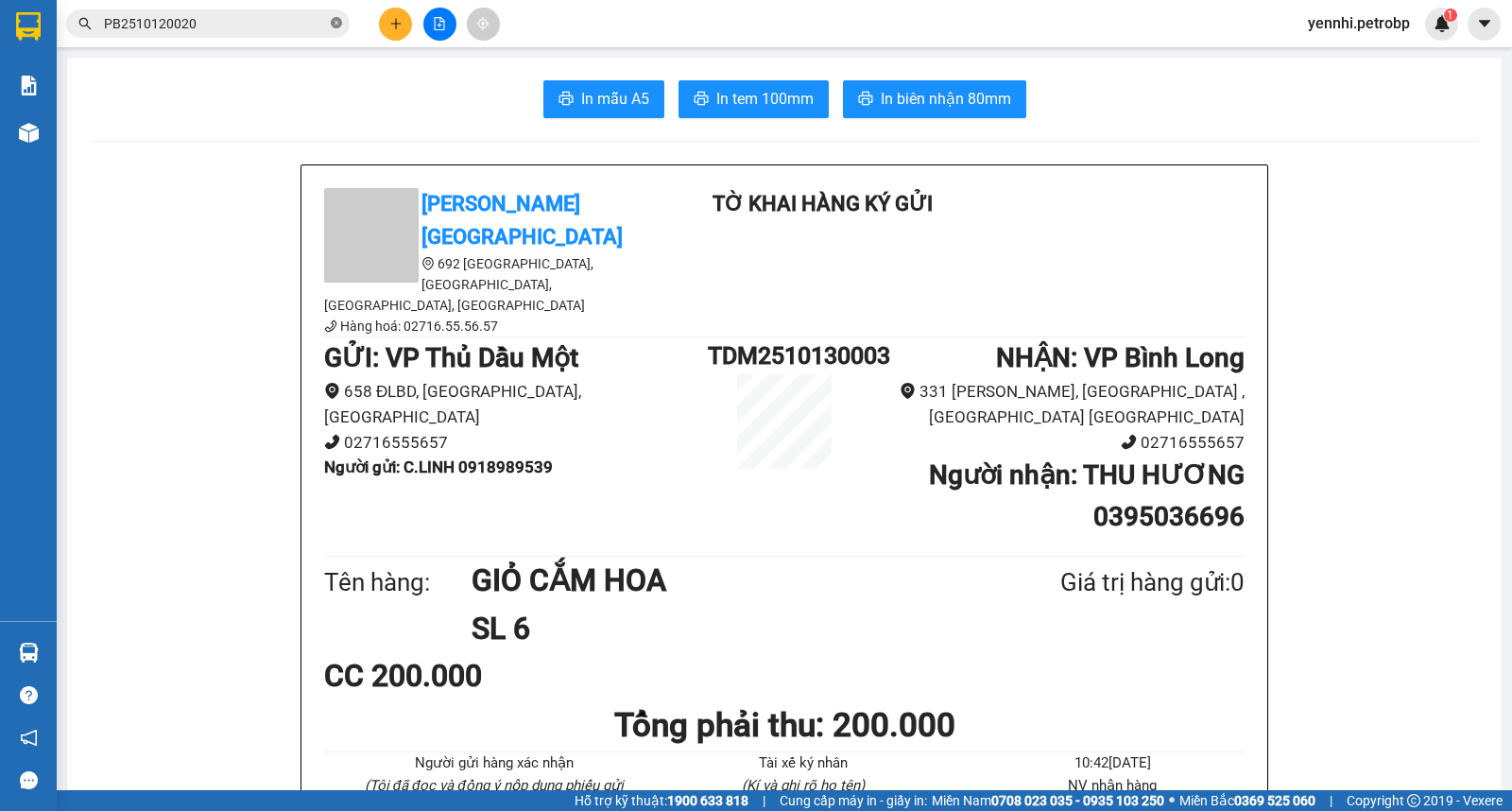
click at [340, 25] on icon "close-circle" at bounding box center [337, 23] width 12 height 12
click at [317, 25] on input "text" at bounding box center [215, 24] width 223 height 21
paste input "0972497459"
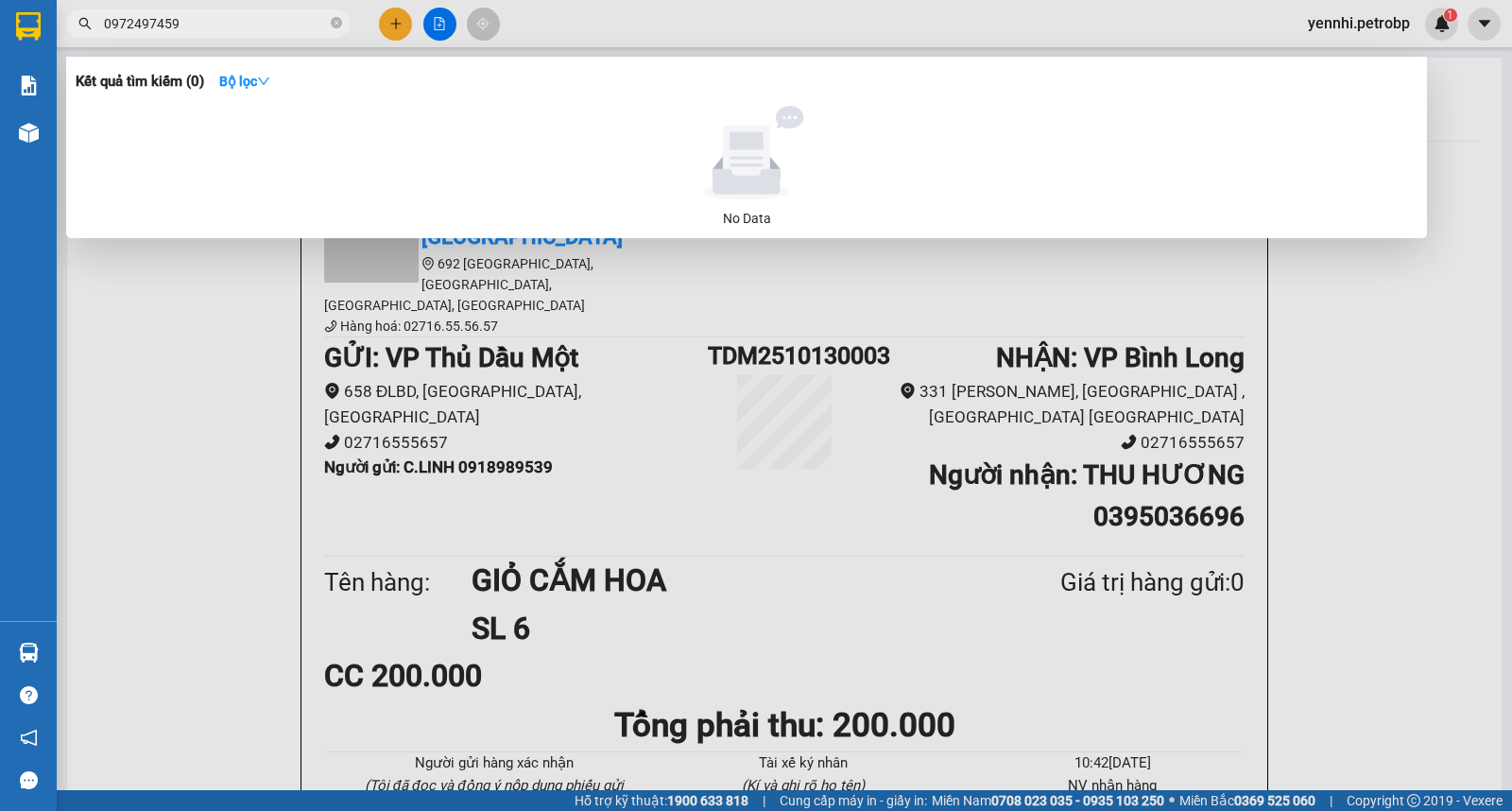
type input "0972497459"
click at [163, 390] on div at bounding box center [756, 405] width 1512 height 811
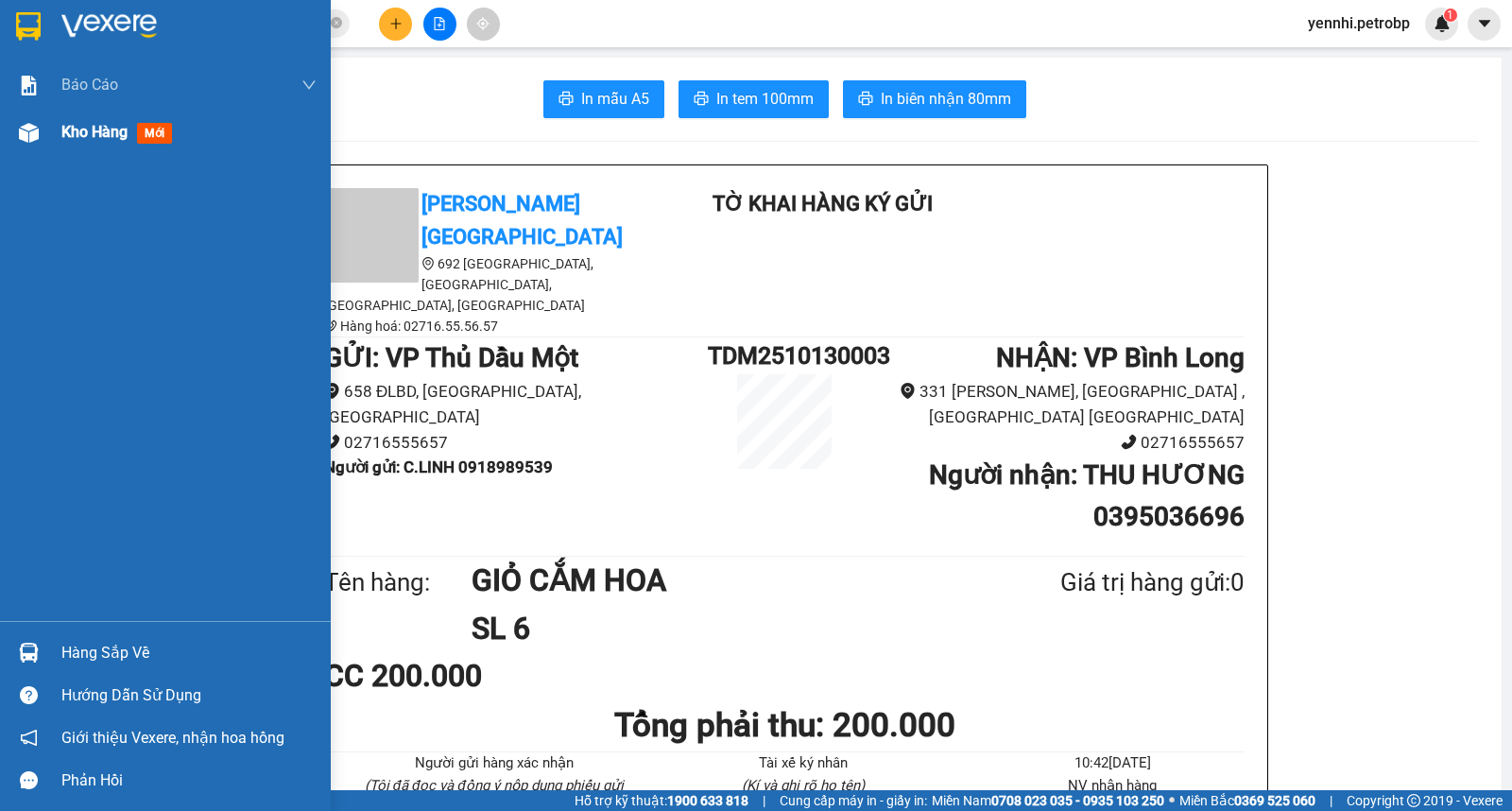
click at [48, 137] on div "Kho hàng mới" at bounding box center [165, 132] width 331 height 47
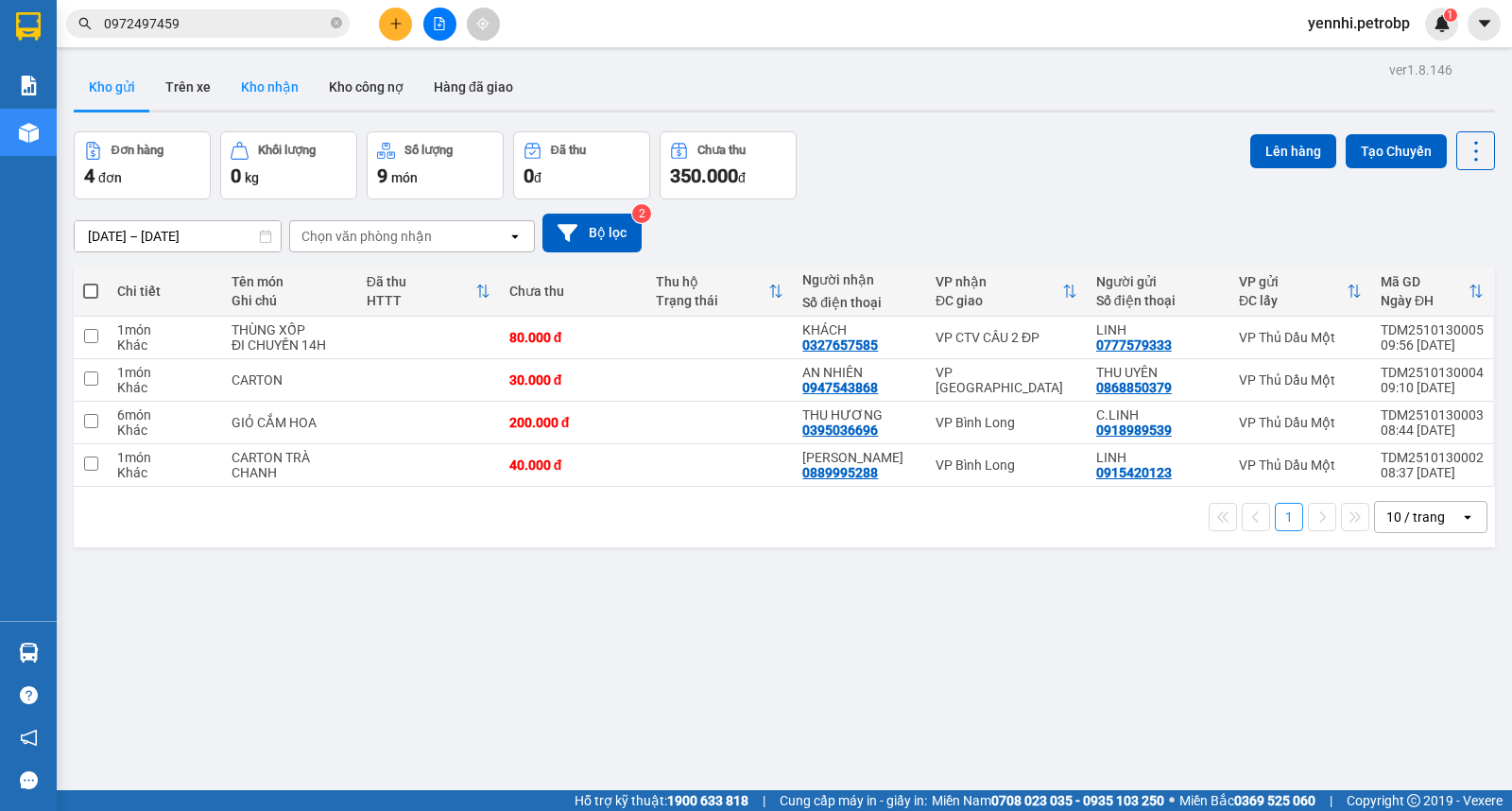
click at [275, 88] on button "Kho nhận" at bounding box center [269, 87] width 88 height 45
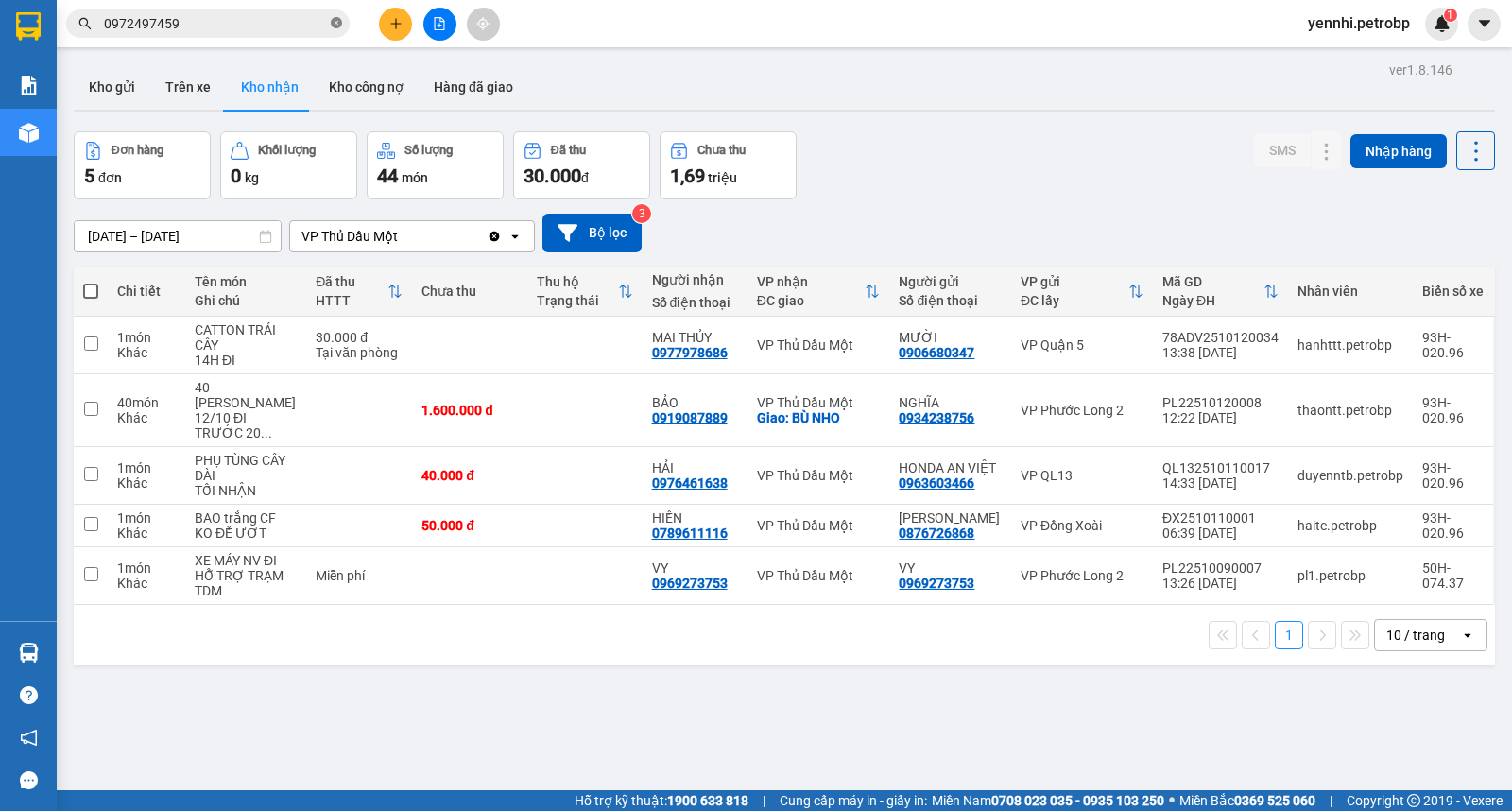
click at [331, 26] on icon "close-circle" at bounding box center [337, 23] width 12 height 12
click at [312, 23] on input "text" at bounding box center [215, 24] width 223 height 21
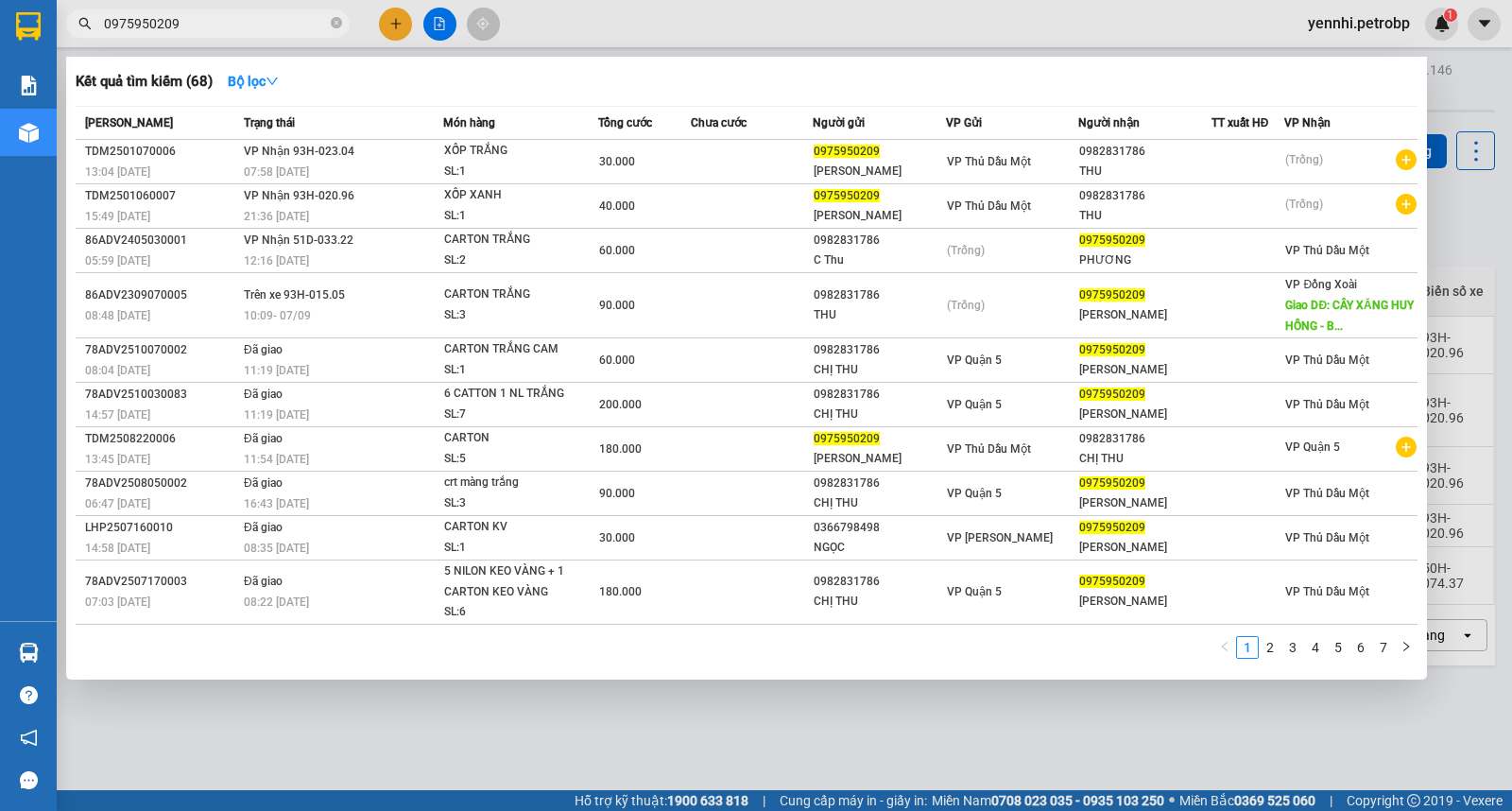
type input "0975950209"
click at [1382, 650] on link "7" at bounding box center [1383, 647] width 21 height 21
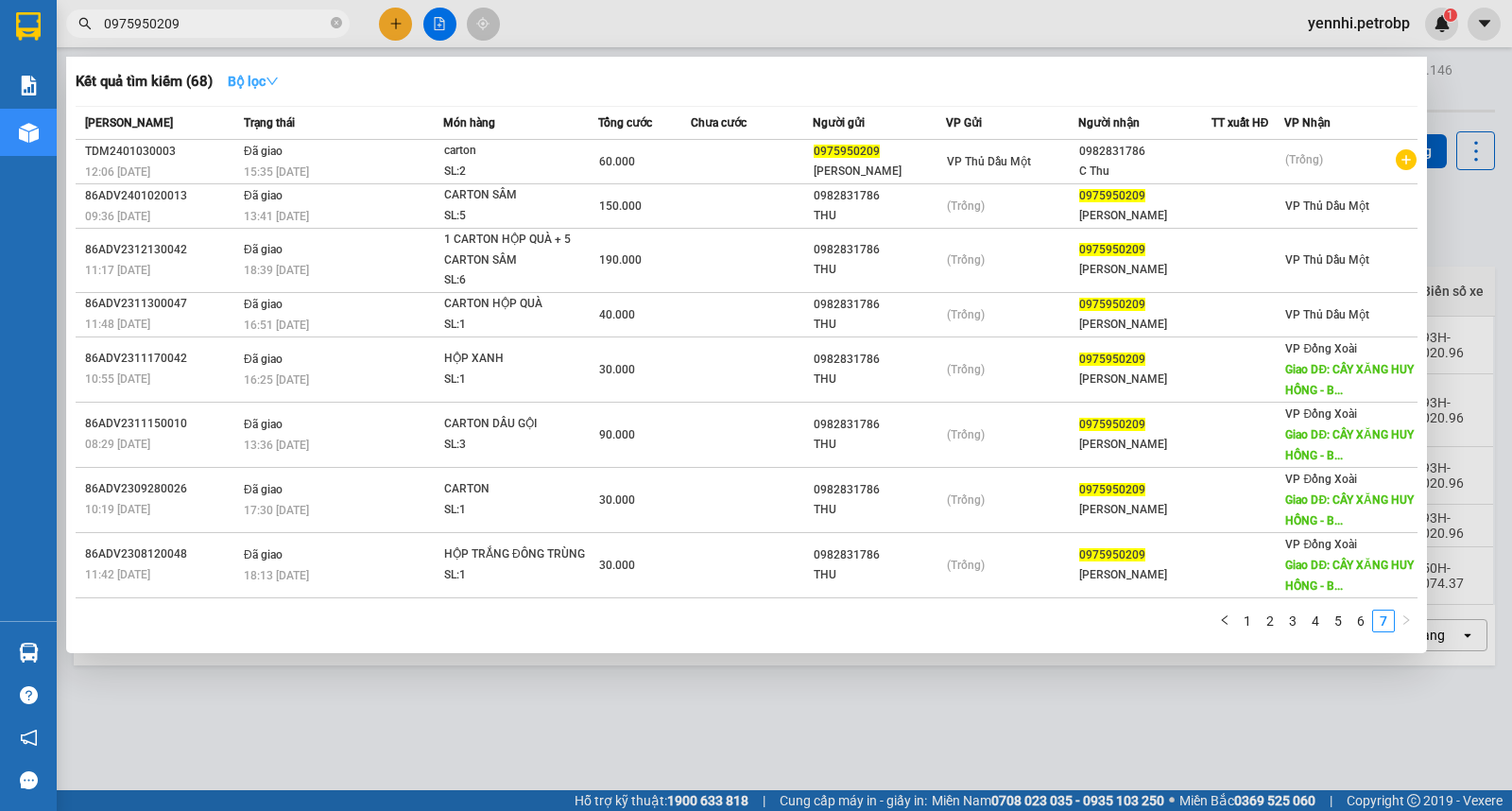
click at [259, 85] on strong "Bộ lọc" at bounding box center [253, 82] width 51 height 15
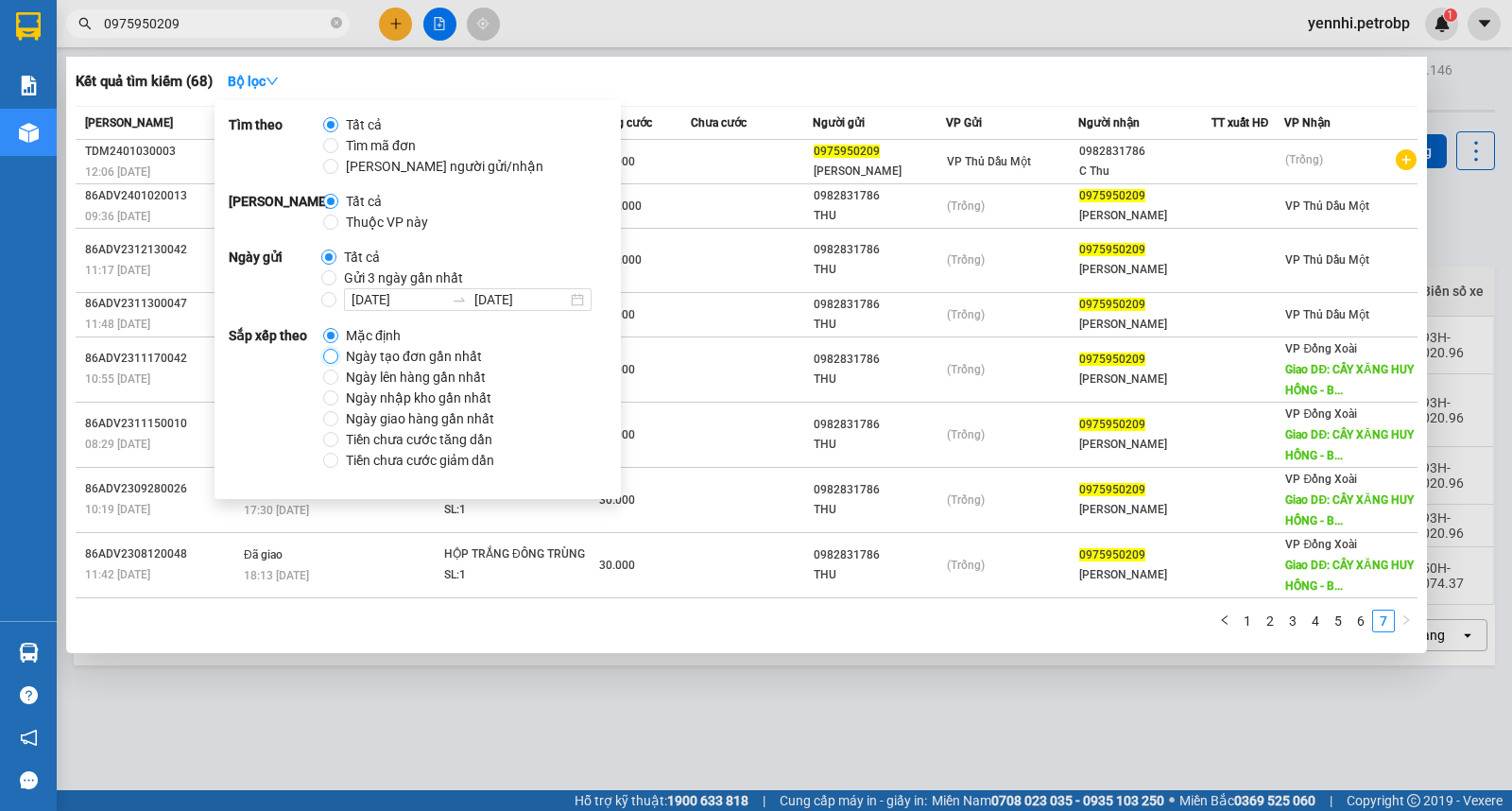
click at [331, 351] on input "Ngày tạo đơn gần nhất" at bounding box center [331, 356] width 15 height 15
radio input "true"
radio input "false"
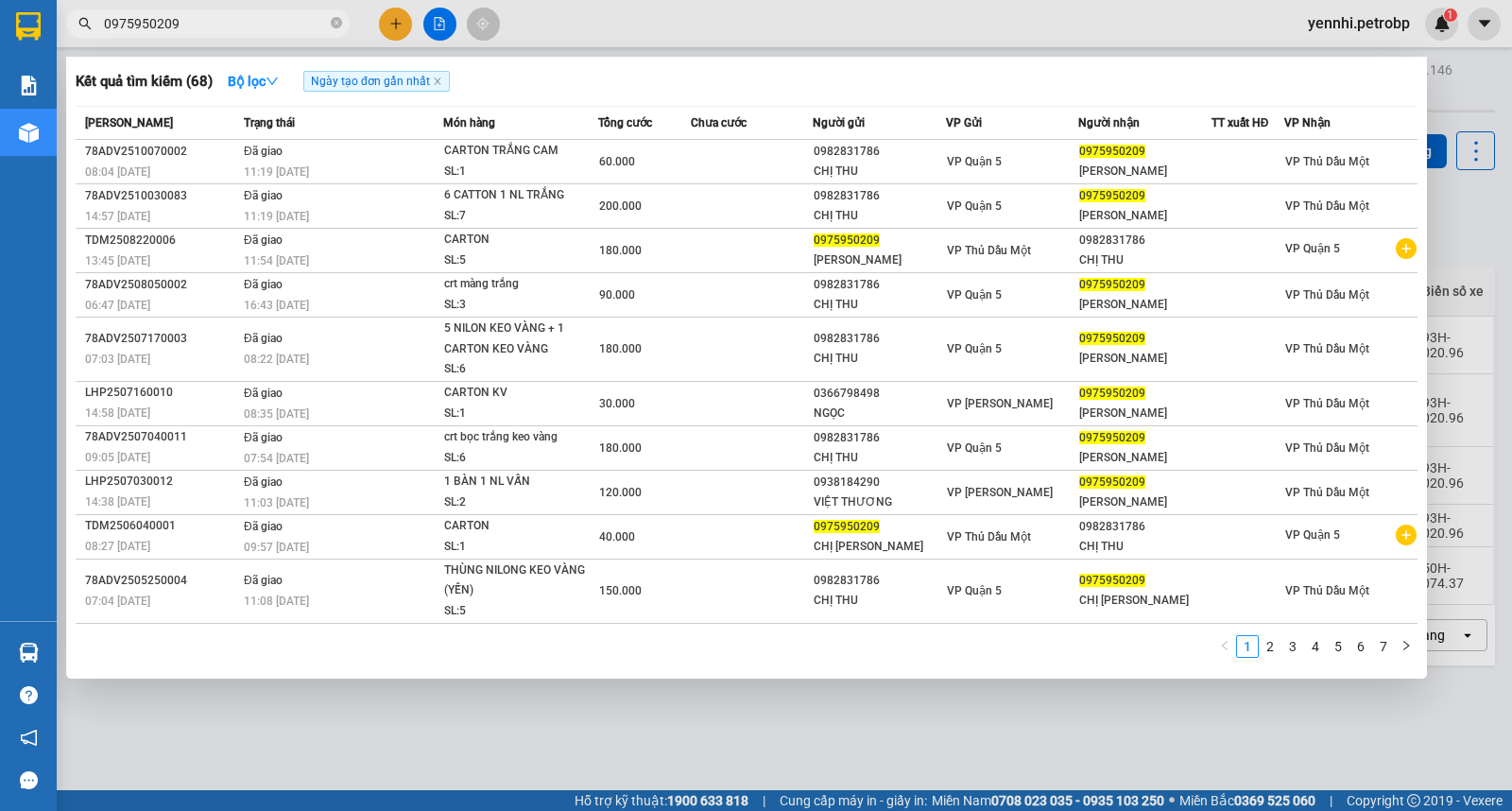
click at [724, 650] on div "1 2 3 4 5 6 7" at bounding box center [746, 651] width 1342 height 34
click at [1270, 653] on link "2" at bounding box center [1270, 646] width 21 height 21
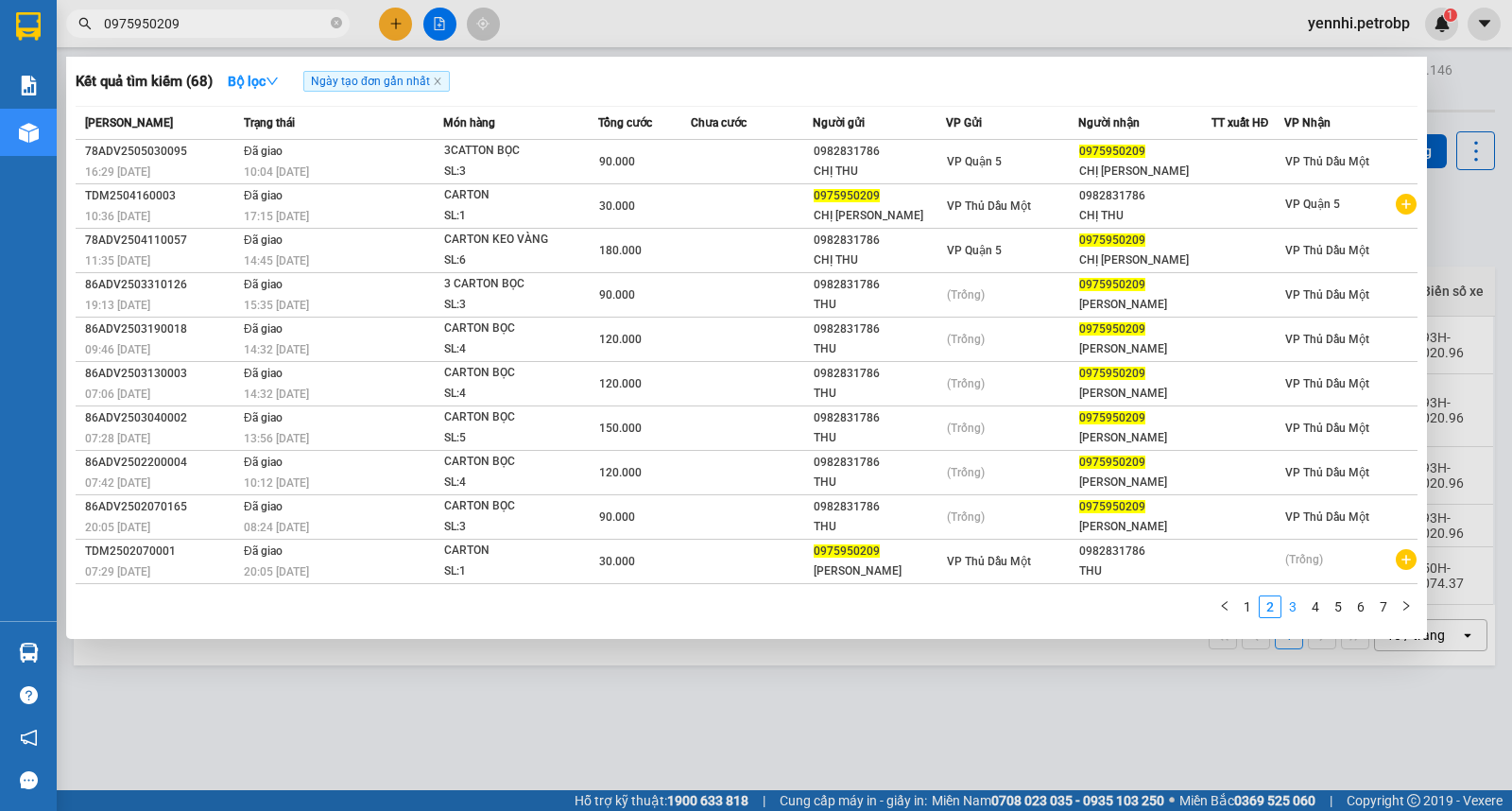
click at [1292, 614] on link "3" at bounding box center [1293, 607] width 21 height 21
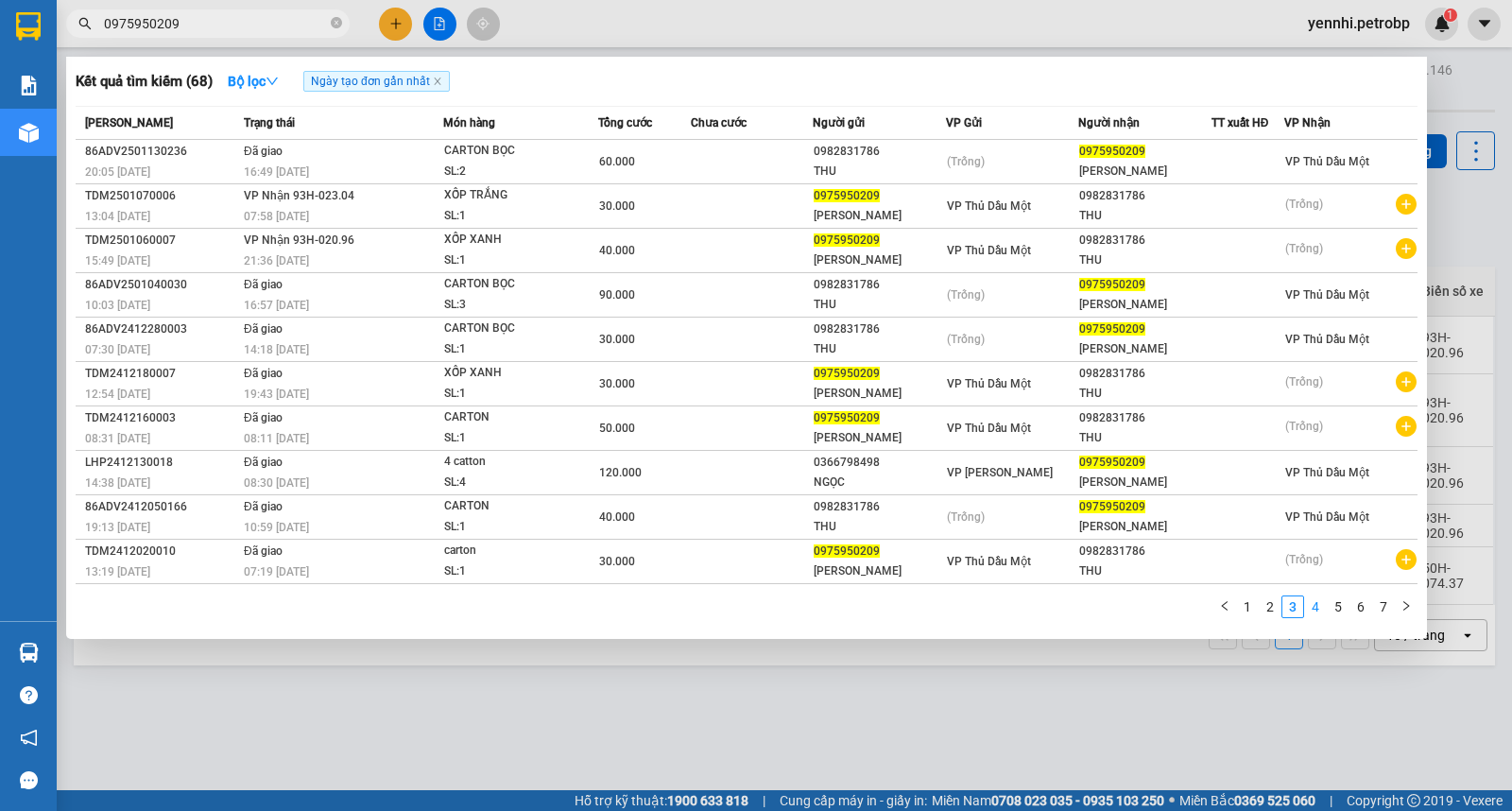
click at [1313, 611] on link "4" at bounding box center [1316, 607] width 21 height 21
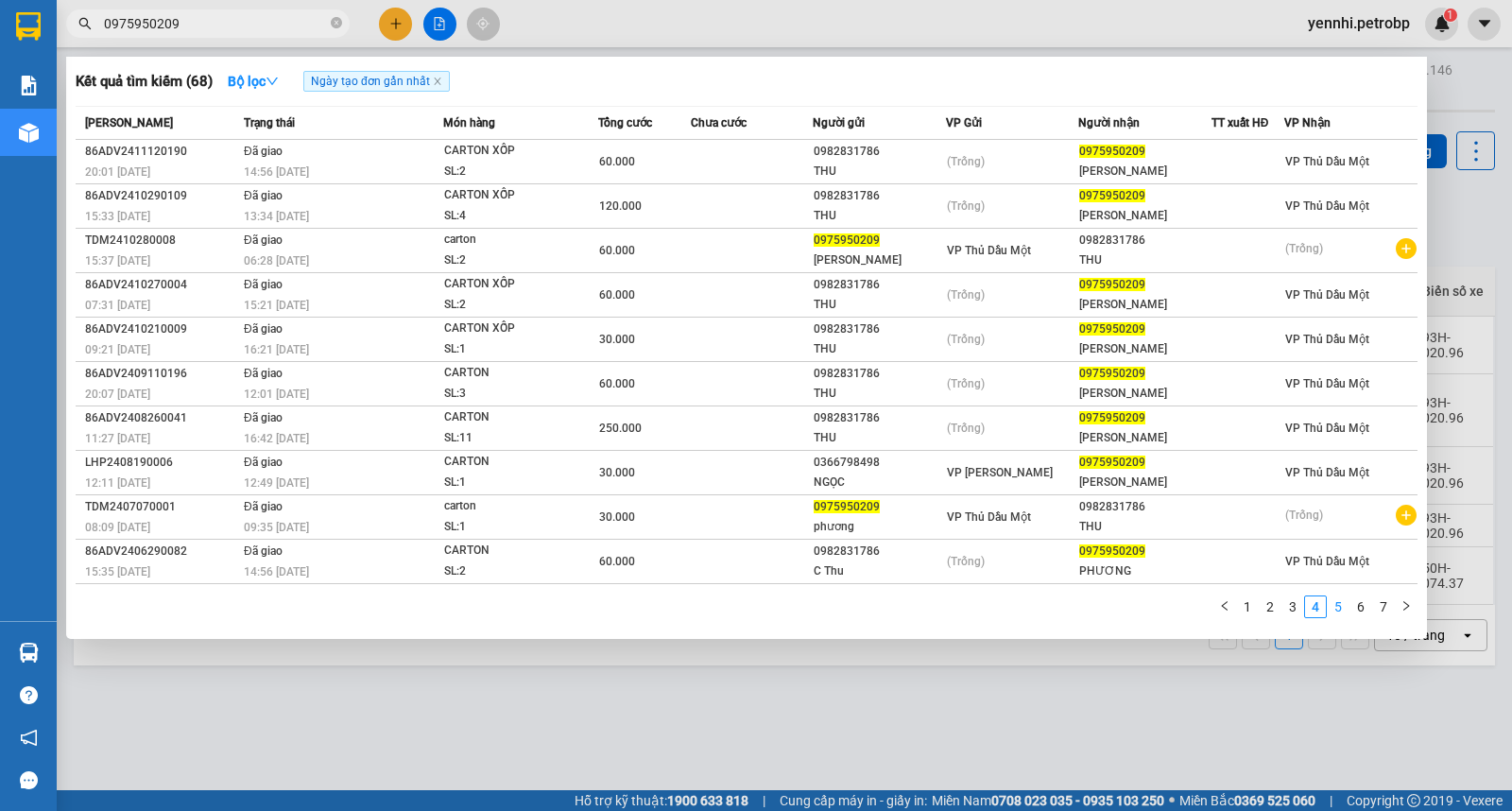
click at [1337, 611] on link "5" at bounding box center [1338, 607] width 21 height 21
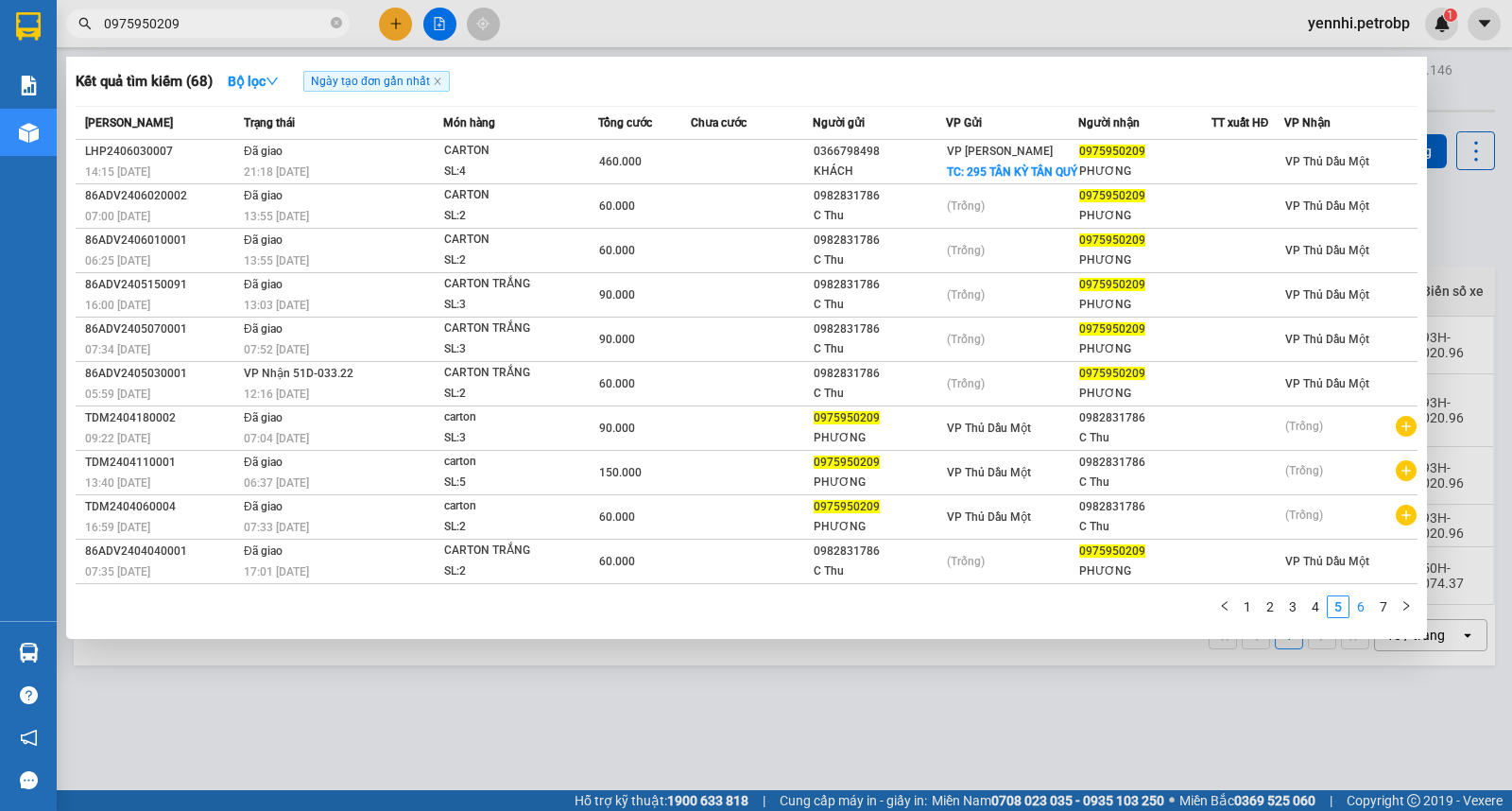
click at [1363, 612] on link "6" at bounding box center [1361, 607] width 21 height 21
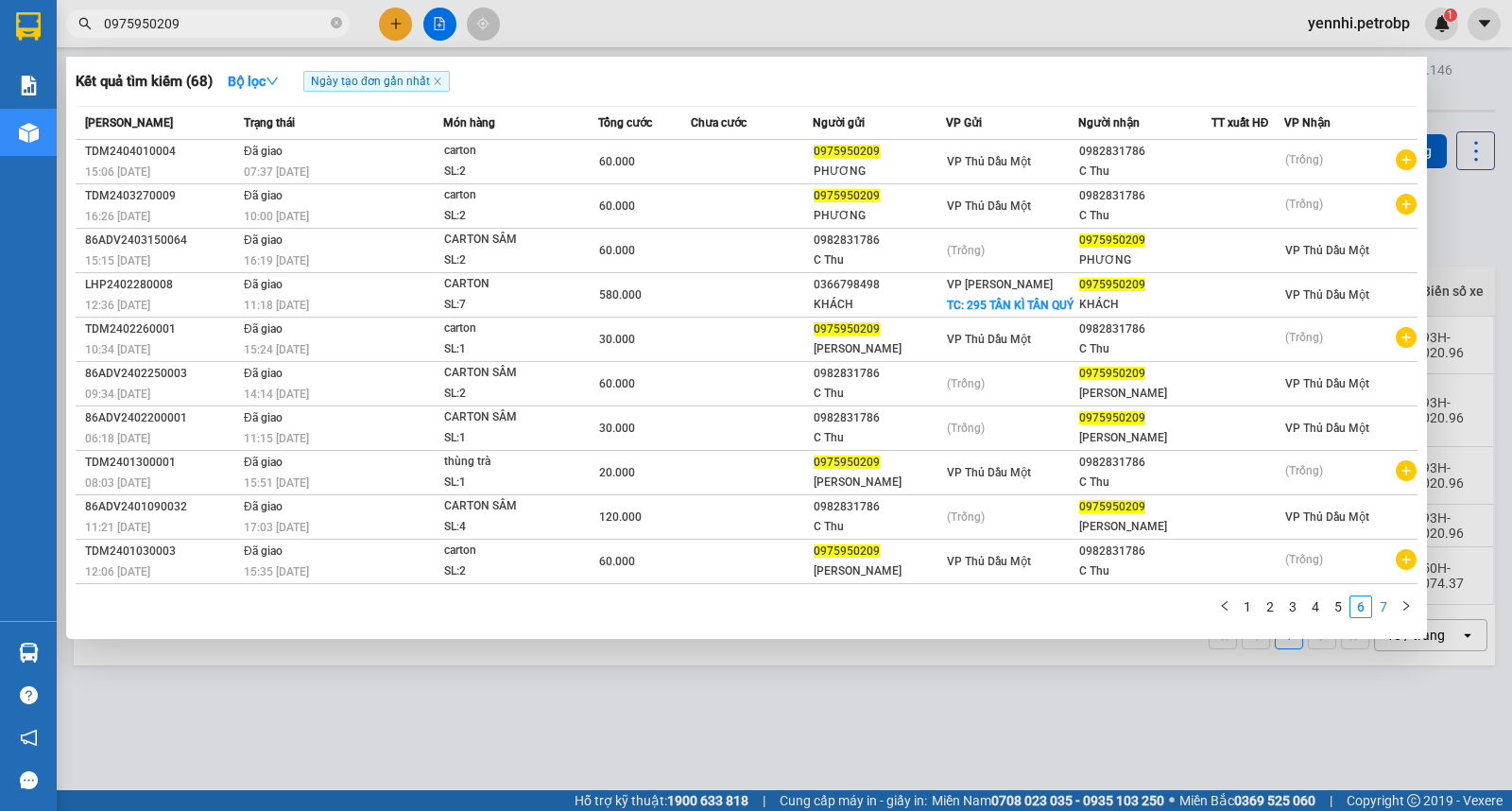
click at [1377, 612] on link "7" at bounding box center [1383, 607] width 21 height 21
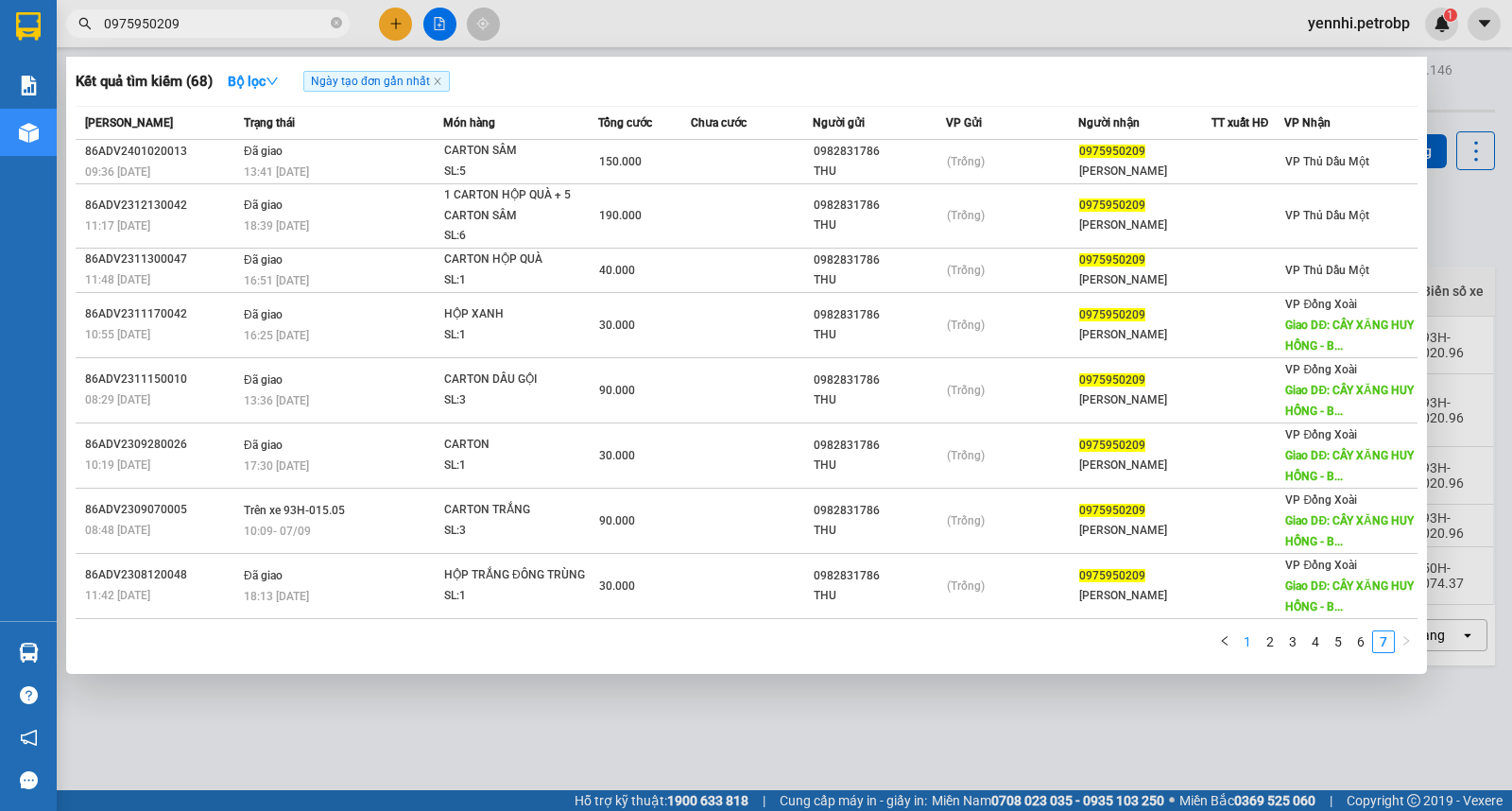
click at [1250, 647] on link "1" at bounding box center [1247, 642] width 21 height 21
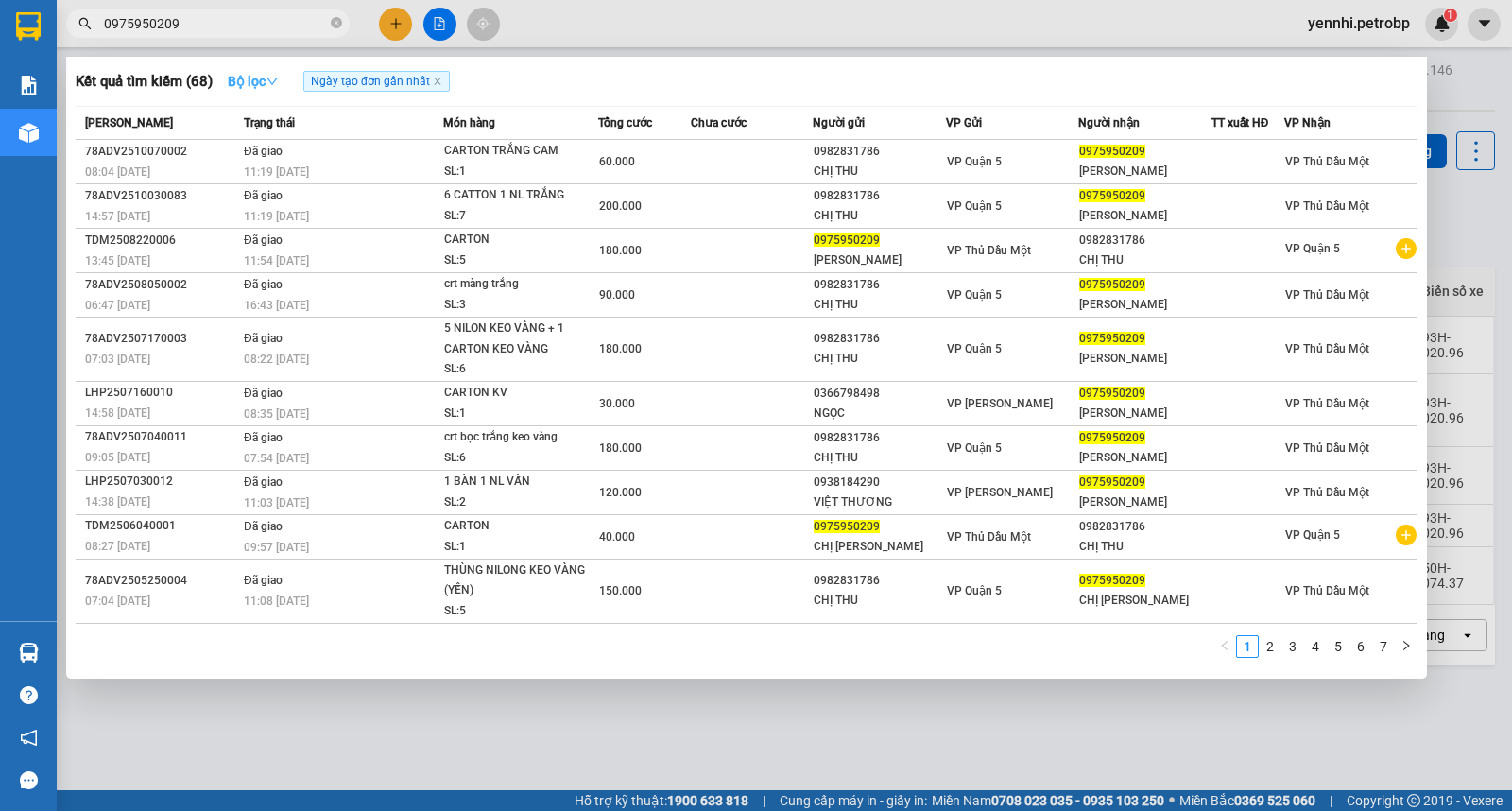
click at [260, 79] on strong "Bộ lọc" at bounding box center [253, 82] width 51 height 15
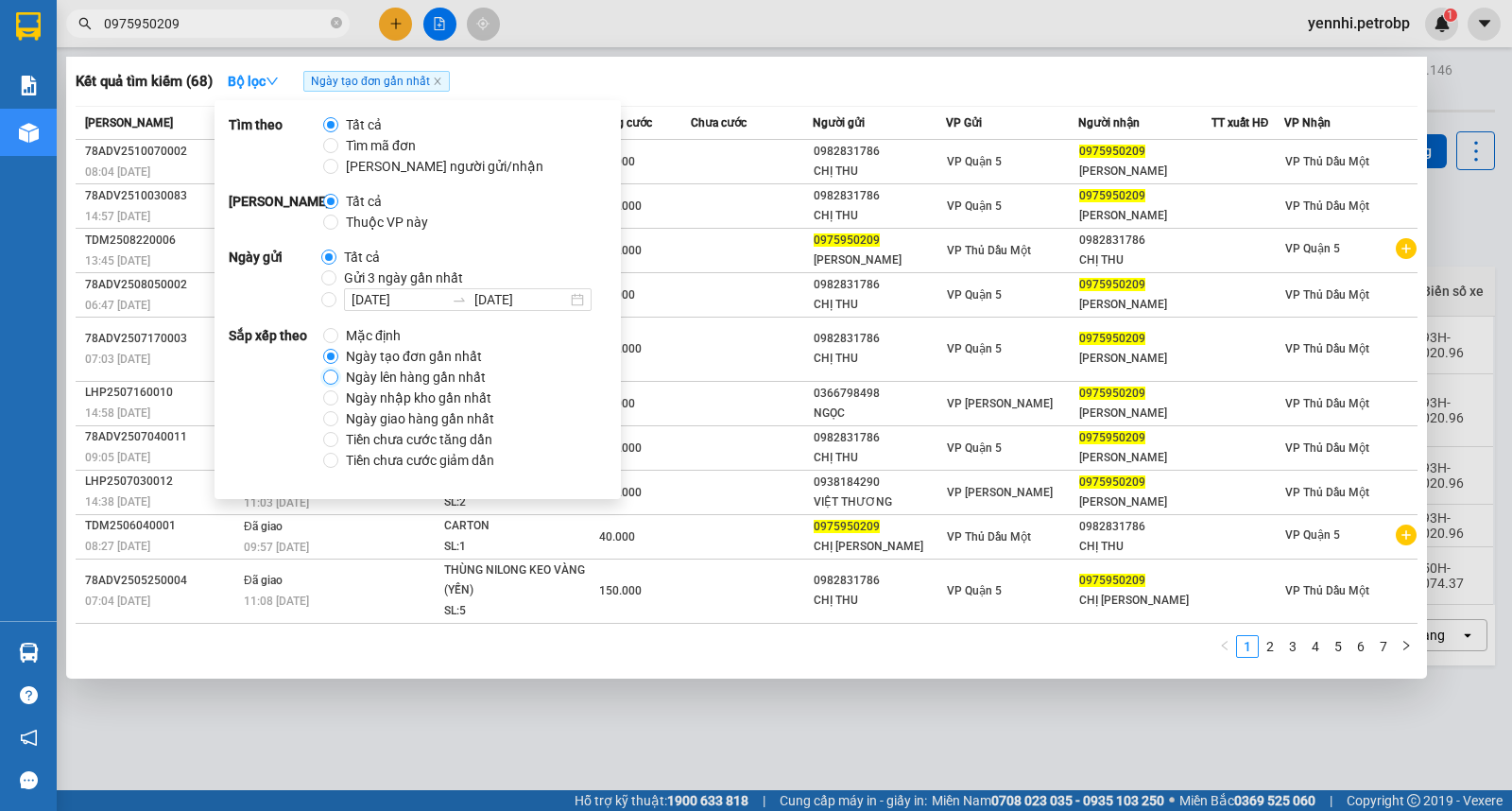
click at [333, 376] on input "Ngày lên hàng gần nhất" at bounding box center [331, 377] width 15 height 15
radio input "true"
radio input "false"
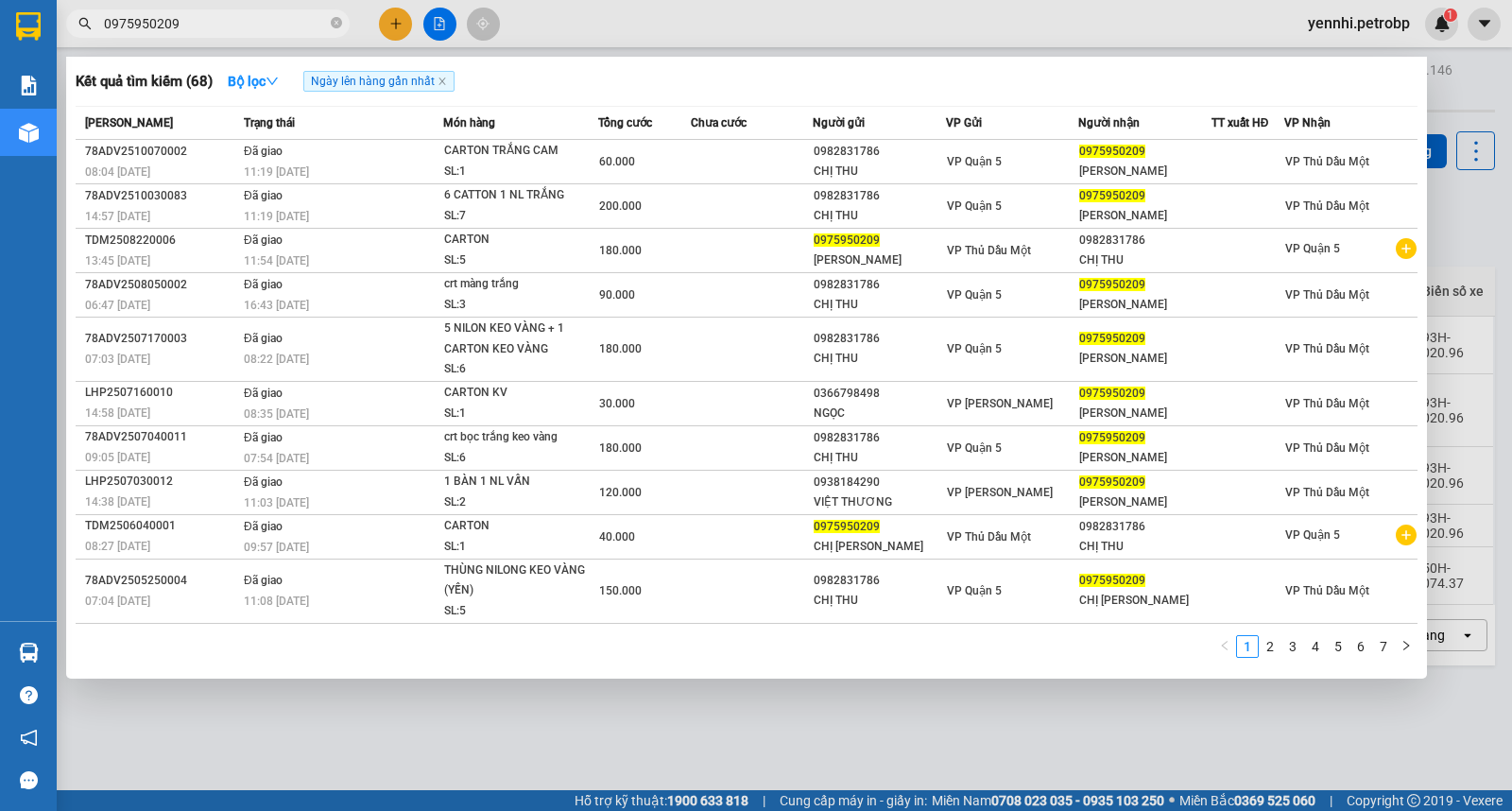
click at [659, 72] on div "Kết quả tìm kiếm ( 68 ) Bộ lọc Ngày lên hàng gần nhất" at bounding box center [746, 81] width 1342 height 30
click at [804, 747] on div at bounding box center [756, 405] width 1512 height 811
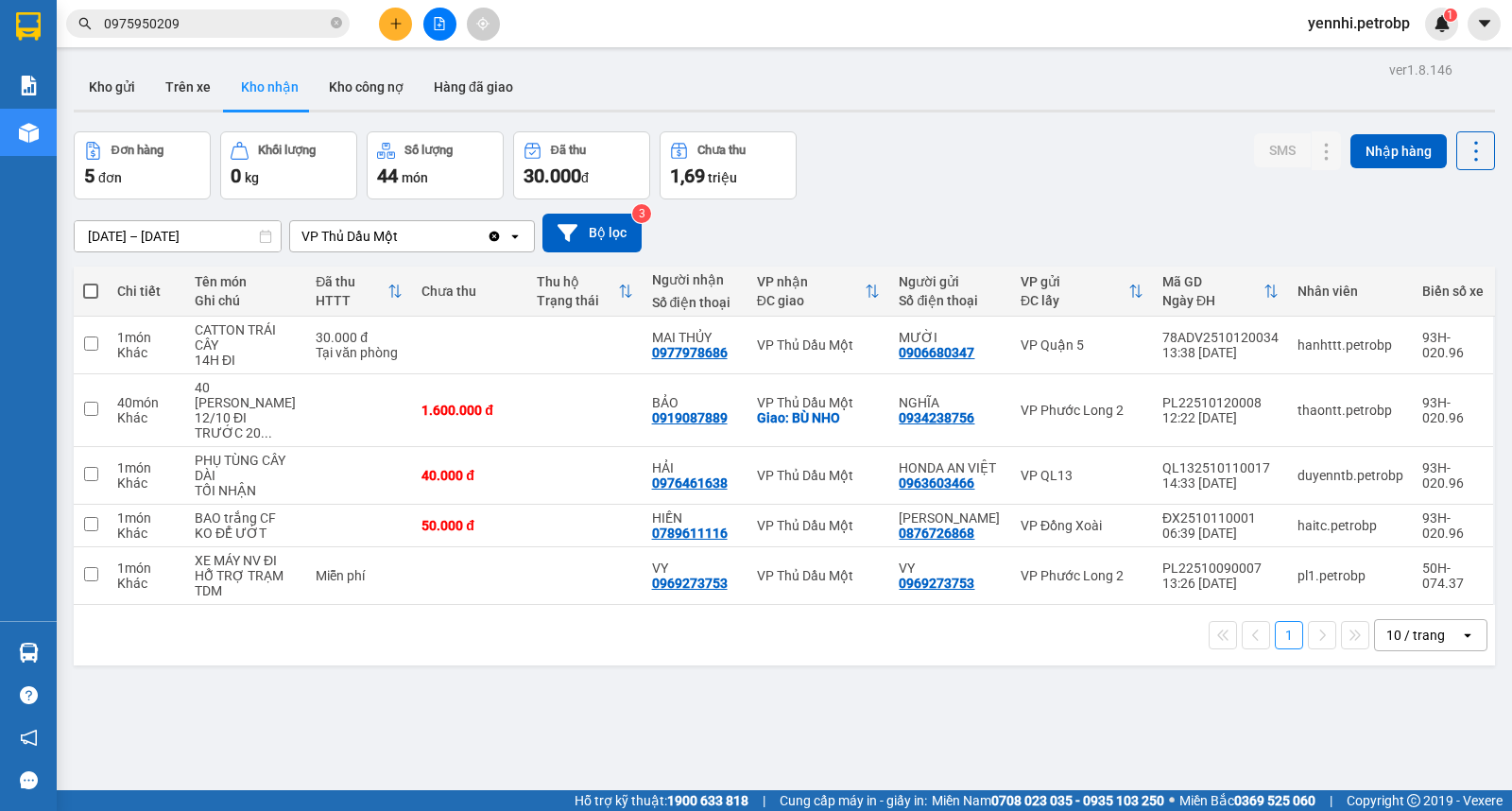
click at [101, 233] on input "[DATE] – [DATE]" at bounding box center [178, 236] width 206 height 30
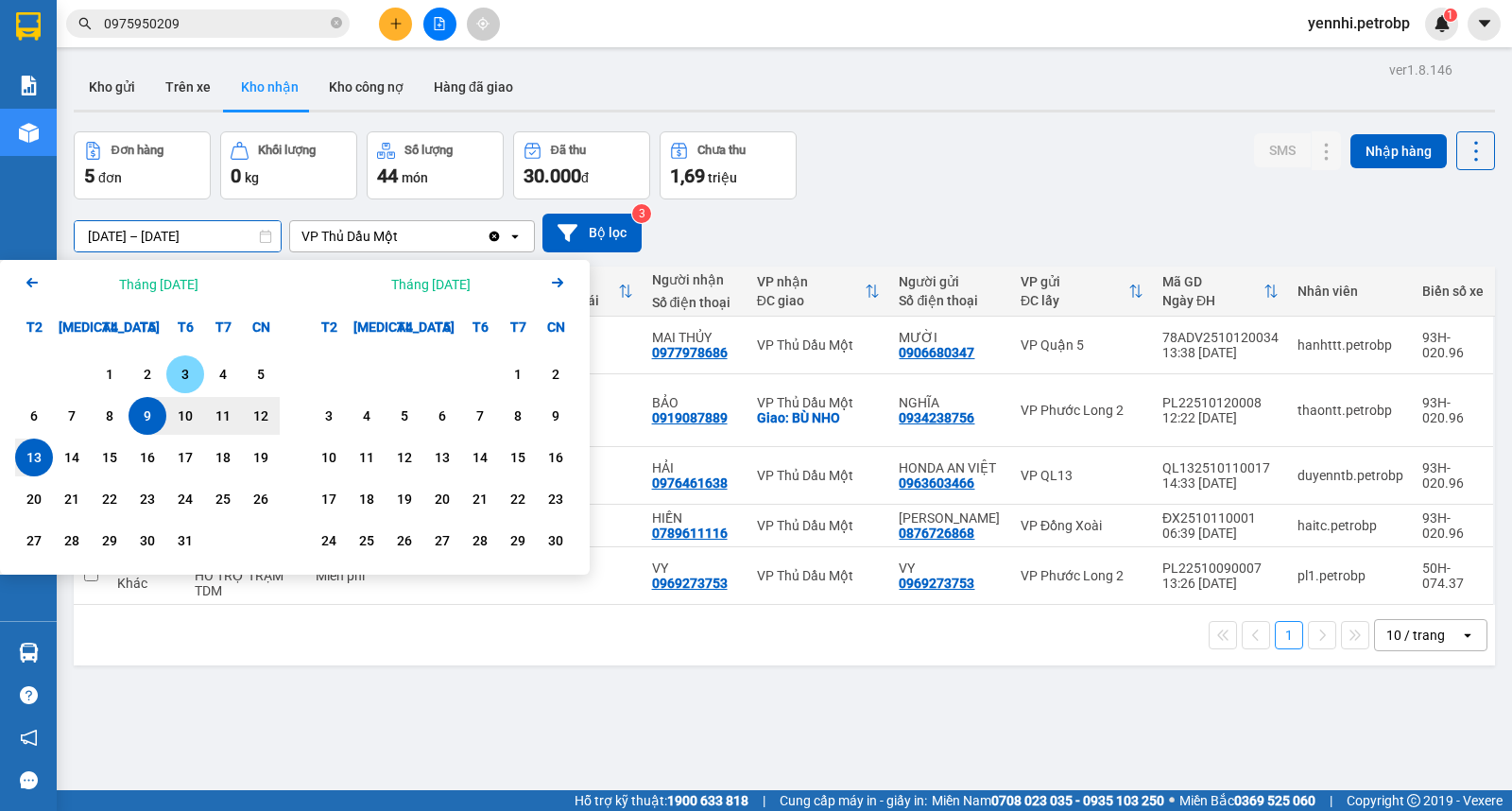
click at [175, 385] on div "3" at bounding box center [186, 374] width 27 height 23
click at [25, 456] on div "13" at bounding box center [35, 458] width 27 height 23
type input "[DATE] – [DATE]"
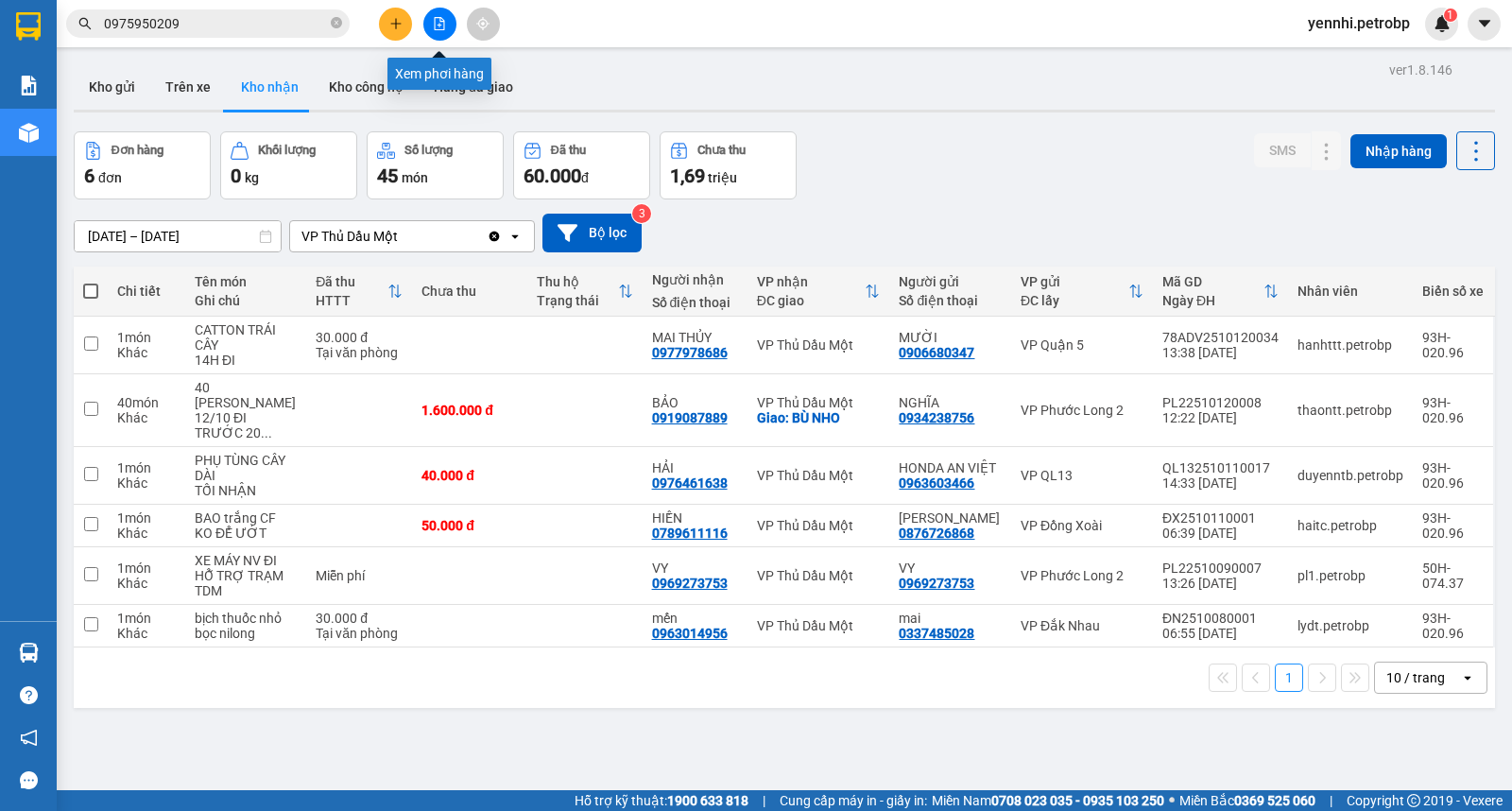
click at [446, 20] on button at bounding box center [440, 24] width 33 height 33
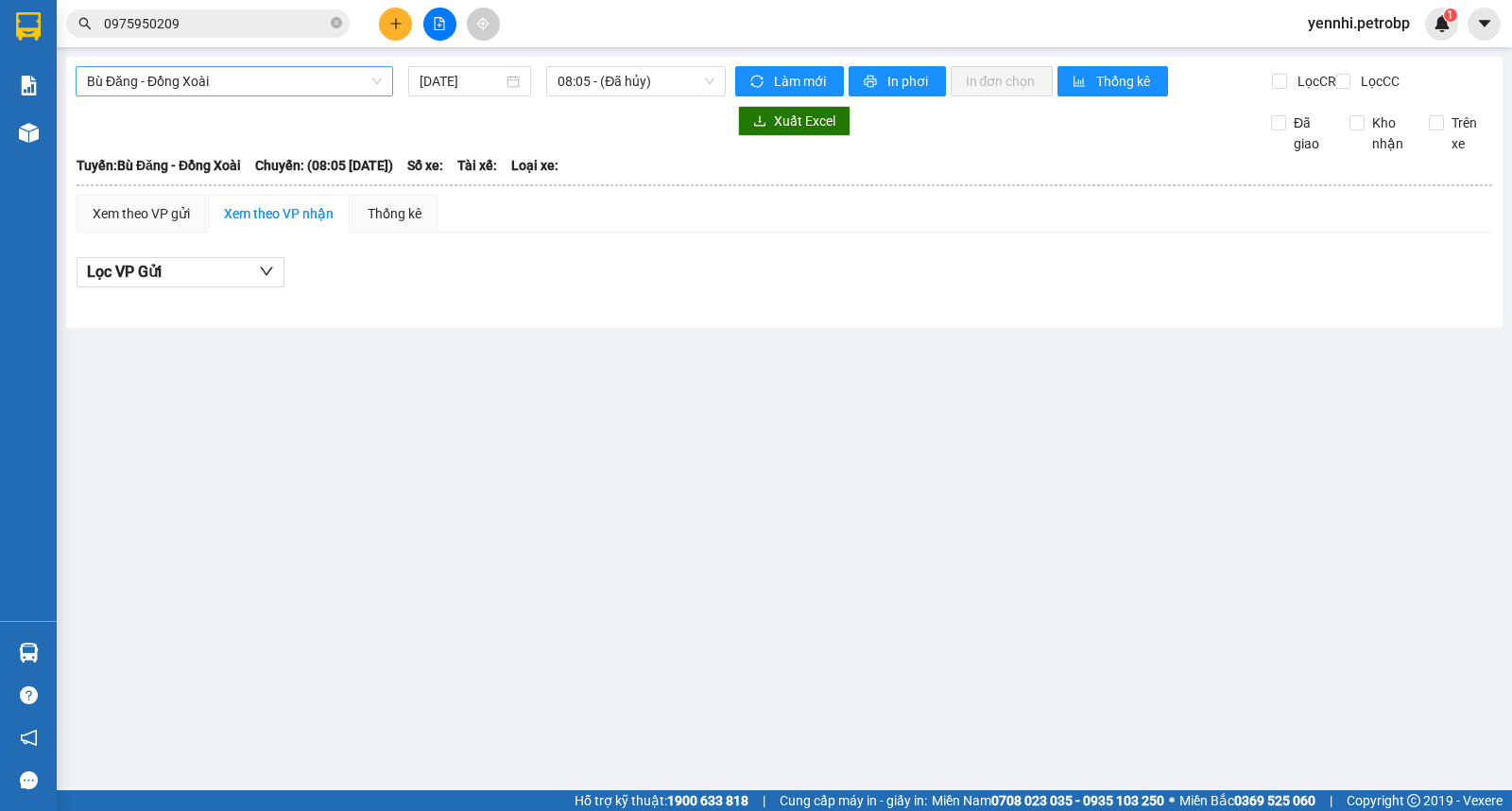
click at [240, 86] on span "Bù Đăng - Đồng Xoài" at bounding box center [234, 81] width 294 height 28
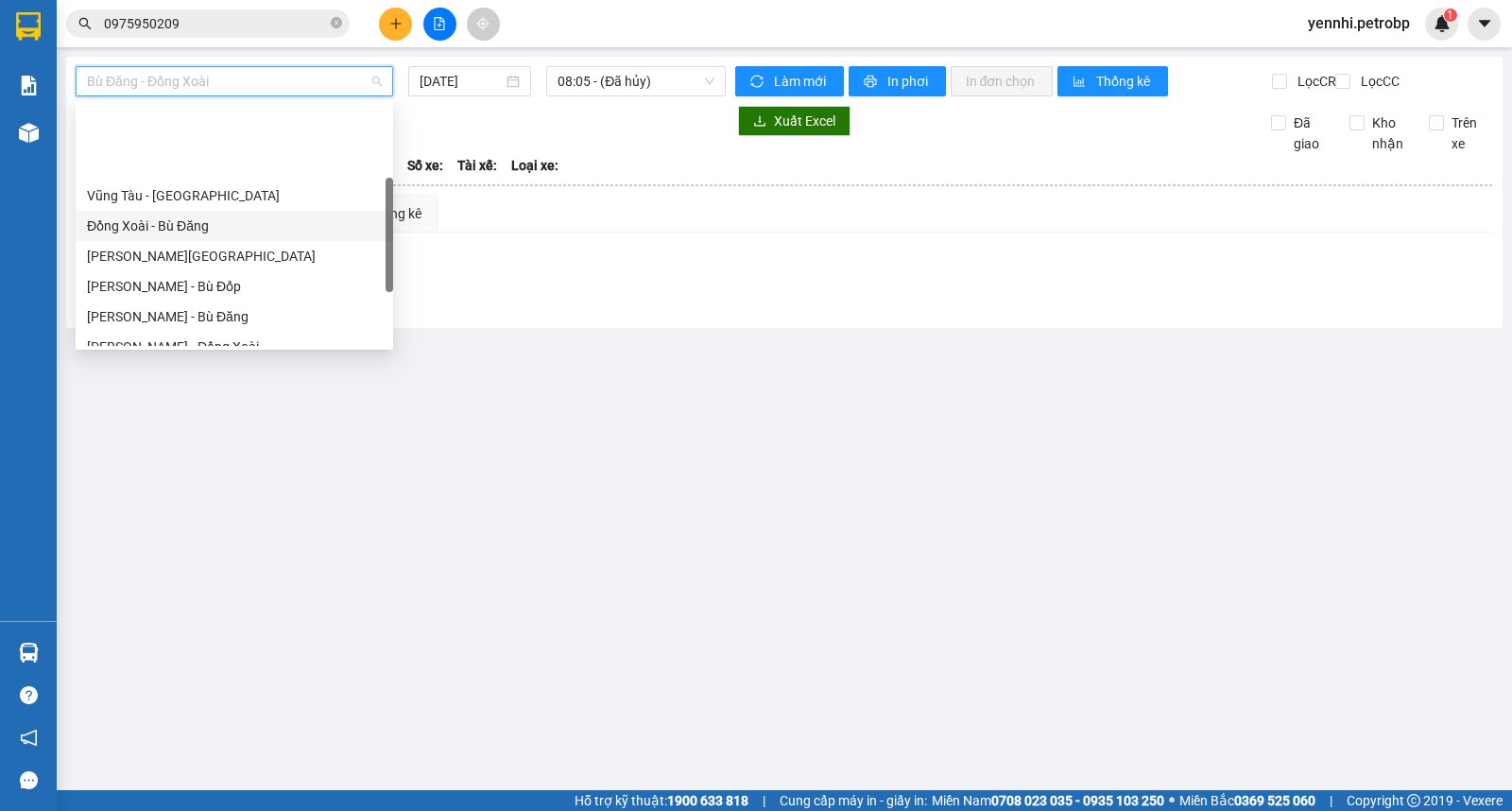
scroll to position [210, 0]
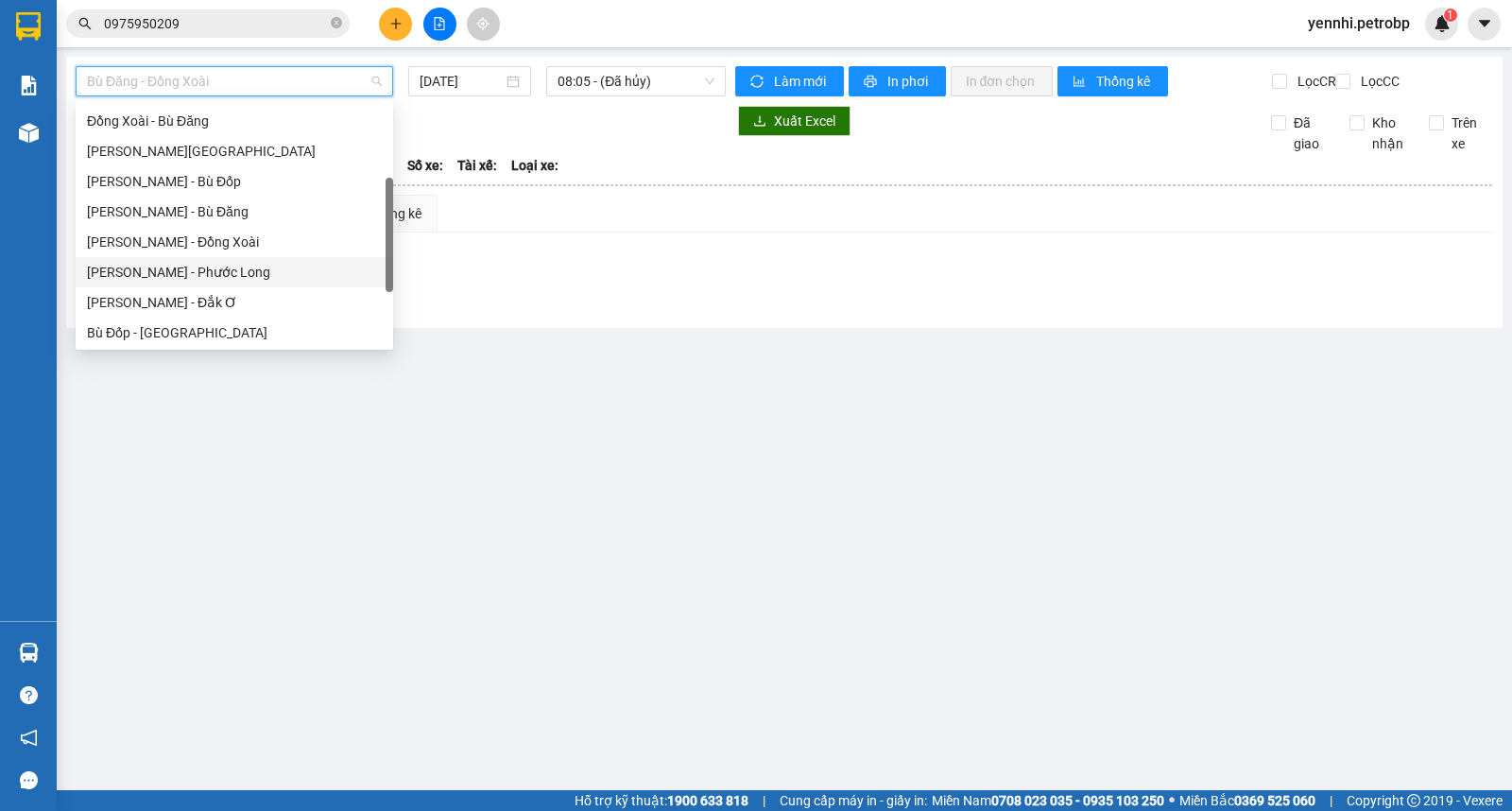
click at [269, 270] on div "[PERSON_NAME] - Phước Long" at bounding box center [234, 272] width 294 height 21
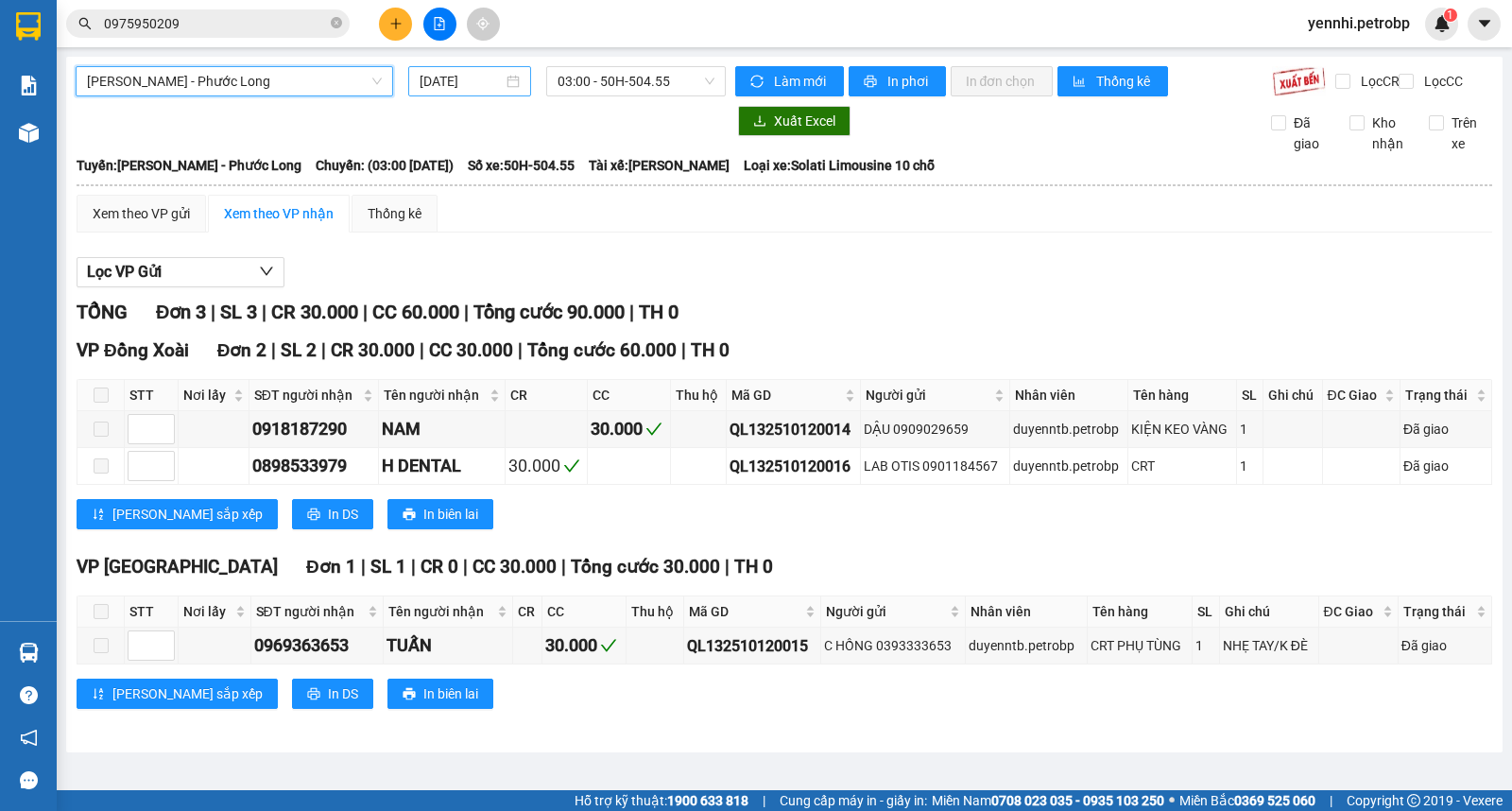
click at [427, 66] on div "[DATE]" at bounding box center [469, 81] width 124 height 30
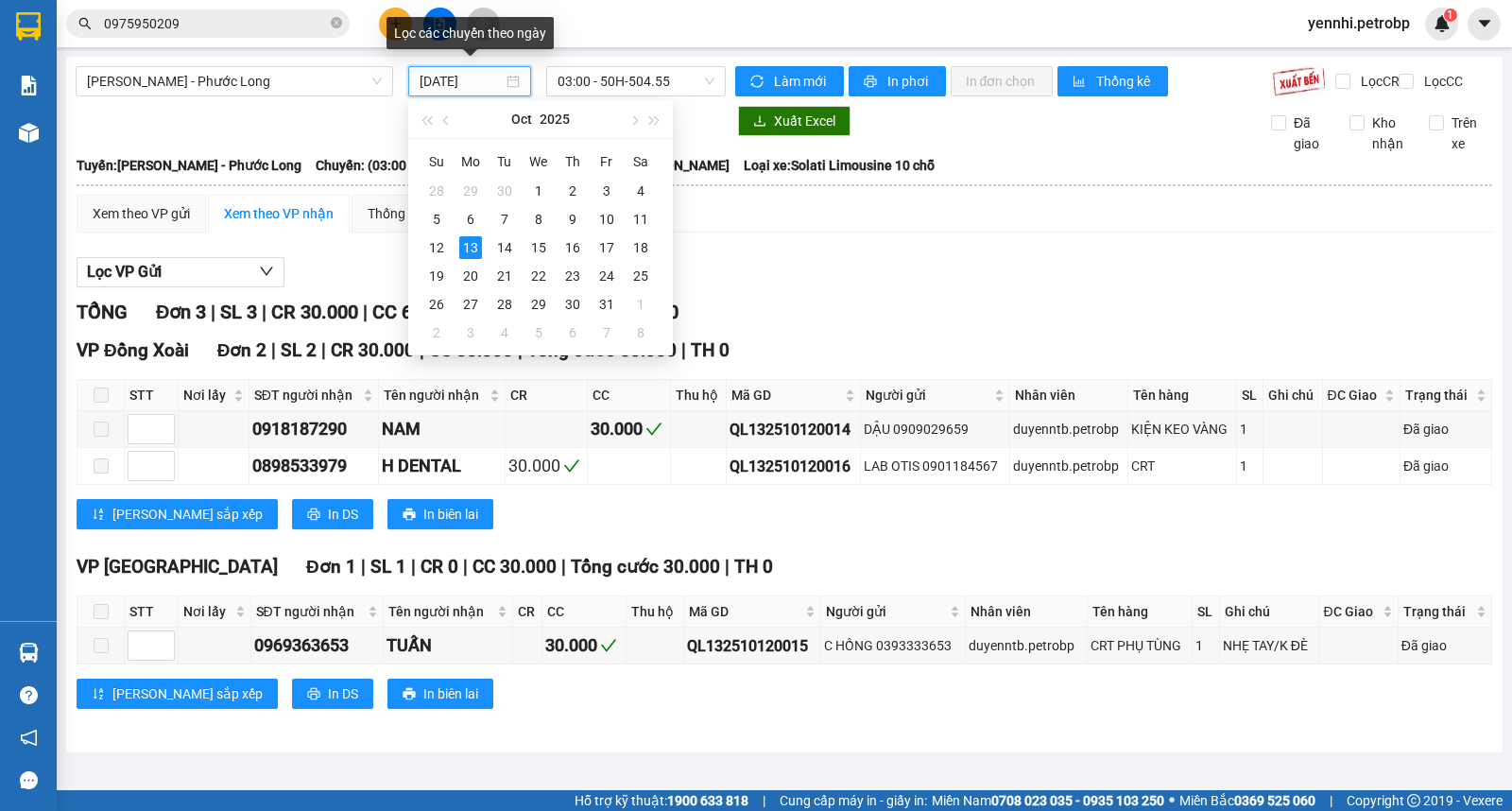
click at [411, 85] on div "[DATE]" at bounding box center [469, 81] width 124 height 30
click at [609, 193] on div "3" at bounding box center [607, 191] width 23 height 23
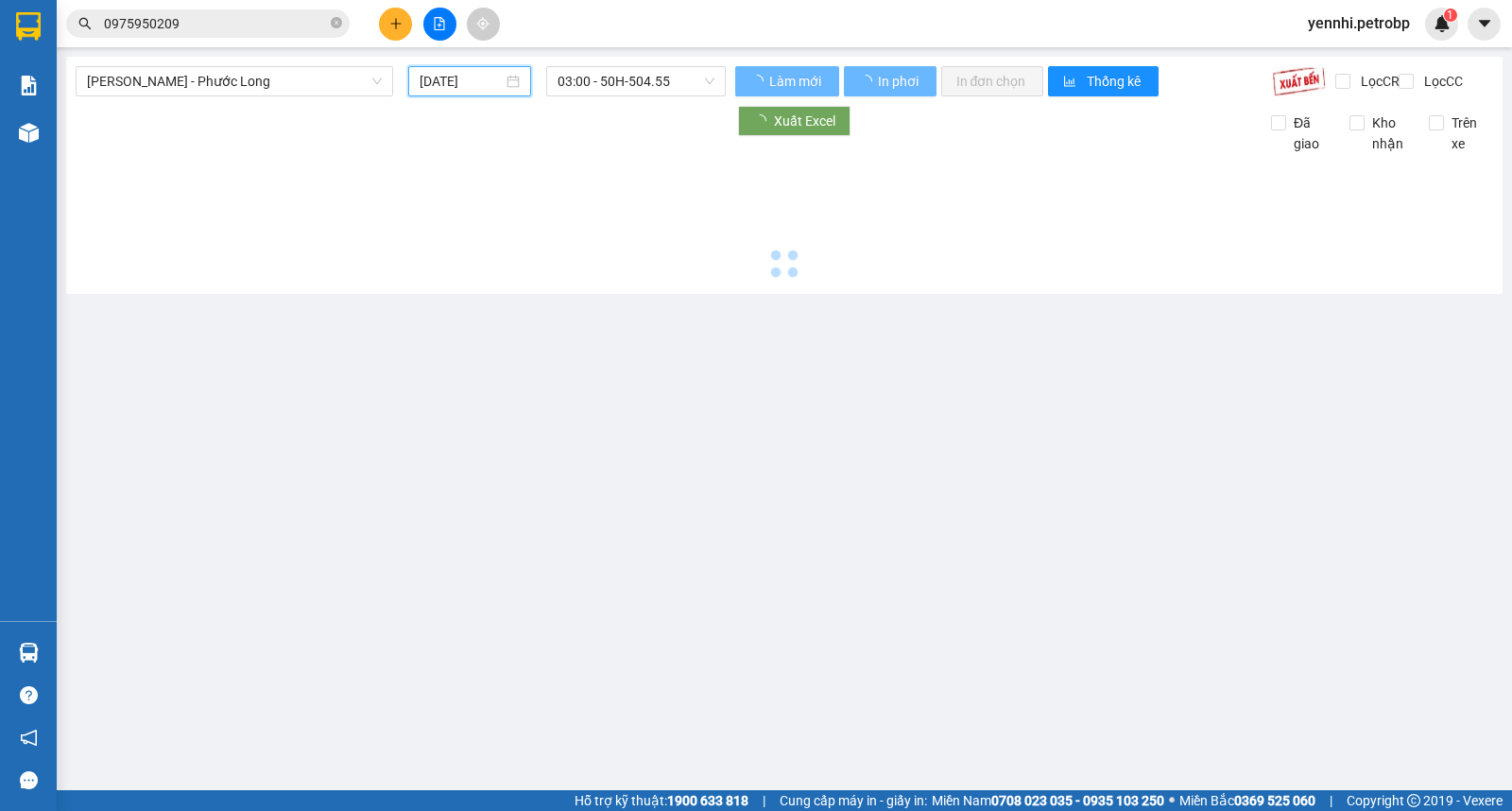
type input "[DATE]"
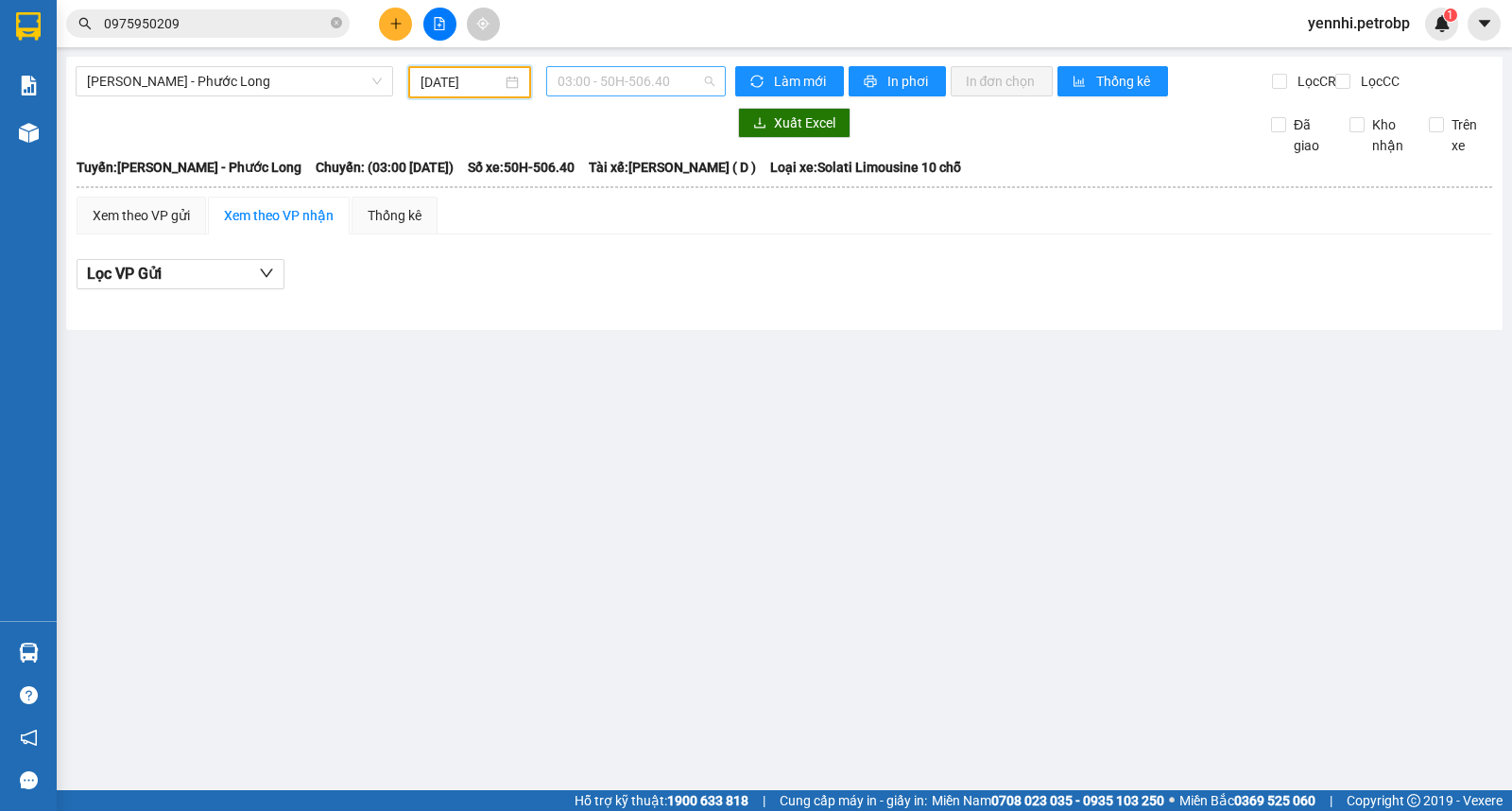
click at [593, 85] on span "03:00 - 50H-506.40" at bounding box center [636, 81] width 156 height 28
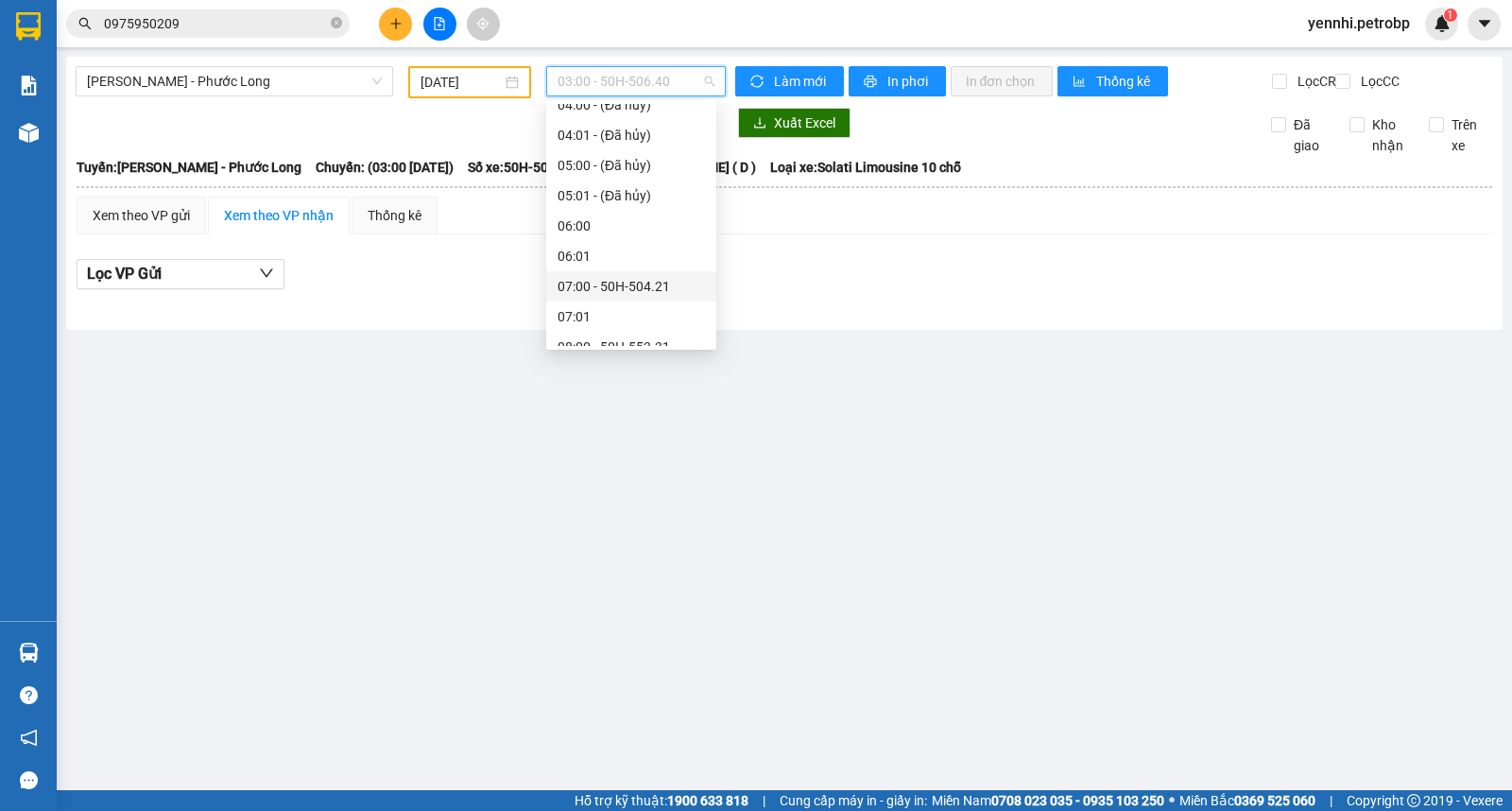
scroll to position [419, 0]
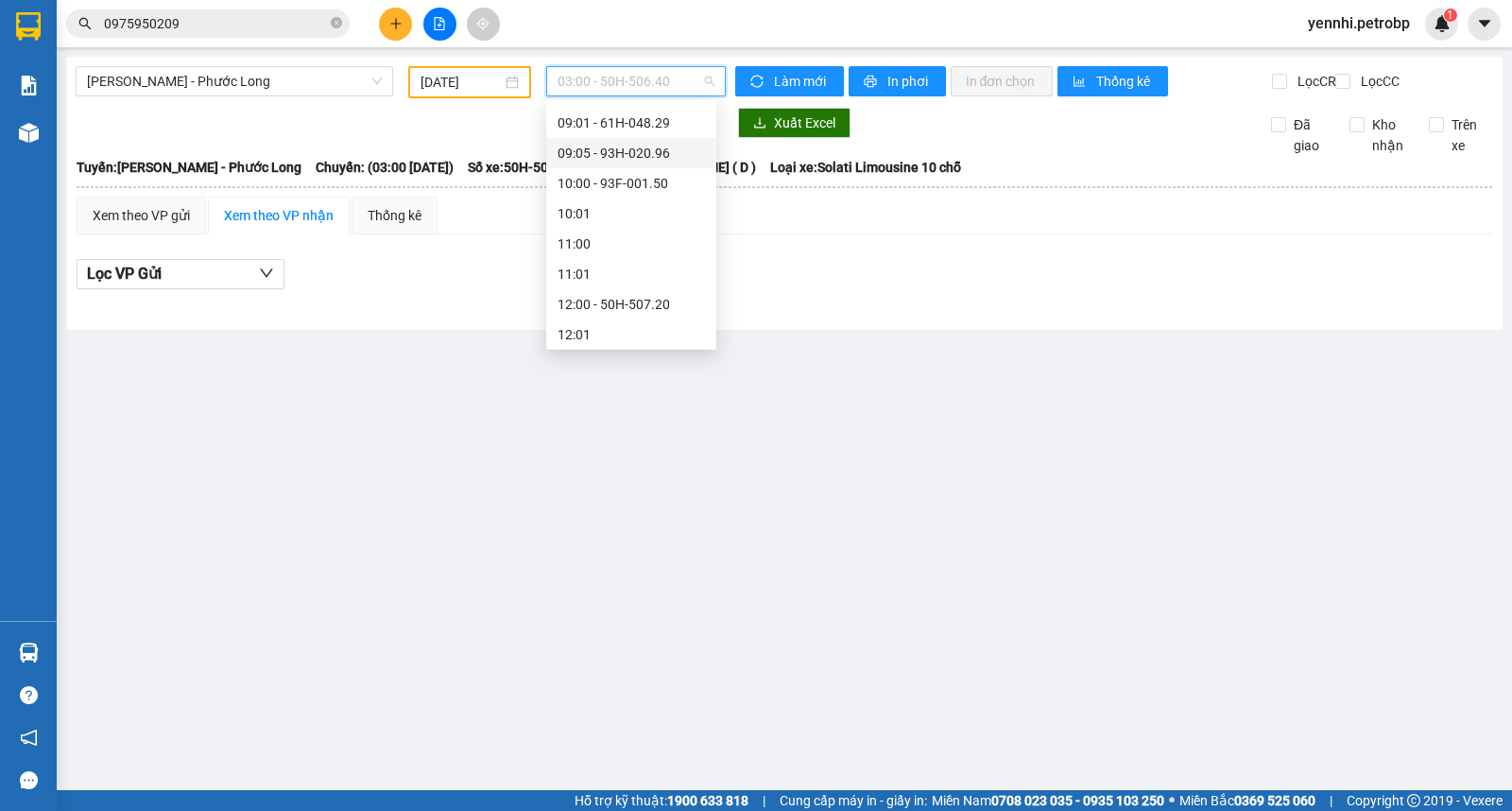
click at [630, 145] on div "09:05 - 93H-020.96" at bounding box center [631, 153] width 147 height 21
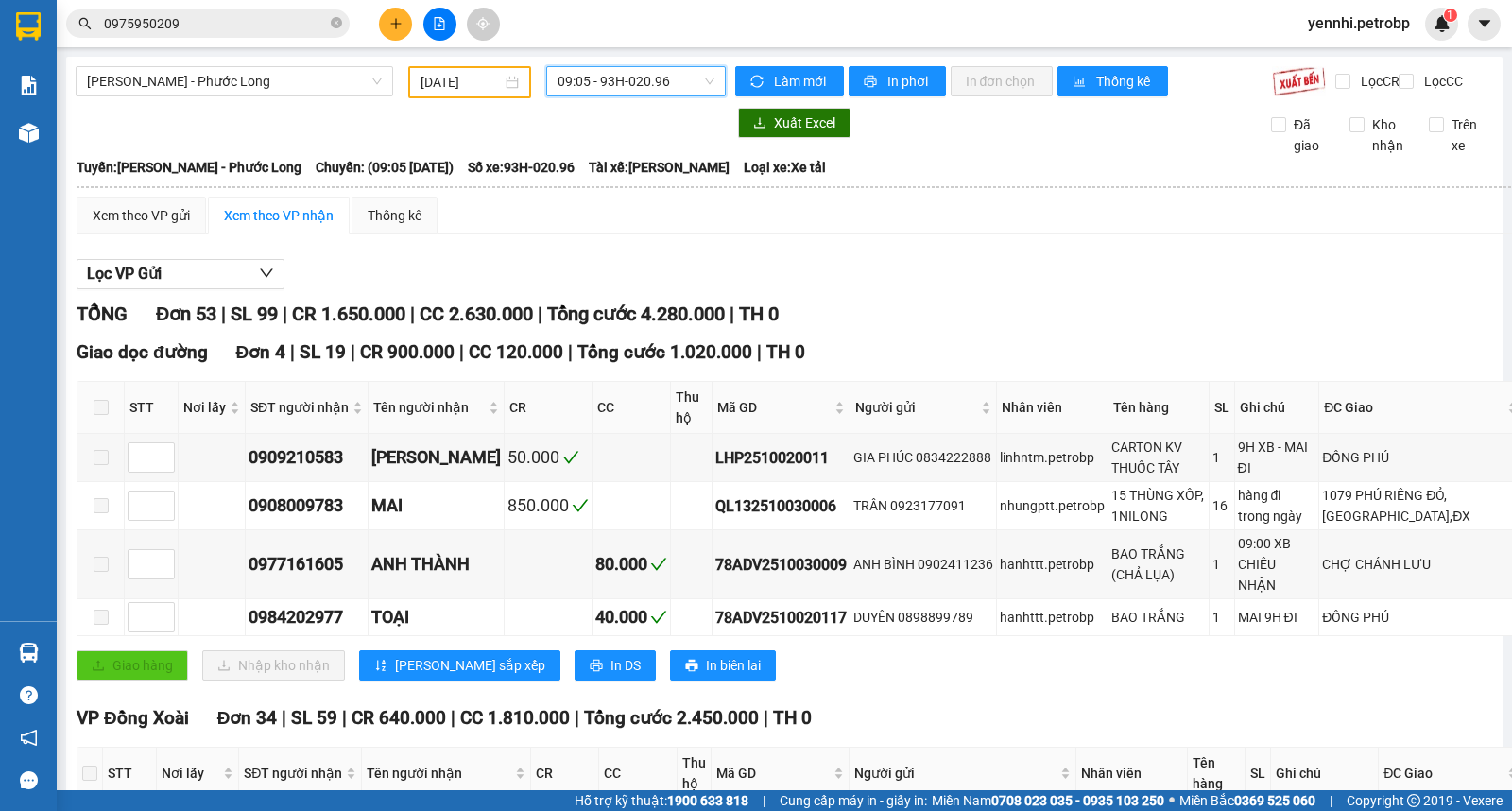
click at [560, 74] on span "09:05 - 93H-020.96" at bounding box center [636, 81] width 156 height 28
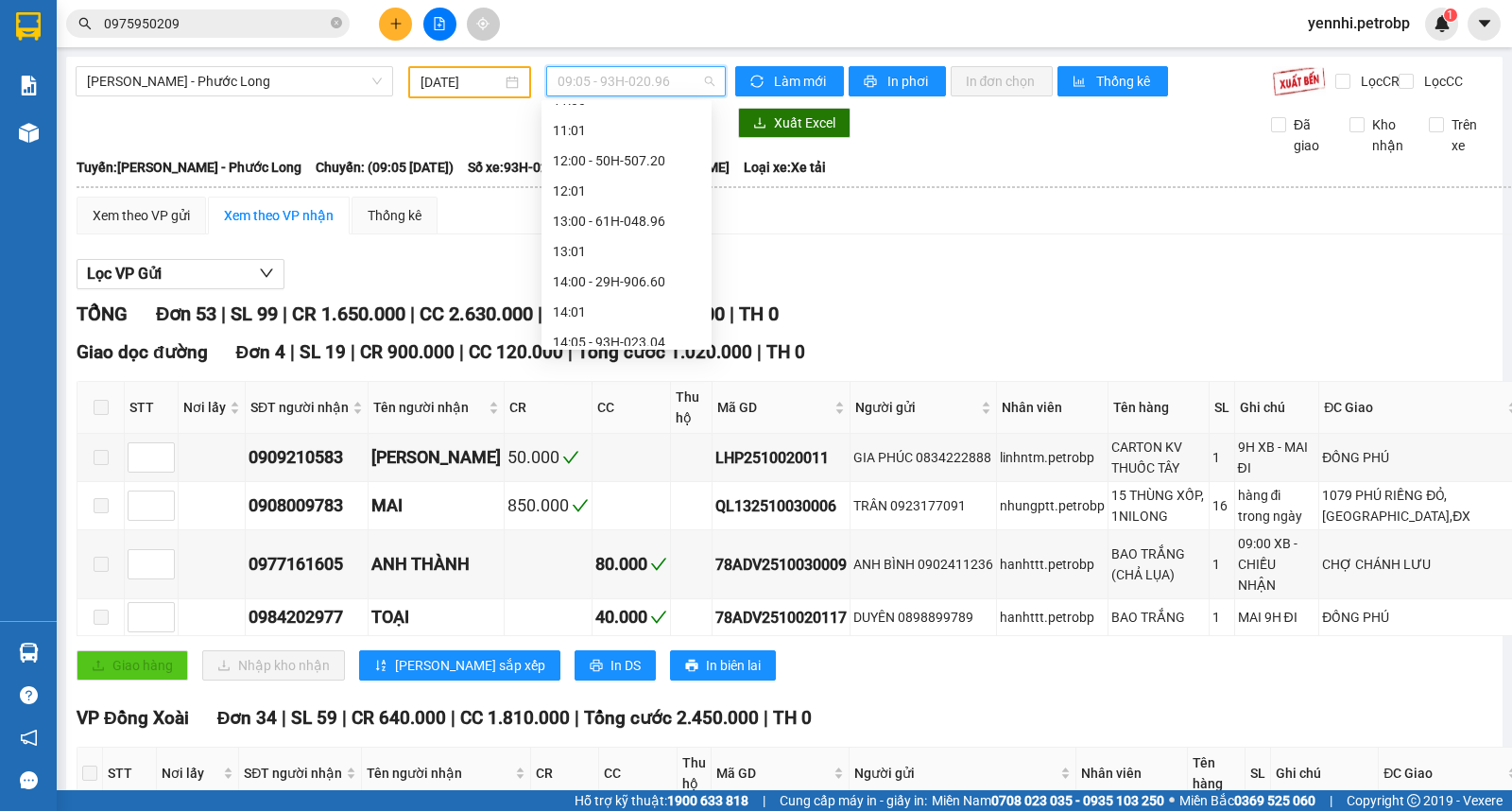
scroll to position [668, 0]
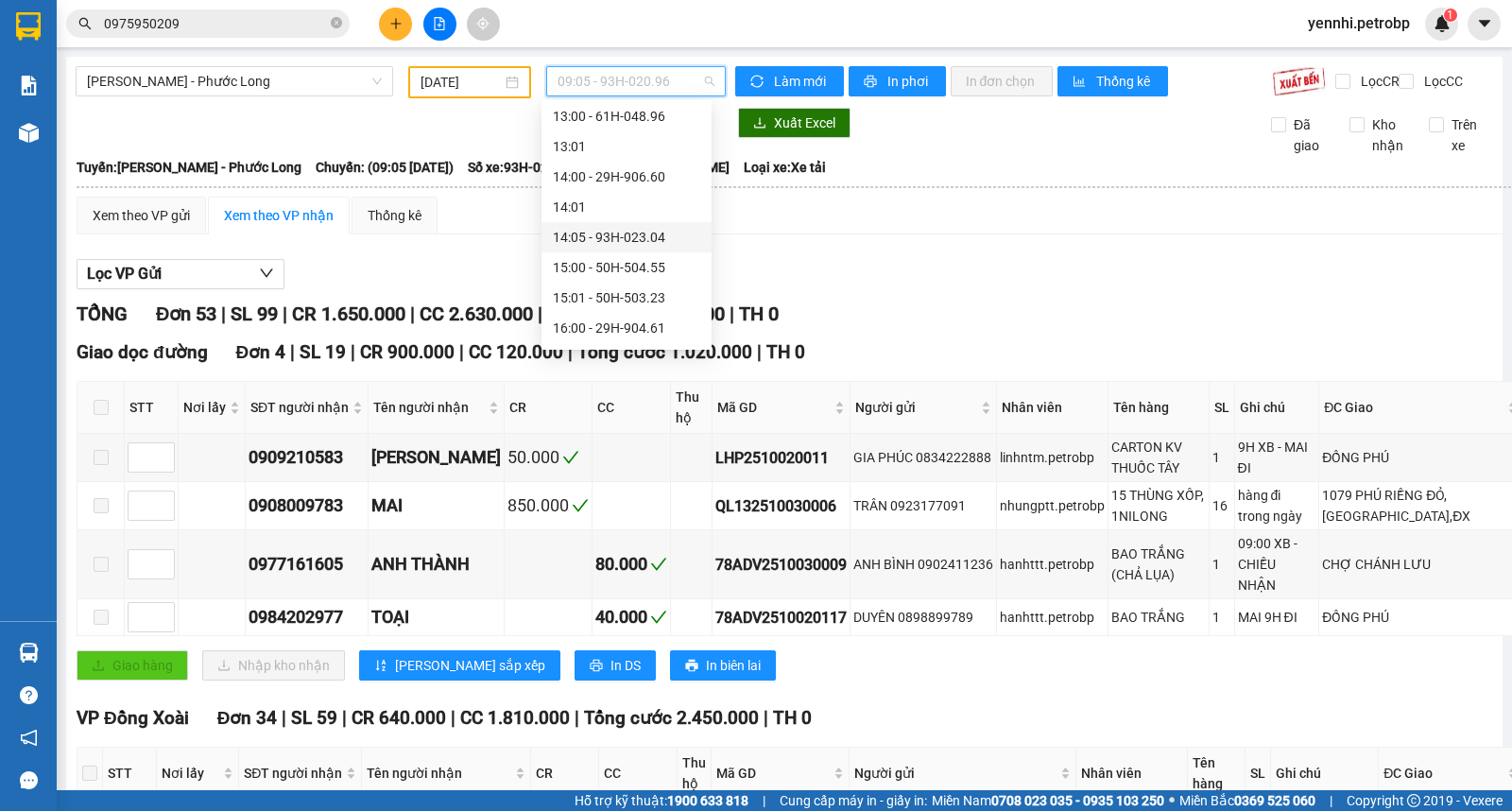
click at [618, 233] on div "14:05 - 93H-023.04" at bounding box center [626, 238] width 147 height 21
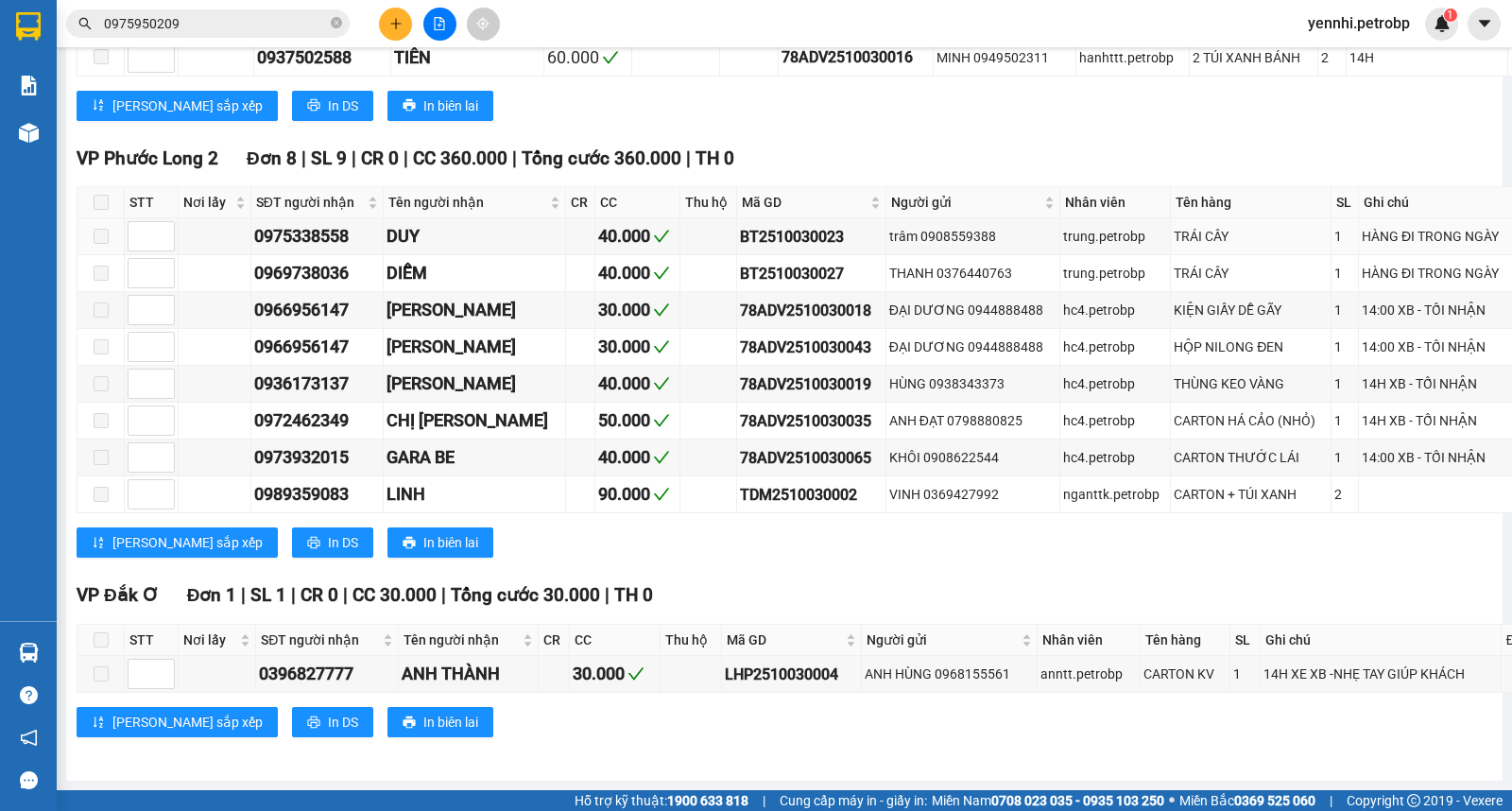
scroll to position [4630, 0]
click at [255, 24] on input "0975950209" at bounding box center [215, 24] width 223 height 21
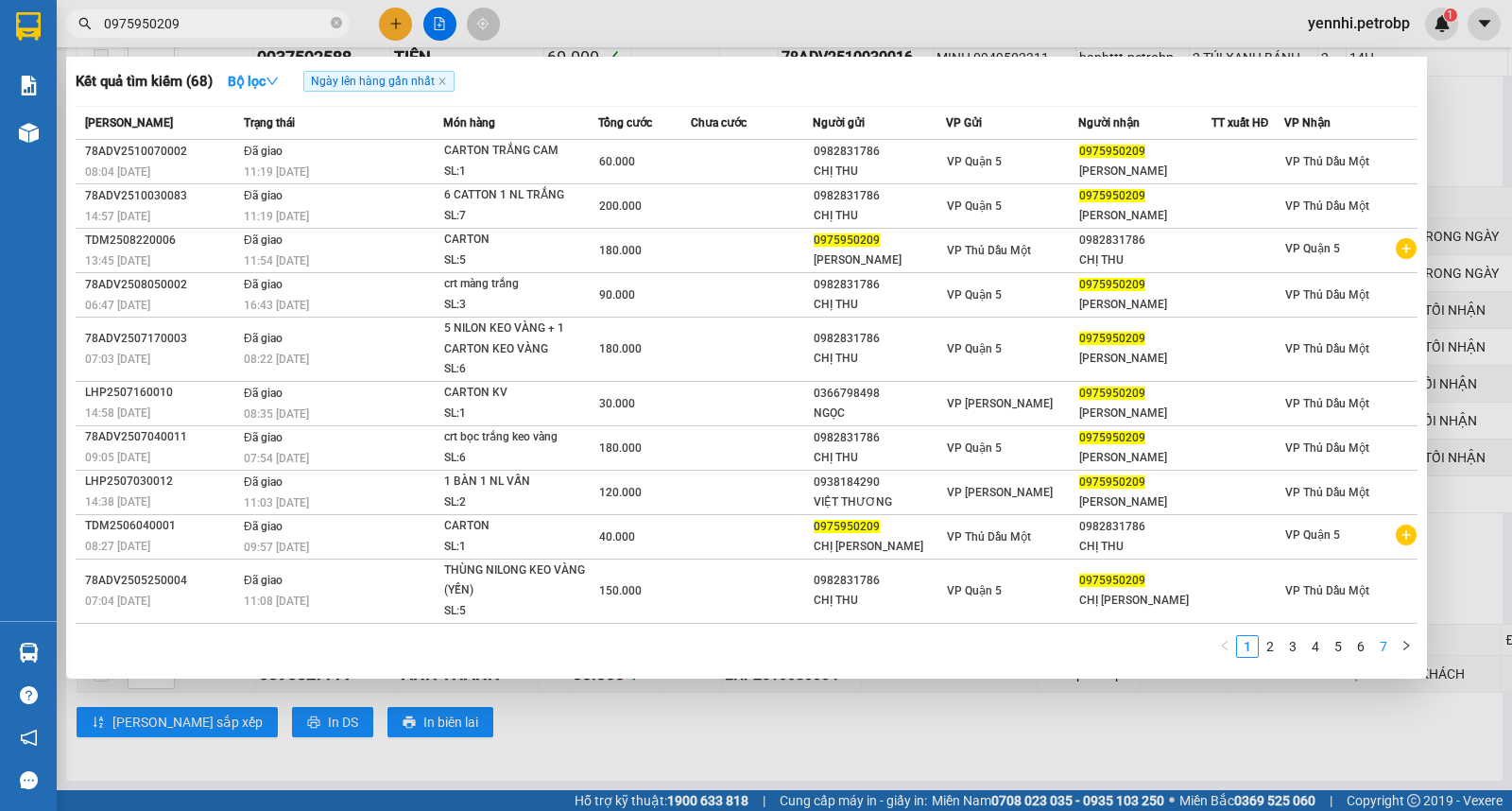
click at [1383, 652] on link "7" at bounding box center [1383, 646] width 21 height 21
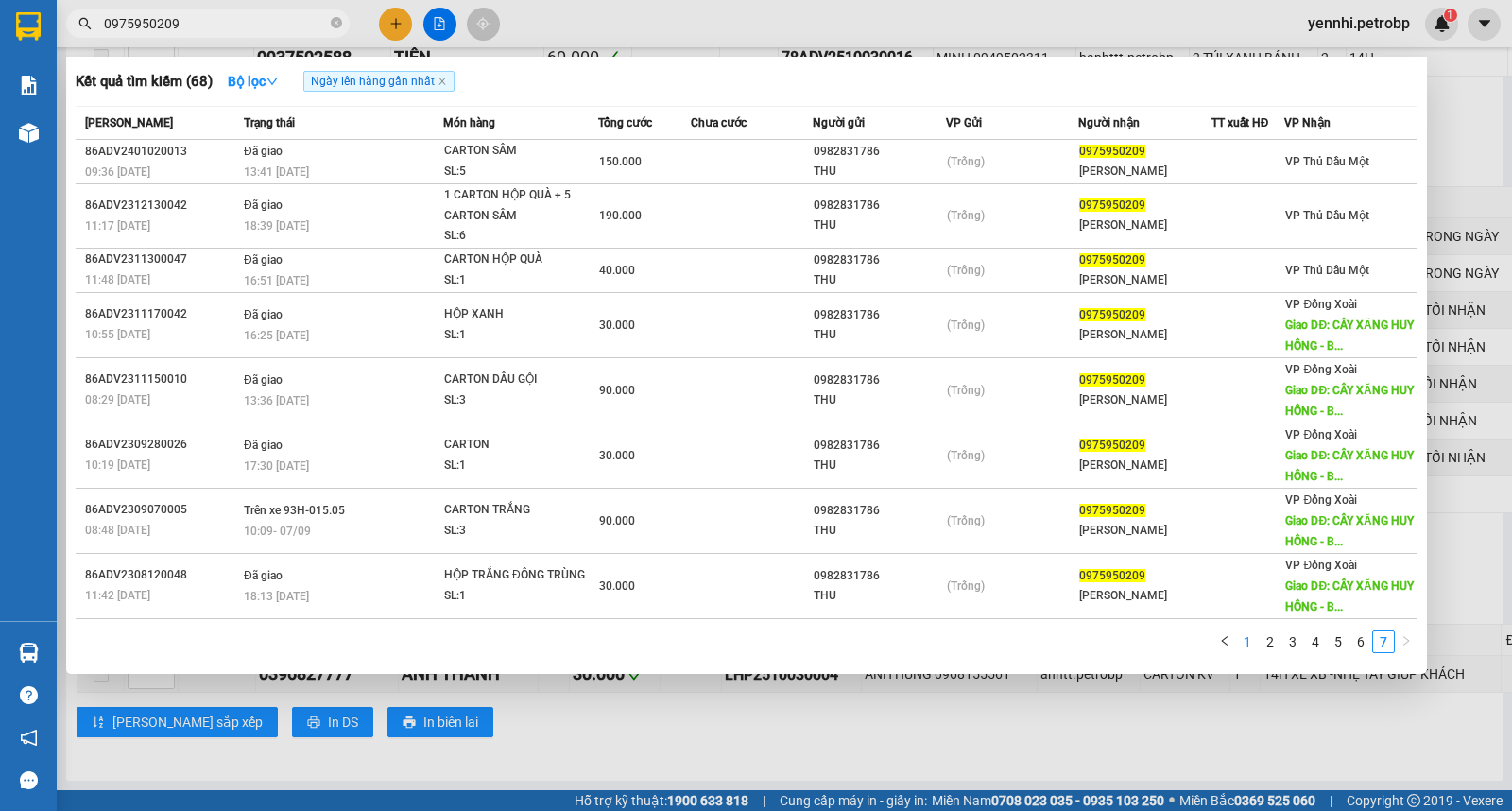
click at [1244, 653] on li "1" at bounding box center [1247, 642] width 23 height 23
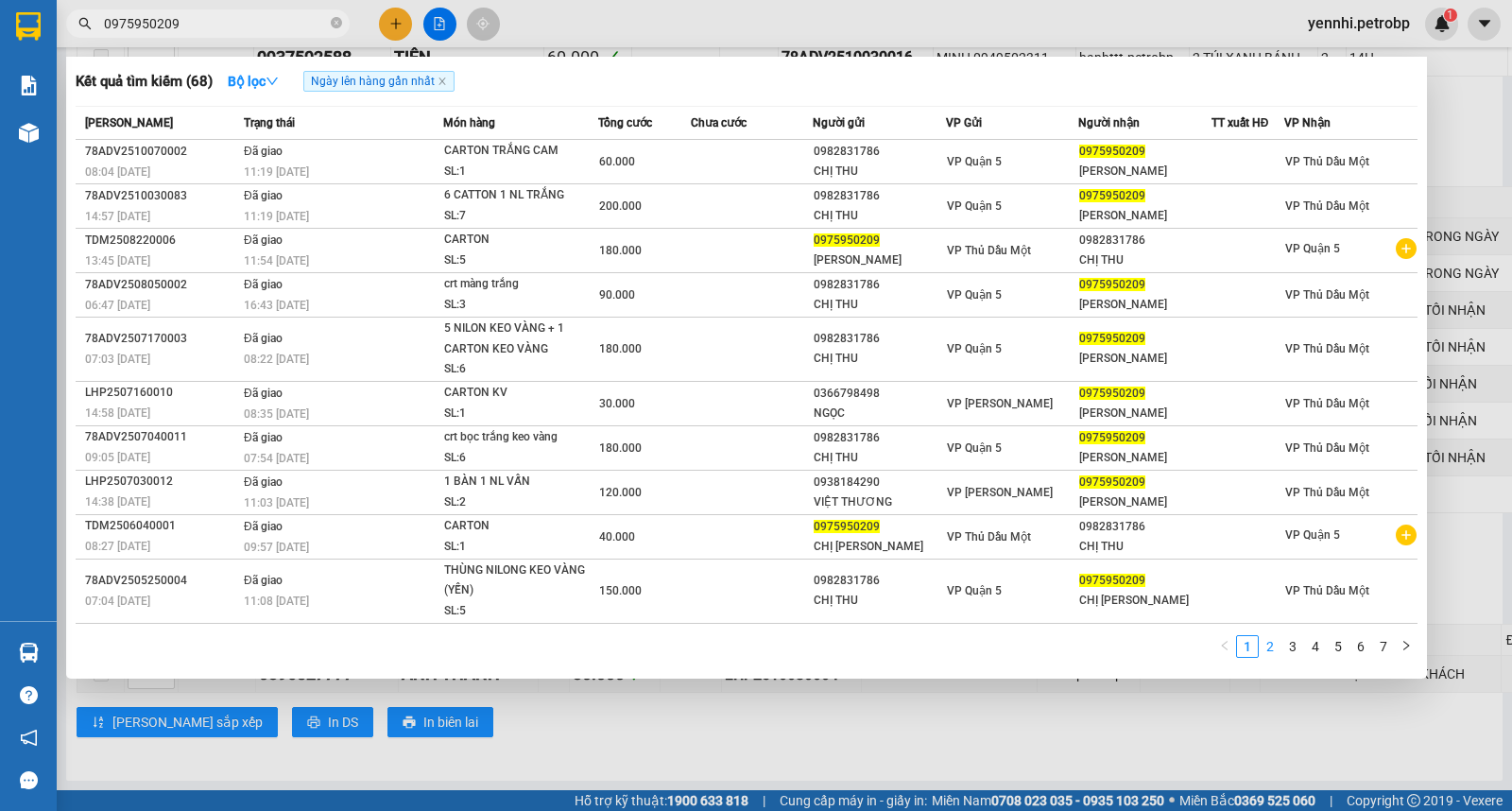
click at [1270, 645] on link "2" at bounding box center [1270, 646] width 21 height 21
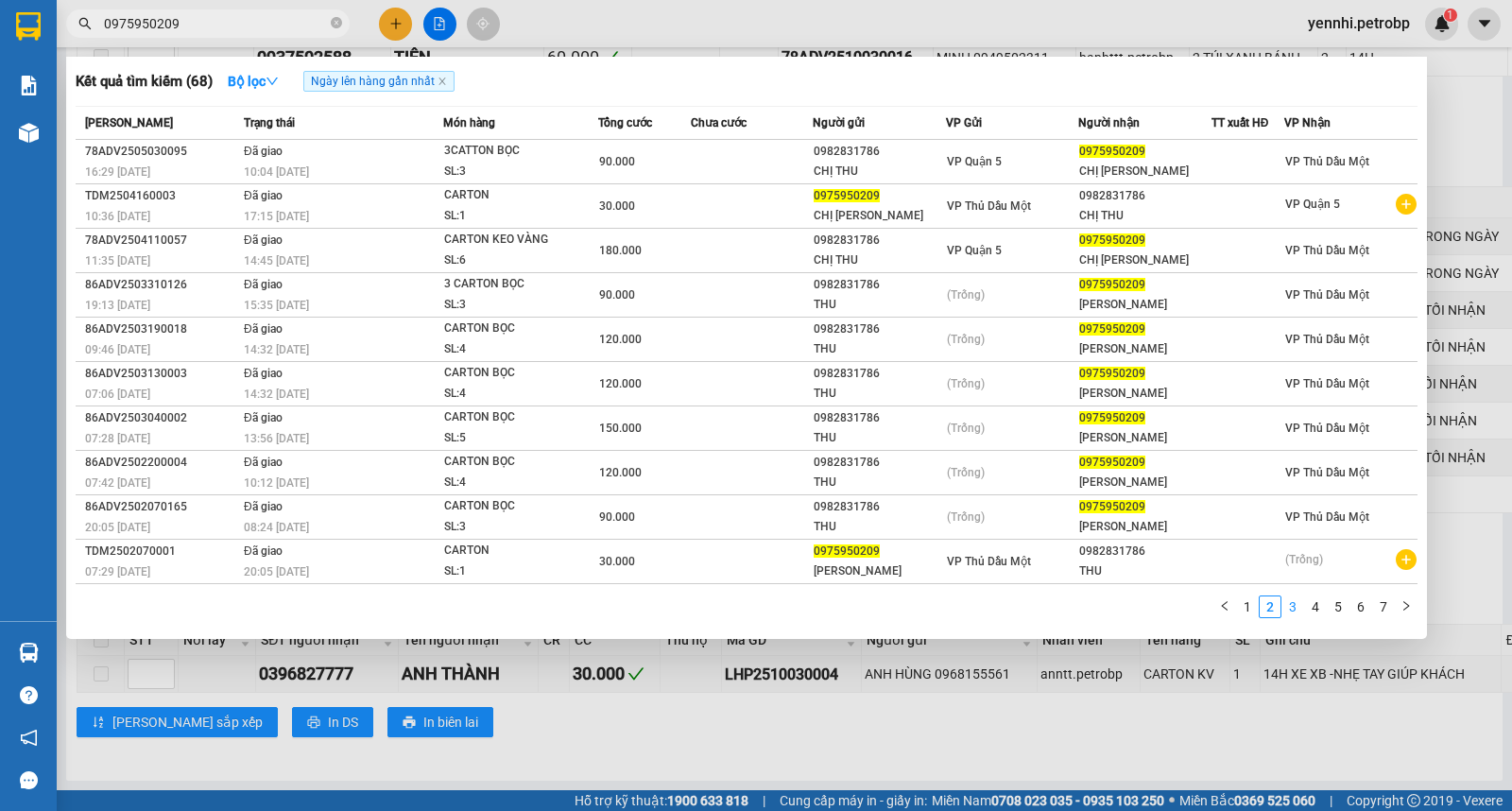
click at [1293, 612] on link "3" at bounding box center [1293, 607] width 21 height 21
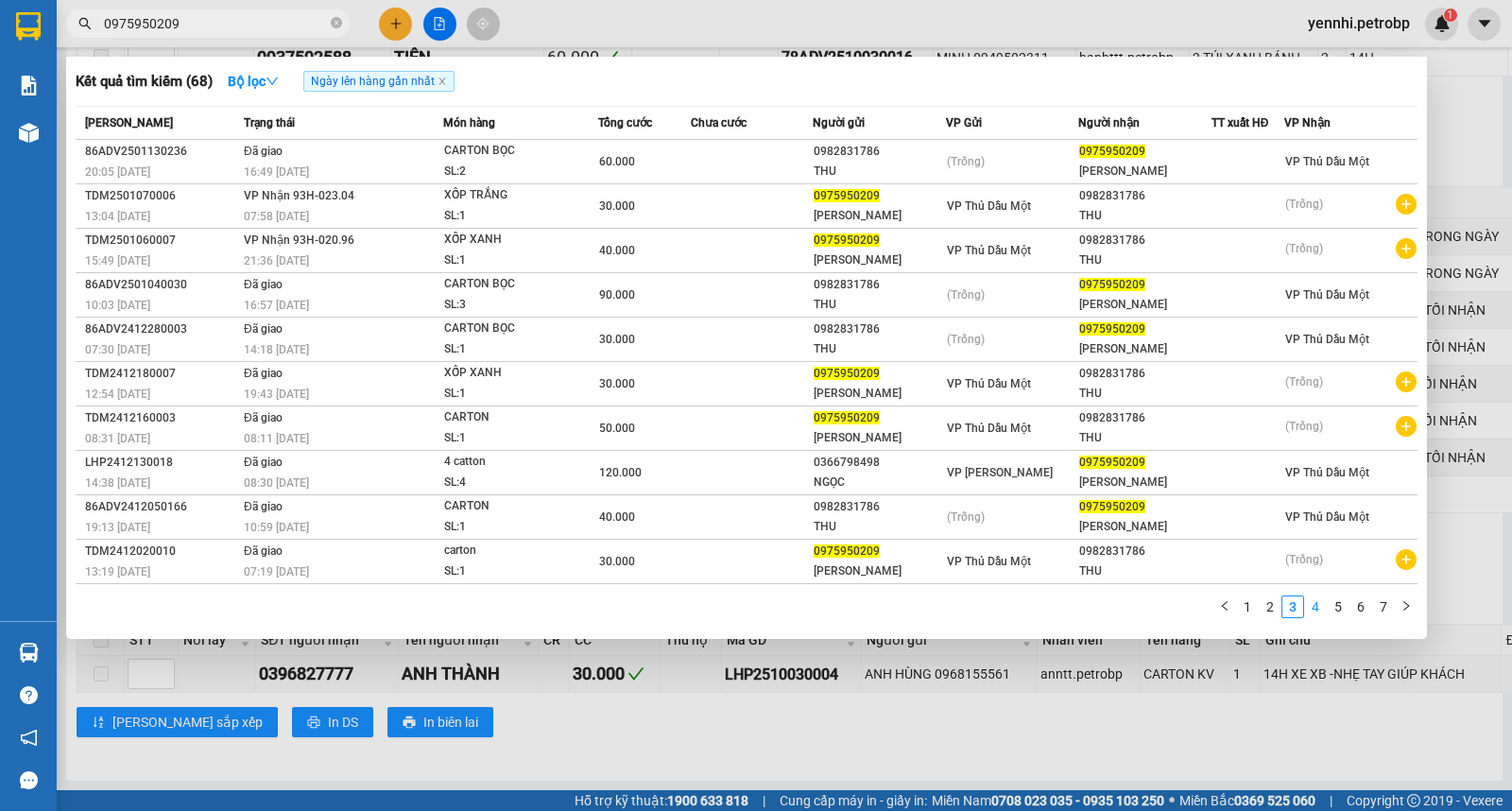
click at [1310, 617] on link "4" at bounding box center [1316, 607] width 21 height 21
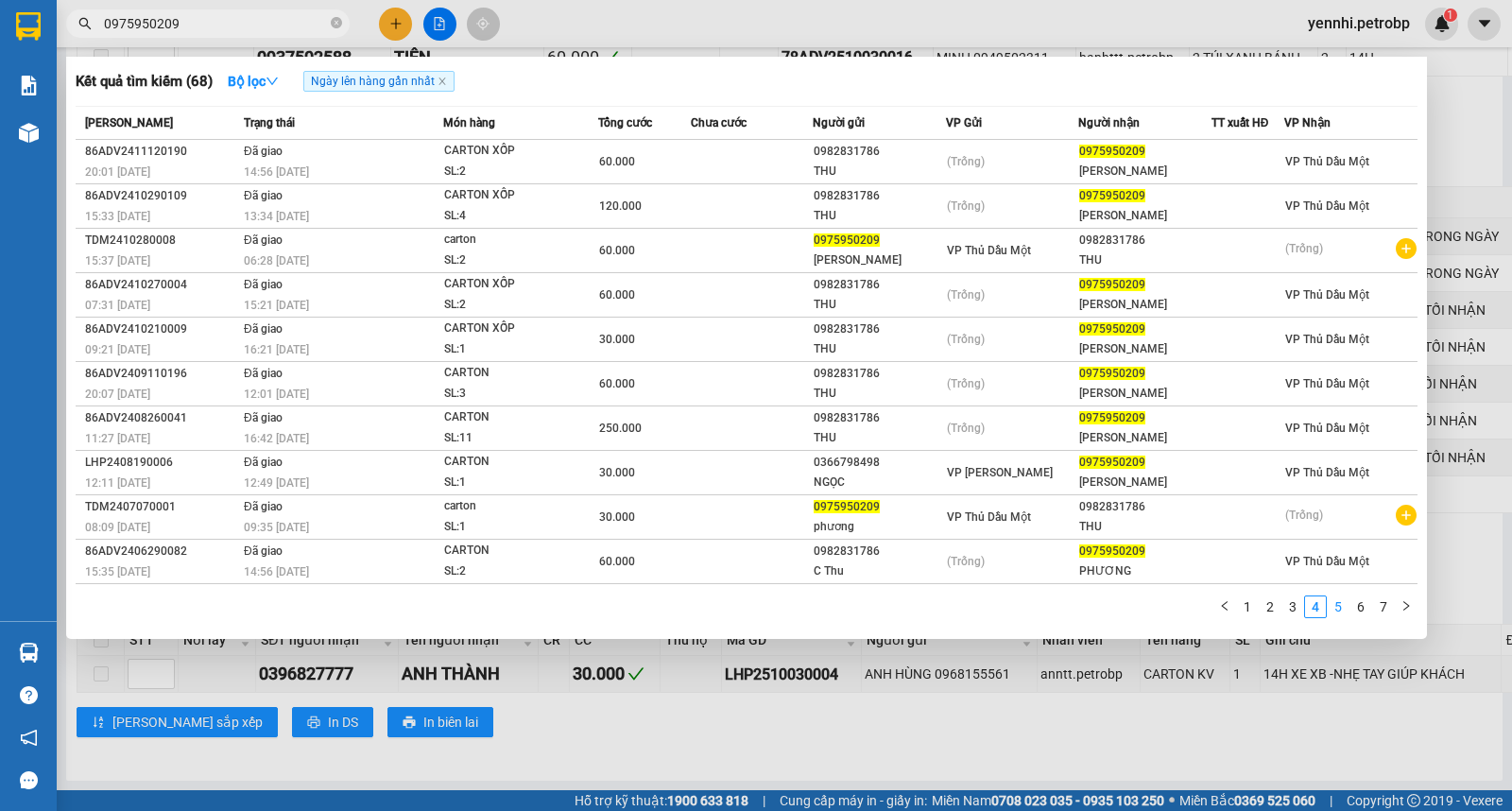
click at [1340, 615] on link "5" at bounding box center [1338, 607] width 21 height 21
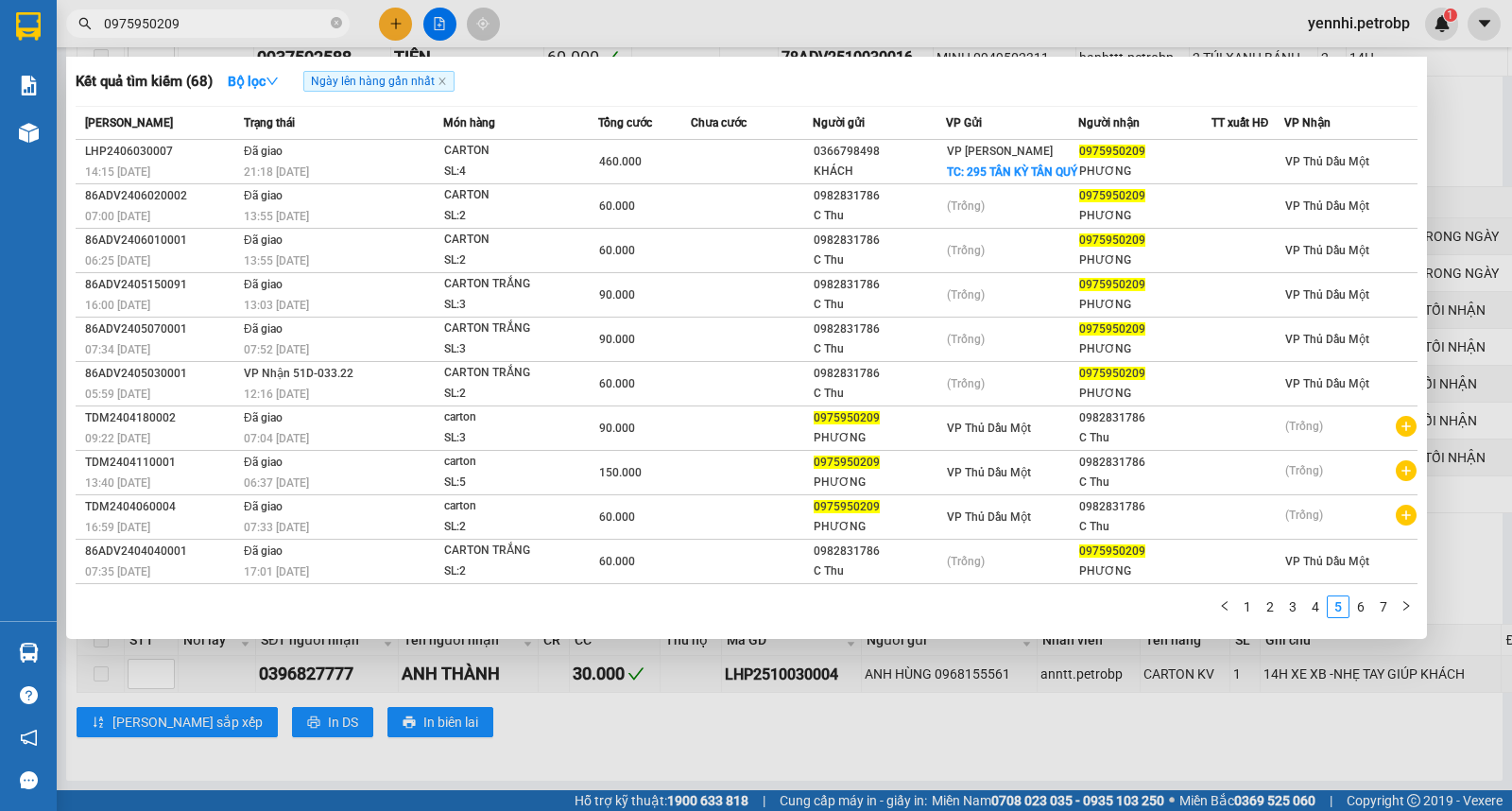
click at [1011, 757] on div at bounding box center [756, 405] width 1512 height 811
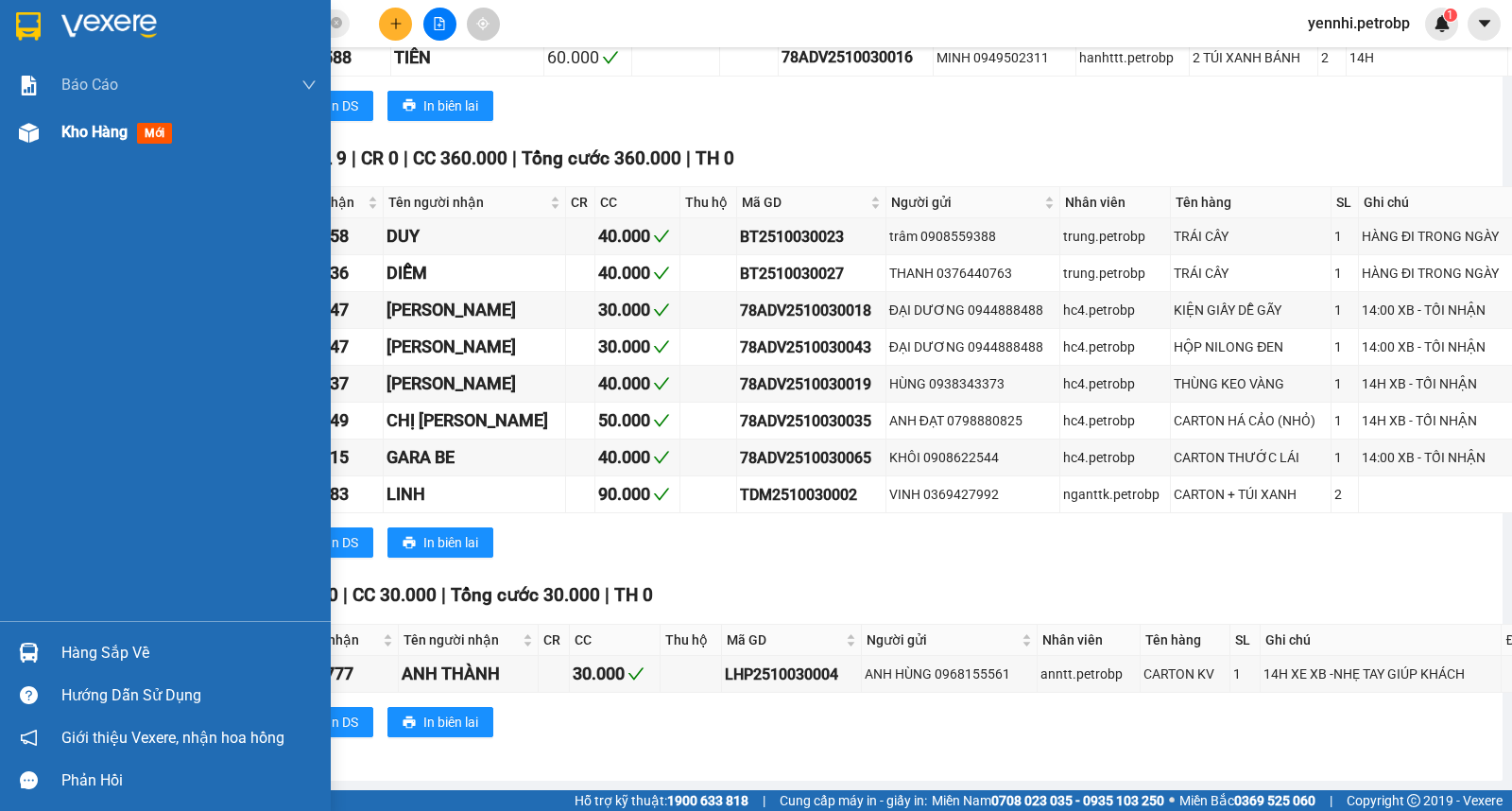
click at [34, 133] on img at bounding box center [29, 133] width 20 height 20
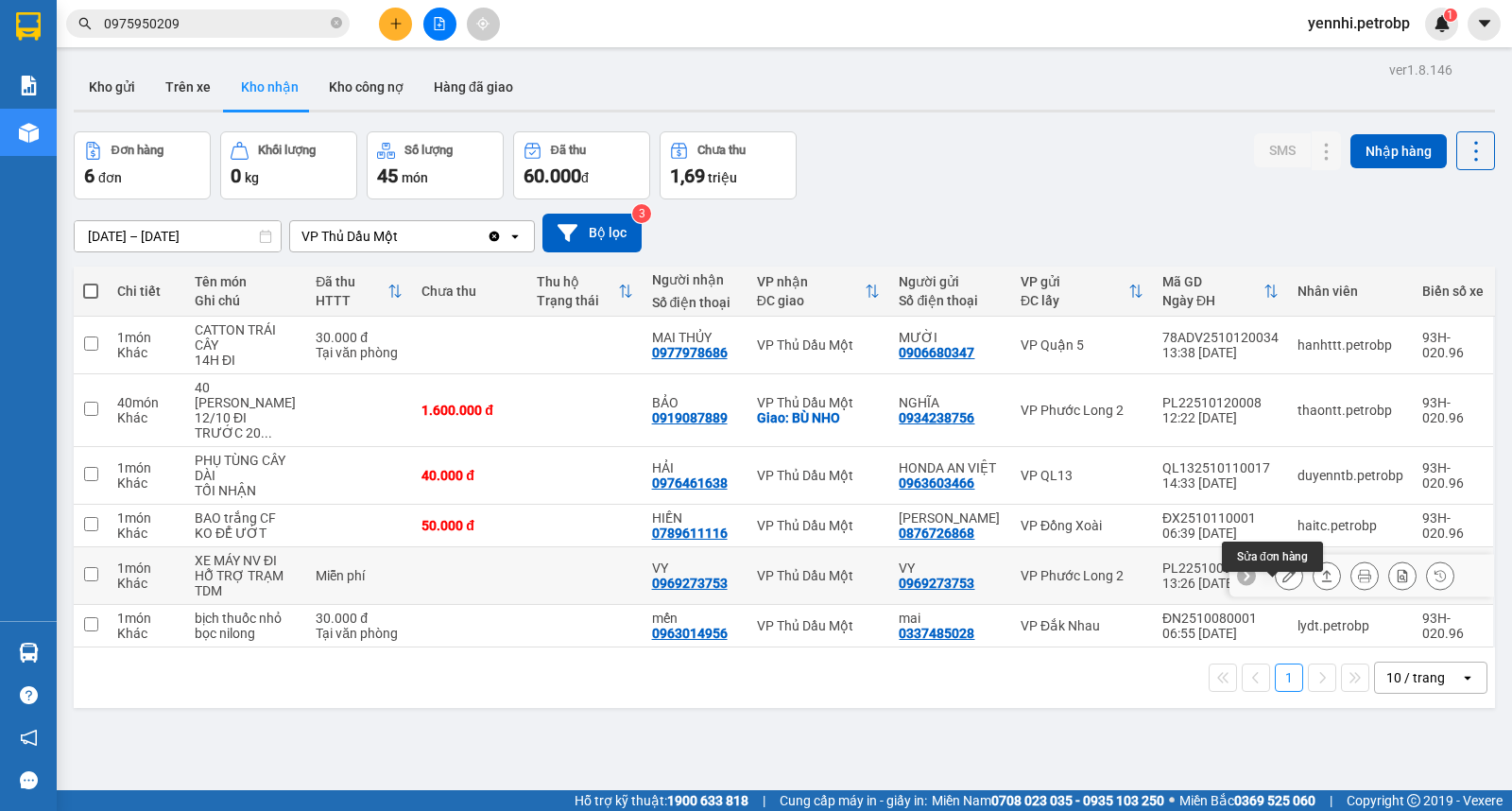
click at [1282, 582] on icon at bounding box center [1289, 575] width 13 height 13
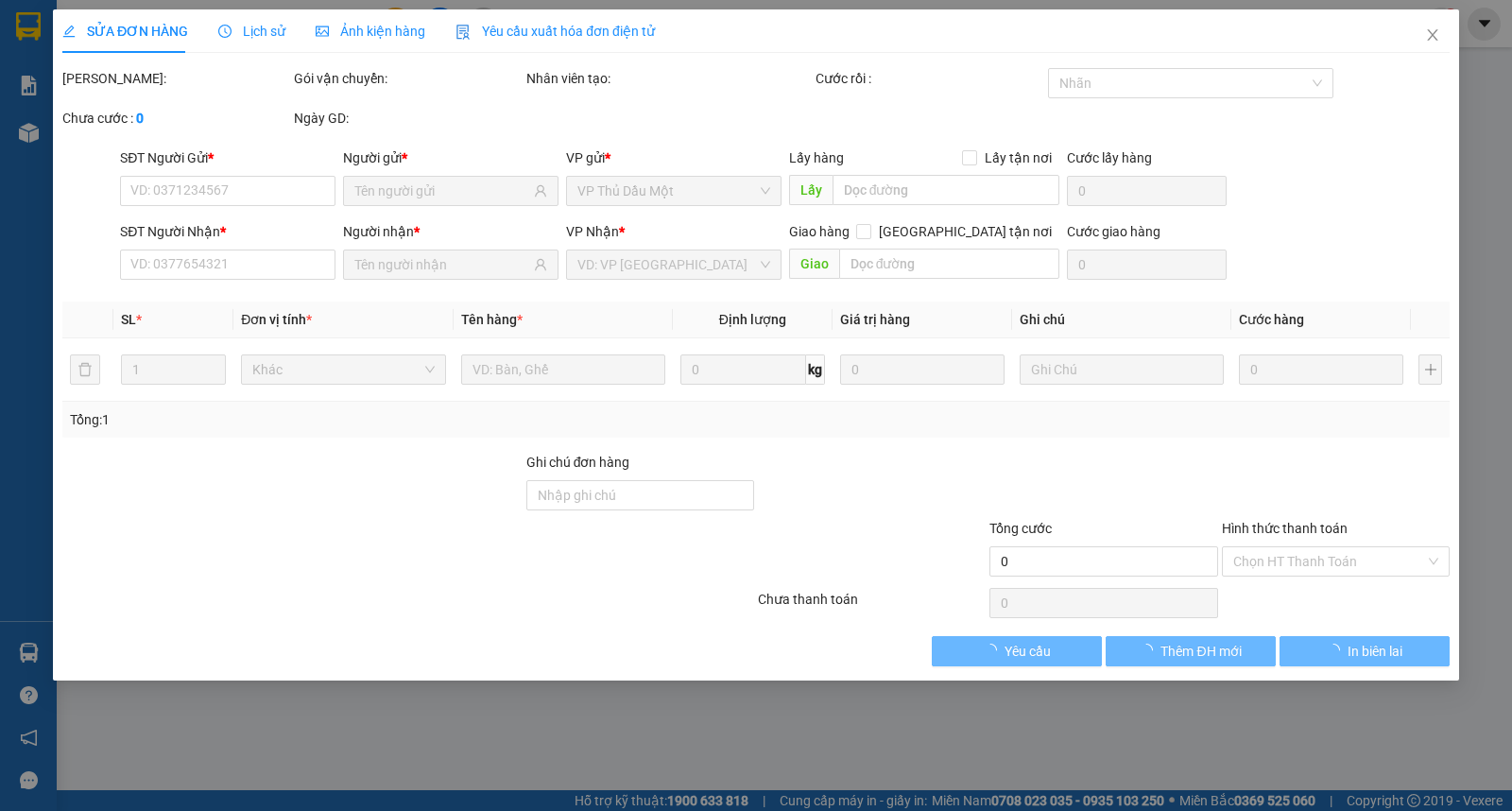
type input "0969273753"
type input "VY"
type input "0969273753"
type input "VY"
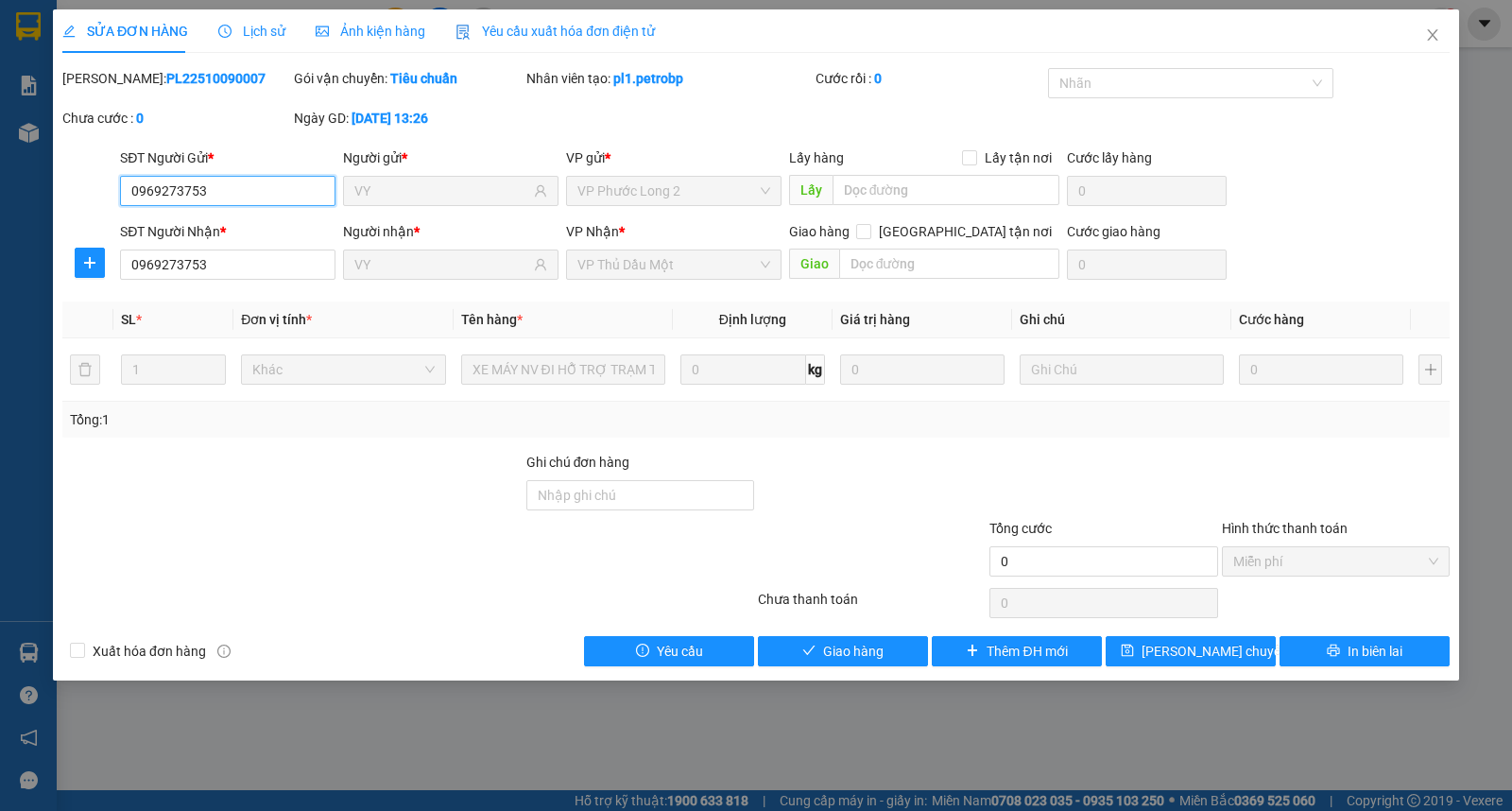
click at [239, 193] on input "0969273753" at bounding box center [228, 190] width 215 height 30
click at [1438, 31] on icon "close" at bounding box center [1432, 35] width 15 height 15
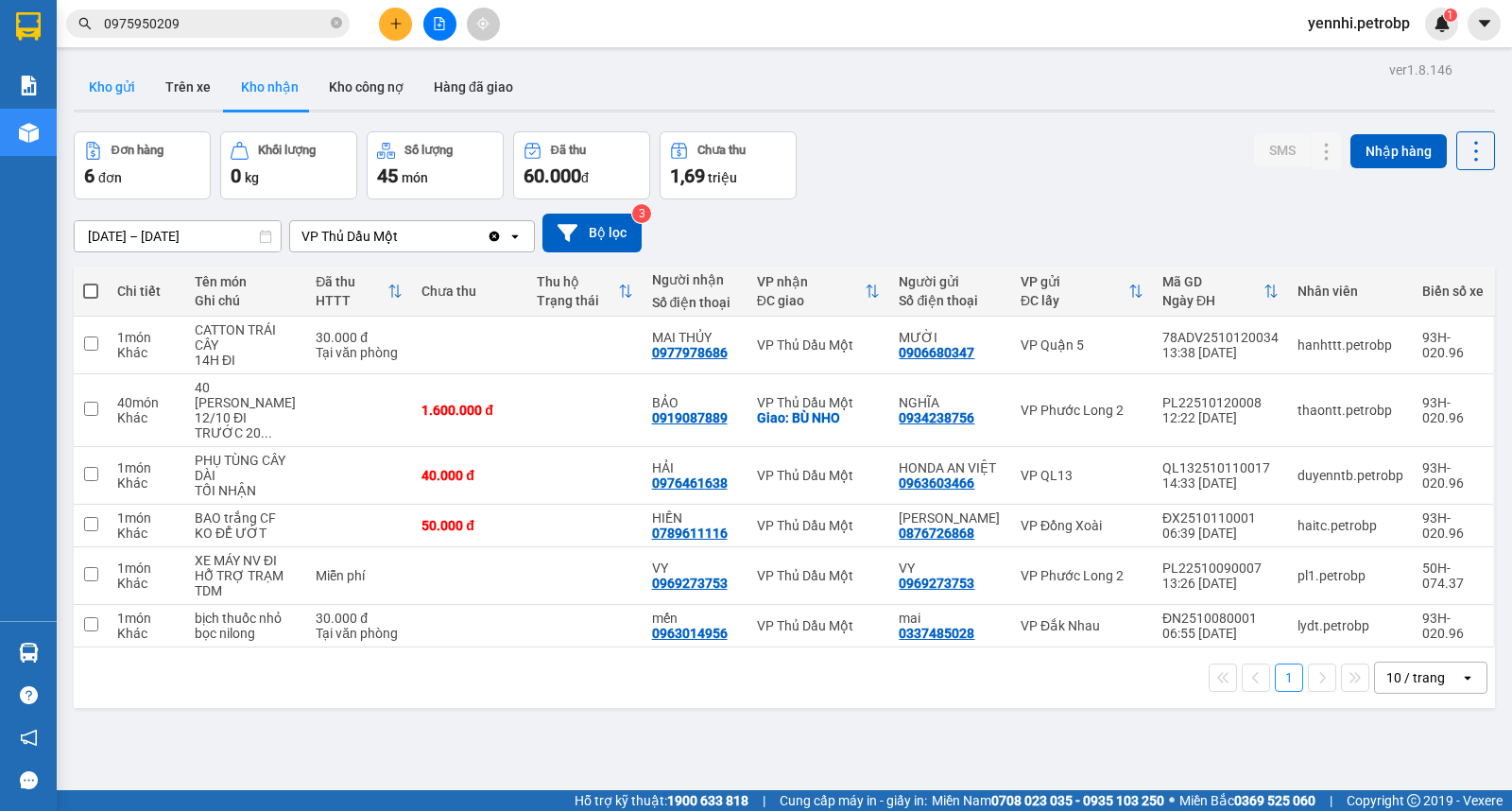
click at [107, 89] on button "Kho gửi" at bounding box center [113, 87] width 77 height 45
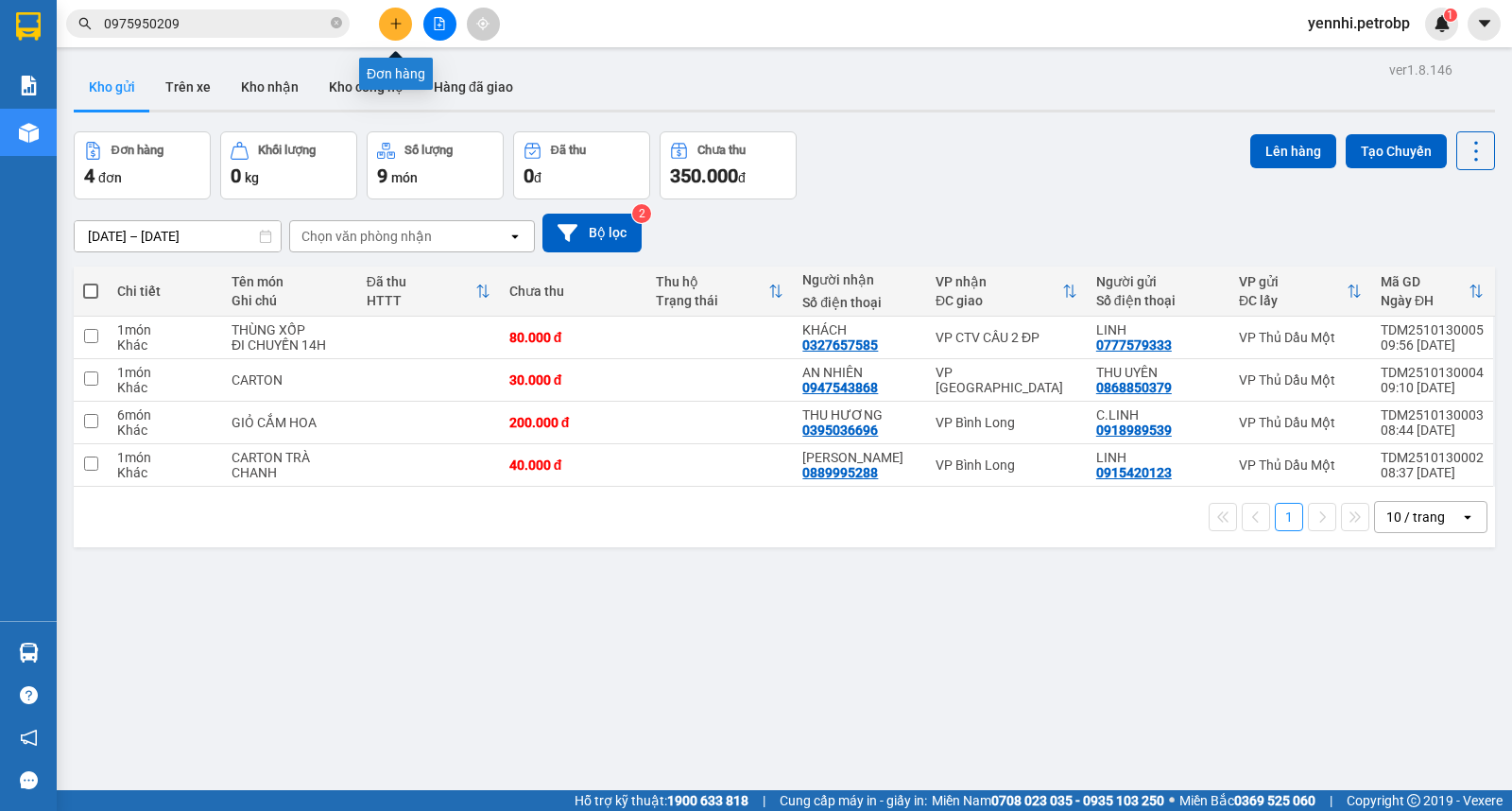
click at [393, 22] on icon "plus" at bounding box center [396, 24] width 13 height 13
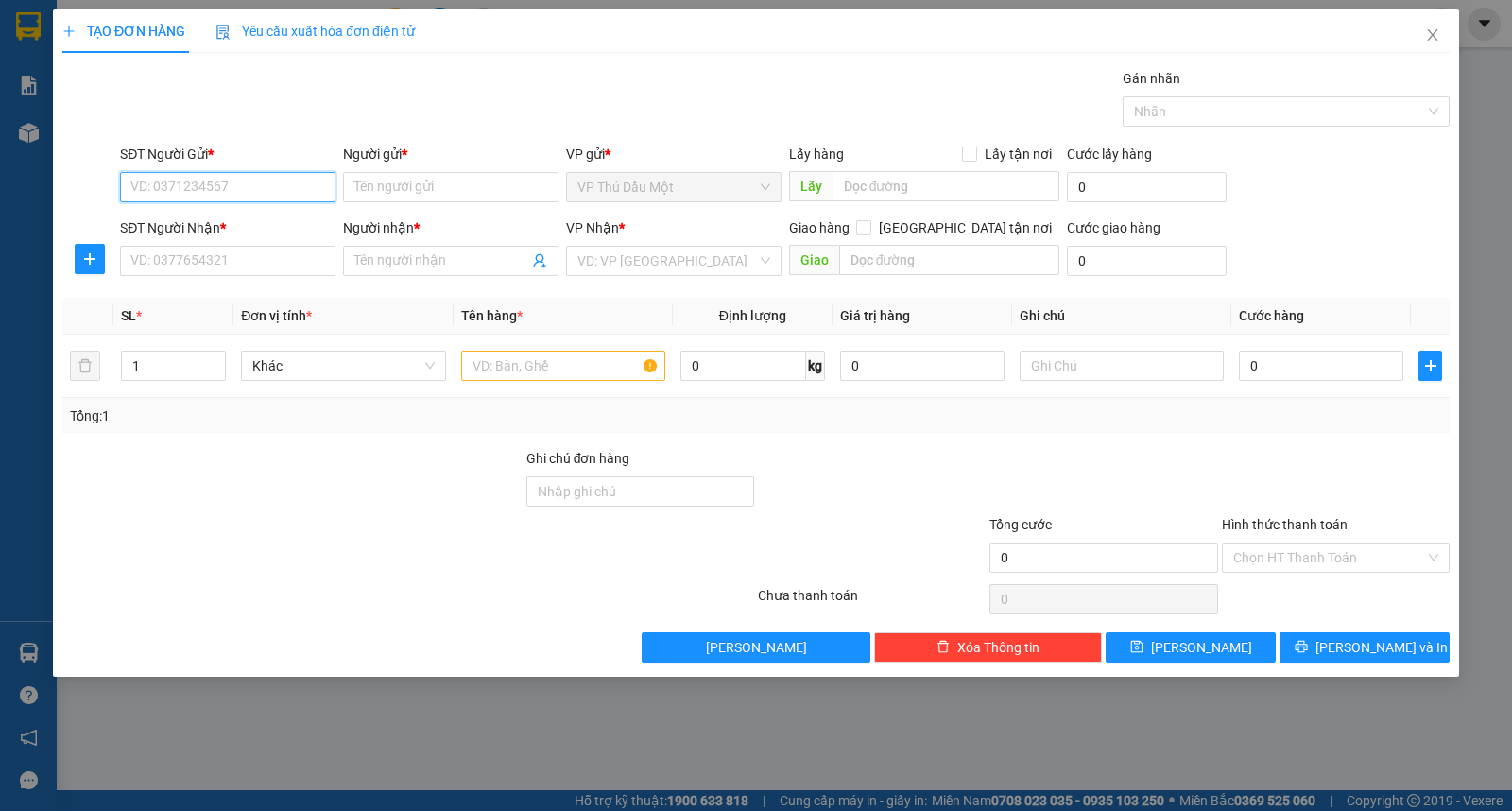
click at [257, 187] on input "SĐT Người Gửi *" at bounding box center [228, 187] width 215 height 30
paste input "0969273753"
type input "0969273753"
click at [252, 266] on input "SĐT Người Nhận *" at bounding box center [228, 260] width 215 height 30
paste input "0969273753"
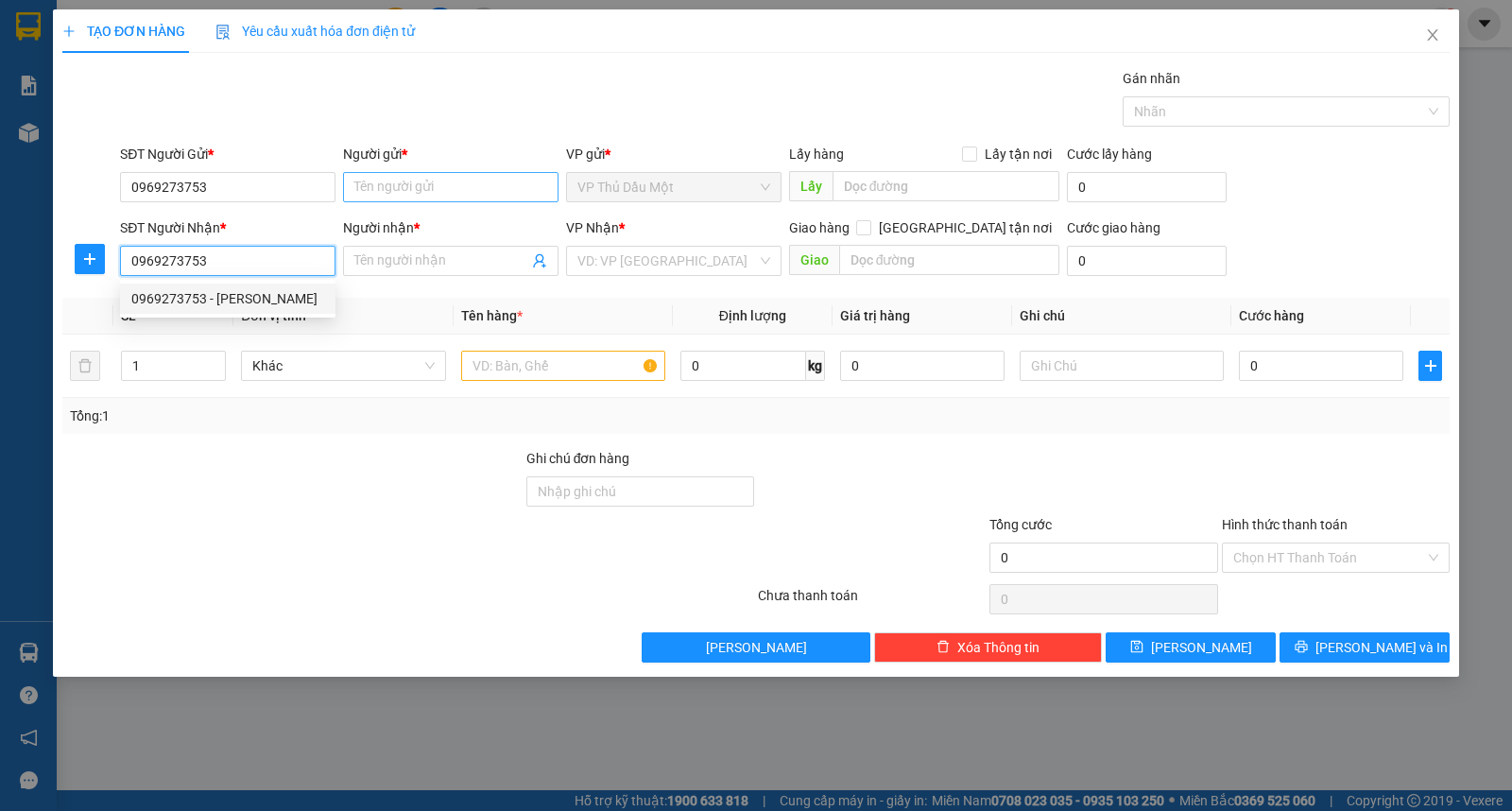
type input "0969273753"
click at [402, 185] on input "Người gửi *" at bounding box center [451, 187] width 215 height 30
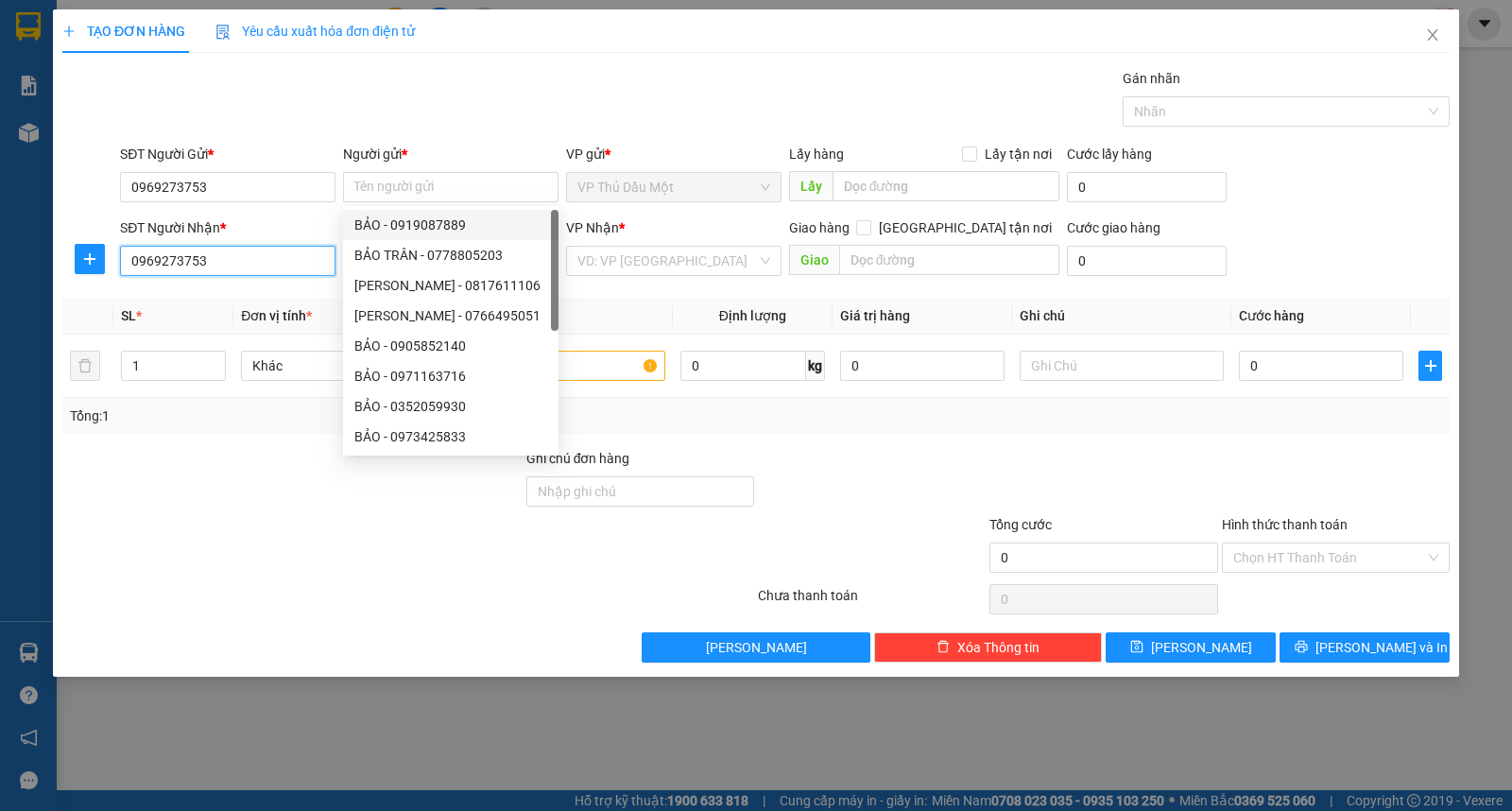
click at [281, 270] on input "0969273753" at bounding box center [228, 260] width 215 height 30
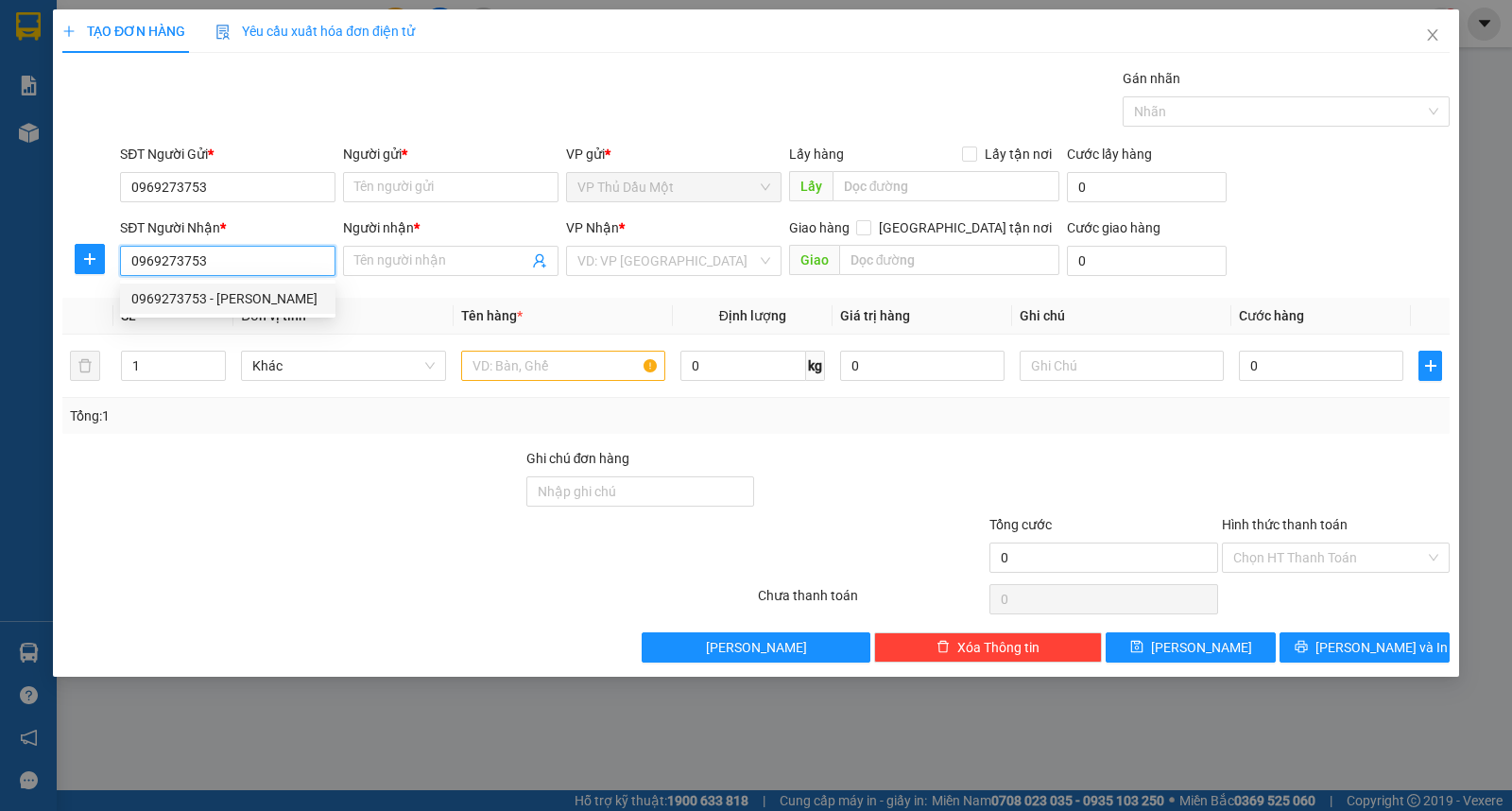
click at [240, 303] on div "0969273753 - [PERSON_NAME]" at bounding box center [228, 299] width 192 height 21
type input "VY"
type input "20.000"
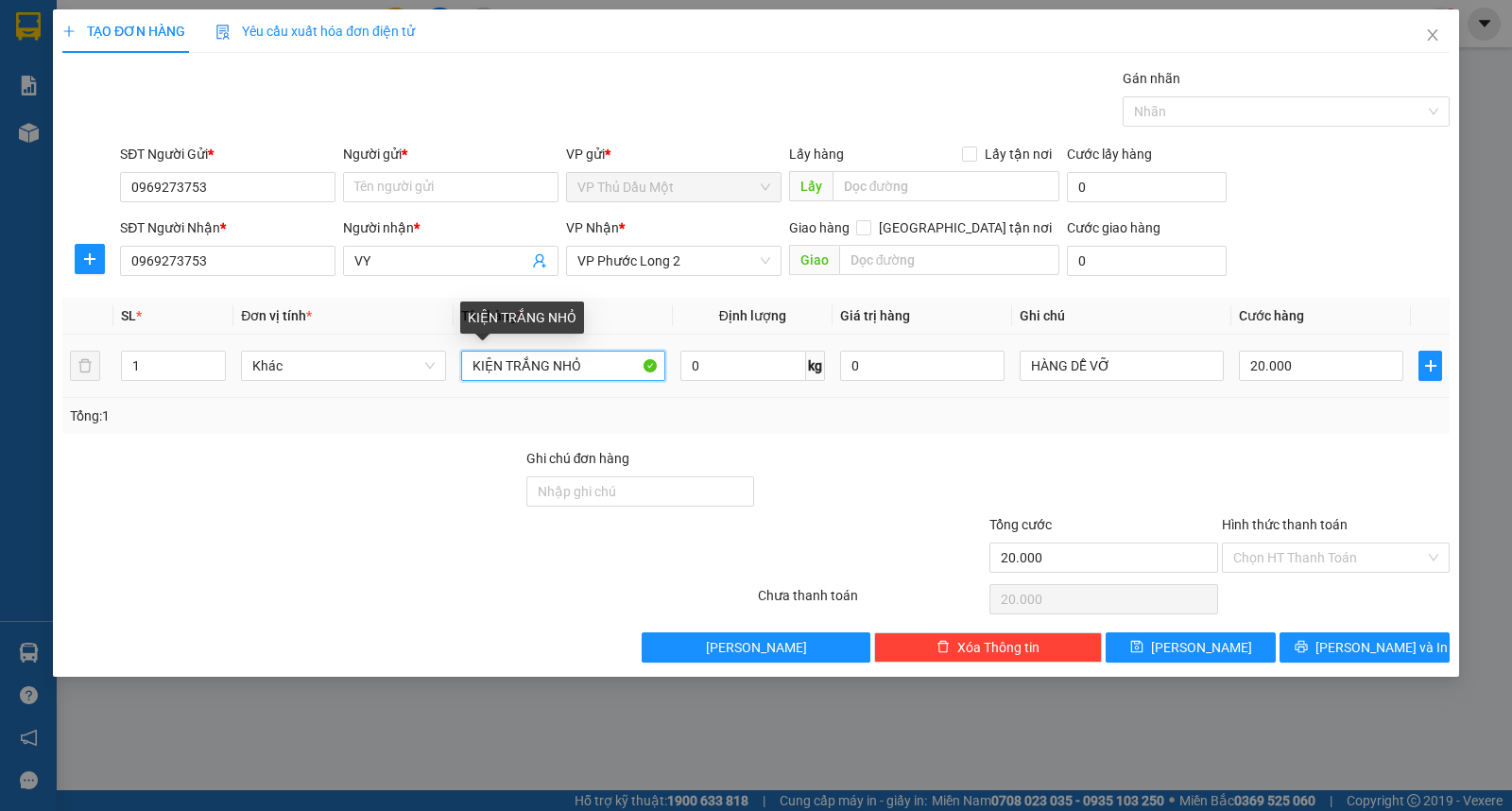
click at [601, 360] on input "KIỆN TRẮNG NHỎ" at bounding box center [563, 365] width 204 height 30
click at [599, 361] on input "KIỆN TRẮNG NHỎ" at bounding box center [563, 365] width 204 height 30
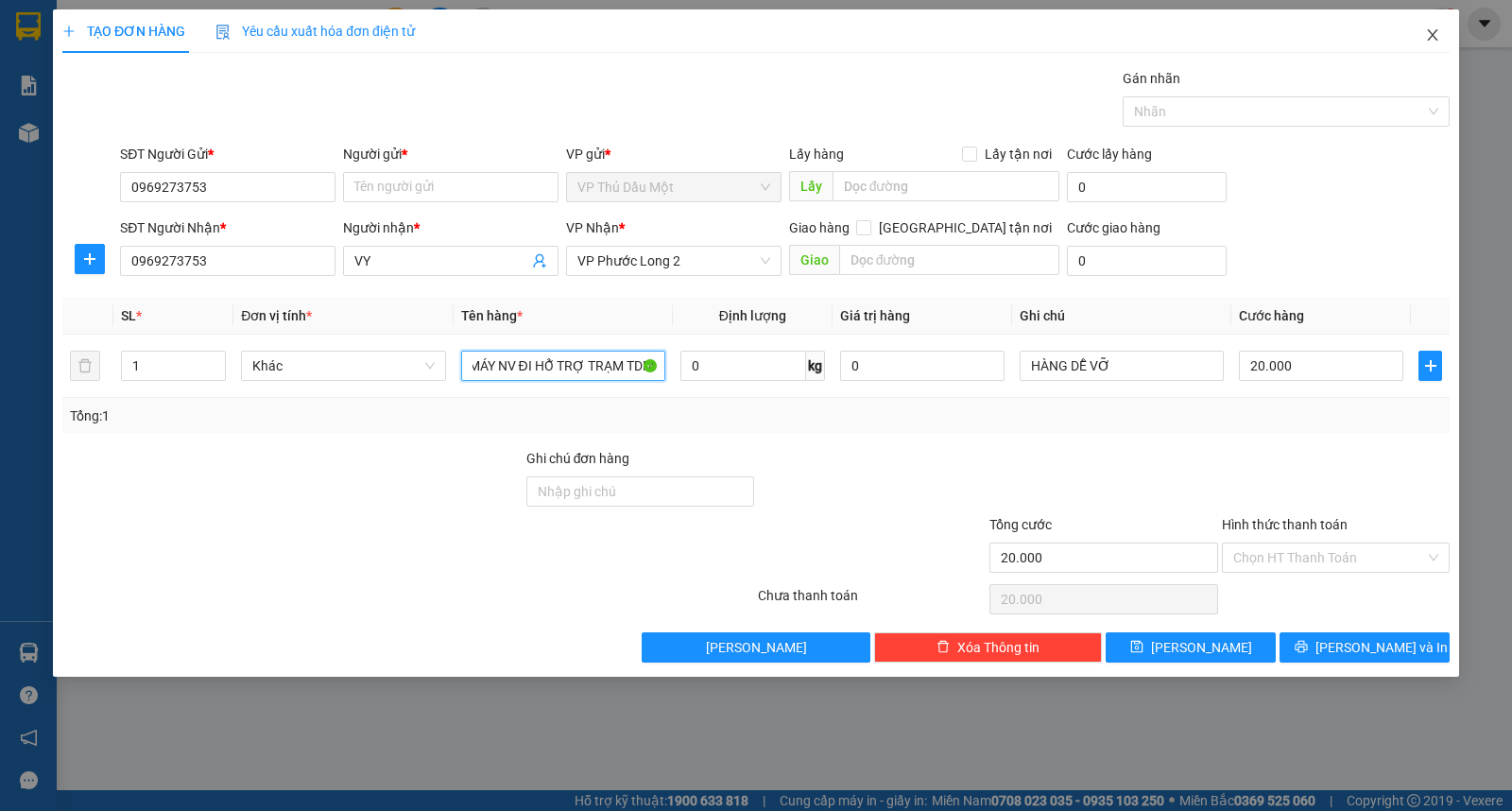
type input "XE MÁY NV ĐI HỖ TRỢ TRẠM TDM"
click at [1436, 29] on icon "close" at bounding box center [1432, 35] width 15 height 15
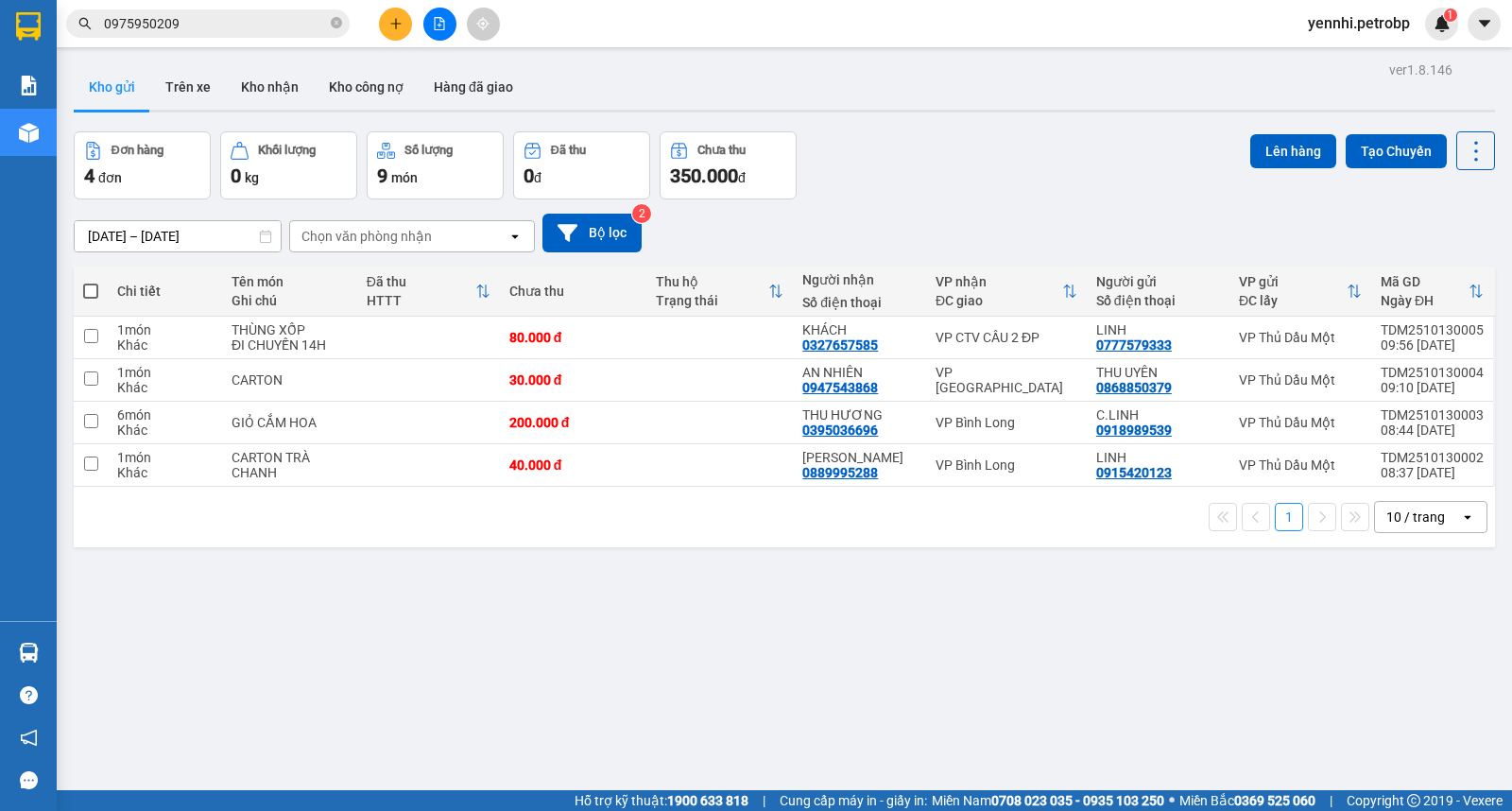
click at [238, 27] on input "0975950209" at bounding box center [215, 24] width 223 height 21
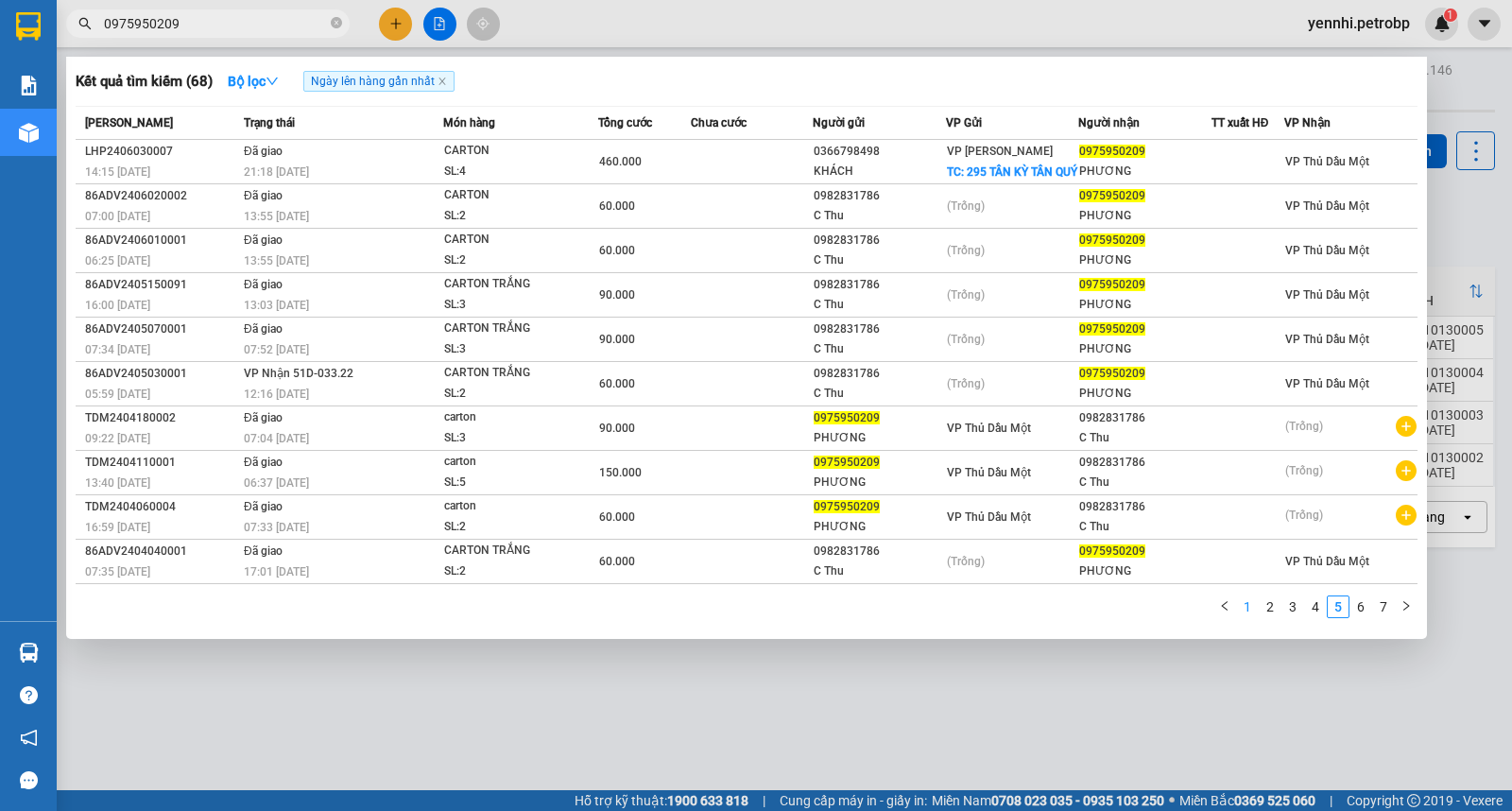
click at [1249, 612] on link "1" at bounding box center [1247, 607] width 21 height 21
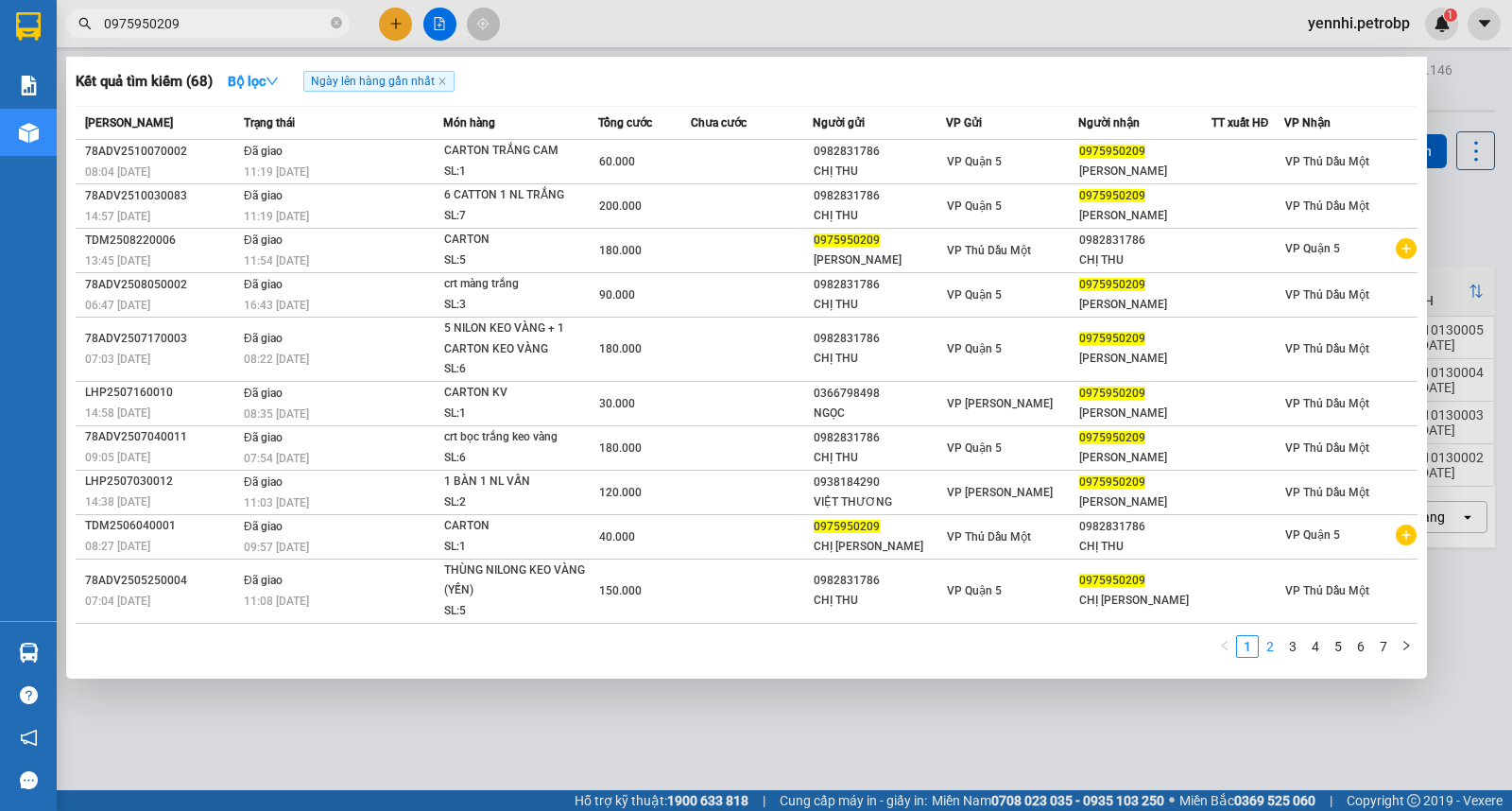
click at [1270, 649] on link "2" at bounding box center [1270, 646] width 21 height 21
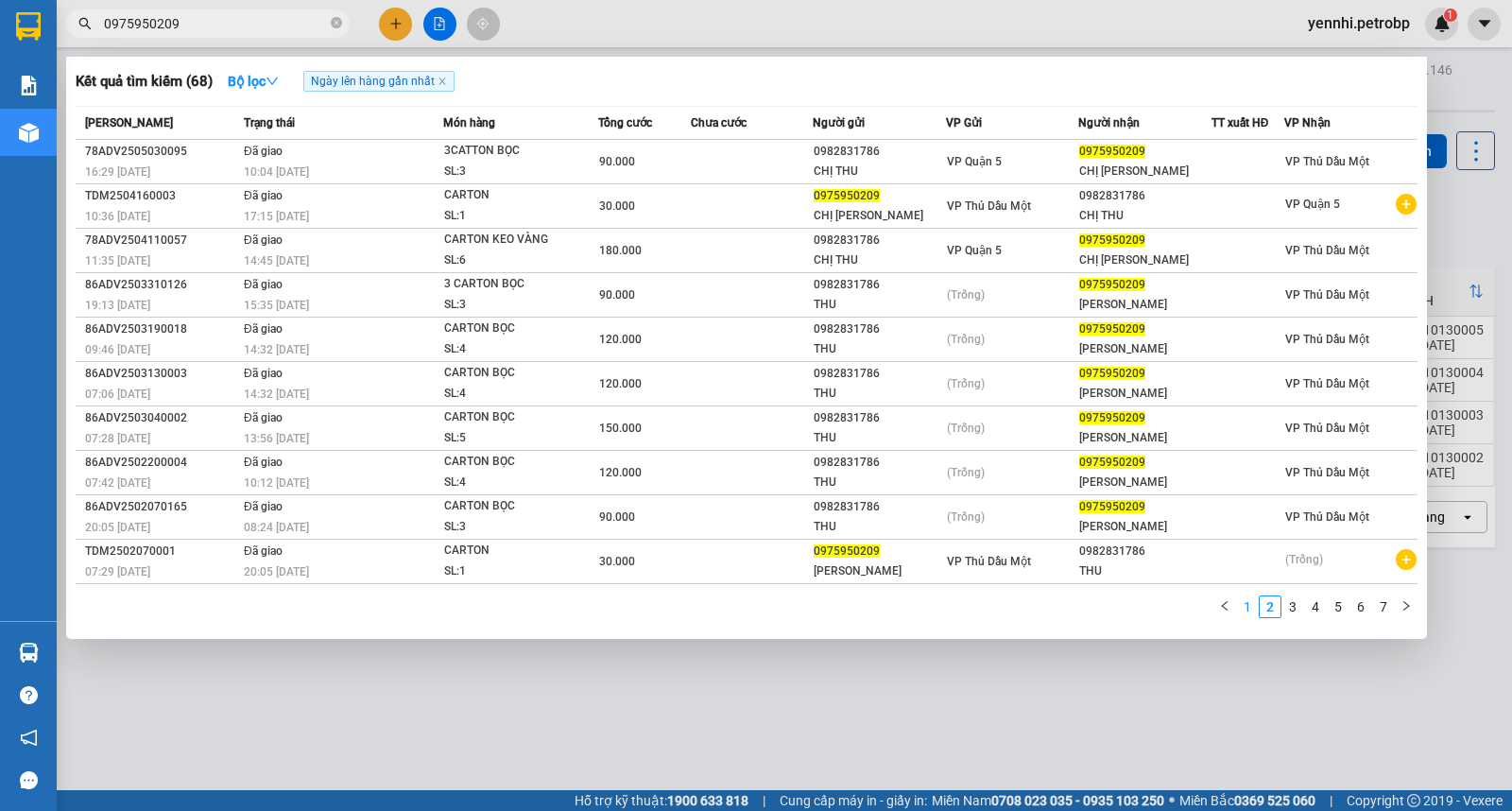
click at [1251, 613] on link "1" at bounding box center [1247, 607] width 21 height 21
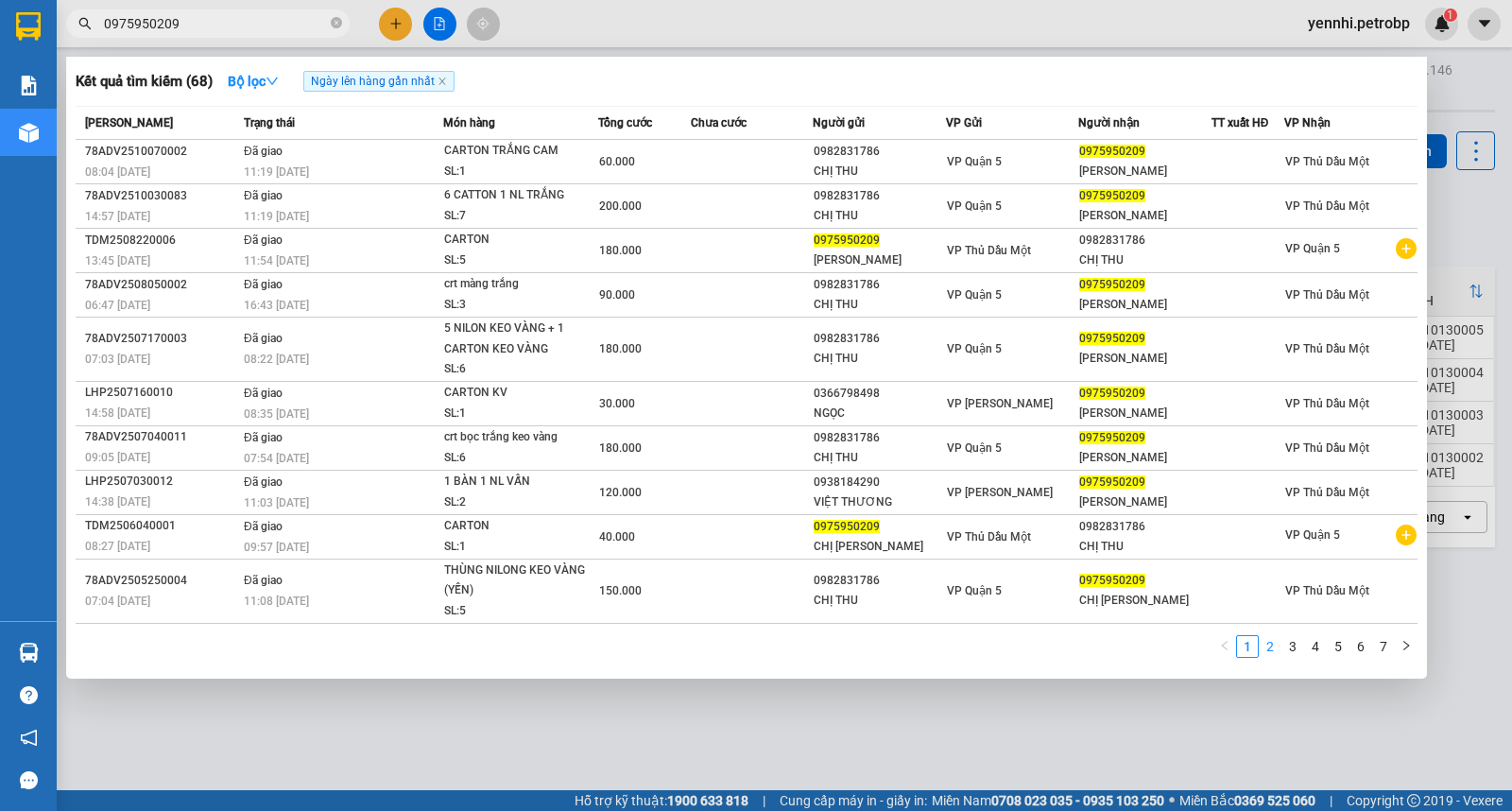
click at [1267, 647] on link "2" at bounding box center [1270, 646] width 21 height 21
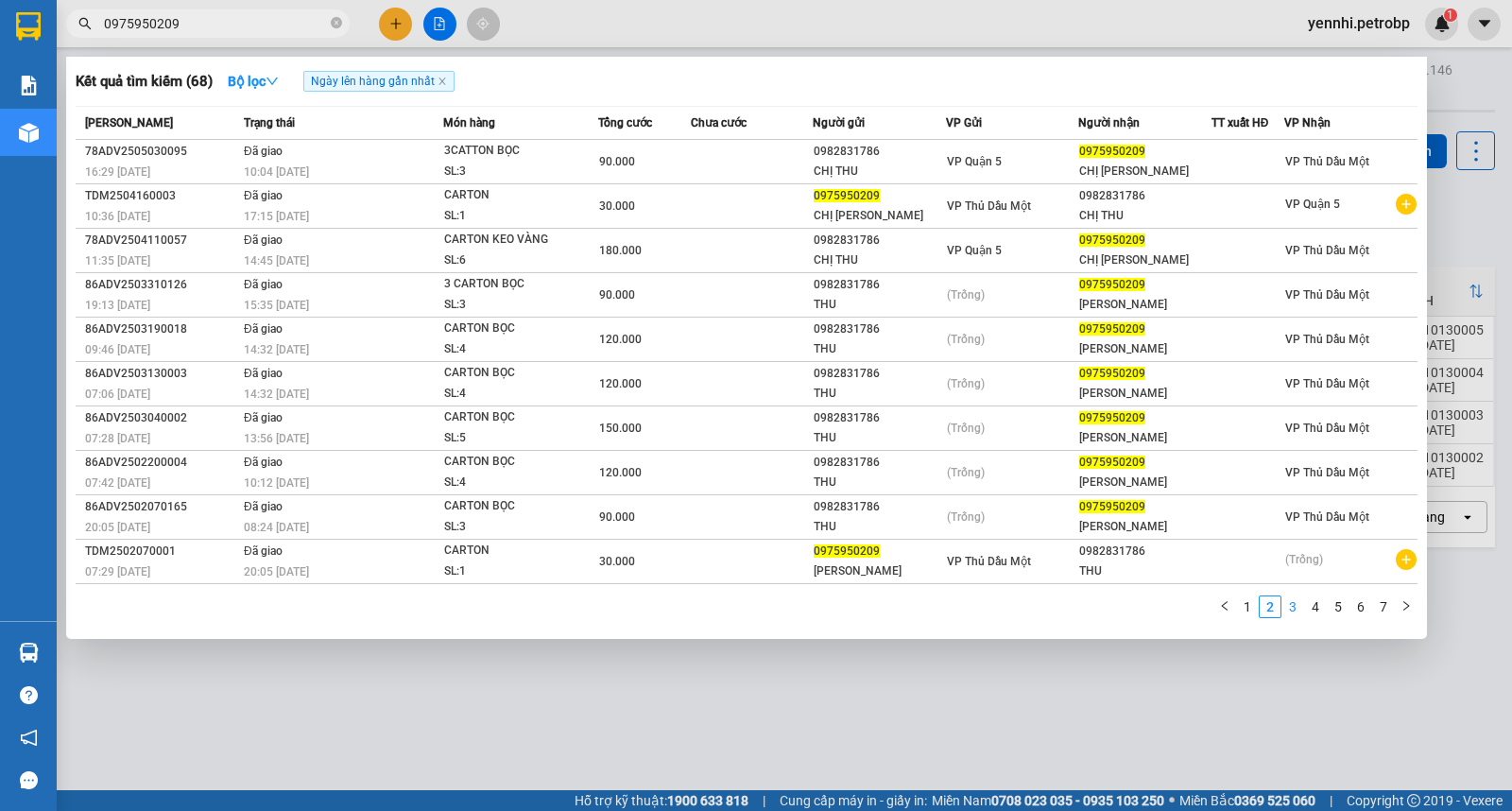
click at [1296, 613] on link "3" at bounding box center [1293, 607] width 21 height 21
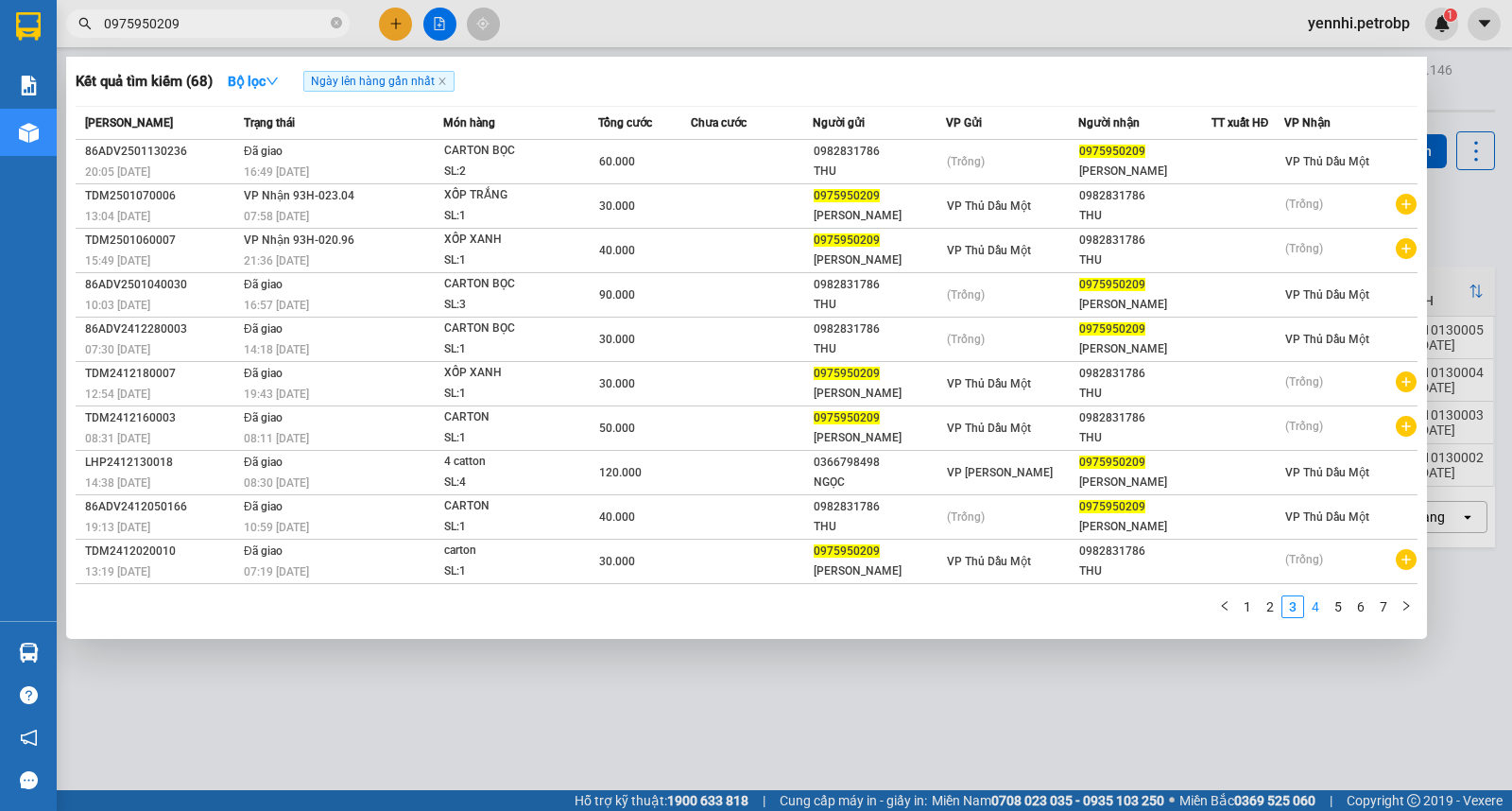
click at [1308, 614] on link "4" at bounding box center [1316, 607] width 21 height 21
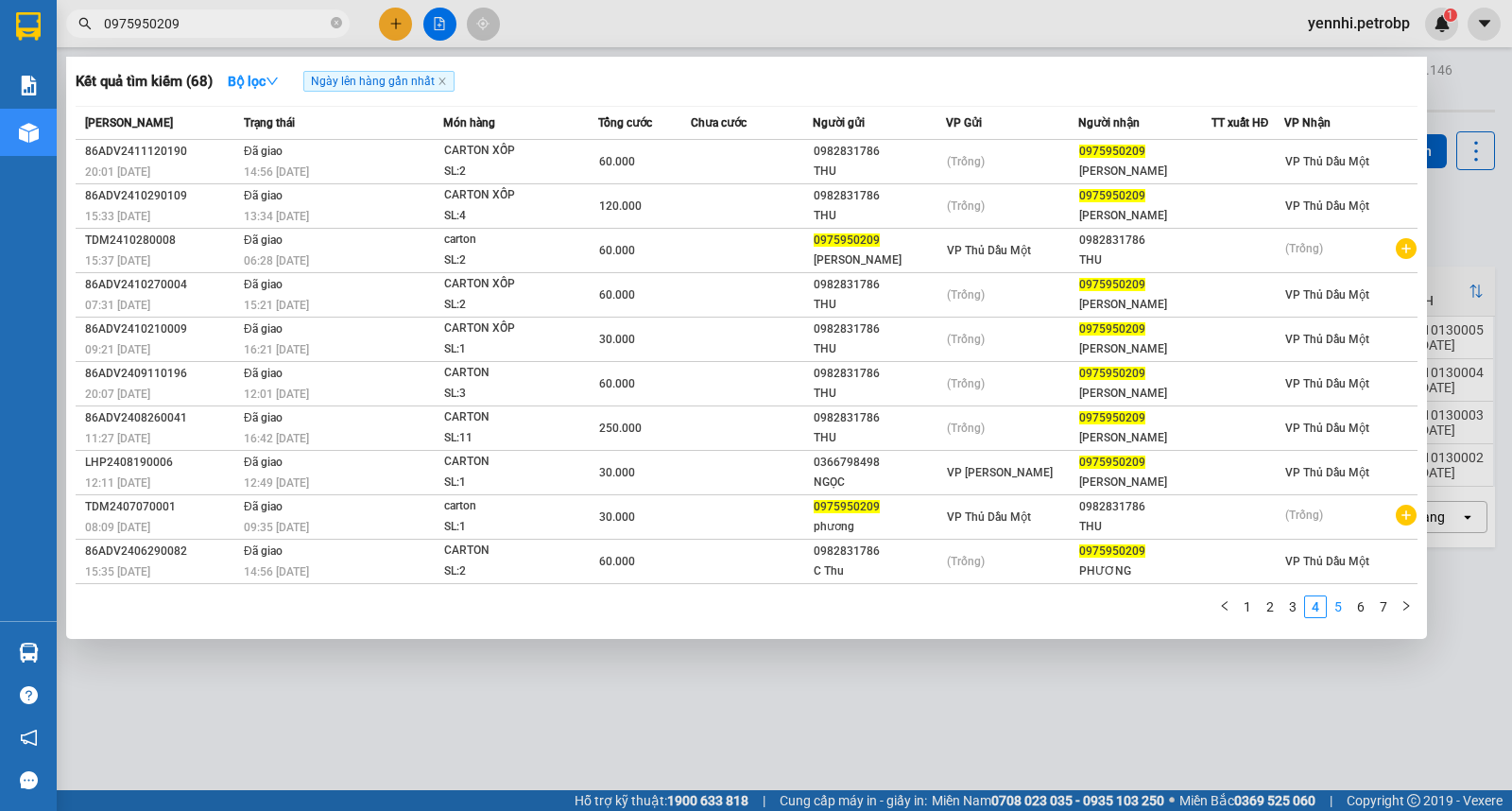
click at [1335, 608] on link "5" at bounding box center [1338, 607] width 21 height 21
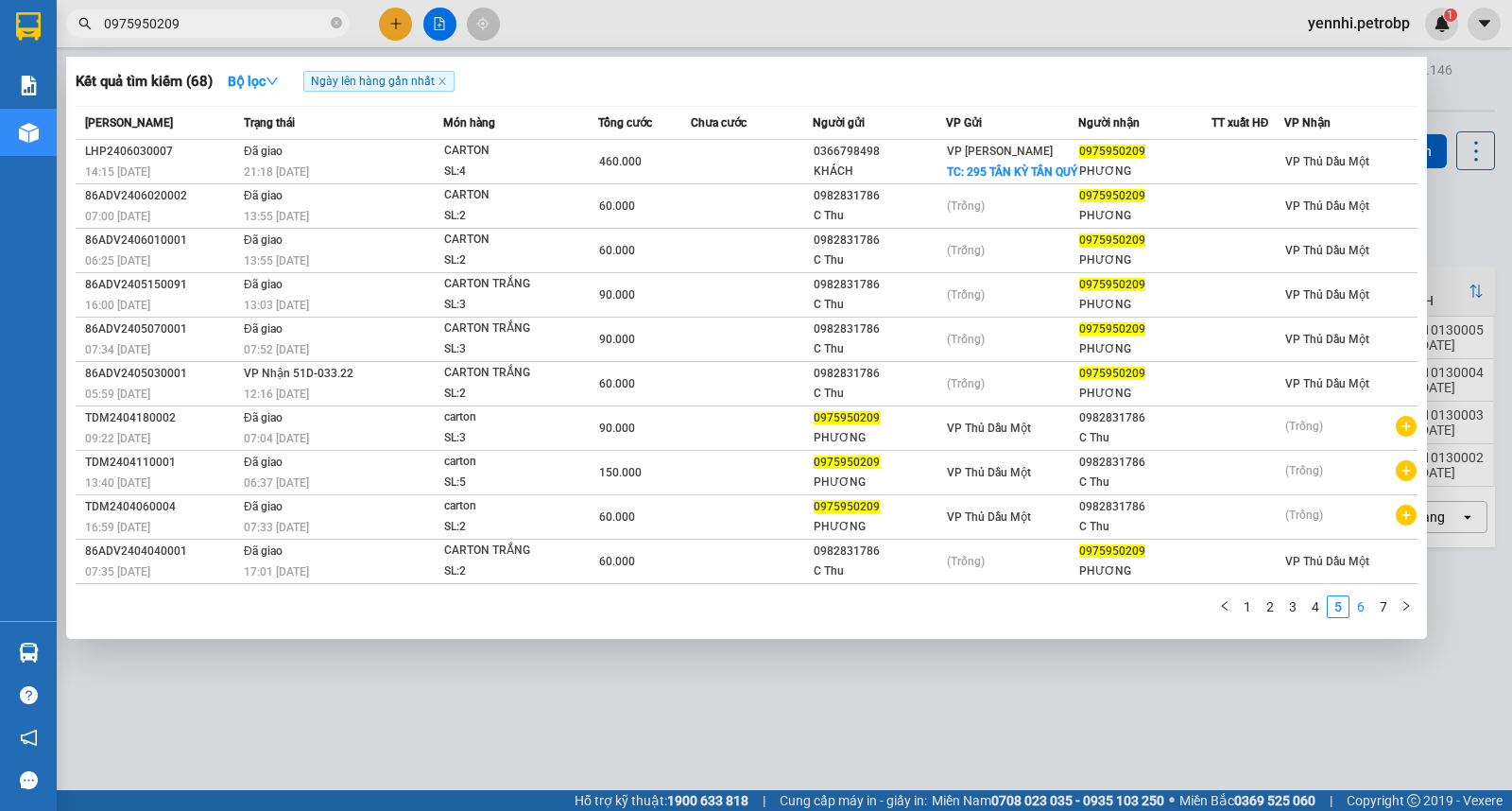
click at [1355, 612] on link "6" at bounding box center [1361, 607] width 21 height 21
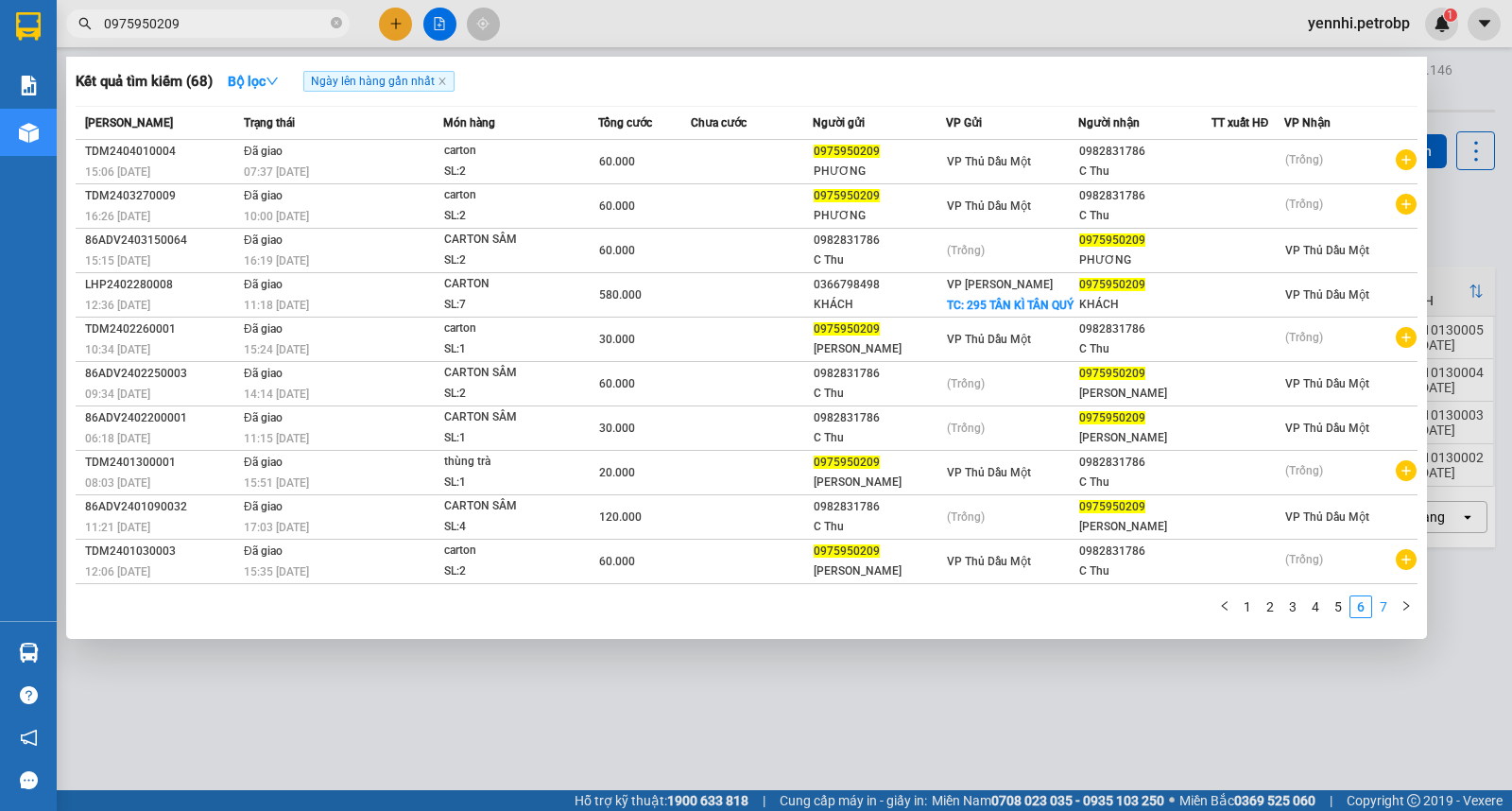
click at [1375, 610] on link "7" at bounding box center [1383, 607] width 21 height 21
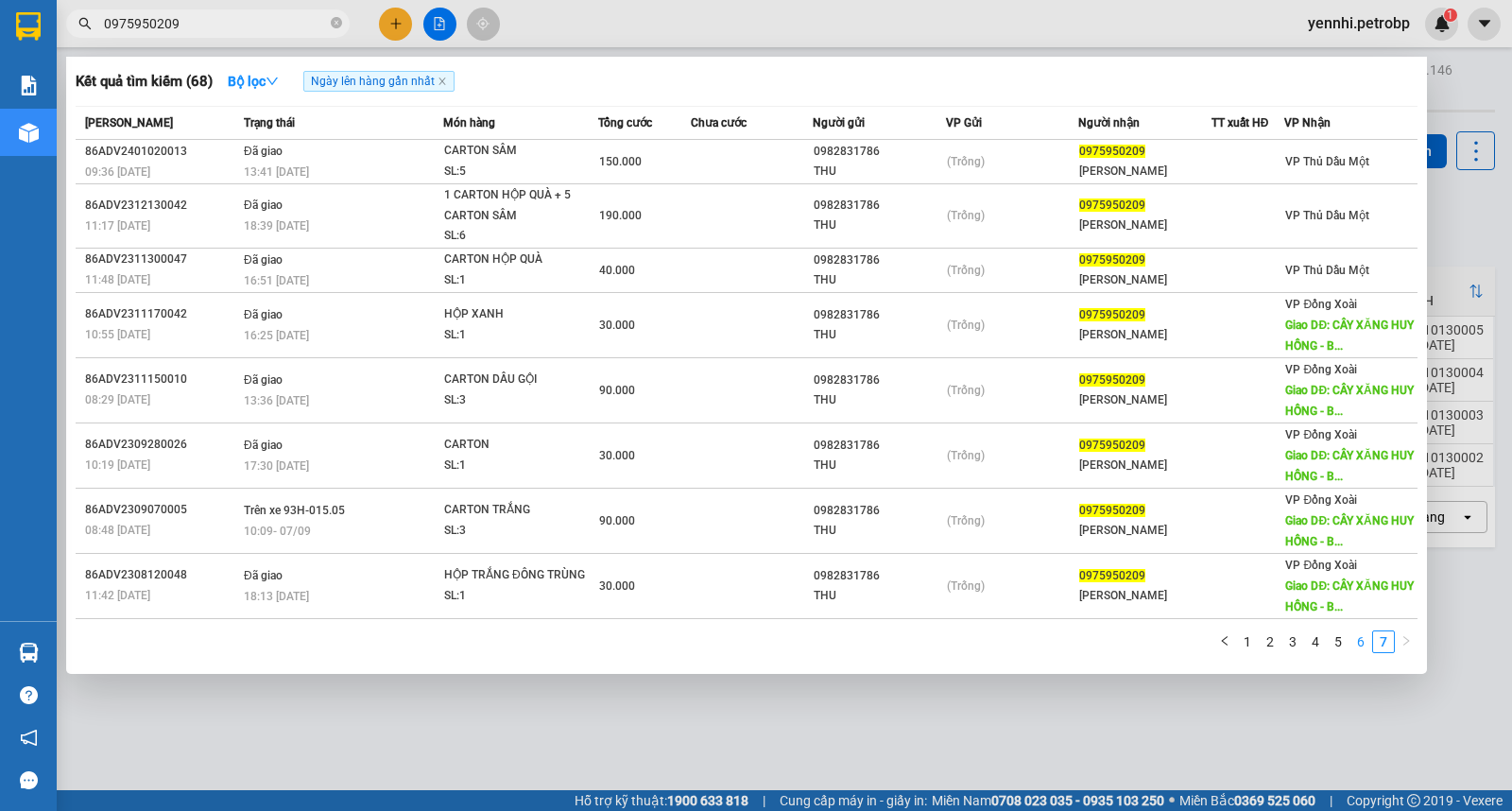
click at [1358, 639] on link "6" at bounding box center [1361, 642] width 21 height 21
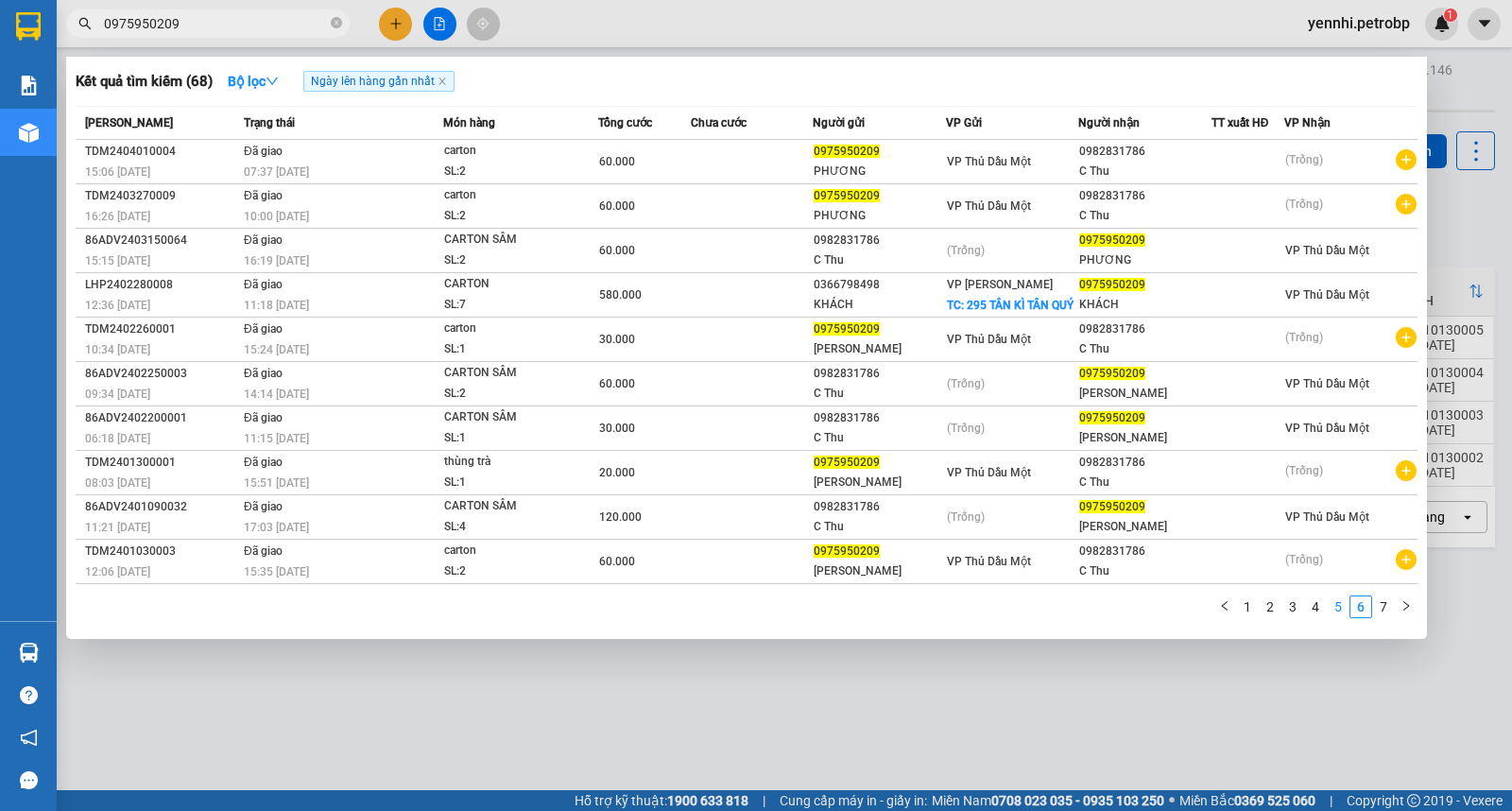
click at [1336, 613] on link "5" at bounding box center [1338, 607] width 21 height 21
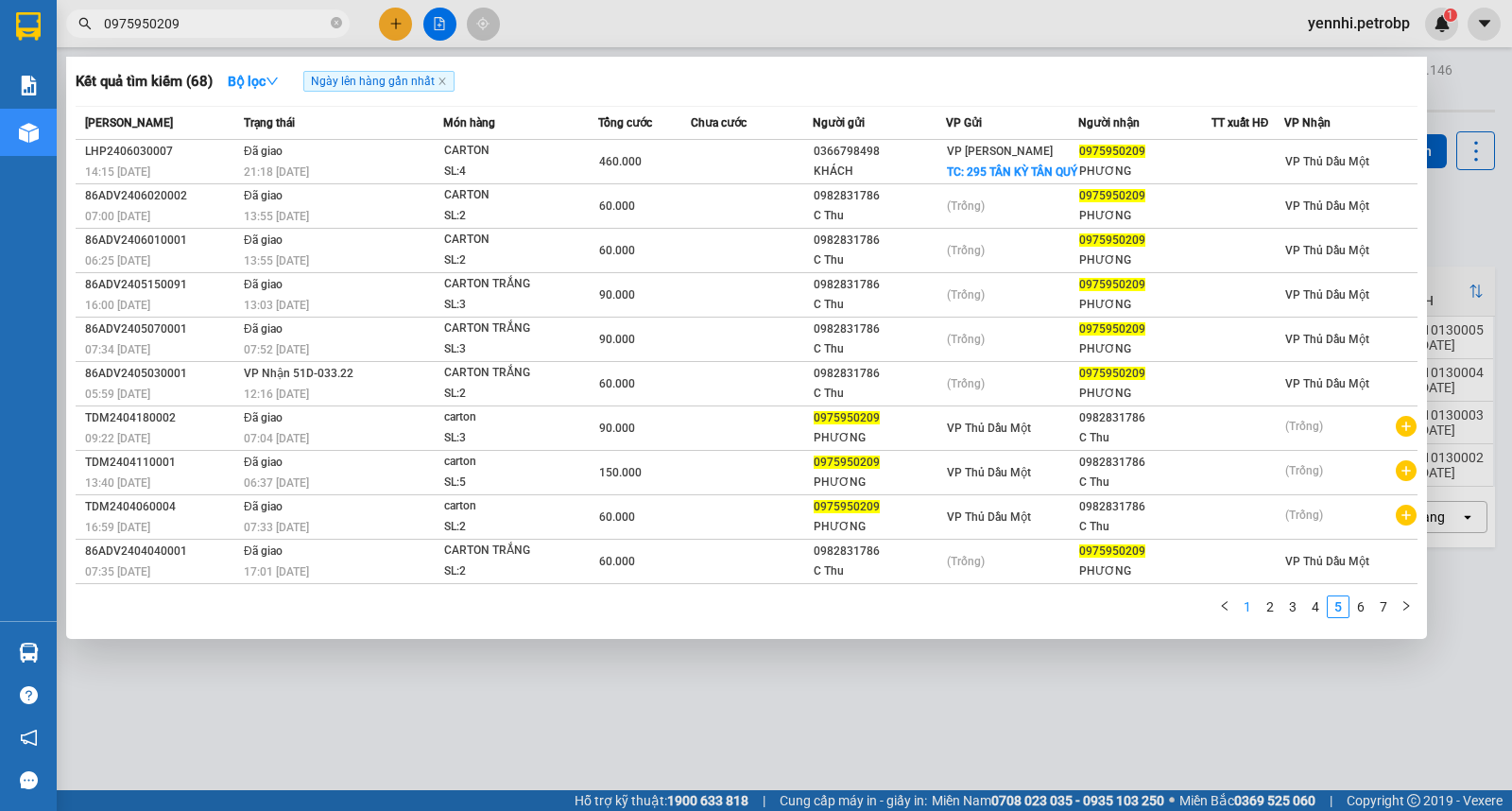
click at [1249, 615] on link "1" at bounding box center [1247, 607] width 21 height 21
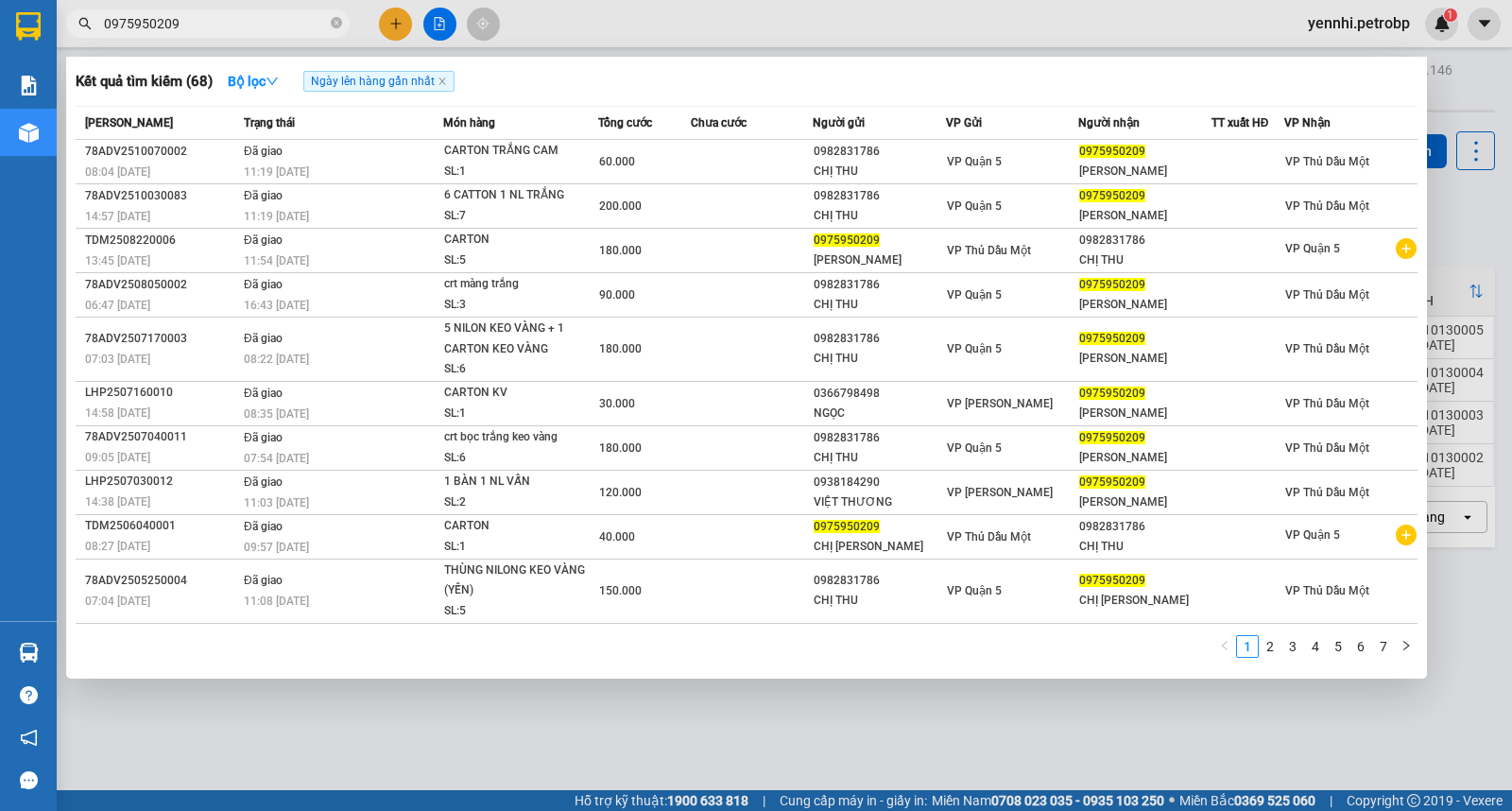
click at [918, 719] on div at bounding box center [756, 405] width 1512 height 811
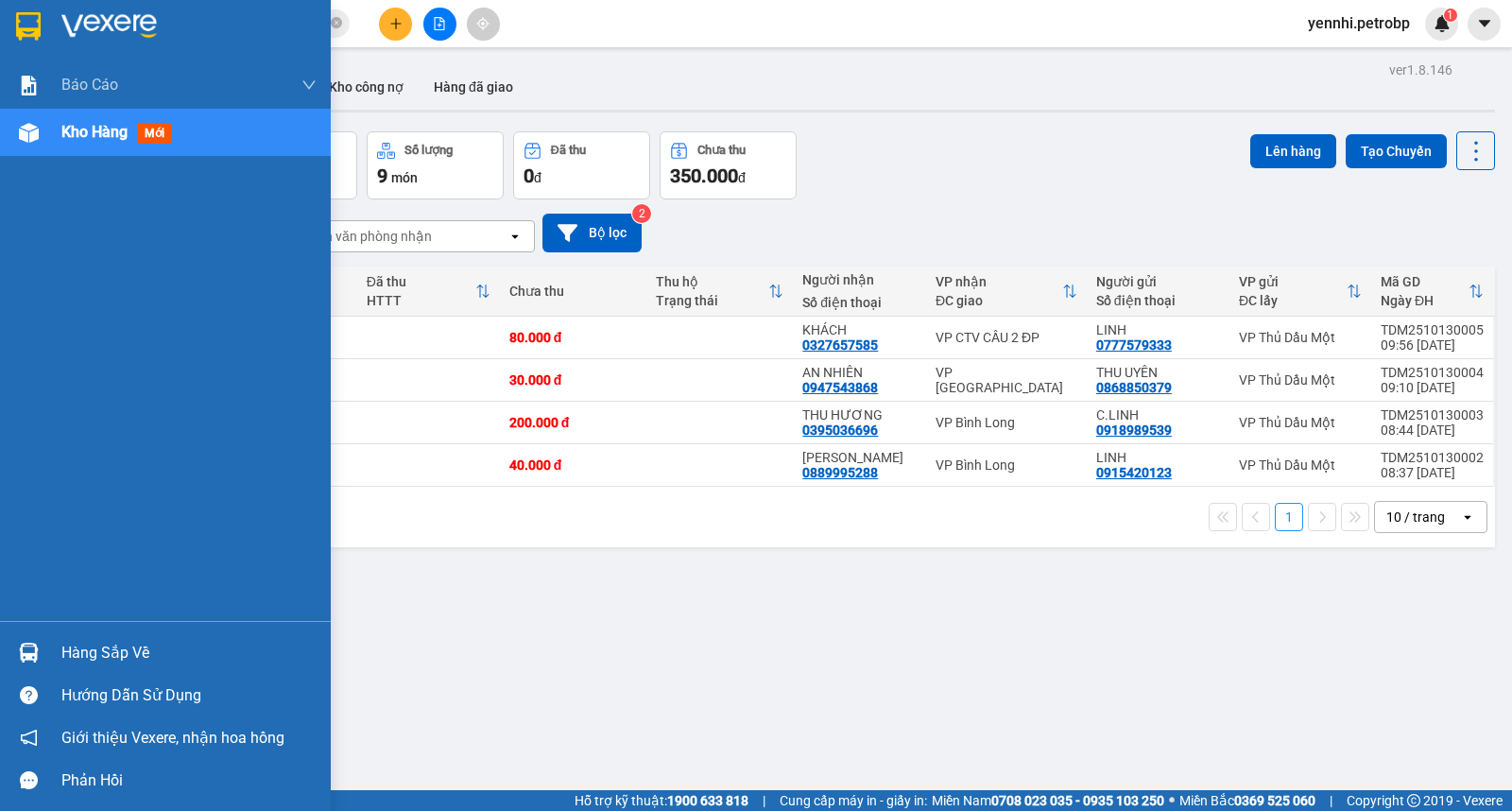
click at [77, 639] on div "Hàng sắp về" at bounding box center [189, 652] width 255 height 28
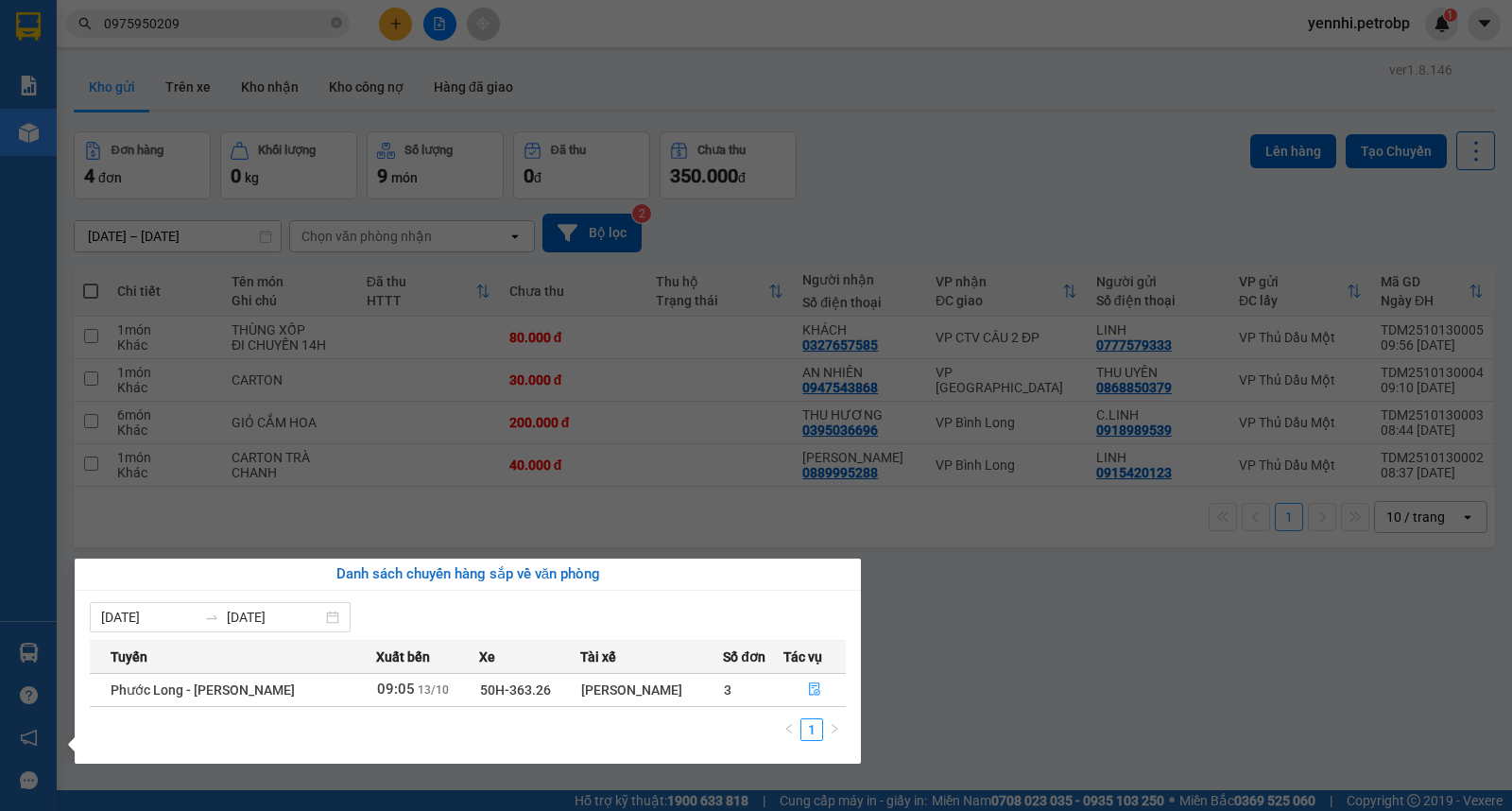
click at [1048, 625] on section "Kết quả tìm kiếm ( 68 ) Bộ lọc Ngày lên hàng gần nhất Mã ĐH Trạng thái Món hàng…" at bounding box center [756, 405] width 1512 height 811
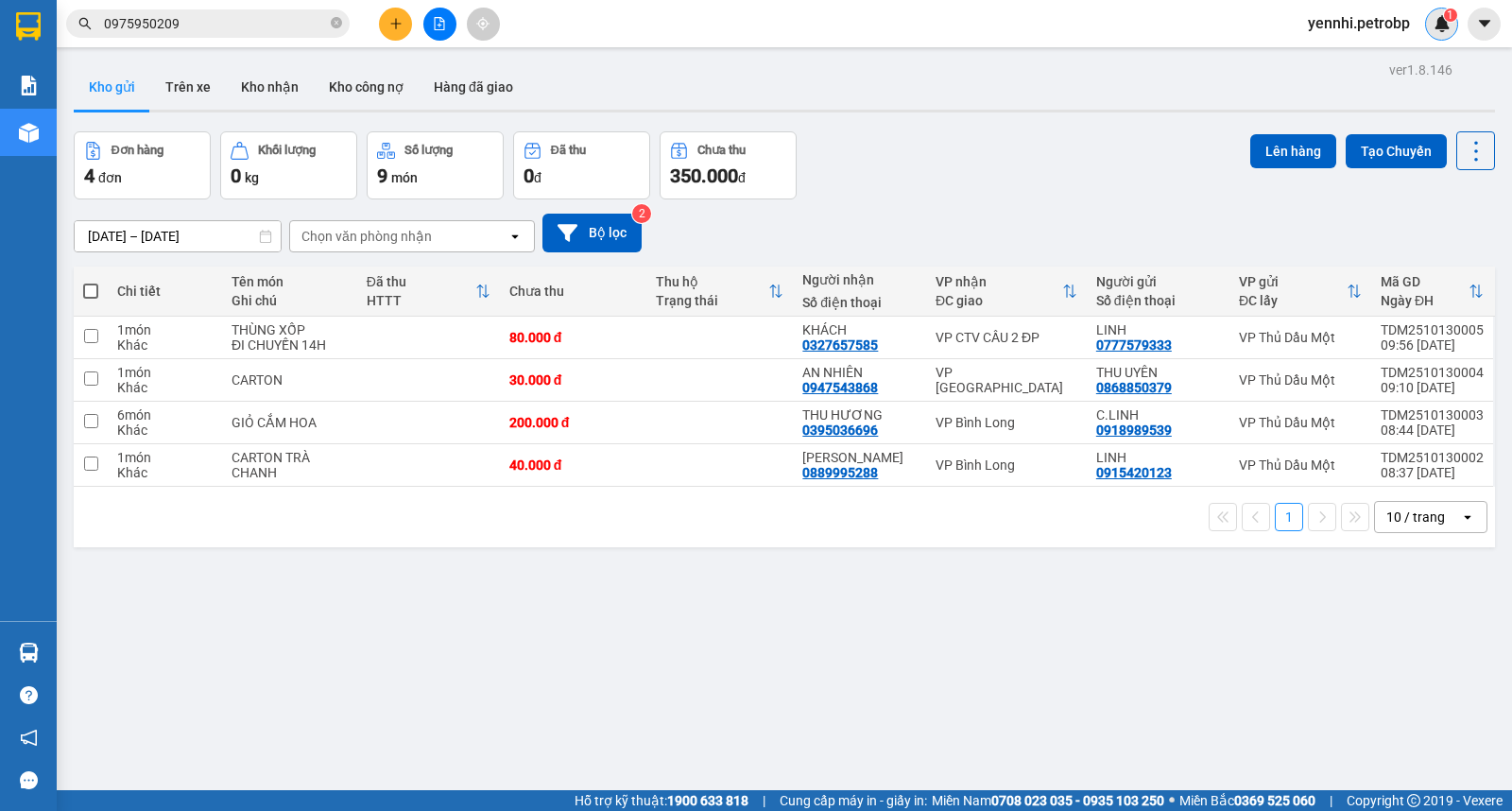
click at [1438, 20] on img at bounding box center [1442, 24] width 17 height 17
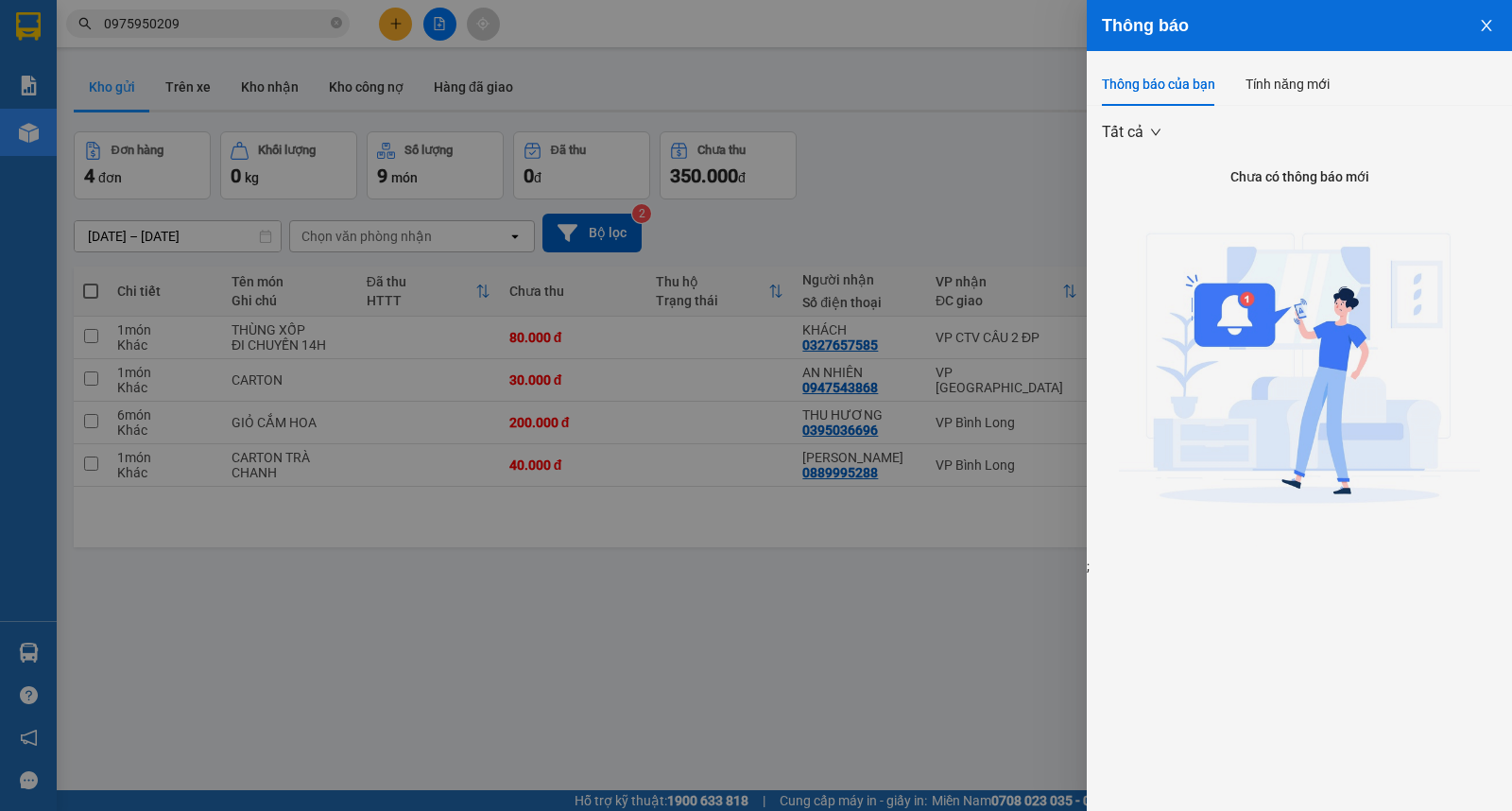
click at [1491, 19] on icon "close" at bounding box center [1486, 26] width 15 height 15
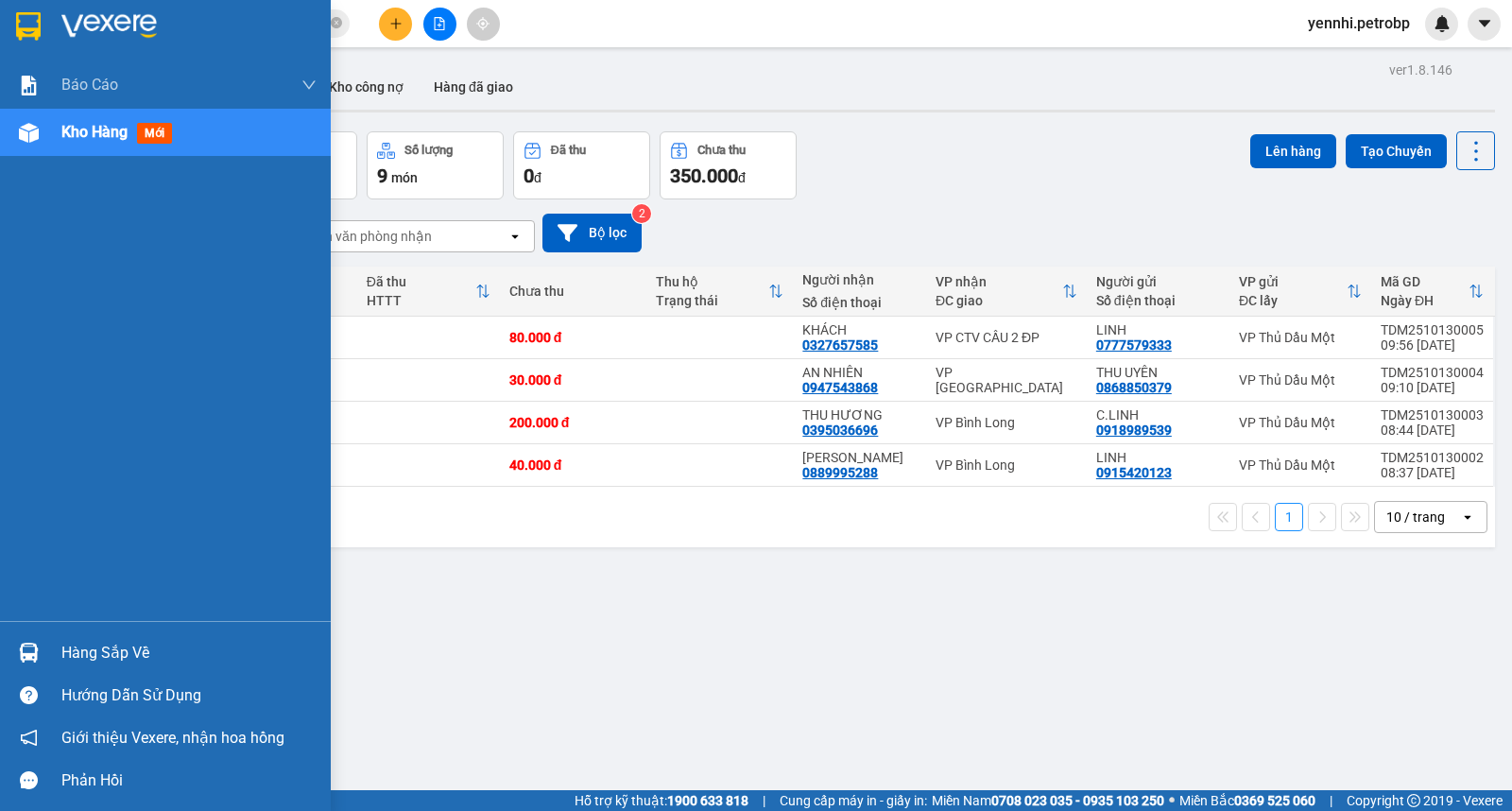
click at [22, 641] on div at bounding box center [29, 652] width 33 height 33
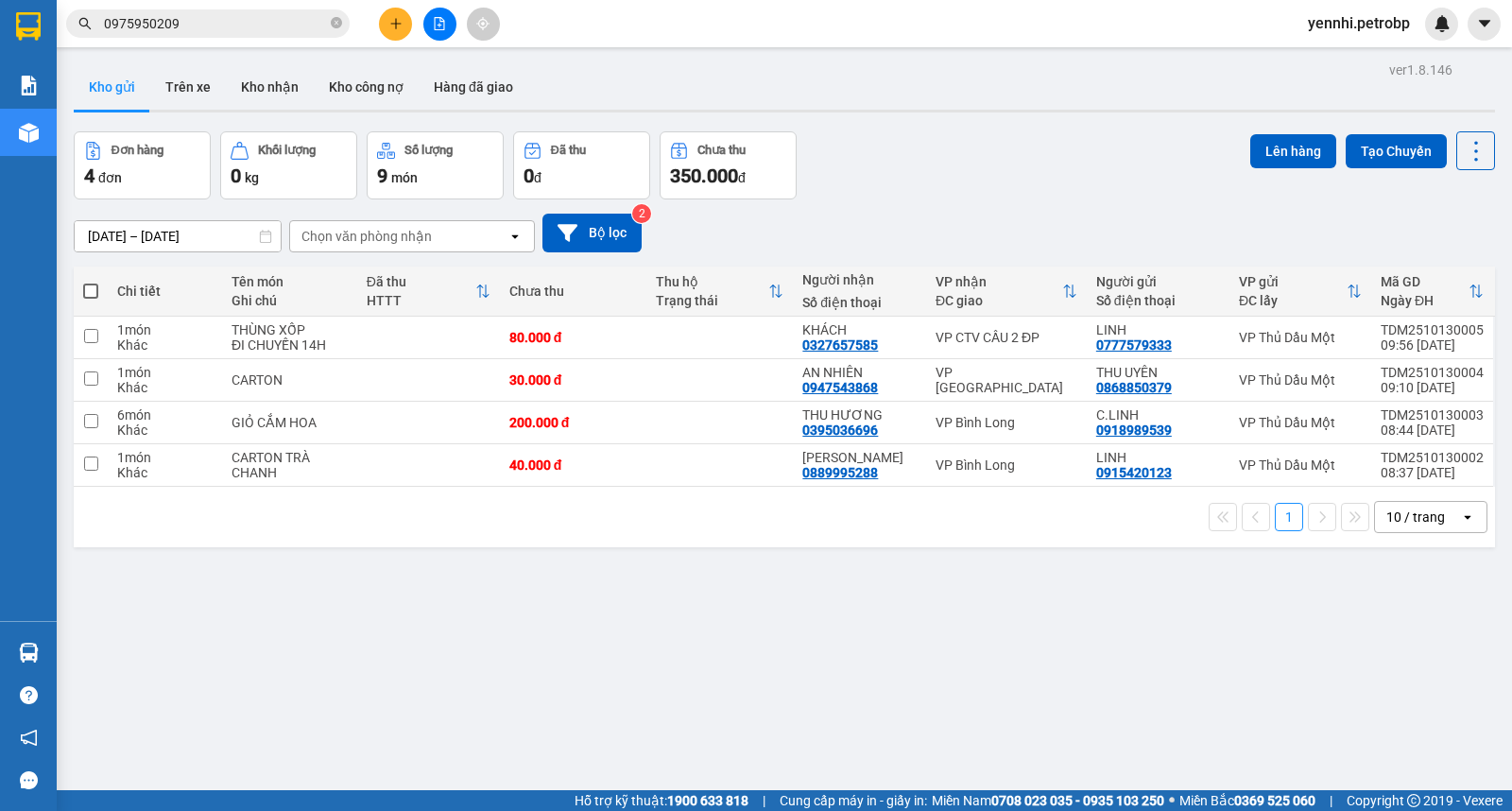
click at [995, 652] on section "Kết quả tìm kiếm ( 68 ) Bộ lọc Ngày lên hàng gần nhất Mã ĐH Trạng thái Món hàng…" at bounding box center [756, 405] width 1512 height 811
click at [1446, 22] on img at bounding box center [1442, 24] width 17 height 17
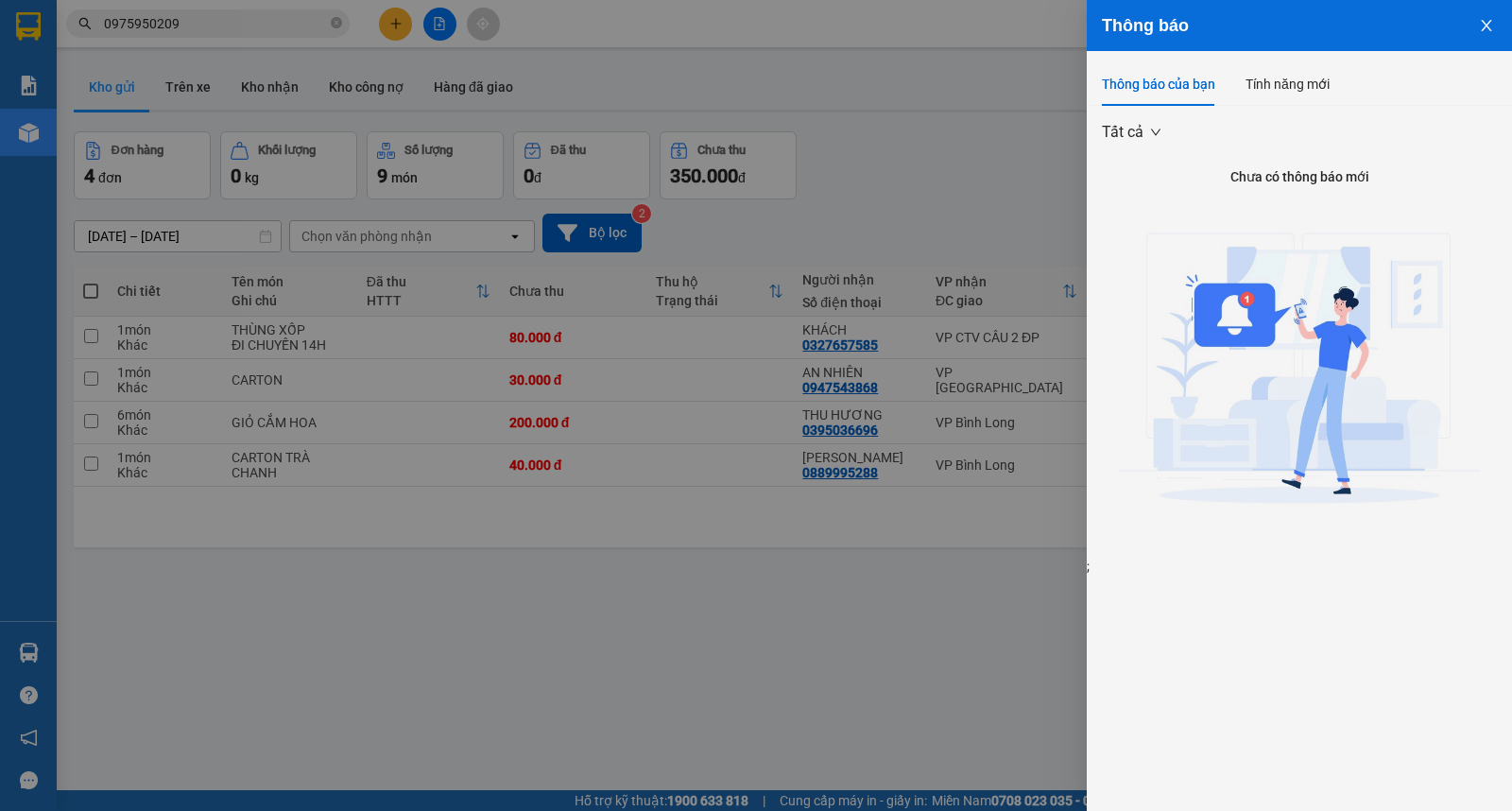
click at [1484, 25] on icon "close" at bounding box center [1486, 26] width 15 height 15
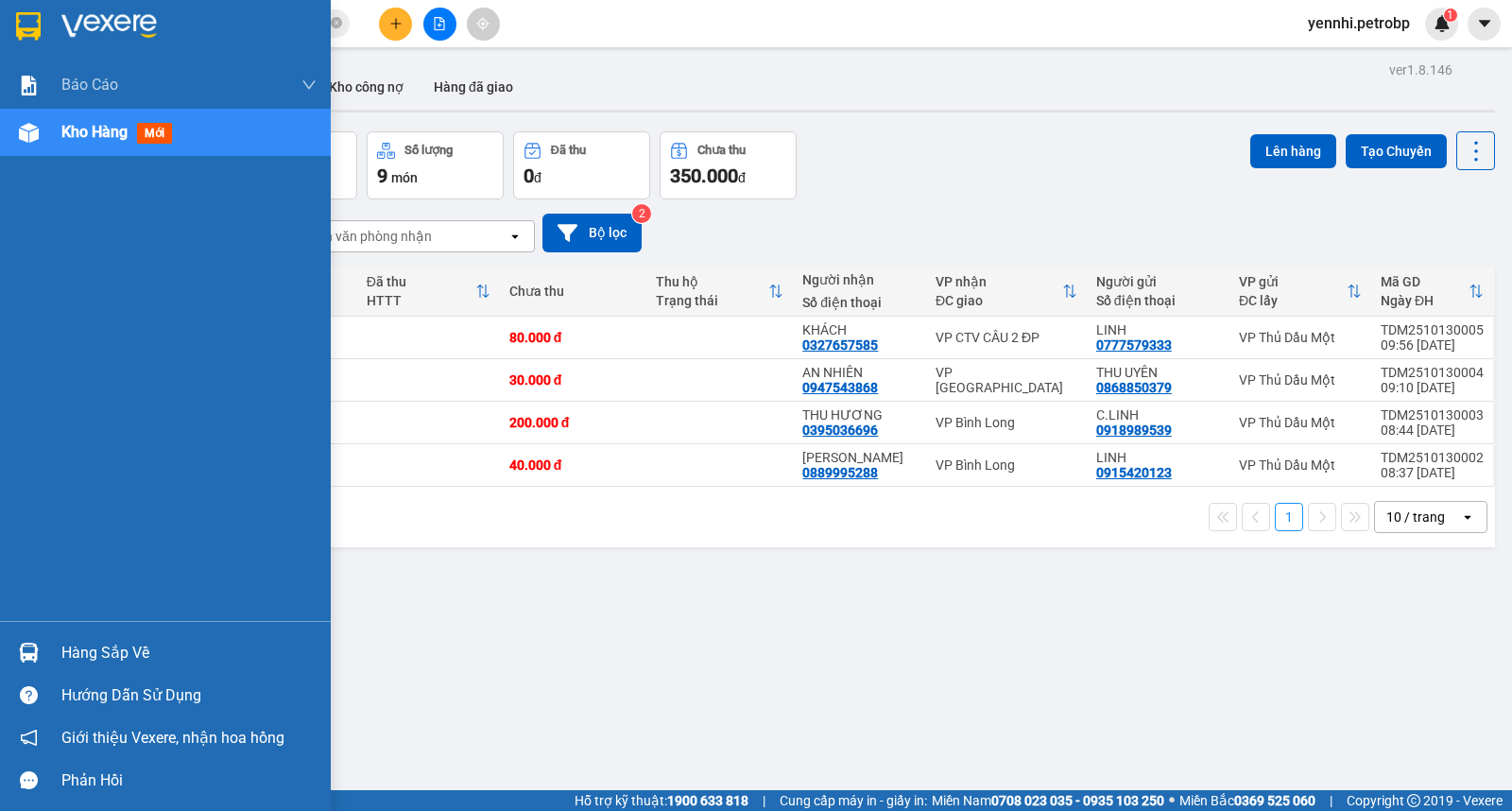
click at [30, 648] on img at bounding box center [29, 652] width 20 height 20
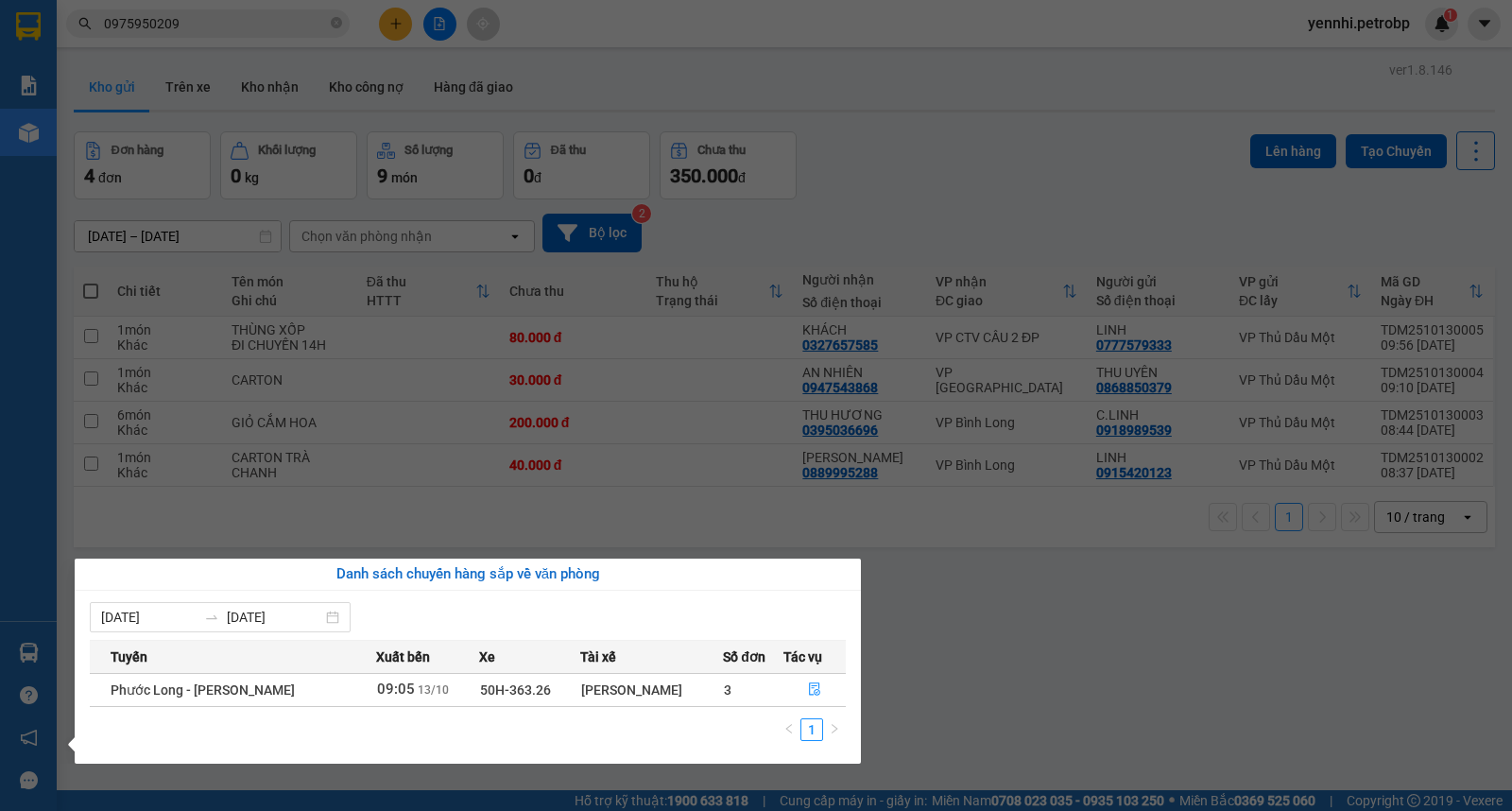
click at [923, 682] on section "Kết quả tìm kiếm ( 68 ) Bộ lọc Ngày lên hàng gần nhất Mã ĐH Trạng thái Món hàng…" at bounding box center [756, 405] width 1512 height 811
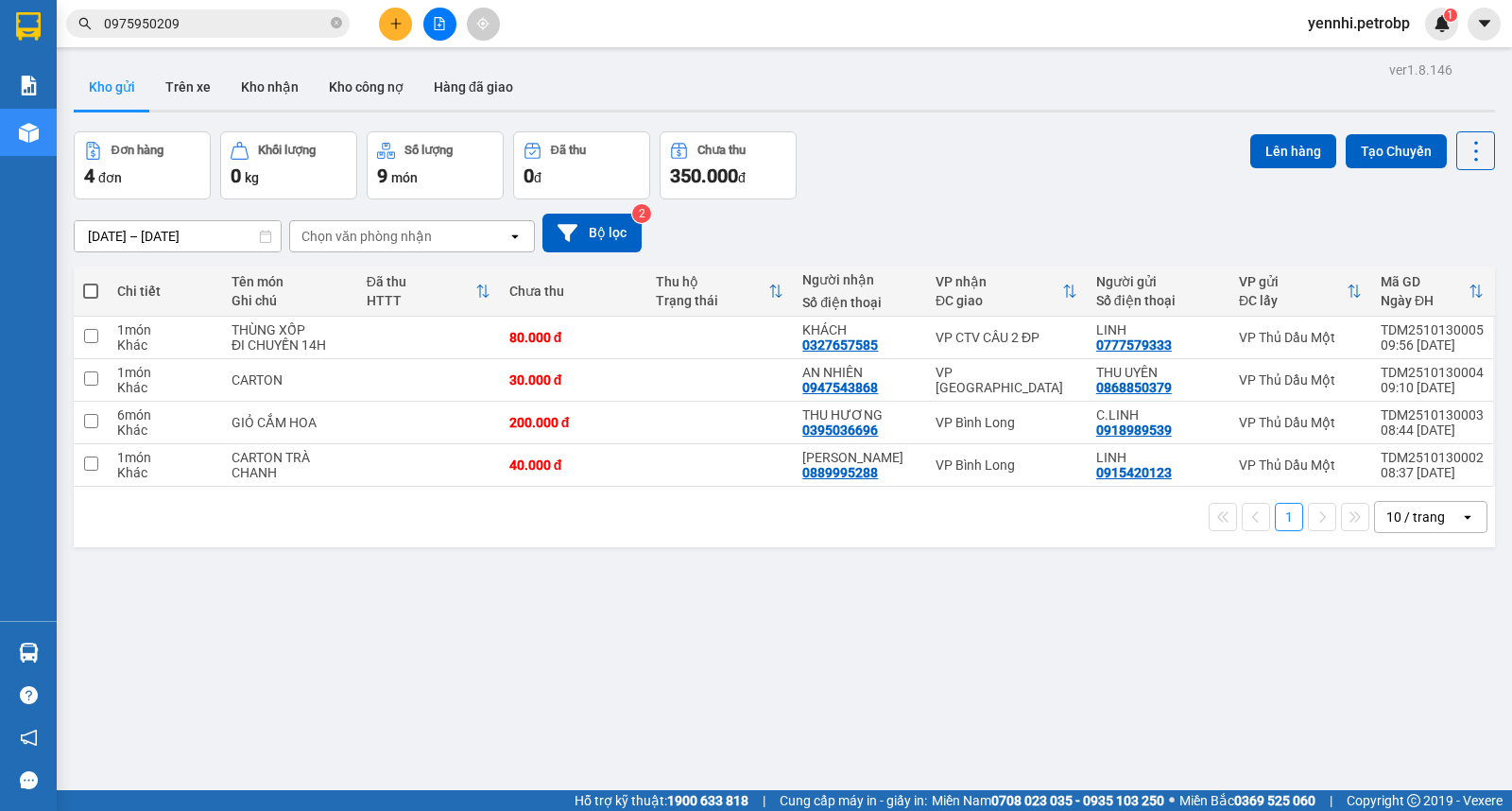
click at [98, 95] on button "Kho gửi" at bounding box center [113, 87] width 77 height 45
click at [1376, 420] on icon at bounding box center [1383, 422] width 13 height 13
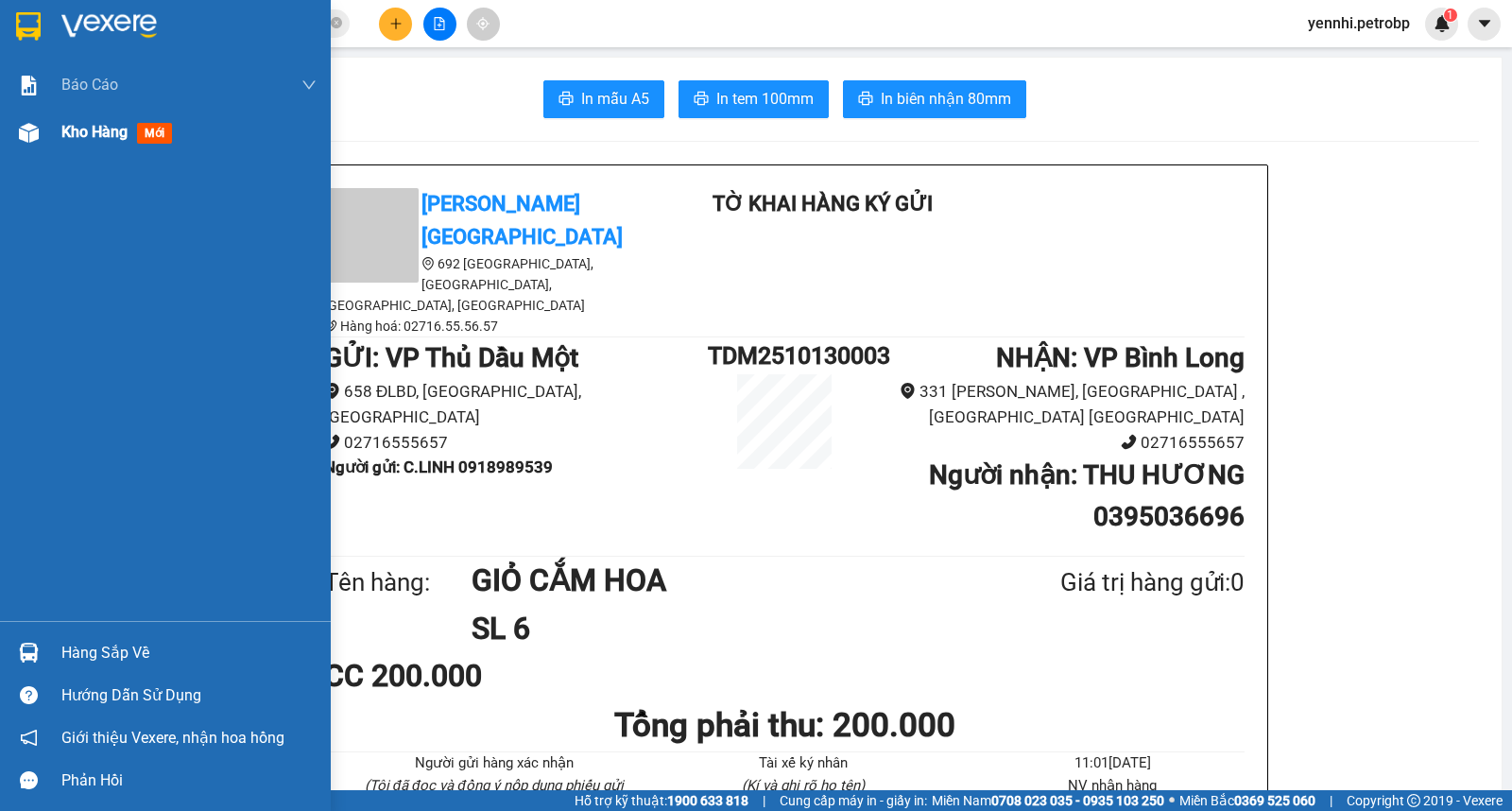
click at [79, 142] on div "Kho hàng mới" at bounding box center [120, 132] width 118 height 24
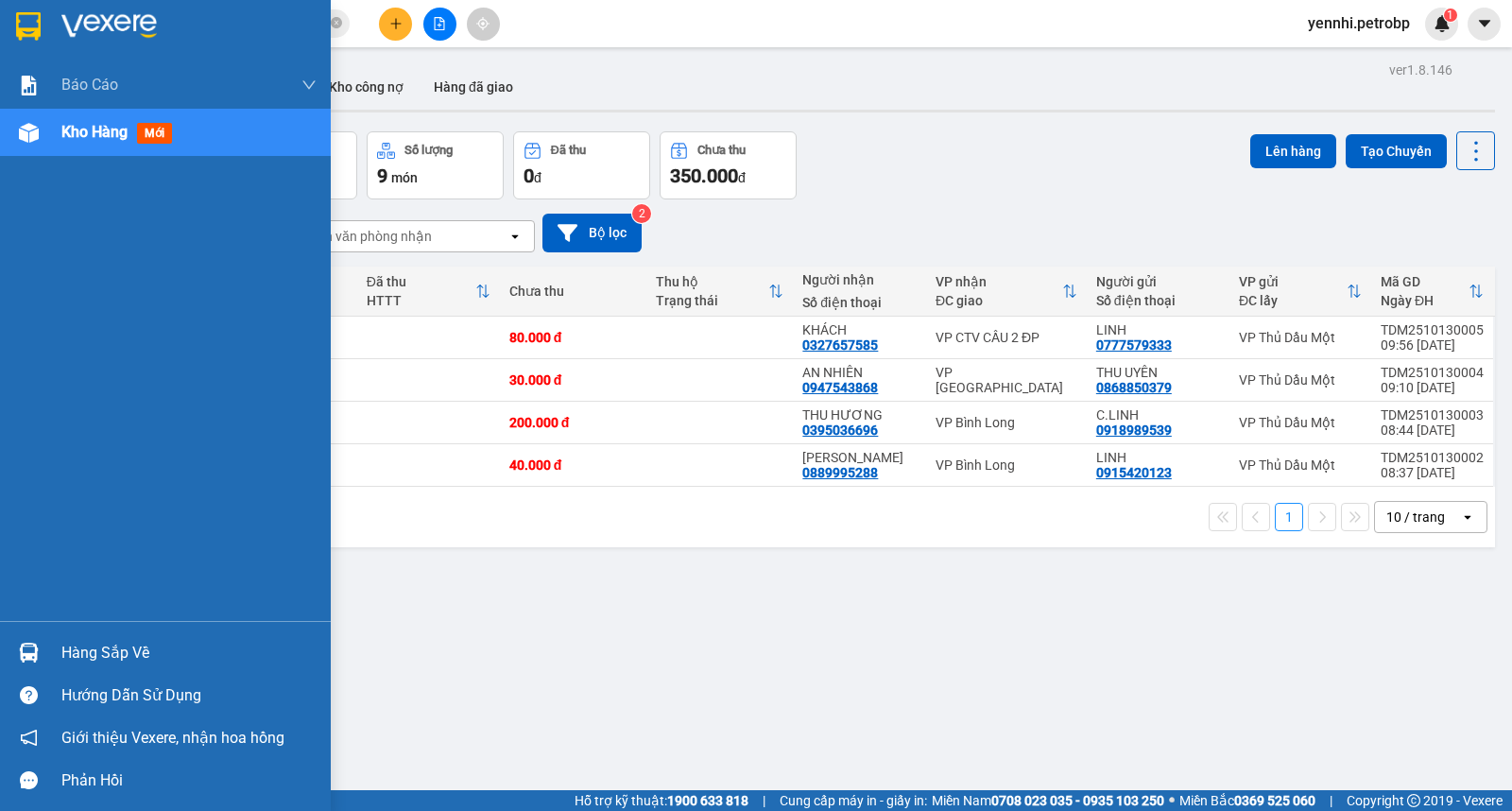
click at [29, 647] on img at bounding box center [29, 652] width 20 height 20
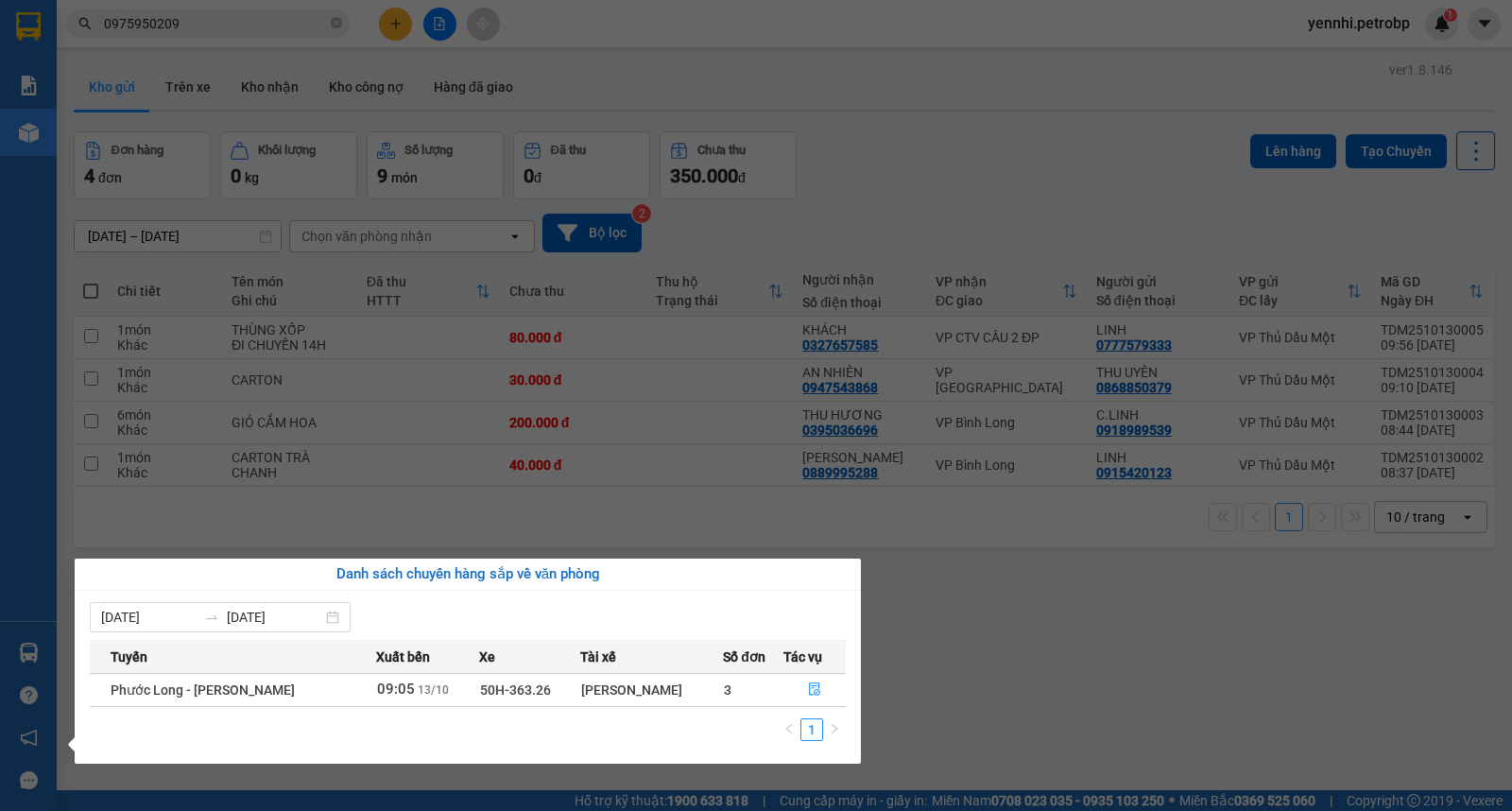
click at [950, 641] on section "Kết quả tìm kiếm ( 68 ) Bộ lọc Ngày lên hàng gần nhất Mã ĐH Trạng thái Món hàng…" at bounding box center [756, 405] width 1512 height 811
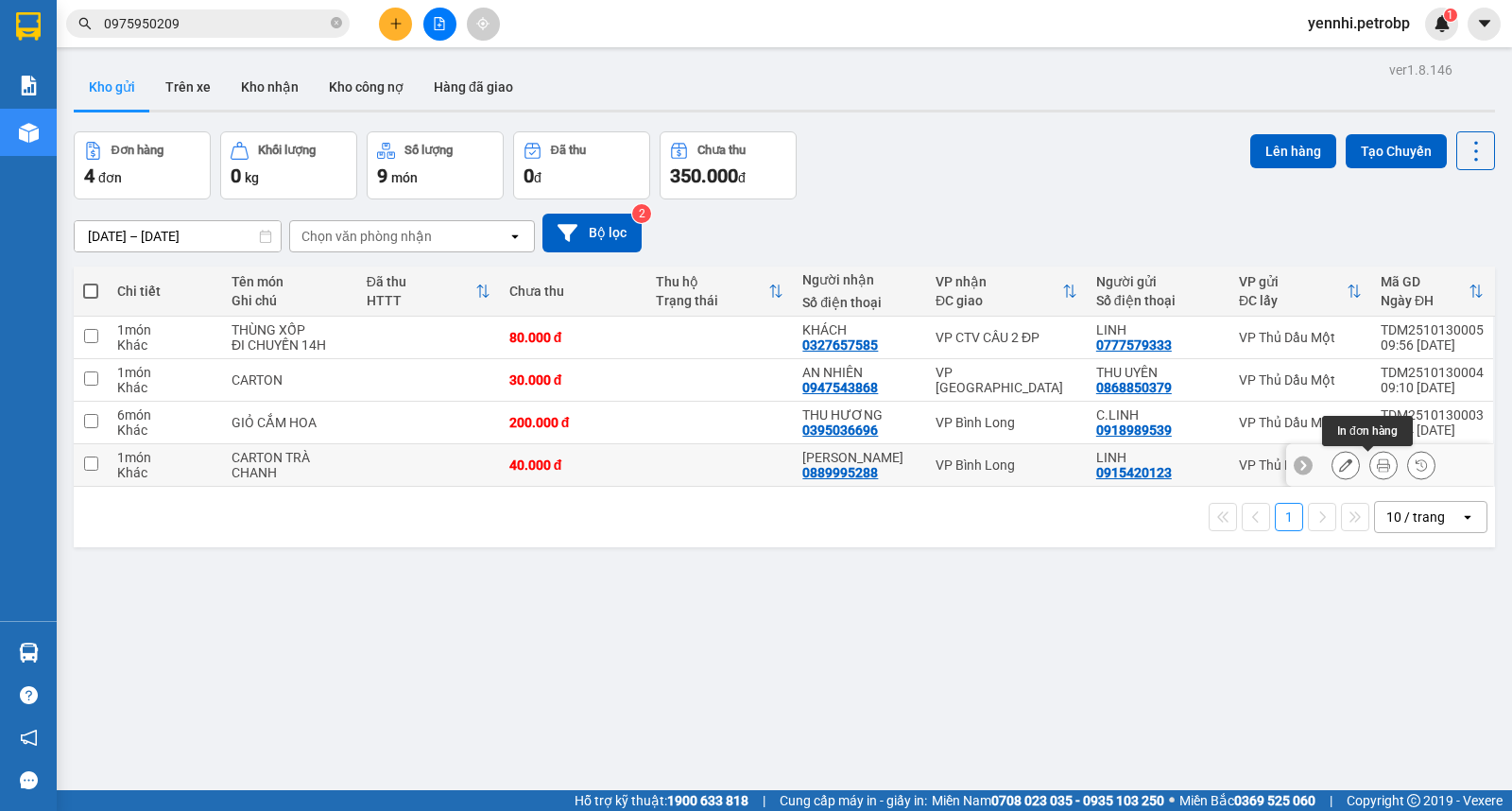
click at [1376, 459] on icon at bounding box center [1383, 465] width 13 height 13
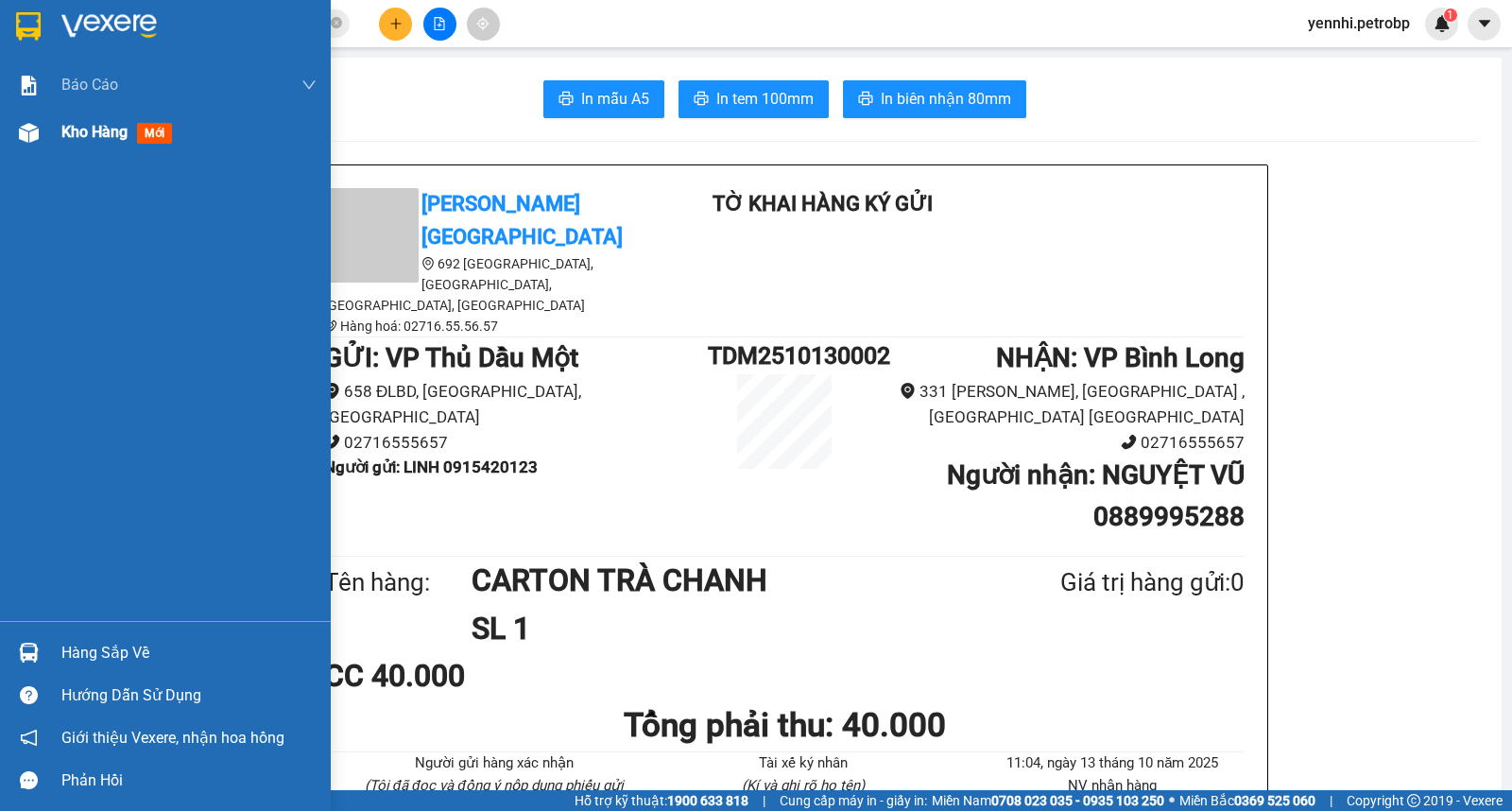
click at [35, 137] on img at bounding box center [29, 133] width 20 height 20
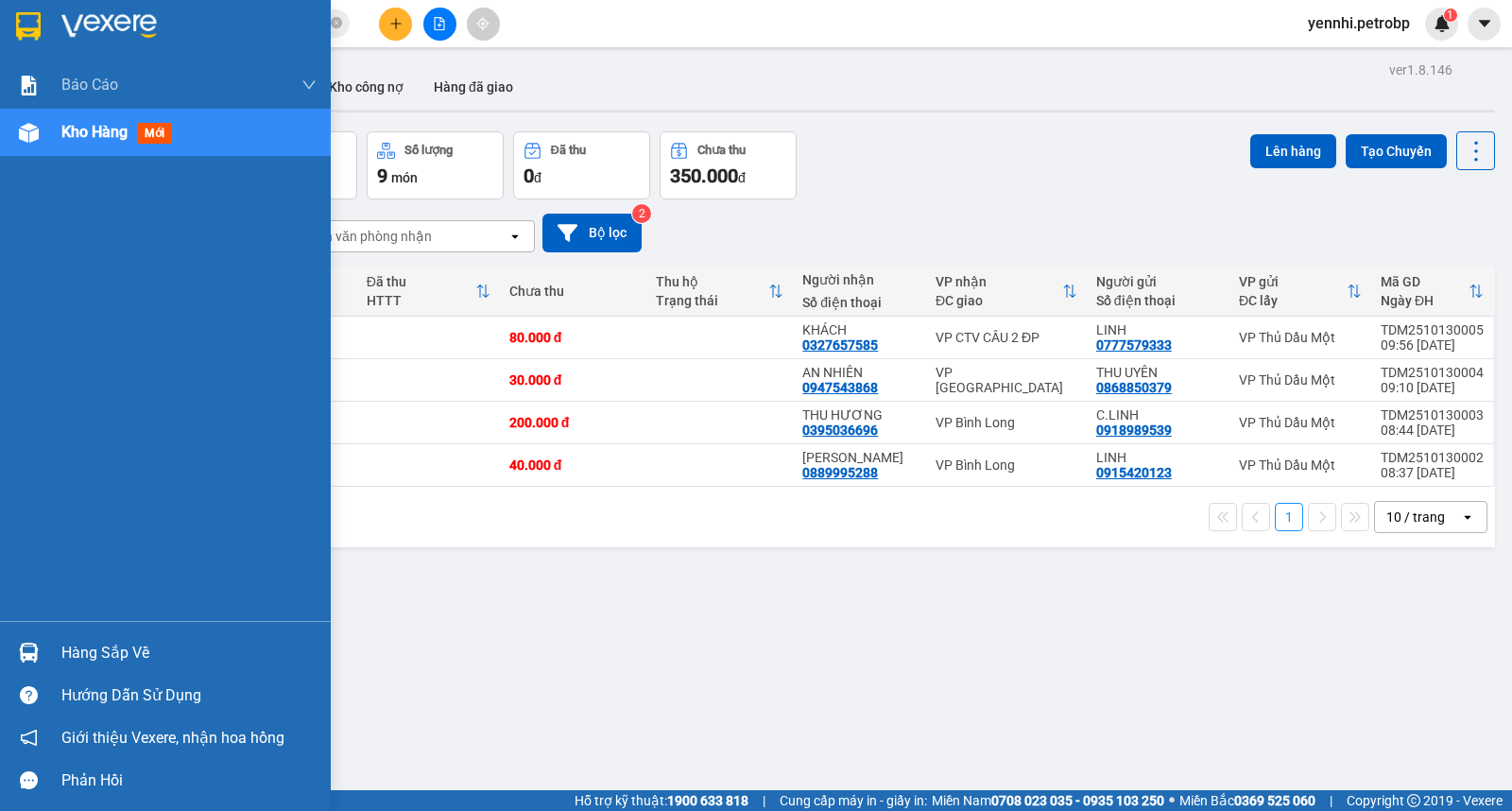
click at [80, 650] on div "Hàng sắp về" at bounding box center [189, 652] width 255 height 28
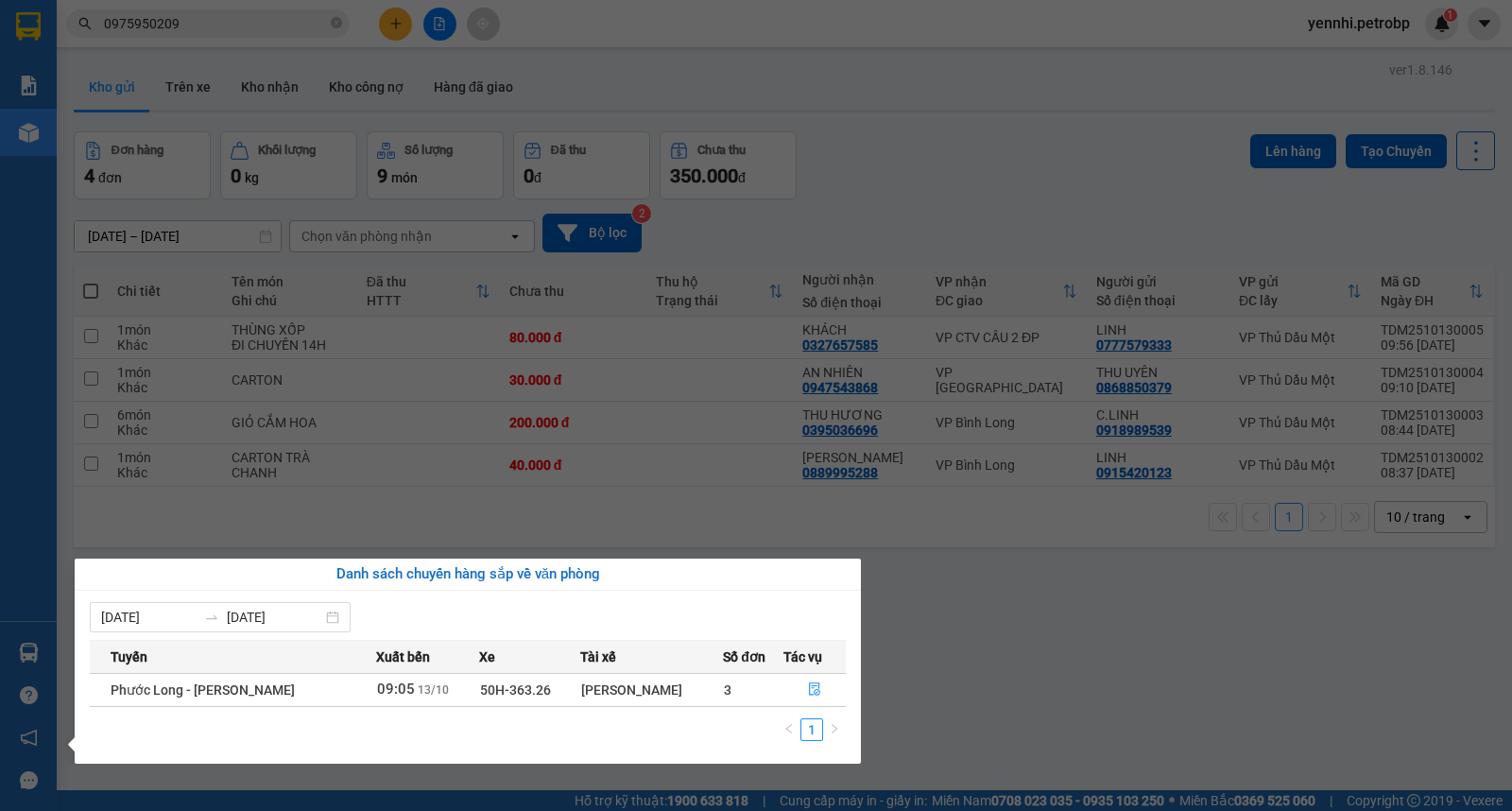
click at [914, 672] on section "Kết quả tìm kiếm ( 68 ) Bộ lọc Ngày lên hàng gần nhất Mã ĐH Trạng thái Món hàng…" at bounding box center [756, 405] width 1512 height 811
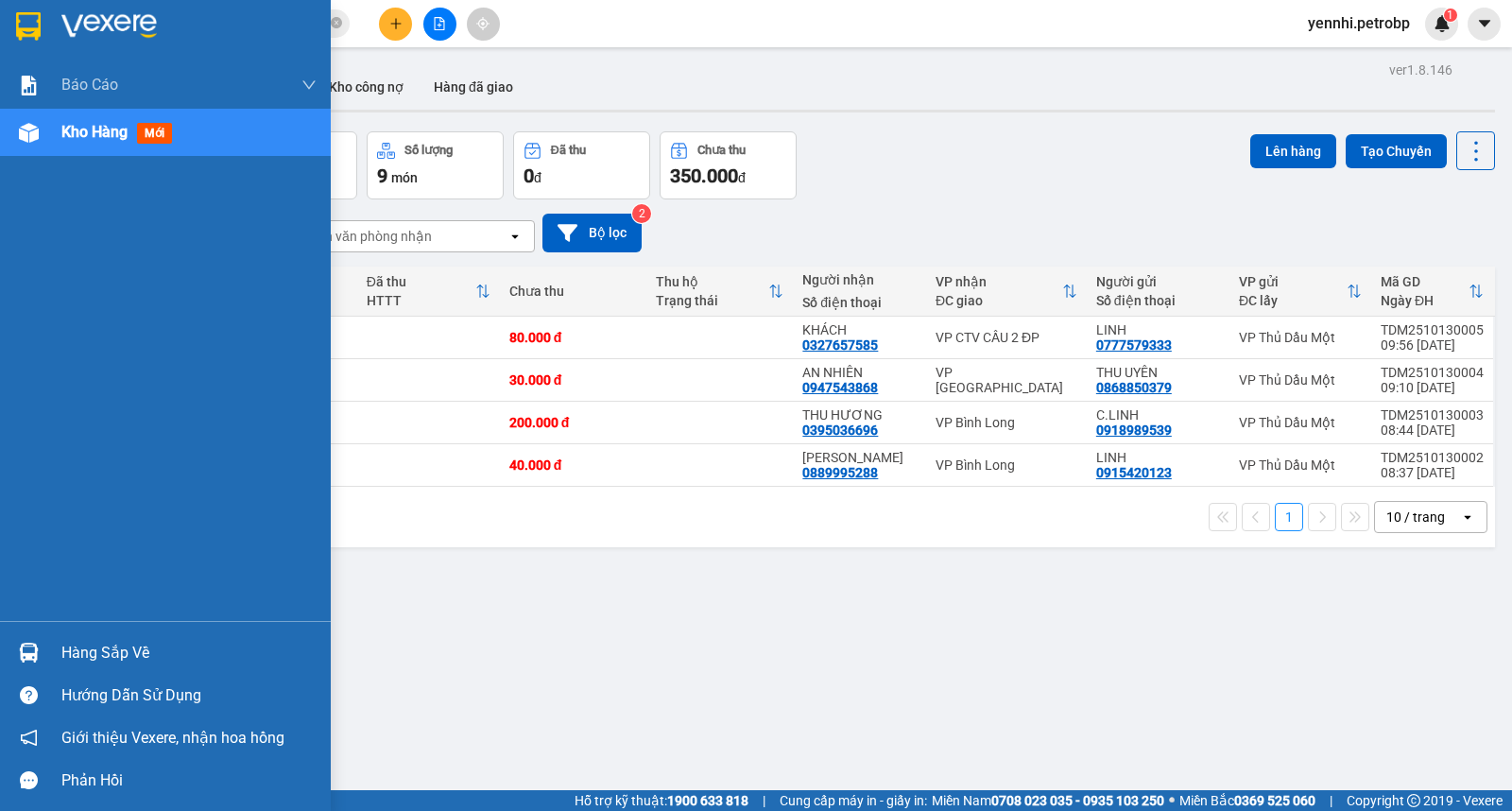
click at [57, 637] on div "Hàng sắp về" at bounding box center [165, 652] width 331 height 42
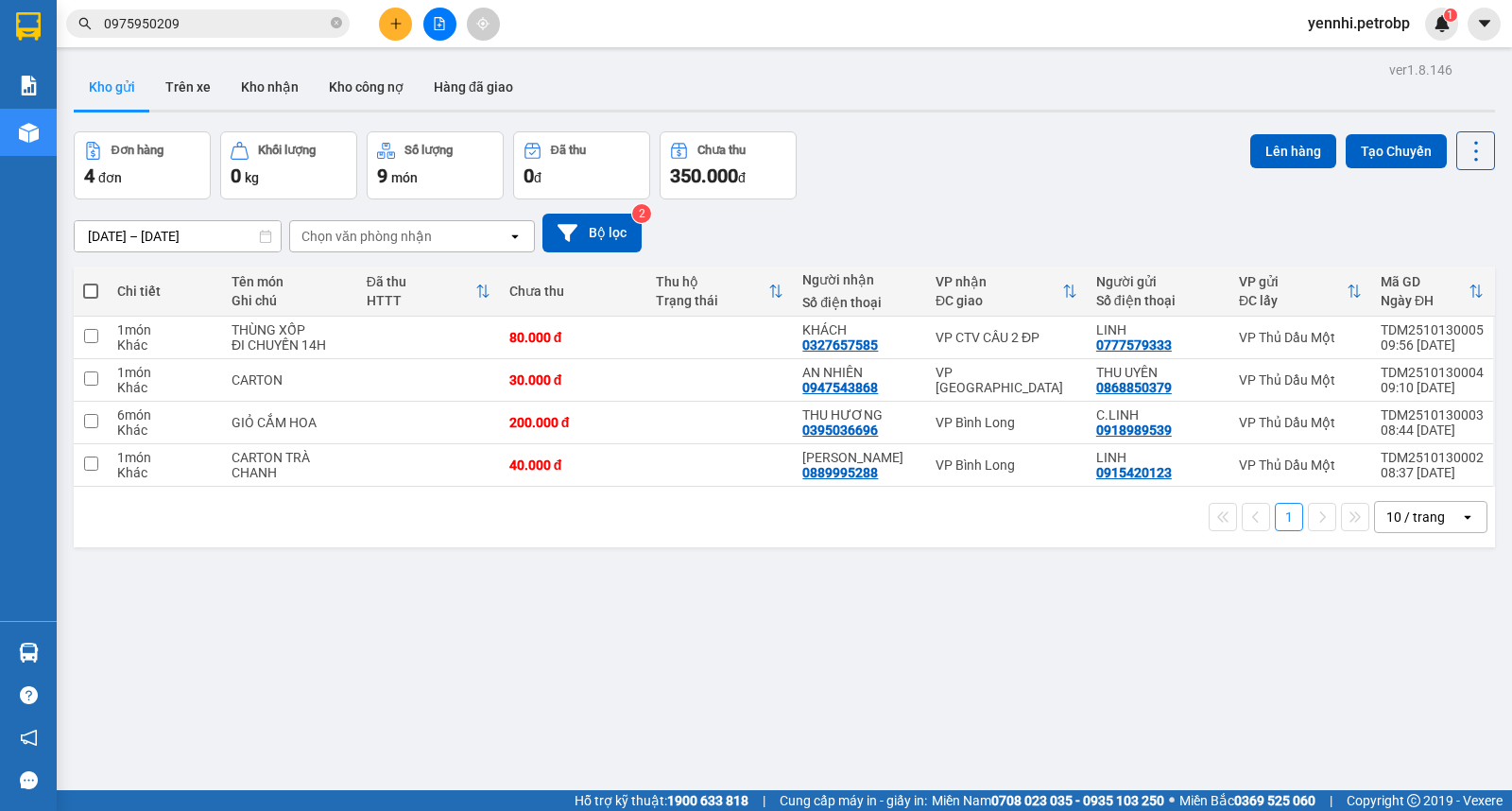
click at [936, 697] on section "Kết quả tìm kiếm ( 68 ) Bộ lọc Ngày lên hàng gần nhất Mã ĐH Trạng thái Món hàng…" at bounding box center [756, 405] width 1512 height 811
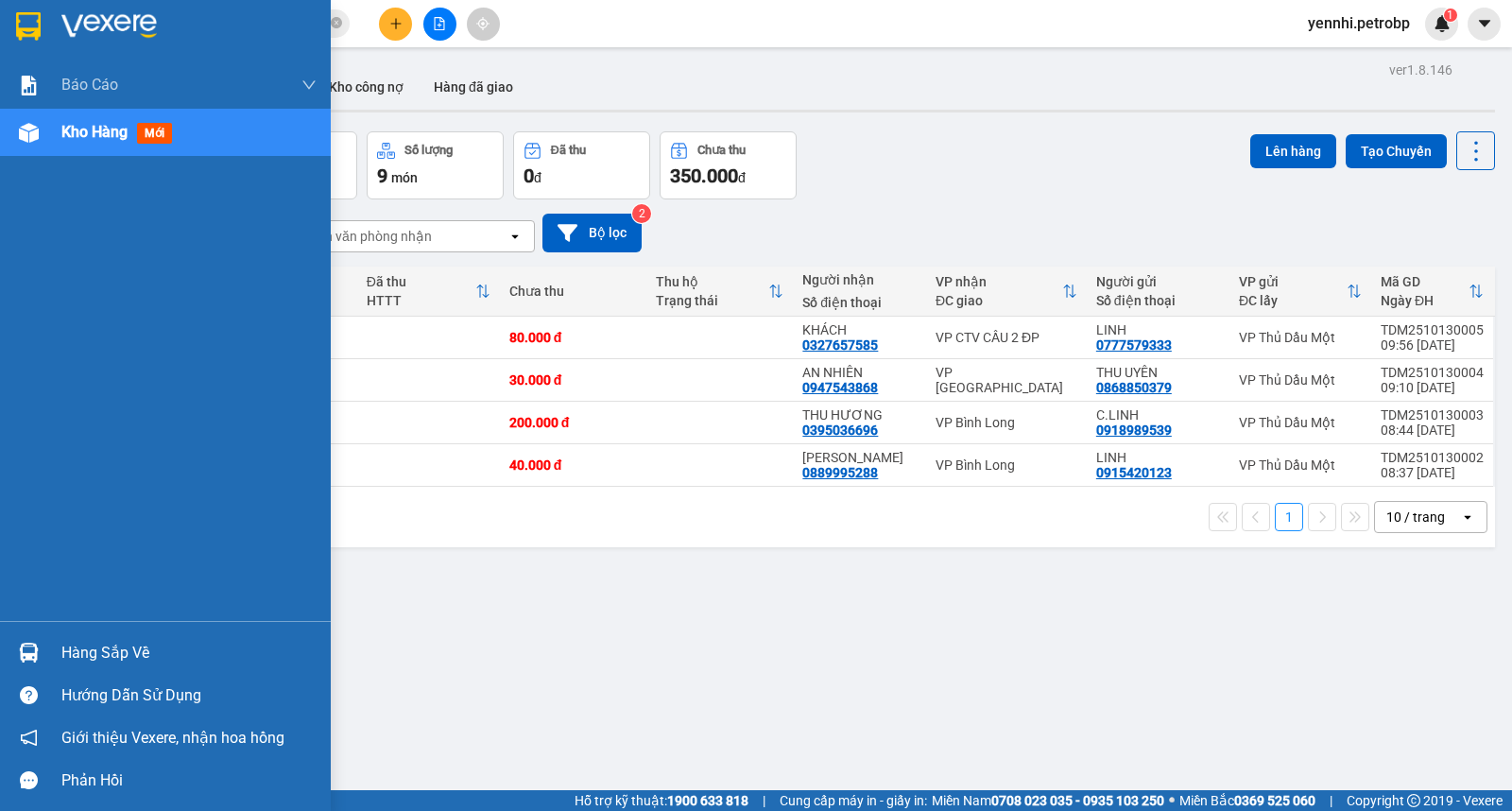
click at [40, 634] on div "Hàng sắp về" at bounding box center [165, 652] width 331 height 42
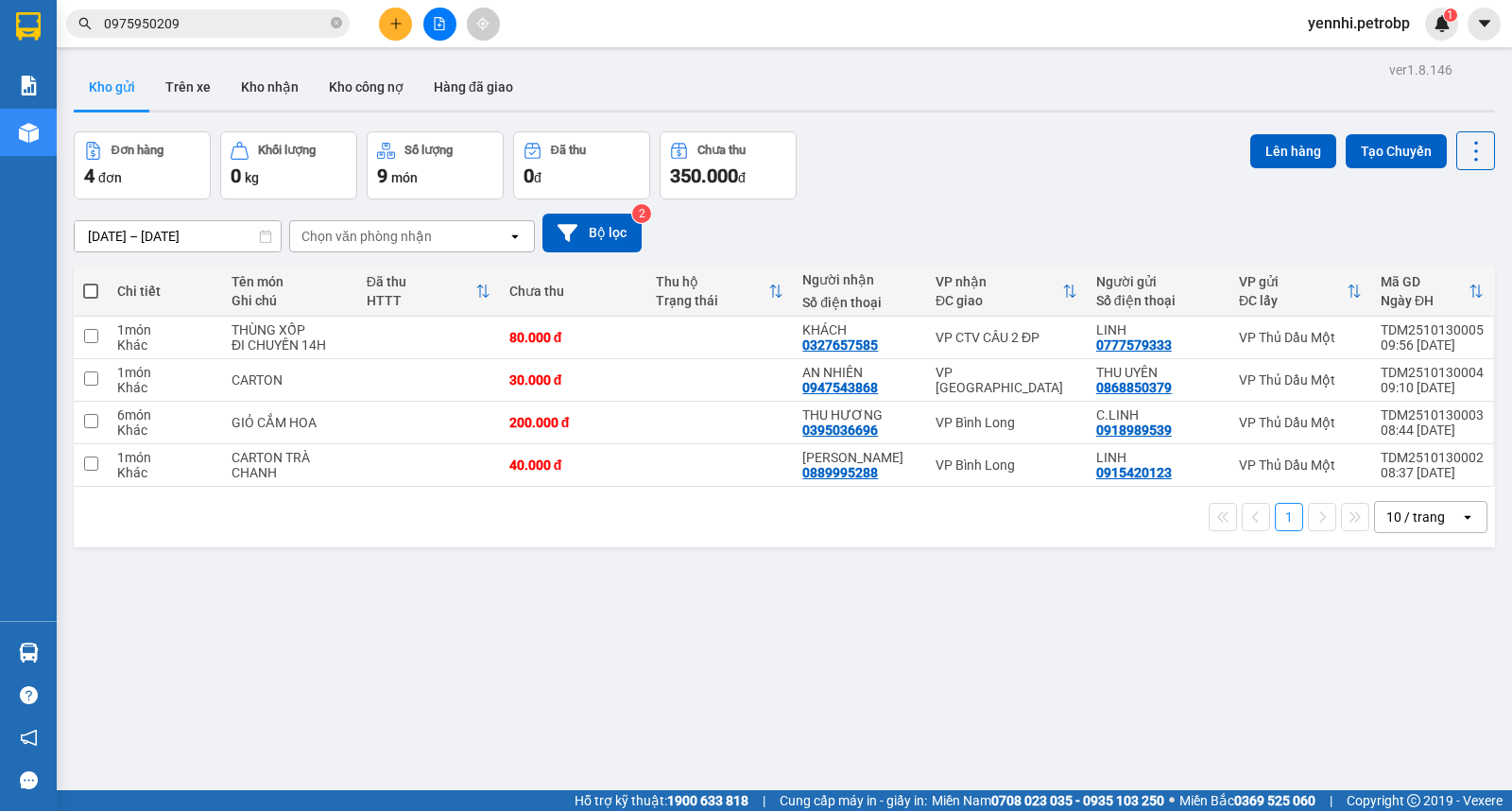
click at [1023, 699] on section "Kết quả tìm kiếm ( 68 ) Bộ lọc Ngày lên hàng gần nhất Mã ĐH Trạng thái Món hàng…" at bounding box center [756, 405] width 1512 height 811
click at [1446, 25] on img at bounding box center [1442, 24] width 17 height 17
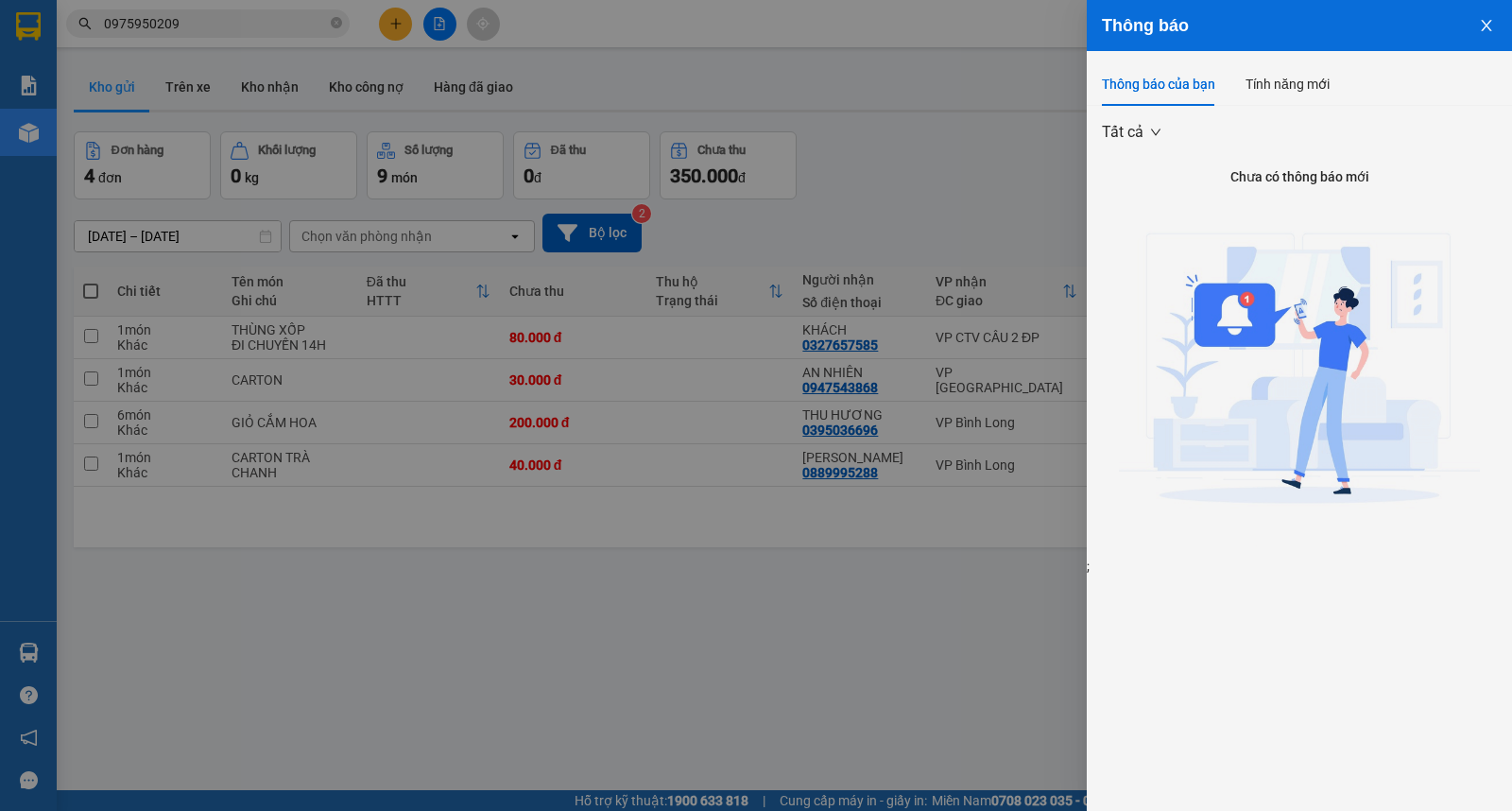
click at [1483, 21] on icon "close" at bounding box center [1486, 26] width 15 height 15
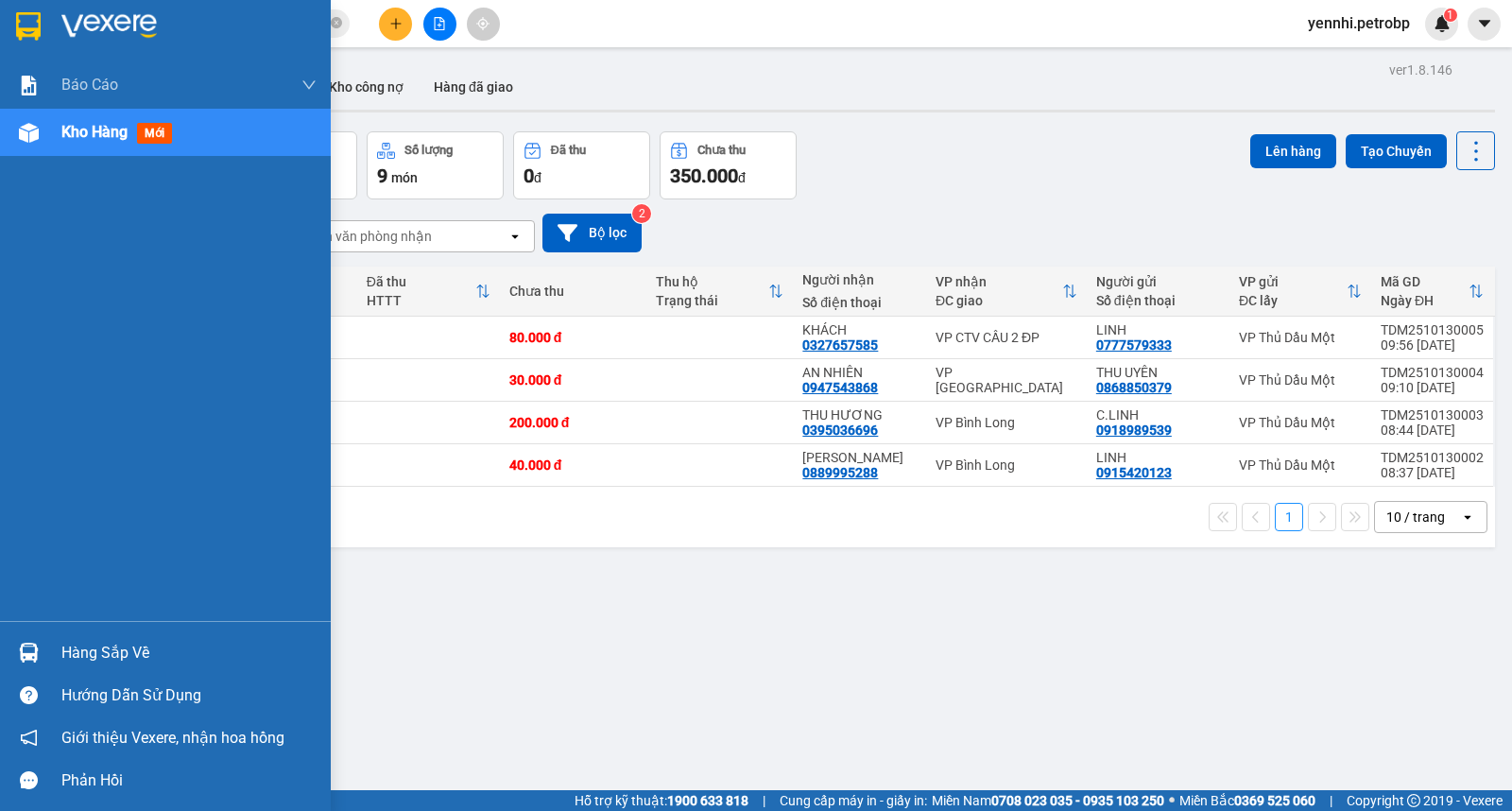
click at [23, 646] on img at bounding box center [29, 652] width 20 height 20
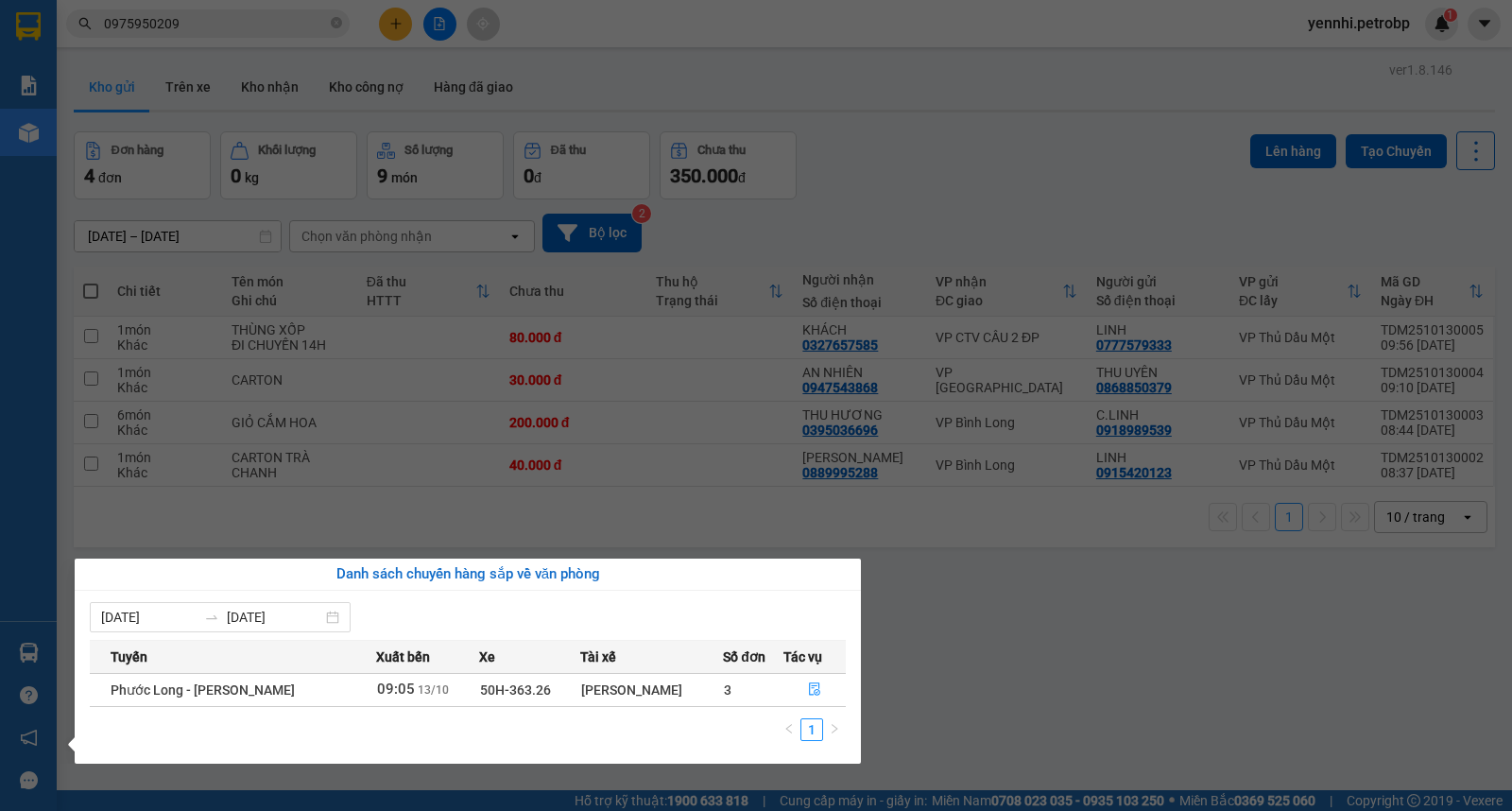
click at [962, 657] on section "Kết quả tìm kiếm ( 68 ) Bộ lọc Ngày lên hàng gần nhất Mã ĐH Trạng thái Món hàng…" at bounding box center [756, 405] width 1512 height 811
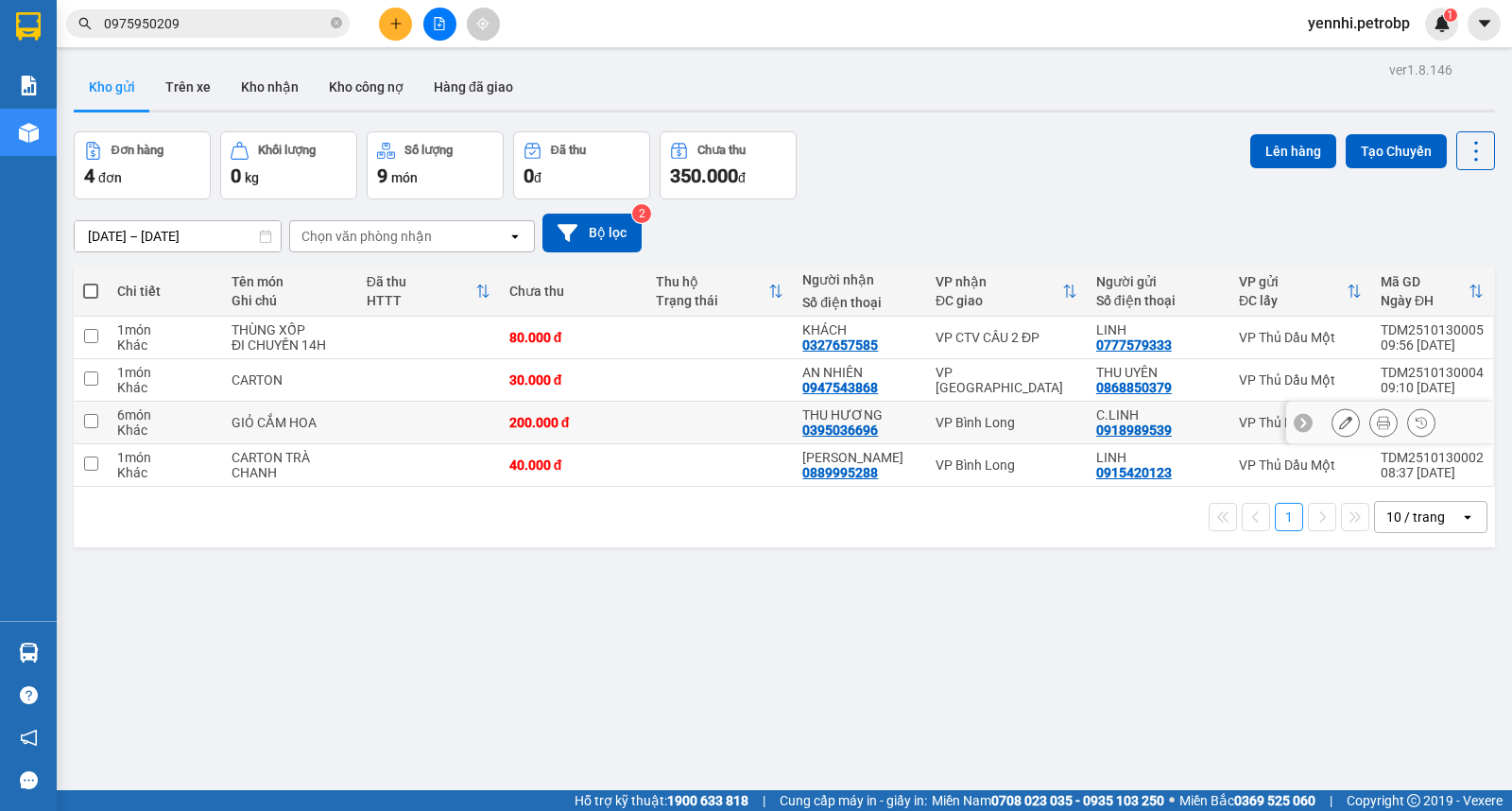
click at [91, 411] on td at bounding box center [90, 422] width 34 height 42
checkbox input "true"
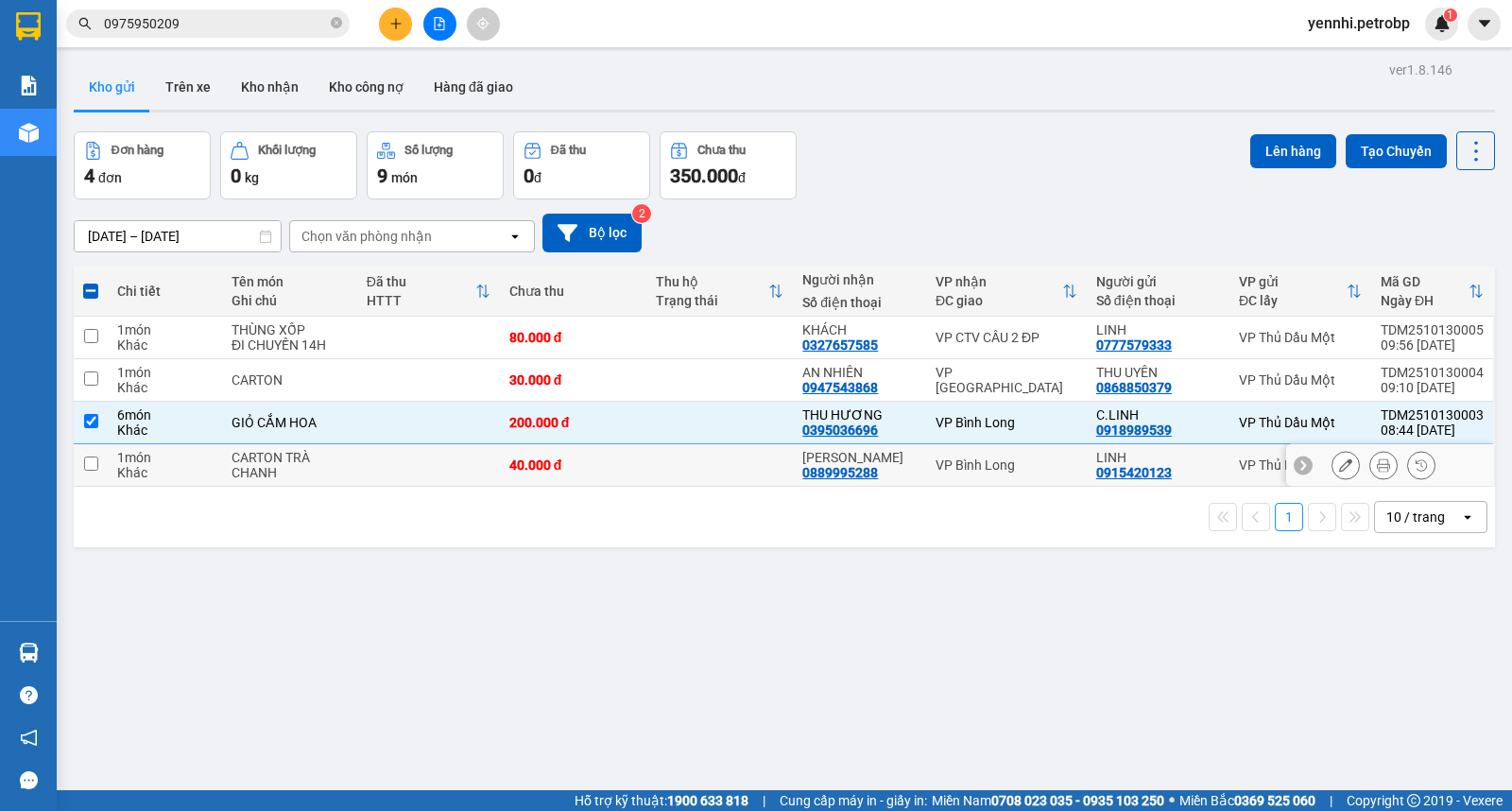
click at [92, 460] on input "checkbox" at bounding box center [90, 463] width 14 height 14
checkbox input "true"
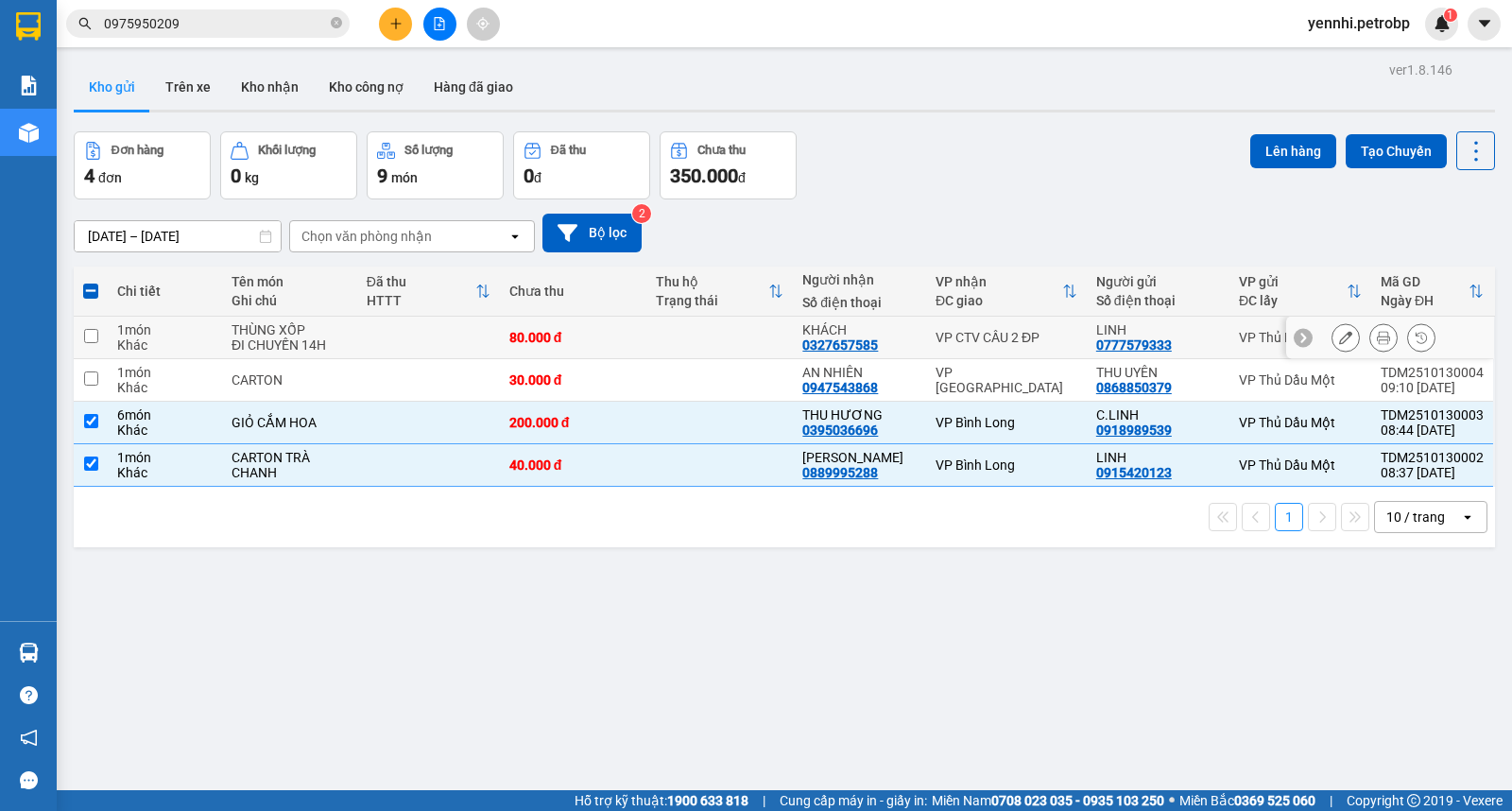
click at [91, 338] on input "checkbox" at bounding box center [90, 336] width 14 height 14
checkbox input "true"
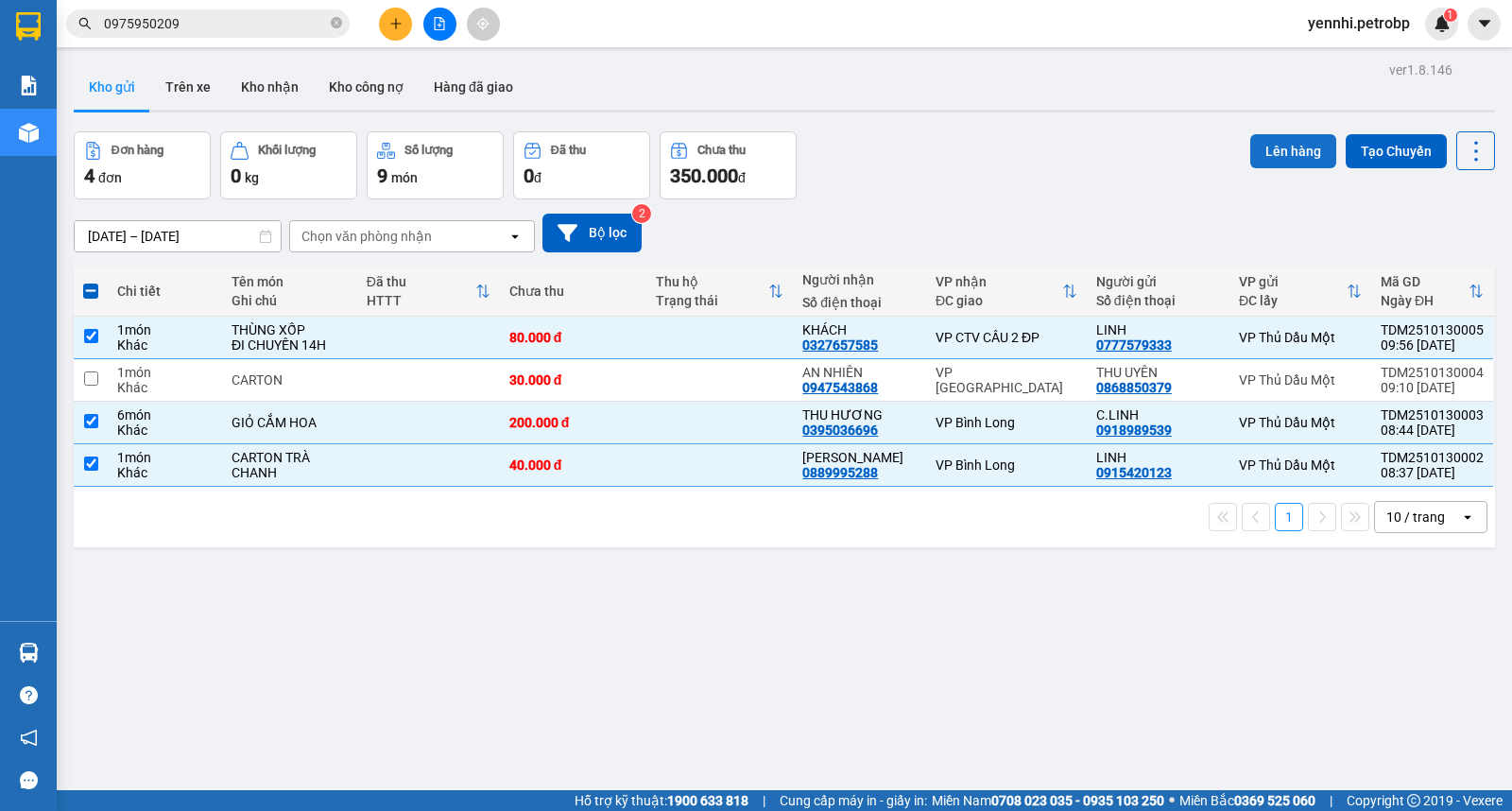
click at [1270, 143] on button "Lên hàng" at bounding box center [1293, 150] width 86 height 34
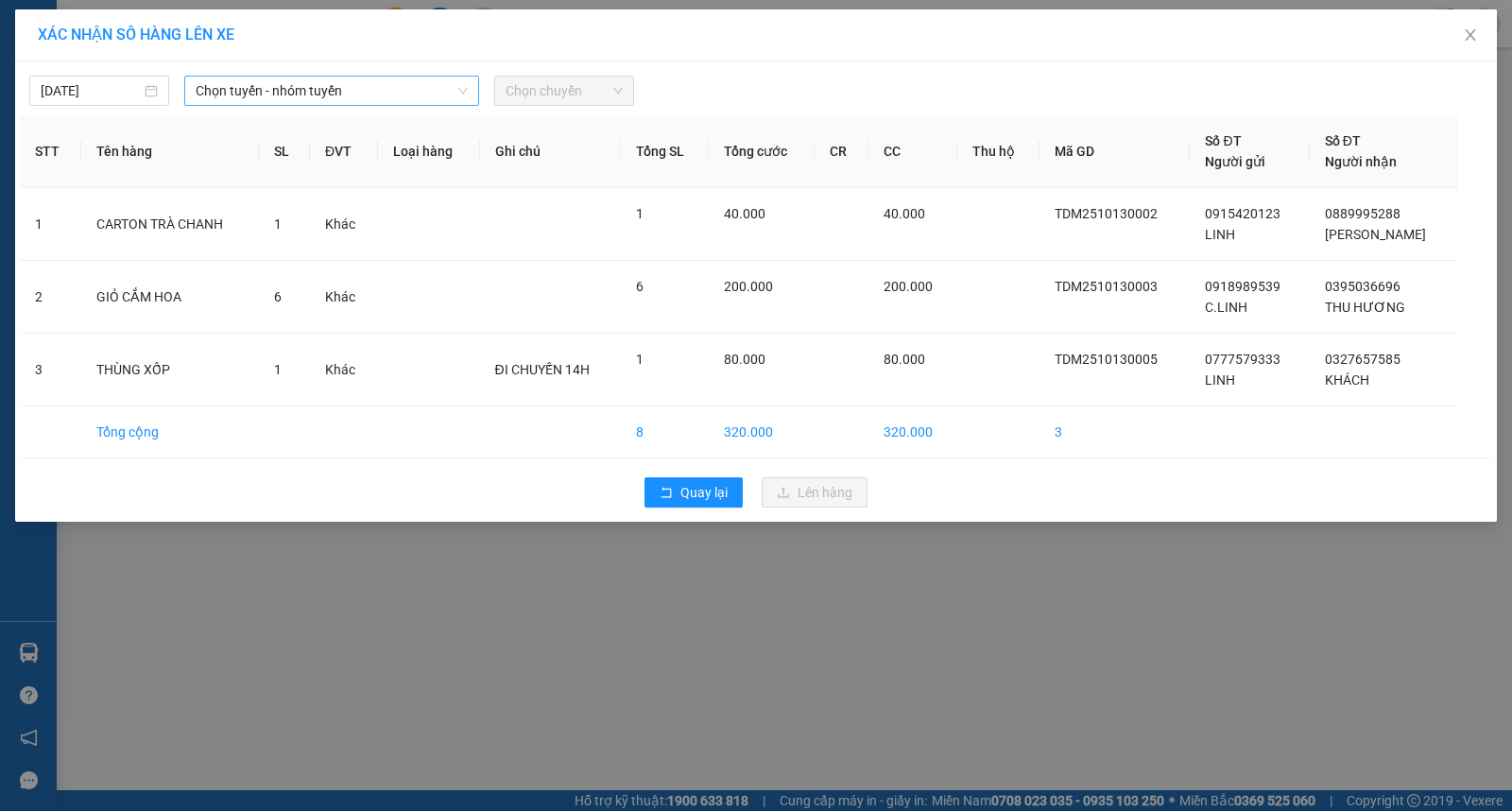
click at [327, 87] on span "Chọn tuyến - nhóm tuyến" at bounding box center [331, 90] width 272 height 28
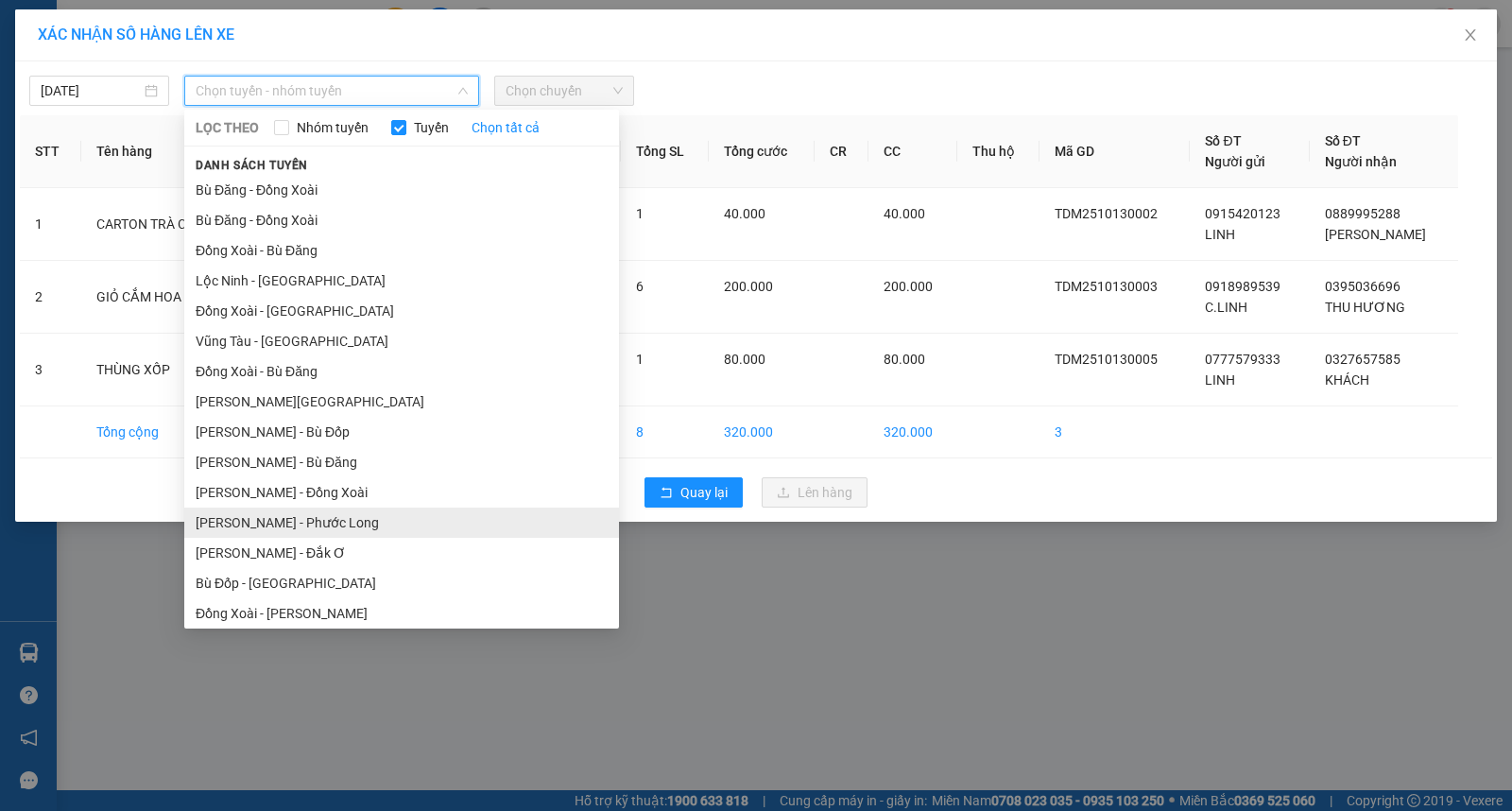
click at [381, 521] on li "[PERSON_NAME] - Phước Long" at bounding box center [402, 521] width 435 height 30
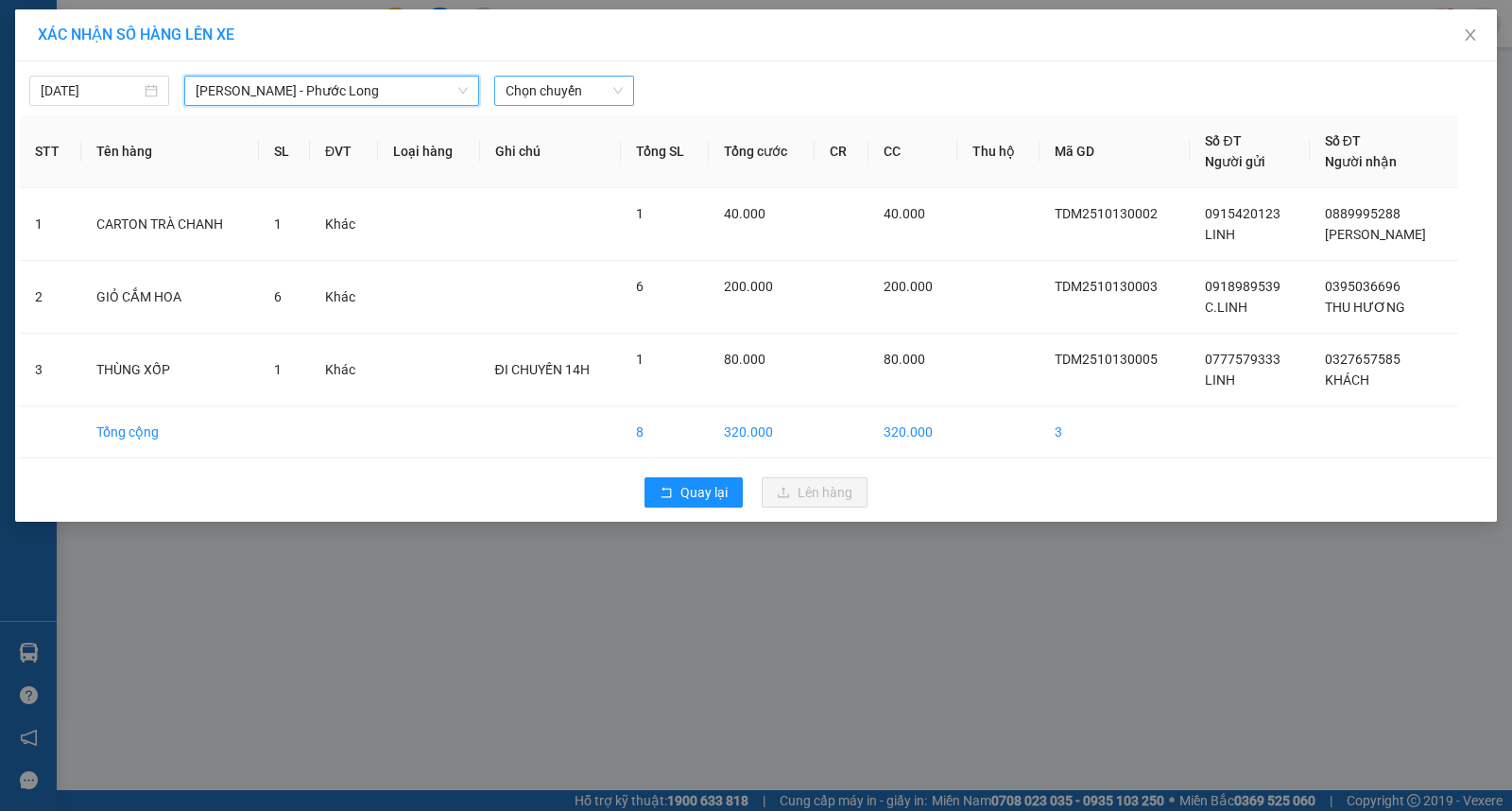
click at [555, 88] on span "Chọn chuyến" at bounding box center [565, 90] width 117 height 28
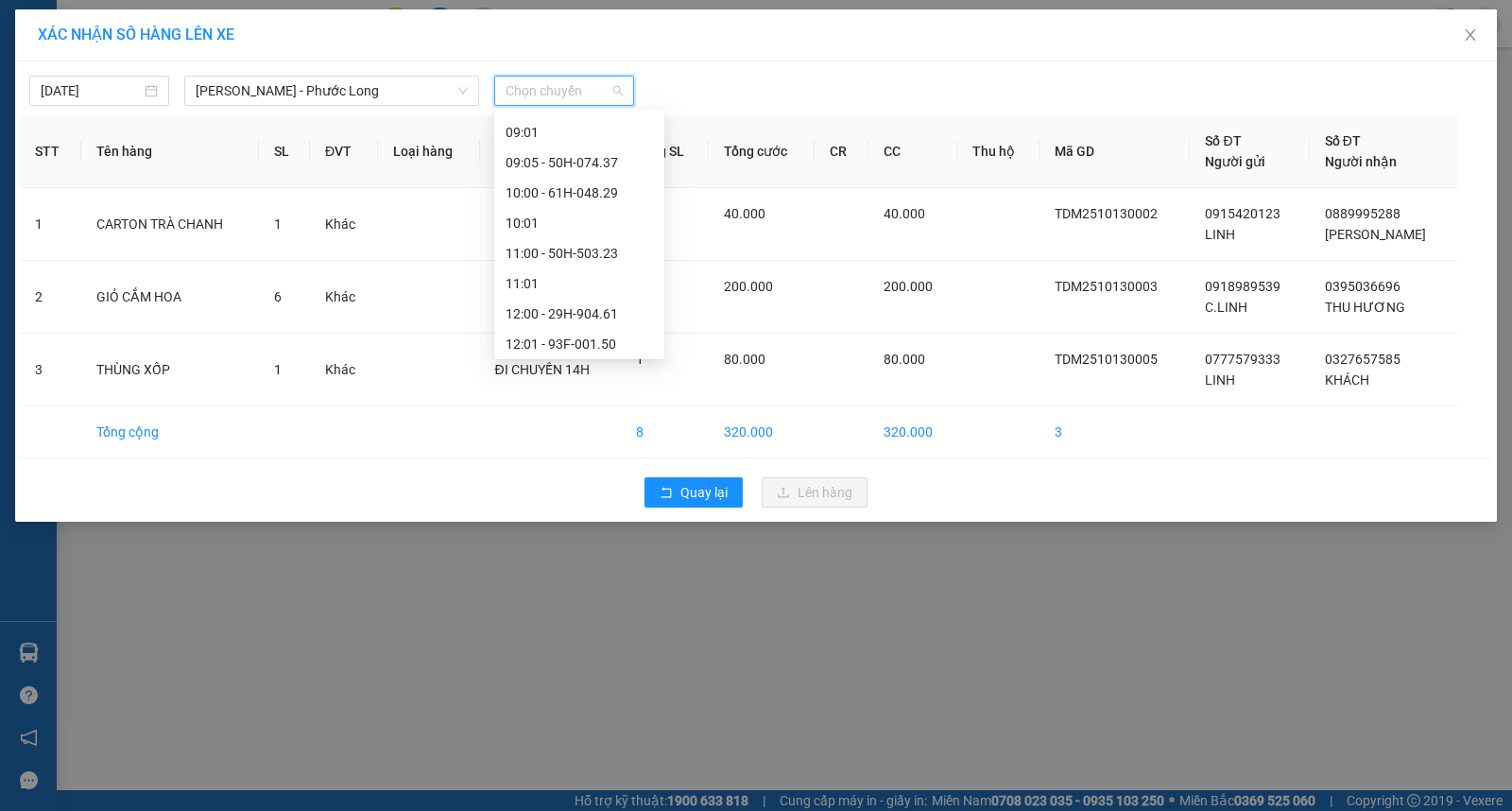
scroll to position [315, 0]
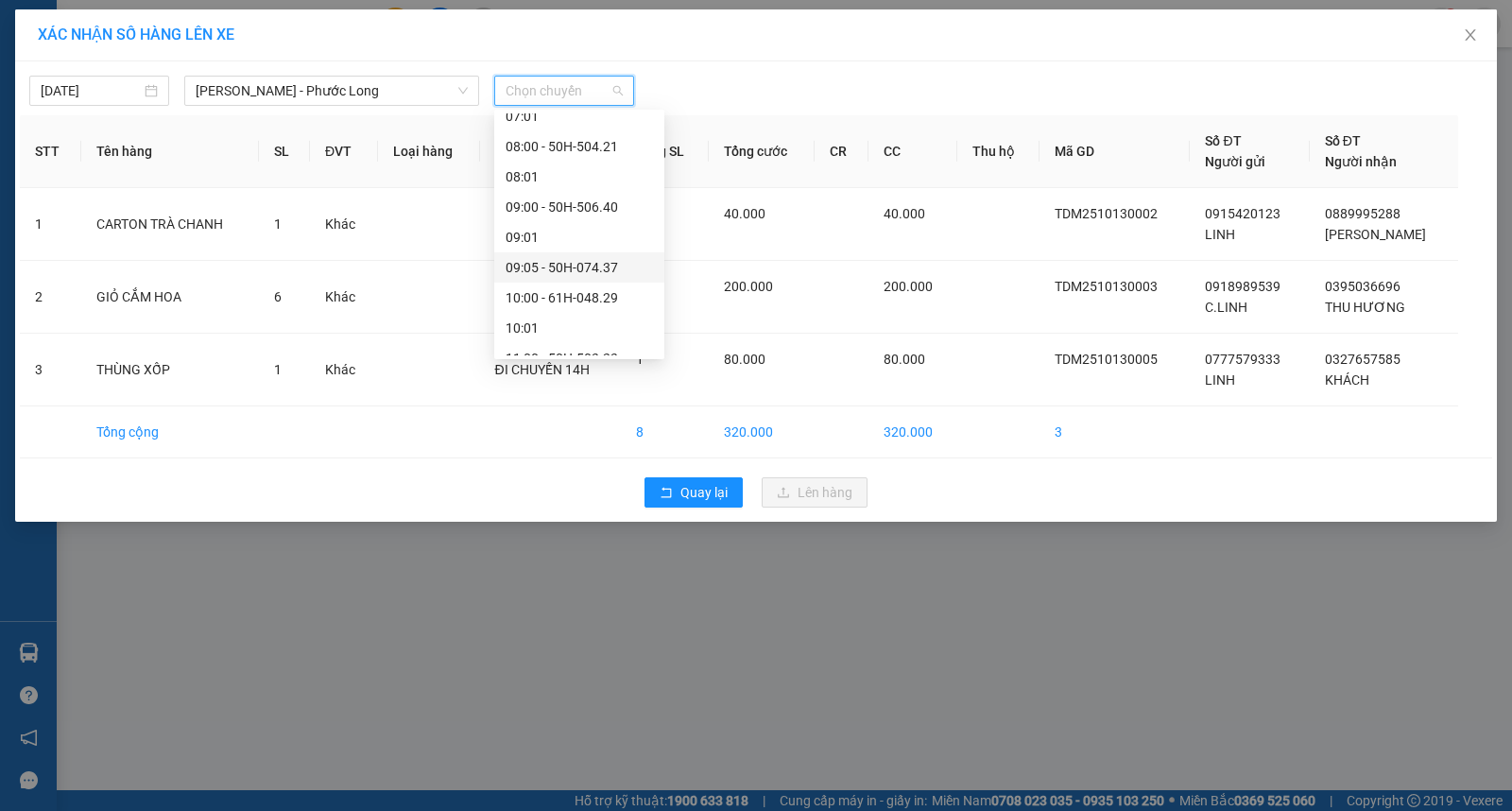
click at [577, 258] on div "09:05 - 50H-074.37" at bounding box center [579, 267] width 147 height 21
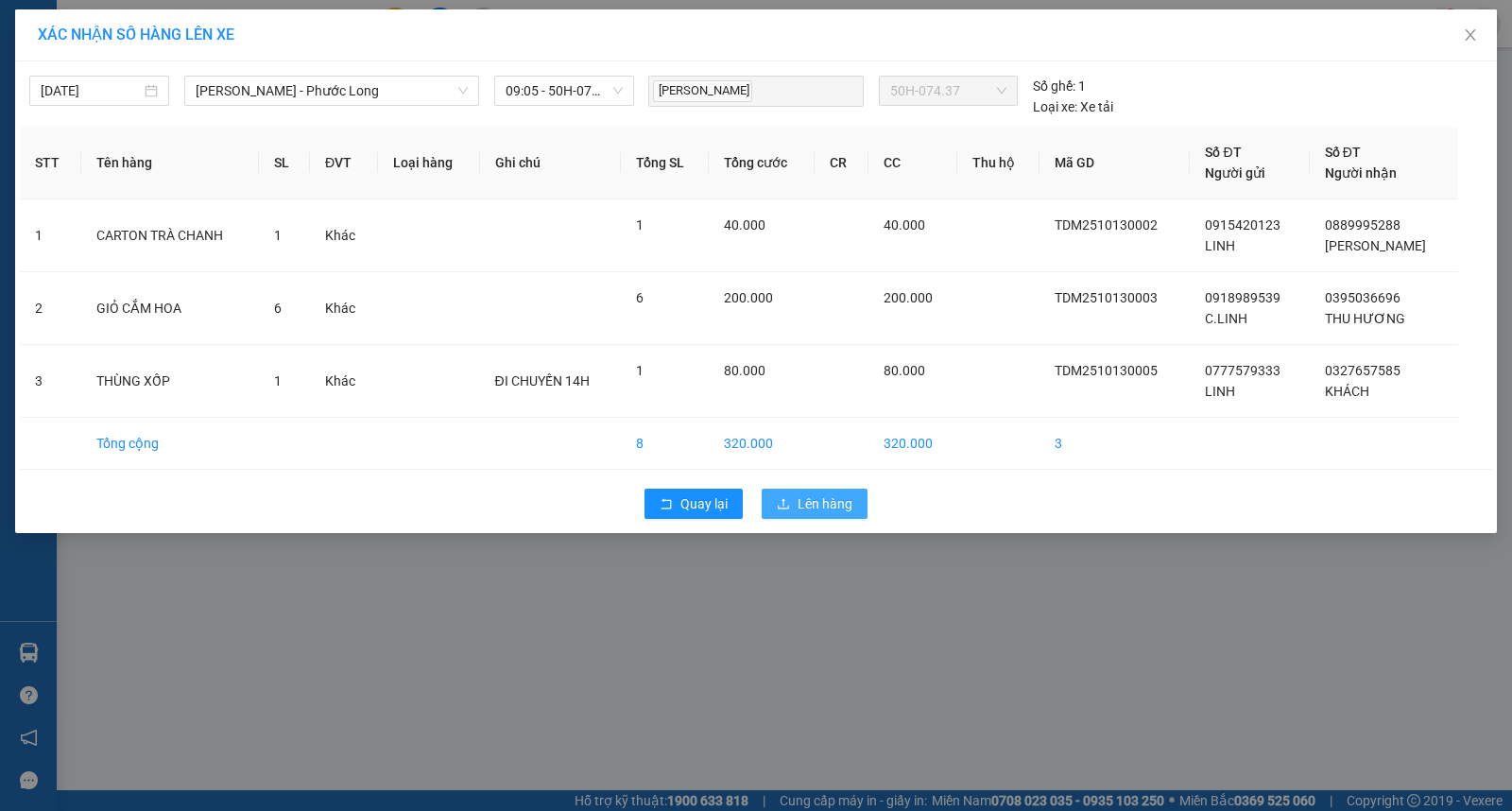
click at [827, 501] on span "Lên hàng" at bounding box center [824, 504] width 55 height 21
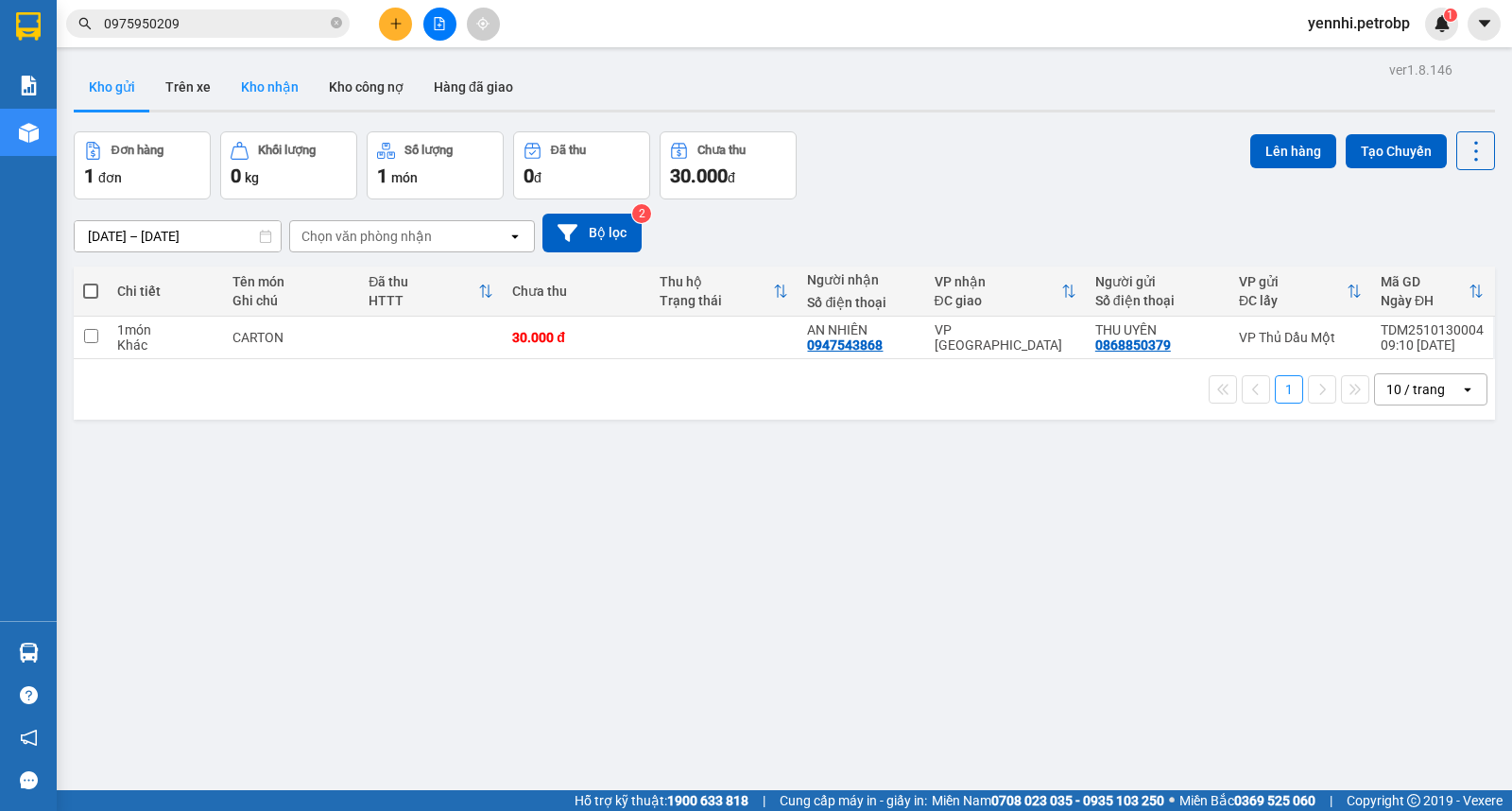
click at [291, 89] on button "Kho nhận" at bounding box center [269, 87] width 88 height 45
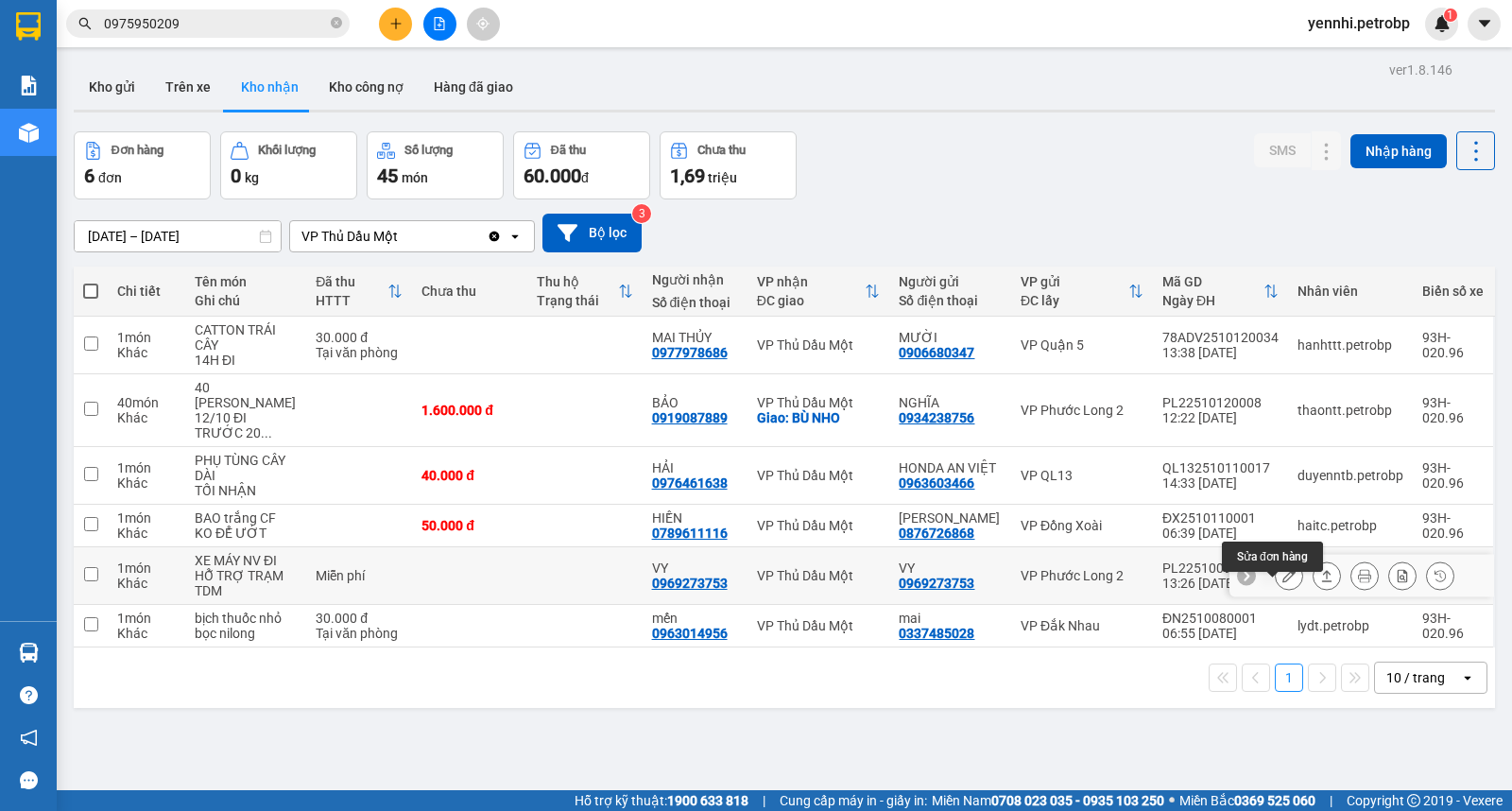
click at [1282, 582] on icon at bounding box center [1289, 575] width 13 height 13
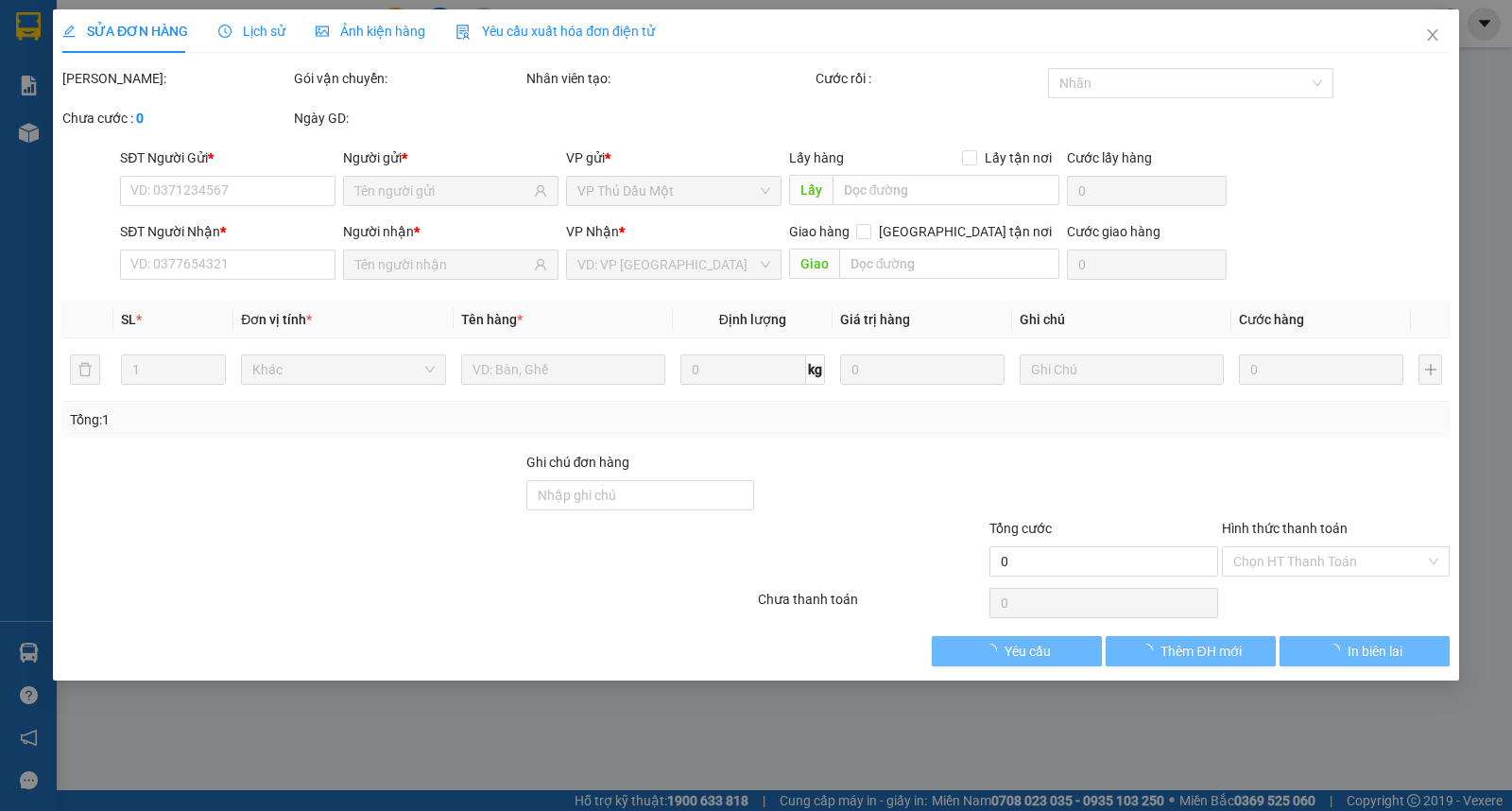
type input "0969273753"
type input "VY"
type input "0969273753"
type input "VY"
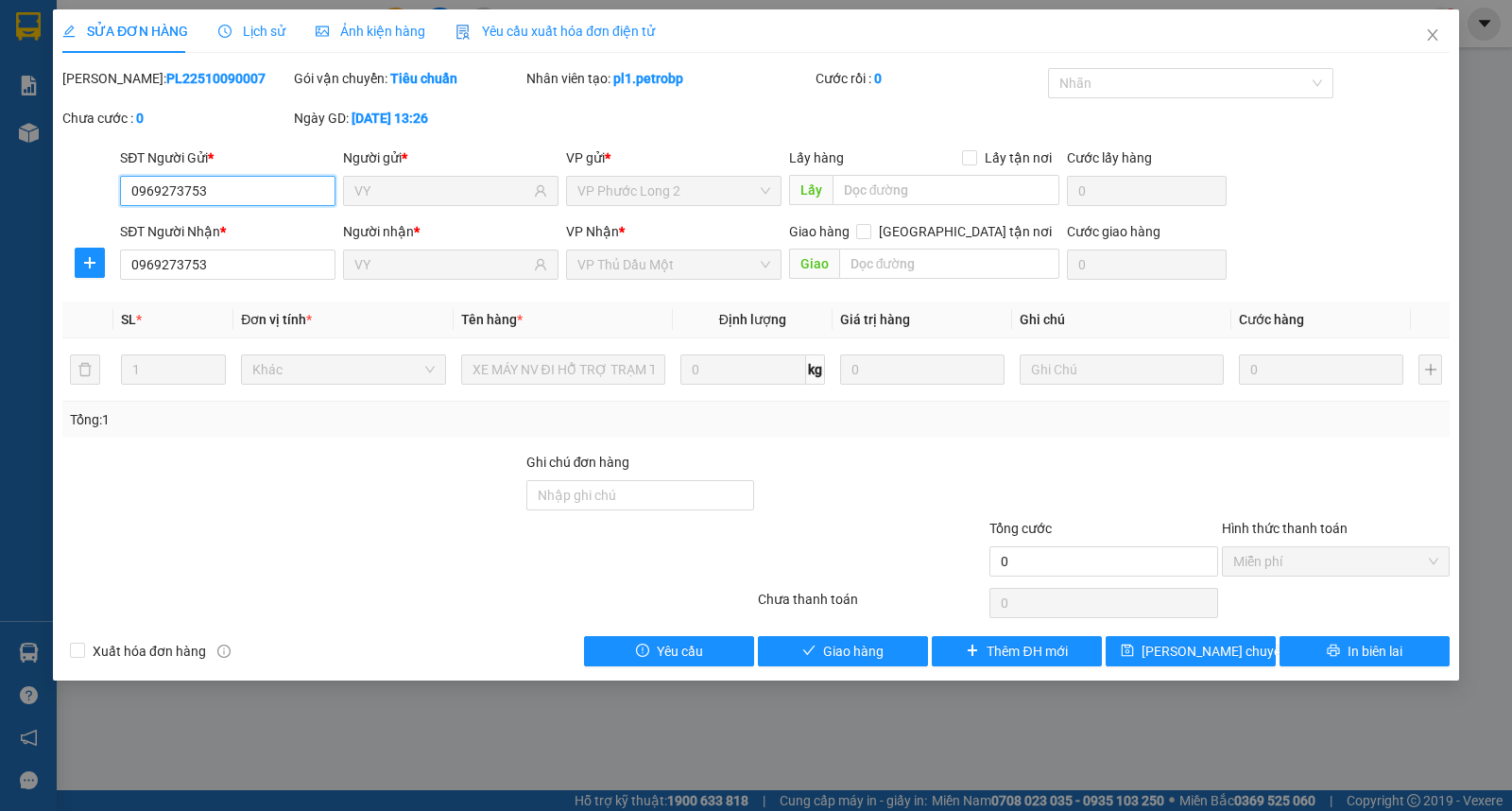
click at [270, 183] on input "0969273753" at bounding box center [228, 190] width 215 height 30
click at [1426, 35] on icon "close" at bounding box center [1432, 35] width 15 height 15
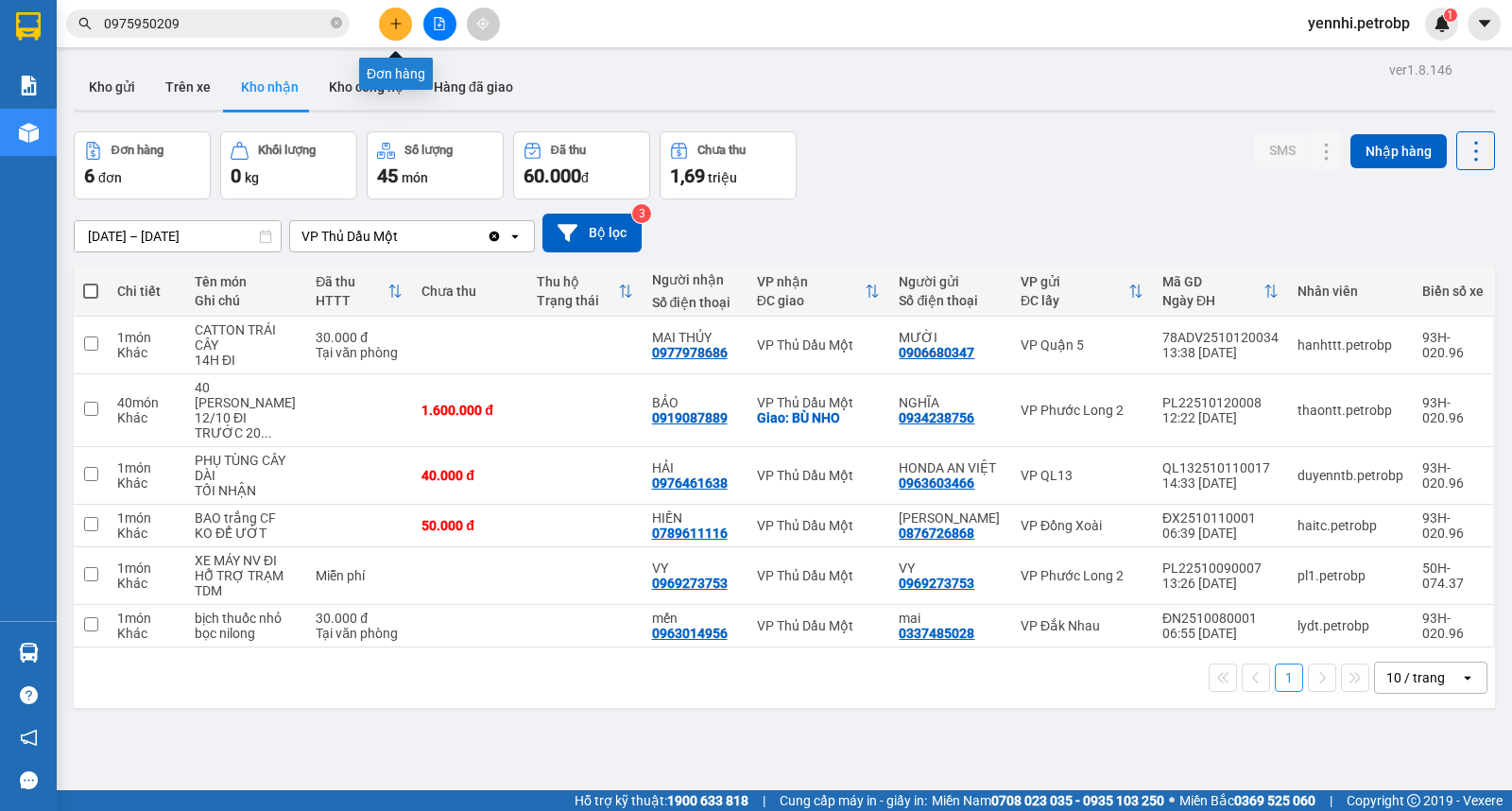
click at [397, 23] on icon "plus" at bounding box center [395, 23] width 11 height 1
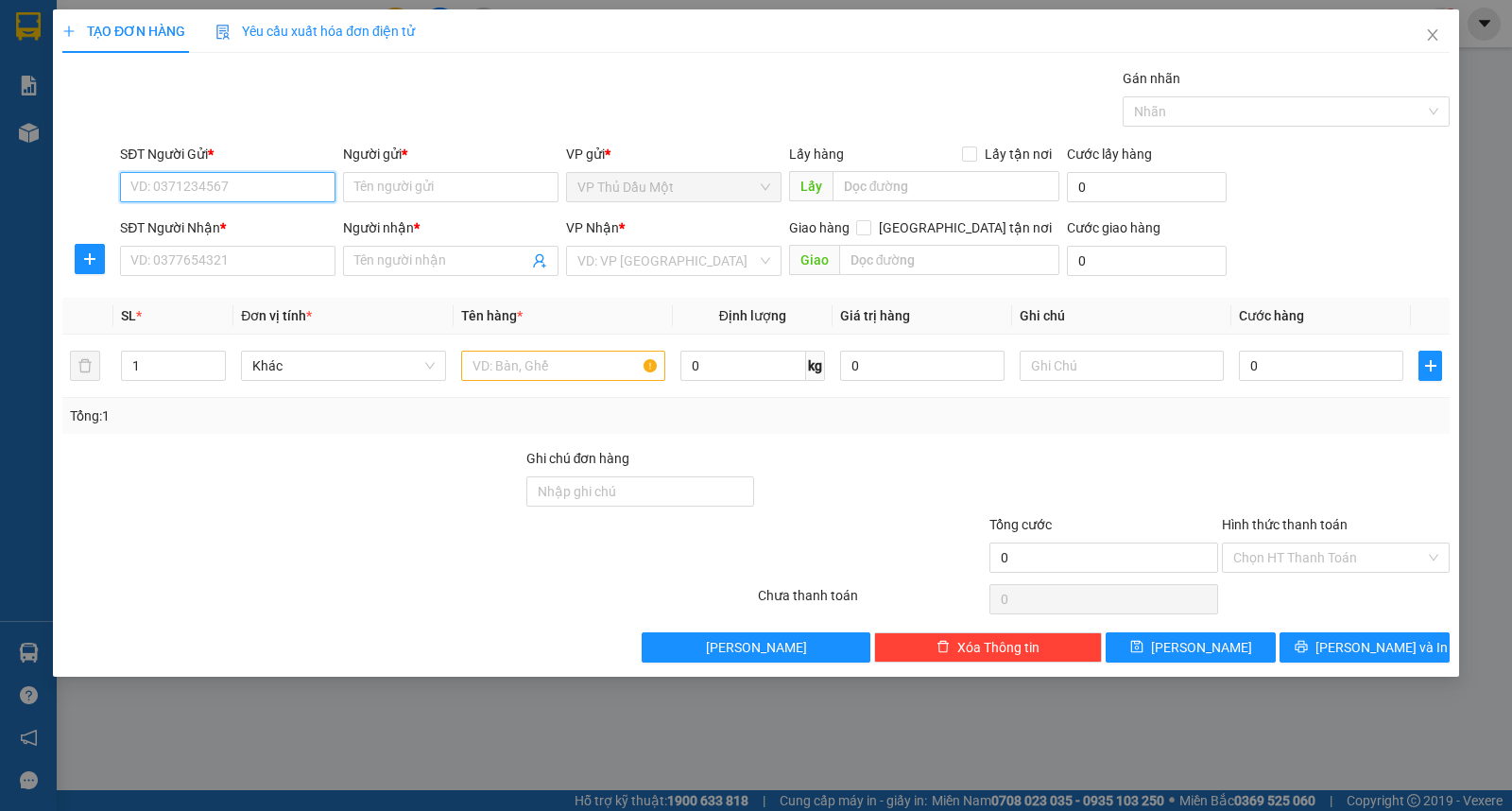
click at [279, 192] on input "SĐT Người Gửi *" at bounding box center [228, 187] width 215 height 30
paste input "0969273753"
type input "0969273753"
click at [249, 257] on input "SĐT Người Nhận *" at bounding box center [228, 260] width 215 height 30
paste input "0969273753"
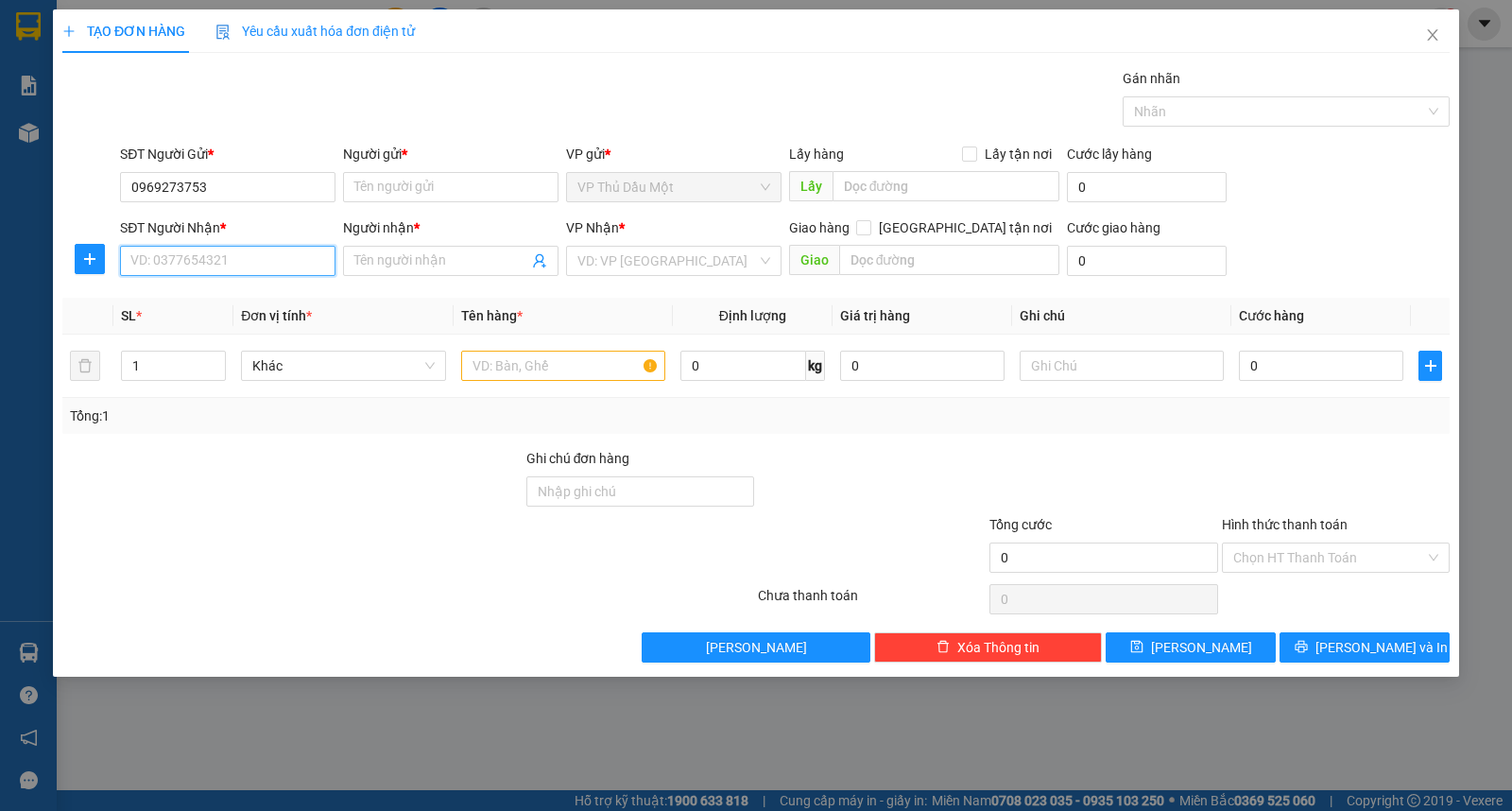
type input "0969273753"
click at [240, 293] on div "0969273753 - [PERSON_NAME]" at bounding box center [228, 299] width 192 height 21
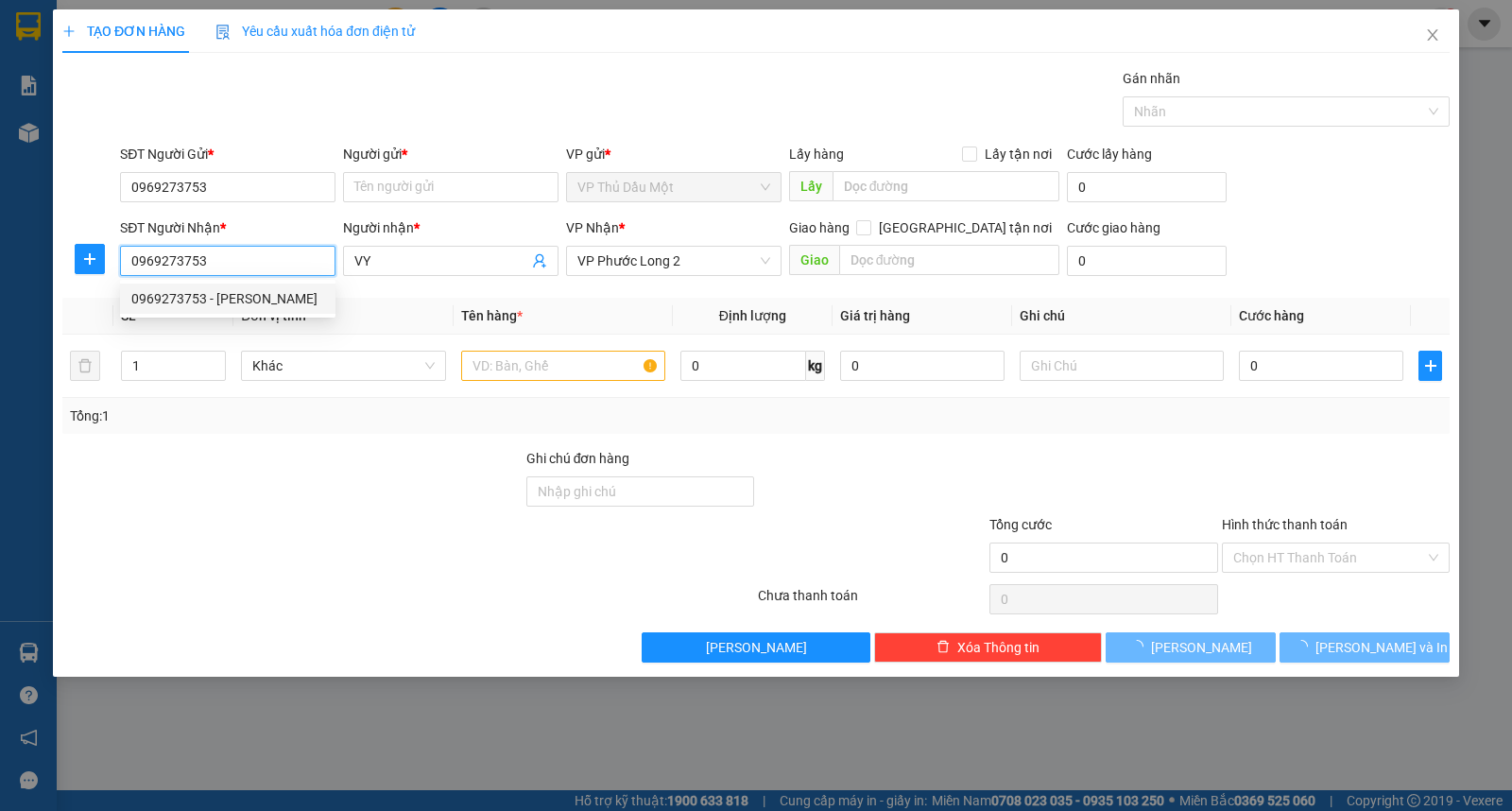
type input "VY"
type input "20.000"
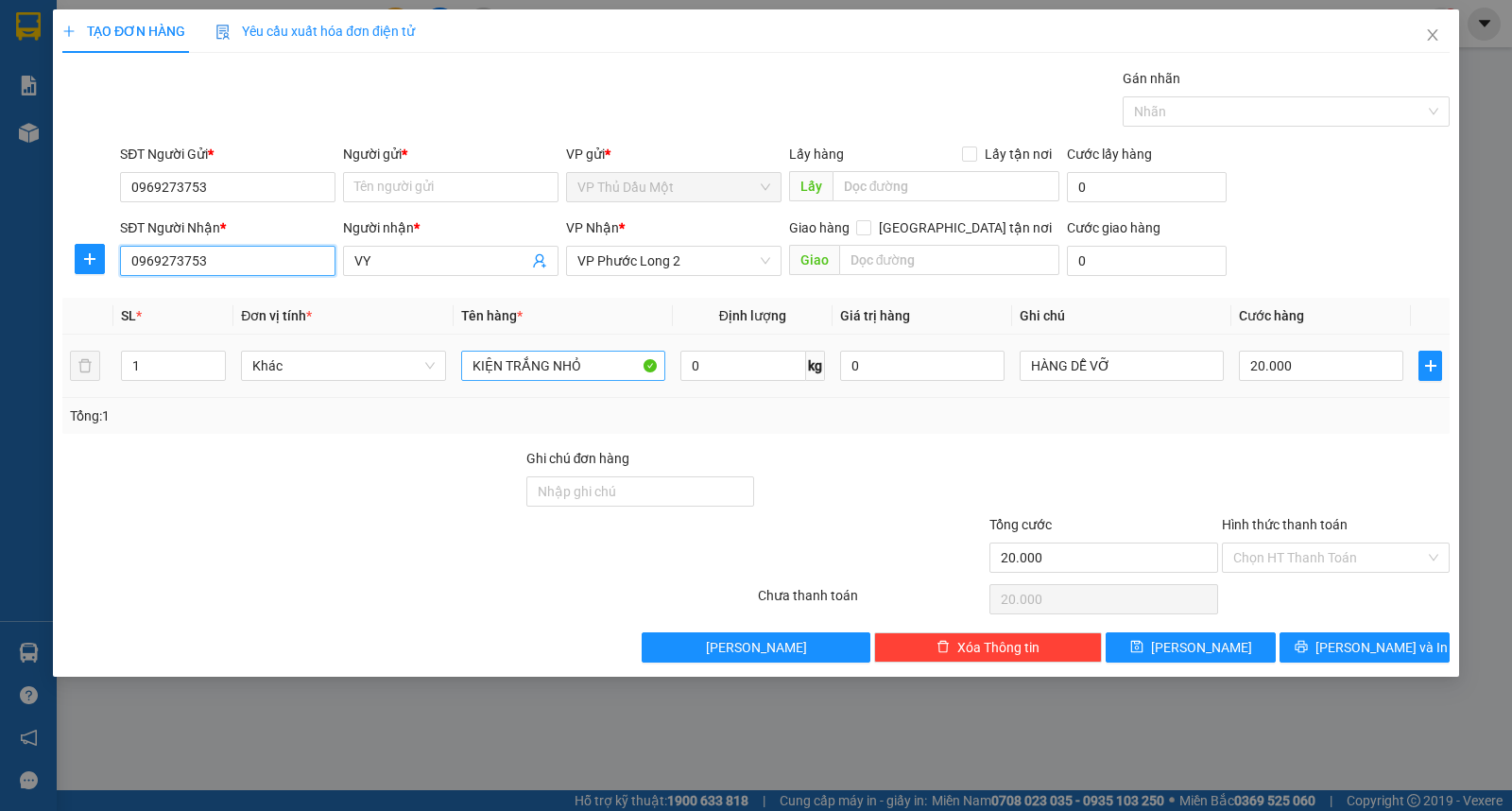
type input "0969273753"
click at [600, 359] on input "KIỆN TRẮNG NHỎ" at bounding box center [563, 365] width 204 height 30
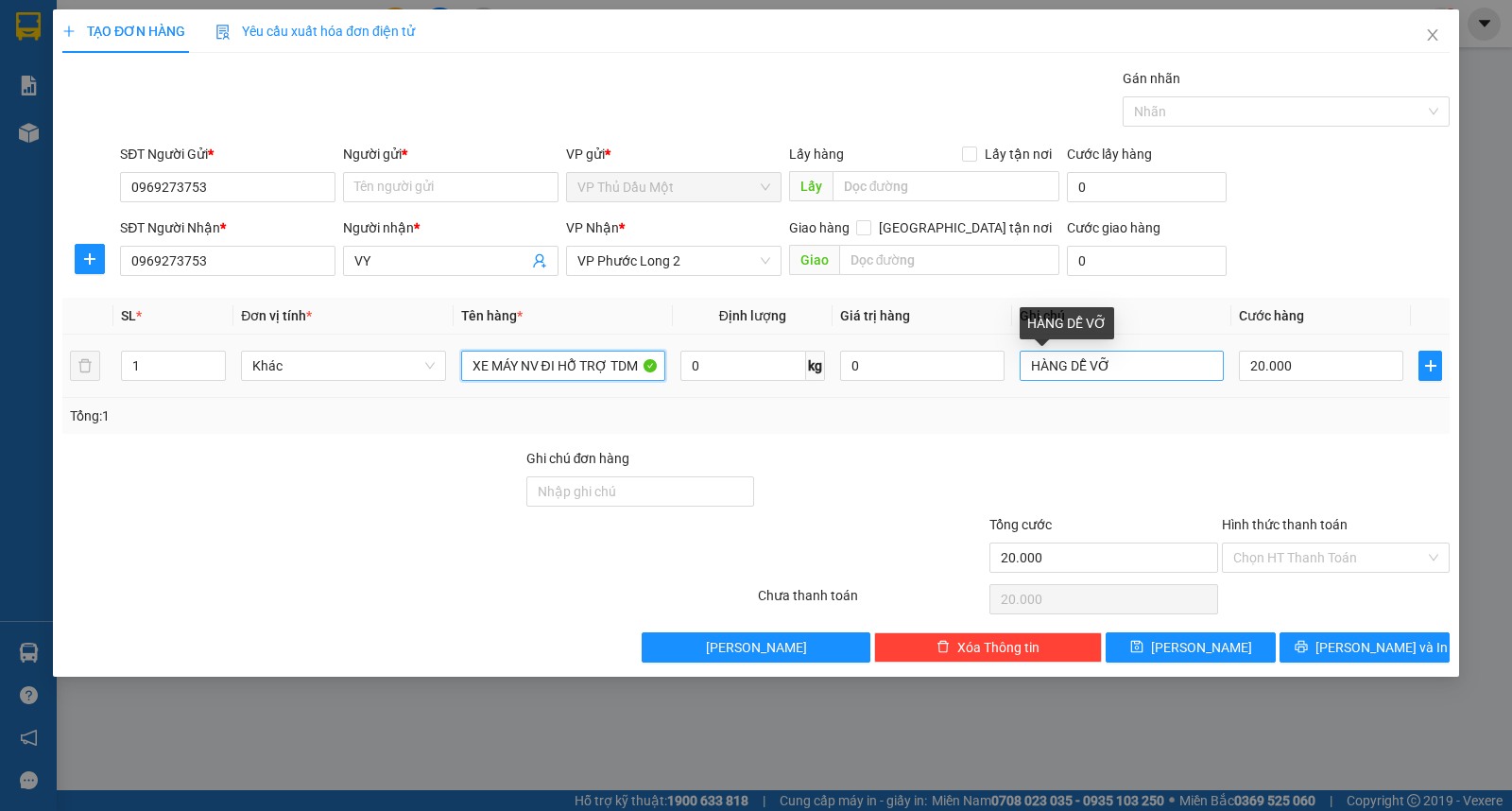
type input "XE MÁY NV ĐI HỖ TRỢ TDM"
click at [1130, 362] on input "HÀNG DỄ VỠ" at bounding box center [1121, 365] width 204 height 30
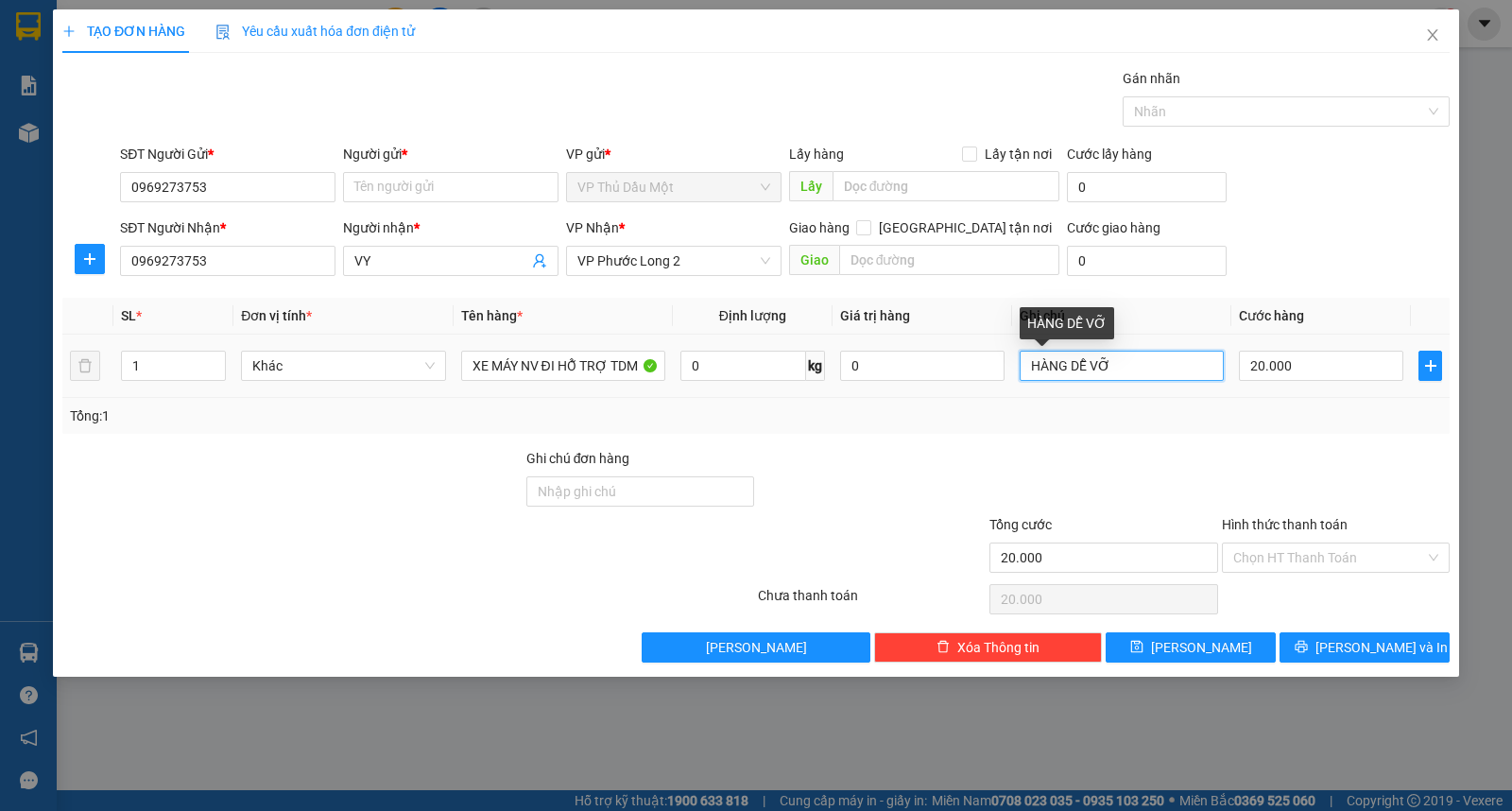
click at [1130, 362] on input "HÀNG DỄ VỠ" at bounding box center [1121, 365] width 204 height 30
click at [1283, 372] on input "20.000" at bounding box center [1321, 365] width 164 height 30
type input "0"
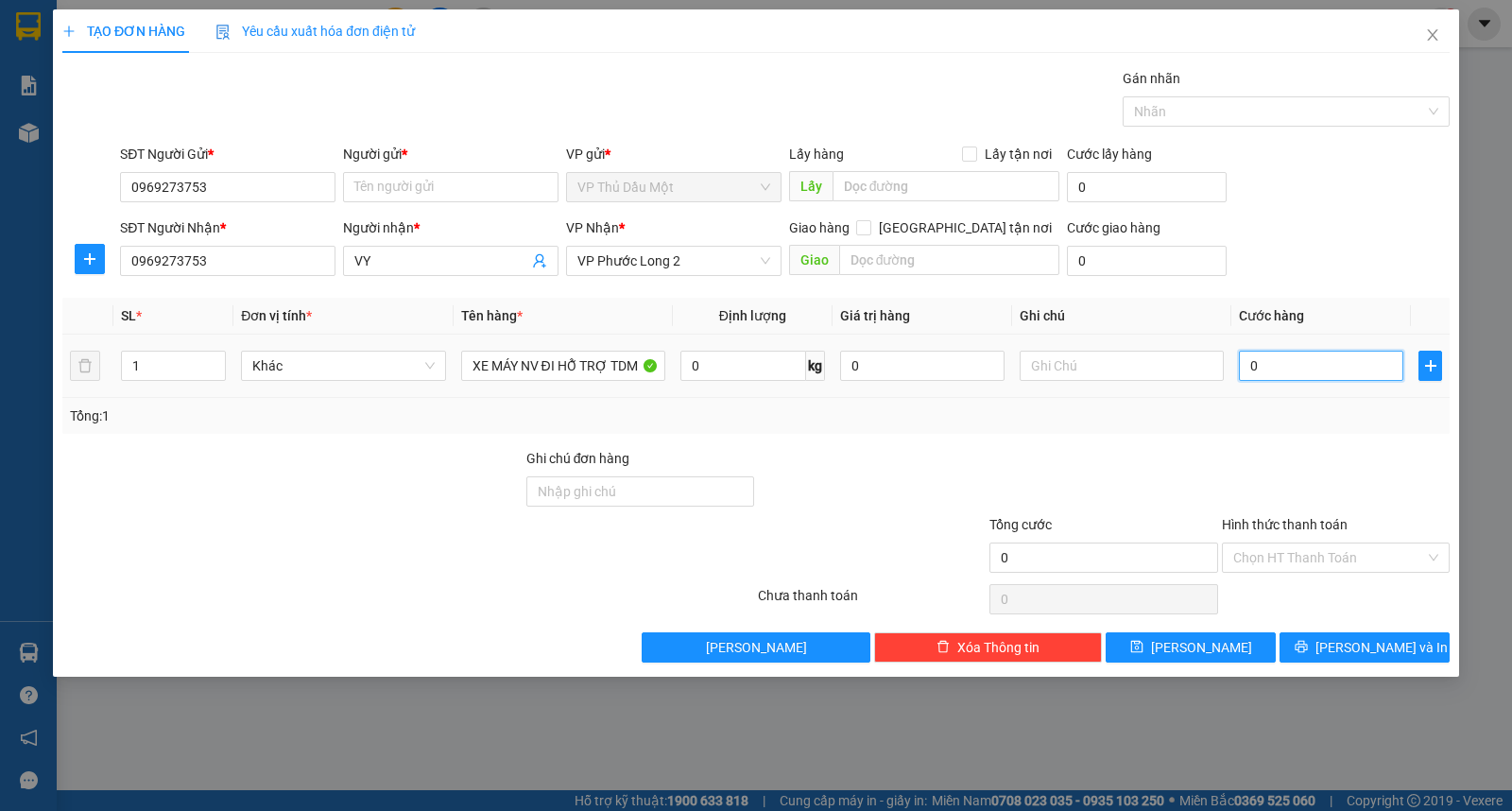
click at [1283, 372] on input "0" at bounding box center [1321, 365] width 164 height 30
type input "0"
click at [1304, 563] on input "Hình thức thanh toán" at bounding box center [1328, 557] width 191 height 28
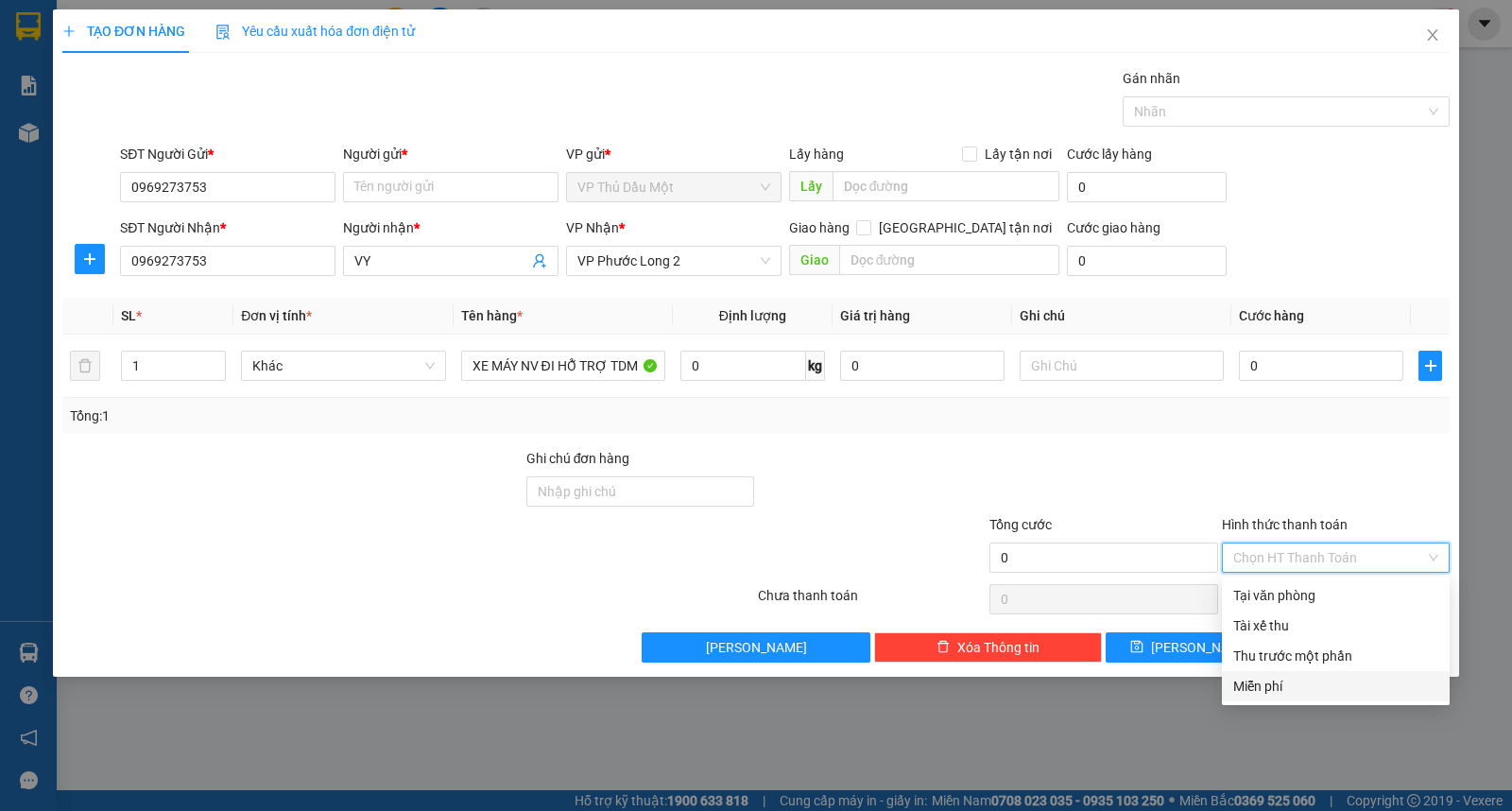
click at [1296, 680] on div "Miễn phí" at bounding box center [1335, 686] width 205 height 21
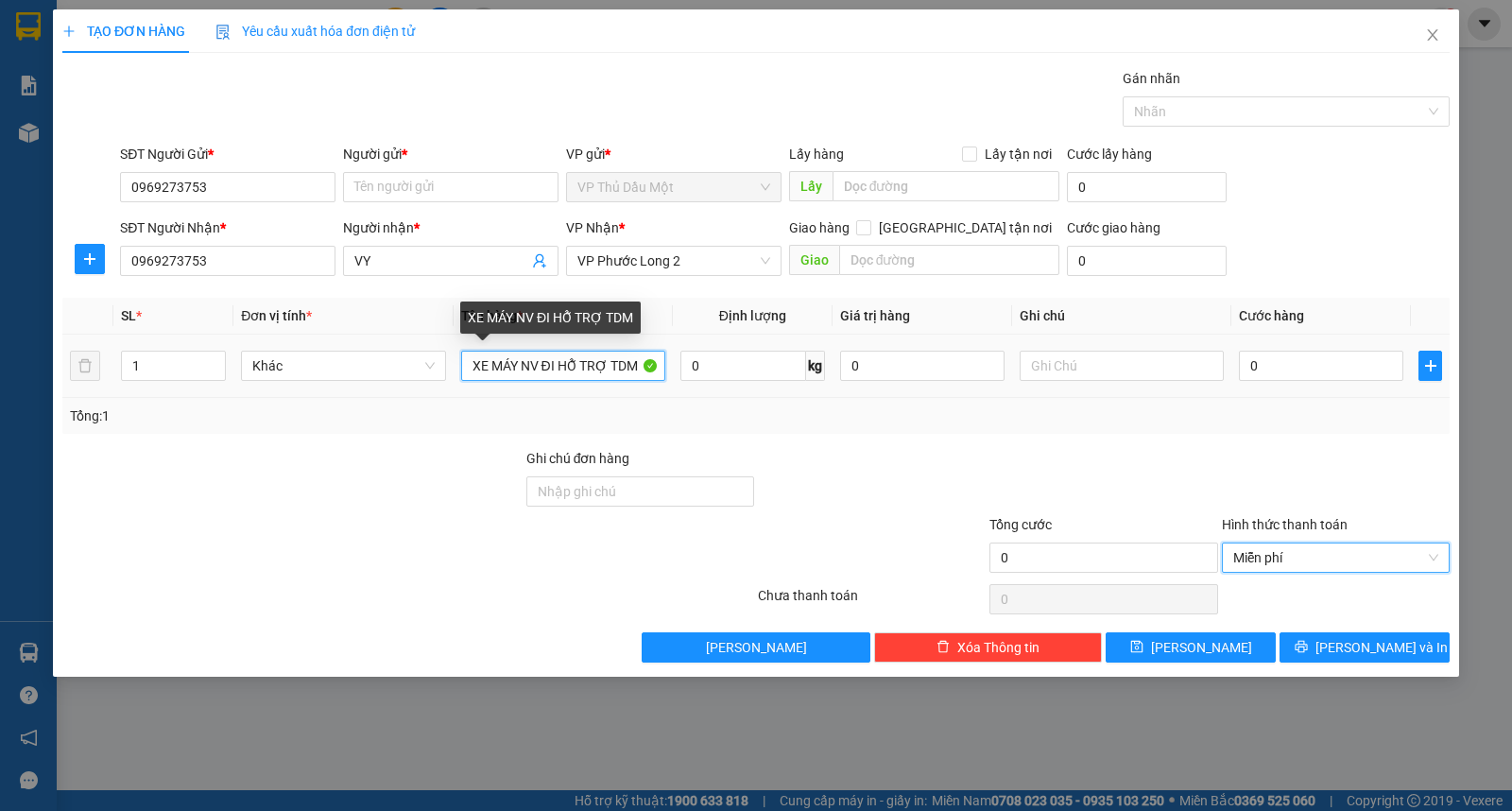
click at [636, 364] on input "XE MÁY NV ĐI HỖ TRỢ TDM" at bounding box center [563, 365] width 204 height 30
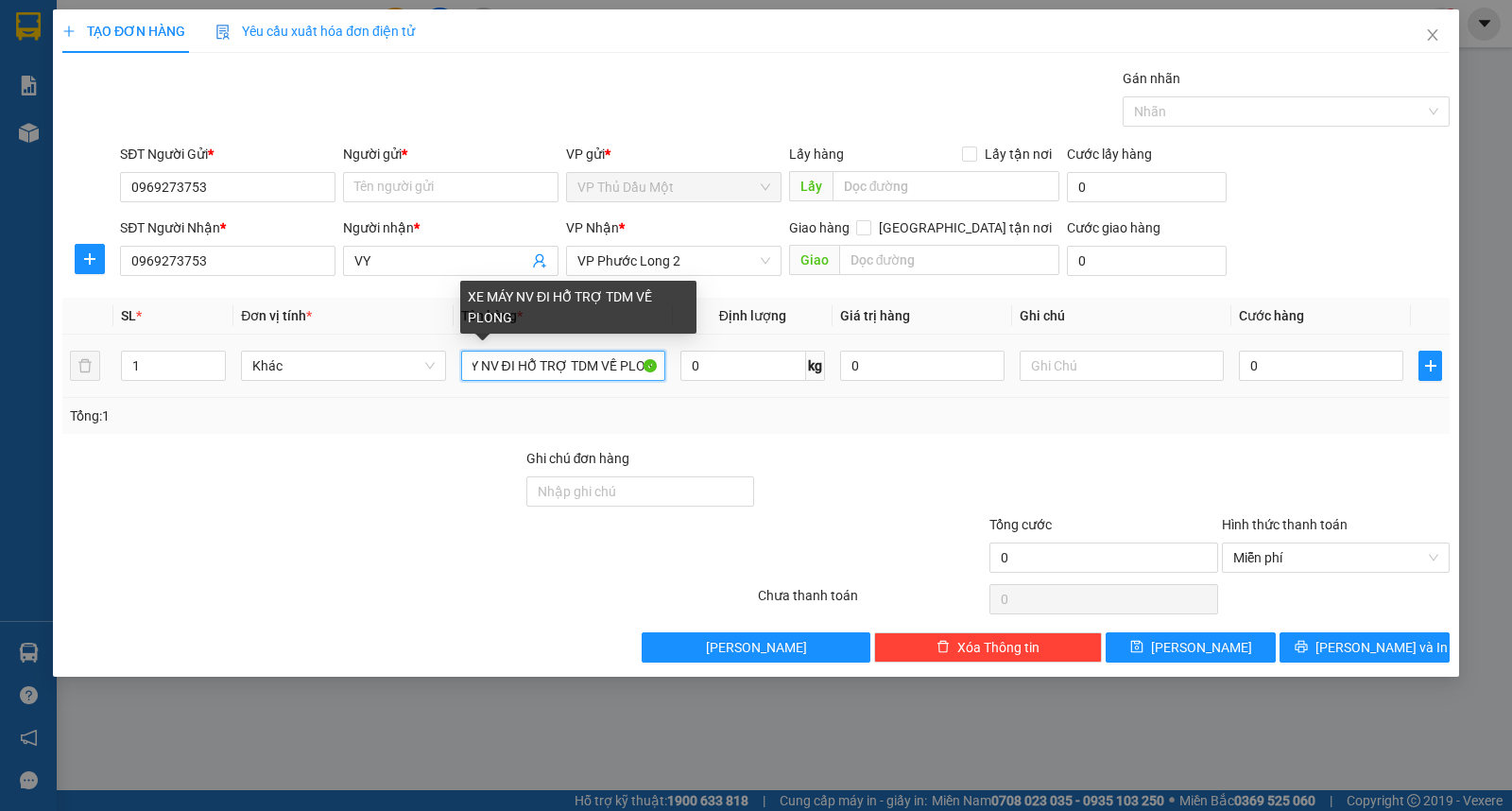
scroll to position [0, 48]
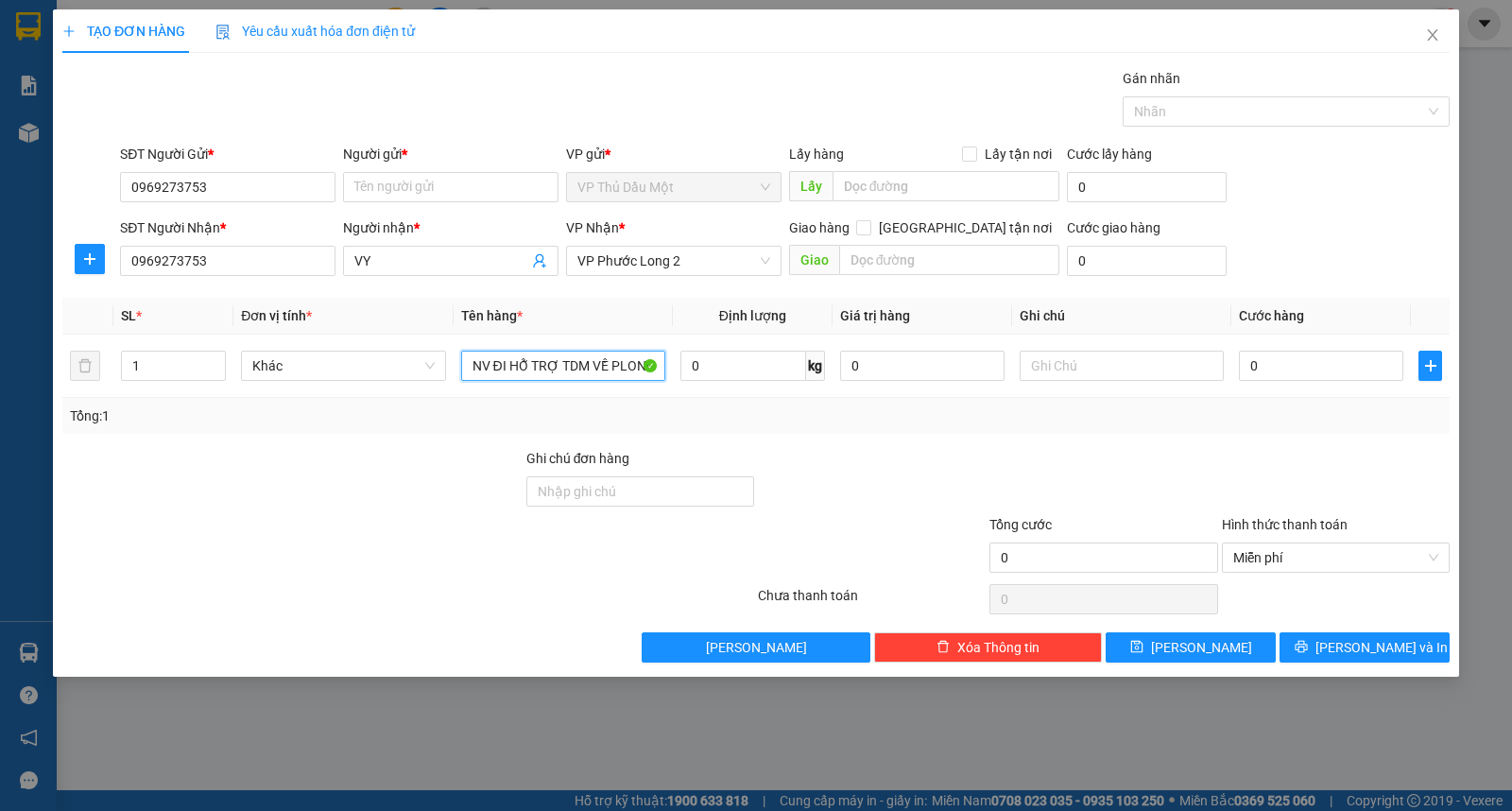
type input "XE MÁY NV ĐI HỖ TRỢ TDM VỀ PLONG"
click at [1344, 215] on form "SĐT Người Gửi * 0969273753 Người gửi * Tên người gửi VP gửi * VP Thủ Dầu Một Lấ…" at bounding box center [756, 213] width 1387 height 139
click at [1349, 649] on span "[PERSON_NAME] và In" at bounding box center [1381, 647] width 133 height 21
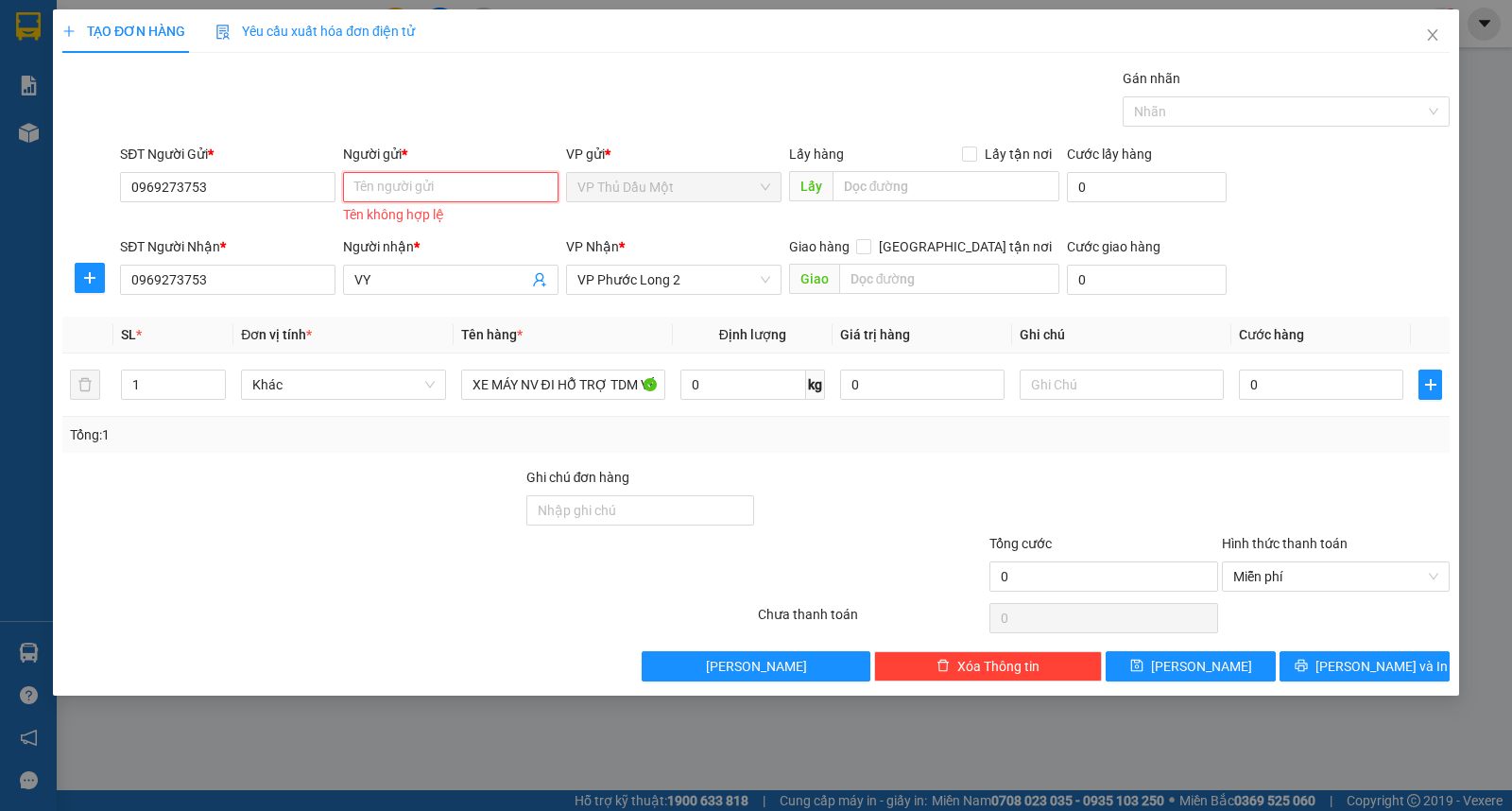
click at [504, 187] on input "Người gửi *" at bounding box center [451, 187] width 215 height 30
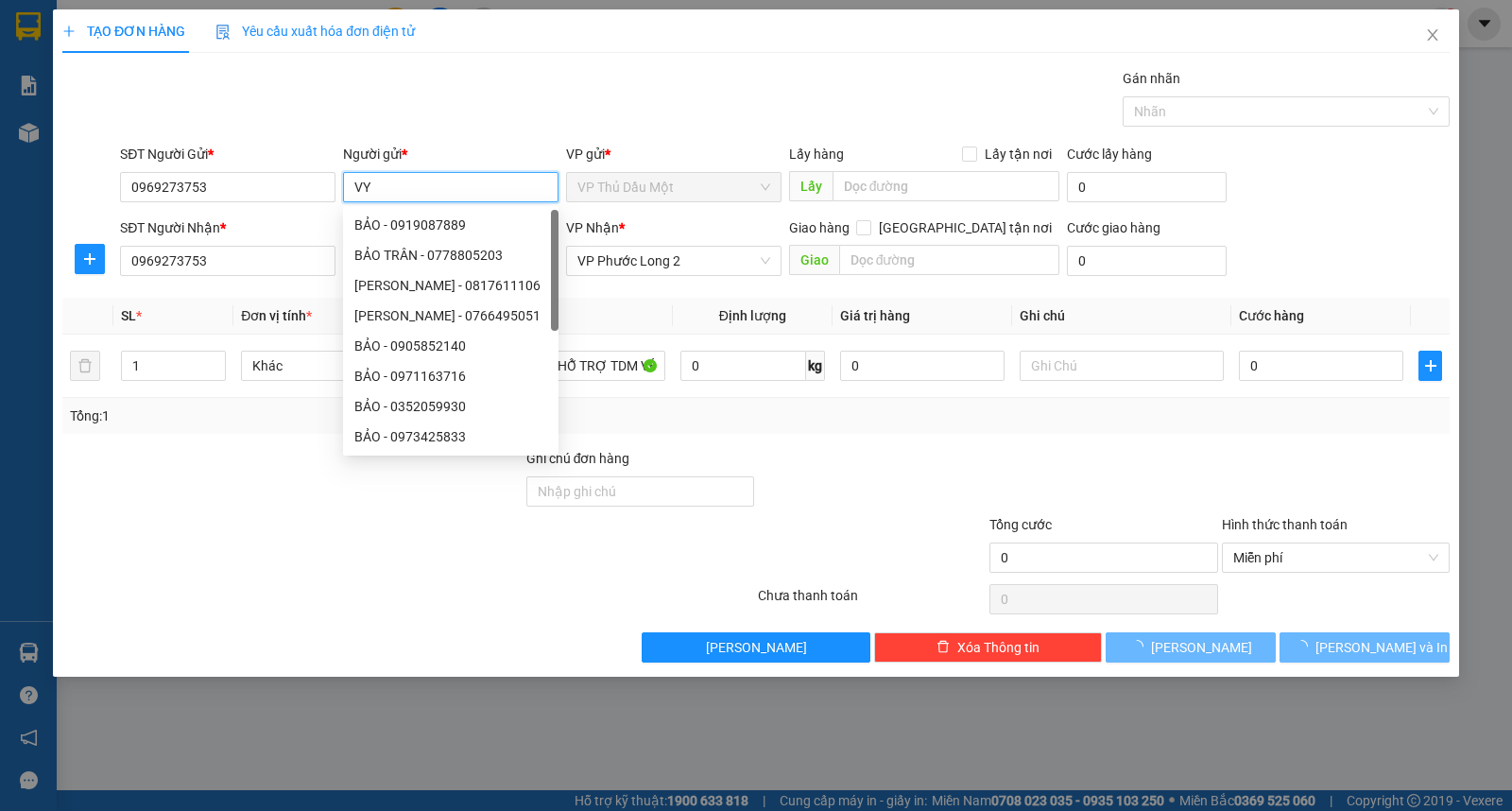
type input "VY"
click at [1287, 180] on div "SĐT Người Gửi * 0969273753 Người gửi * VY VP gửi * VP Thủ Dầu Một Lấy hàng Lấy …" at bounding box center [785, 176] width 1337 height 66
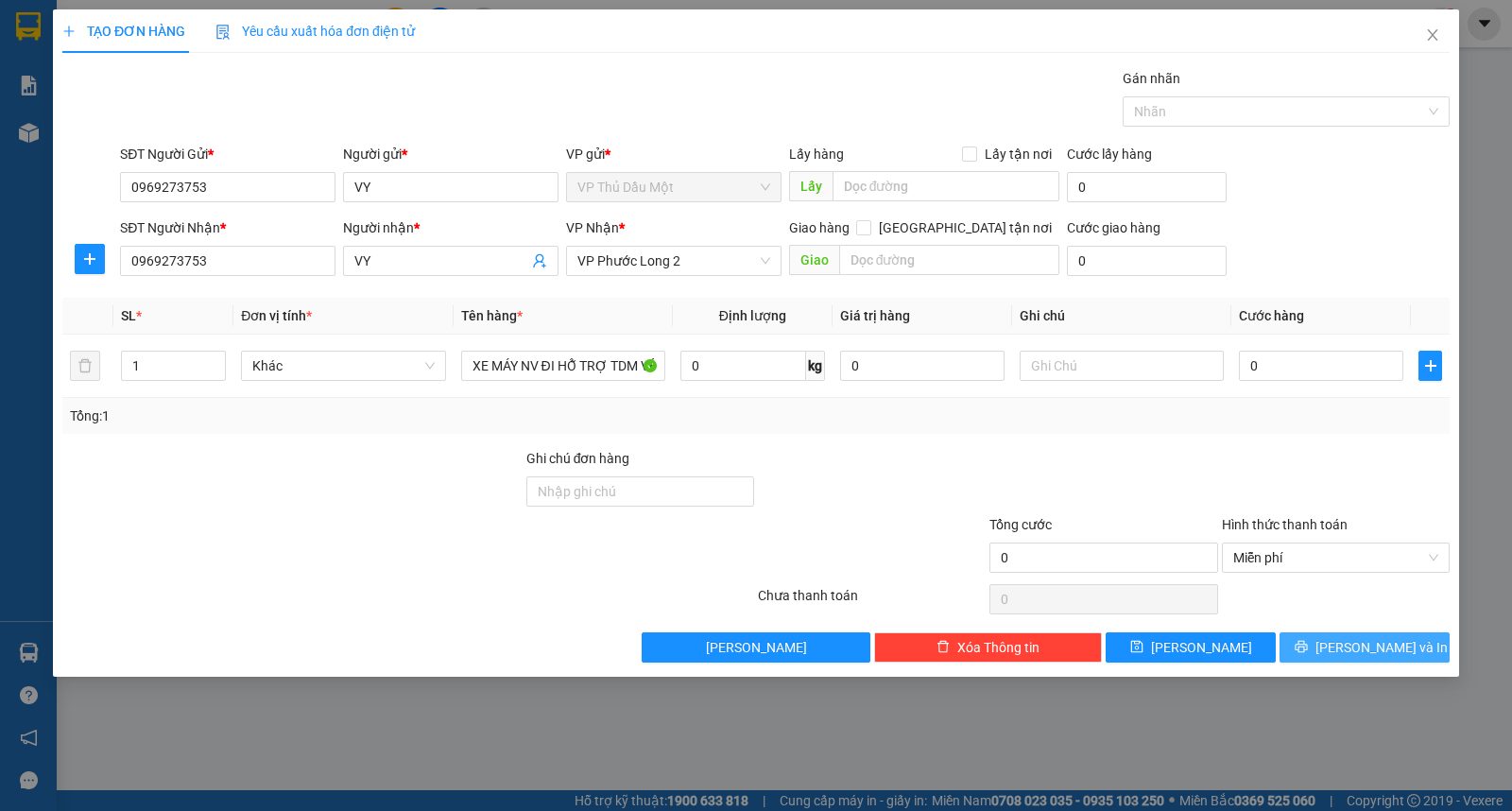
click at [1324, 657] on button "[PERSON_NAME] và In" at bounding box center [1364, 646] width 170 height 30
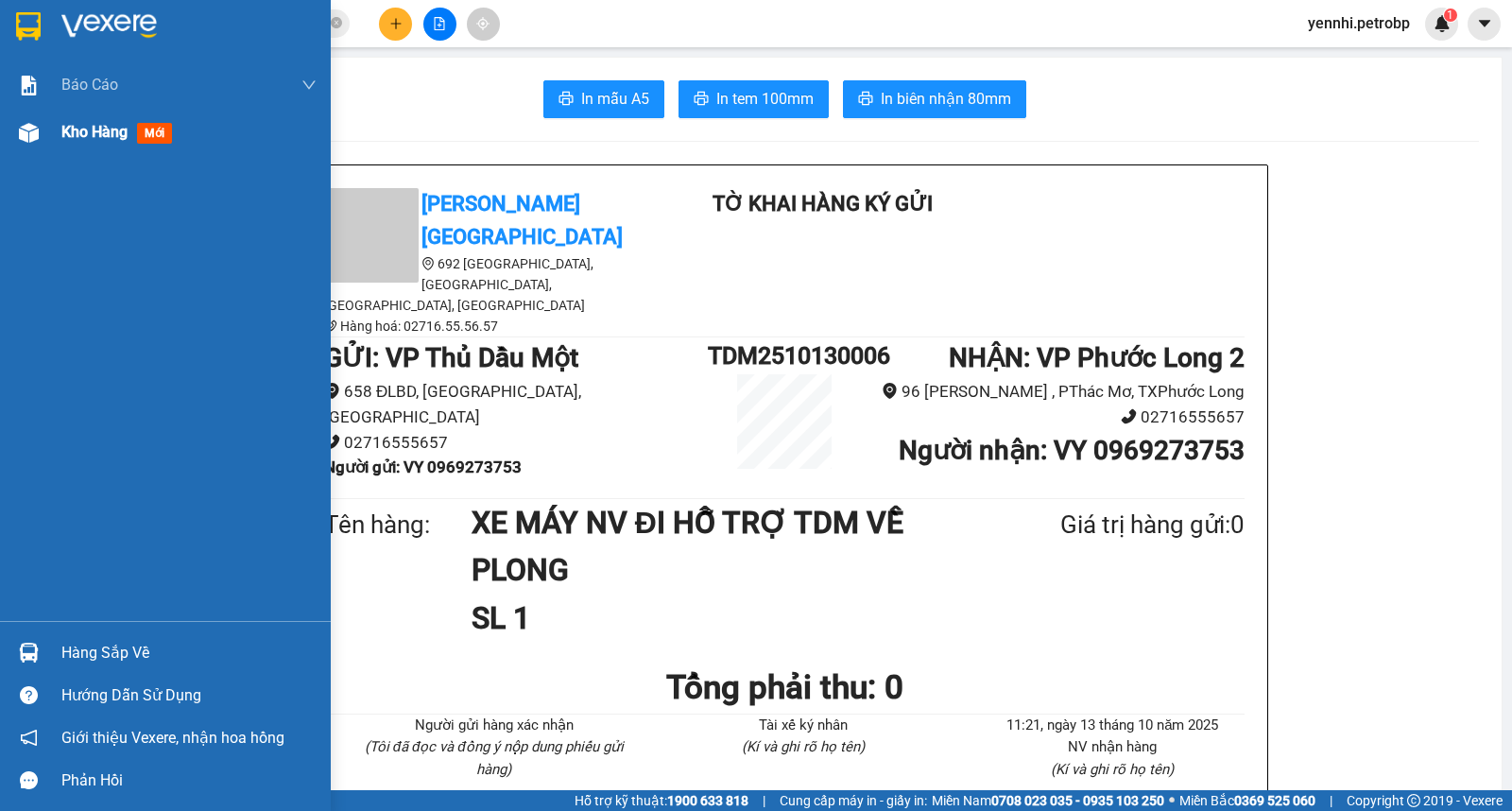
click at [24, 135] on img at bounding box center [29, 133] width 20 height 20
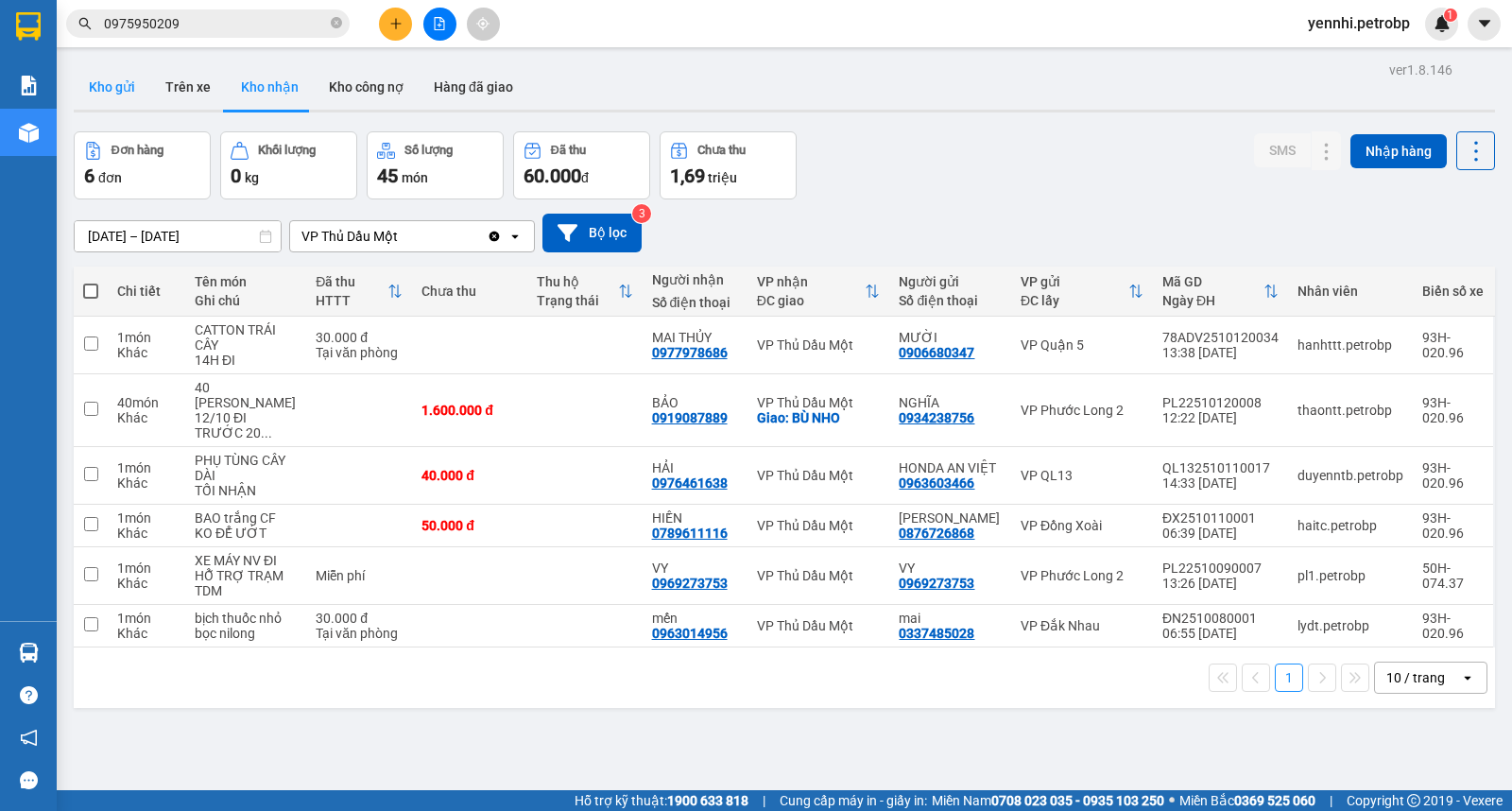
click at [119, 89] on button "Kho gửi" at bounding box center [113, 87] width 77 height 45
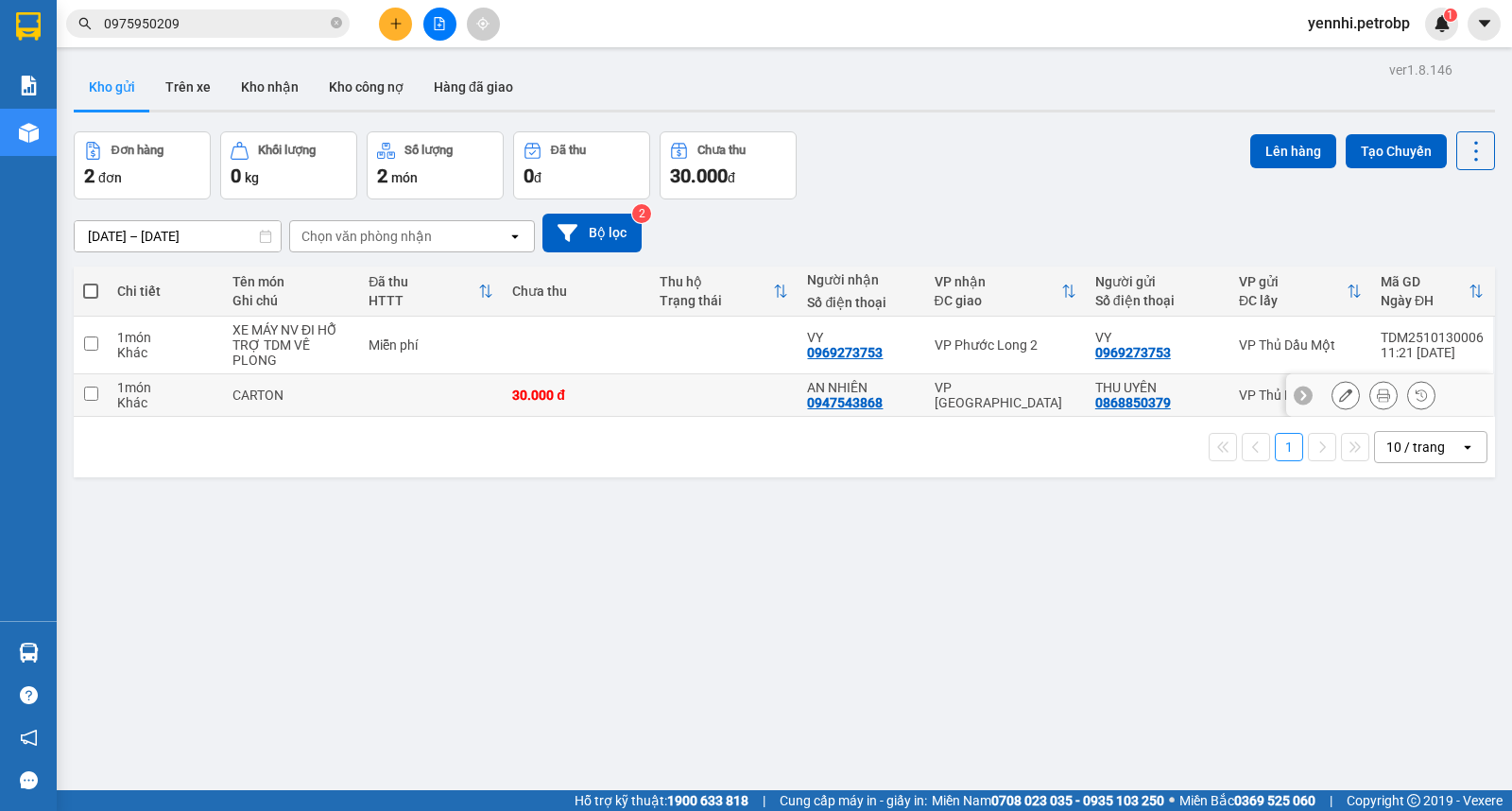
click at [87, 400] on input "checkbox" at bounding box center [90, 393] width 14 height 14
checkbox input "true"
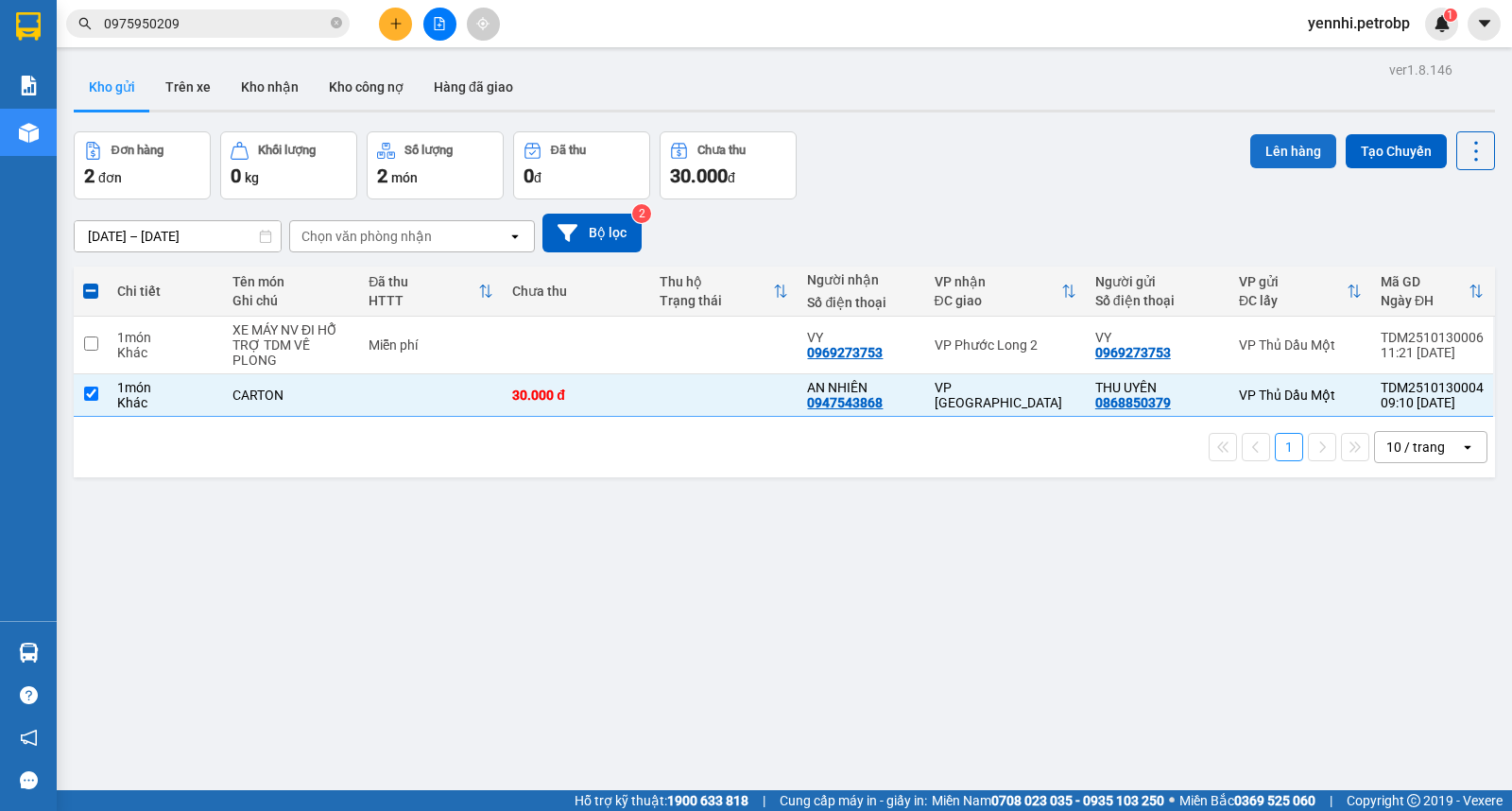
click at [1261, 143] on button "Lên hàng" at bounding box center [1293, 150] width 86 height 34
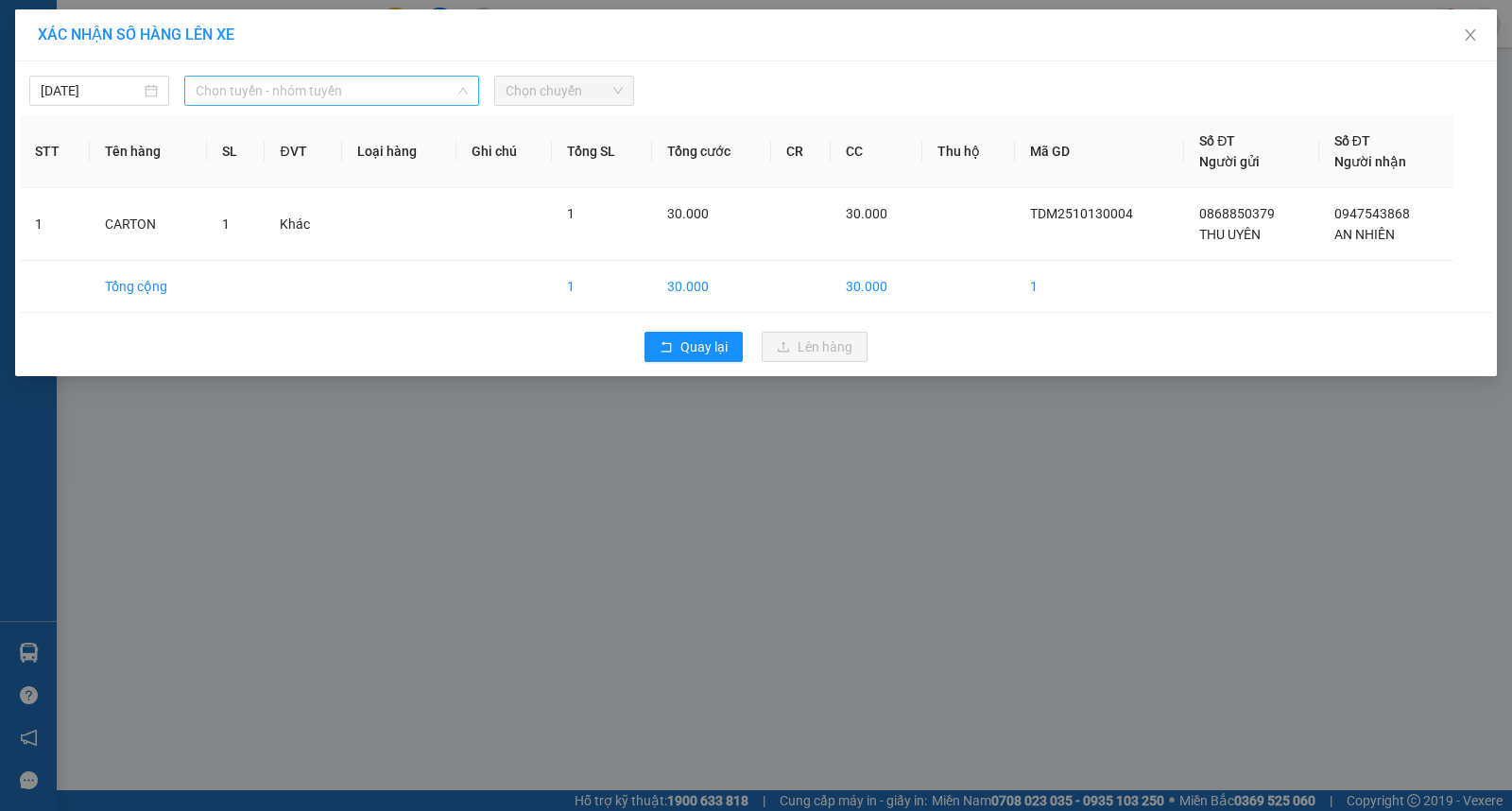
click at [243, 94] on span "Chọn tuyến - nhóm tuyến" at bounding box center [331, 90] width 272 height 28
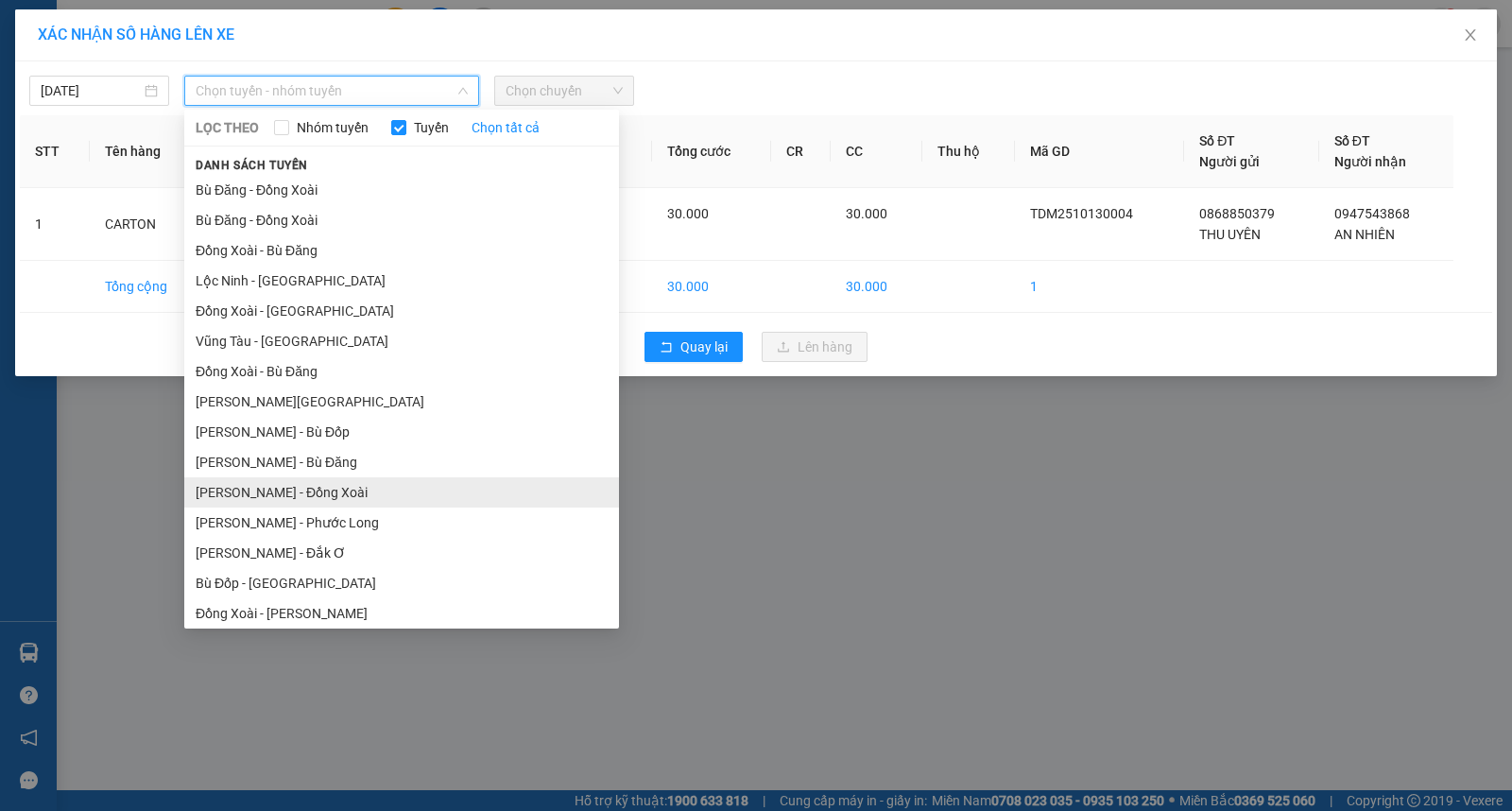
scroll to position [105, 0]
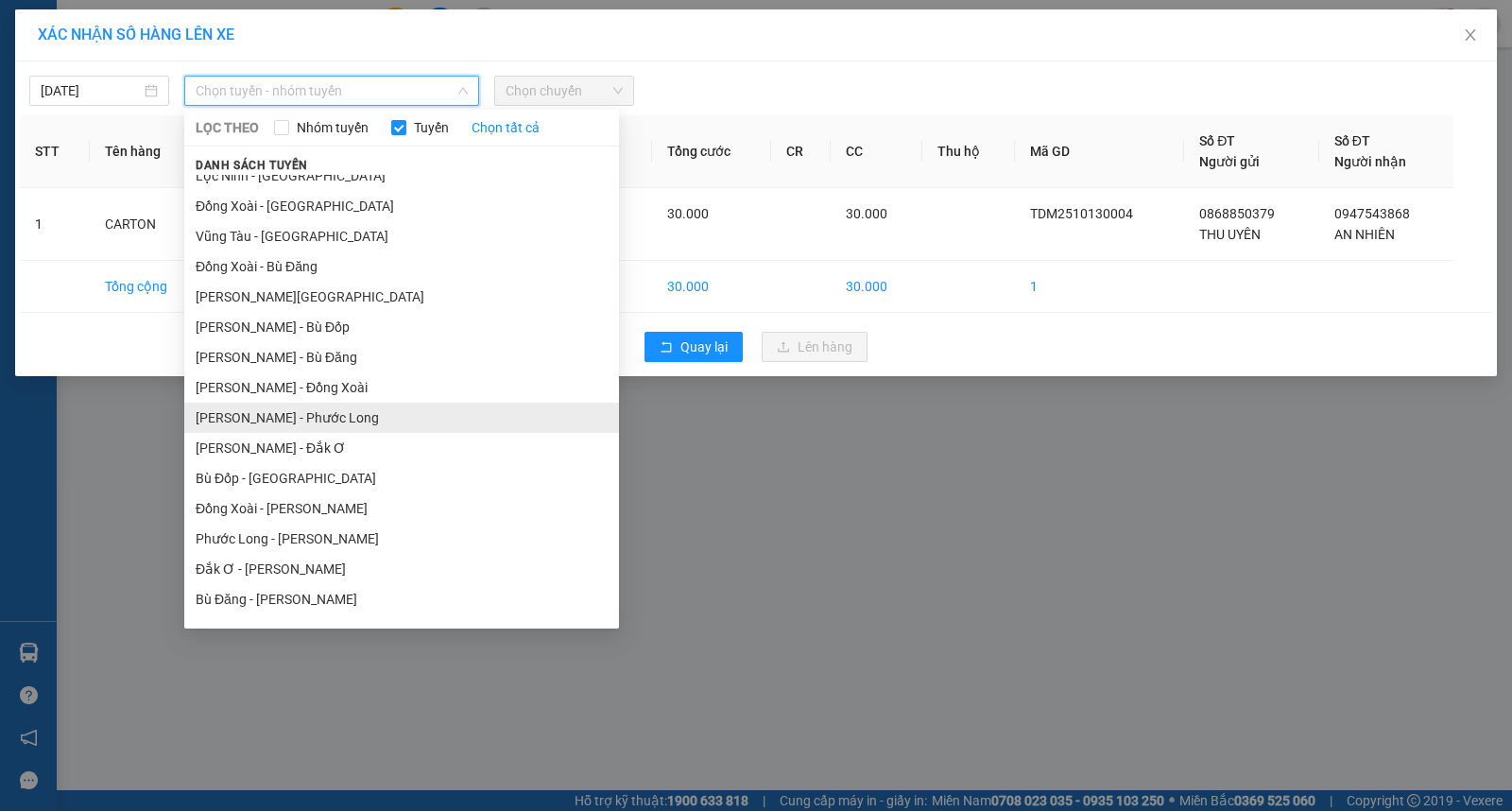
click at [353, 422] on li "[PERSON_NAME] - Phước Long" at bounding box center [402, 417] width 435 height 30
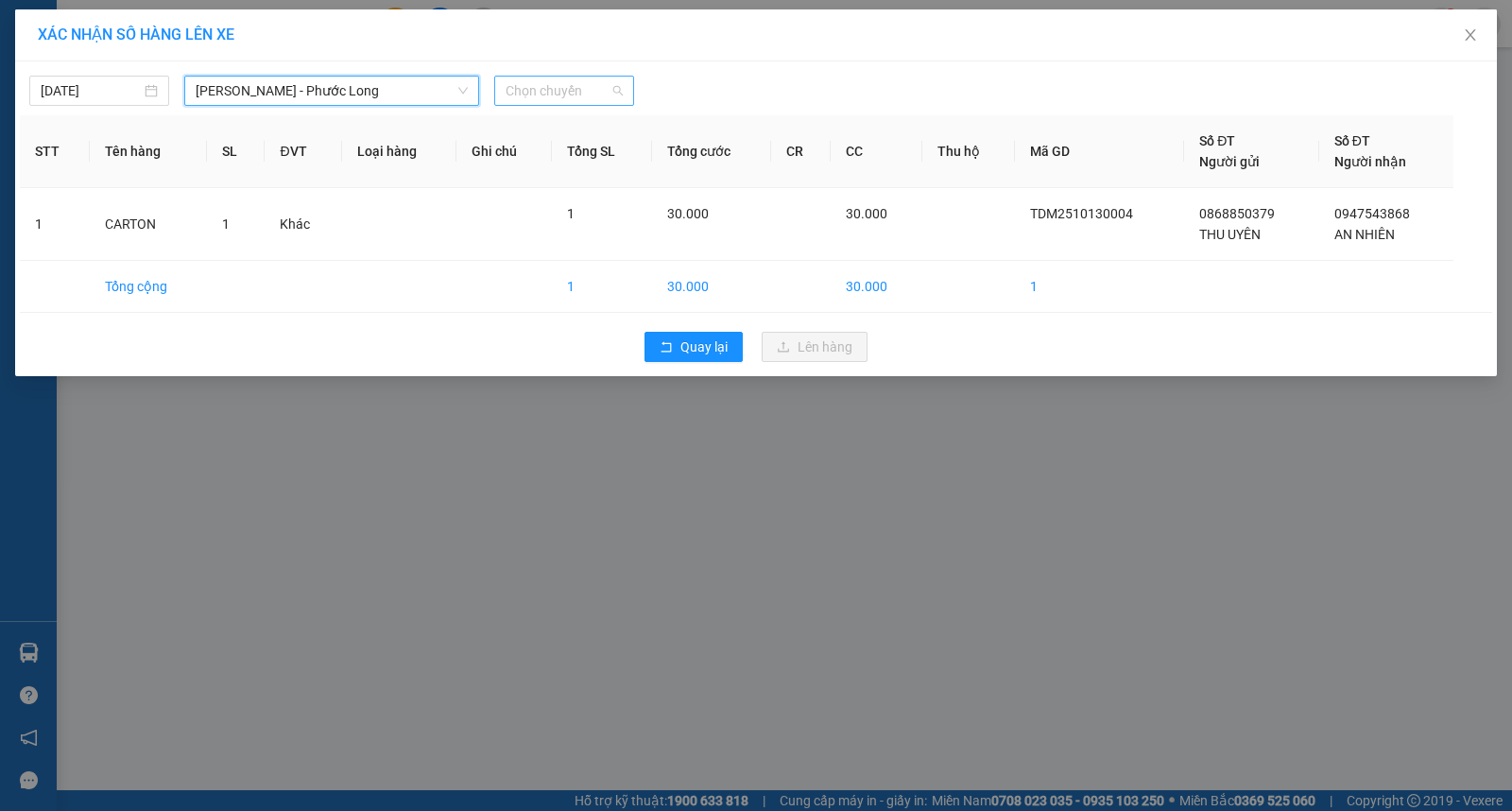
click at [539, 87] on span "Chọn chuyến" at bounding box center [565, 90] width 117 height 28
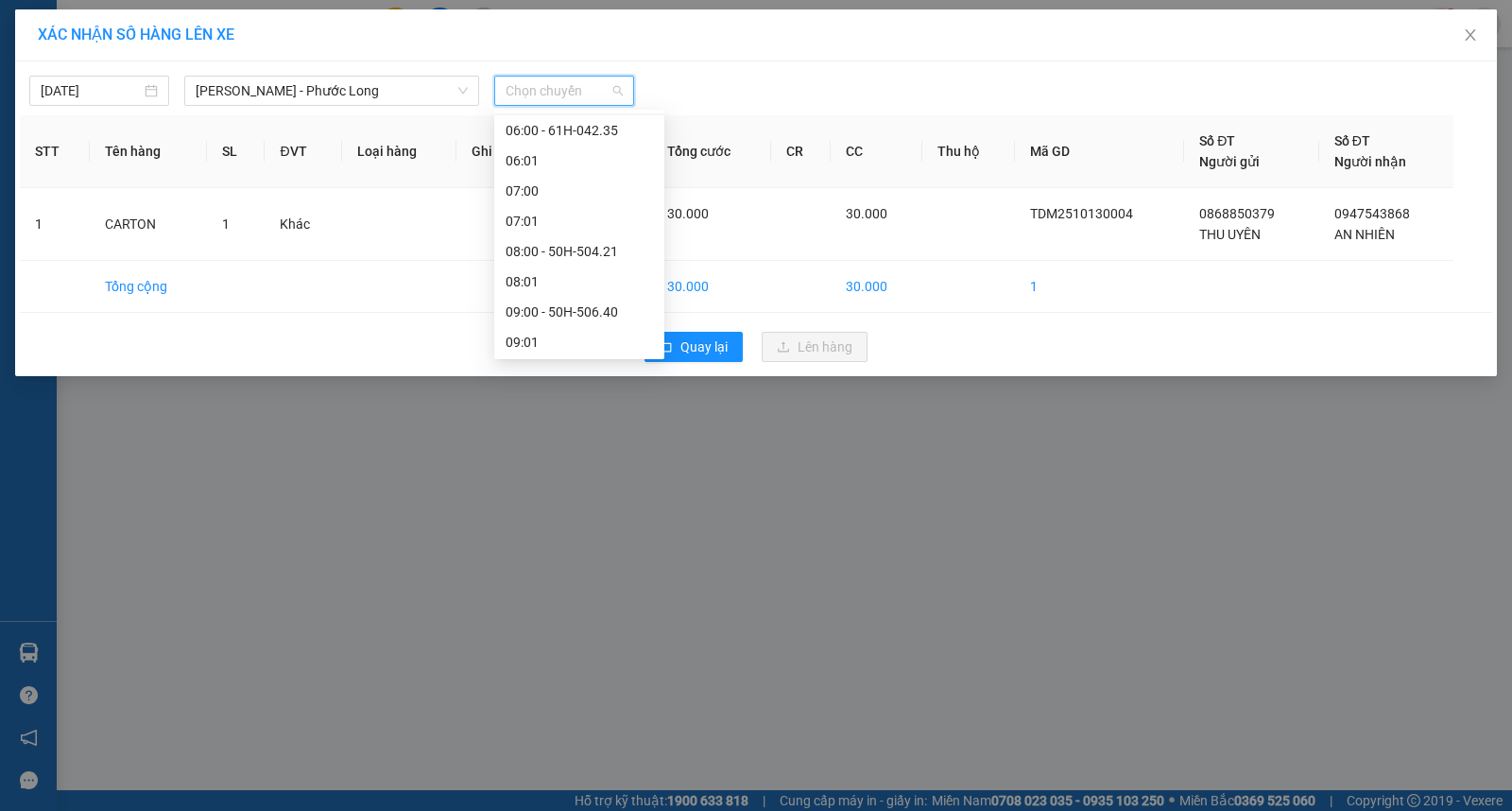
scroll to position [315, 0]
click at [584, 266] on div "09:05 - 50H-074.37" at bounding box center [579, 267] width 147 height 21
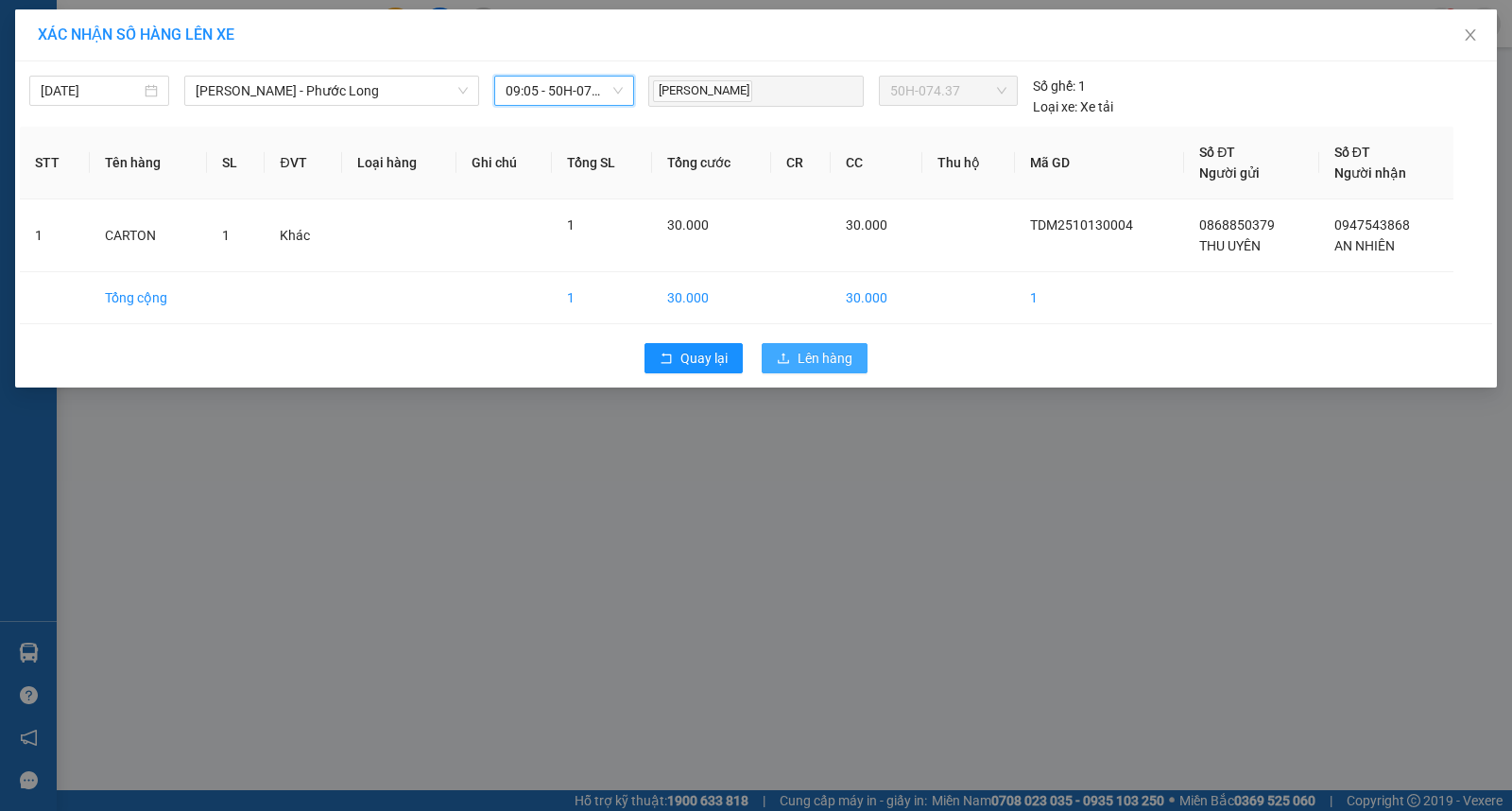
click at [809, 353] on span "Lên hàng" at bounding box center [824, 358] width 55 height 21
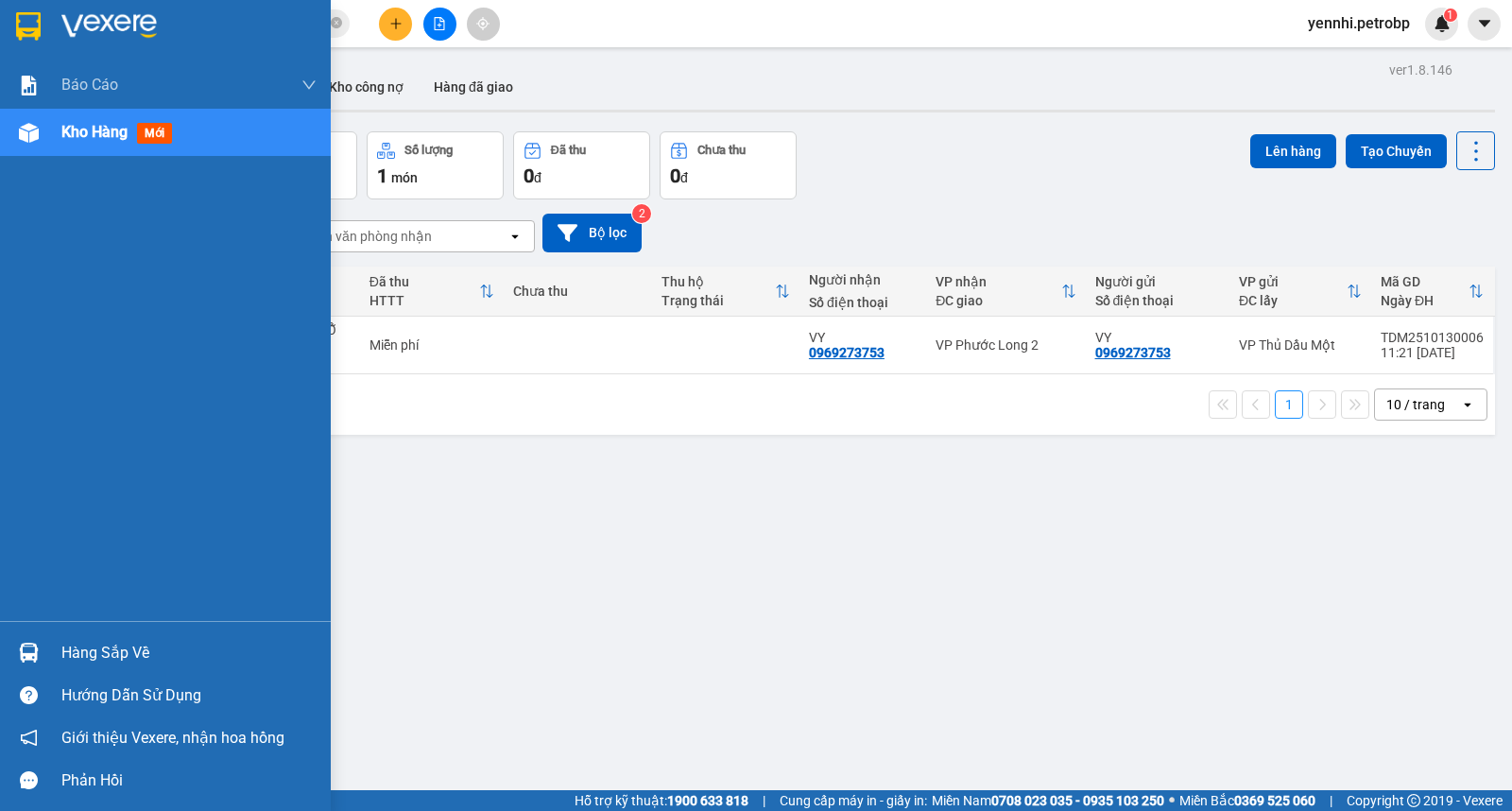
click at [31, 648] on img at bounding box center [29, 652] width 20 height 20
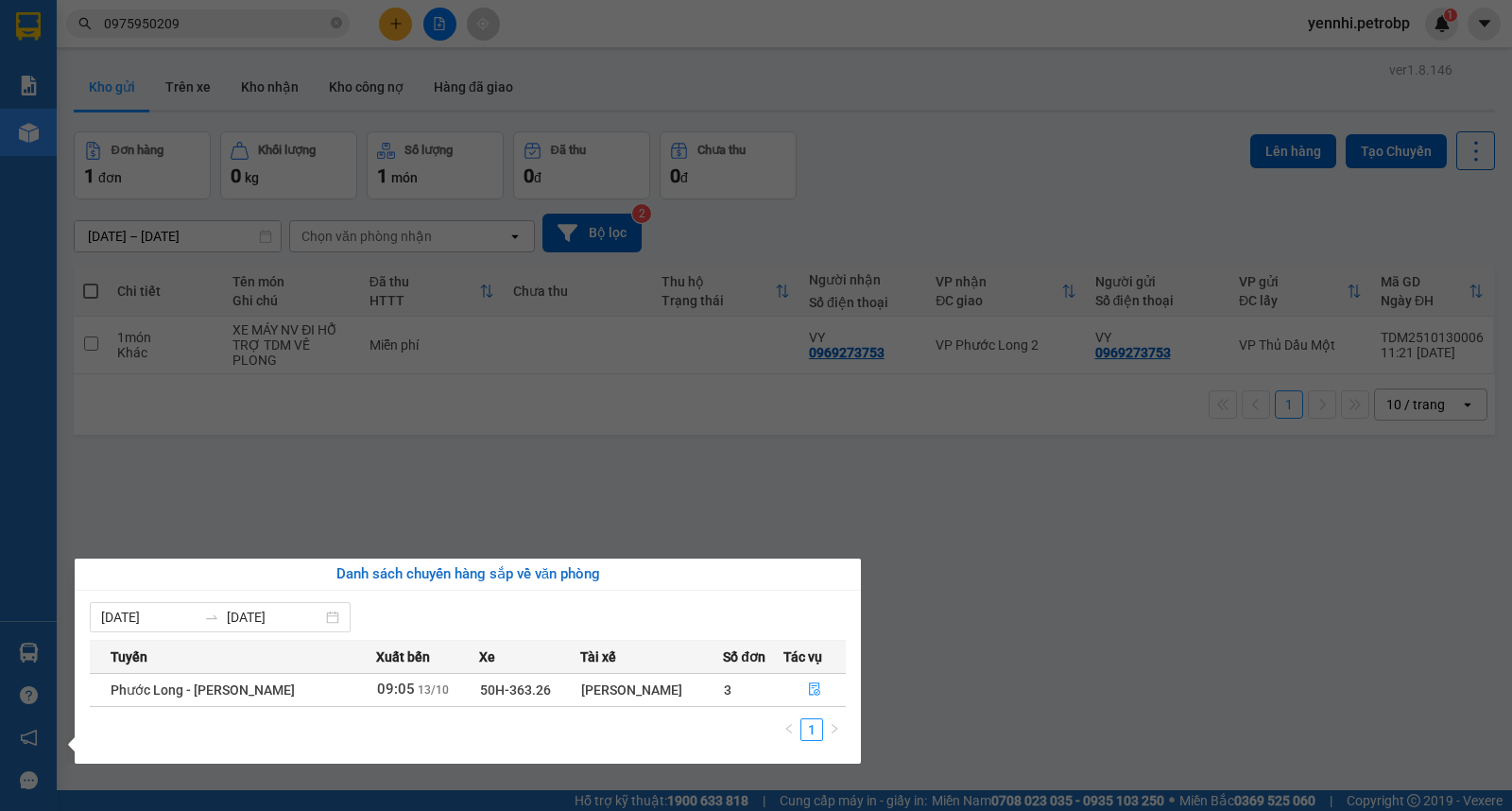
click at [1072, 620] on section "Kết quả tìm kiếm ( 68 ) Bộ lọc Ngày lên hàng gần nhất Mã ĐH Trạng thái Món hàng…" at bounding box center [756, 405] width 1512 height 811
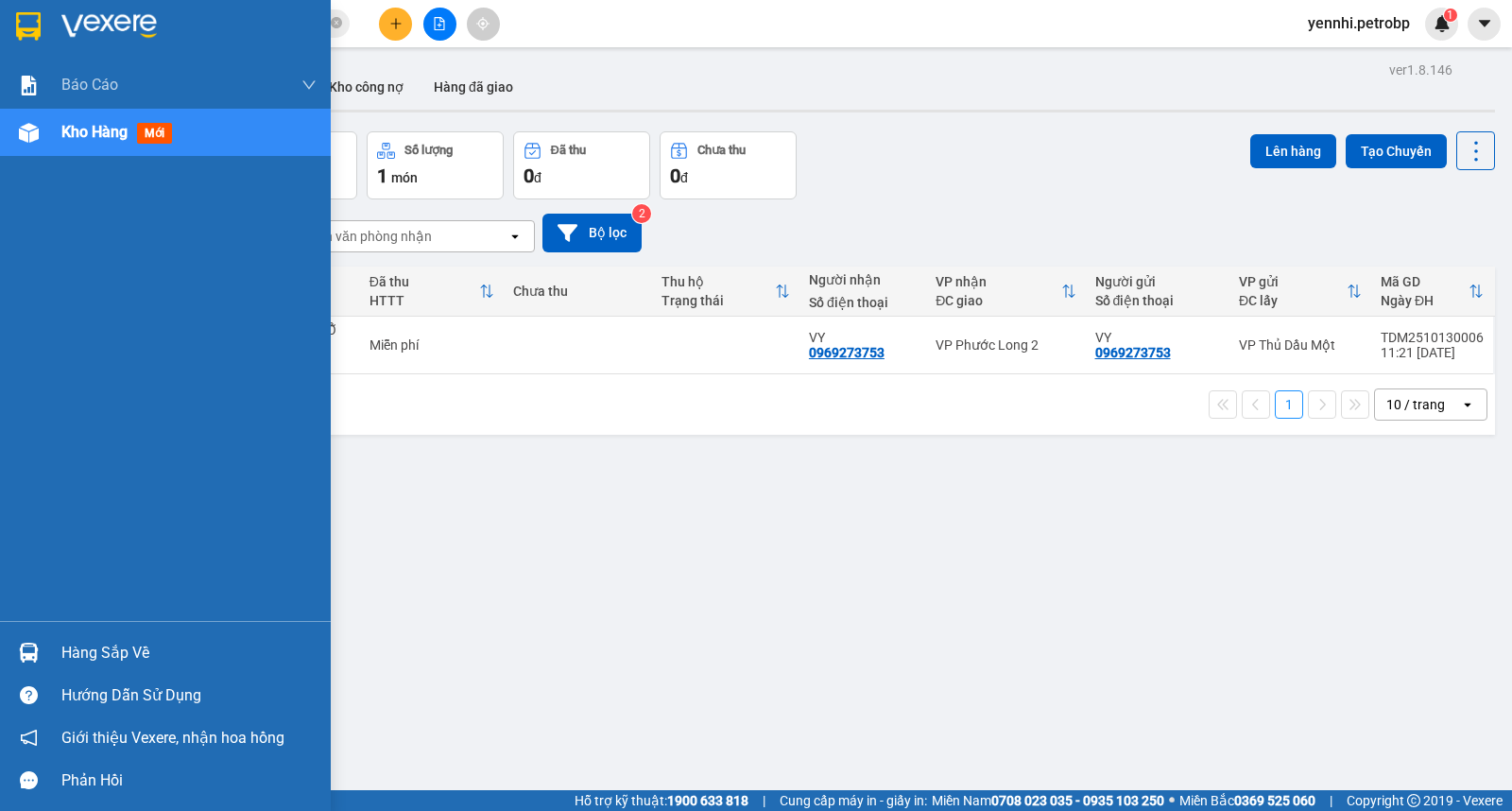
click at [13, 644] on div at bounding box center [29, 652] width 33 height 33
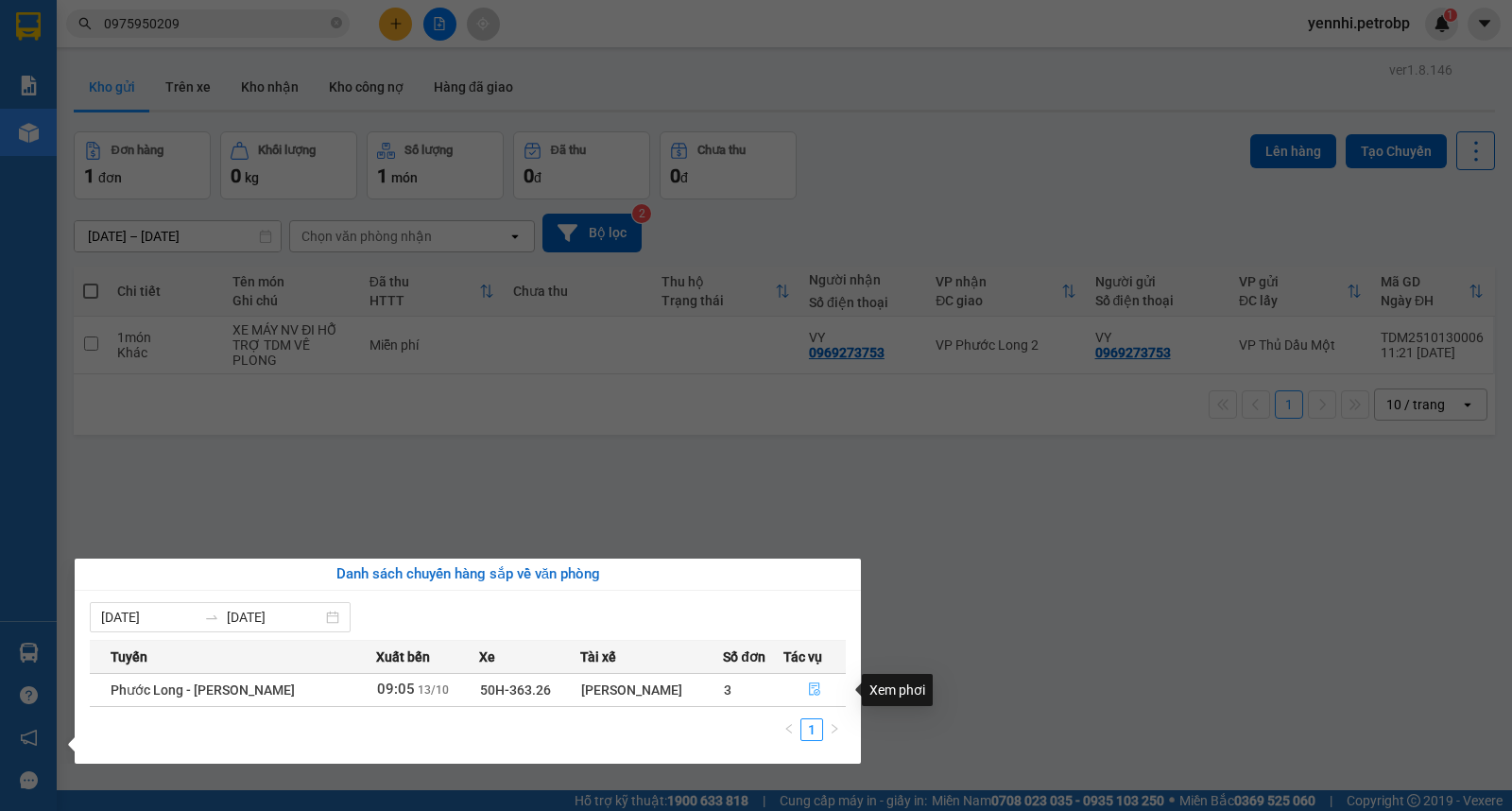
click at [811, 684] on icon "file-done" at bounding box center [815, 689] width 12 height 13
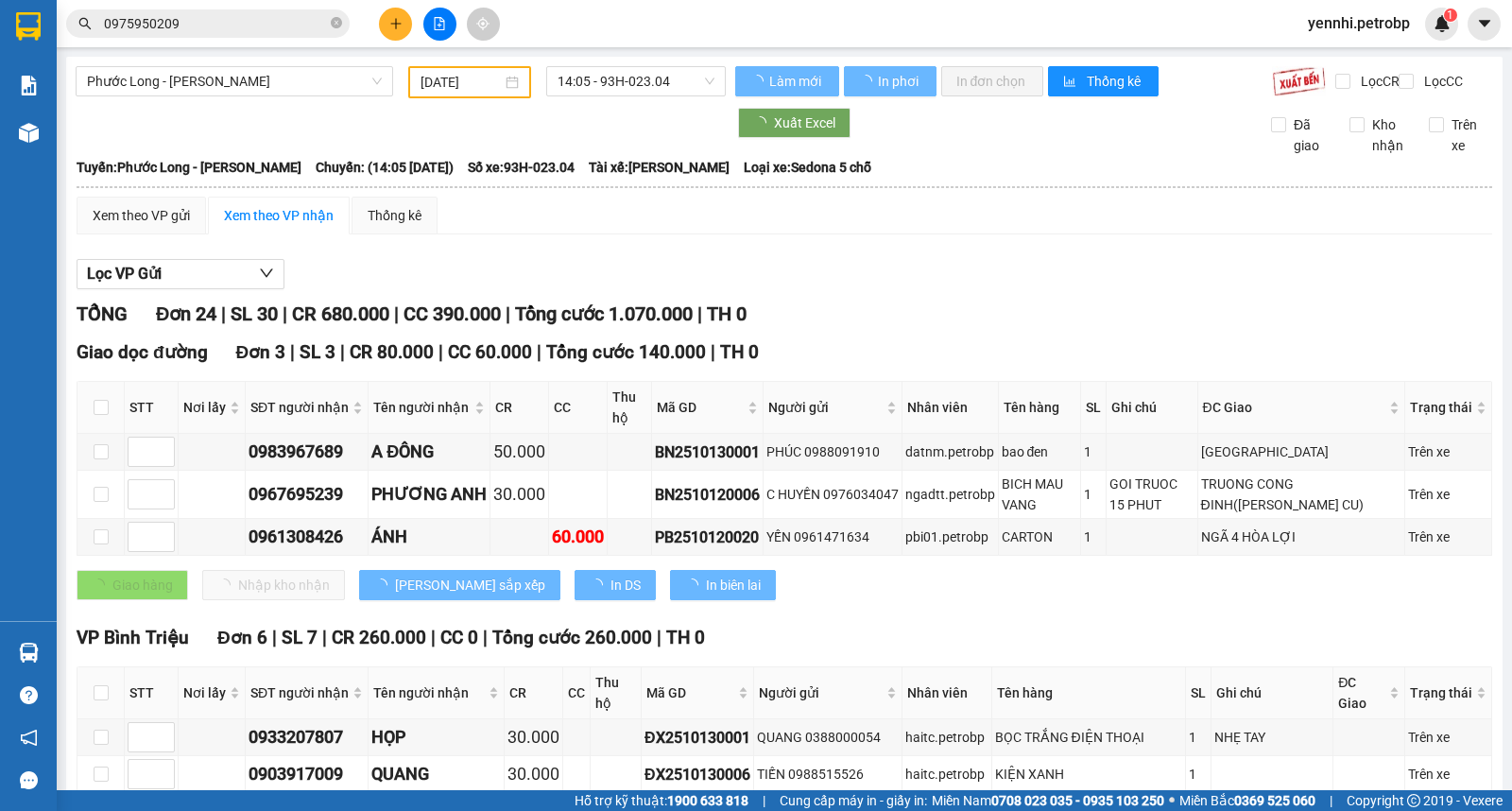
type input "[DATE]"
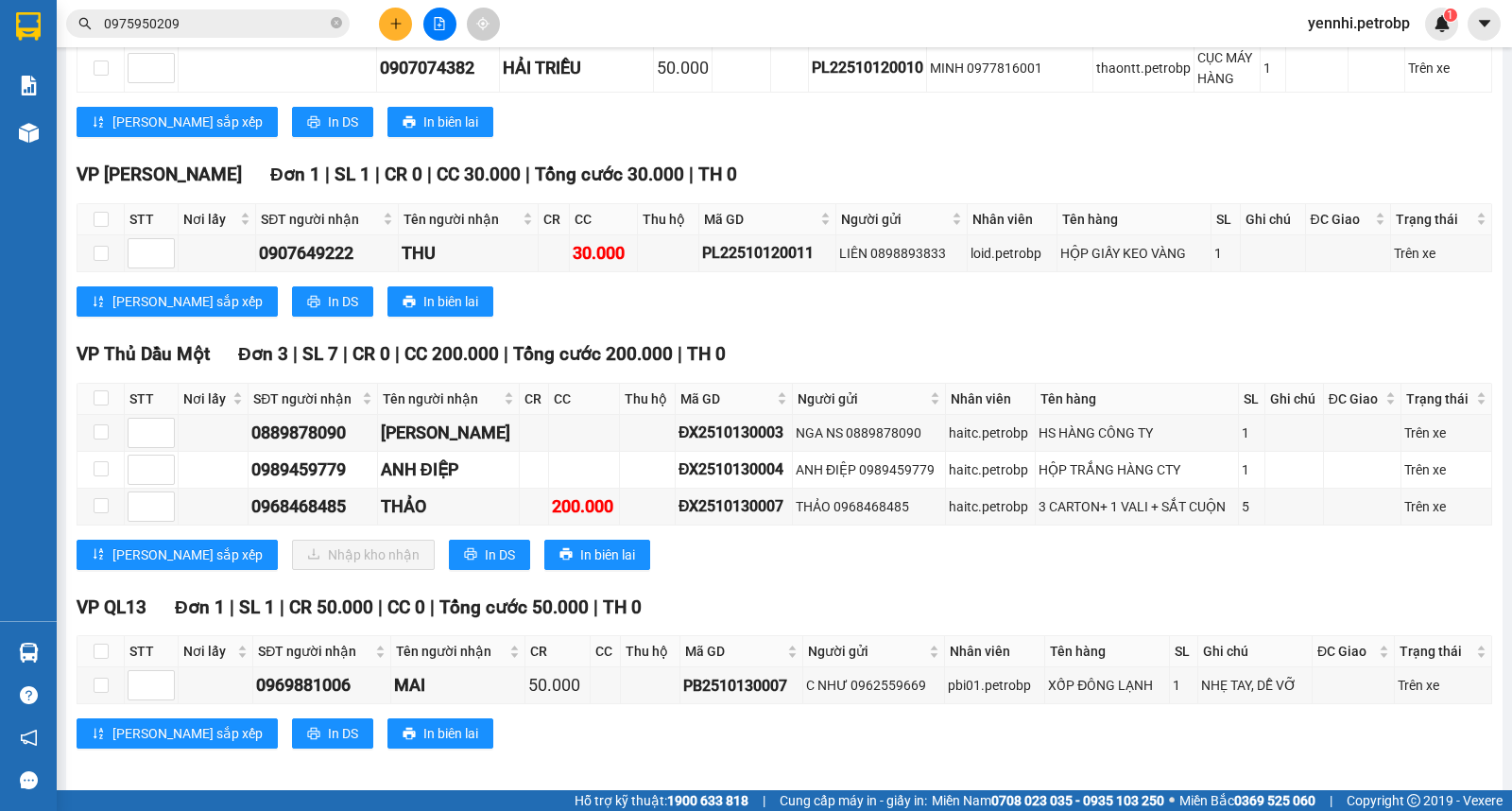
scroll to position [1607, 0]
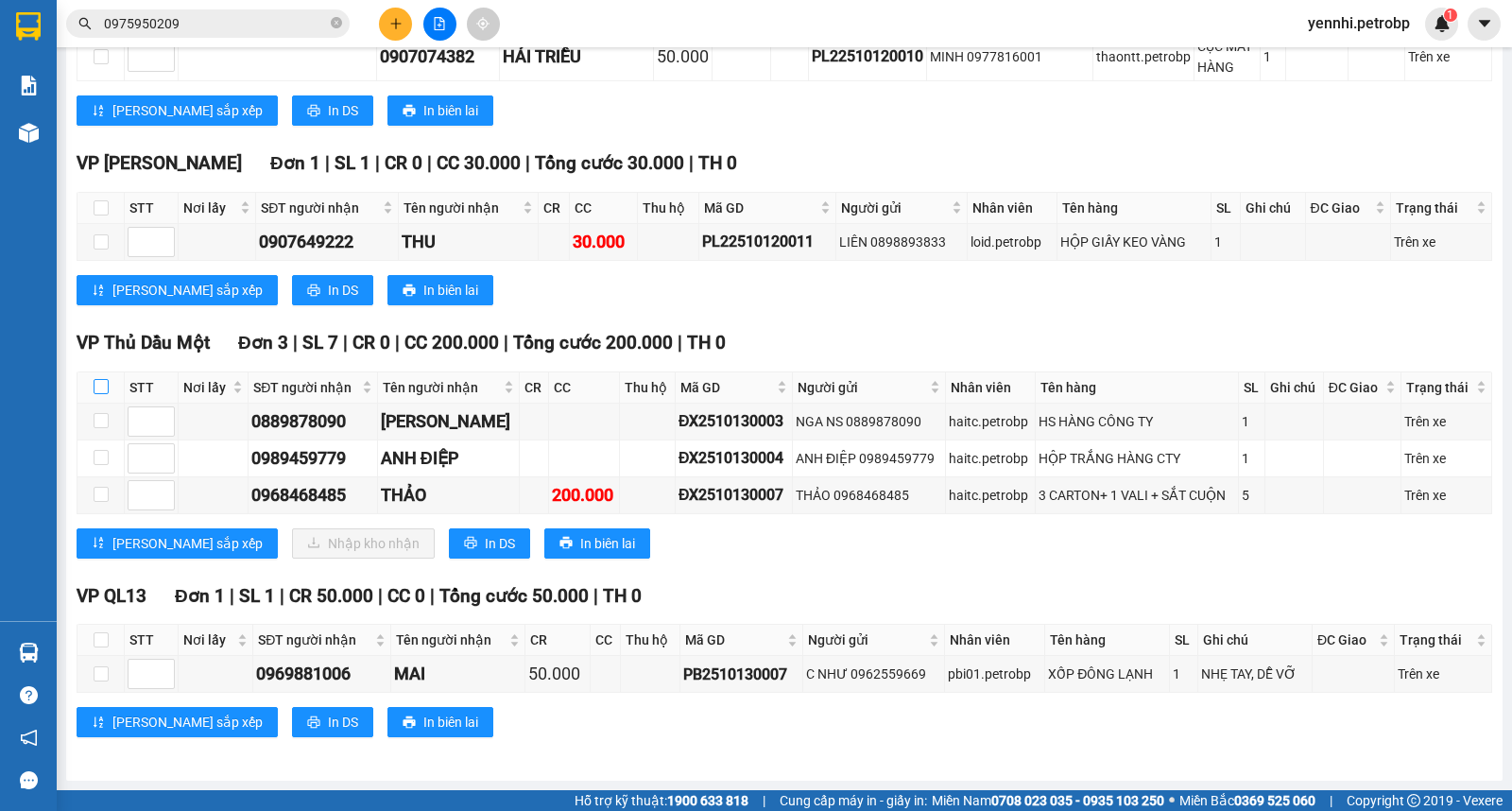
click at [102, 386] on input "checkbox" at bounding box center [101, 387] width 15 height 15
checkbox input "true"
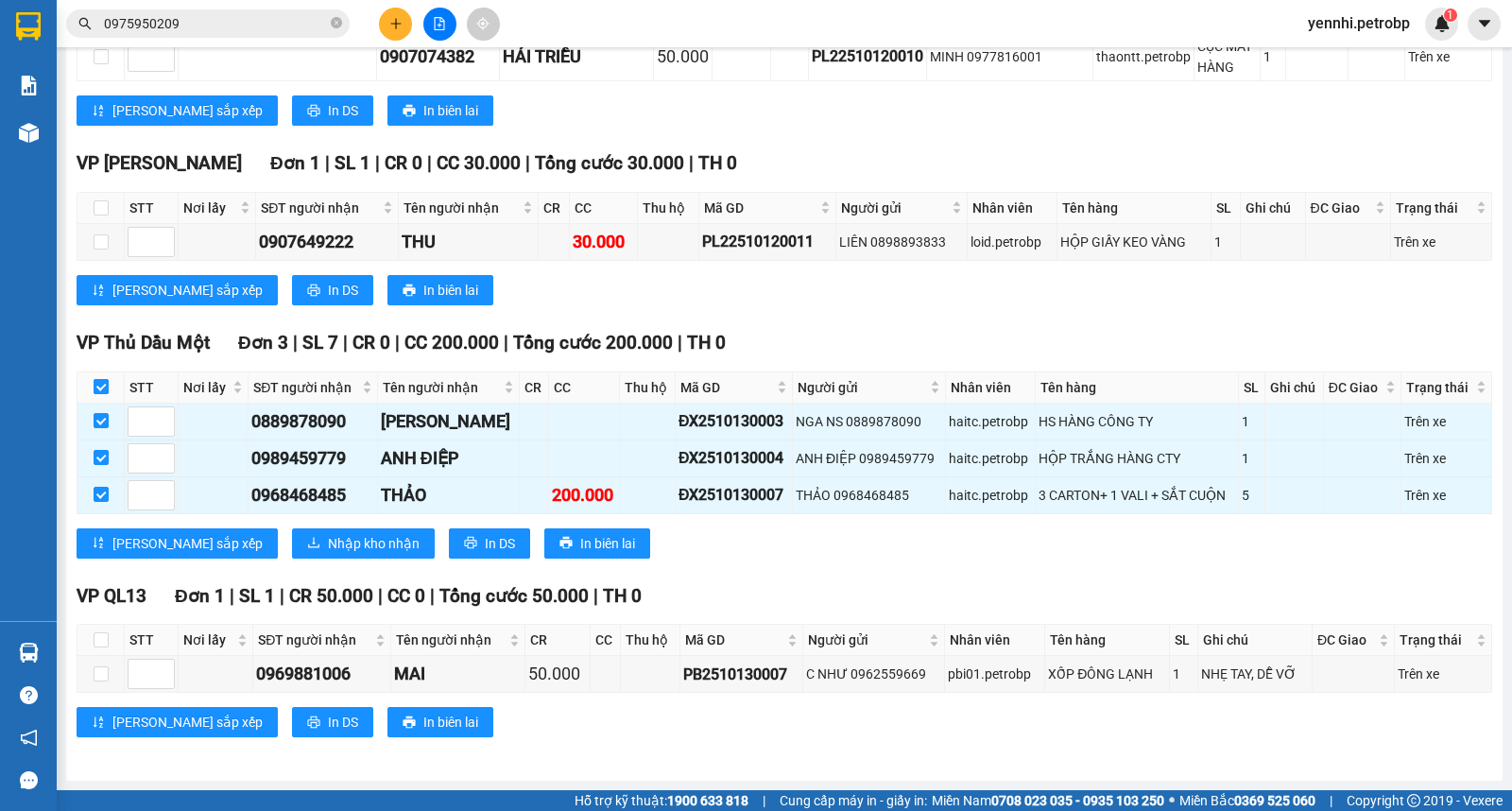
click at [99, 389] on input "checkbox" at bounding box center [101, 387] width 15 height 15
checkbox input "false"
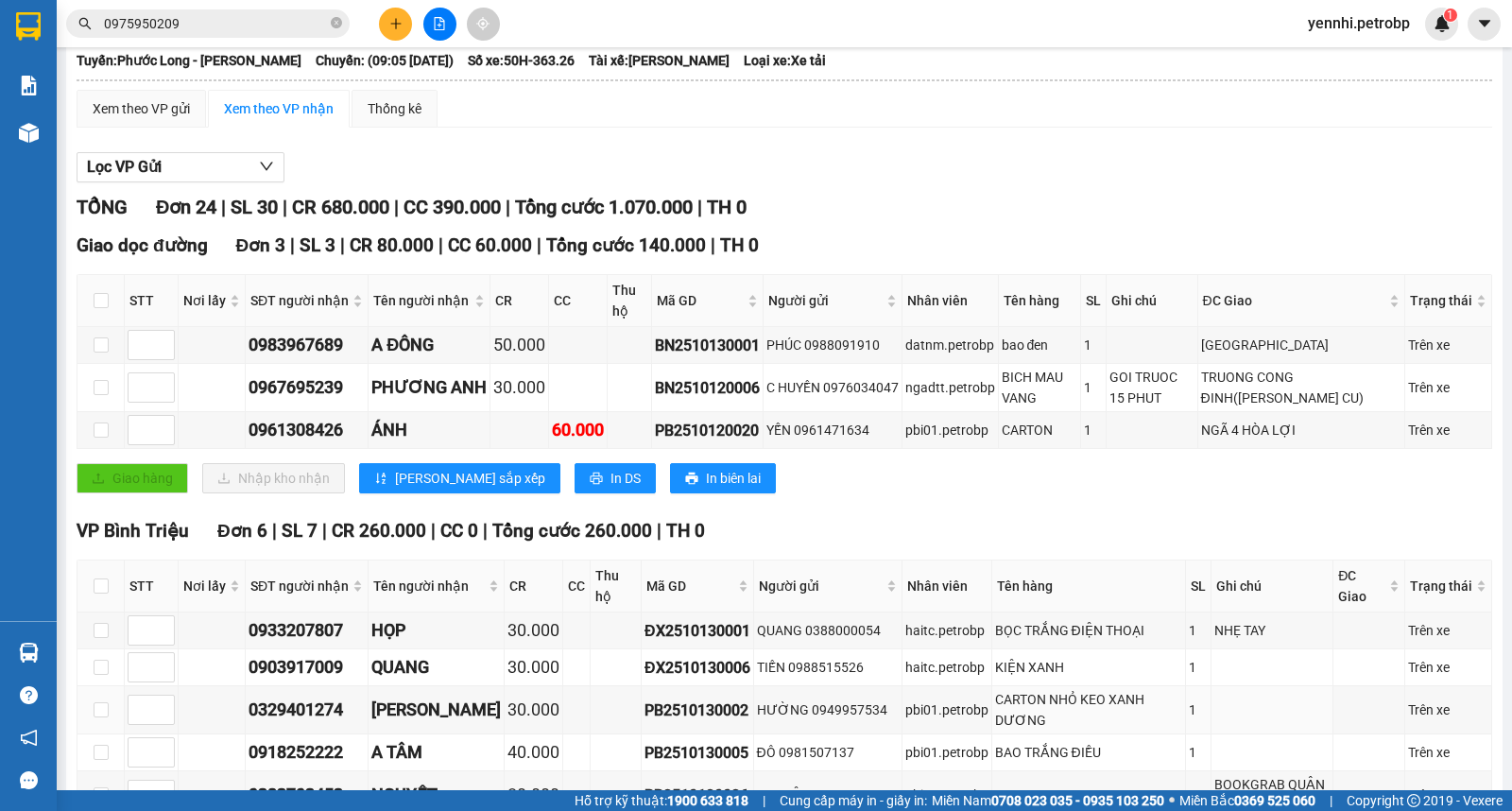
scroll to position [0, 0]
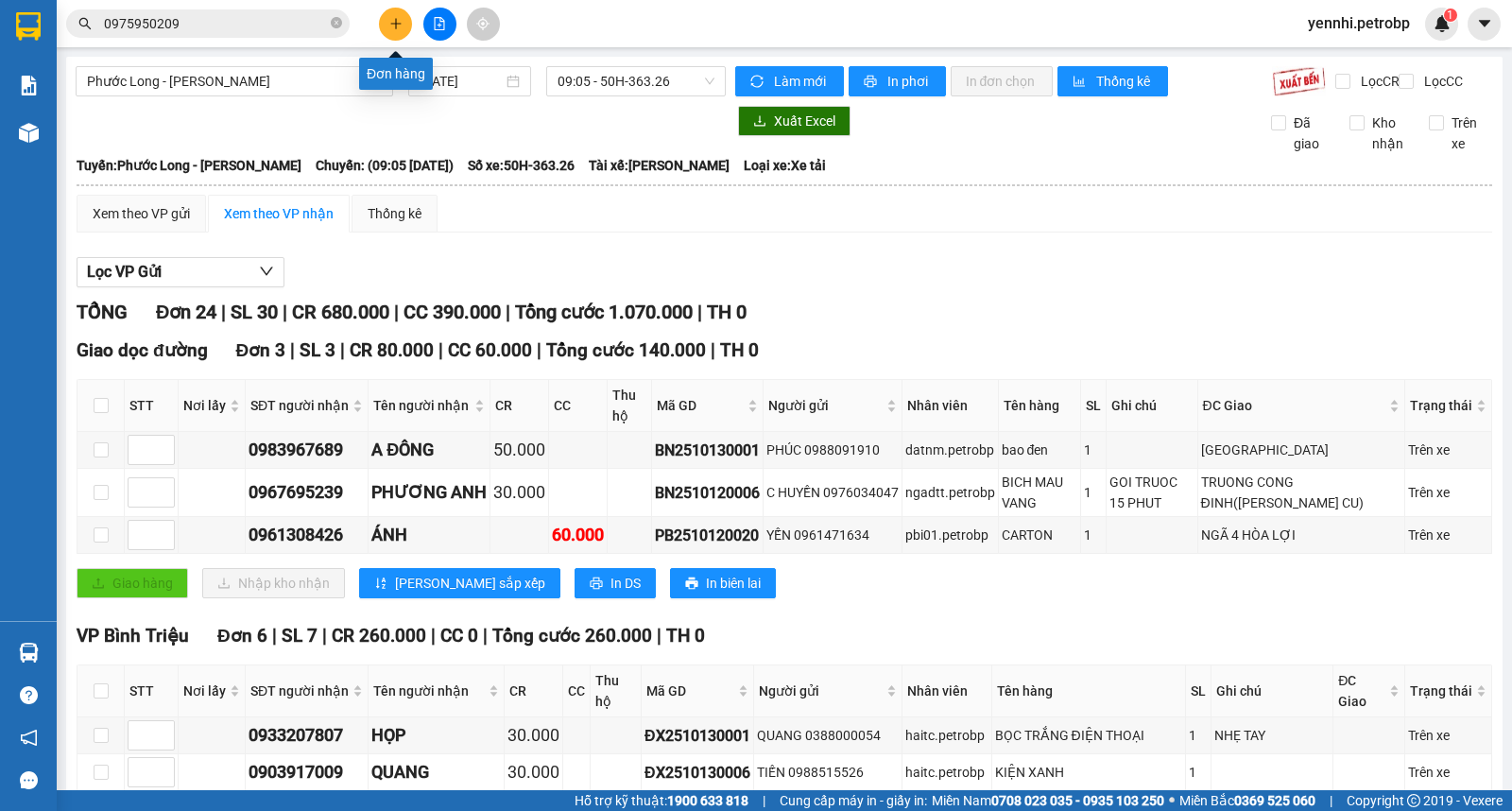
click at [390, 21] on icon "plus" at bounding box center [396, 24] width 13 height 13
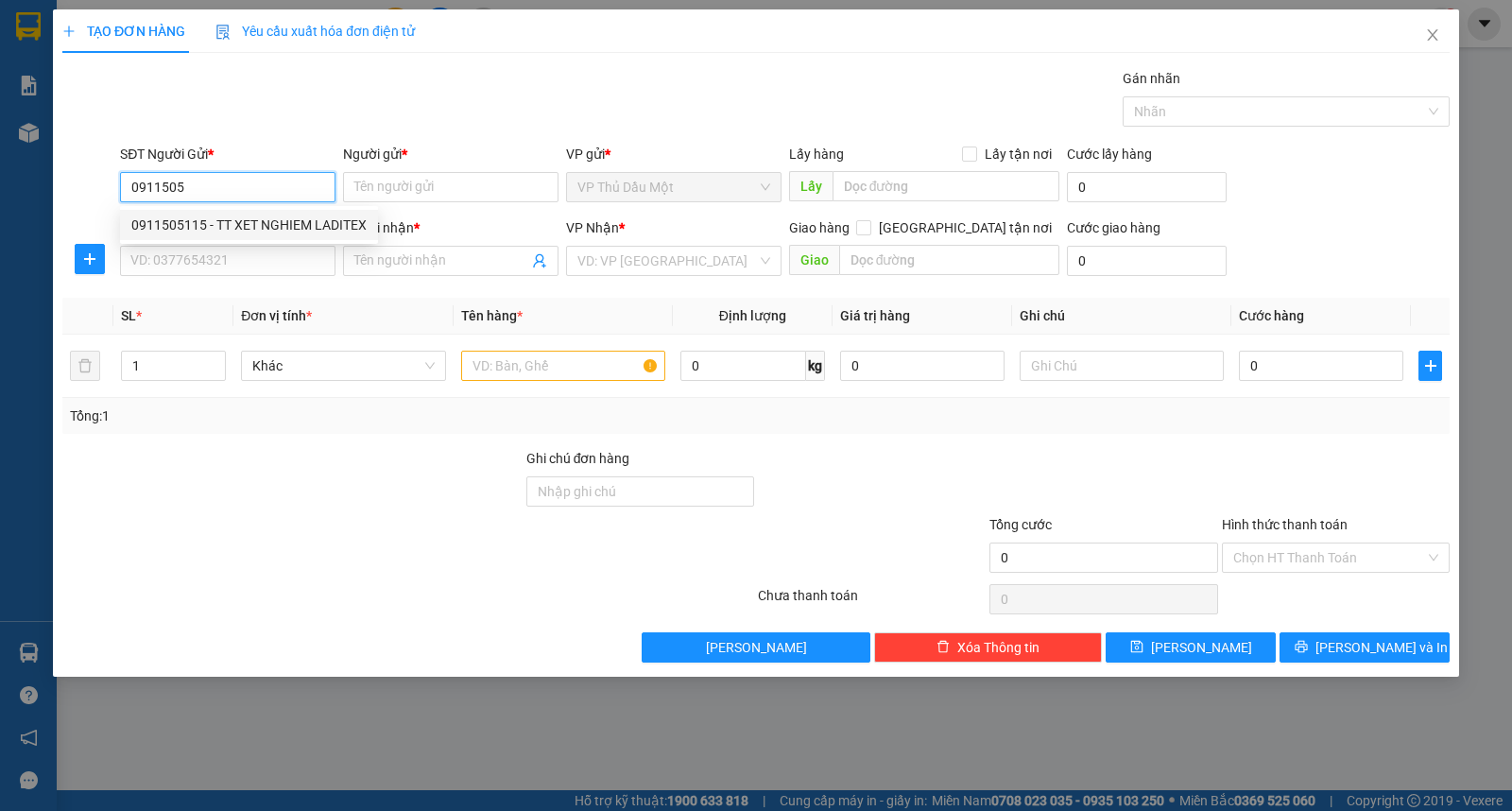
click at [280, 221] on div "0911505115 - TT XET NGHIEM LADITEX" at bounding box center [249, 225] width 236 height 21
type input "0911505115"
type input "TT XET NGHIEM LADITEX"
type input "1500 giường"
type input "0888882211"
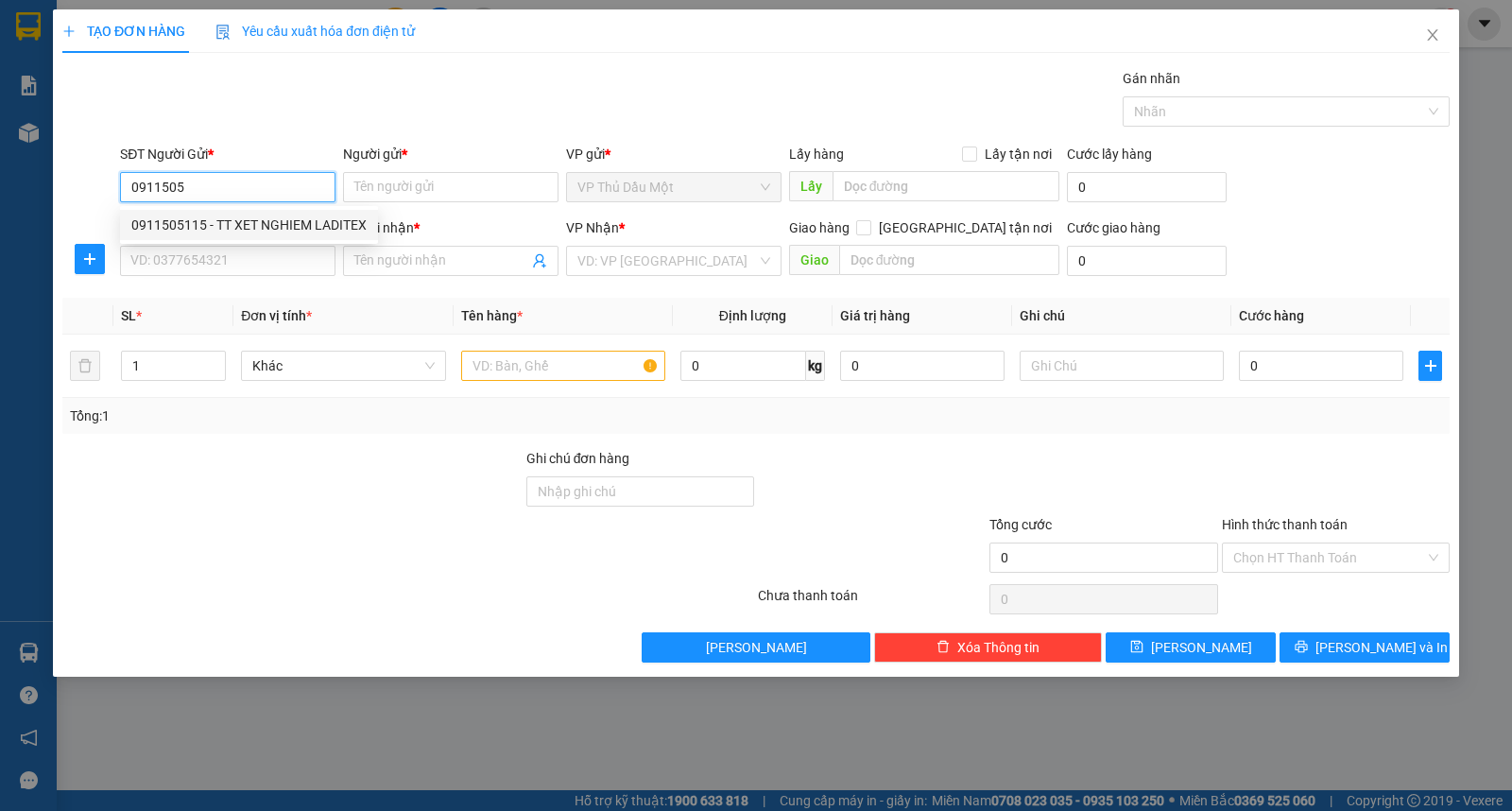
type input "ISOLABO"
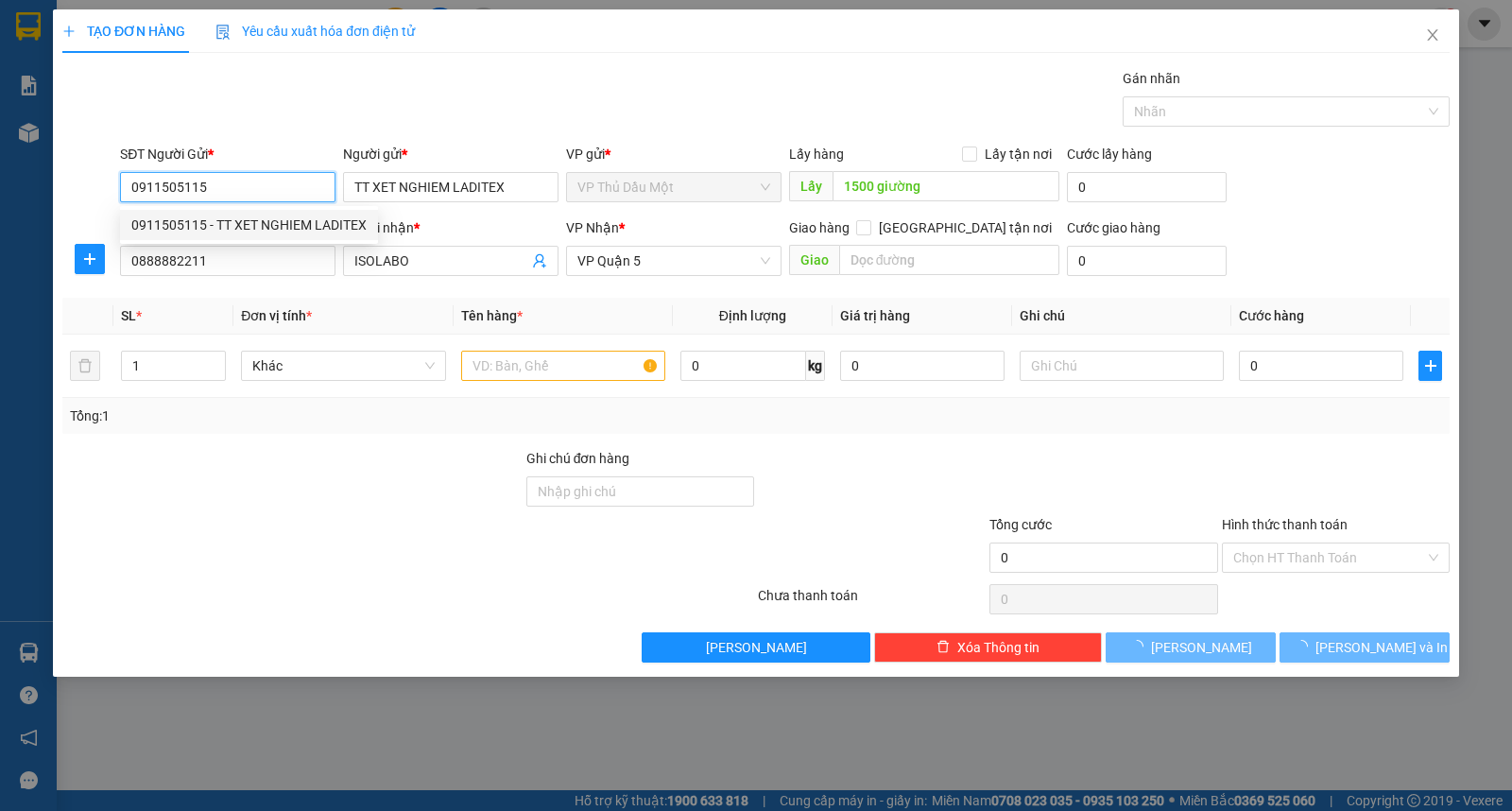
type input "30.000"
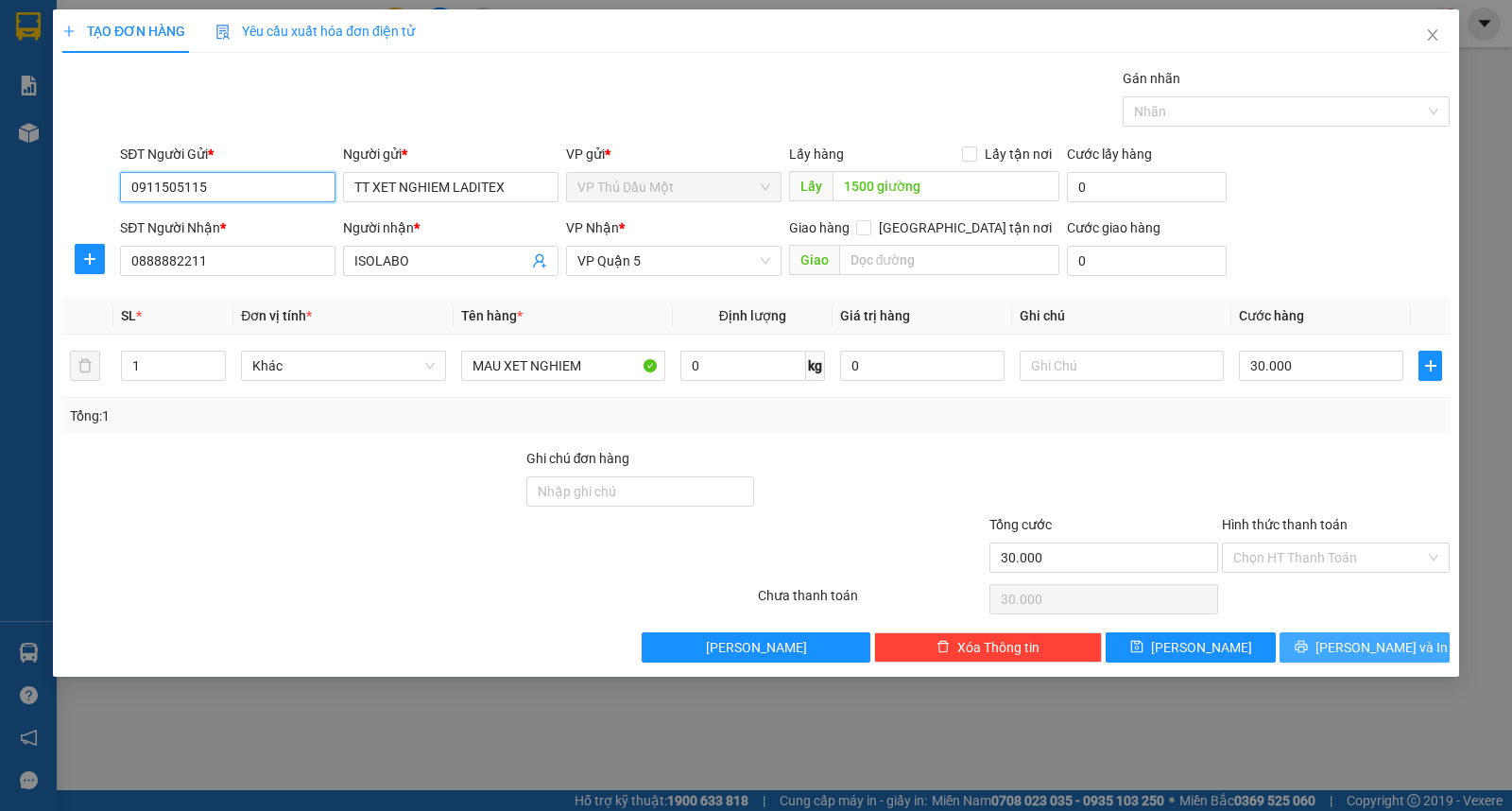
type input "0911505115"
click at [1354, 645] on span "[PERSON_NAME] và In" at bounding box center [1381, 647] width 133 height 21
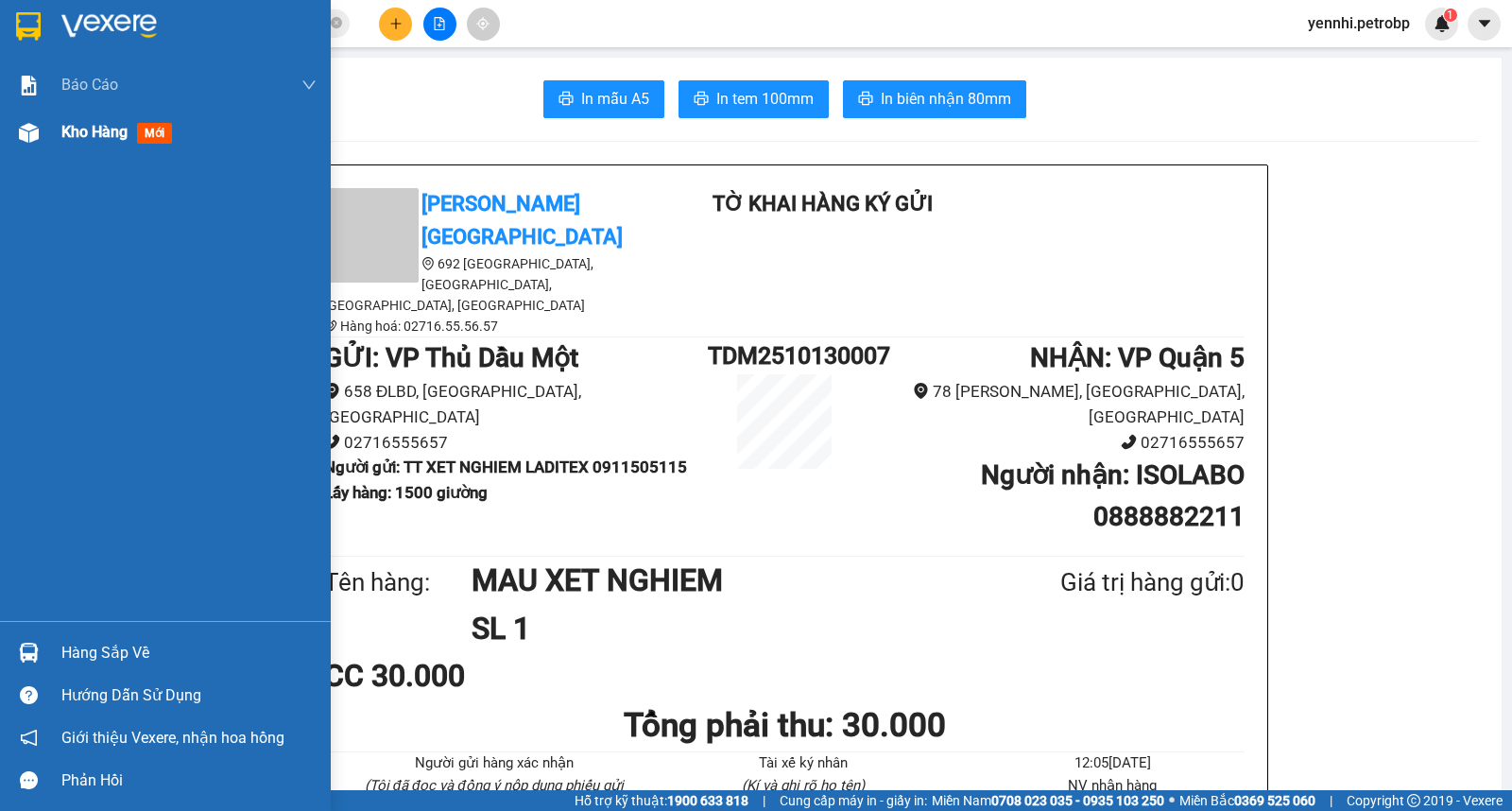
click at [40, 134] on div at bounding box center [29, 133] width 33 height 33
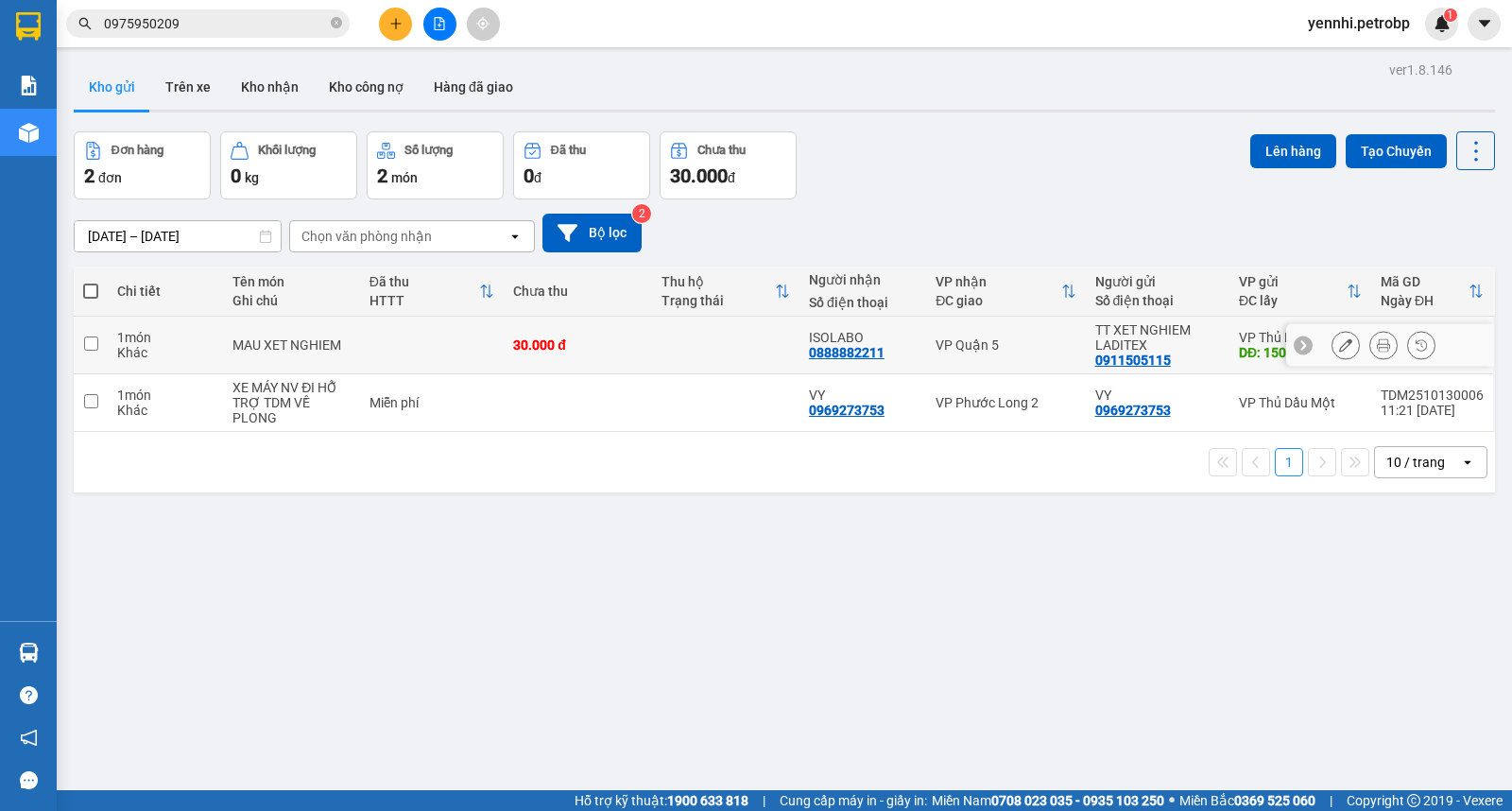
click at [89, 347] on input "checkbox" at bounding box center [90, 343] width 14 height 14
checkbox input "true"
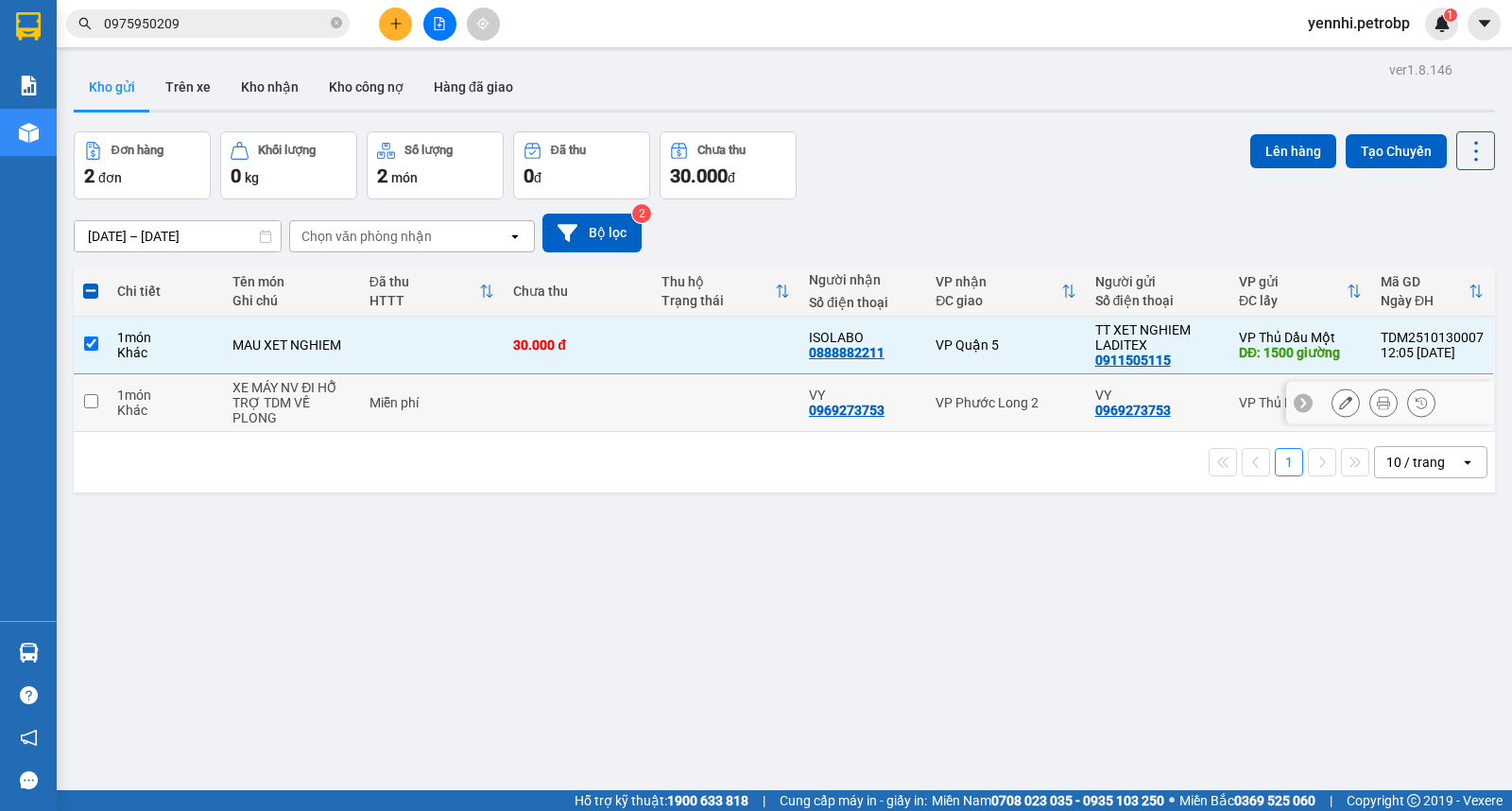
click at [86, 400] on input "checkbox" at bounding box center [90, 401] width 14 height 14
checkbox input "true"
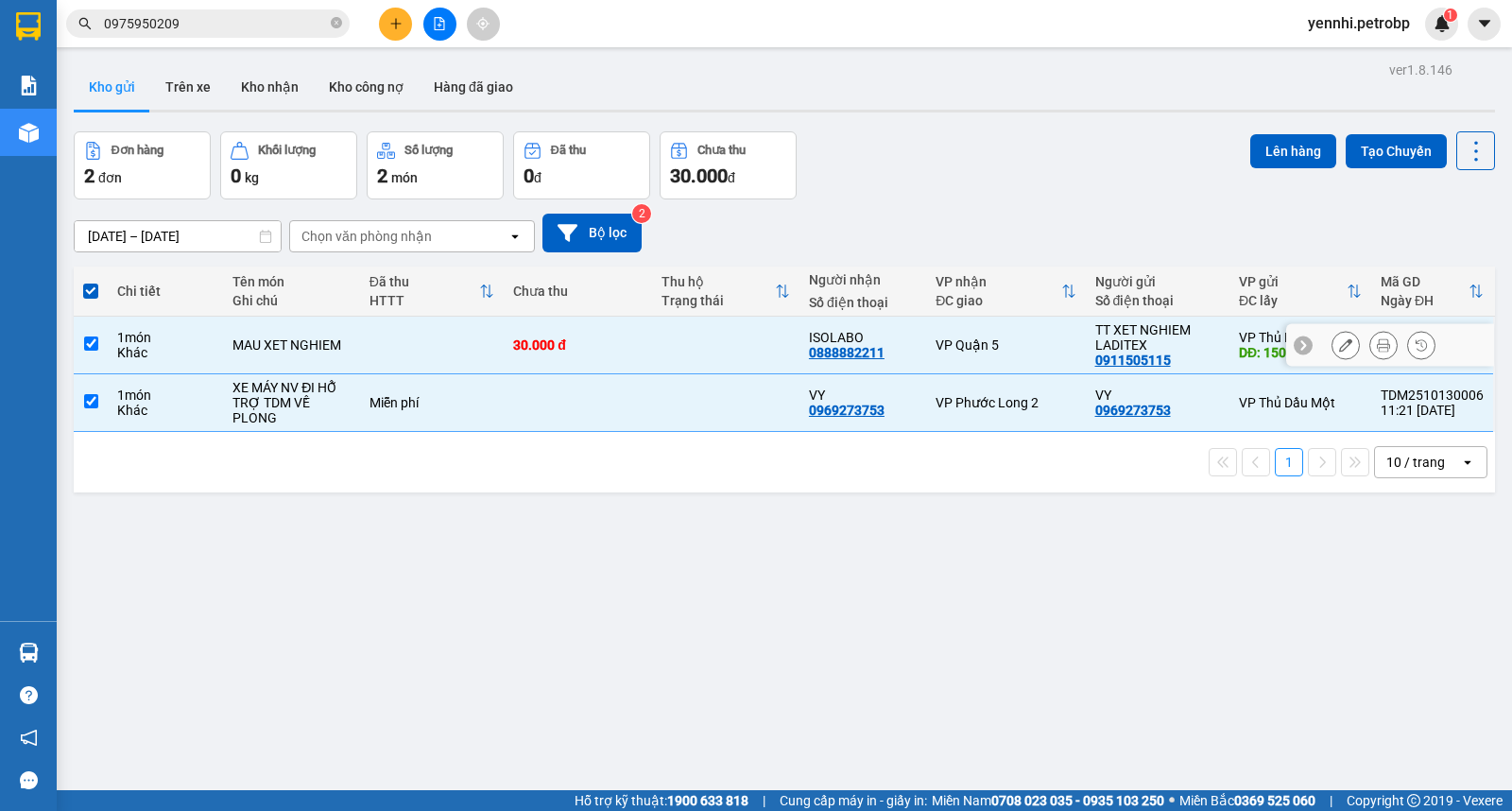
click at [89, 344] on input "checkbox" at bounding box center [90, 343] width 14 height 14
checkbox input "false"
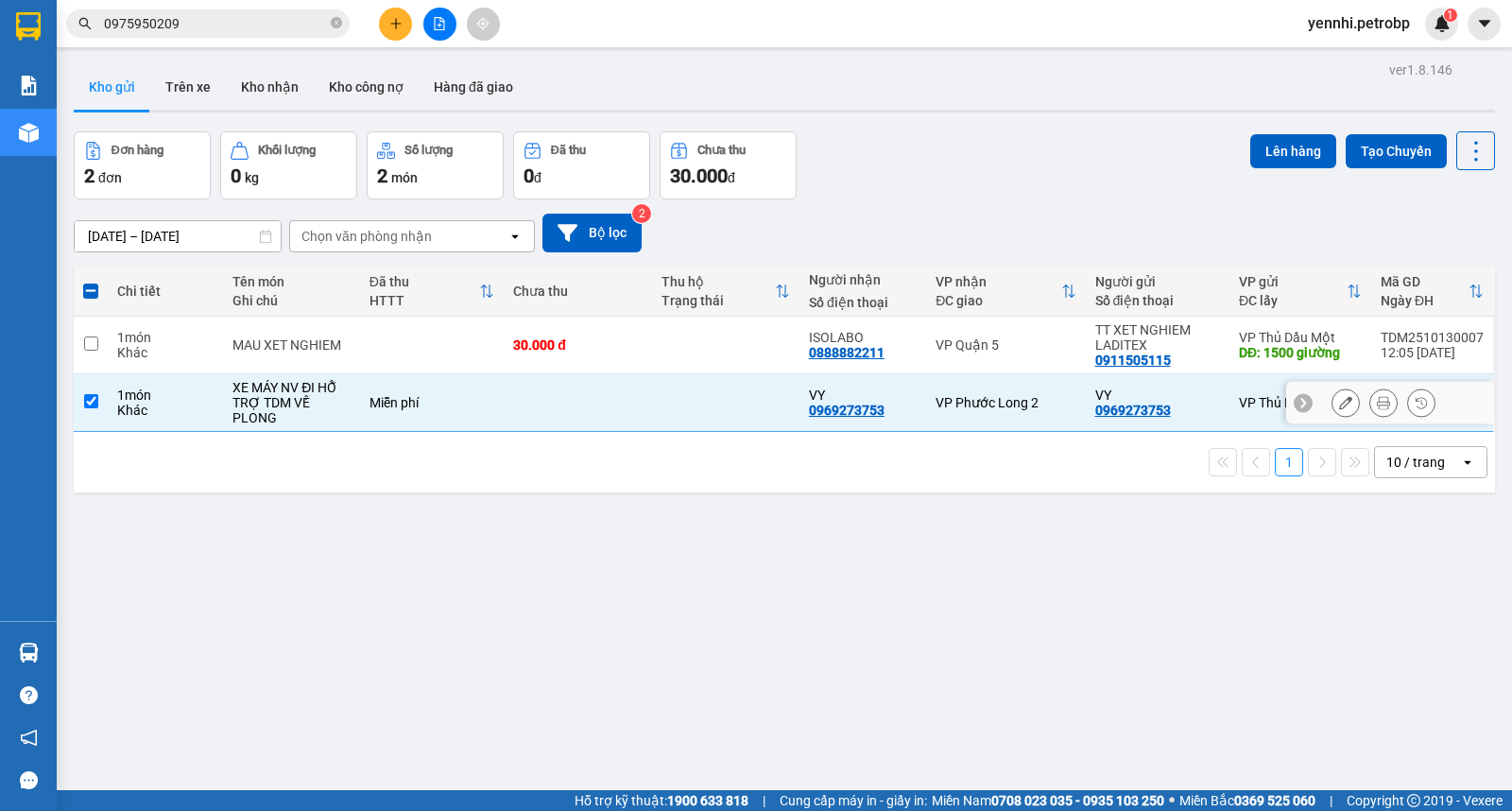
click at [88, 404] on input "checkbox" at bounding box center [90, 401] width 14 height 14
checkbox input "false"
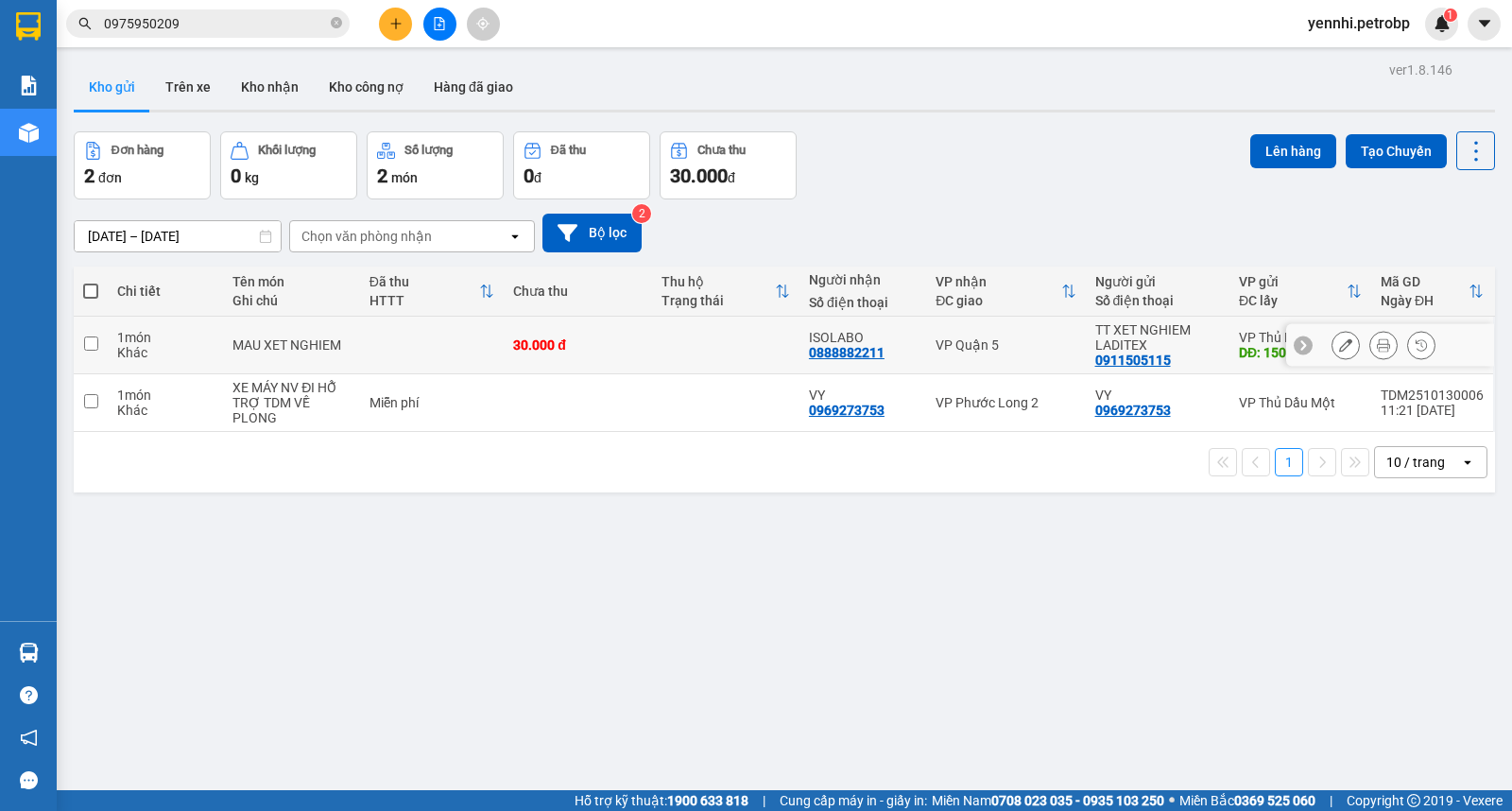
click at [86, 346] on input "checkbox" at bounding box center [90, 343] width 14 height 14
checkbox input "true"
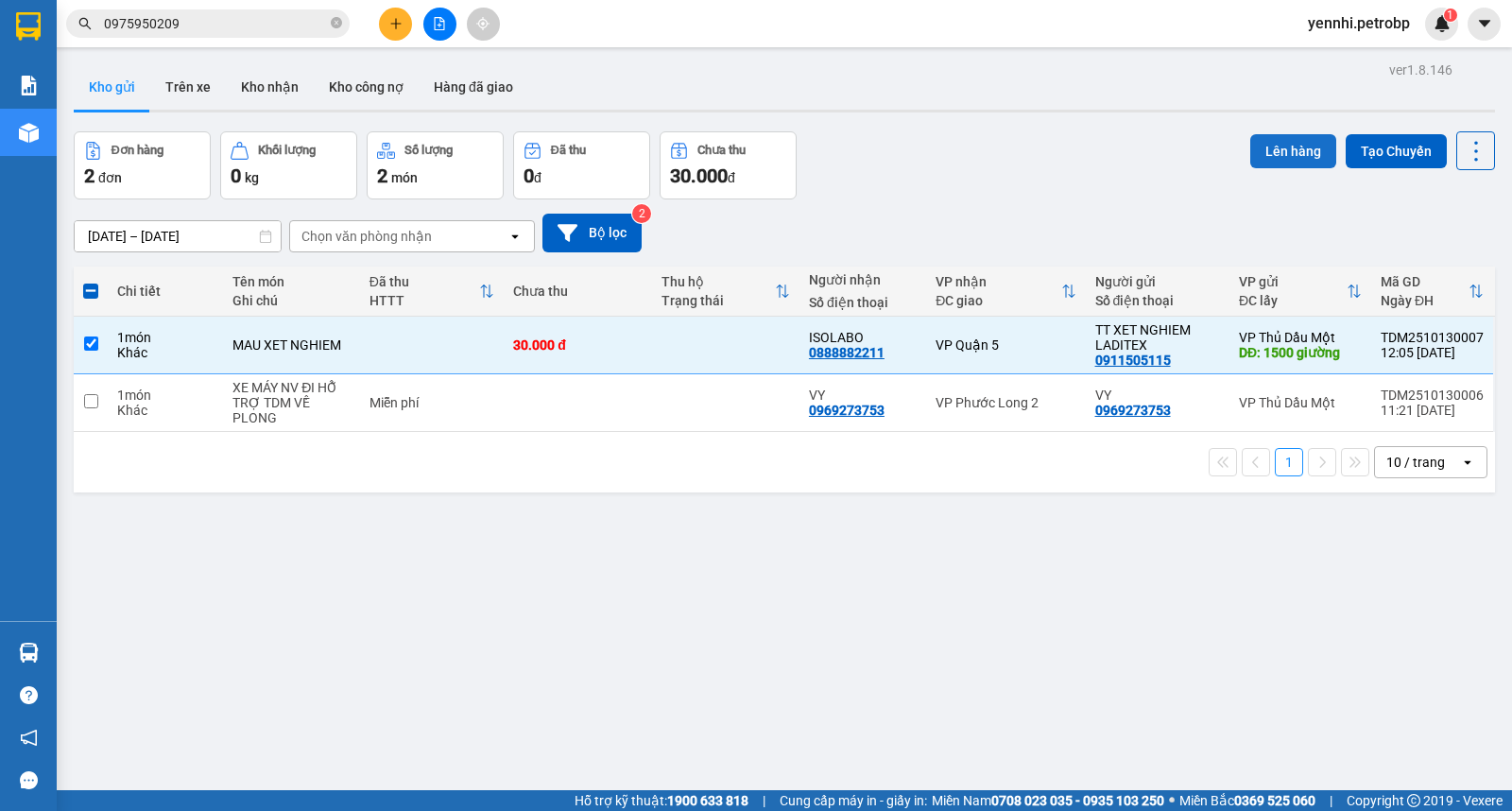
click at [1271, 147] on button "Lên hàng" at bounding box center [1293, 150] width 86 height 34
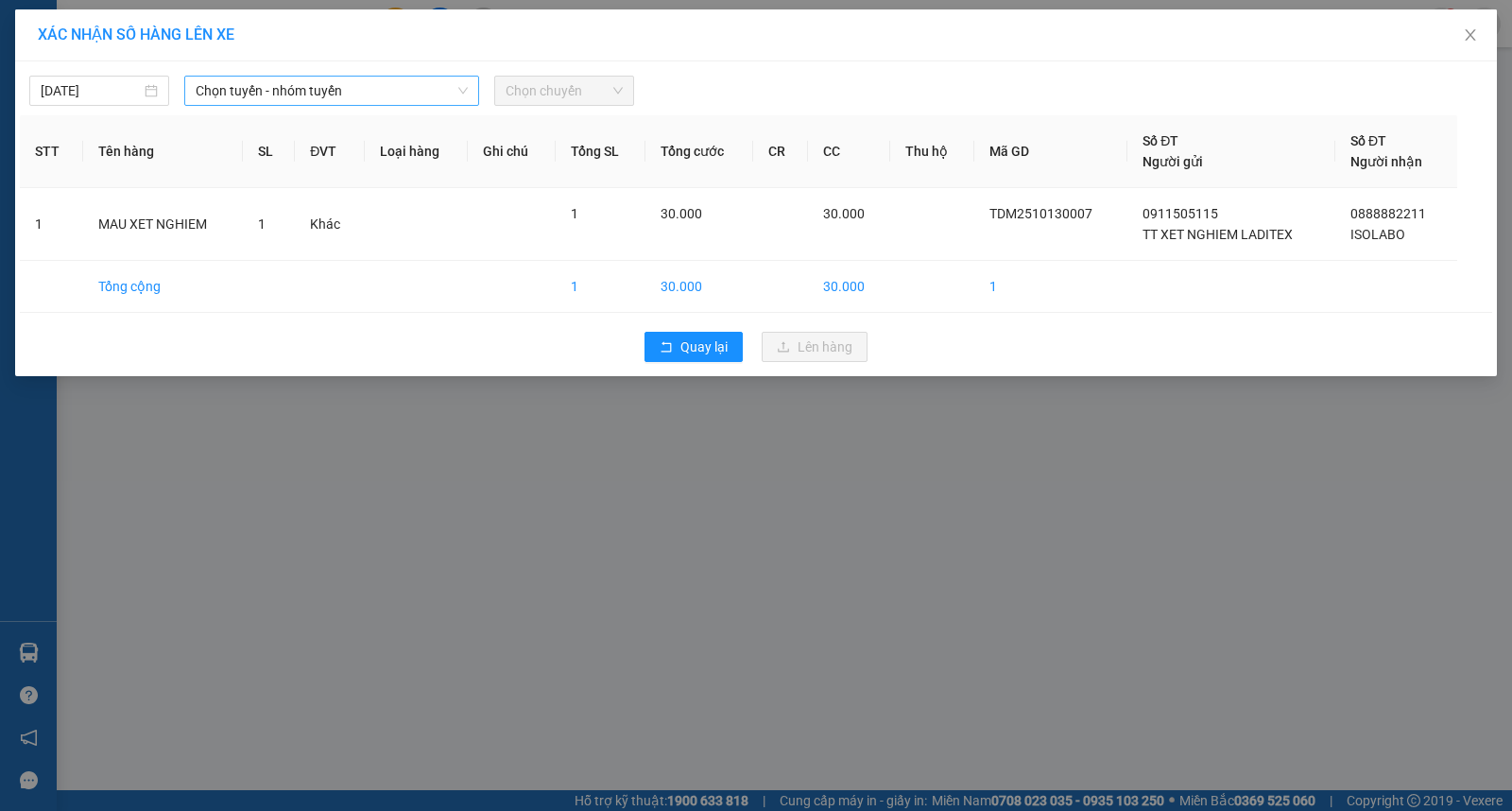
click at [289, 98] on span "Chọn tuyến - nhóm tuyến" at bounding box center [331, 90] width 272 height 28
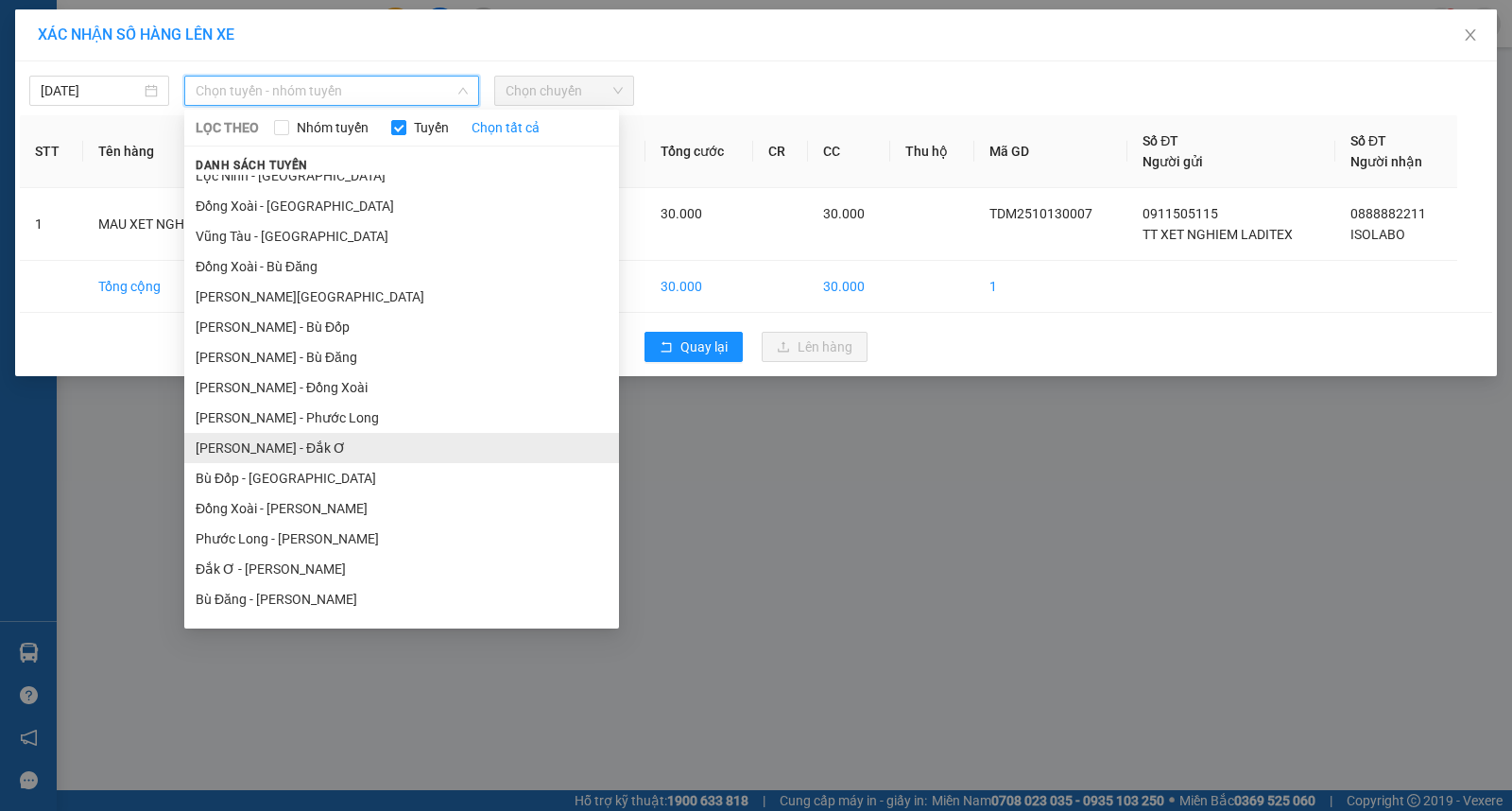
scroll to position [157, 0]
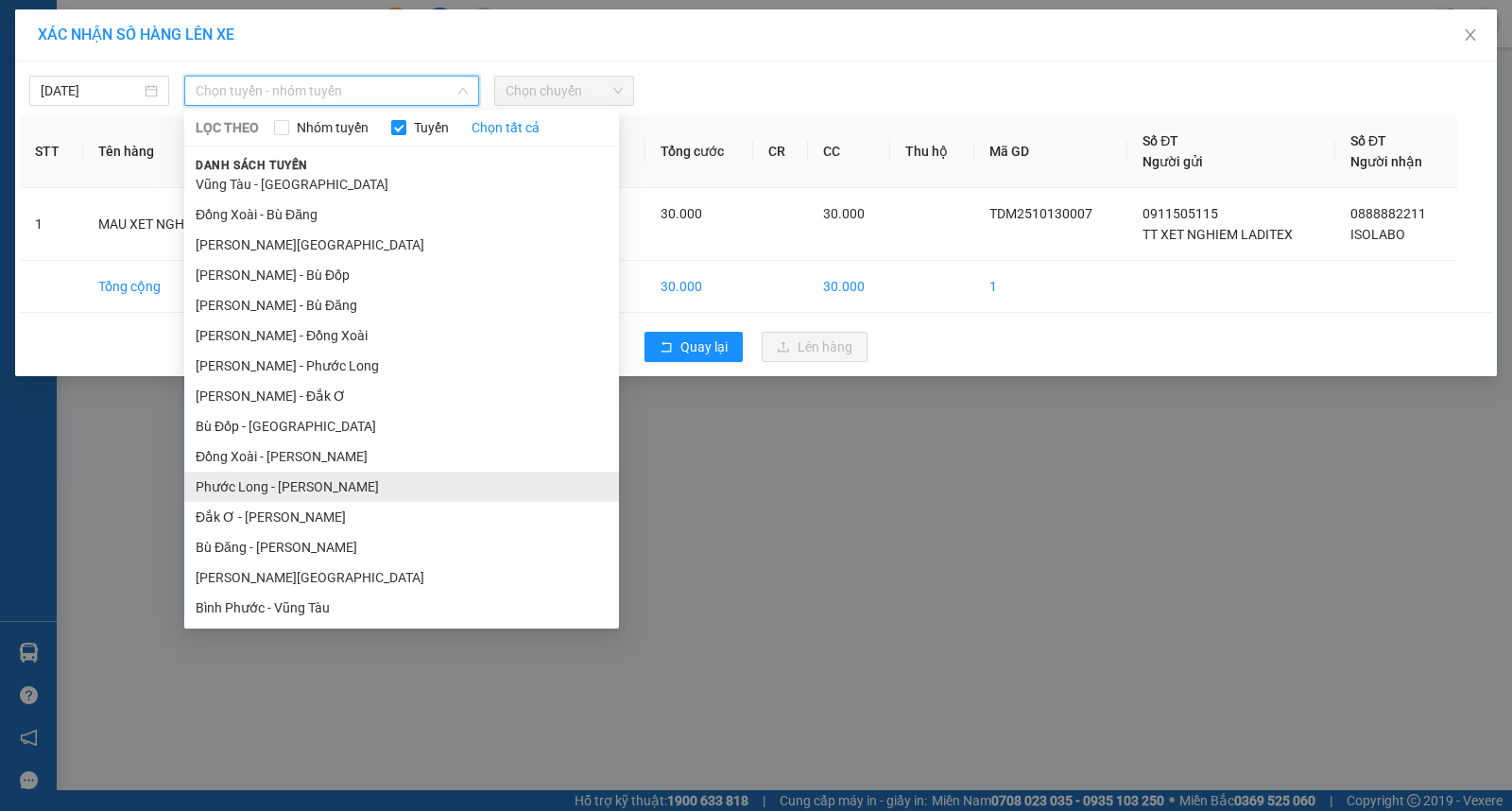
click at [364, 476] on li "Phước Long - [PERSON_NAME]" at bounding box center [402, 486] width 435 height 30
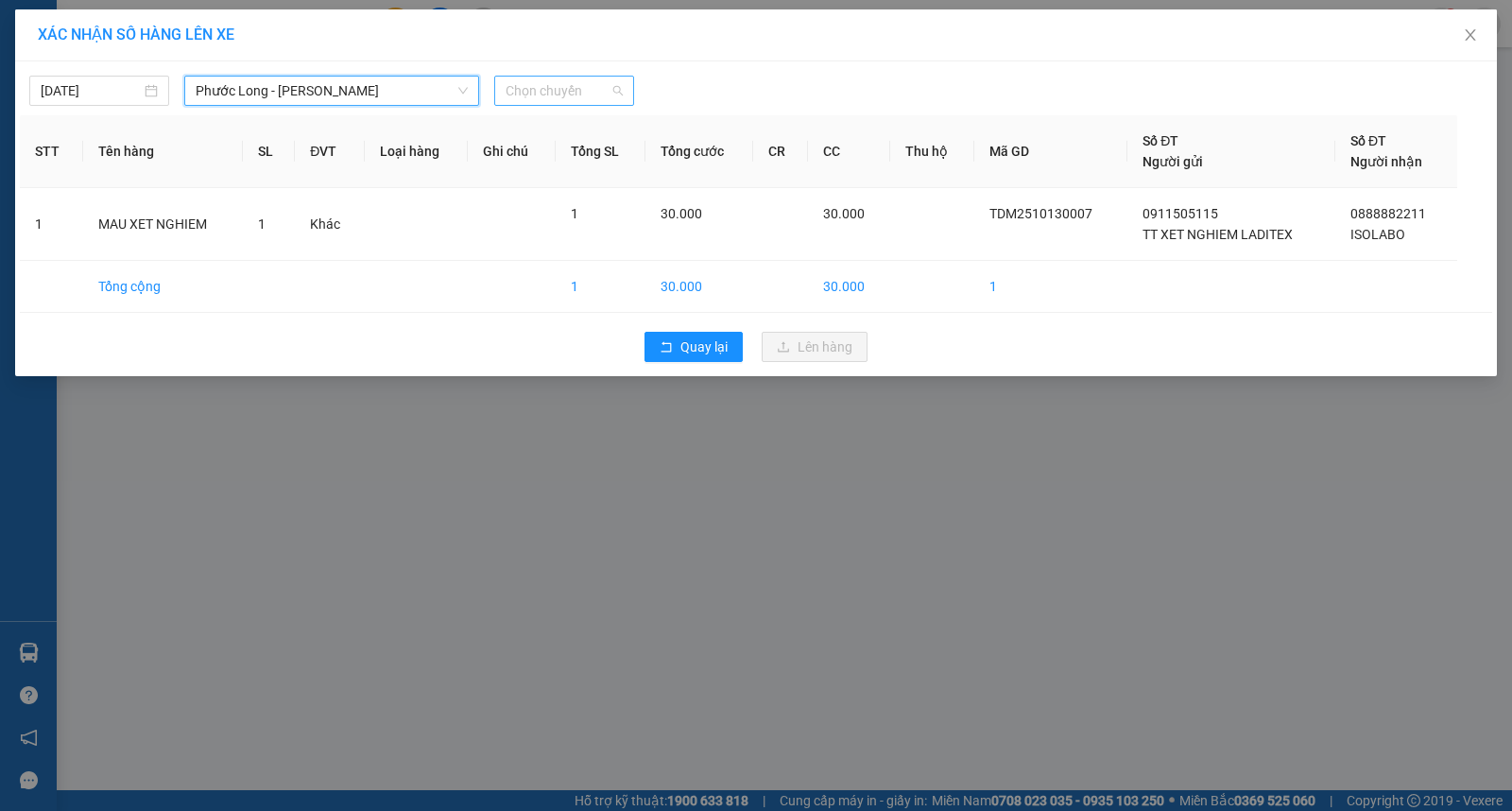
click at [563, 91] on span "Chọn chuyến" at bounding box center [565, 90] width 117 height 28
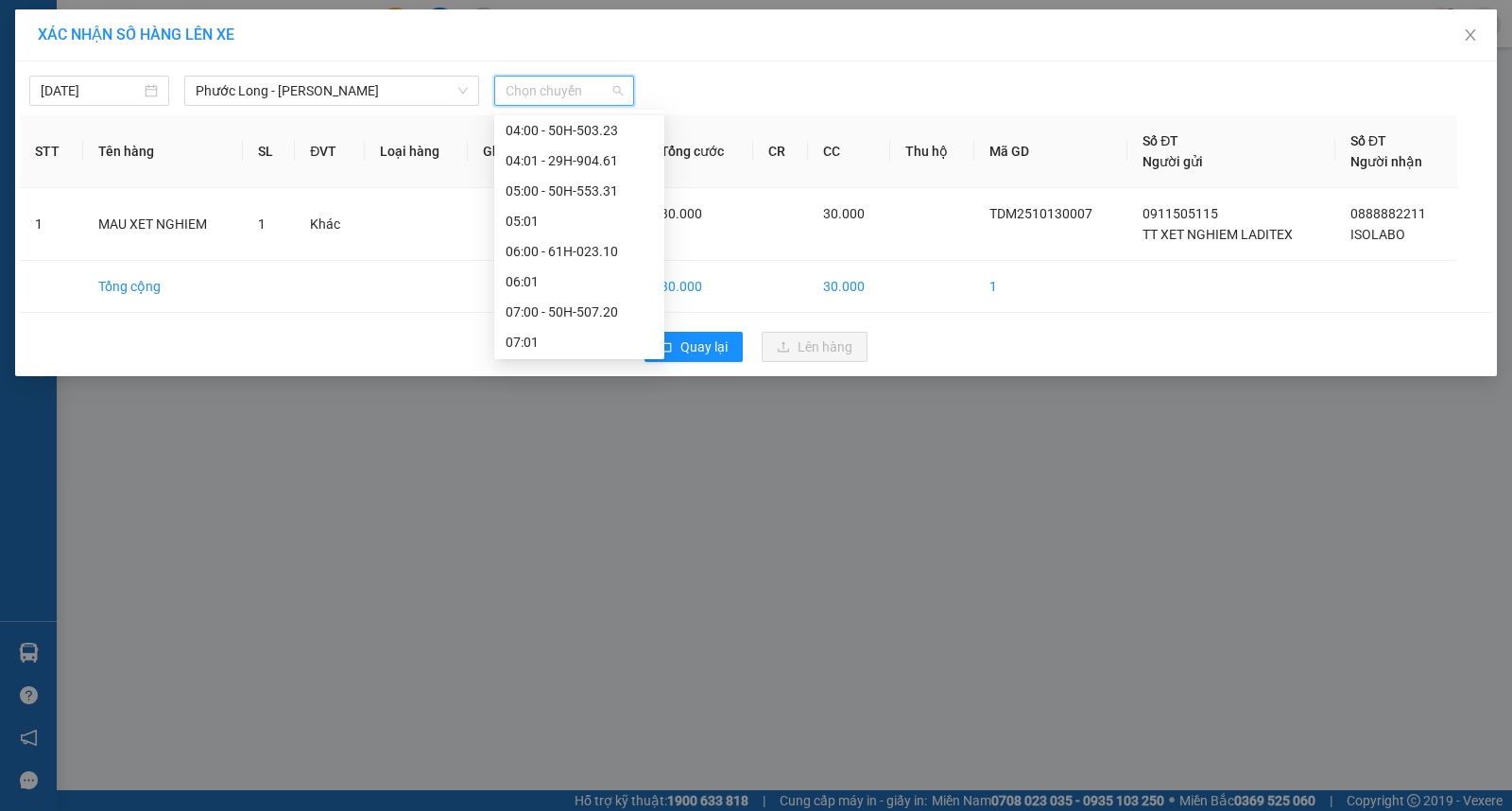
scroll to position [419, 0]
click at [591, 276] on div "09:05 - 50H-363.26" at bounding box center [579, 284] width 147 height 21
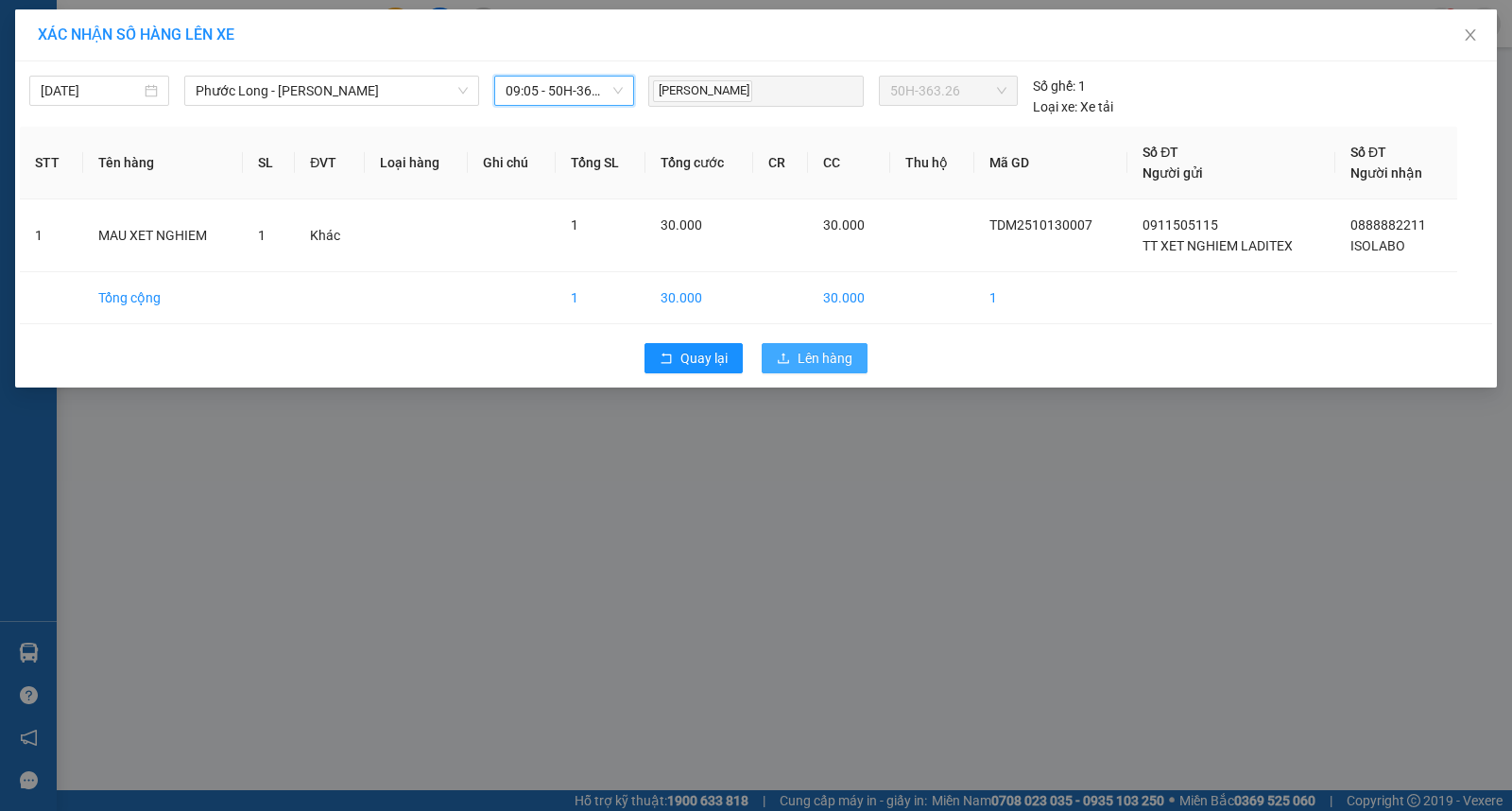
click at [838, 354] on span "Lên hàng" at bounding box center [824, 358] width 55 height 21
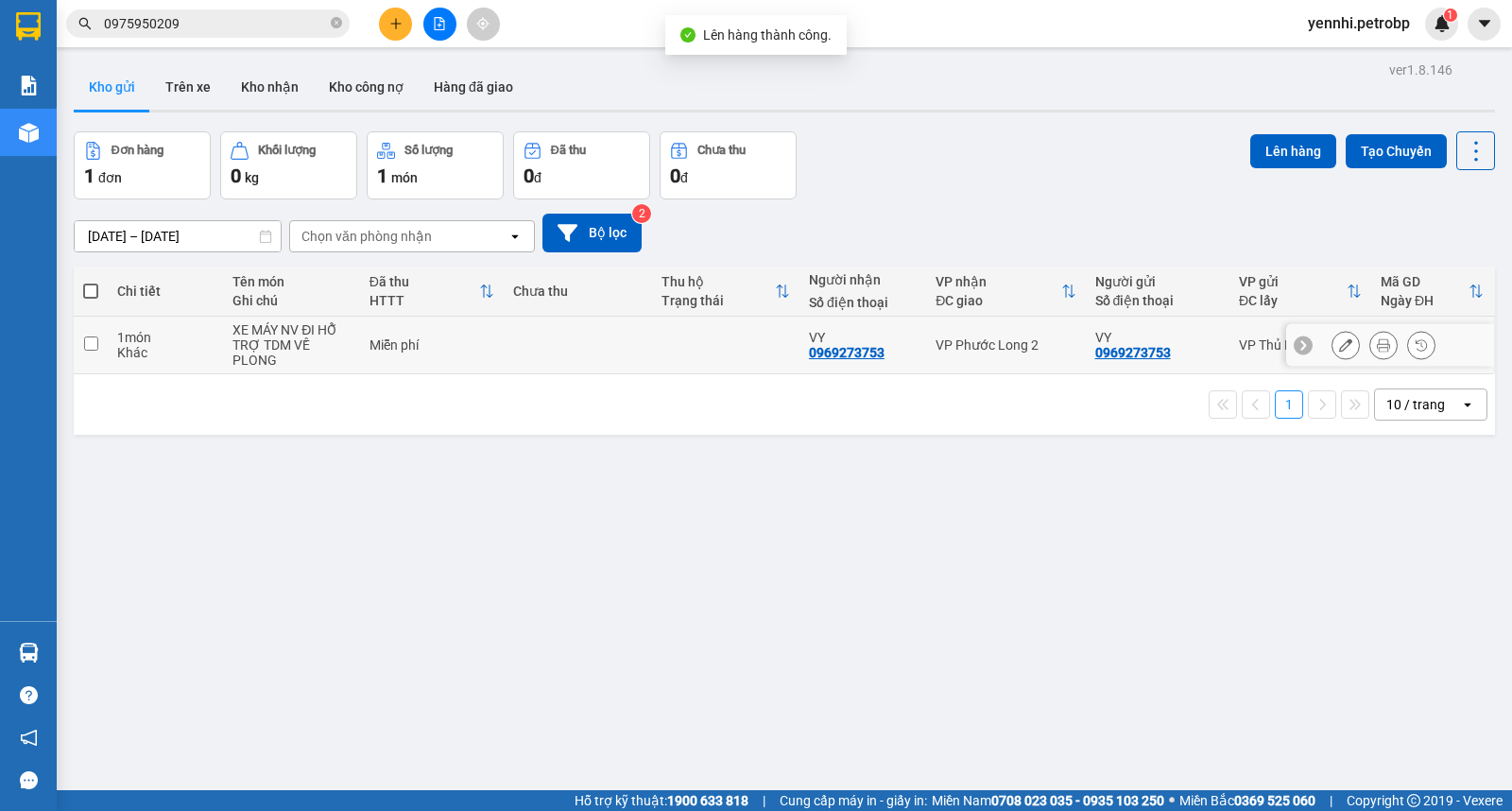
click at [88, 345] on input "checkbox" at bounding box center [90, 343] width 14 height 14
checkbox input "true"
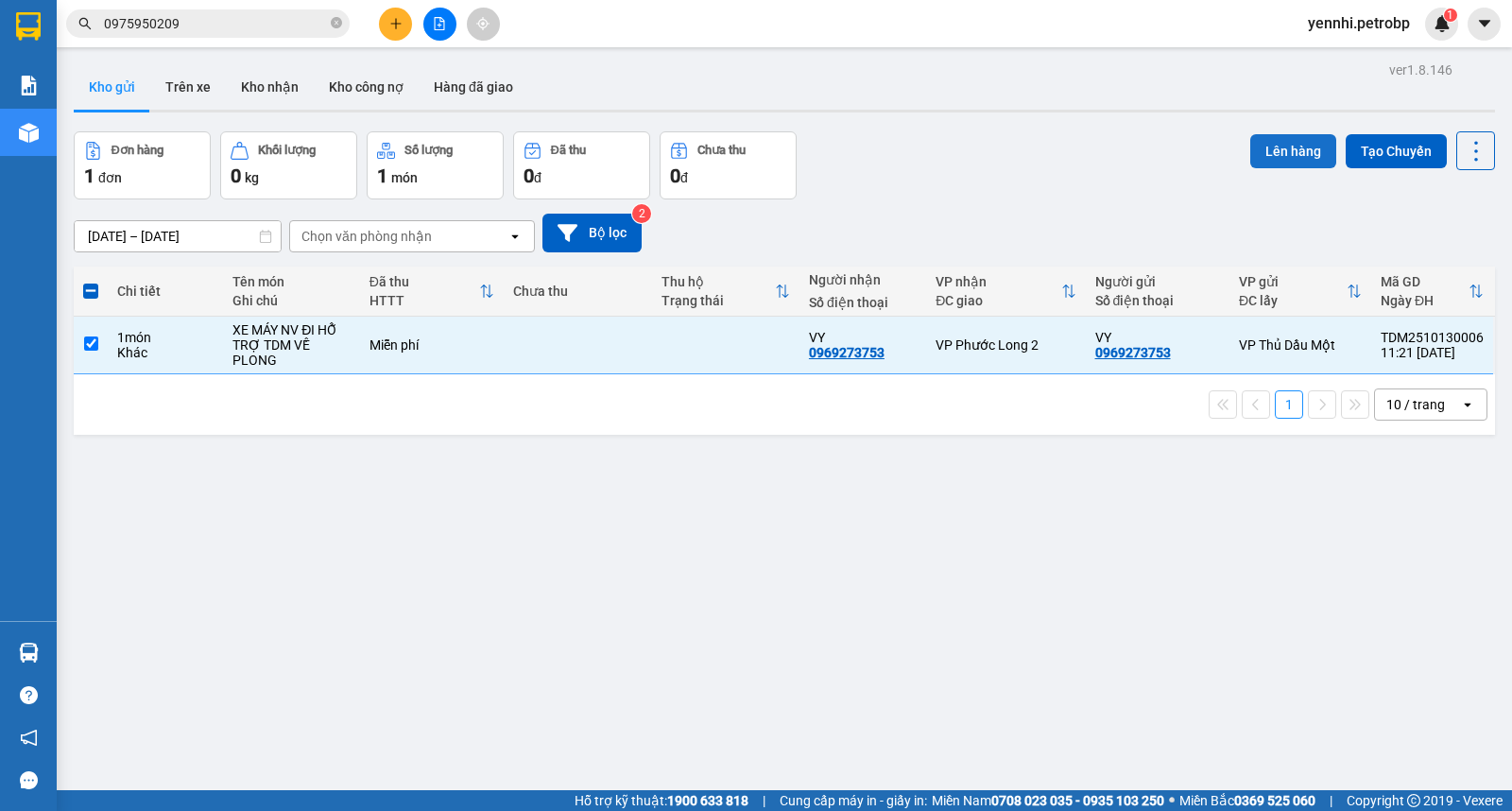
click at [1264, 149] on button "Lên hàng" at bounding box center [1293, 150] width 86 height 34
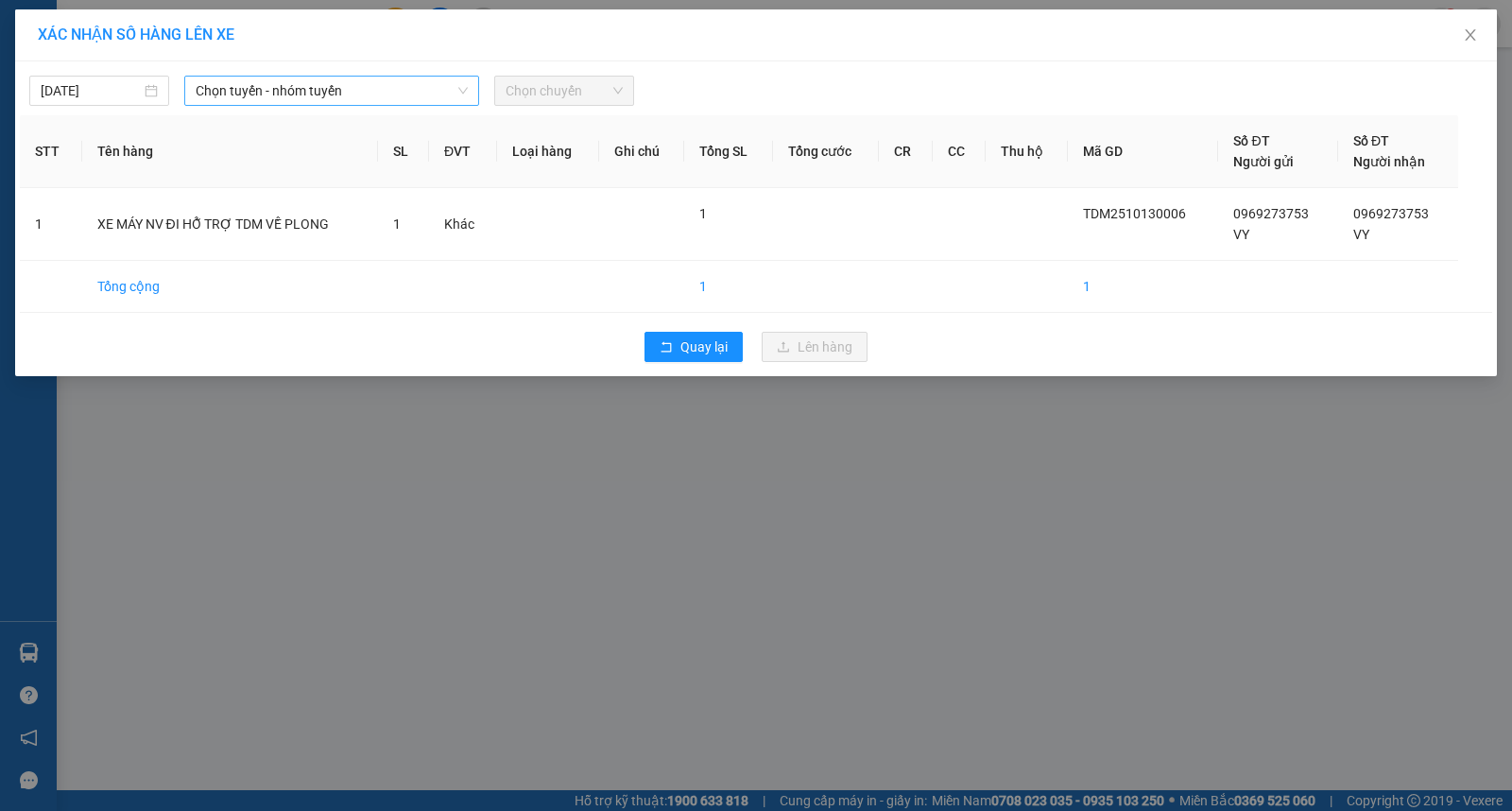
click at [352, 89] on span "Chọn tuyến - nhóm tuyến" at bounding box center [331, 90] width 272 height 28
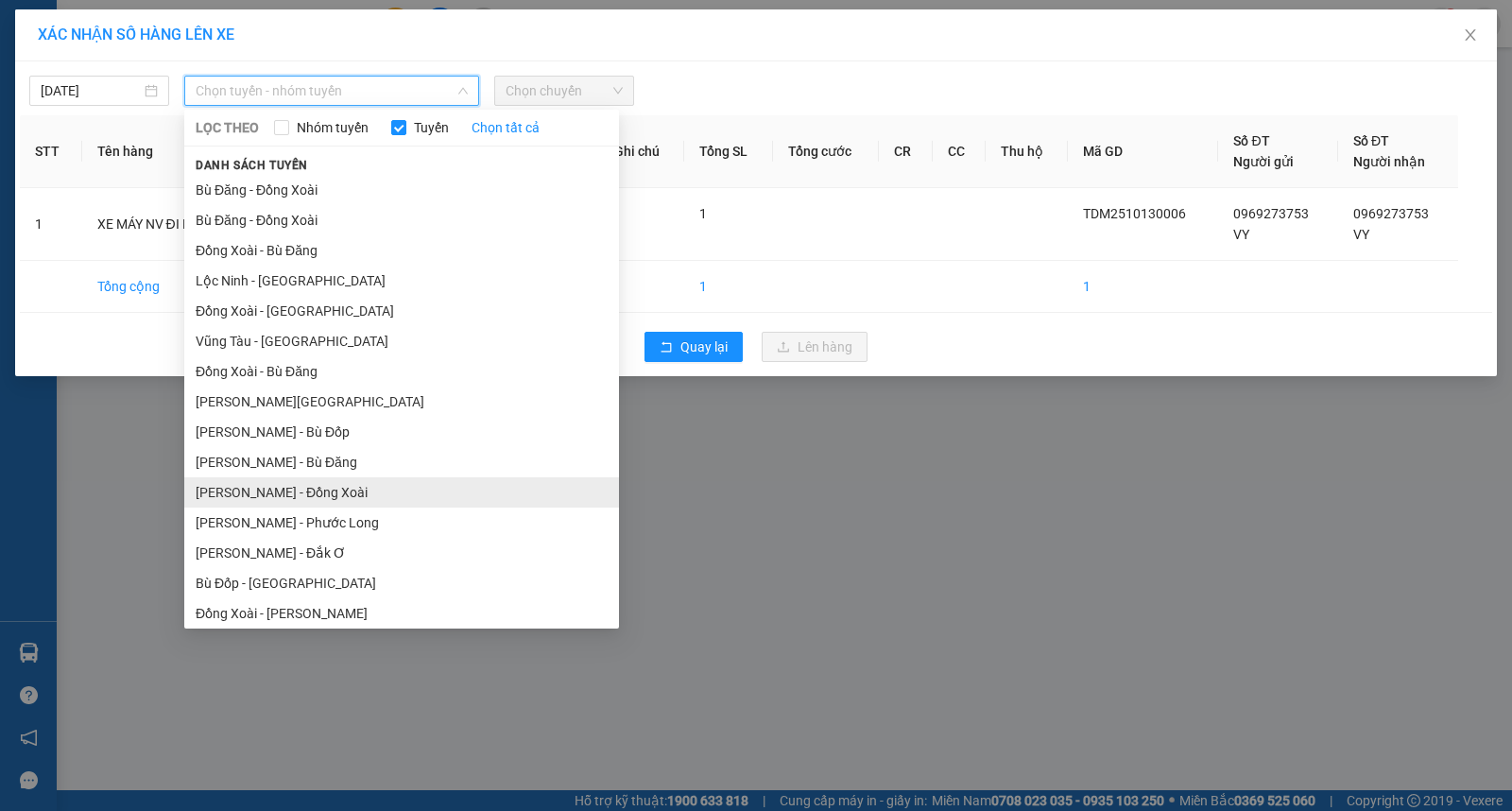
scroll to position [157, 0]
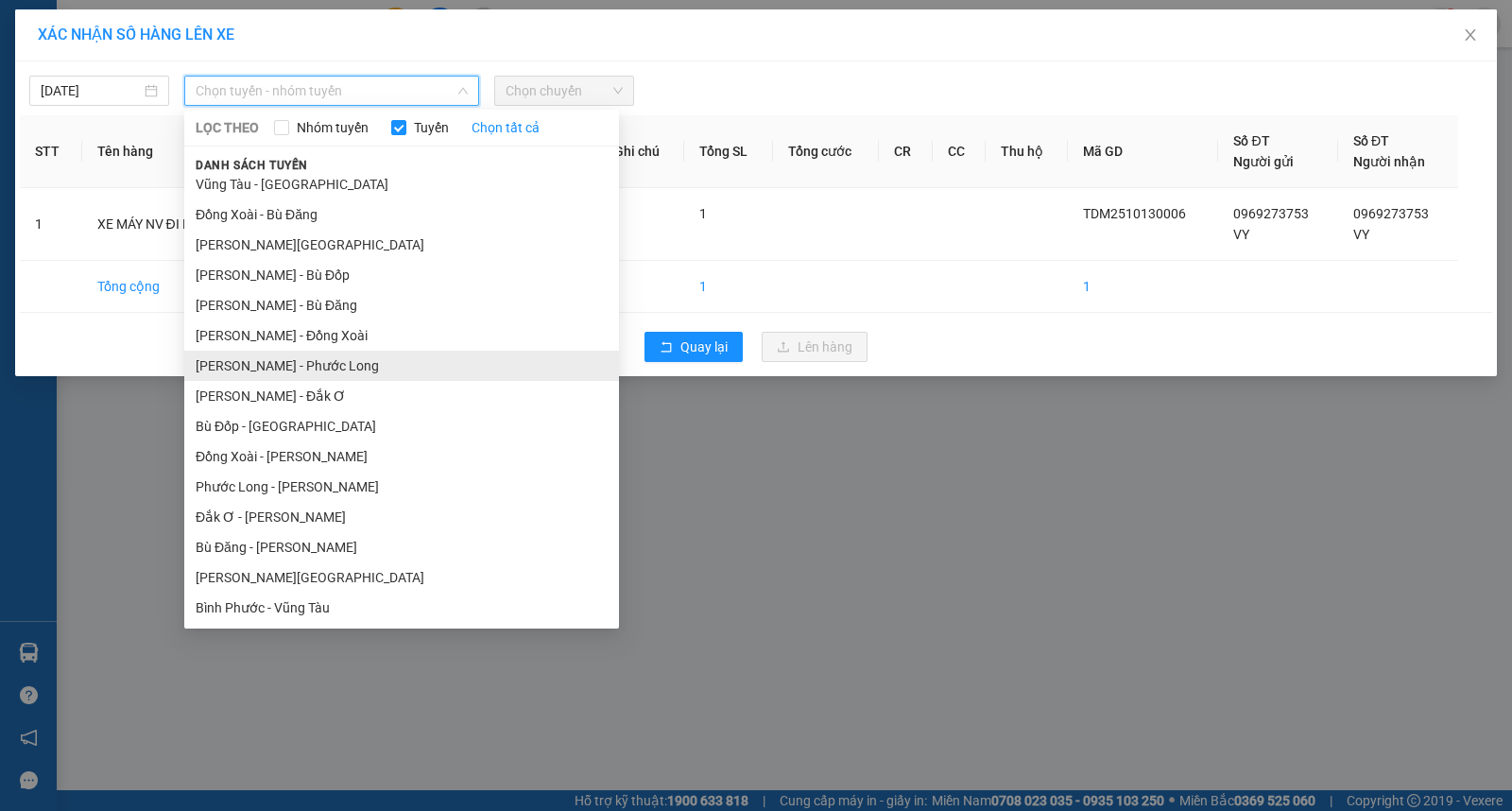
click at [402, 368] on li "[PERSON_NAME] - Phước Long" at bounding box center [402, 365] width 435 height 30
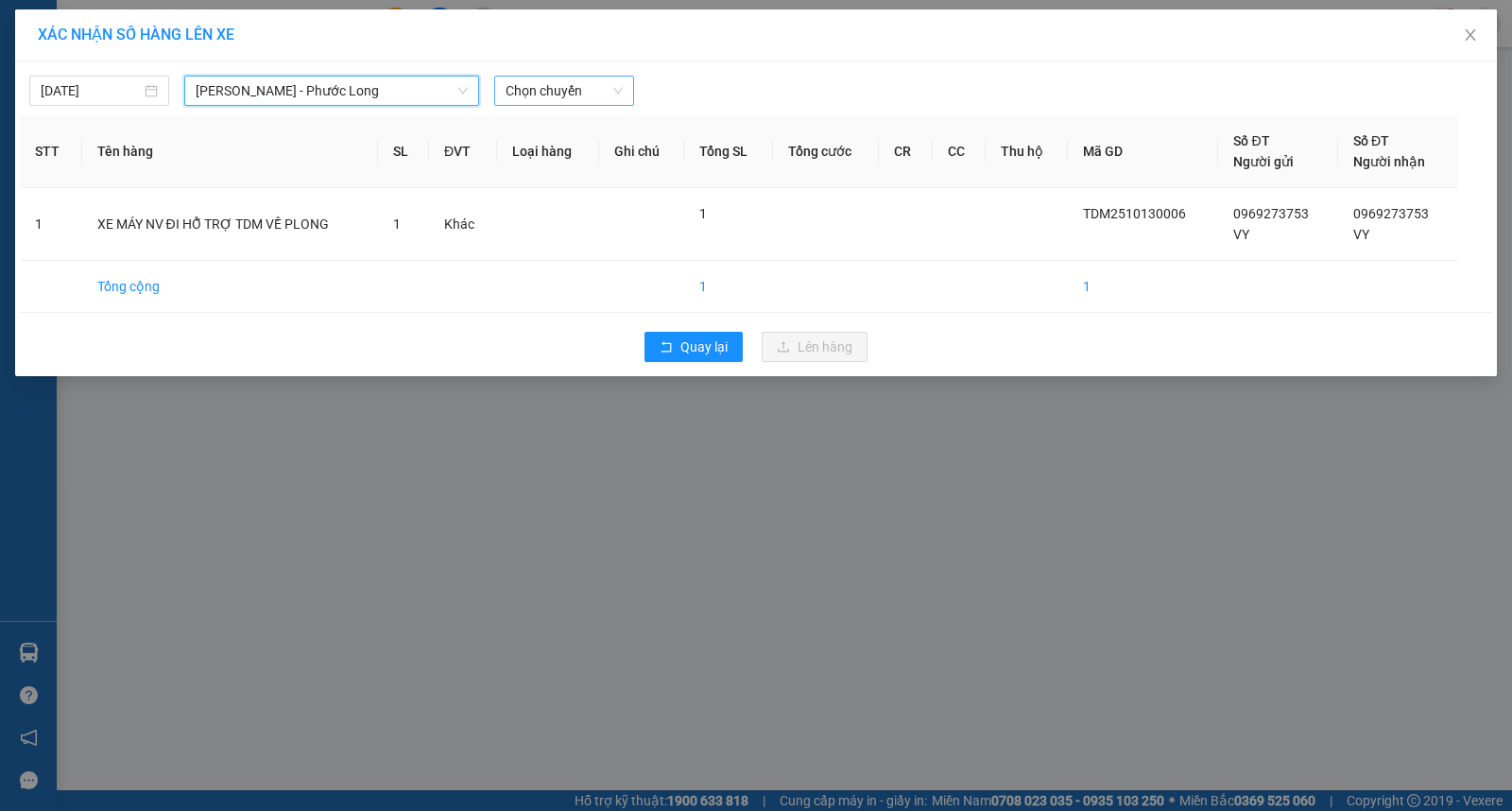
click at [527, 92] on span "Chọn chuyến" at bounding box center [565, 90] width 117 height 28
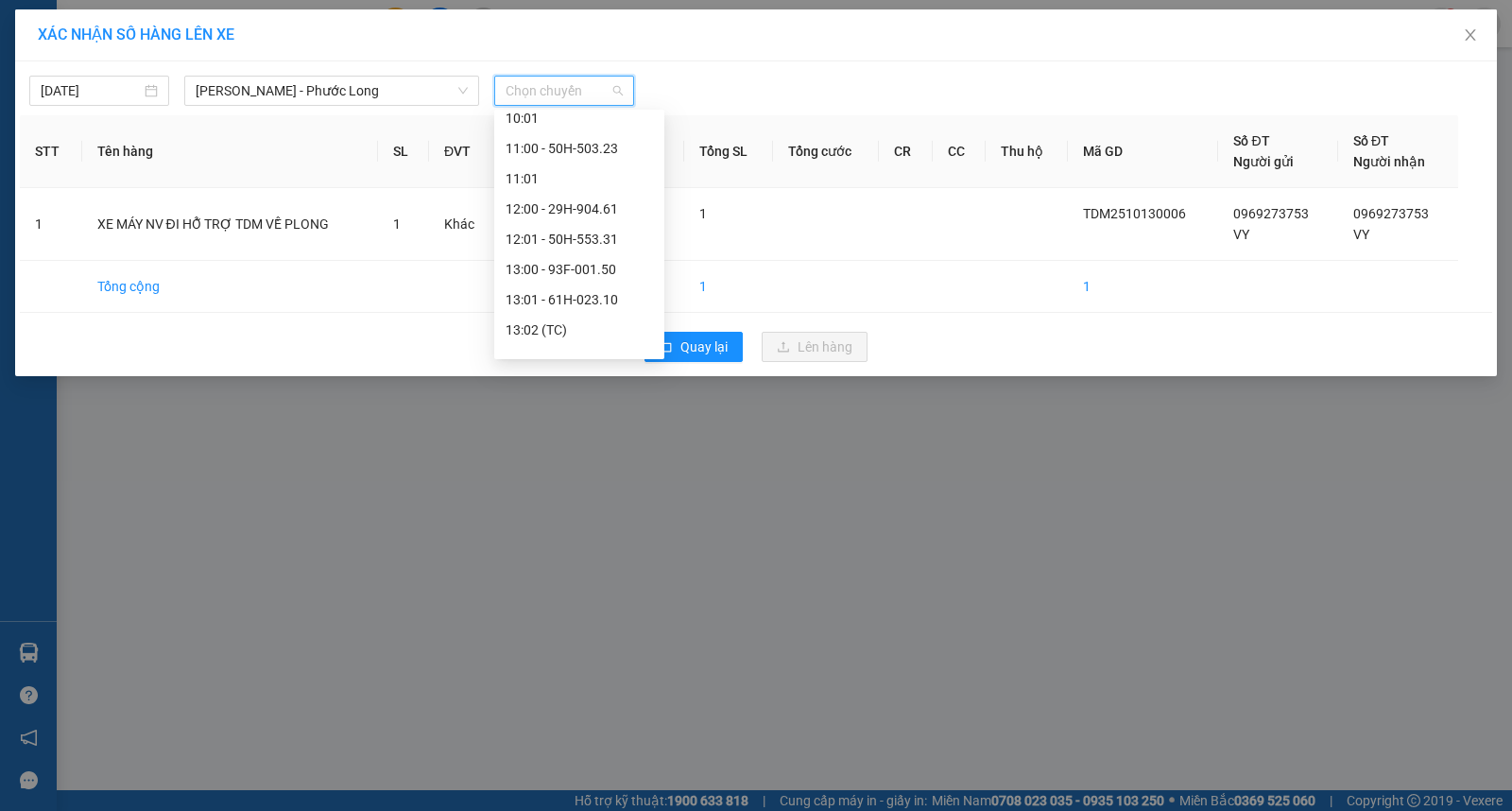
scroll to position [734, 0]
click at [584, 208] on div "14:05 - 50H-363.26" at bounding box center [579, 211] width 147 height 21
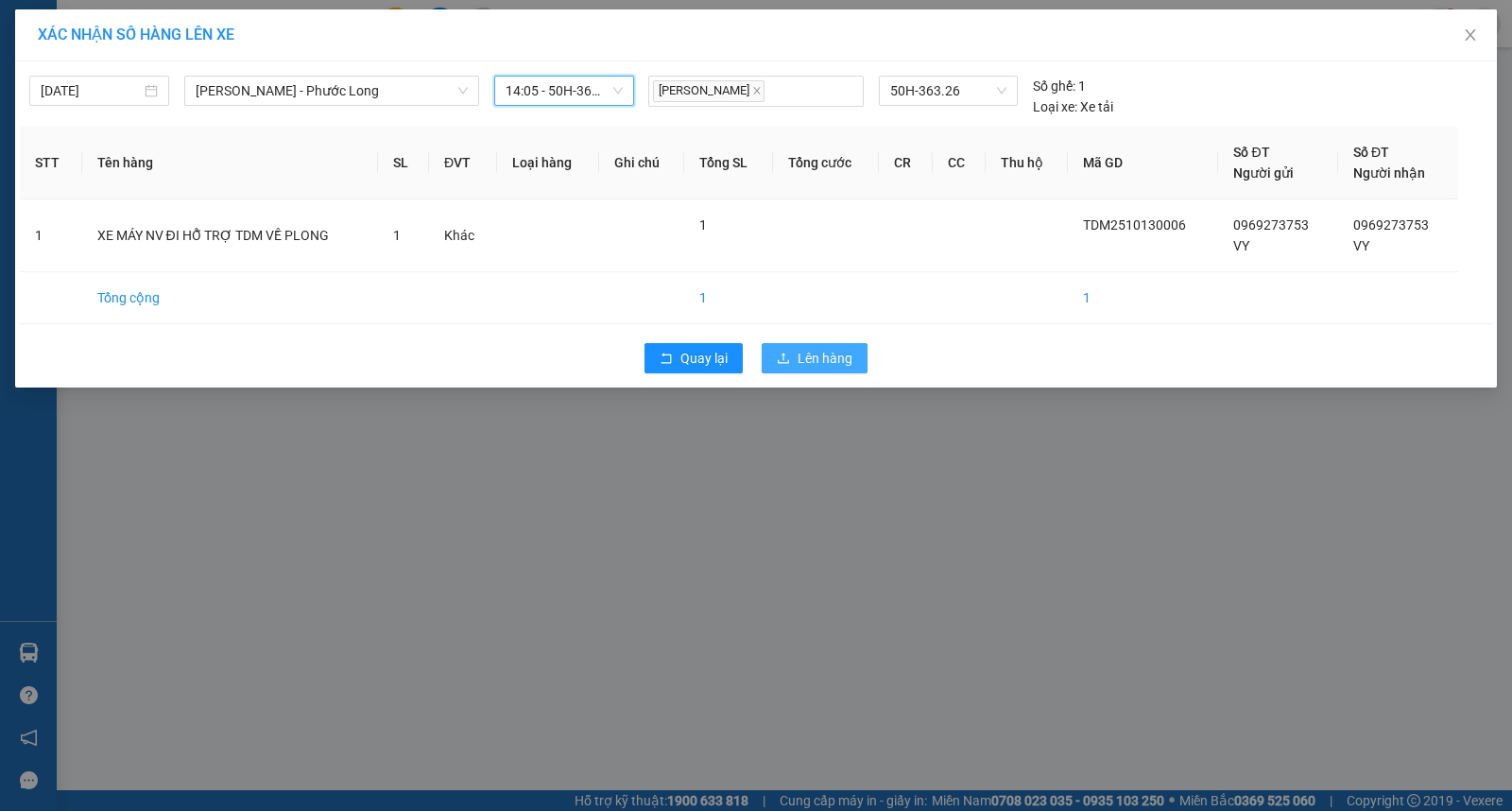
click at [803, 353] on span "Lên hàng" at bounding box center [824, 358] width 55 height 21
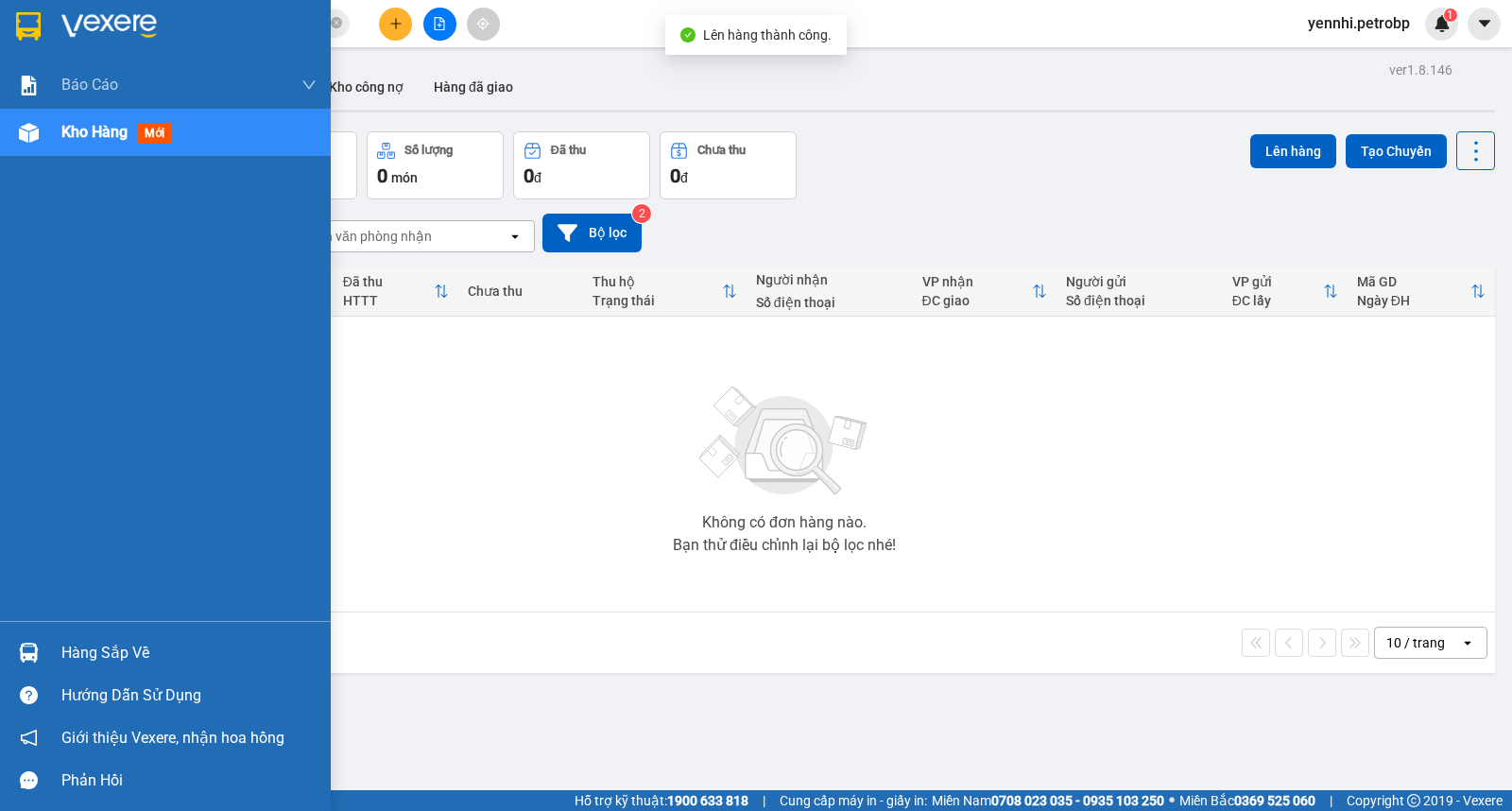
drag, startPoint x: 48, startPoint y: 655, endPoint x: 62, endPoint y: 643, distance: 18.4
click at [47, 655] on div "Hàng sắp về" at bounding box center [165, 652] width 331 height 42
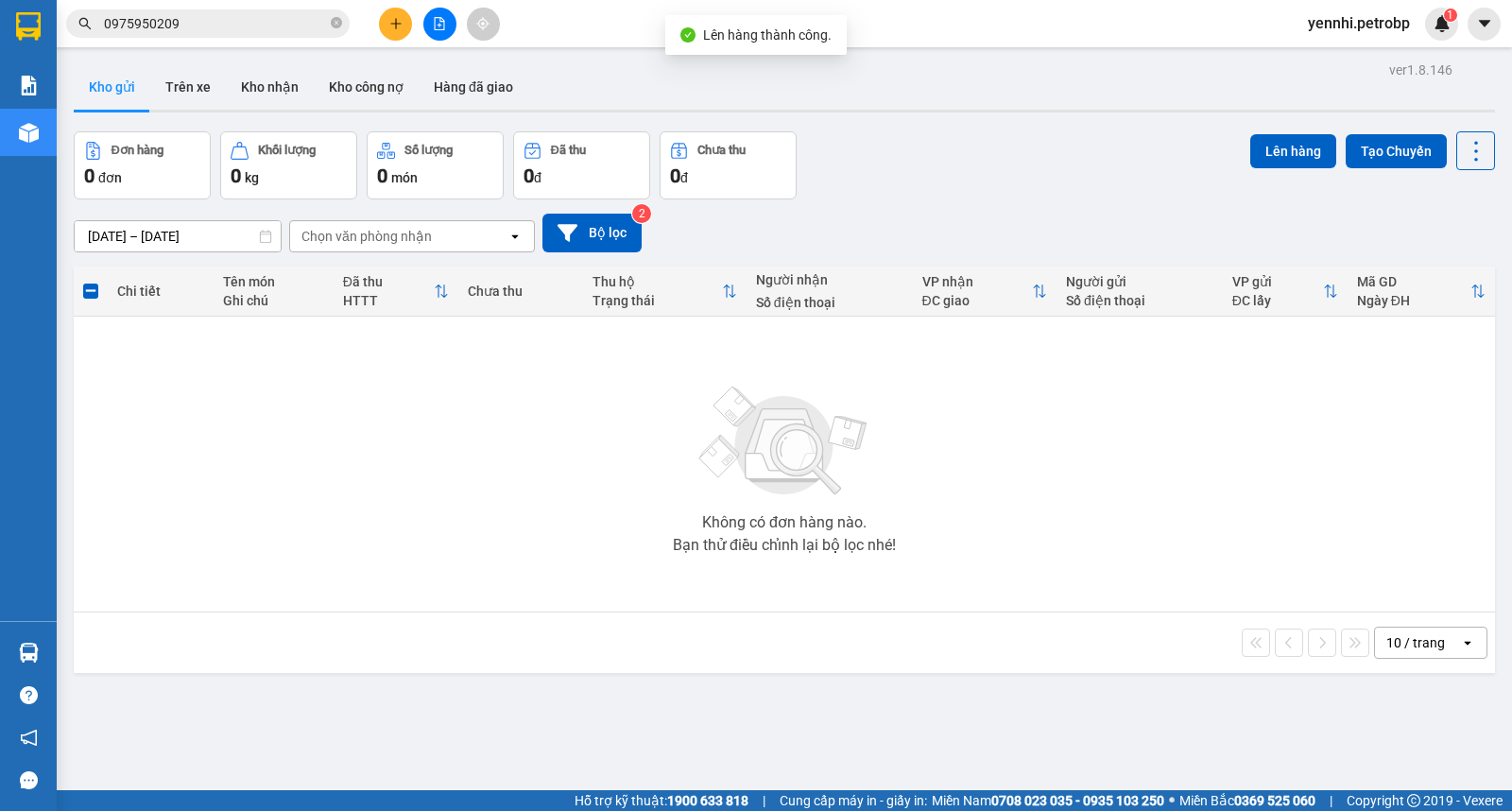
click at [1041, 562] on section "Kết quả tìm kiếm ( 68 ) Bộ lọc Ngày lên hàng gần nhất Mã ĐH Trạng thái Món hàng…" at bounding box center [756, 405] width 1512 height 811
